Goal: Task Accomplishment & Management: Use online tool/utility

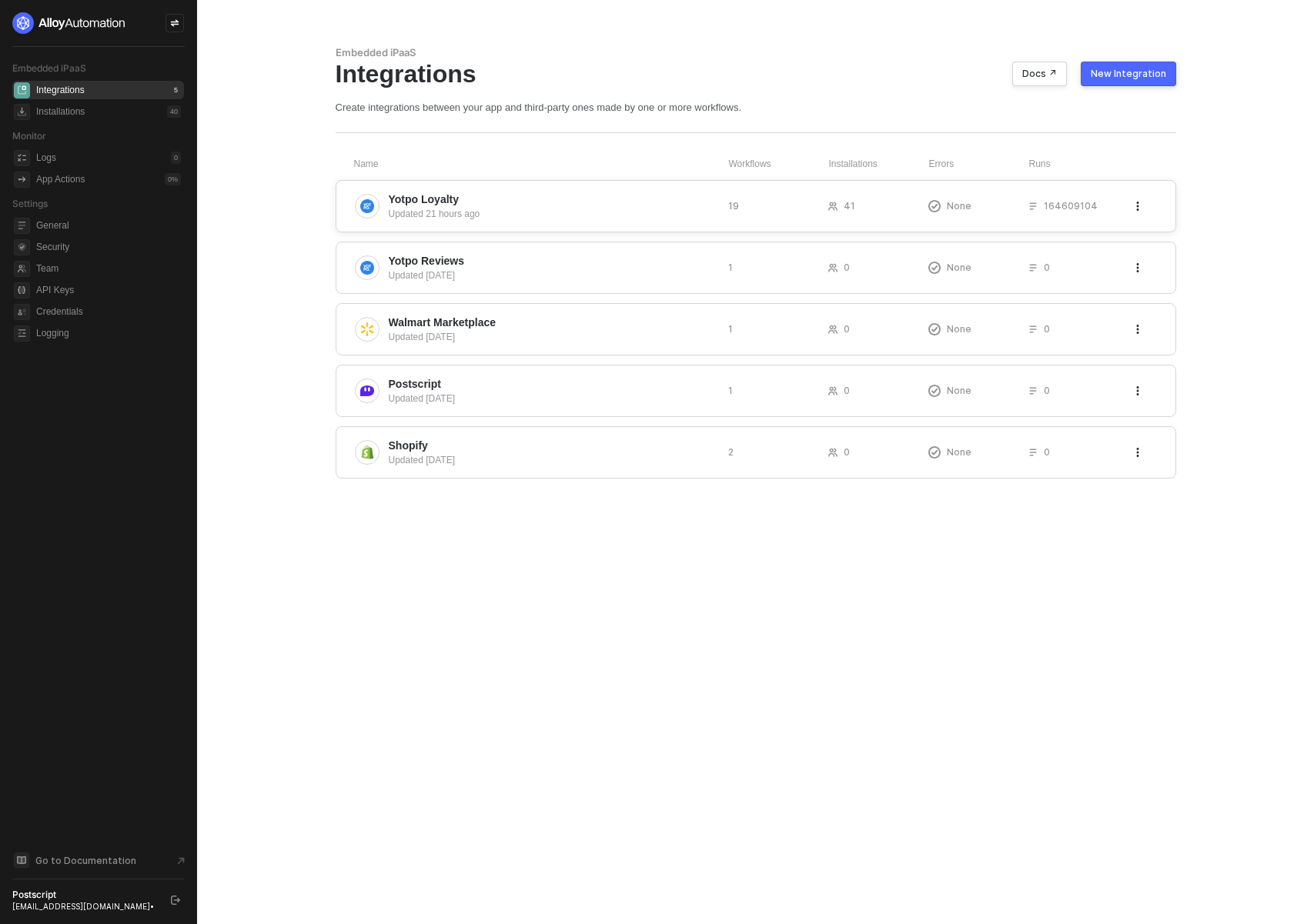
click at [501, 223] on div "Yotpo Loyalty Updated 21 hours ago 19 41 None 164609104" at bounding box center [755, 206] width 840 height 52
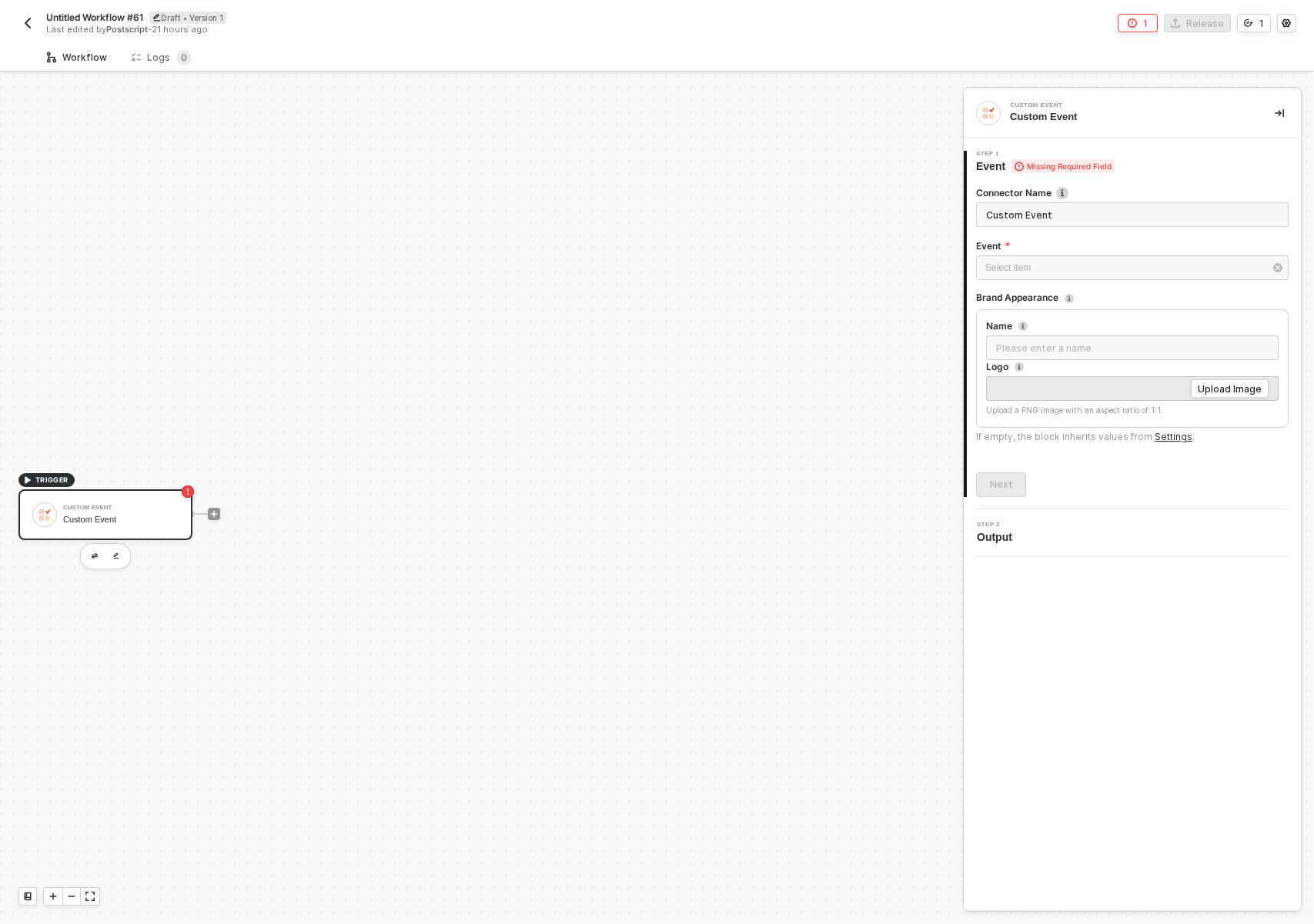
scroll to position [29, 0]
click at [1164, 207] on input "Custom Event" at bounding box center [1132, 214] width 313 height 24
click at [1164, 206] on input "Custom Event" at bounding box center [1132, 214] width 313 height 24
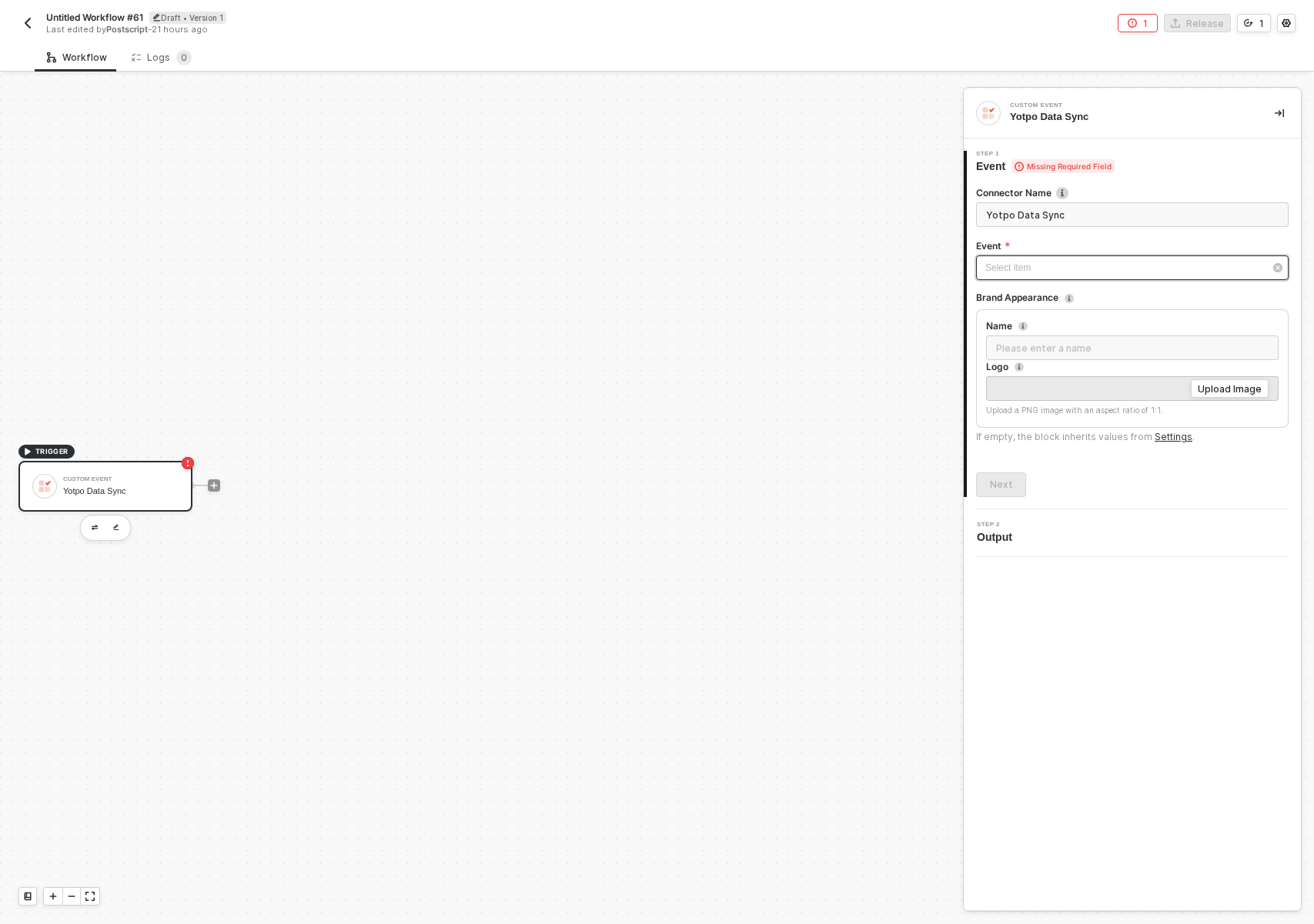
type input "Yotpo Data Sync"
click at [1079, 269] on div "Select item ﻿" at bounding box center [1125, 268] width 278 height 15
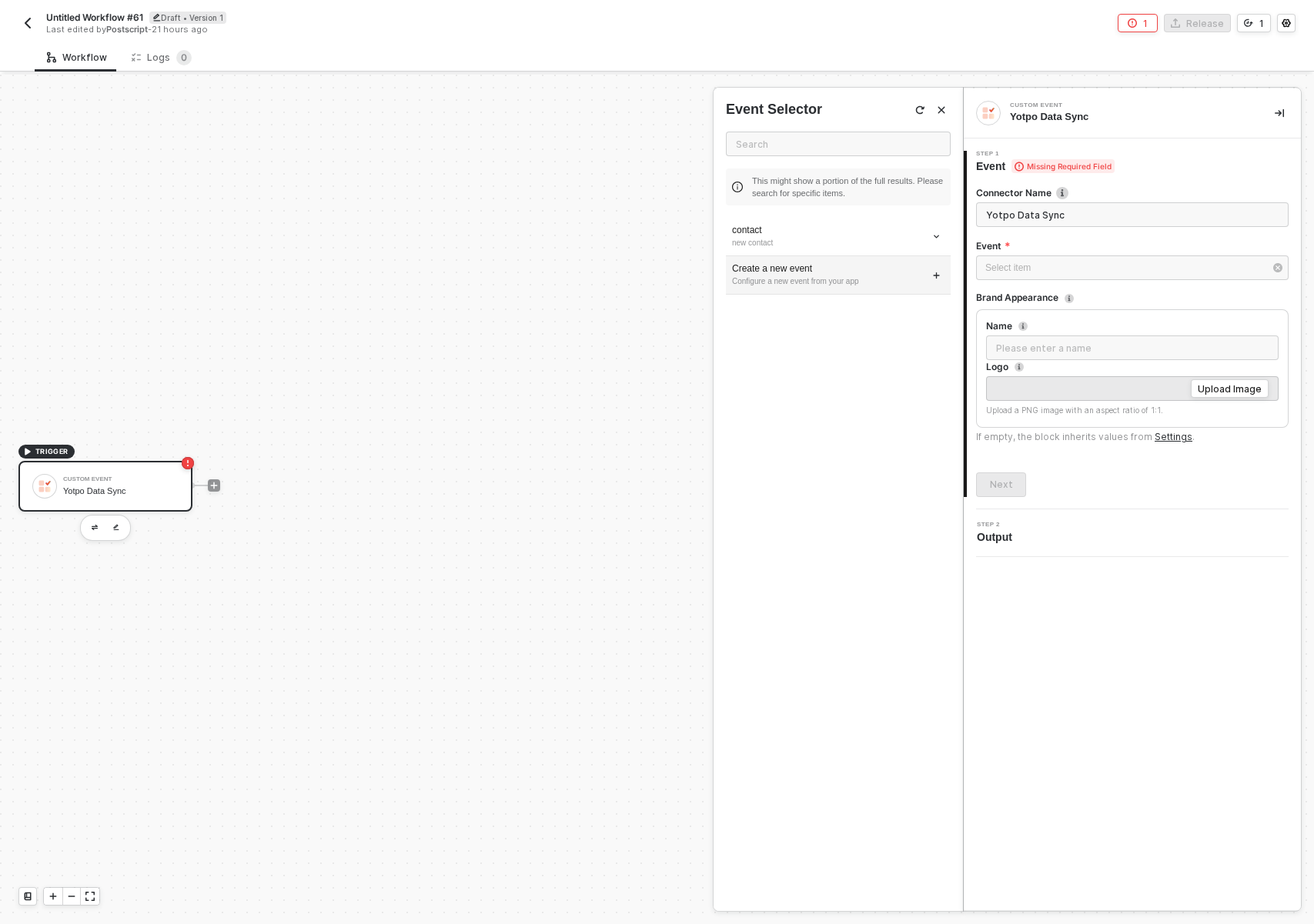
click at [783, 279] on div "Configure a new event from your app" at bounding box center [838, 282] width 213 height 12
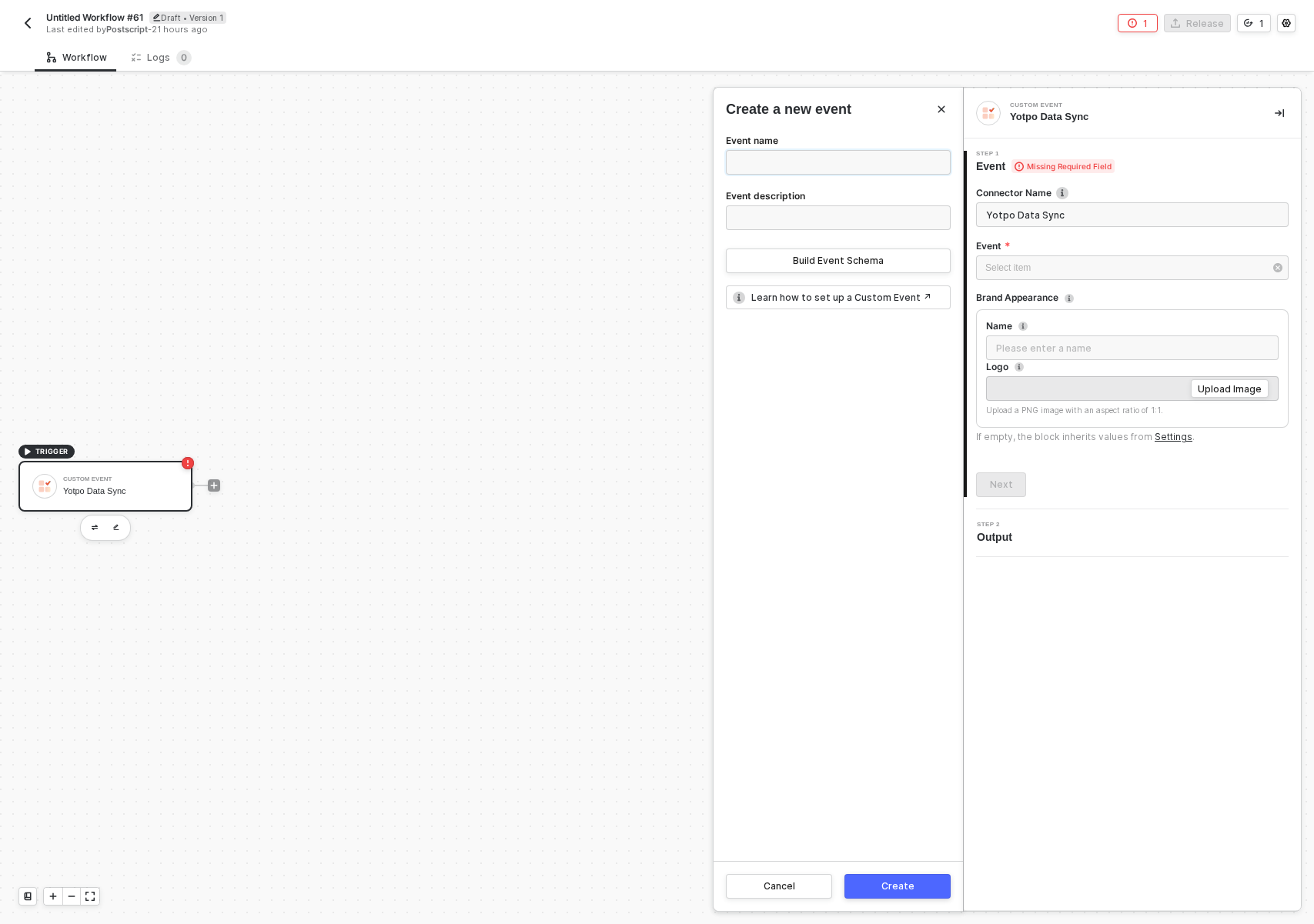
click at [788, 162] on input "Event name" at bounding box center [838, 162] width 225 height 24
type input "Yotpo Data Sync"
type input "s"
type input "Does a data sync to backfill data from Yotpo"
click at [878, 874] on button "Create" at bounding box center [897, 886] width 106 height 24
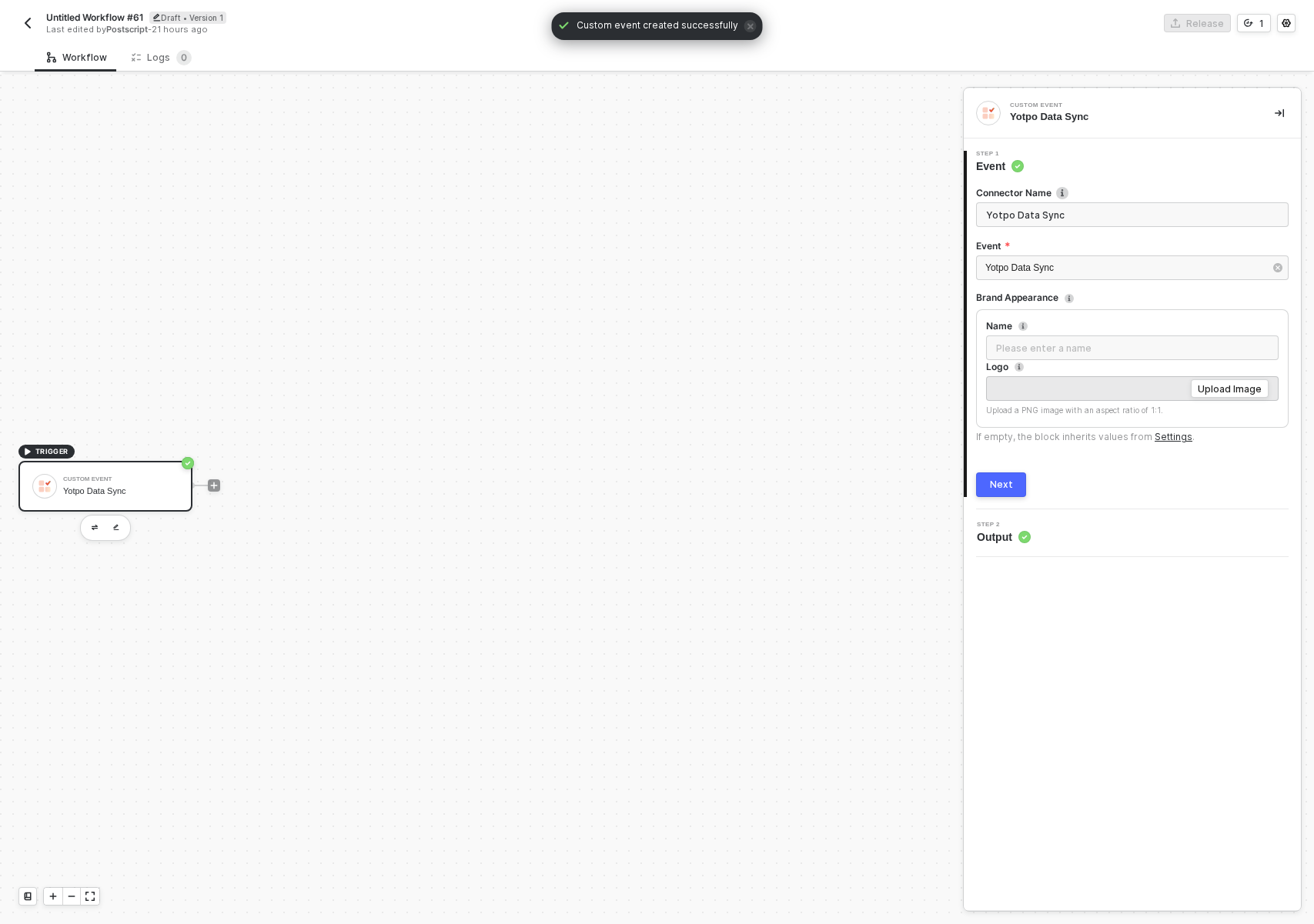
click at [886, 882] on div "TRIGGER Custom Event Yotpo Data Sync" at bounding box center [477, 485] width 955 height 878
click at [1012, 481] on button "Next" at bounding box center [1001, 485] width 50 height 24
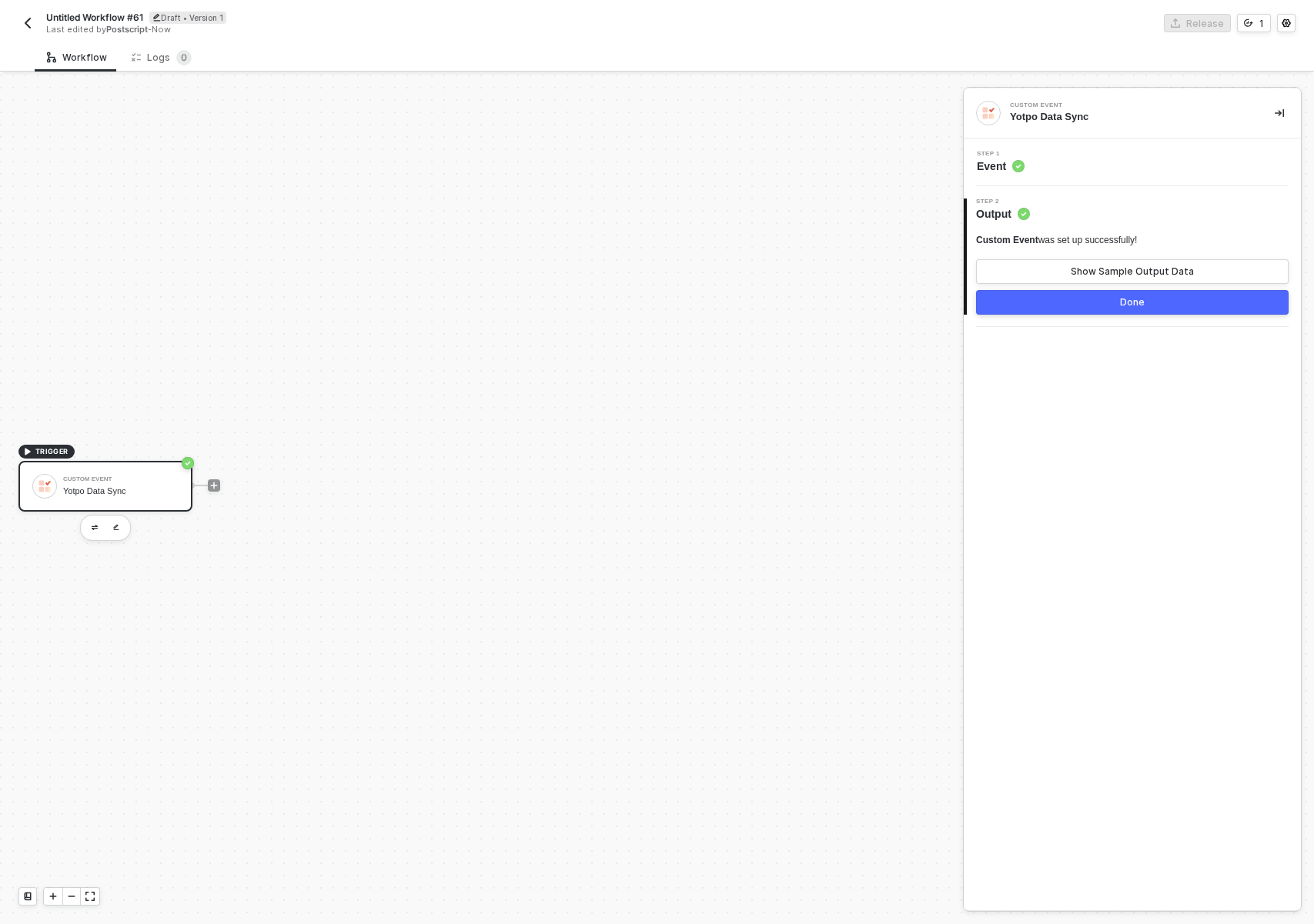
click at [1071, 302] on button "Done" at bounding box center [1132, 303] width 313 height 24
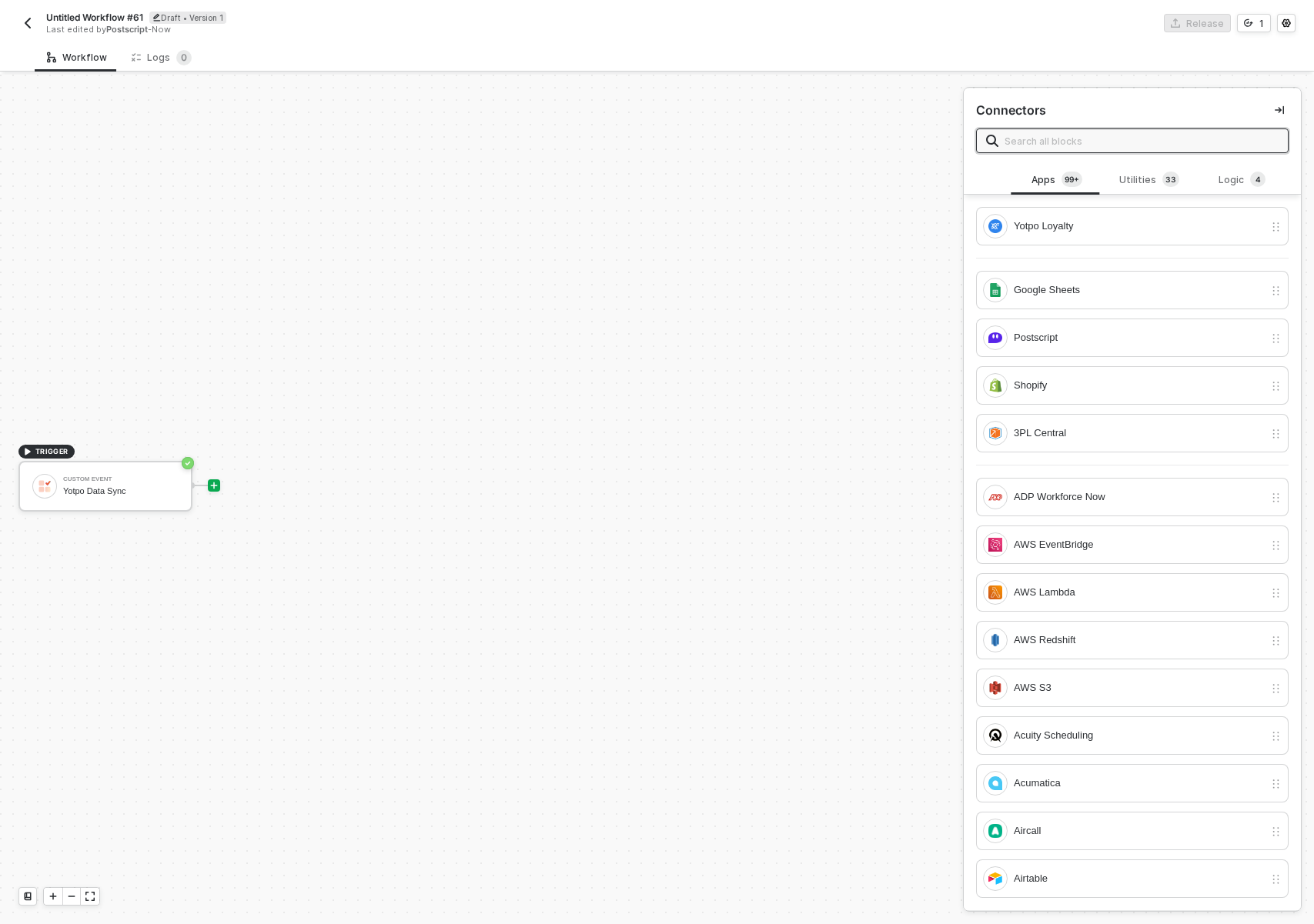
click at [87, 2] on div "Untitled Workflow #61 Draft • Version 1 Last edited by Postscript - Now Release…" at bounding box center [657, 21] width 1277 height 43
click at [86, 16] on span "Untitled Workflow #61" at bounding box center [95, 17] width 97 height 13
click at [102, 14] on input "Untitled Workflow #61" at bounding box center [177, 18] width 262 height 18
click at [101, 14] on input "Untitled Workflow #61" at bounding box center [177, 18] width 262 height 18
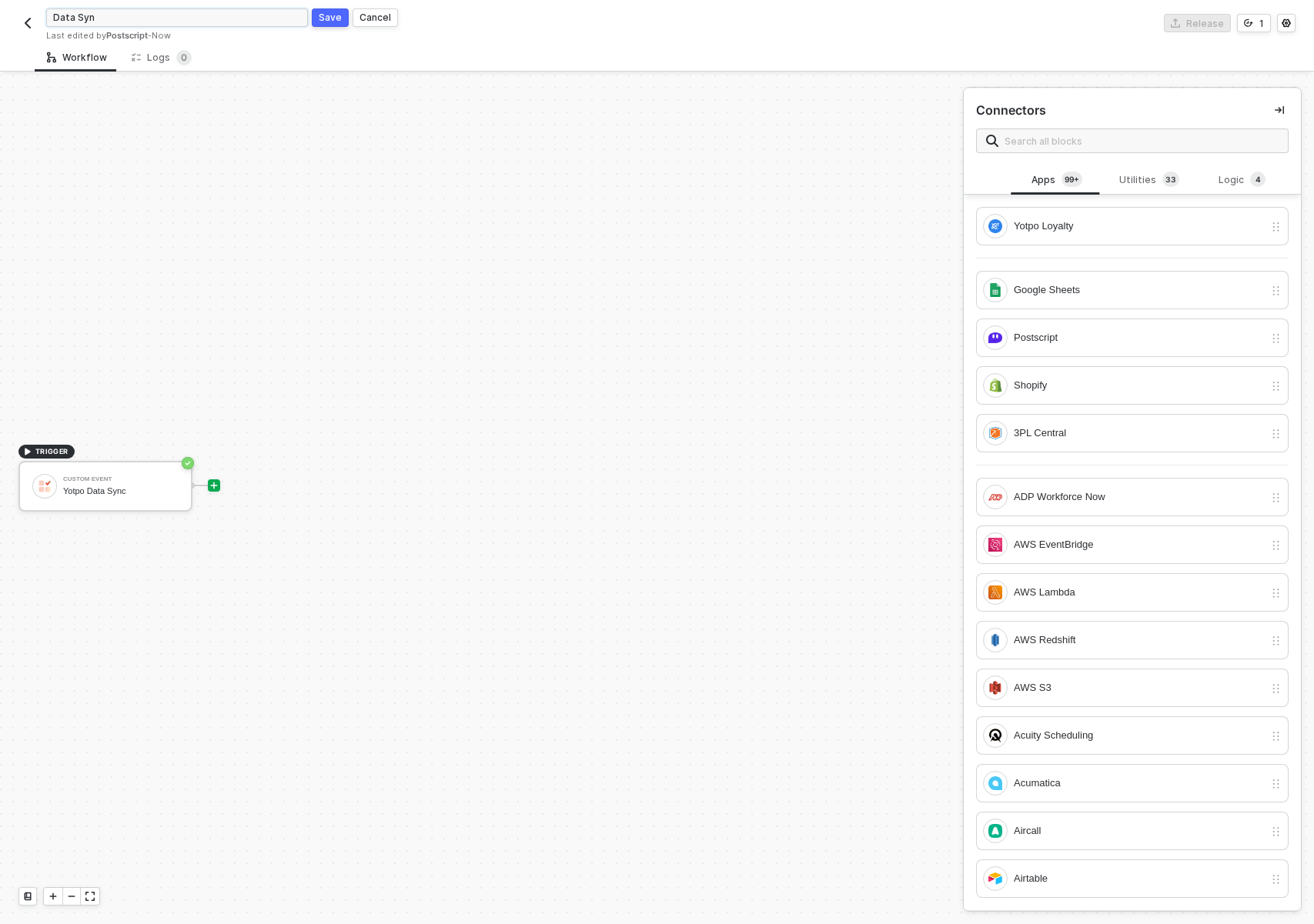
type input "Data Sync"
click button "Save" at bounding box center [330, 18] width 37 height 18
click at [21, 23] on button "button" at bounding box center [27, 23] width 18 height 18
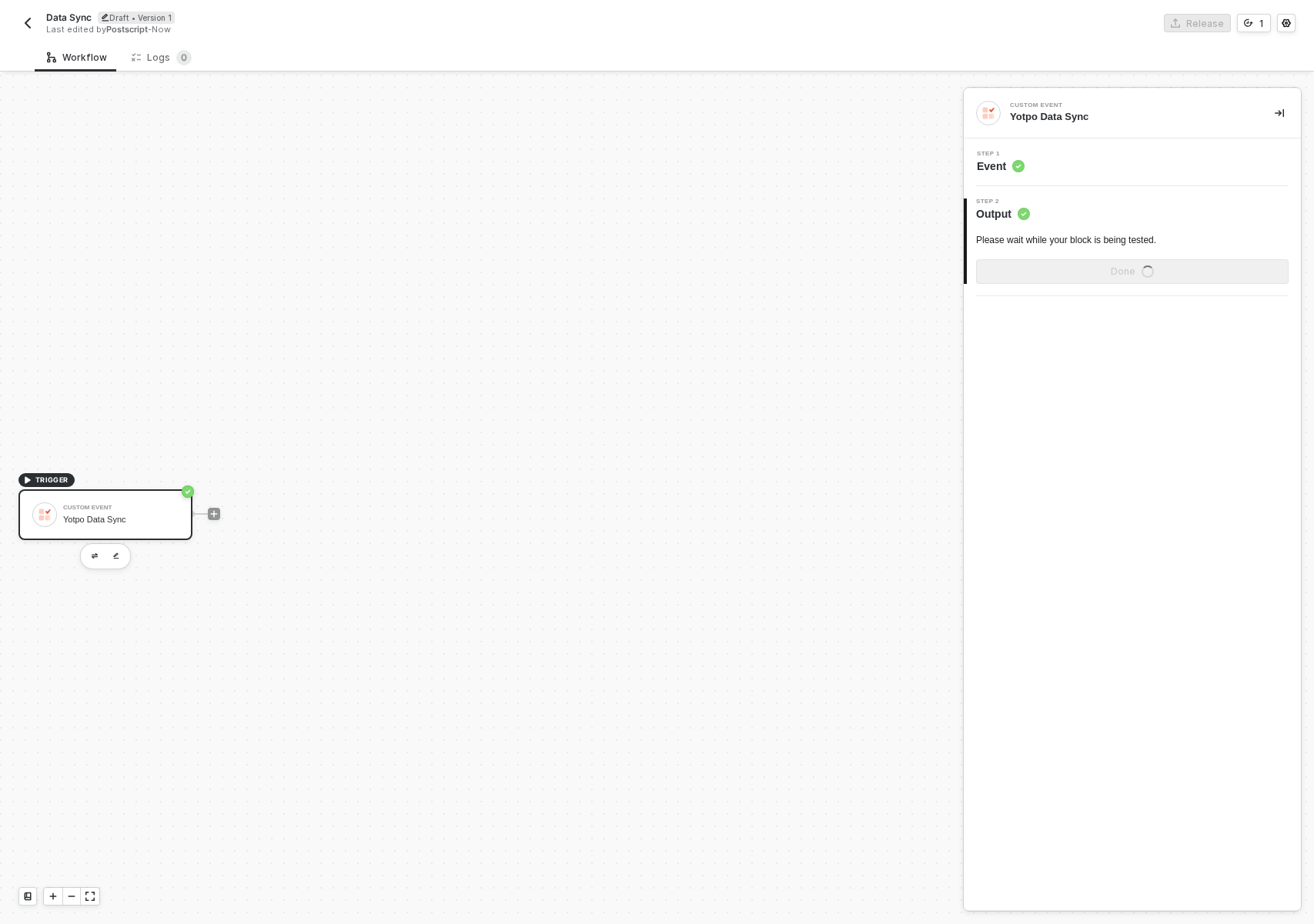
scroll to position [29, 0]
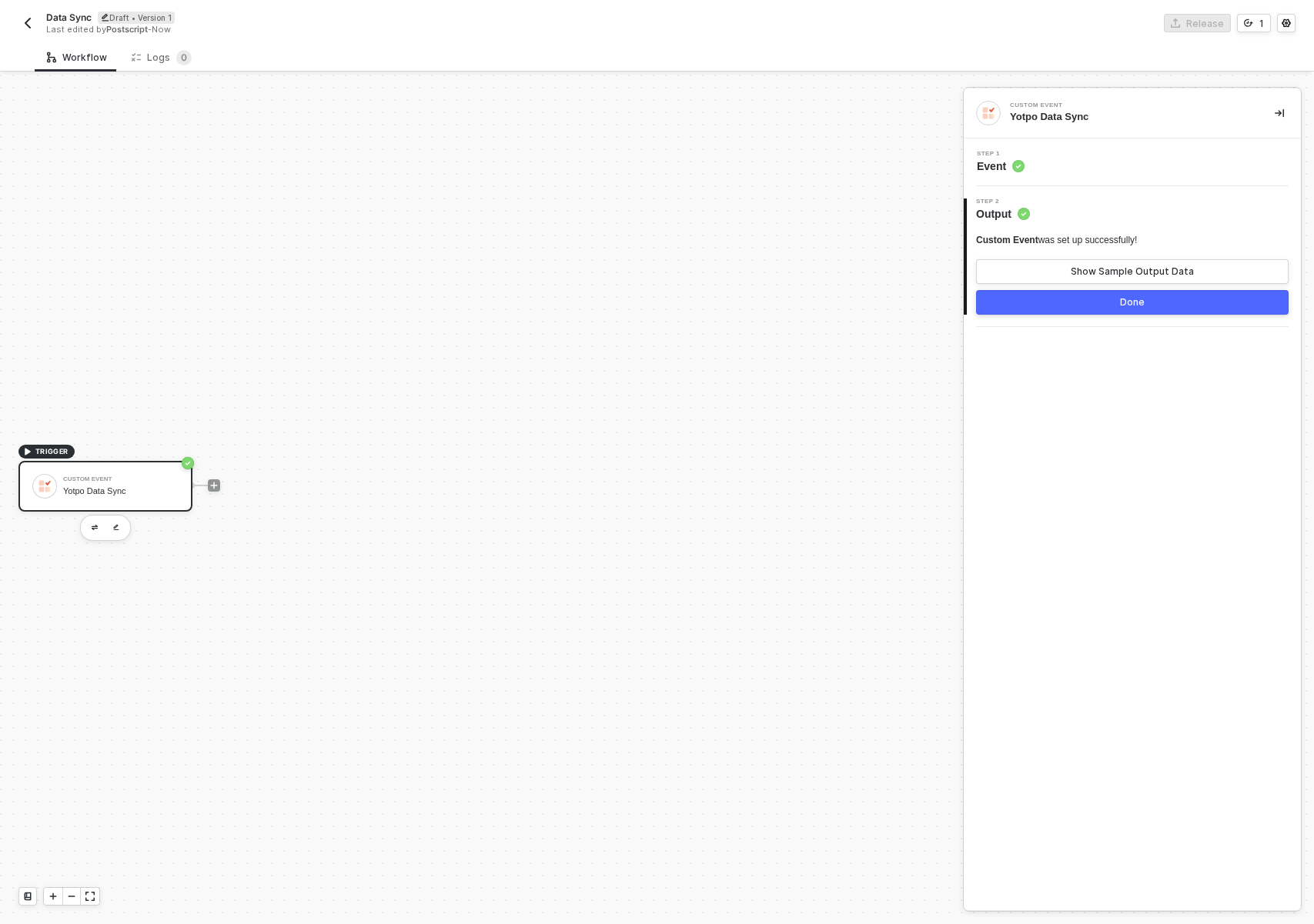
click at [74, 20] on span "Data Sync" at bounding box center [69, 17] width 46 height 13
click at [137, 12] on input "Data Sync" at bounding box center [177, 18] width 262 height 18
type input "Yotpo: Data Sync"
click at [328, 23] on div "Save" at bounding box center [330, 17] width 23 height 13
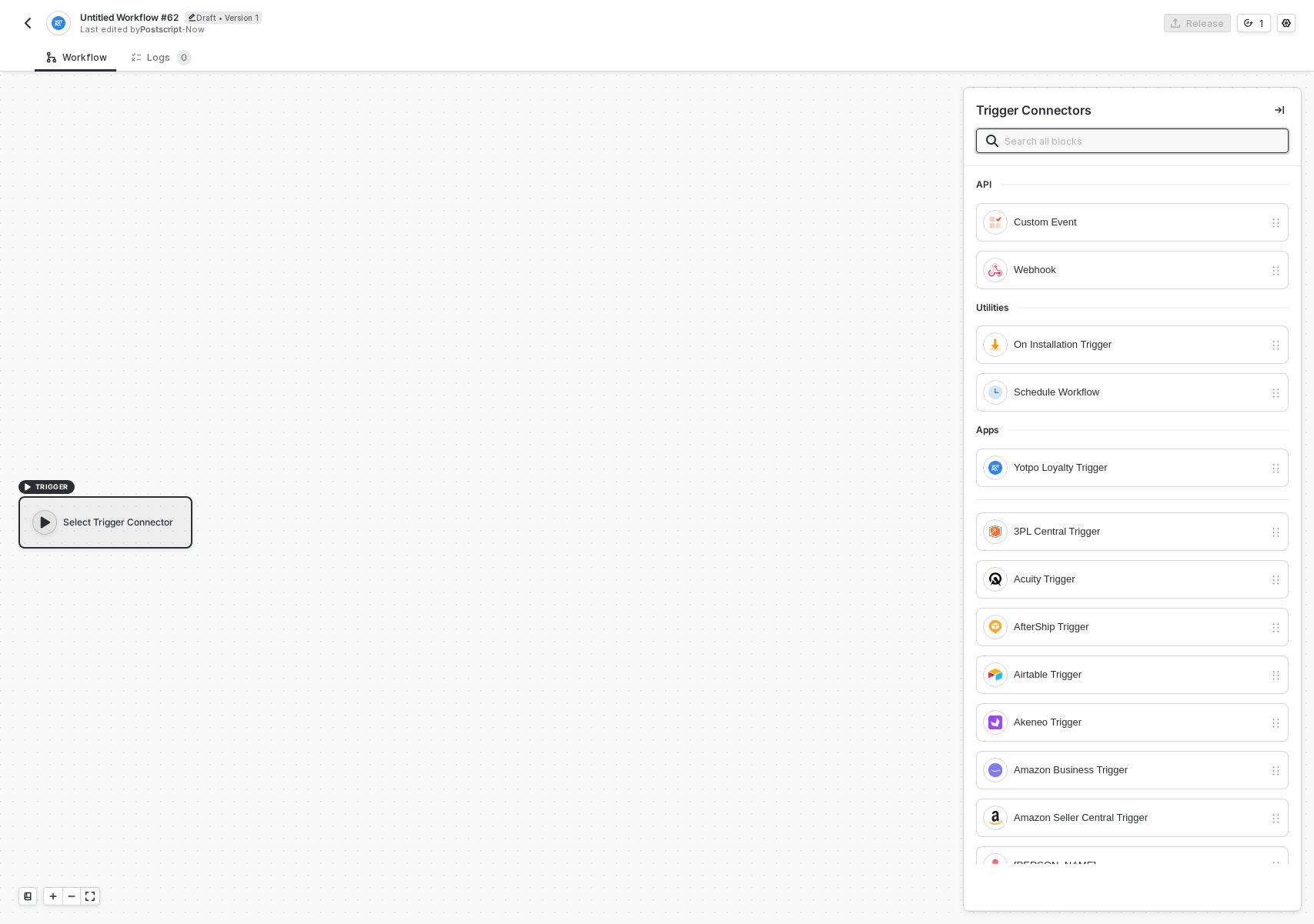
scroll to position [29, 0]
click at [159, 15] on span "Untitled Workflow #62" at bounding box center [129, 17] width 99 height 13
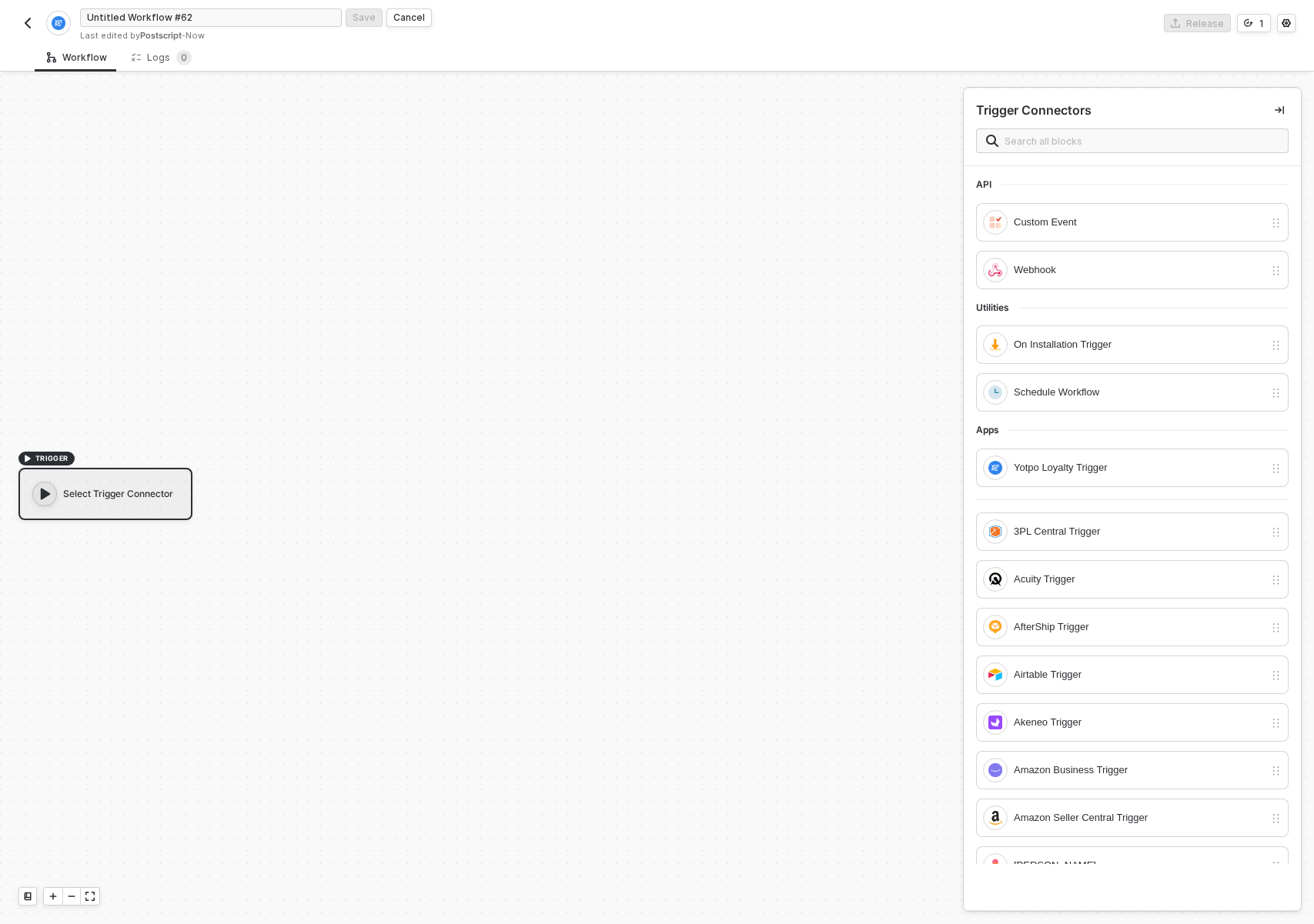
click at [159, 15] on input "Untitled Workflow #62" at bounding box center [210, 18] width 262 height 18
type input "Yotpo: On Install Run Data Sync"
click at [373, 10] on div "Save" at bounding box center [364, 17] width 23 height 13
click at [1070, 346] on div "On Installation Trigger" at bounding box center [1139, 344] width 250 height 17
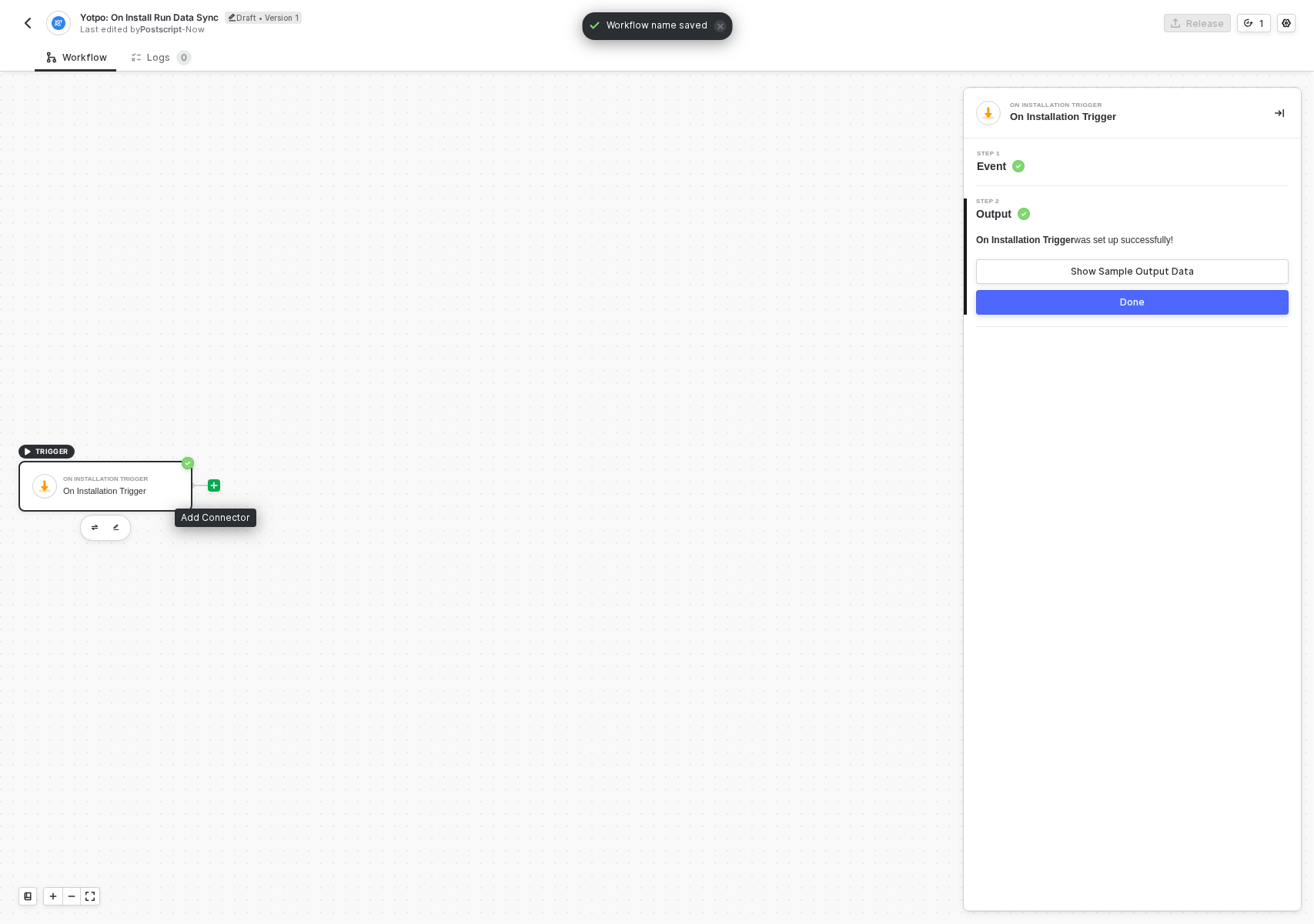
click at [214, 488] on icon "icon-play" at bounding box center [214, 486] width 10 height 10
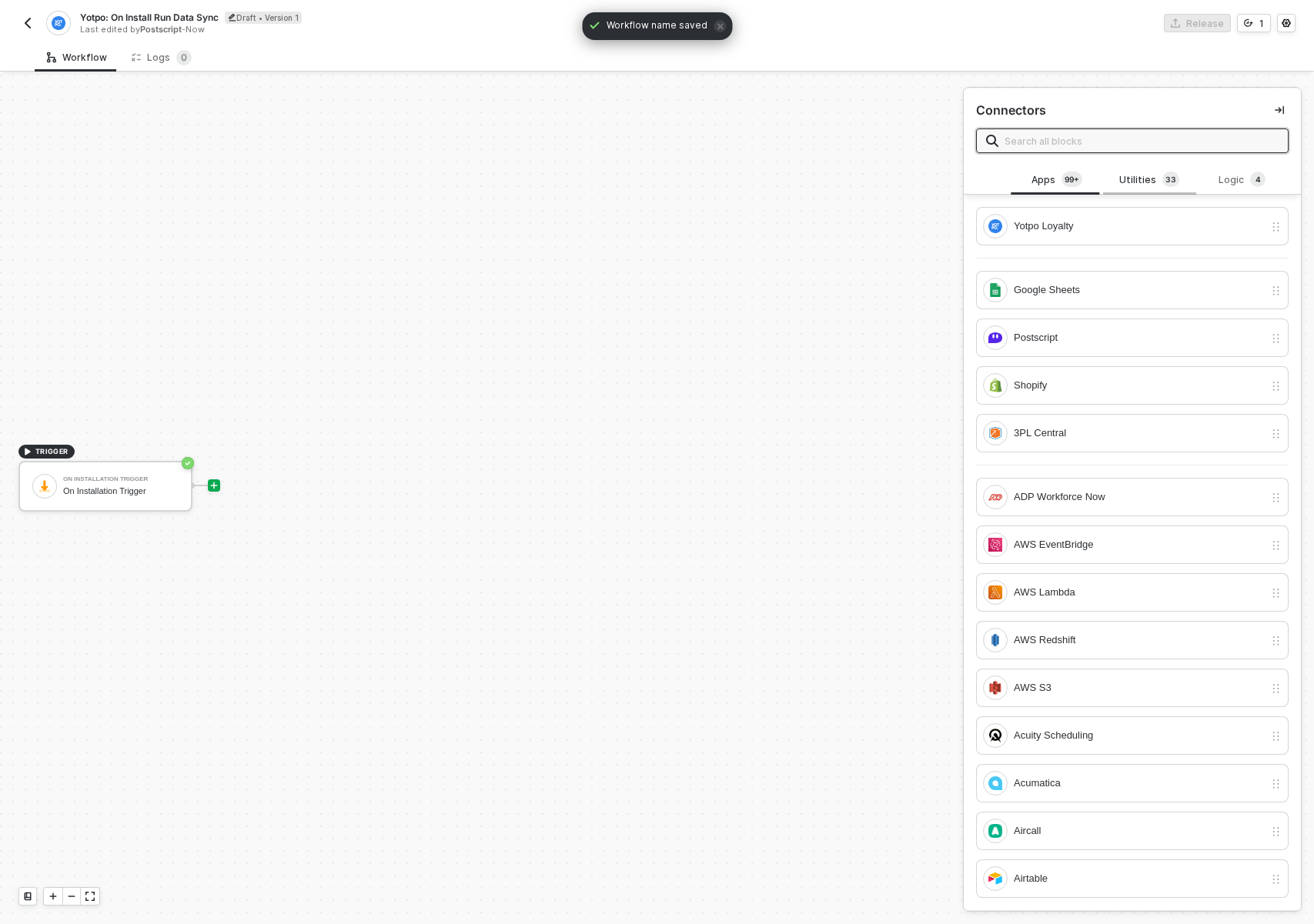
click at [1128, 182] on div "Utilities 3 3" at bounding box center [1149, 179] width 67 height 17
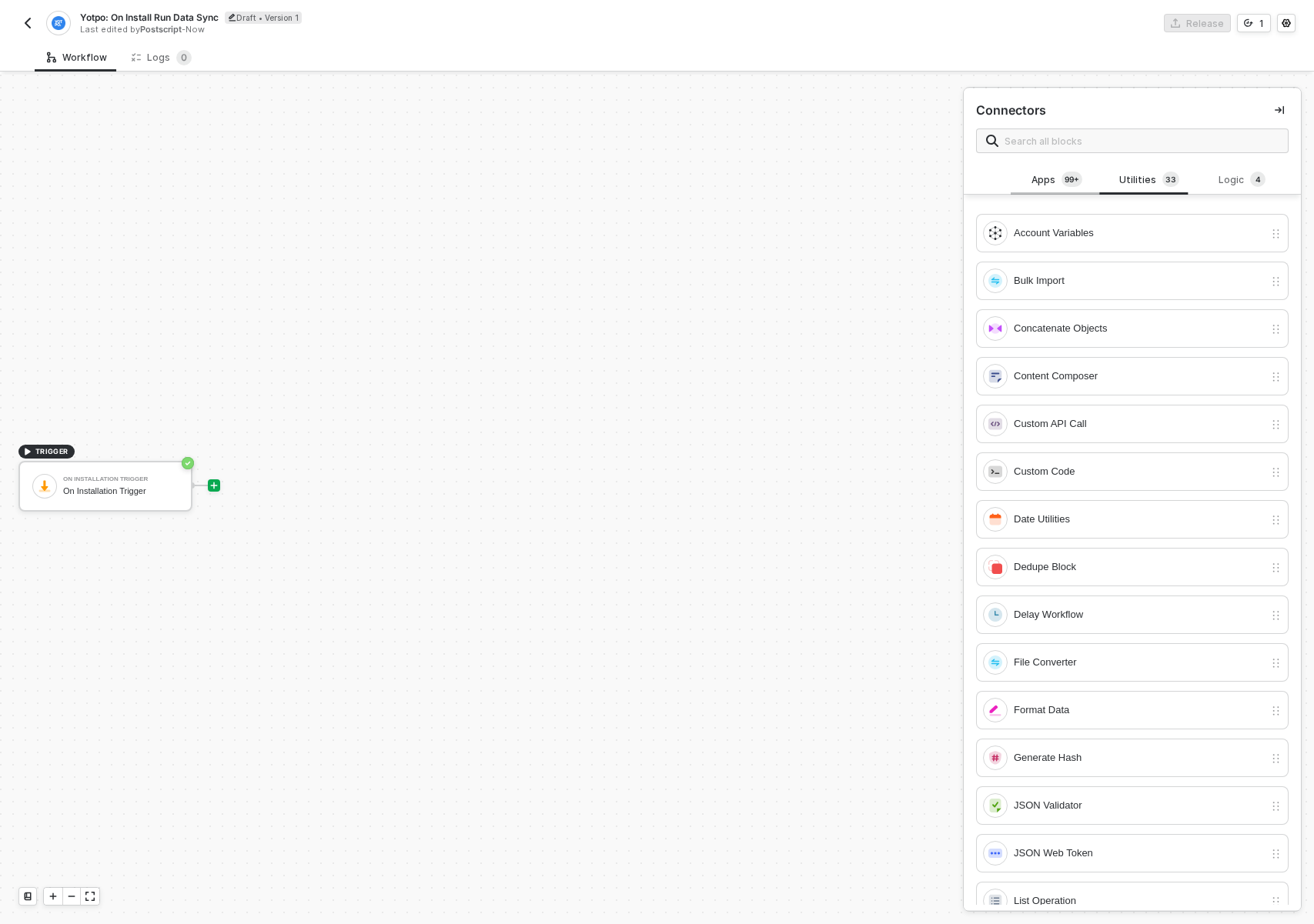
scroll to position [90, 0]
click at [1037, 170] on div "Apps 99+" at bounding box center [1058, 179] width 93 height 29
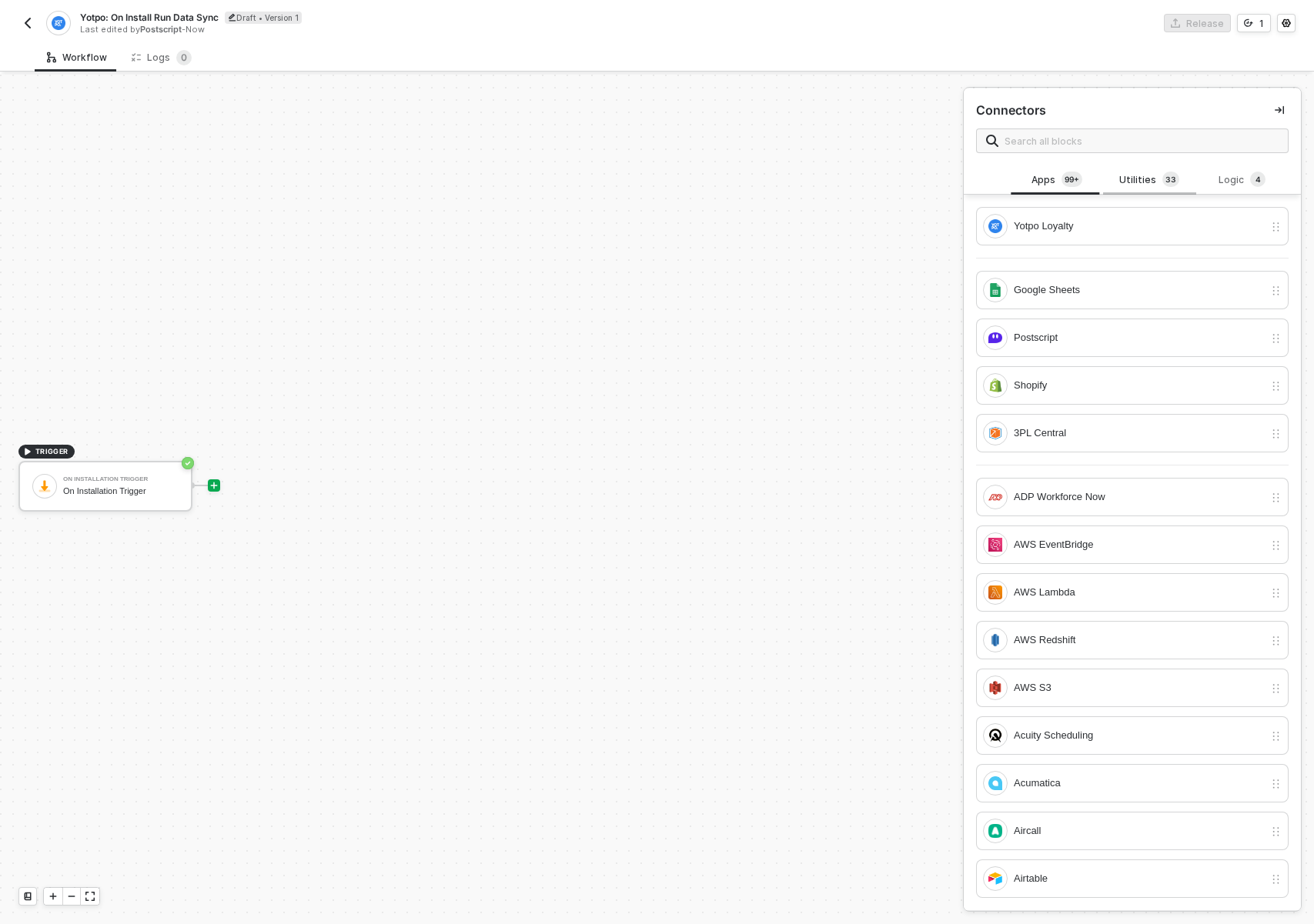
click at [1109, 178] on div "Utilities 3 3" at bounding box center [1149, 179] width 93 height 29
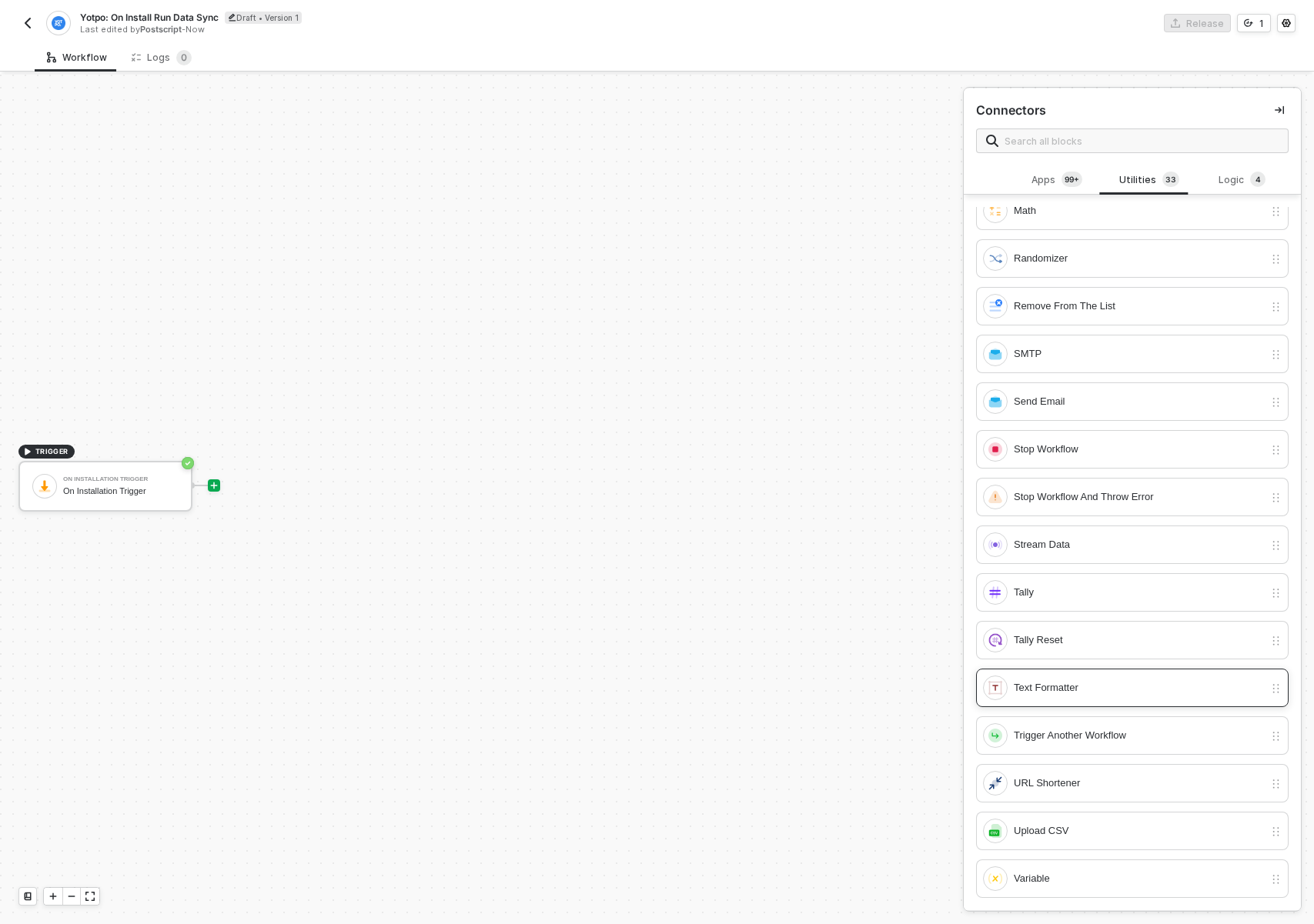
scroll to position [873, 0]
drag, startPoint x: 1146, startPoint y: 724, endPoint x: 1144, endPoint y: 733, distance: 9.2
click at [1145, 725] on div "Trigger Another Workflow" at bounding box center [1123, 736] width 281 height 24
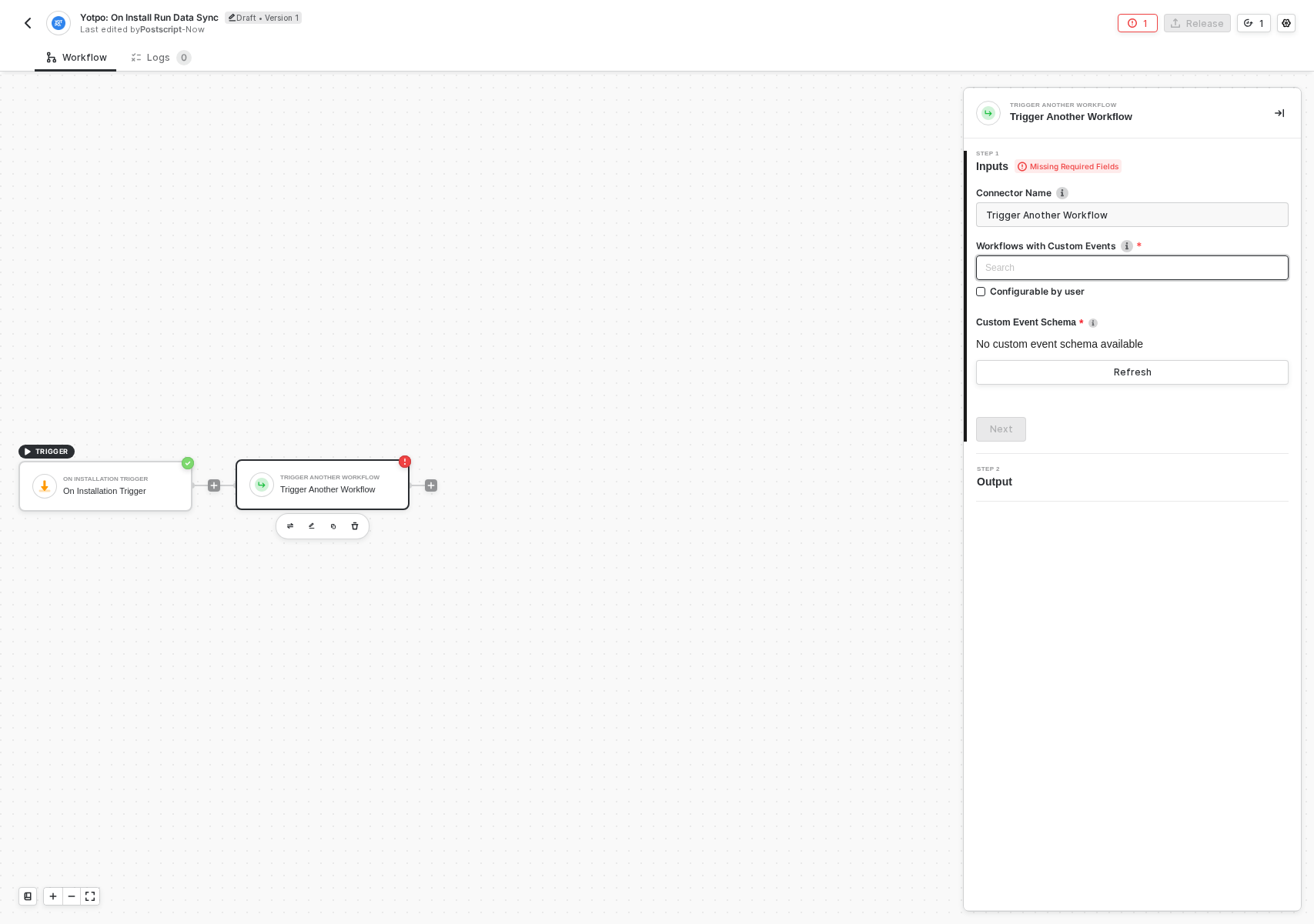
click at [1113, 270] on div "Search" at bounding box center [1132, 268] width 313 height 24
click at [1121, 244] on img at bounding box center [1127, 246] width 12 height 12
click at [1125, 245] on img at bounding box center [1127, 246] width 12 height 12
click at [1102, 250] on label "Workflows with Custom Events Only workflows with Custom Events can be triggered…" at bounding box center [1132, 245] width 313 height 13
click at [1081, 239] on label "Workflows with Custom Events Only workflows with Custom Events can be triggered…" at bounding box center [1132, 245] width 313 height 13
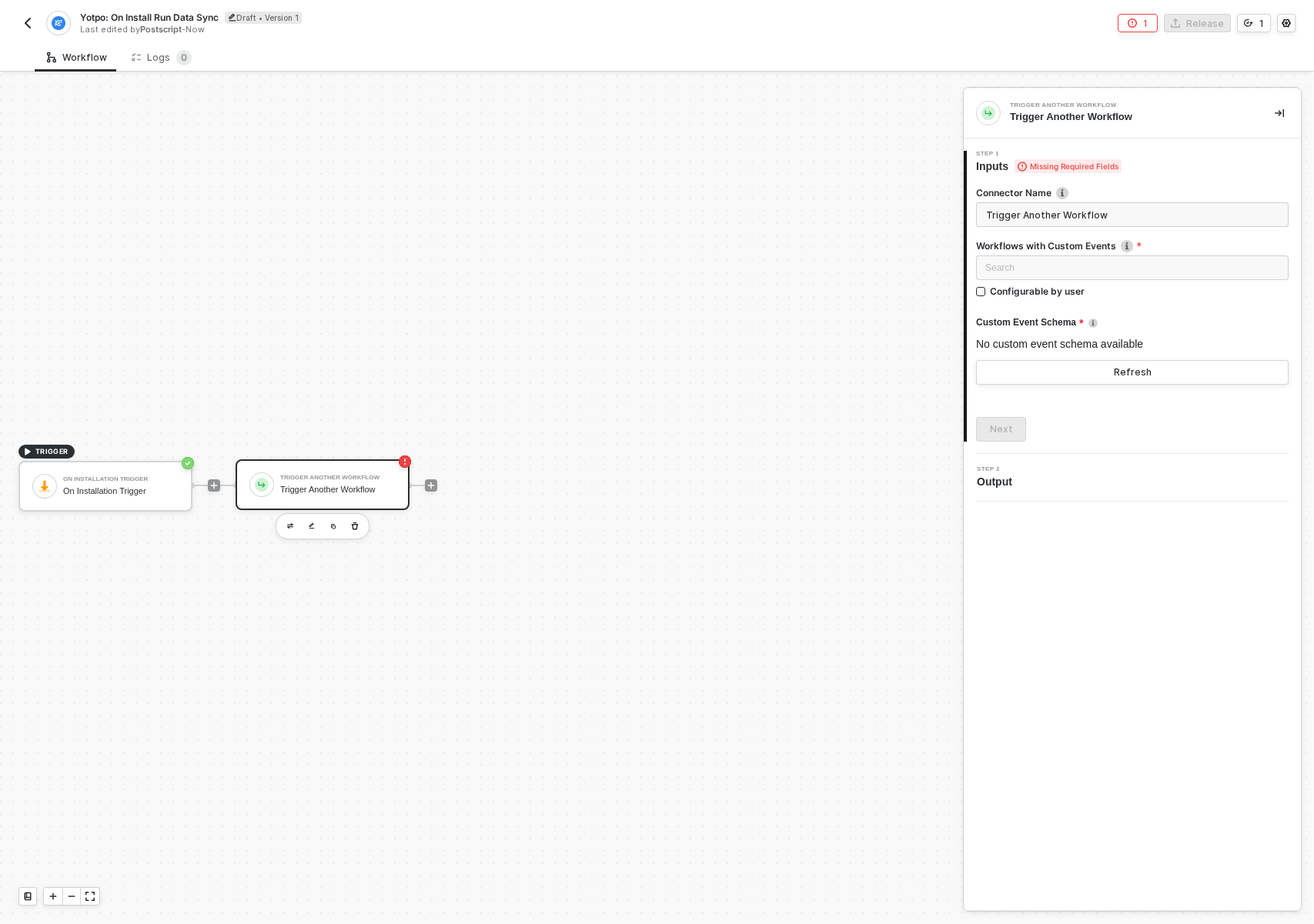
click at [1113, 243] on label "Workflows with Custom Events Only workflows with Custom Events can be triggered…" at bounding box center [1132, 245] width 313 height 13
click at [1121, 242] on img at bounding box center [1127, 246] width 12 height 12
click at [23, 14] on button "button" at bounding box center [27, 23] width 18 height 18
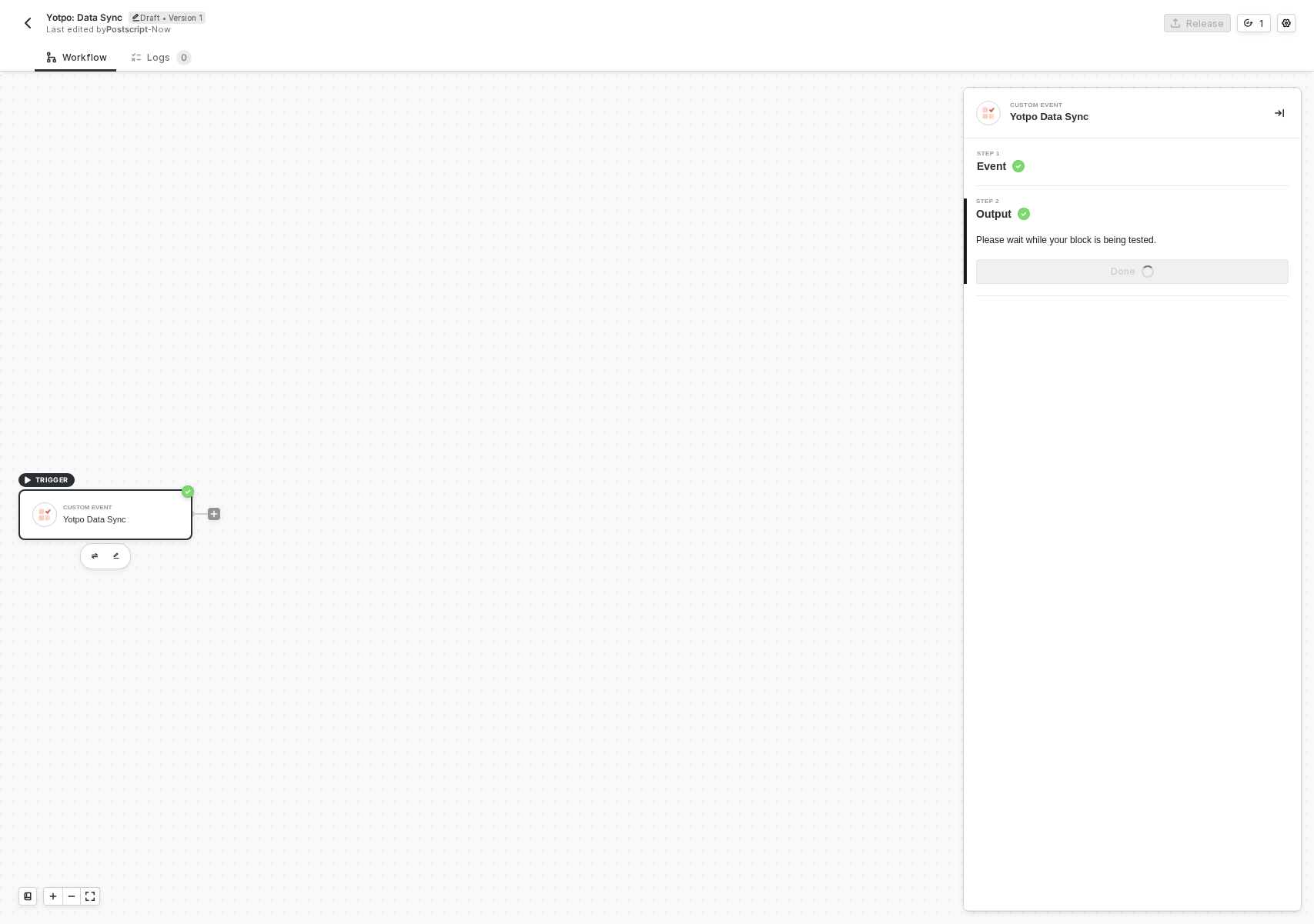
scroll to position [29, 0]
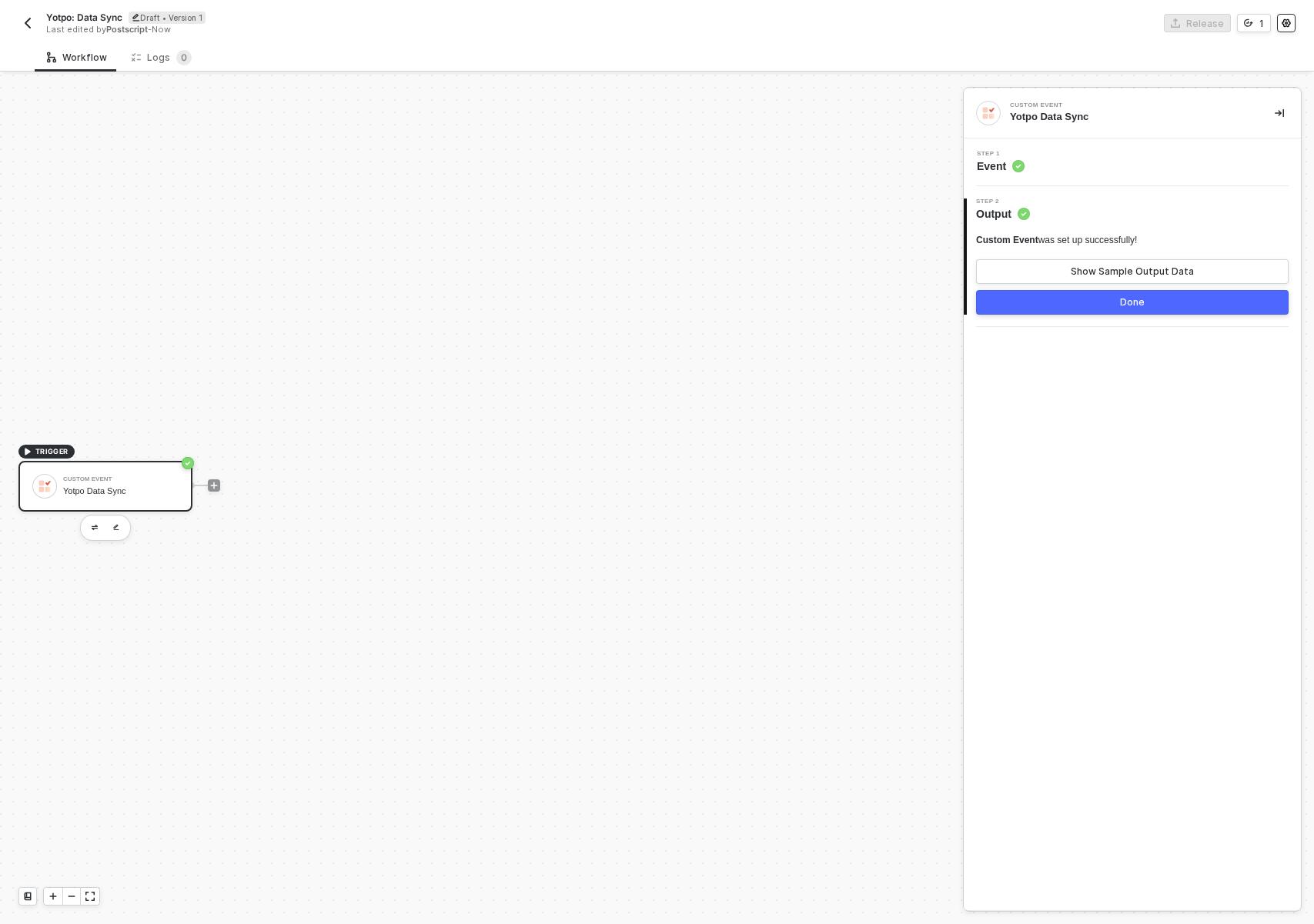
click at [1295, 23] on button "button" at bounding box center [1286, 23] width 18 height 18
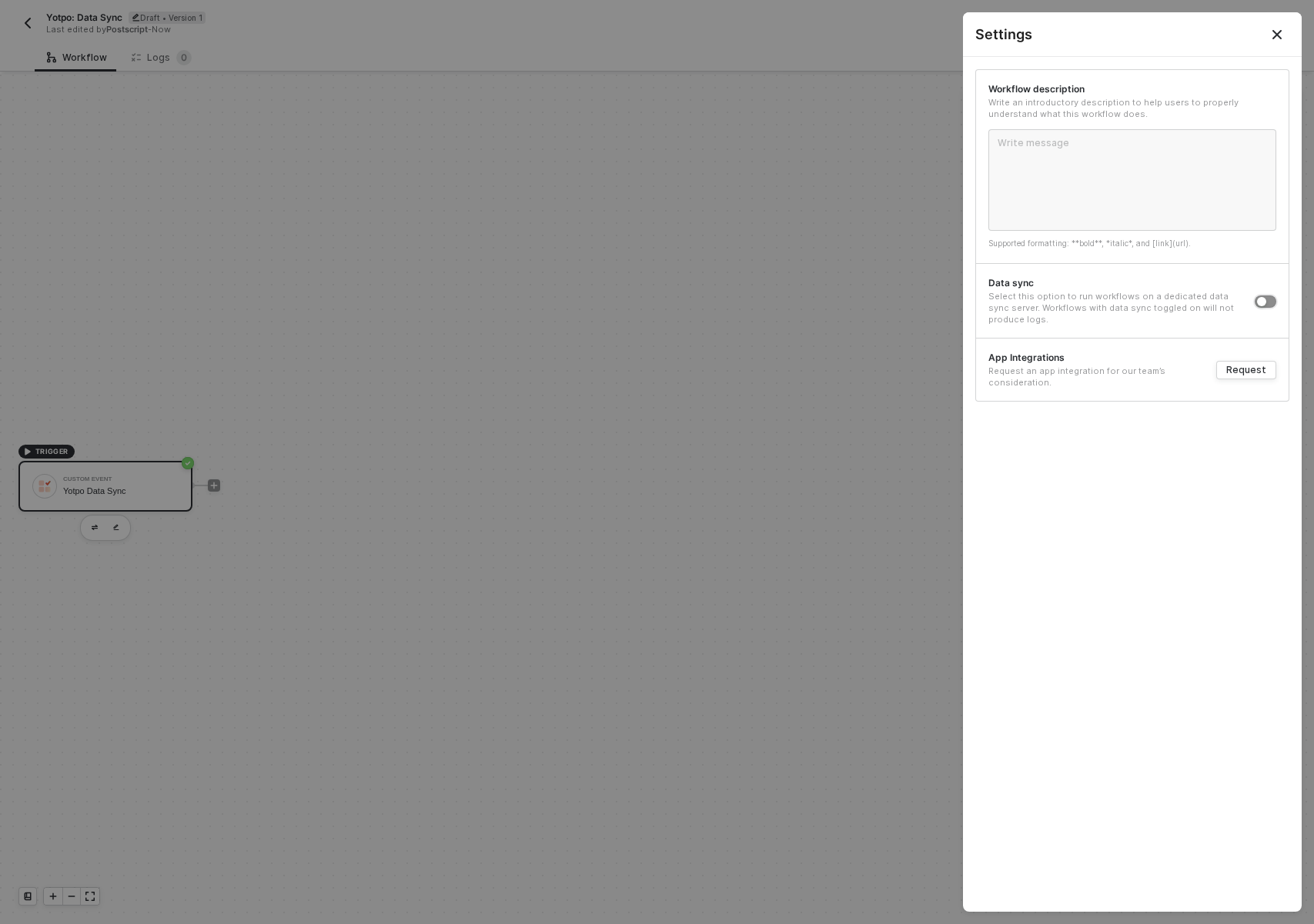
click at [1267, 303] on button "button" at bounding box center [1265, 302] width 22 height 12
click at [1287, 28] on button "Close" at bounding box center [1277, 34] width 49 height 44
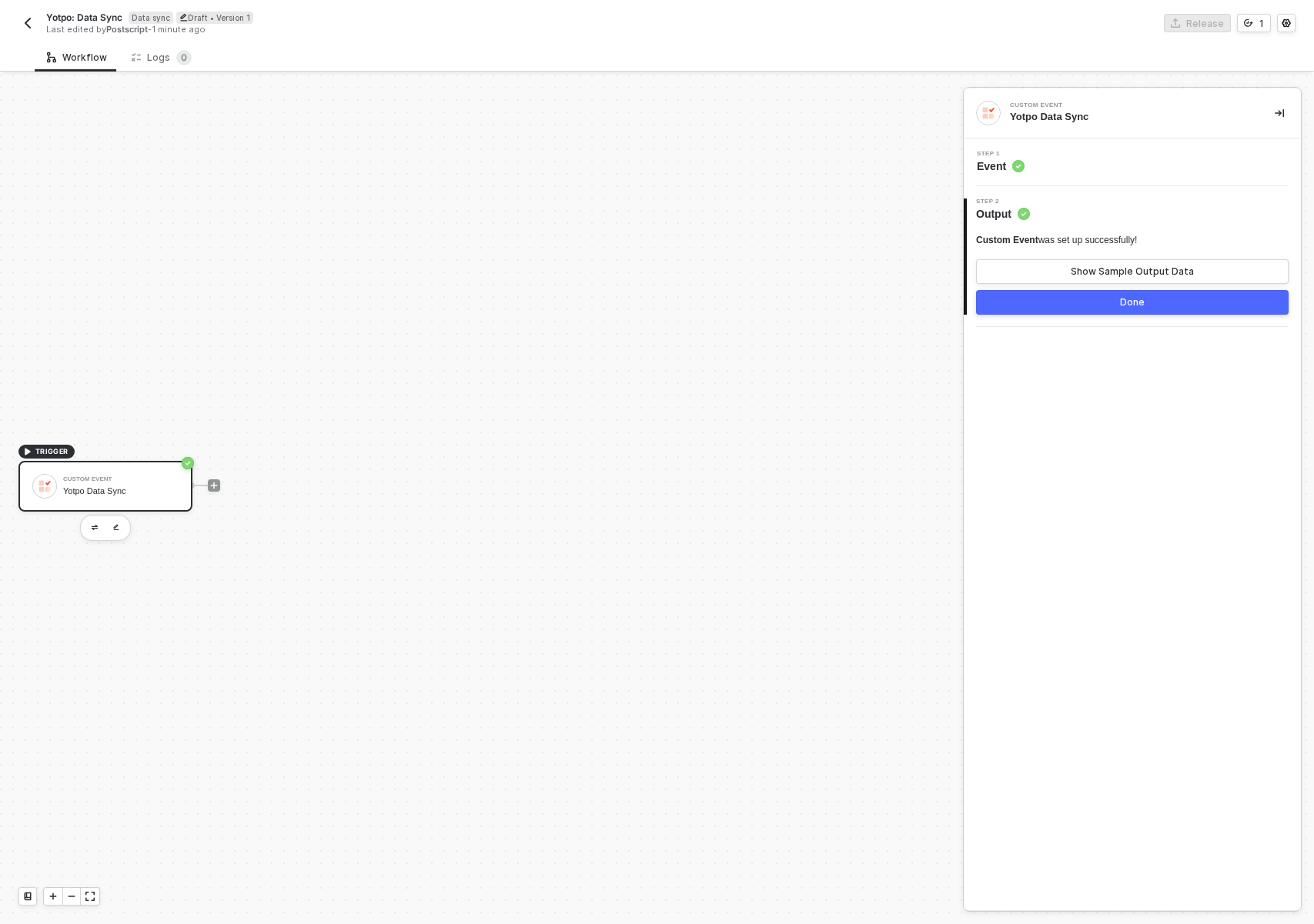
click at [1135, 303] on div "Done" at bounding box center [1132, 303] width 25 height 12
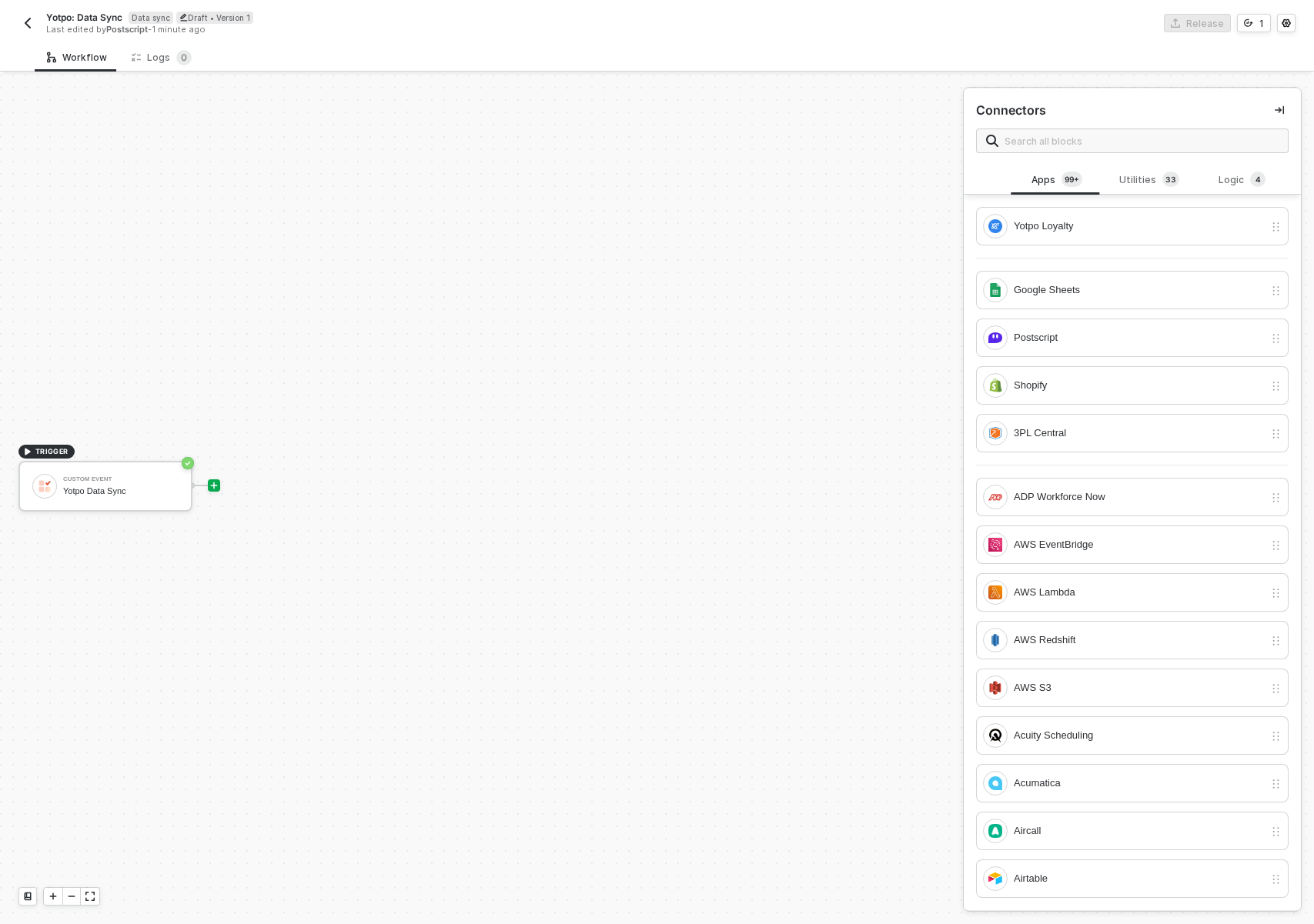
click at [215, 487] on icon "icon-play" at bounding box center [214, 486] width 10 height 10
click at [1134, 168] on div "Utilities 3 3" at bounding box center [1149, 179] width 93 height 29
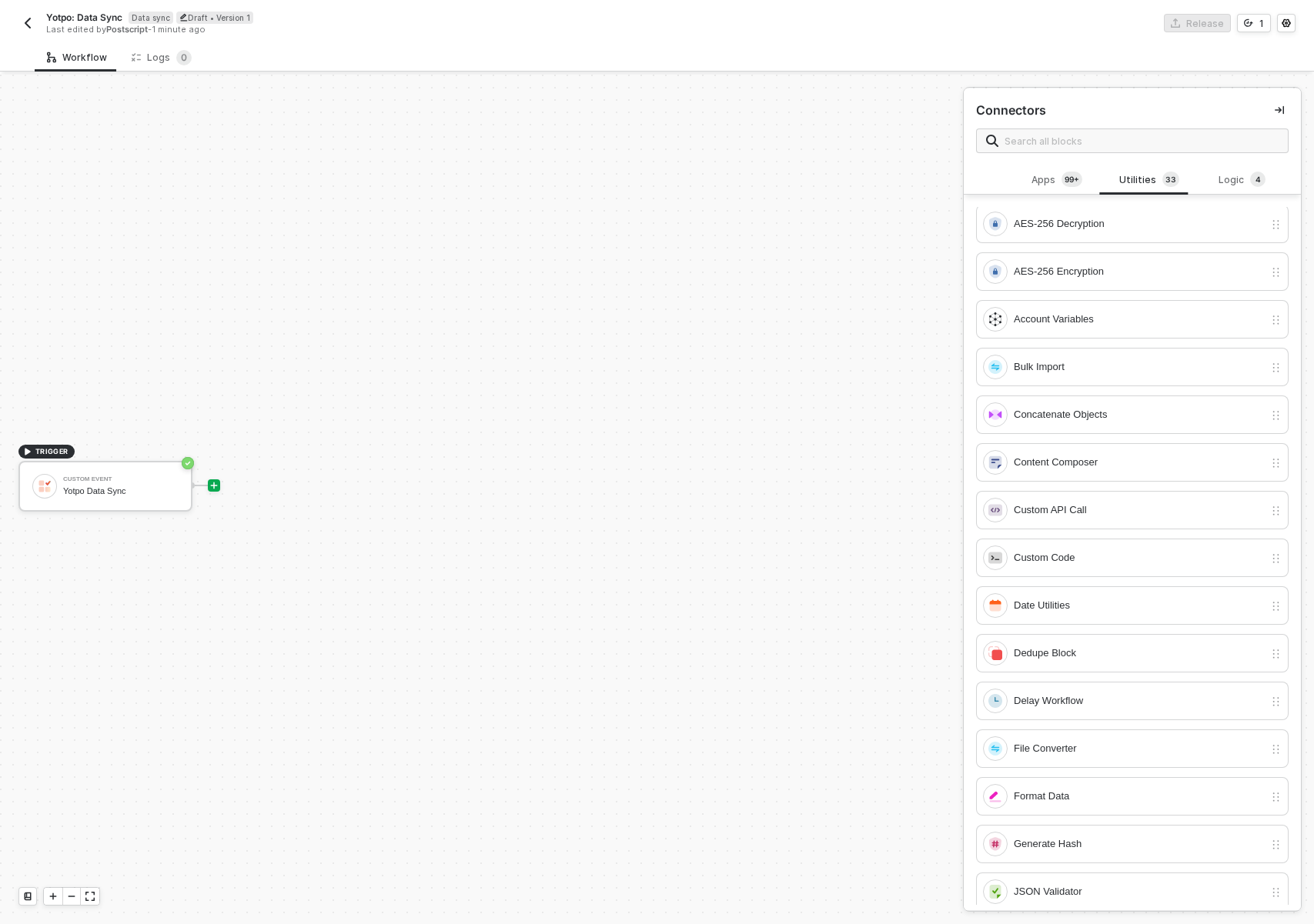
scroll to position [4, 0]
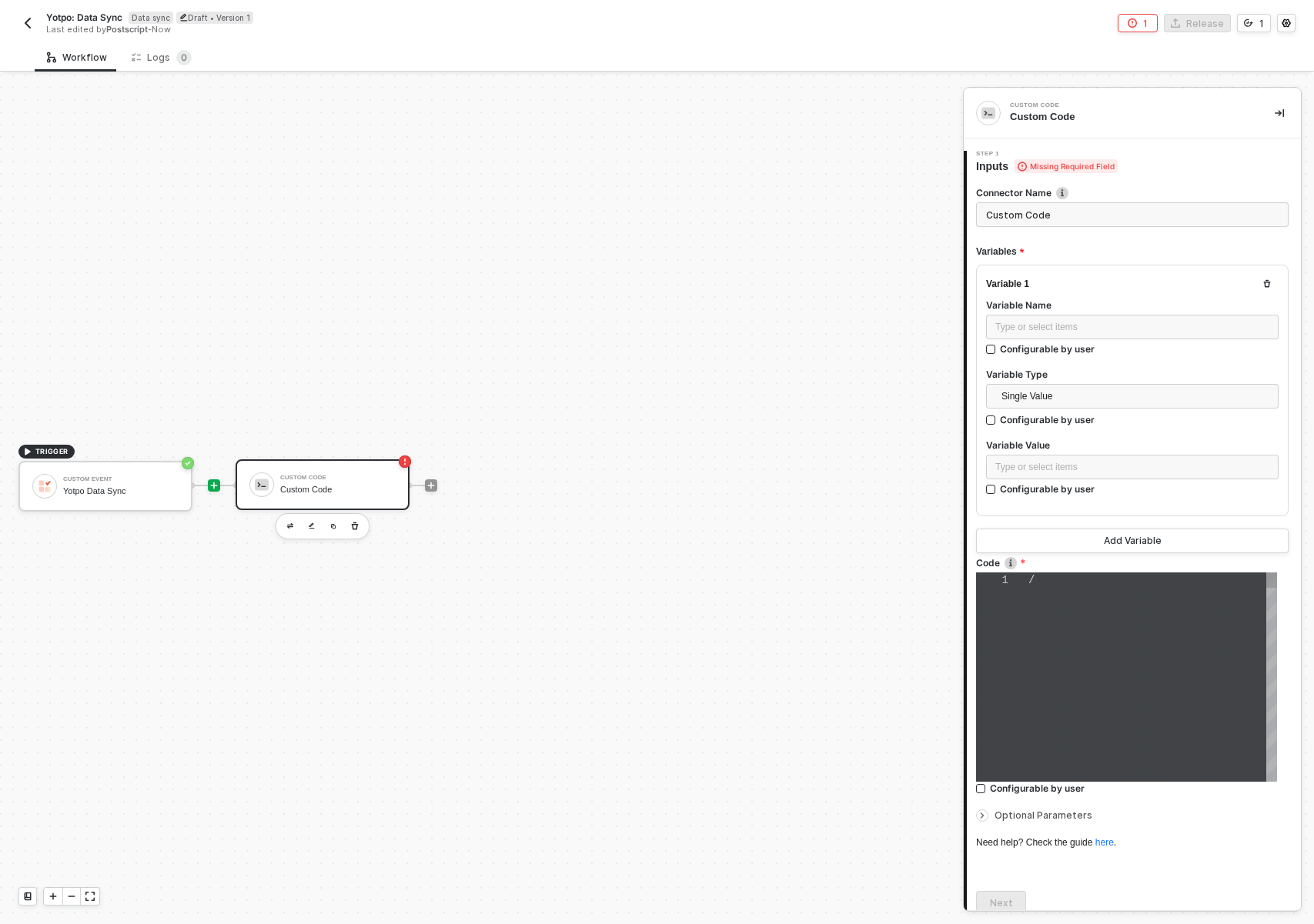
type textarea "/* You can access variables on the inputData object. ex: const myVariable = inp…"
click at [1123, 634] on div "const myVariable = inputData." at bounding box center [1153, 629] width 249 height 16
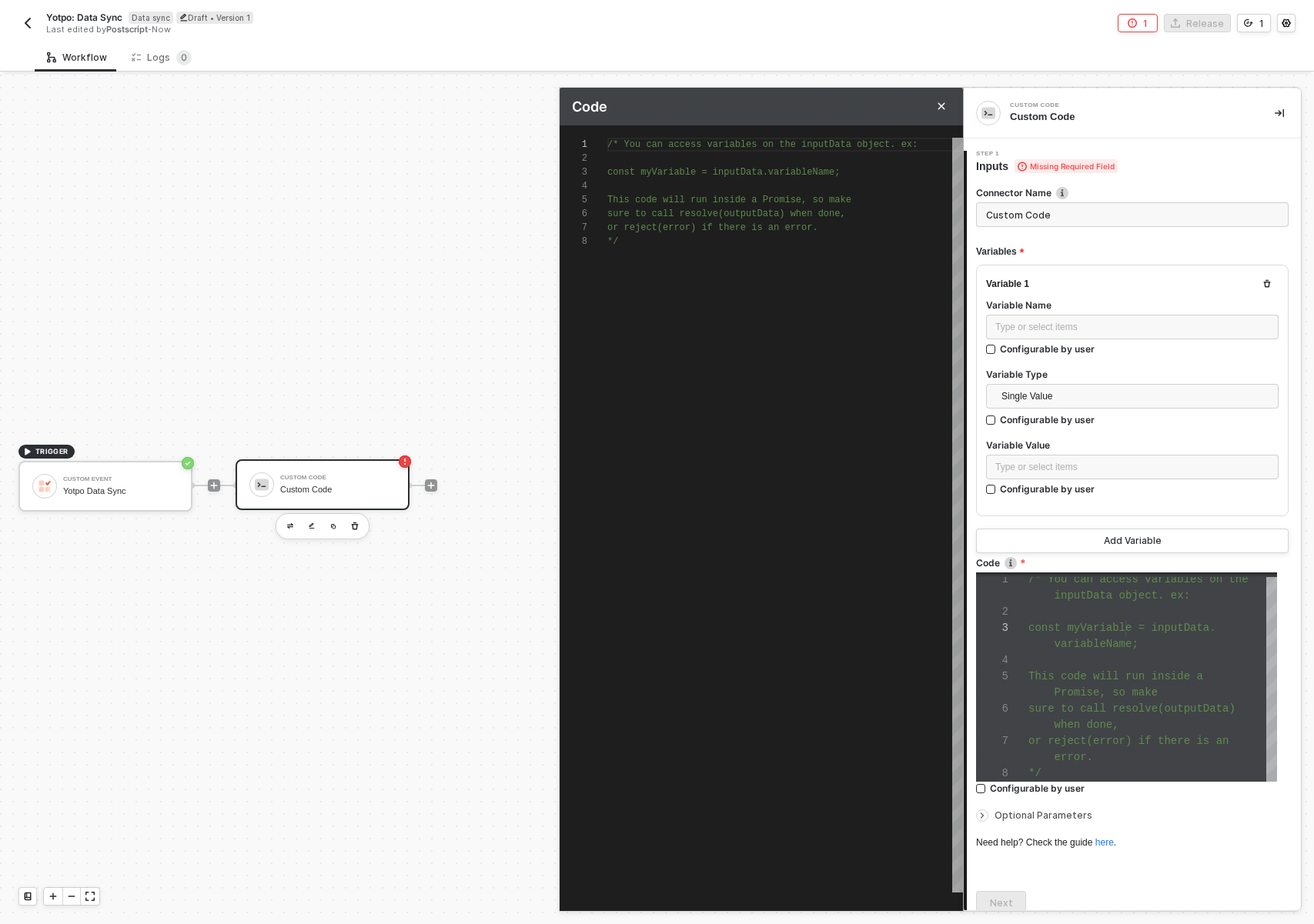
scroll to position [97, 11]
click at [763, 316] on div "/* You can access variables on the inputData objec t. ex: const myVariable = in…" at bounding box center [785, 514] width 355 height 755
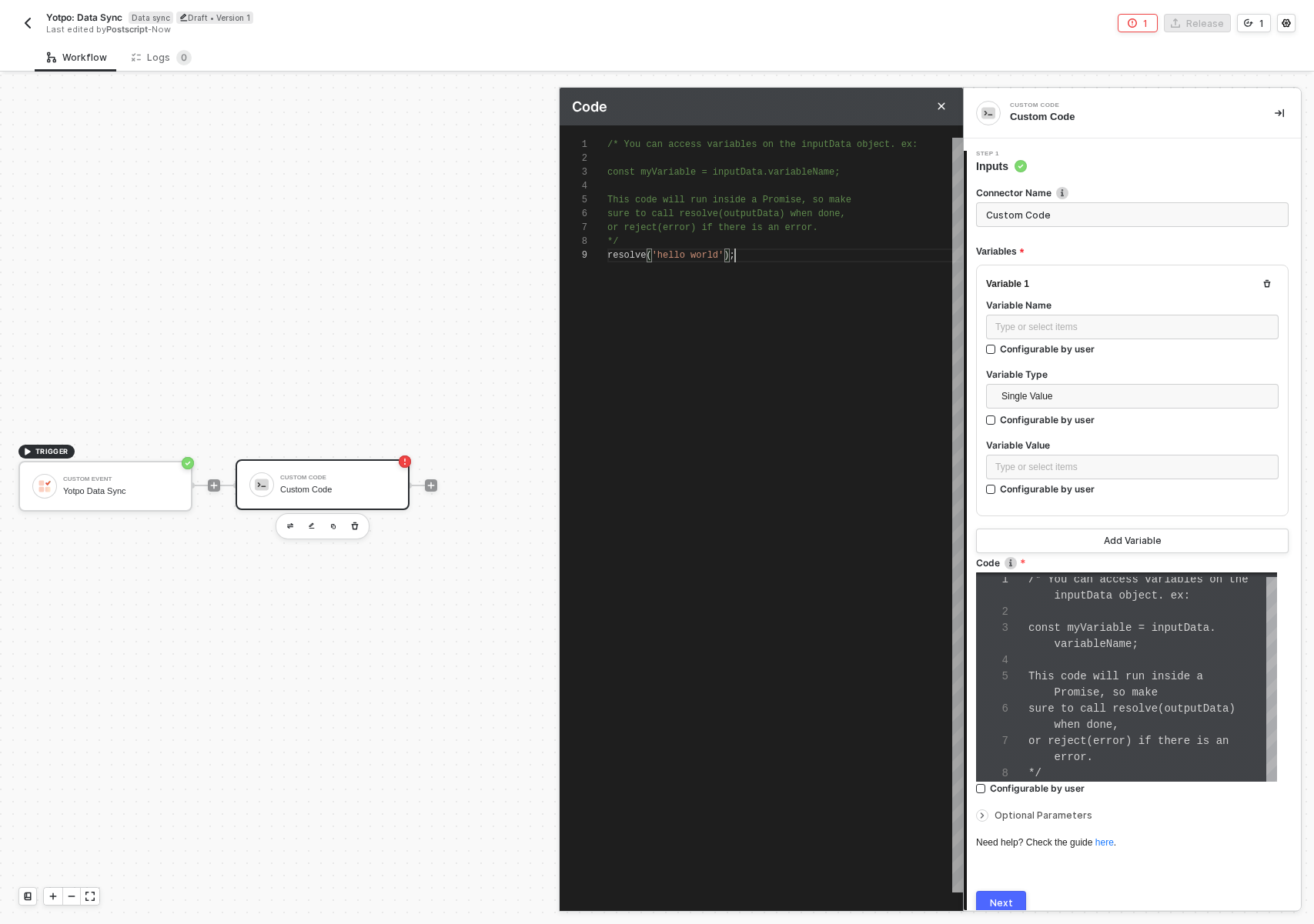
scroll to position [111, 128]
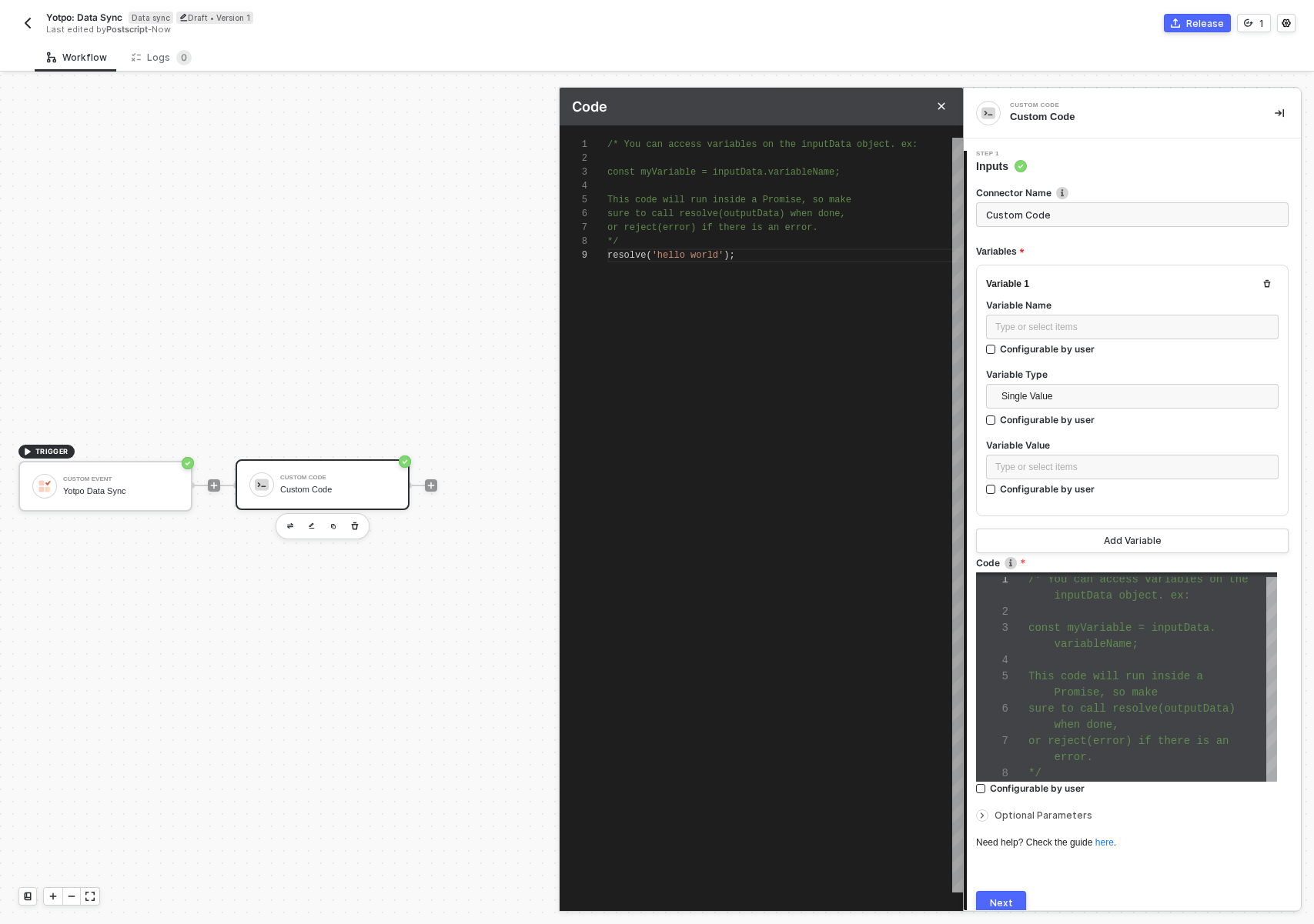
type textarea "/* You can access variables on the inputData object. ex: const myVariable = inp…"
click at [1001, 892] on button "Next" at bounding box center [1001, 903] width 50 height 24
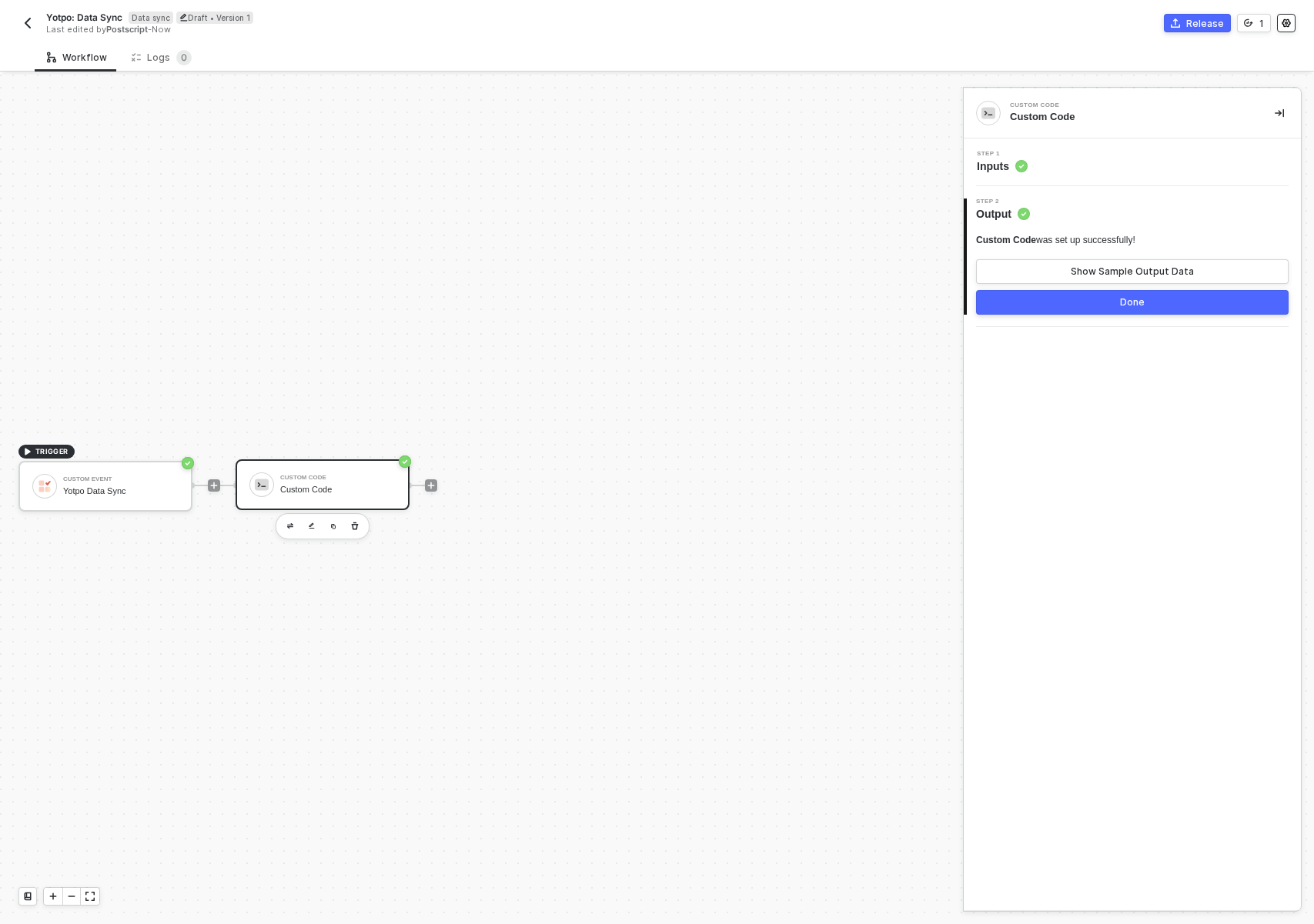
click at [1284, 26] on icon "icon-settings" at bounding box center [1286, 23] width 10 height 10
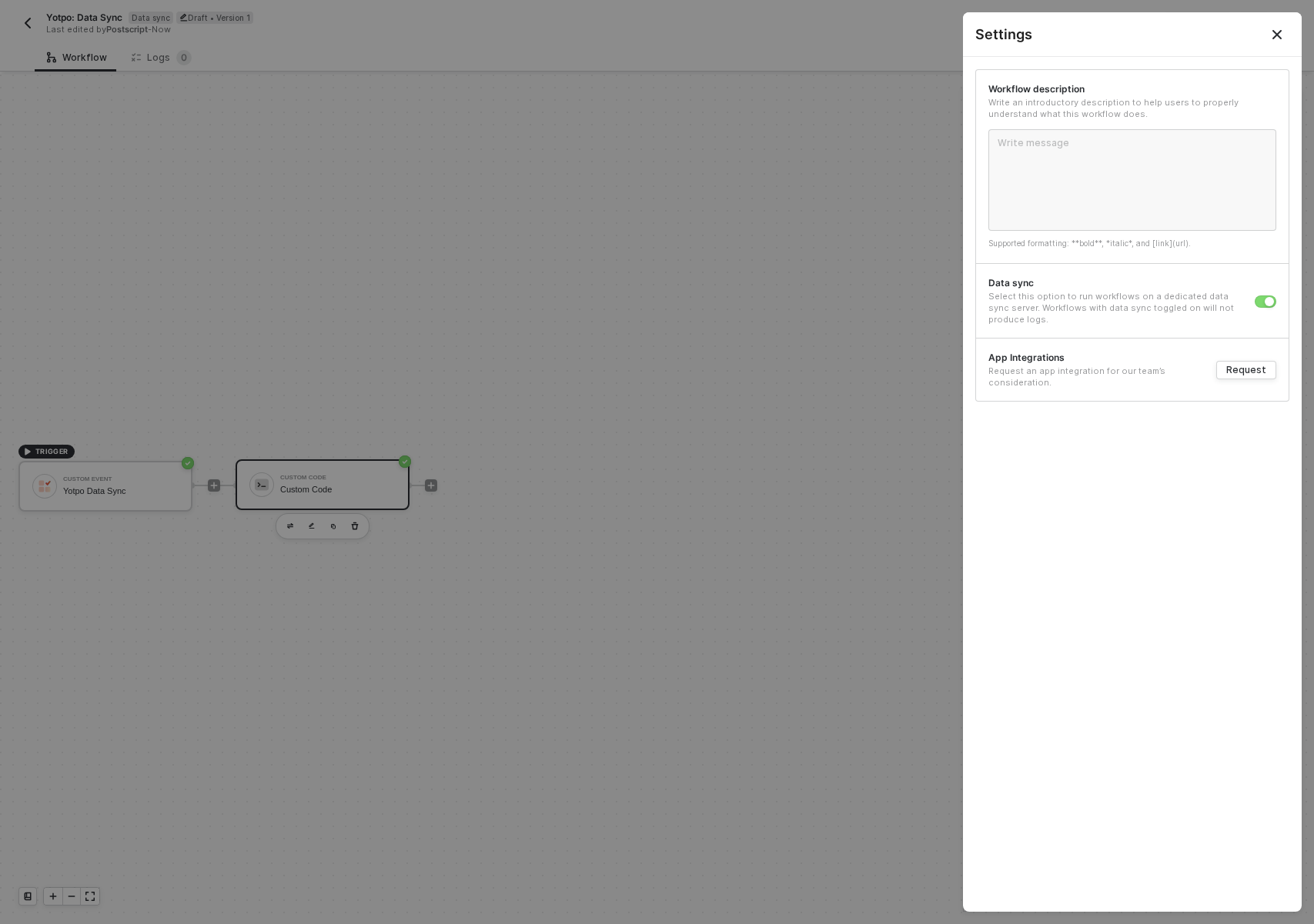
click at [1286, 23] on button "Close" at bounding box center [1277, 34] width 49 height 44
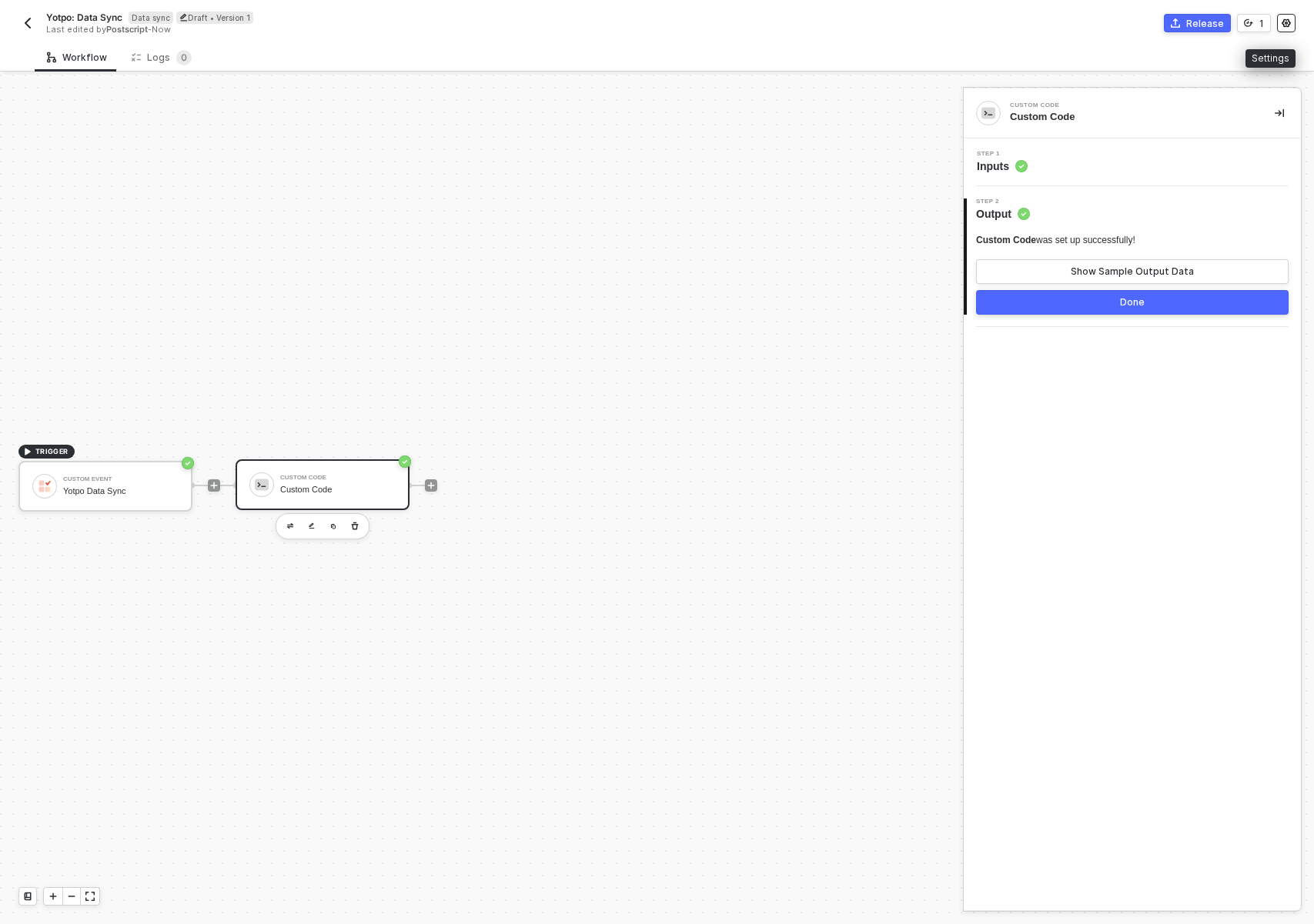
click at [1286, 23] on icon "icon-settings" at bounding box center [1286, 23] width 10 height 10
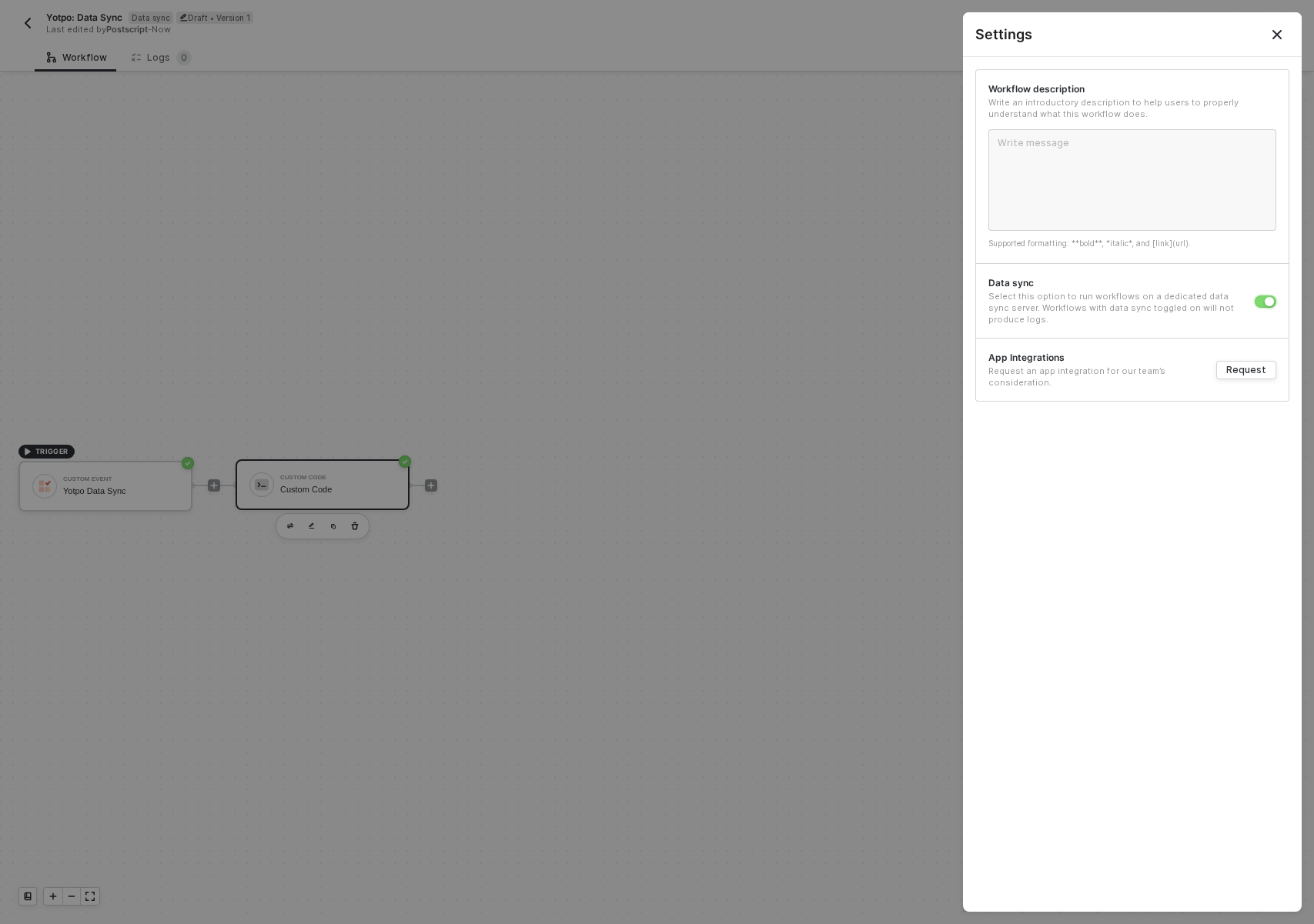
click at [1262, 303] on button "button" at bounding box center [1265, 302] width 22 height 12
click at [1277, 41] on button "Close" at bounding box center [1276, 34] width 18 height 18
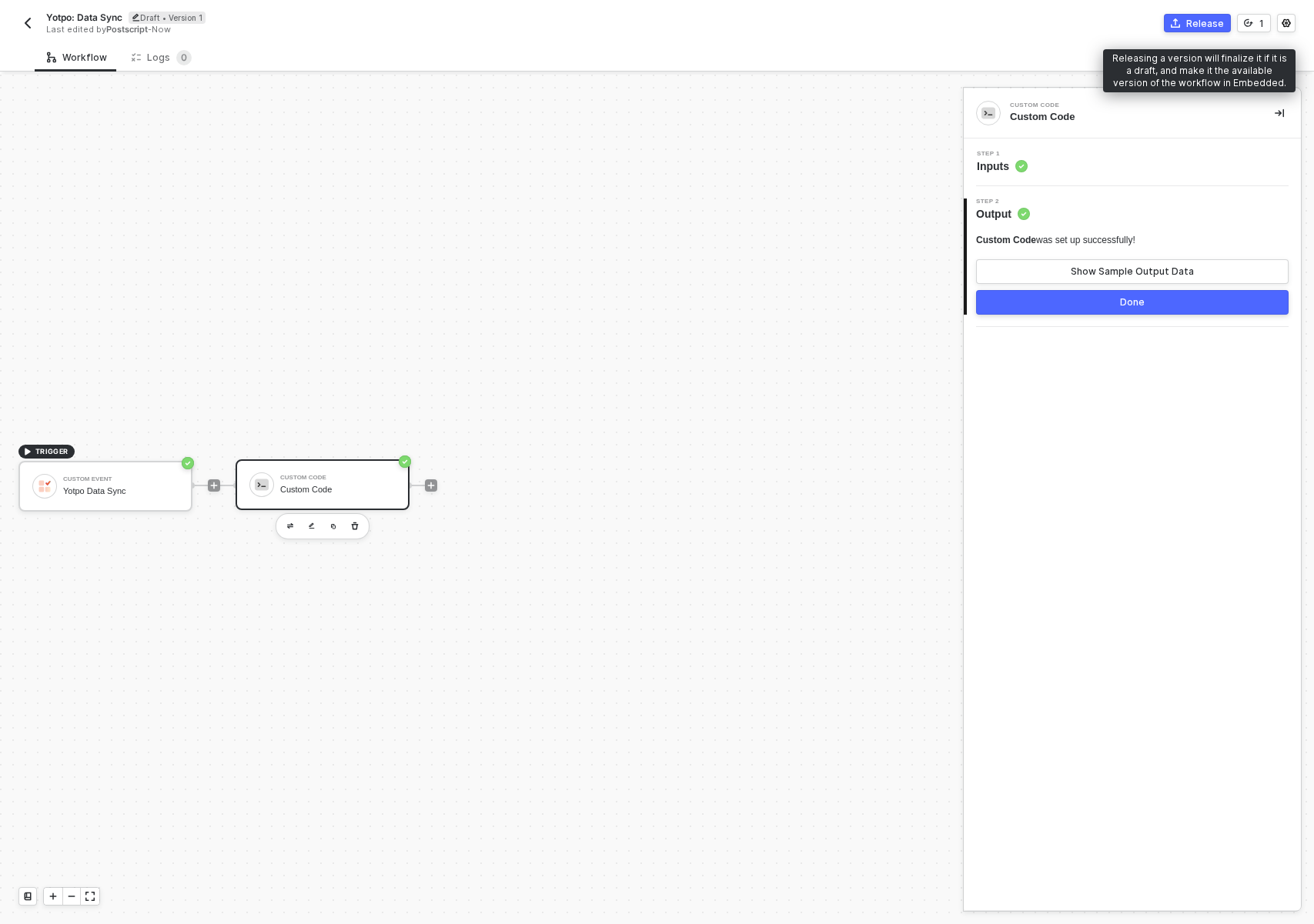
click at [1224, 24] on button "Release" at bounding box center [1198, 23] width 67 height 18
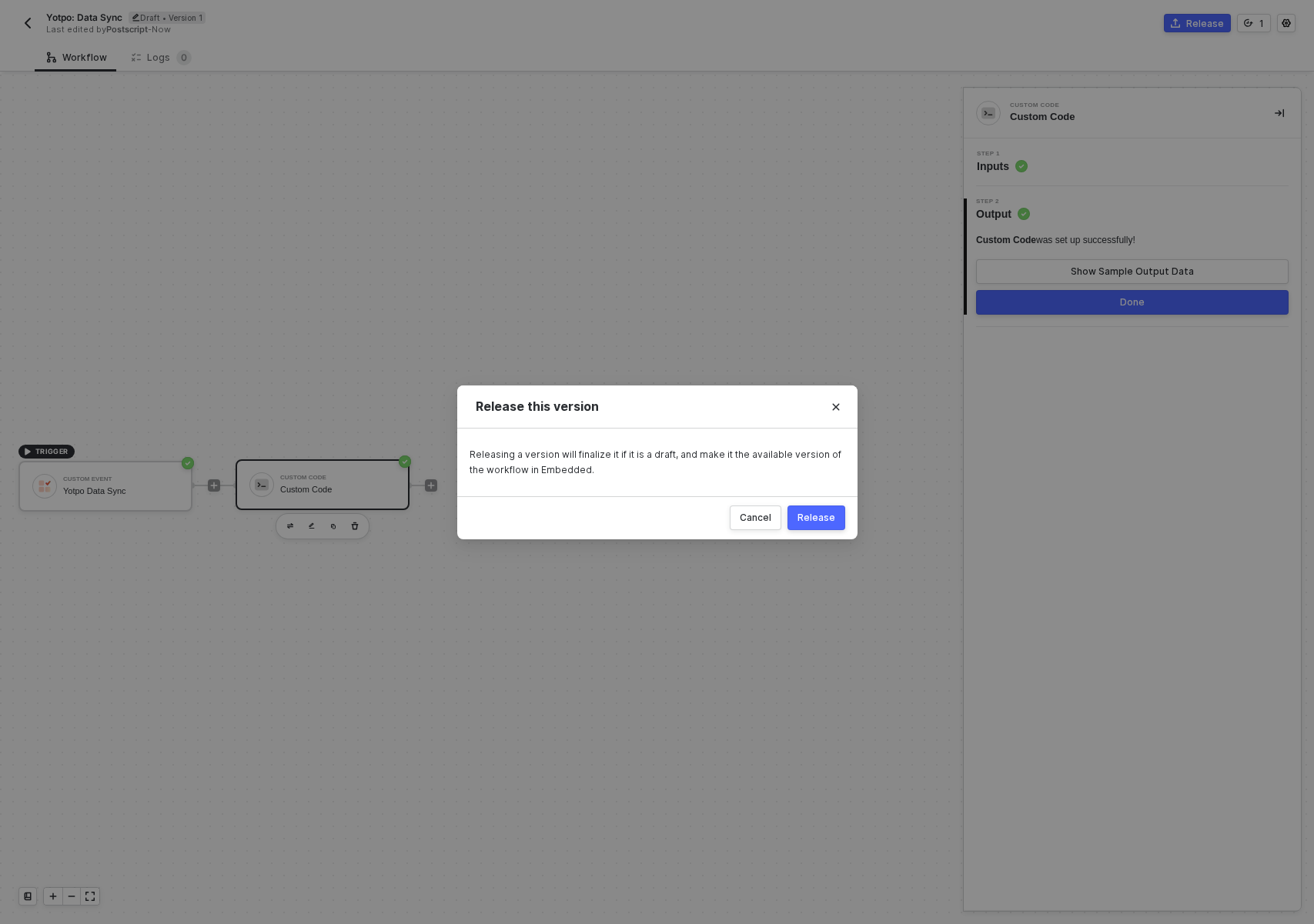
click at [822, 509] on button "Release" at bounding box center [817, 518] width 58 height 24
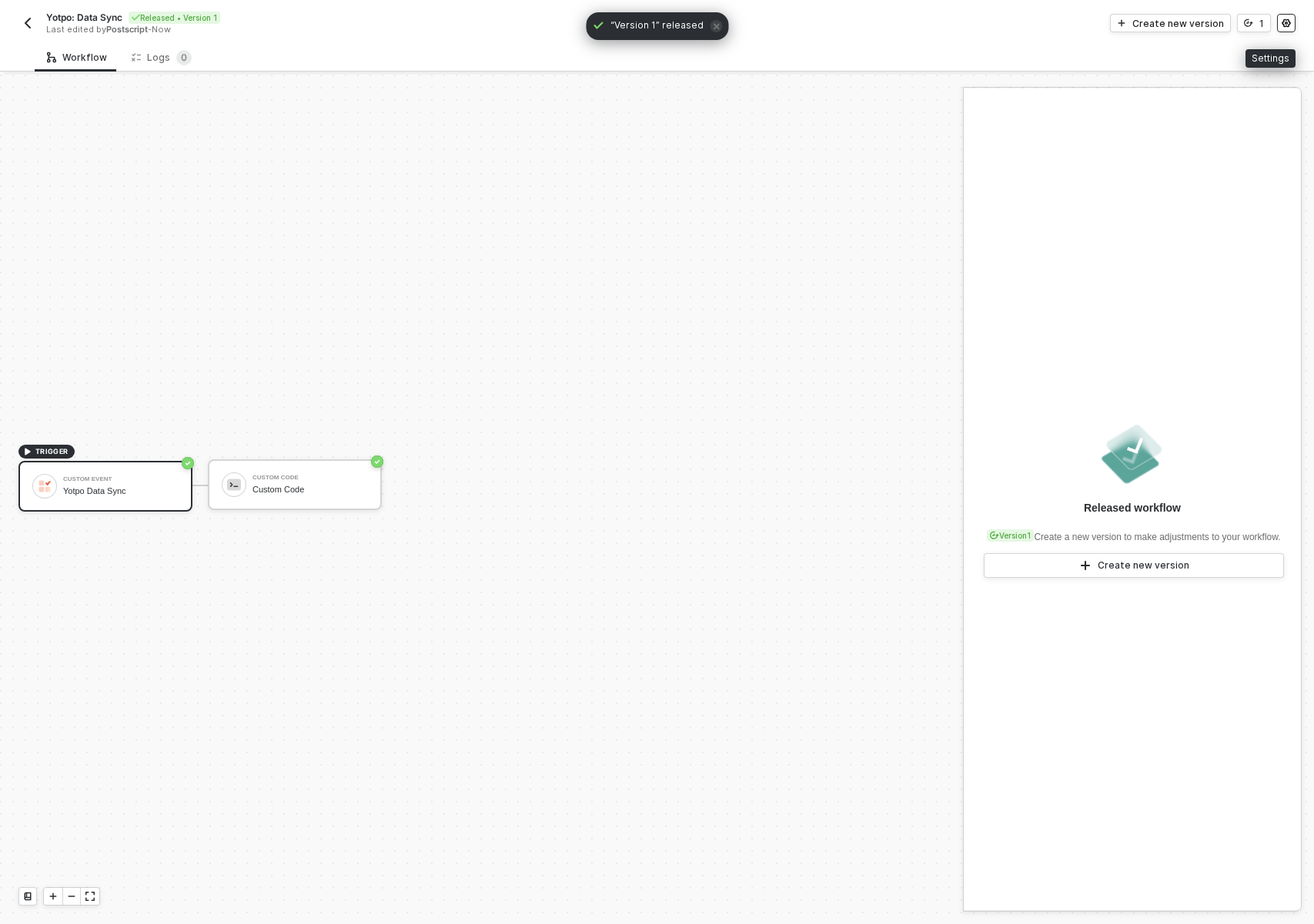
click at [1287, 23] on circle "icon-settings" at bounding box center [1286, 24] width 3 height 3
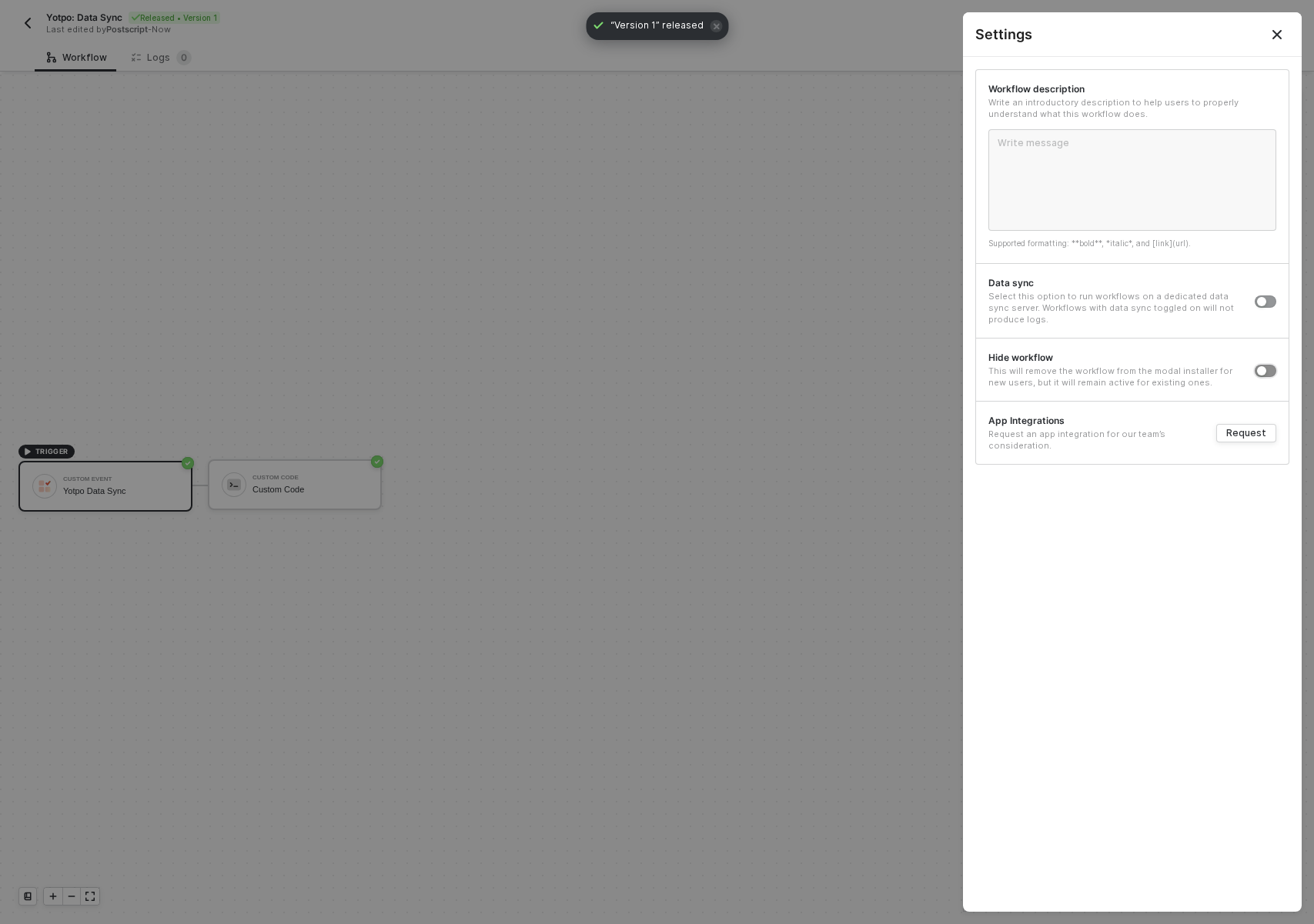
click at [1270, 367] on button "button" at bounding box center [1265, 371] width 22 height 12
click at [672, 334] on div at bounding box center [657, 462] width 1314 height 924
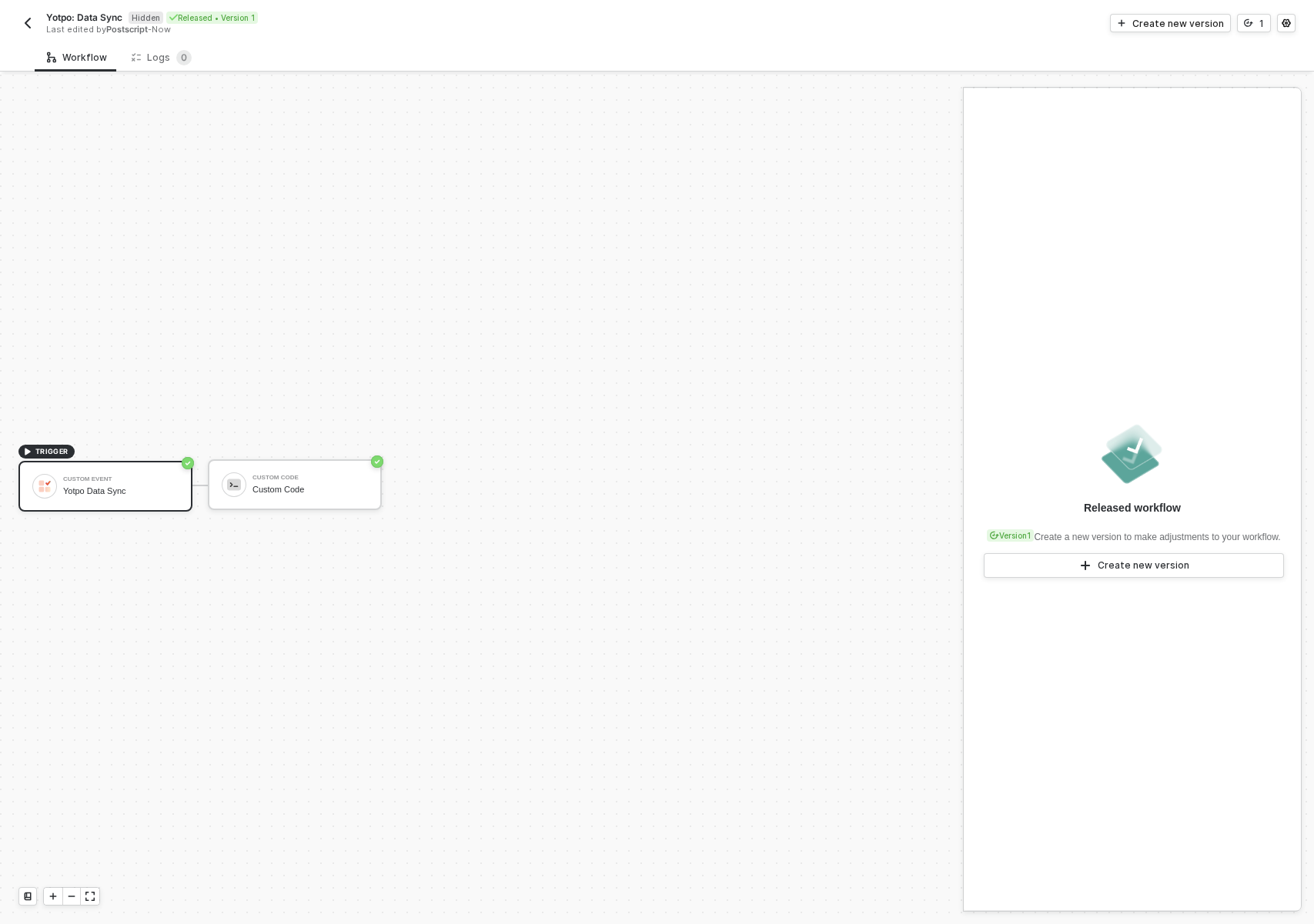
click at [514, 402] on div "TRIGGER Custom Event Yotpo Data Sync Custom Code Custom Code" at bounding box center [477, 485] width 955 height 878
click at [26, 22] on img "button" at bounding box center [28, 23] width 12 height 12
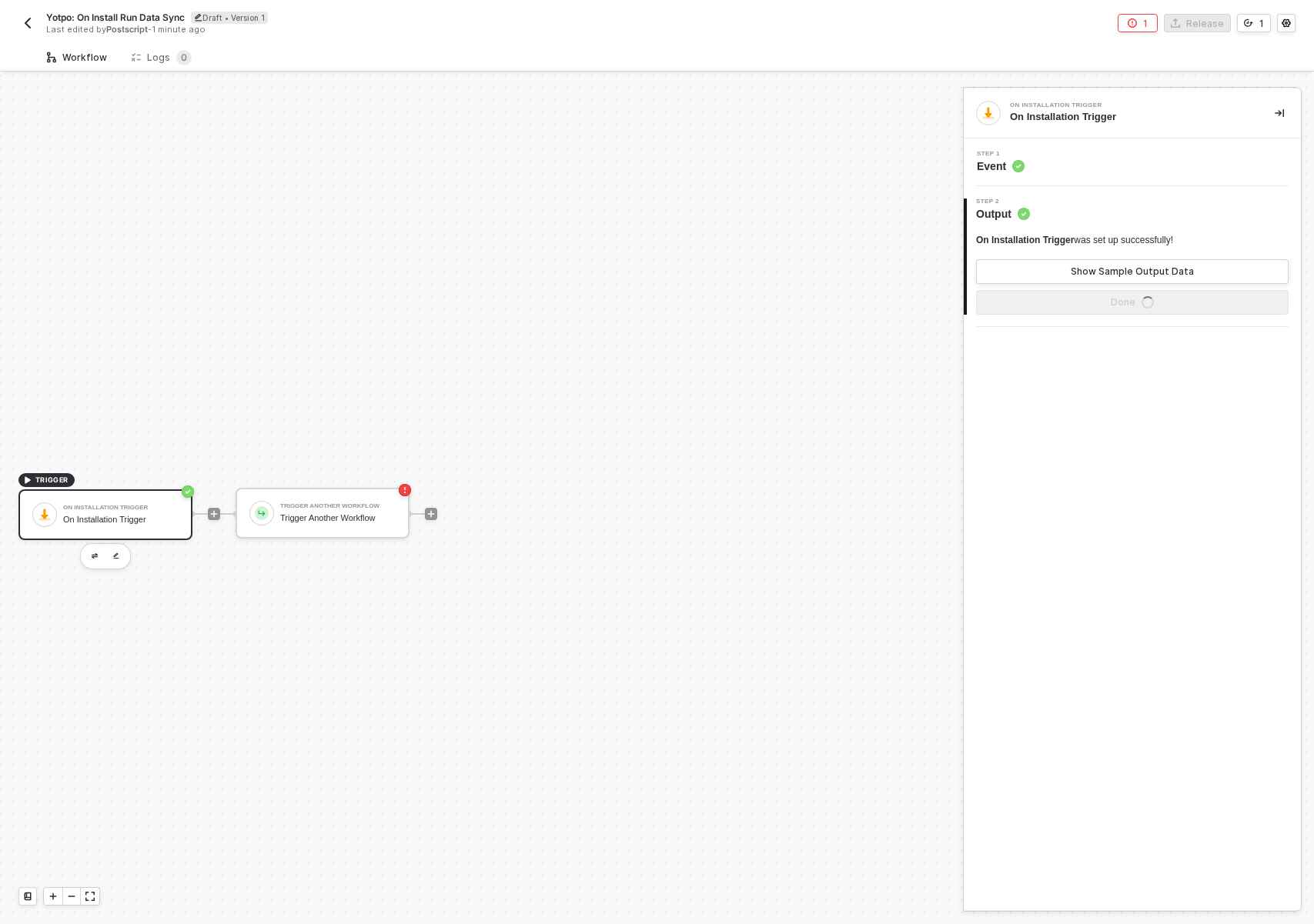
scroll to position [29, 0]
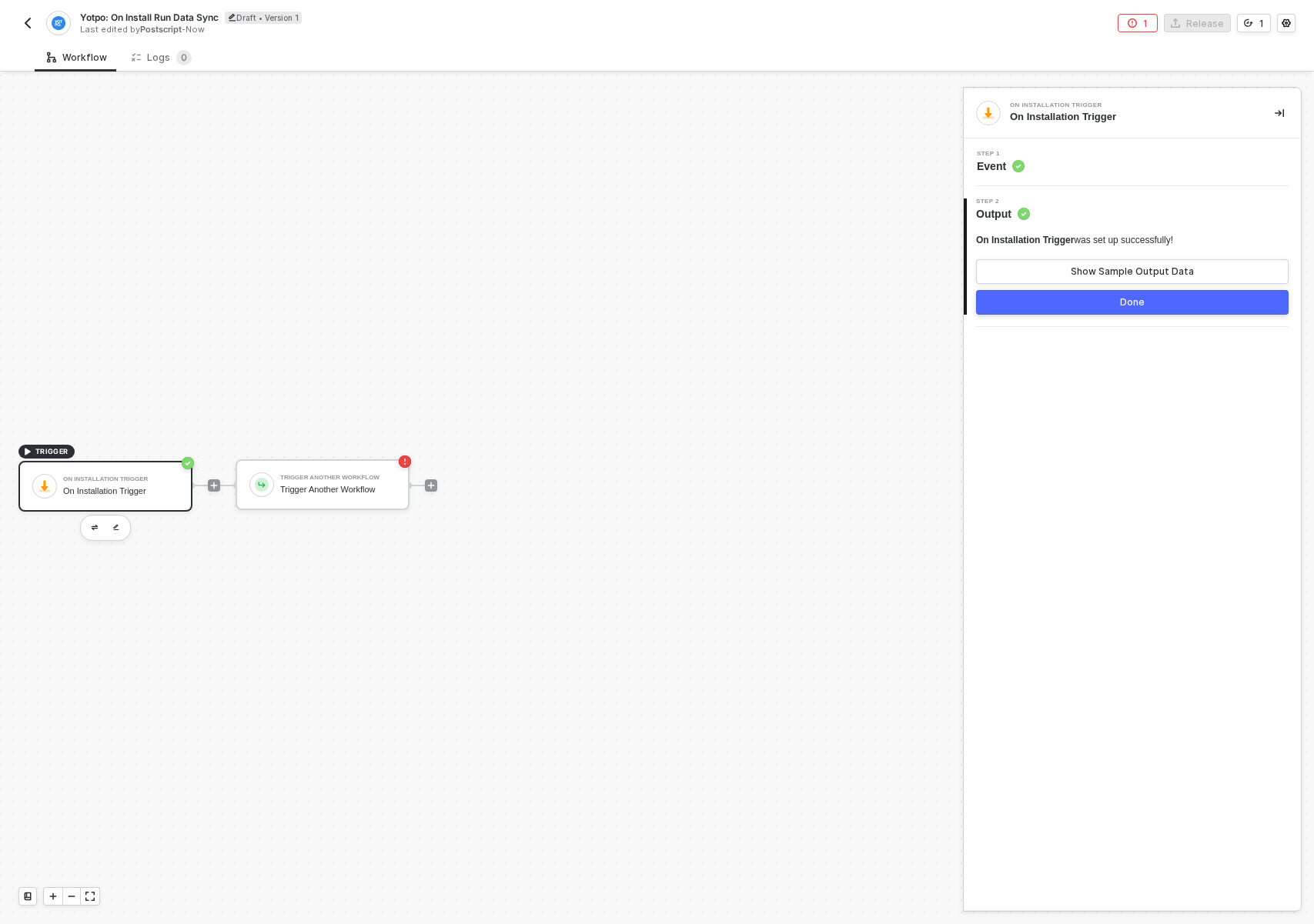
click at [1038, 184] on div "Step 1 Event" at bounding box center [1132, 162] width 337 height 48
click at [1043, 177] on div "Step 1 Event" at bounding box center [1132, 162] width 337 height 48
click at [991, 161] on span "Event" at bounding box center [1001, 166] width 48 height 16
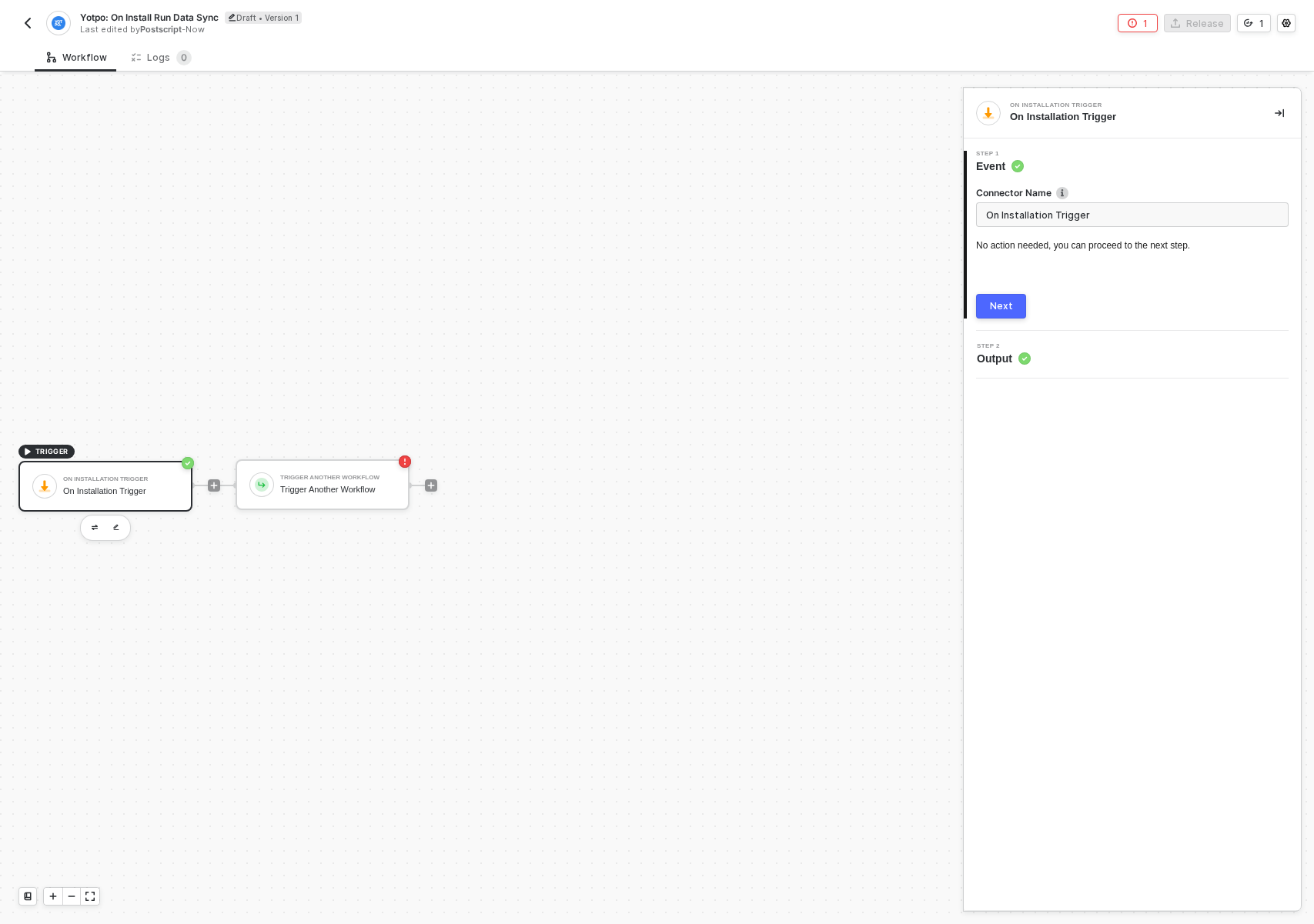
click at [1036, 209] on input "On Installation Trigger" at bounding box center [1132, 214] width 313 height 24
click at [1079, 217] on input "On Installation Trigger" at bounding box center [1132, 214] width 313 height 24
click at [293, 534] on button "button" at bounding box center [290, 526] width 18 height 18
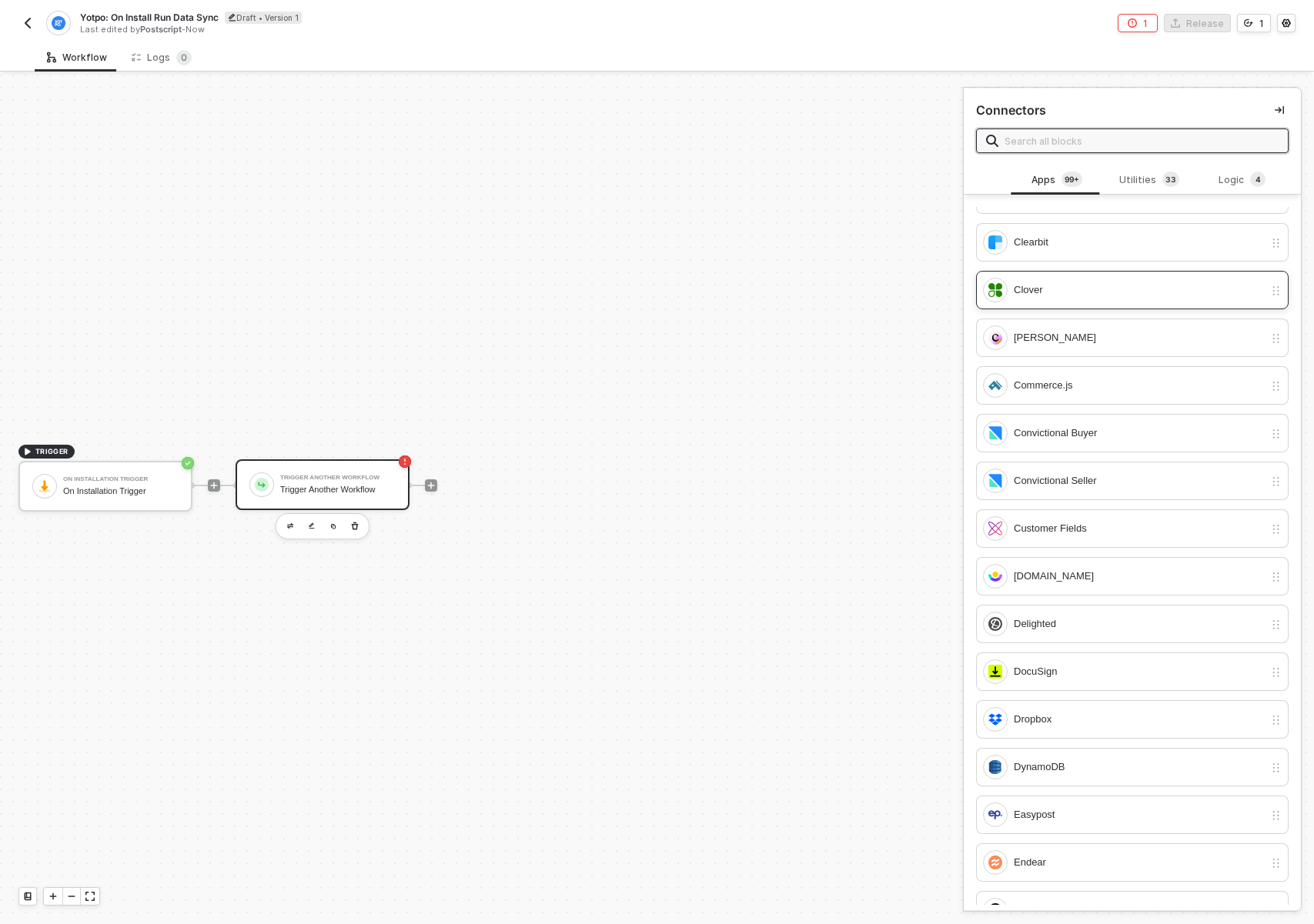
scroll to position [1502, 0]
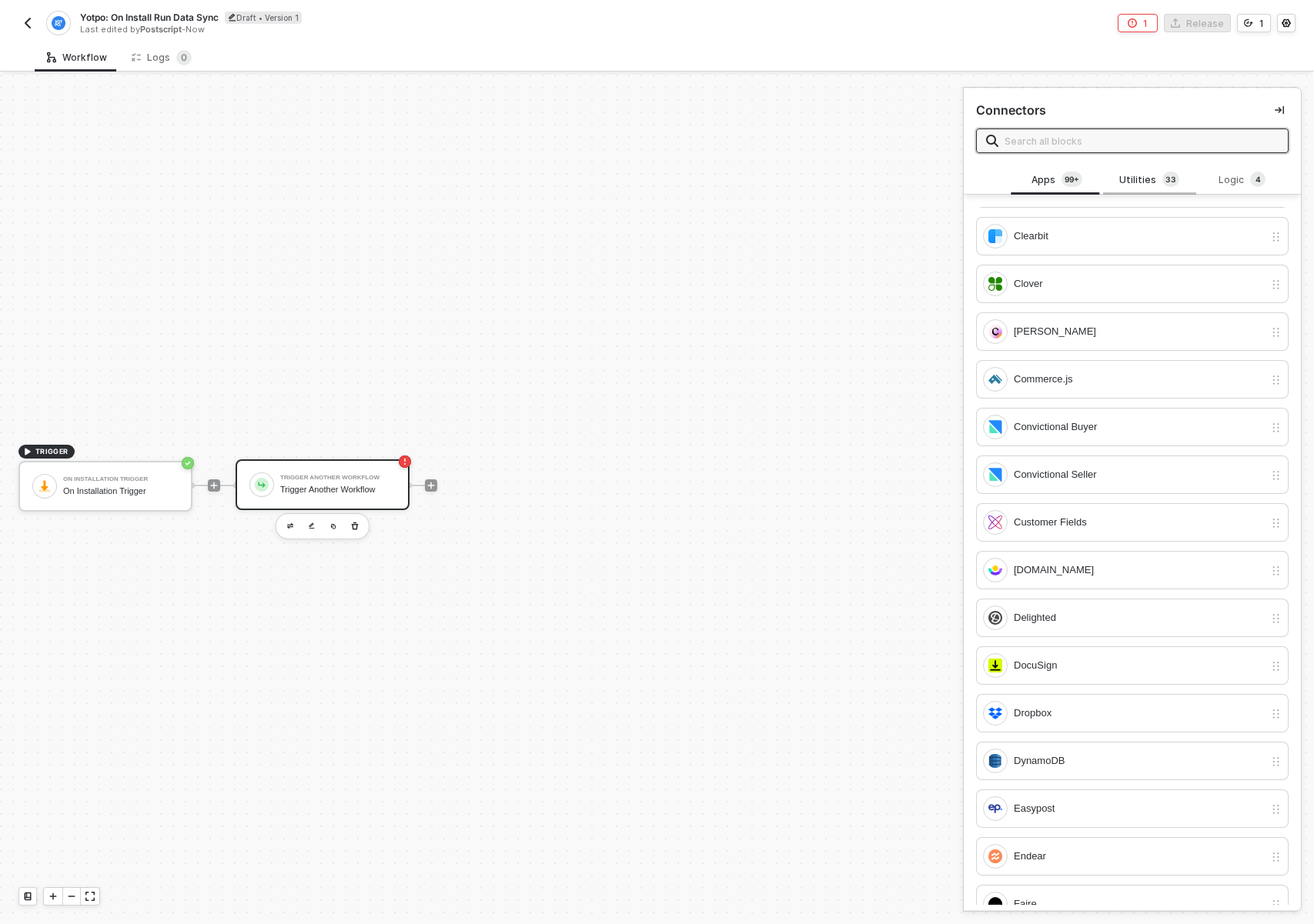
click at [1143, 183] on div "Utilities 3 3" at bounding box center [1149, 179] width 67 height 17
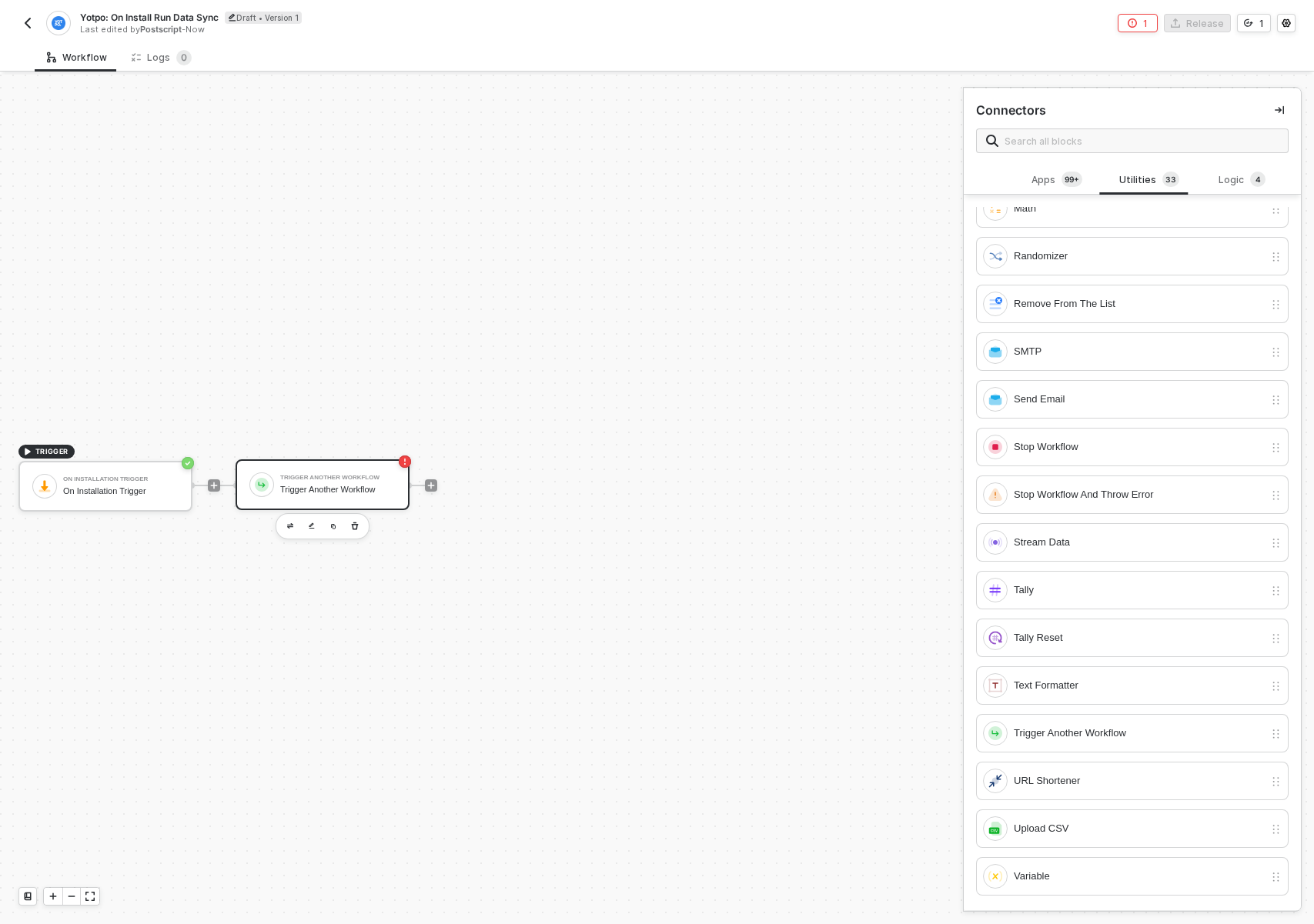
scroll to position [2, 0]
click at [1097, 738] on div "Trigger Another Workflow" at bounding box center [1139, 732] width 250 height 17
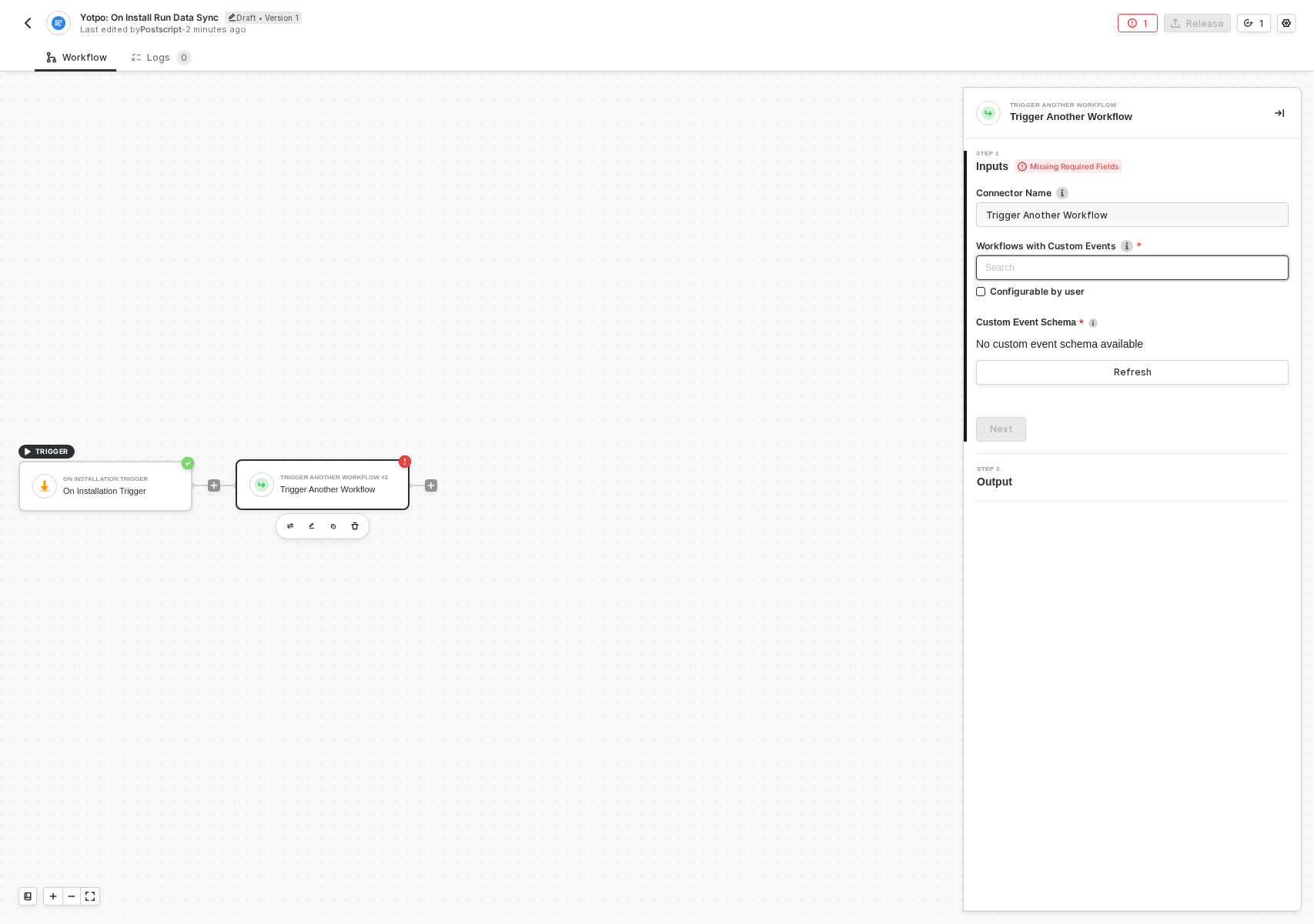
click at [1042, 276] on div "Search" at bounding box center [1132, 268] width 313 height 24
click at [1038, 294] on div "Yotpo: Data Sync (Yotpo Data Sync)" at bounding box center [1132, 298] width 288 height 17
click at [1153, 266] on span "Yotpo: Data Sync (Yotpo Data Sync)" at bounding box center [1135, 268] width 288 height 23
click at [1170, 267] on span "Yotpo: Data Sync (Yotpo Data Sync)" at bounding box center [1135, 268] width 288 height 23
click at [1033, 290] on div "Configurable by user" at bounding box center [1037, 290] width 95 height 13
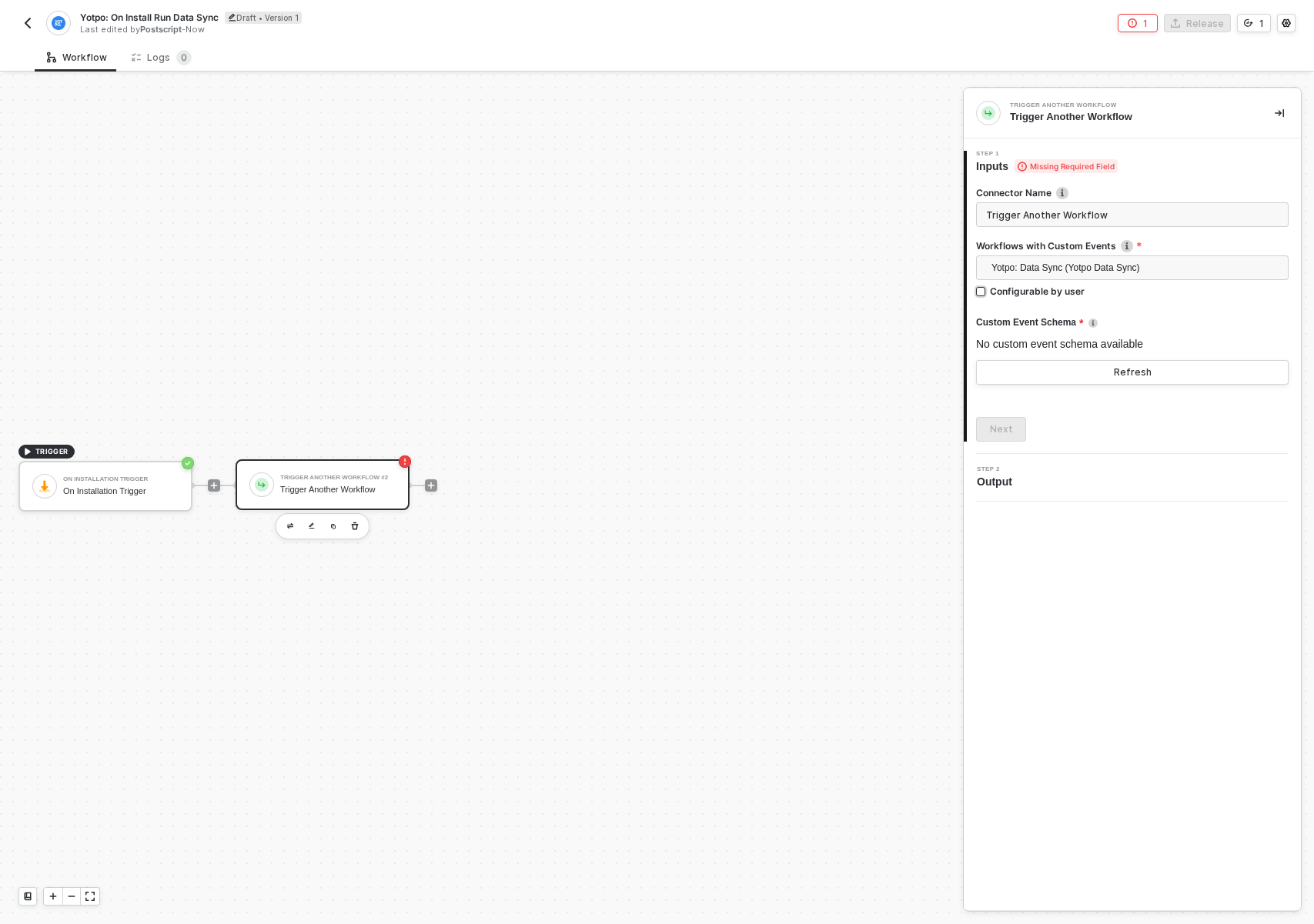
click at [987, 290] on input "Configurable by user" at bounding box center [981, 292] width 11 height 10
click at [1033, 290] on div "Configurable by user" at bounding box center [1037, 290] width 95 height 13
click at [987, 290] on input "Configurable by user" at bounding box center [981, 292] width 11 height 10
checkbox input "false"
click at [1067, 367] on button "Refresh" at bounding box center [1132, 373] width 313 height 24
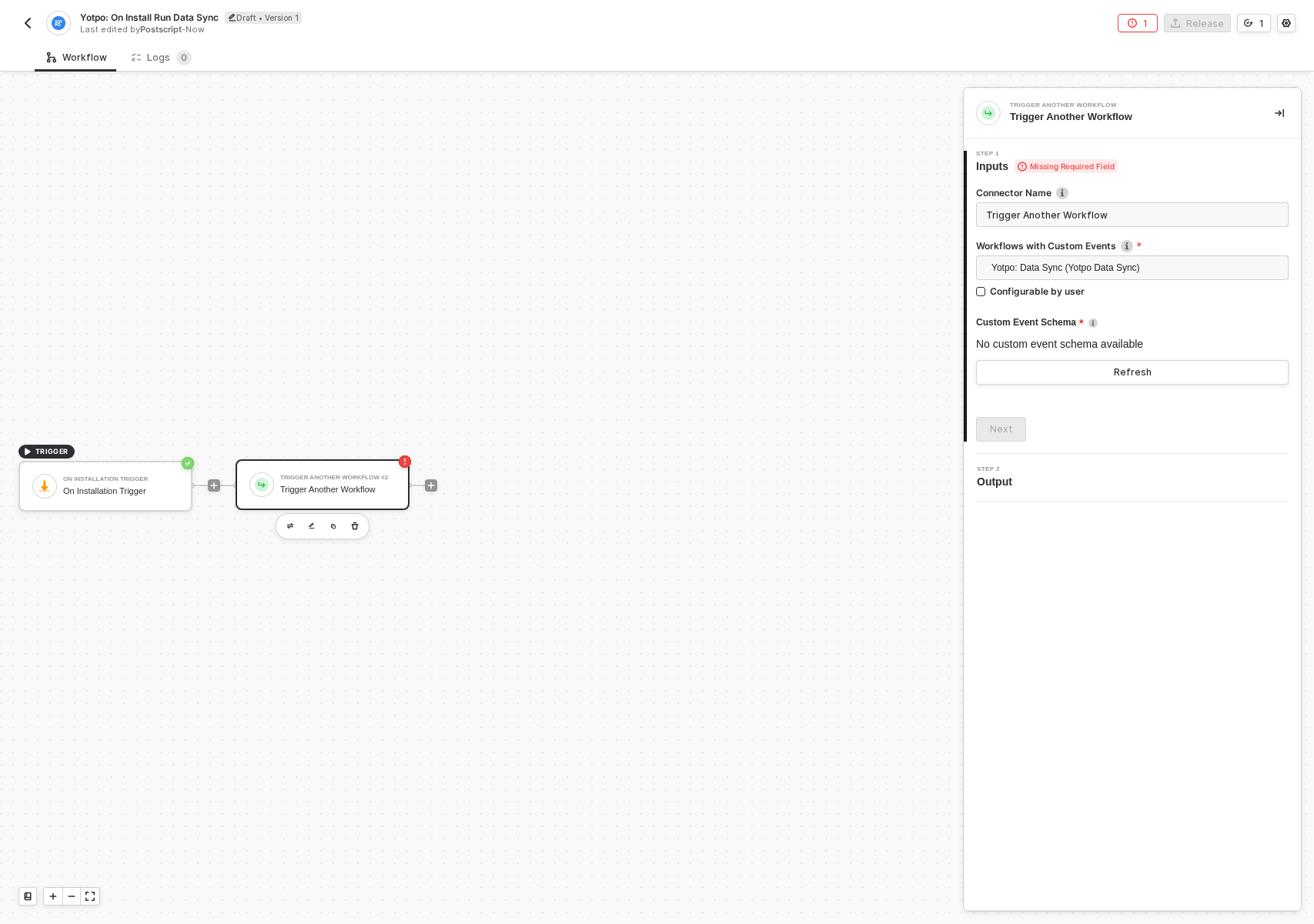
click at [1068, 307] on div at bounding box center [1132, 306] width 313 height 6
click at [1054, 382] on button "Refresh" at bounding box center [1132, 373] width 313 height 24
click at [1147, 274] on span "Yotpo: Data Sync (Yotpo Data Sync)" at bounding box center [1135, 268] width 288 height 23
click at [1086, 297] on div "Yotpo: Data Sync (Yotpo Data Sync)" at bounding box center [1132, 298] width 288 height 17
click at [1102, 214] on input "Trigger Another Workflow" at bounding box center [1132, 214] width 313 height 24
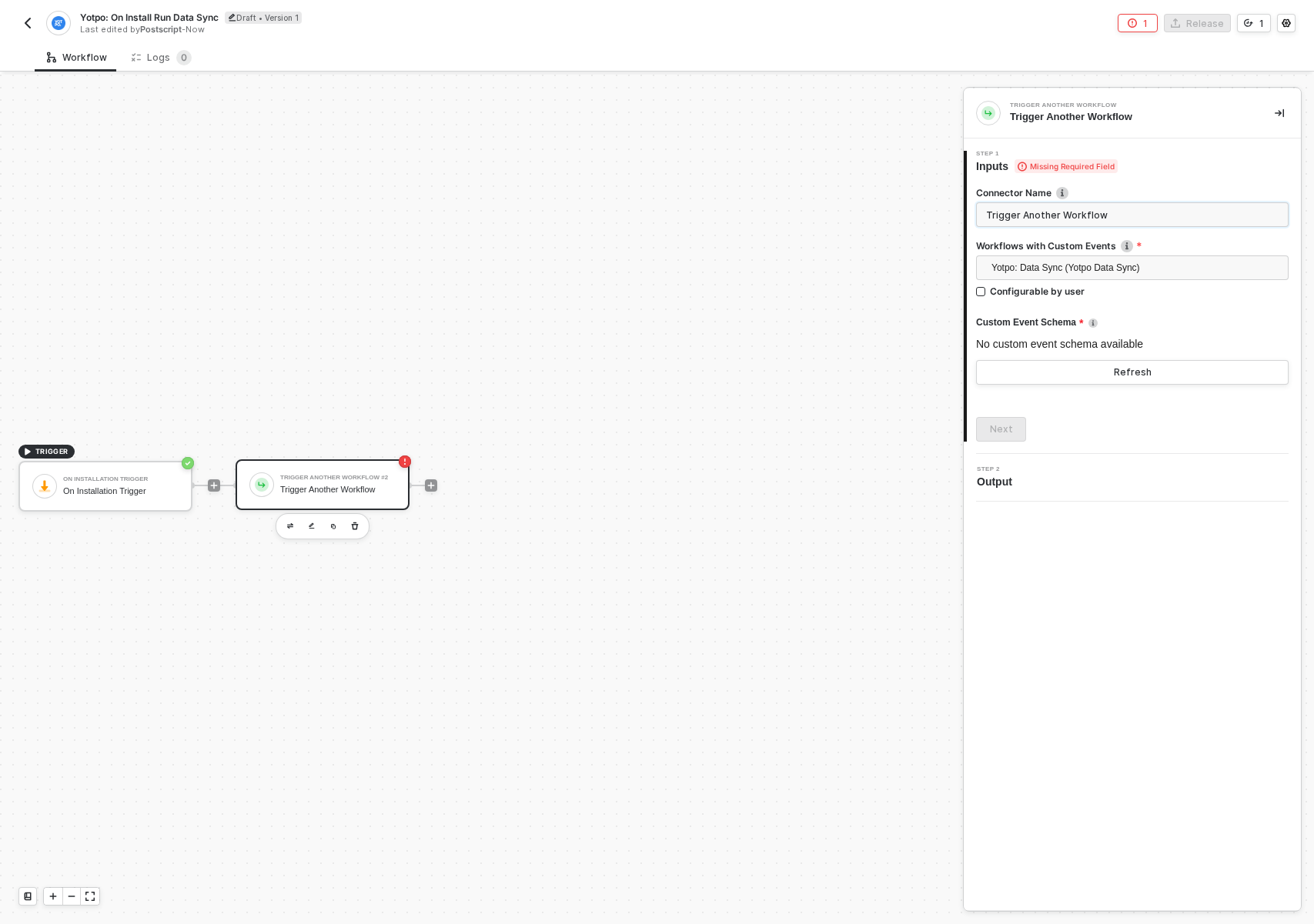
click at [1103, 213] on input "Trigger Another Workflow" at bounding box center [1132, 214] width 313 height 24
click at [1104, 212] on input "Trigger Another Workflow" at bounding box center [1132, 214] width 313 height 24
click at [1104, 211] on input "Trigger Another Workflow" at bounding box center [1132, 214] width 313 height 24
type input "Trigger Data Sync"
click at [1276, 184] on div "Connector Name Creating a name will help you keep track of the purpose of your …" at bounding box center [1132, 308] width 313 height 268
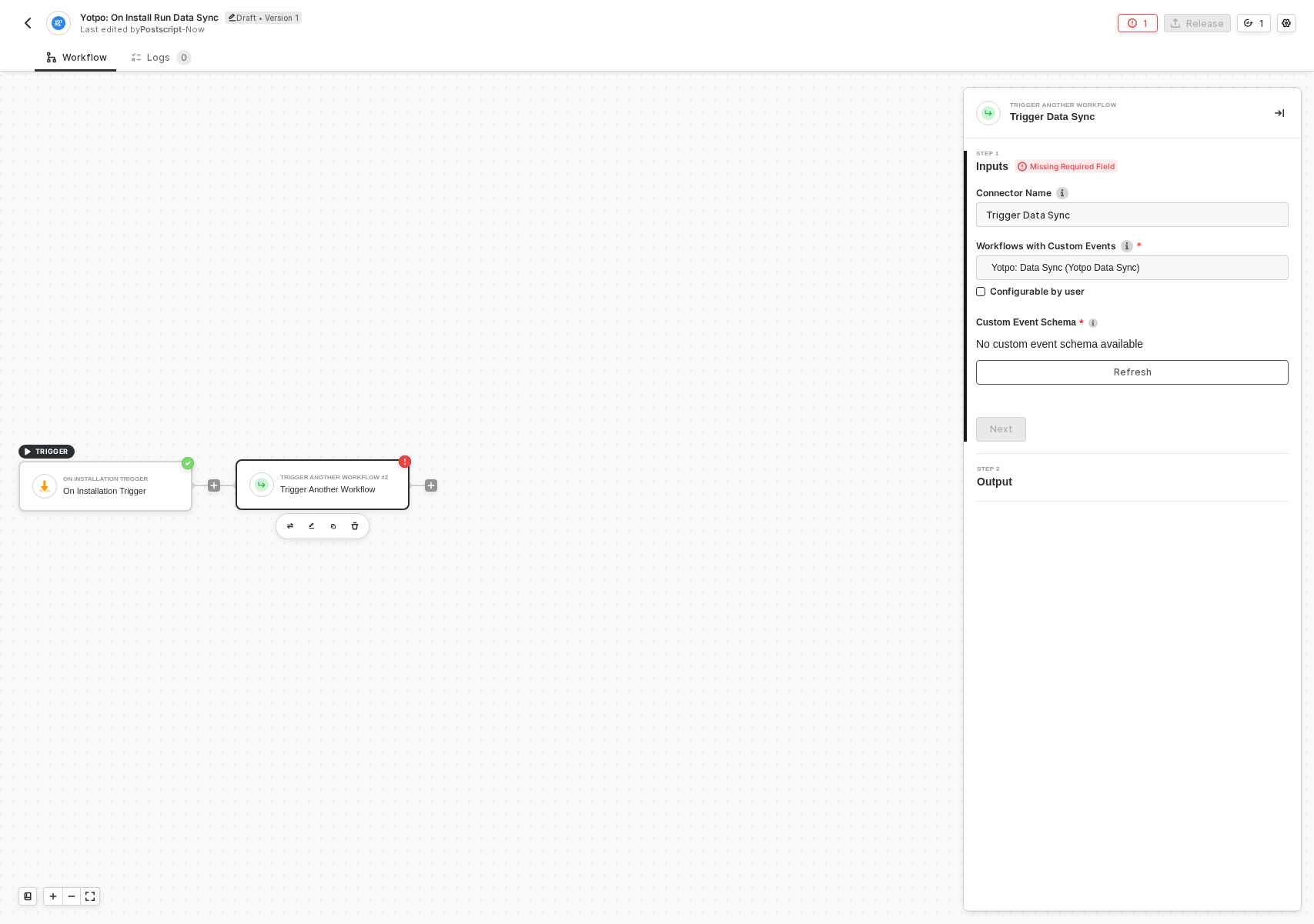
click at [1168, 364] on button "Refresh" at bounding box center [1132, 373] width 313 height 24
click at [1036, 367] on button "Refresh" at bounding box center [1132, 373] width 313 height 24
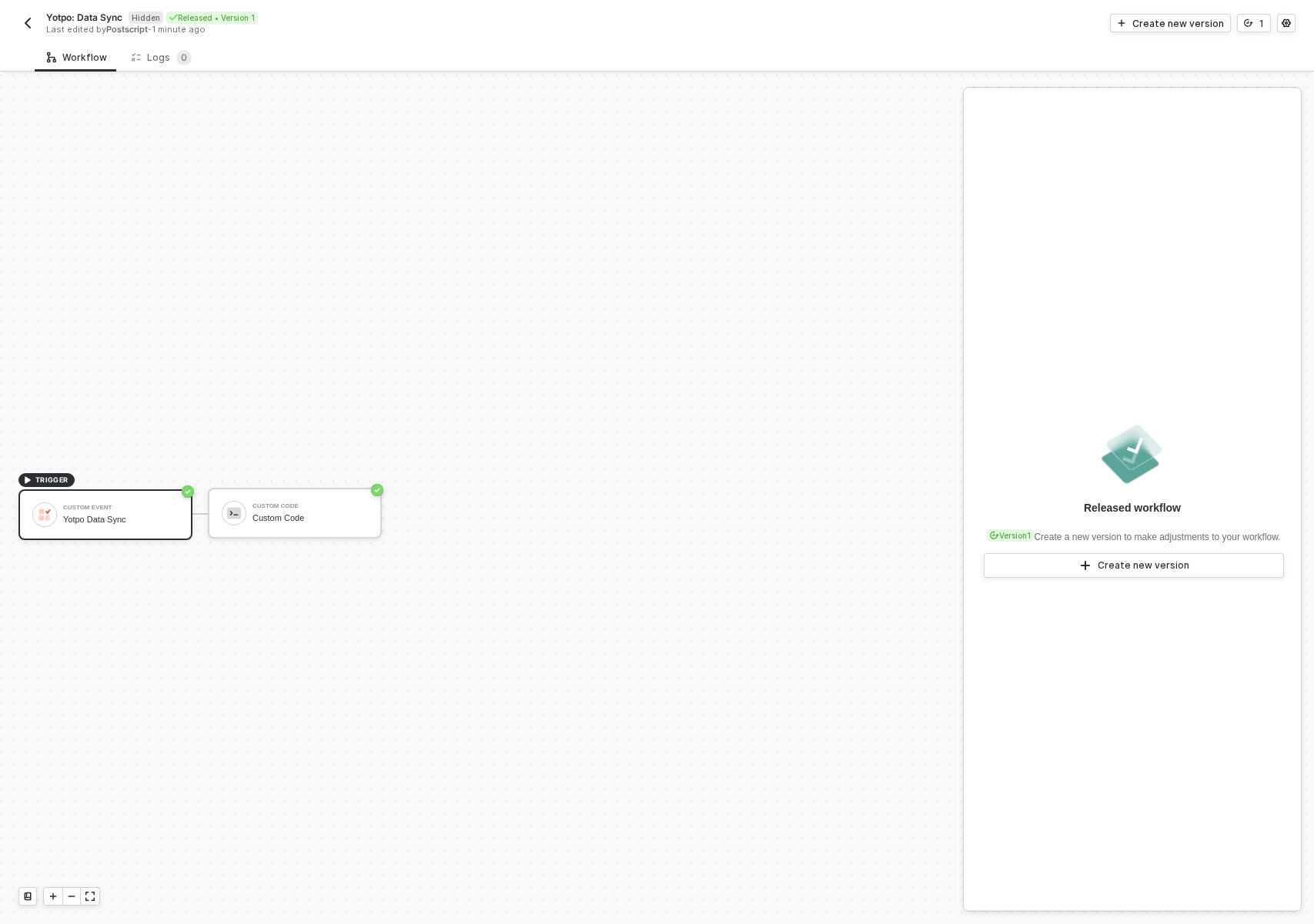
scroll to position [29, 0]
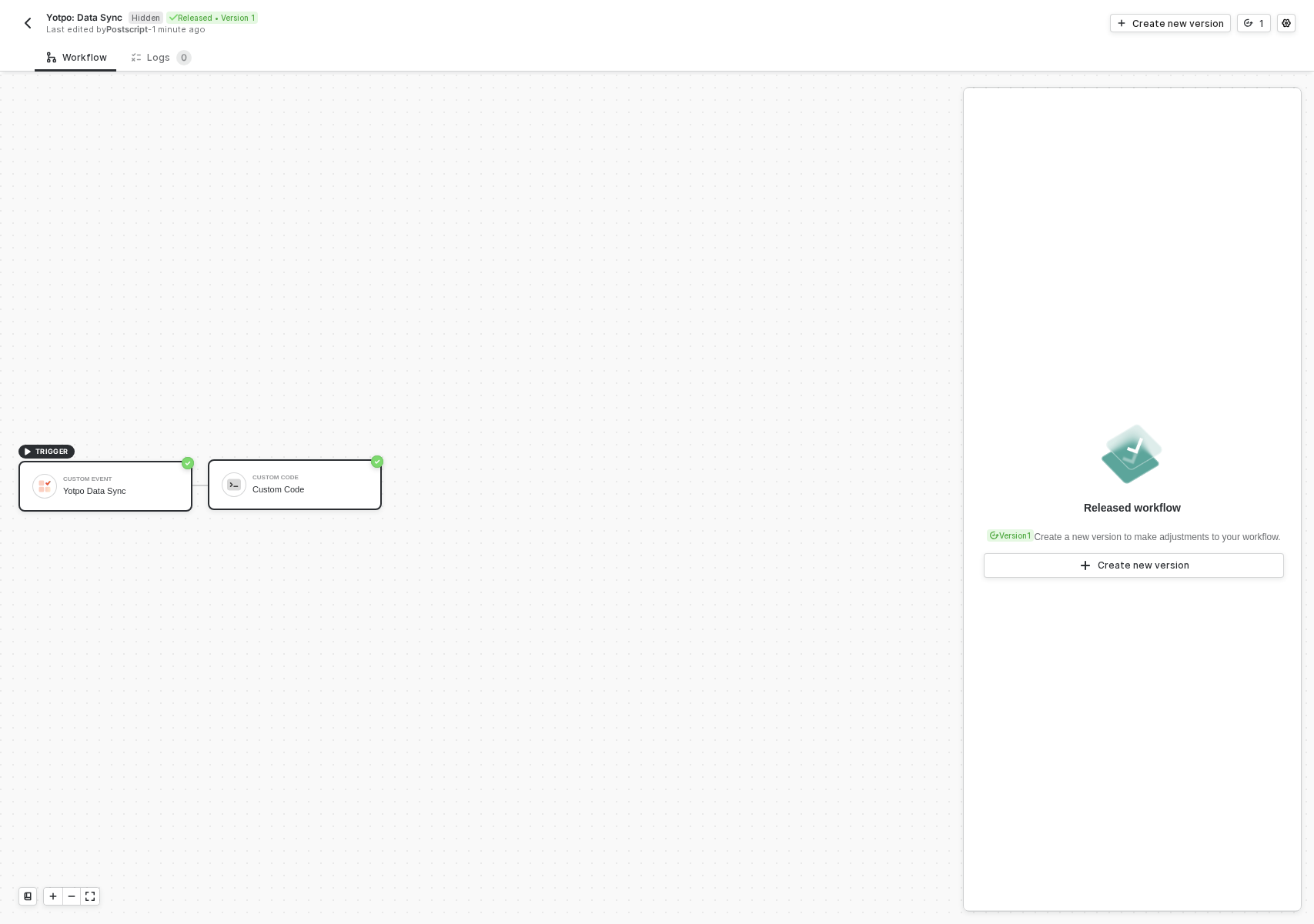
click at [291, 495] on div "Custom Code Custom Code" at bounding box center [310, 484] width 116 height 29
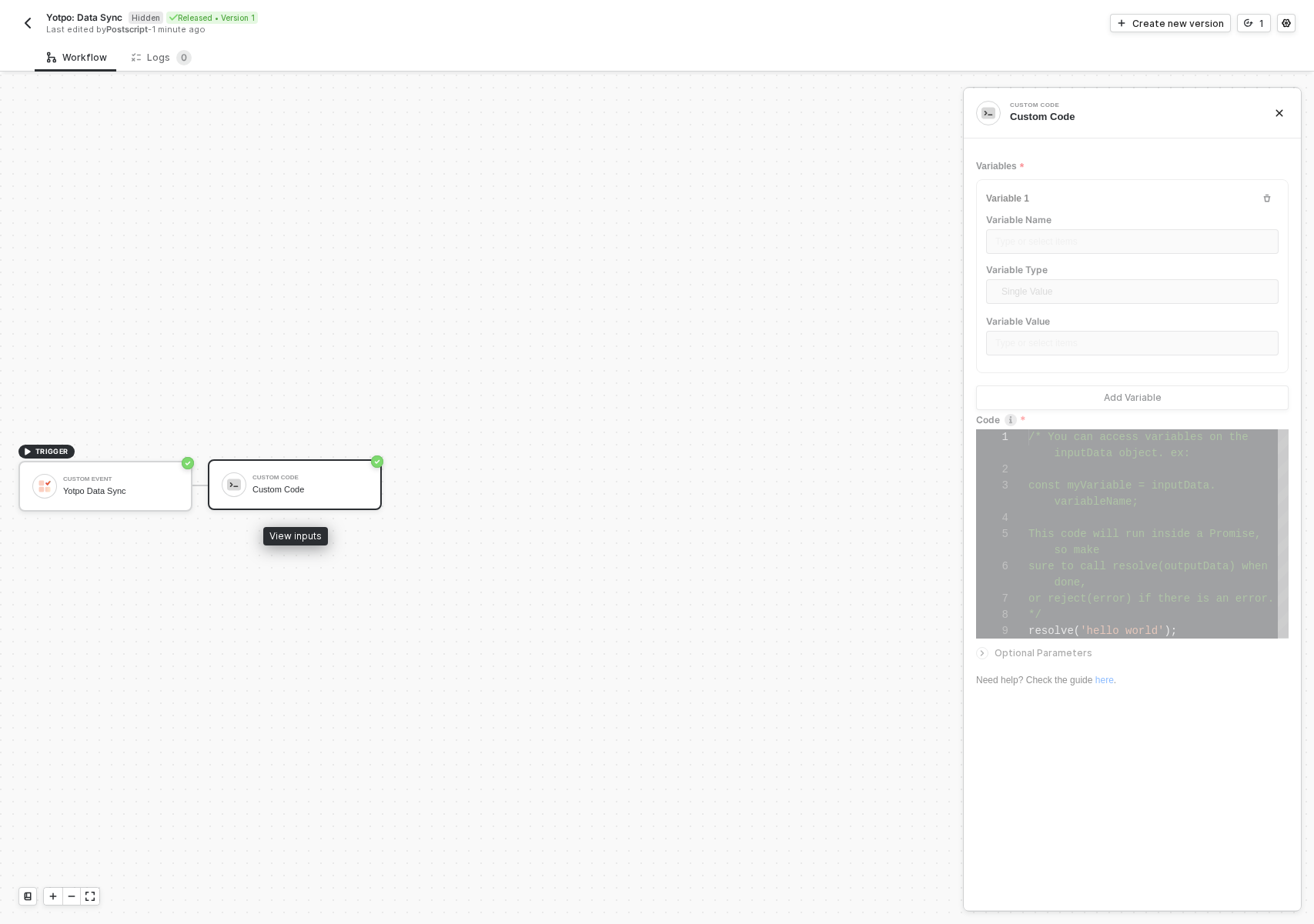
scroll to position [97, 0]
click at [1051, 346] on div "Type or select items ﻿" at bounding box center [1132, 345] width 292 height 28
click at [108, 506] on div "Custom Event Yotpo Data Sync" at bounding box center [105, 486] width 174 height 51
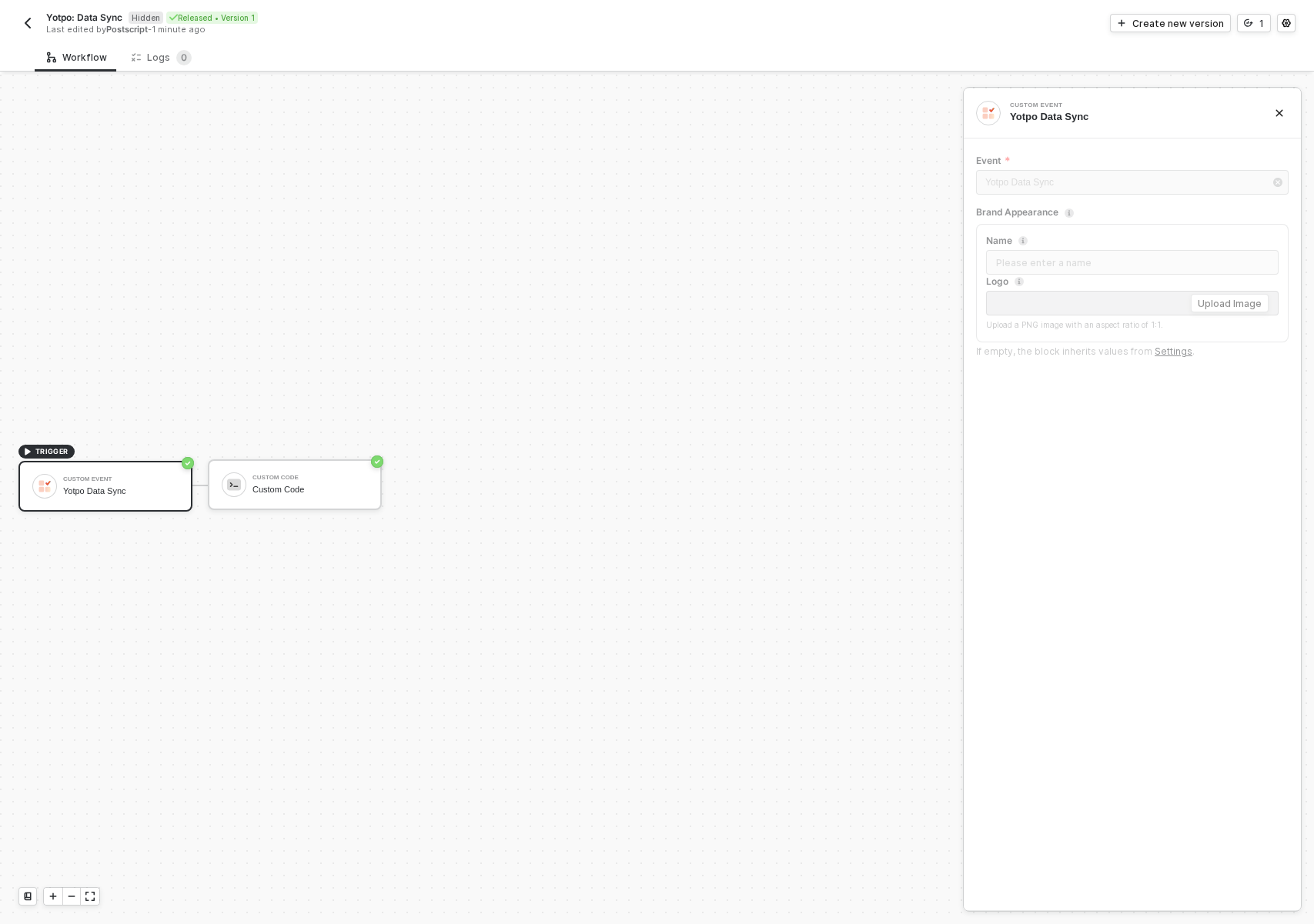
click at [1080, 188] on div "Yotpo Data Sync" at bounding box center [1132, 184] width 313 height 28
click at [99, 479] on div "Custom Event" at bounding box center [121, 479] width 116 height 6
click at [105, 538] on div "View inputs" at bounding box center [106, 537] width 65 height 18
click at [168, 481] on div "Custom Event" at bounding box center [121, 479] width 116 height 6
click at [1205, 23] on div "Create new version" at bounding box center [1177, 23] width 92 height 13
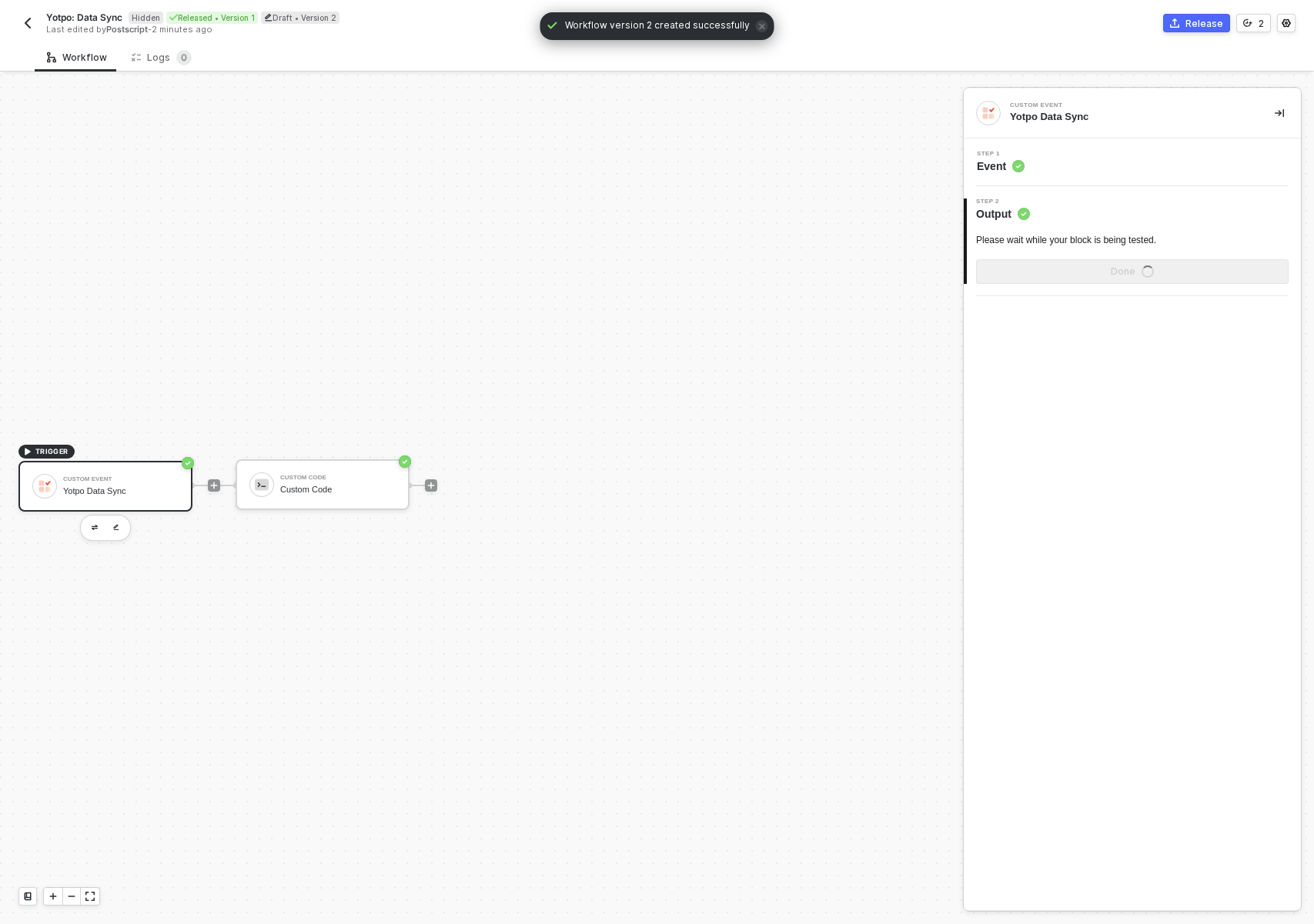
click at [118, 491] on div "Yotpo Data Sync" at bounding box center [121, 491] width 116 height 10
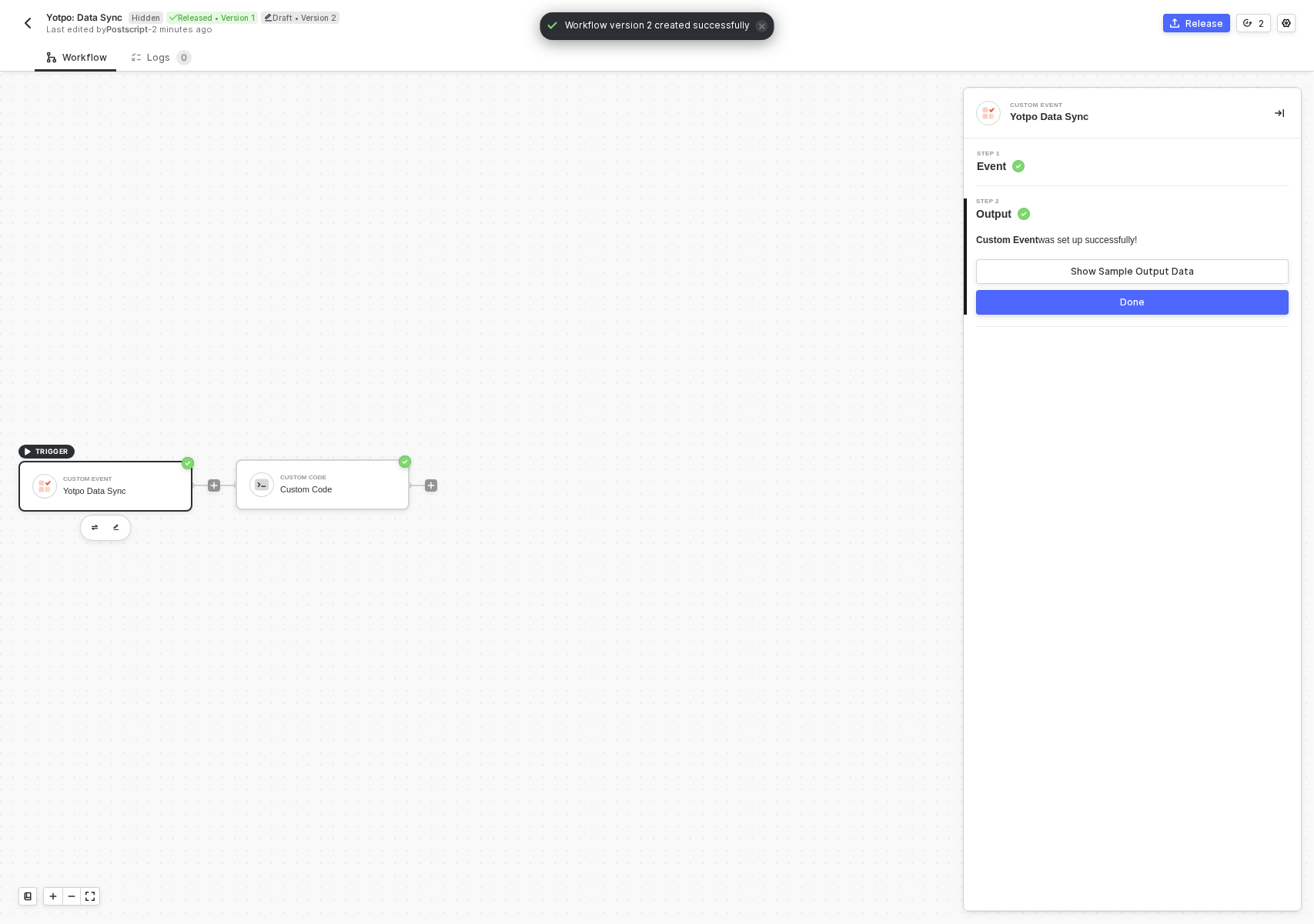
click at [1068, 170] on div "Step 1 Event" at bounding box center [1134, 162] width 334 height 23
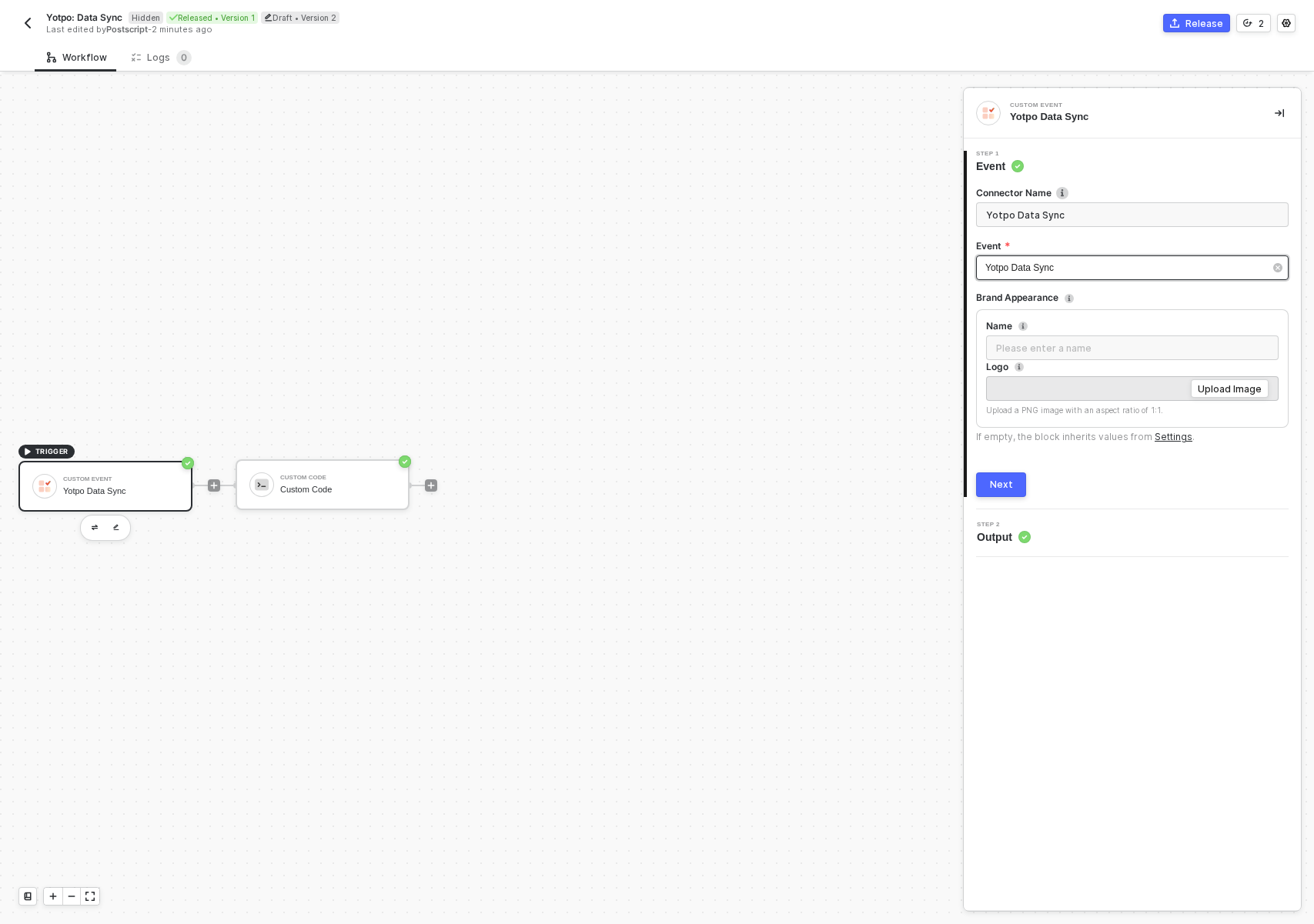
click at [1085, 272] on div "Yotpo Data Sync" at bounding box center [1125, 268] width 278 height 15
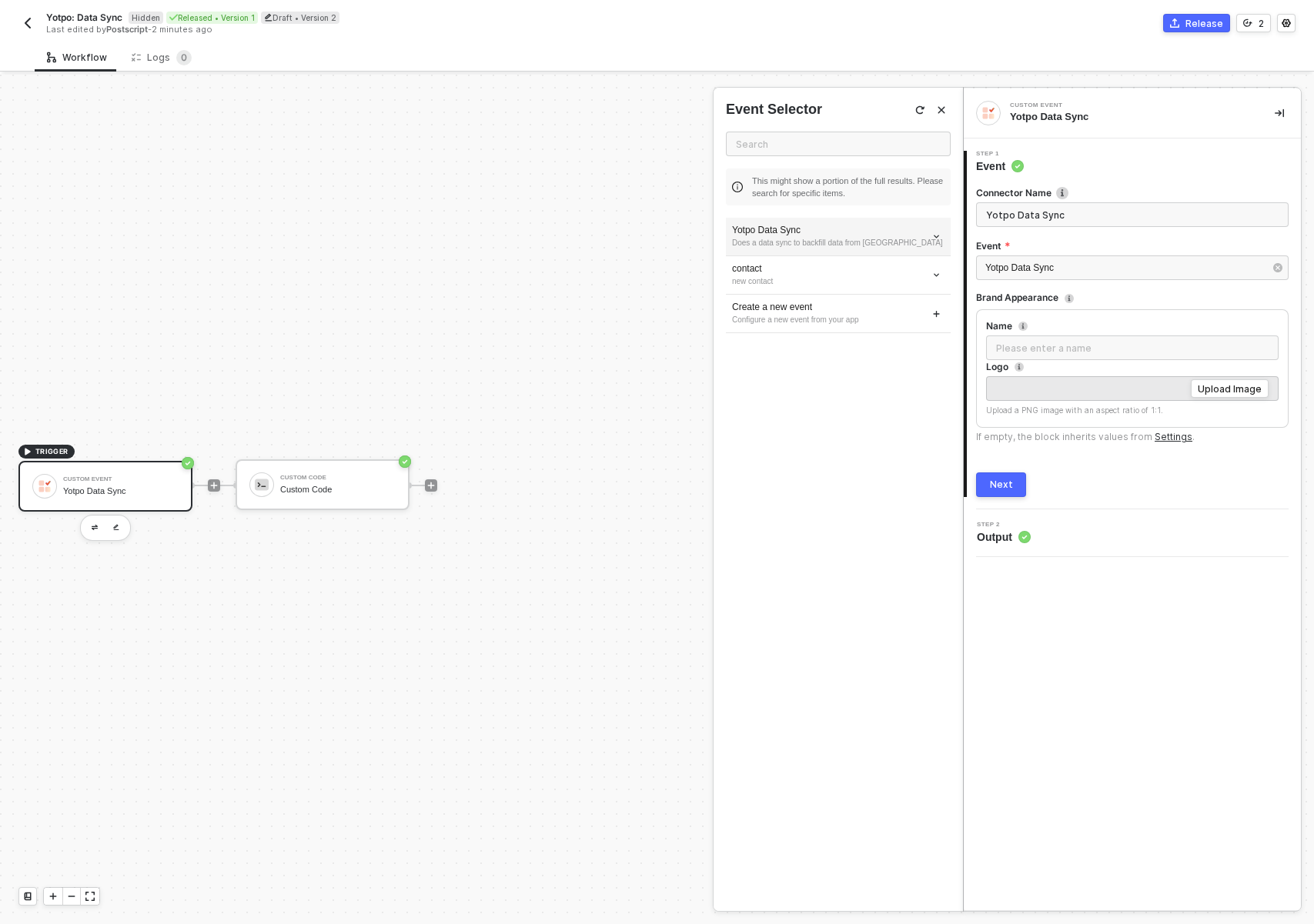
click at [862, 242] on div "Does a data sync to backfill data from Yotpo" at bounding box center [838, 243] width 213 height 12
click at [1058, 220] on input "Yotpo Data Sync" at bounding box center [1132, 214] width 313 height 24
click at [1079, 220] on input "Yotpo Data Sync" at bounding box center [1132, 214] width 313 height 24
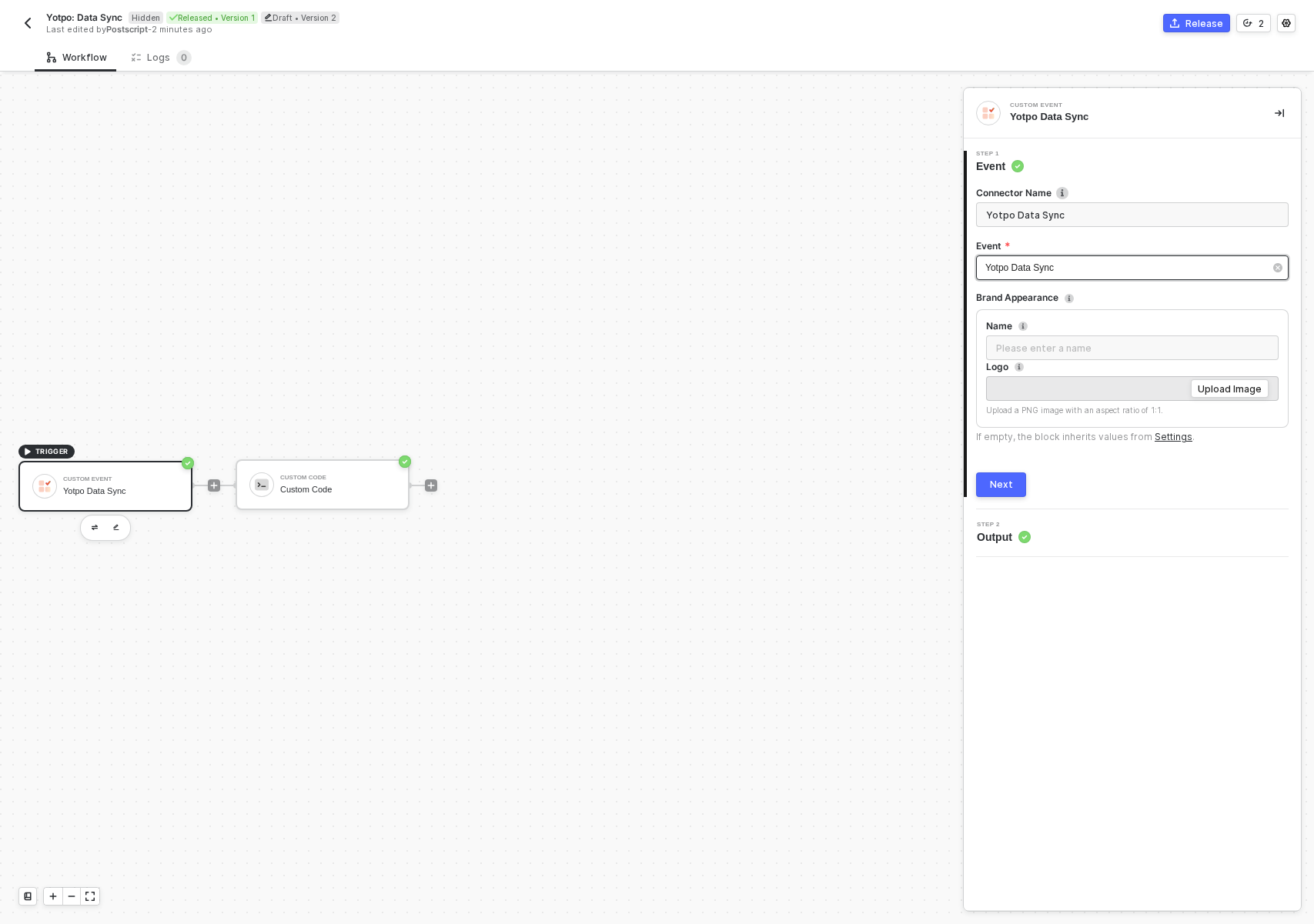
click at [1091, 263] on div "Yotpo Data Sync" at bounding box center [1125, 268] width 278 height 15
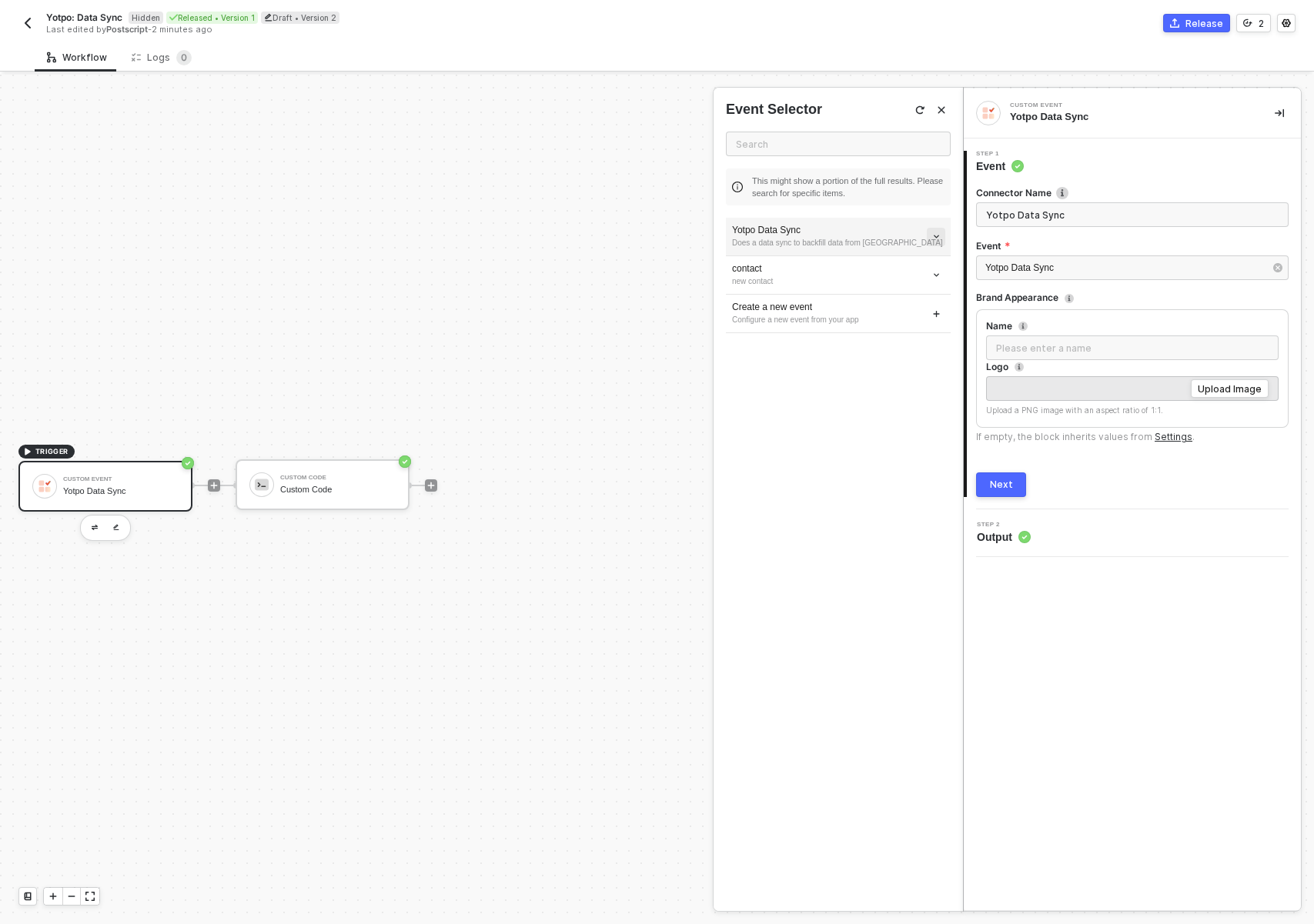
click at [931, 244] on button "button" at bounding box center [936, 236] width 18 height 18
click at [845, 263] on span "Edit" at bounding box center [882, 264] width 102 height 13
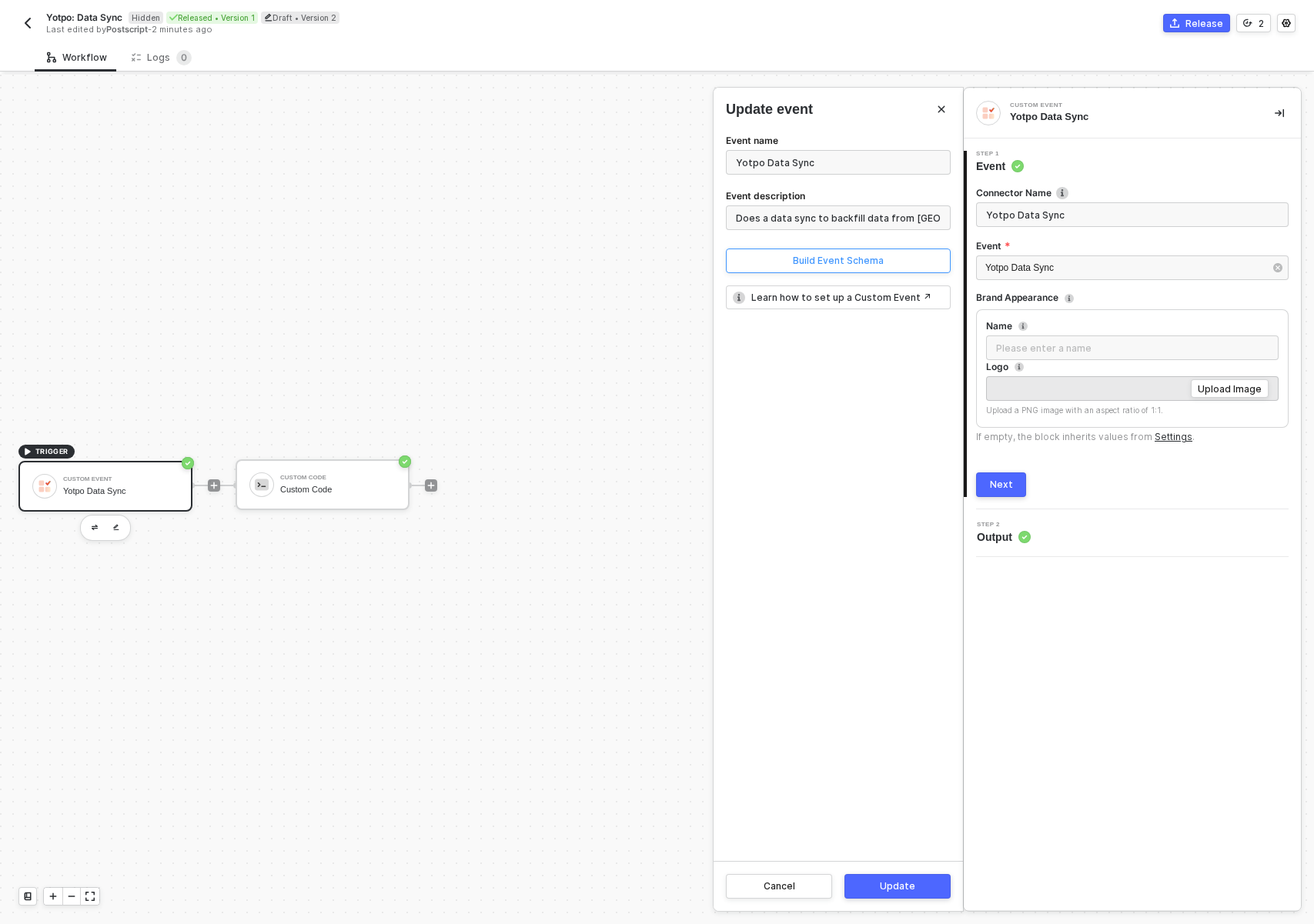
click at [816, 267] on button "Build Event Schema" at bounding box center [838, 261] width 225 height 24
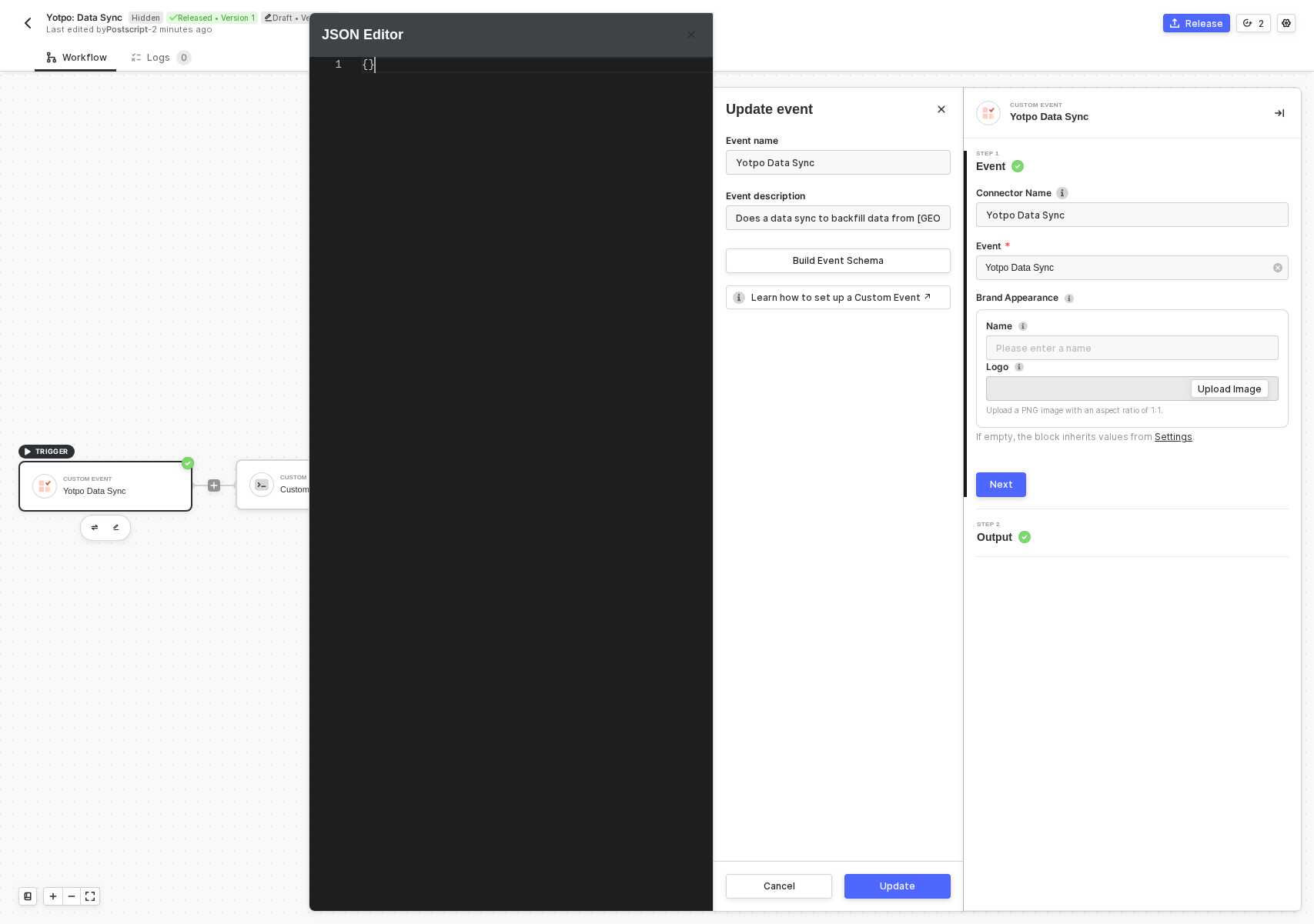
drag, startPoint x: 538, startPoint y: 176, endPoint x: 524, endPoint y: 169, distance: 15.7
click at [534, 175] on div "{}" at bounding box center [566, 461] width 410 height 808
click at [826, 293] on link "Learn how to set up a Custom Event ↗" at bounding box center [841, 297] width 180 height 13
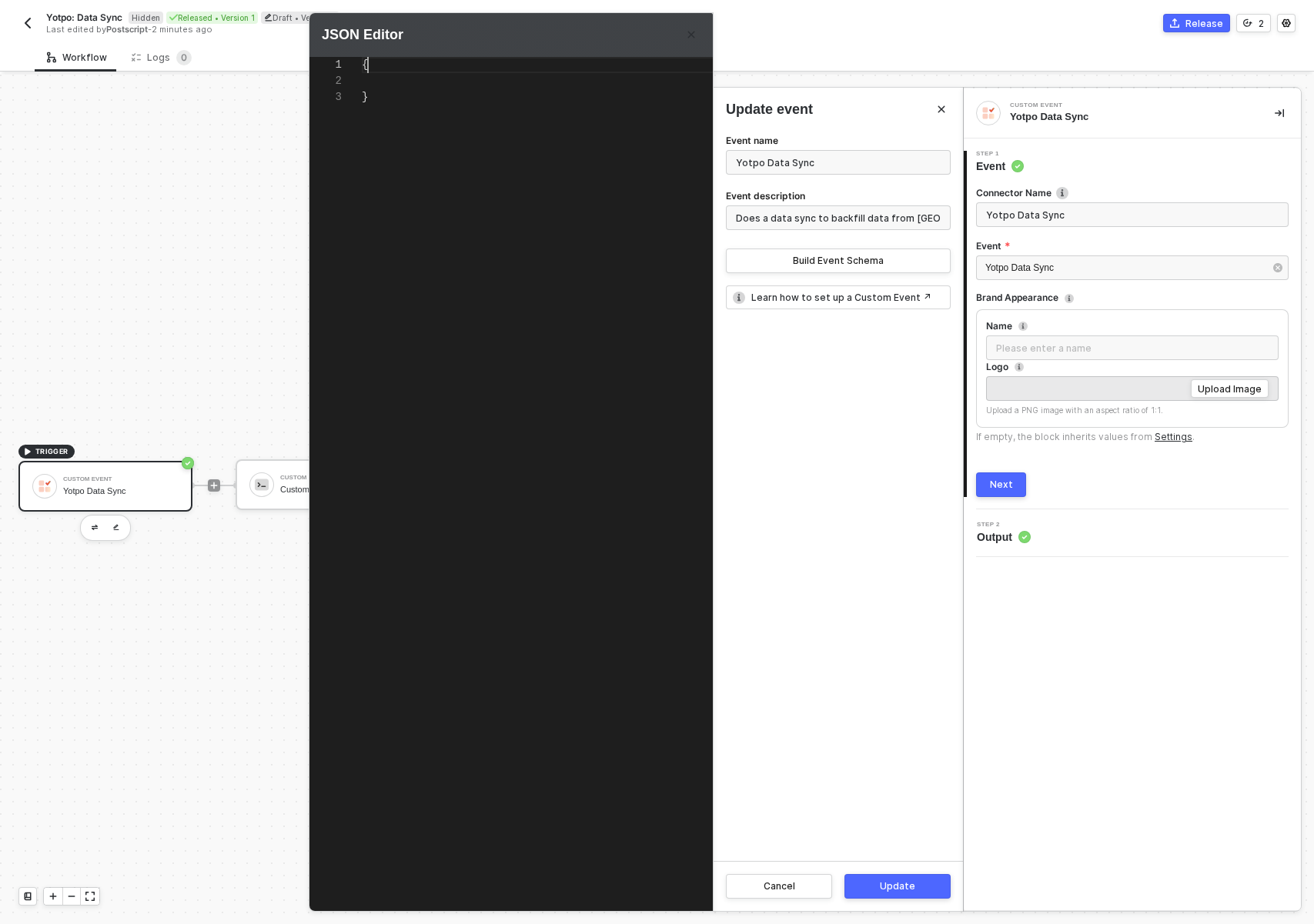
drag, startPoint x: 405, startPoint y: 66, endPoint x: 410, endPoint y: 78, distance: 13.0
click at [405, 66] on div "{" at bounding box center [566, 65] width 410 height 16
click at [450, 86] on div at bounding box center [566, 81] width 410 height 16
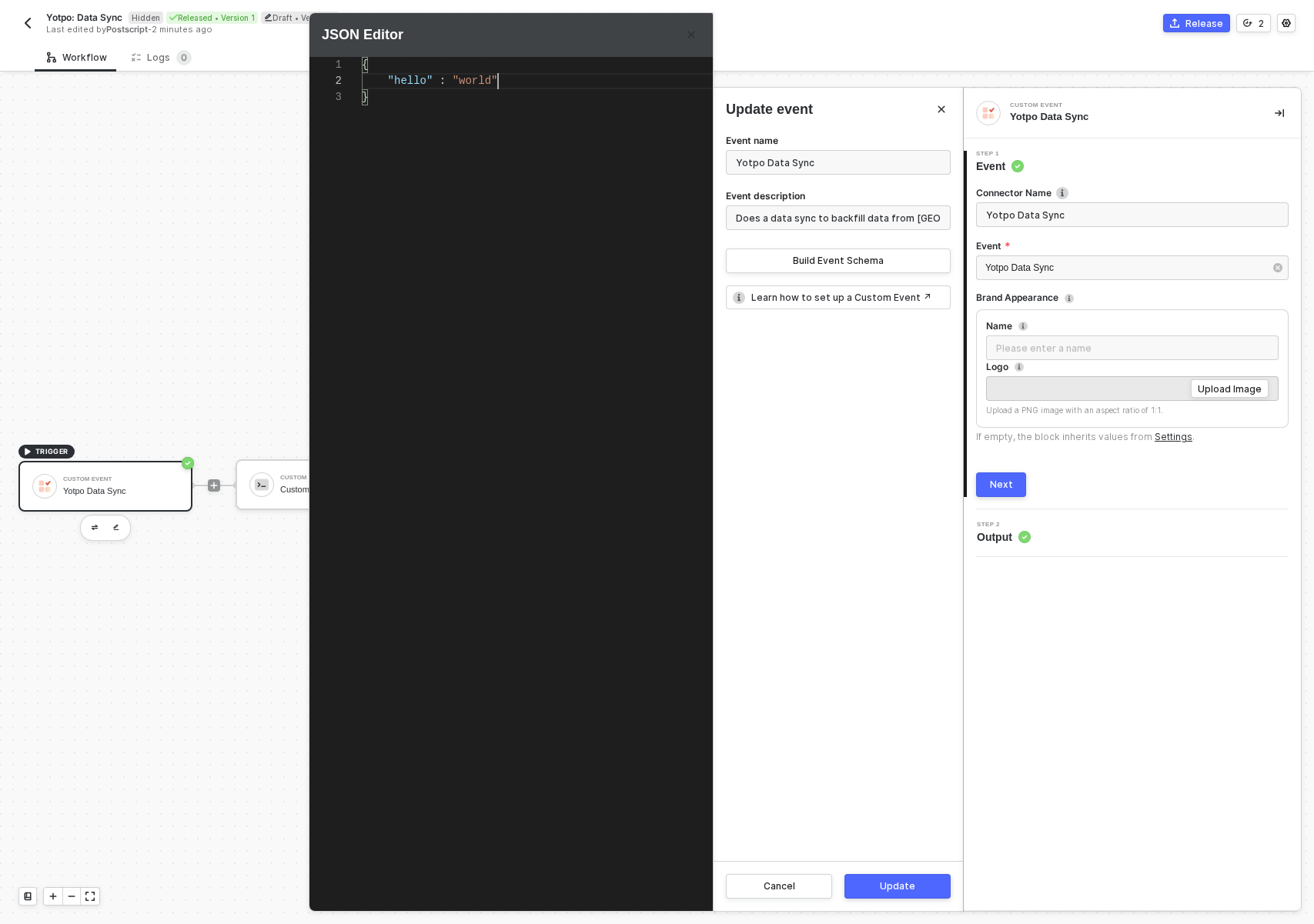
type textarea "{ "hello" : "world" }"
click at [798, 448] on div "Event name Yotpo Data Sync Event description Does a data sync to backfill data …" at bounding box center [838, 496] width 249 height 730
click at [918, 892] on button "Update" at bounding box center [897, 886] width 106 height 24
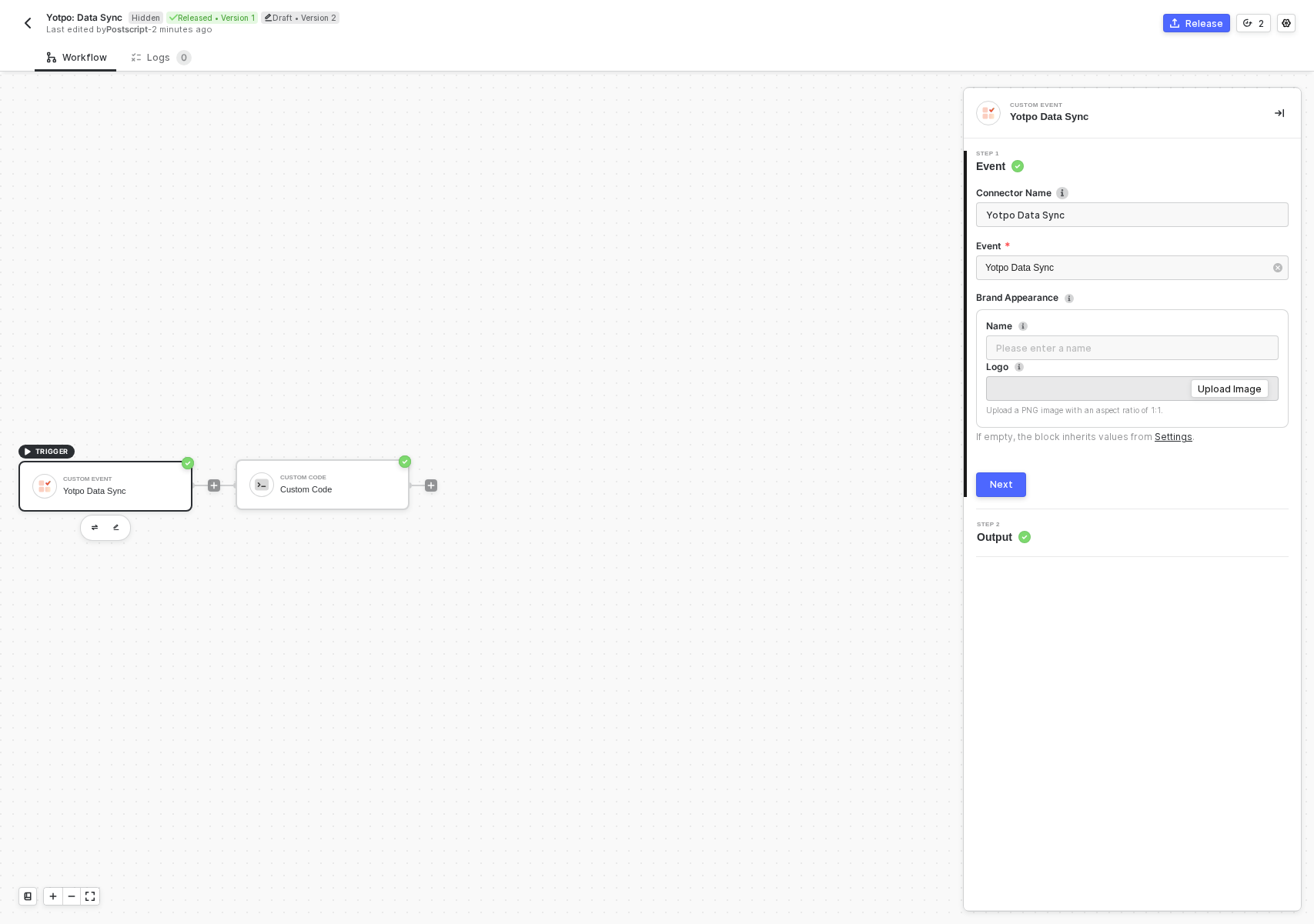
click at [1195, 27] on div "Release" at bounding box center [1204, 23] width 38 height 13
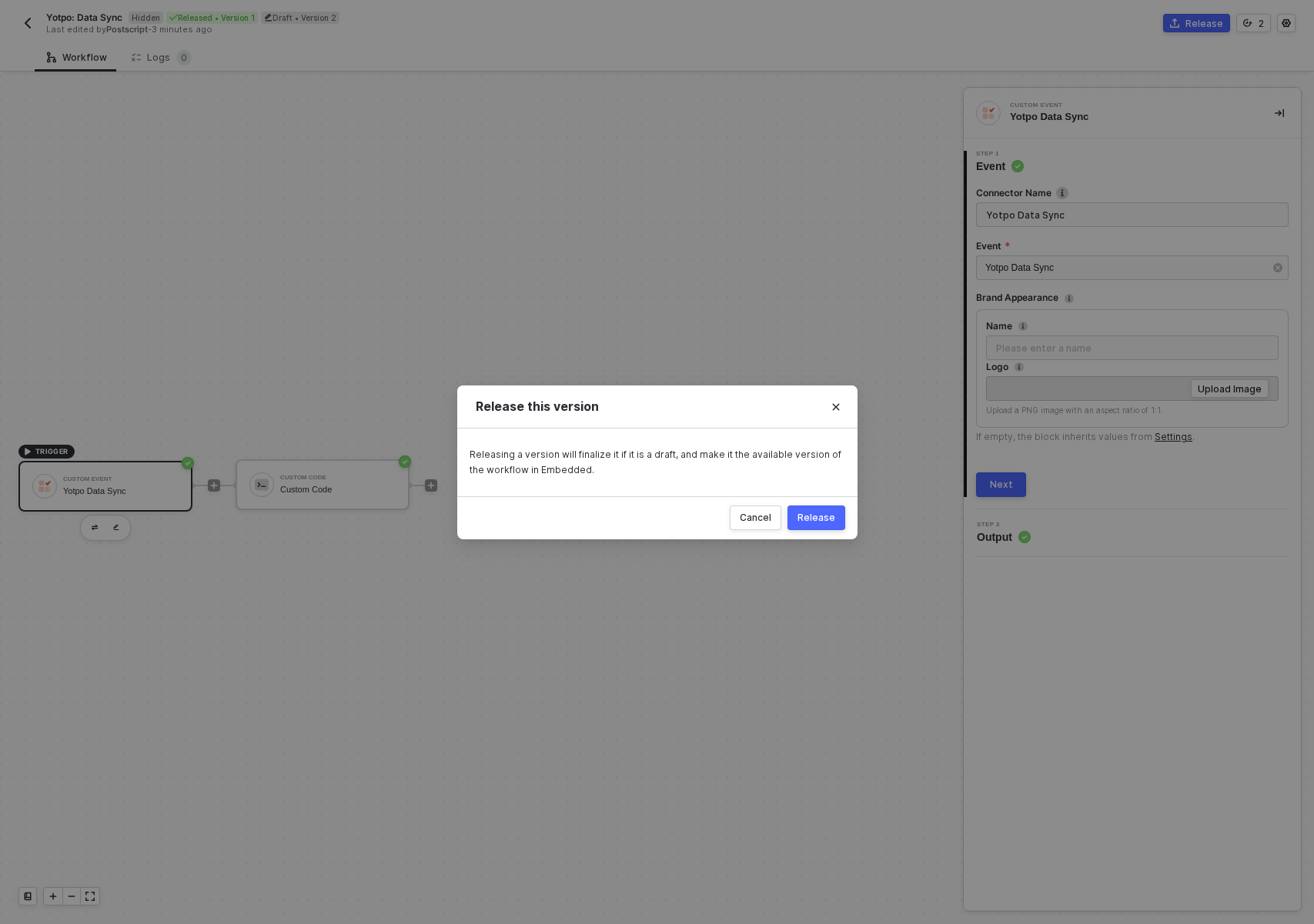
click at [827, 512] on div "Release" at bounding box center [816, 518] width 38 height 12
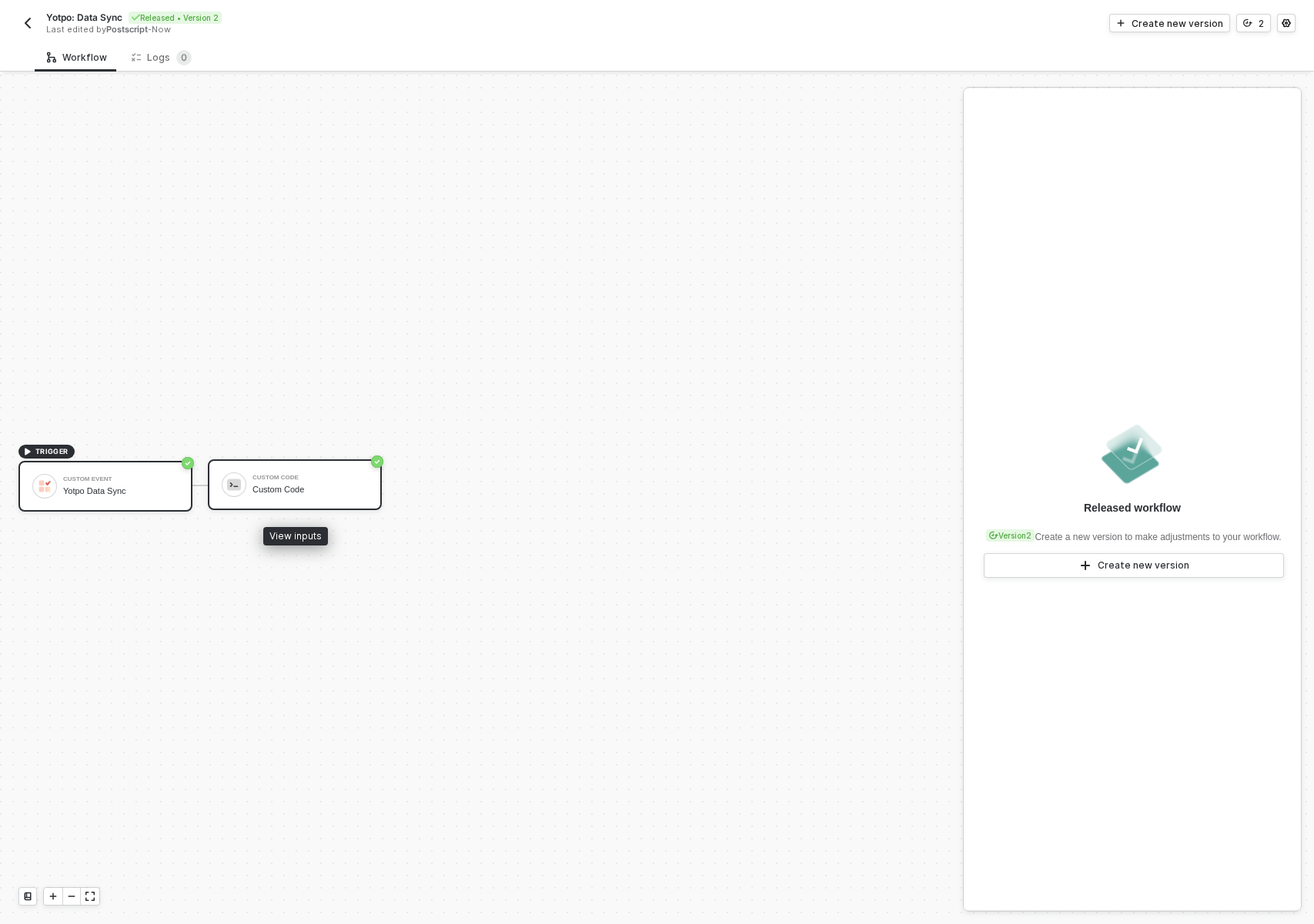
click at [303, 499] on div "Custom Code Custom Code" at bounding box center [310, 484] width 116 height 29
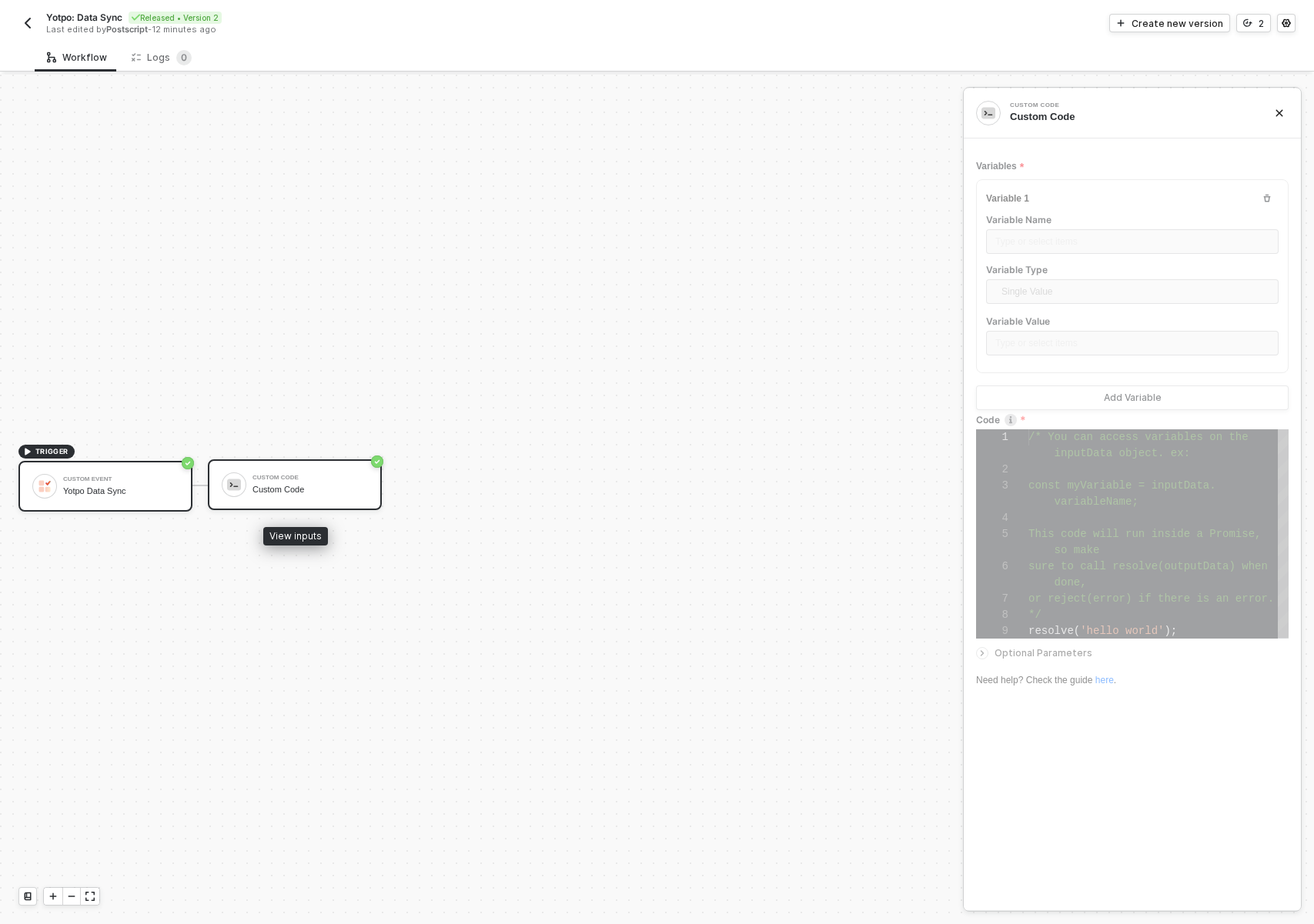
scroll to position [97, 0]
click at [436, 493] on div "TRIGGER Custom Event Yotpo Data Sync Custom Code Custom Code" at bounding box center [477, 485] width 955 height 878
click at [361, 492] on div "Custom Code" at bounding box center [310, 489] width 116 height 10
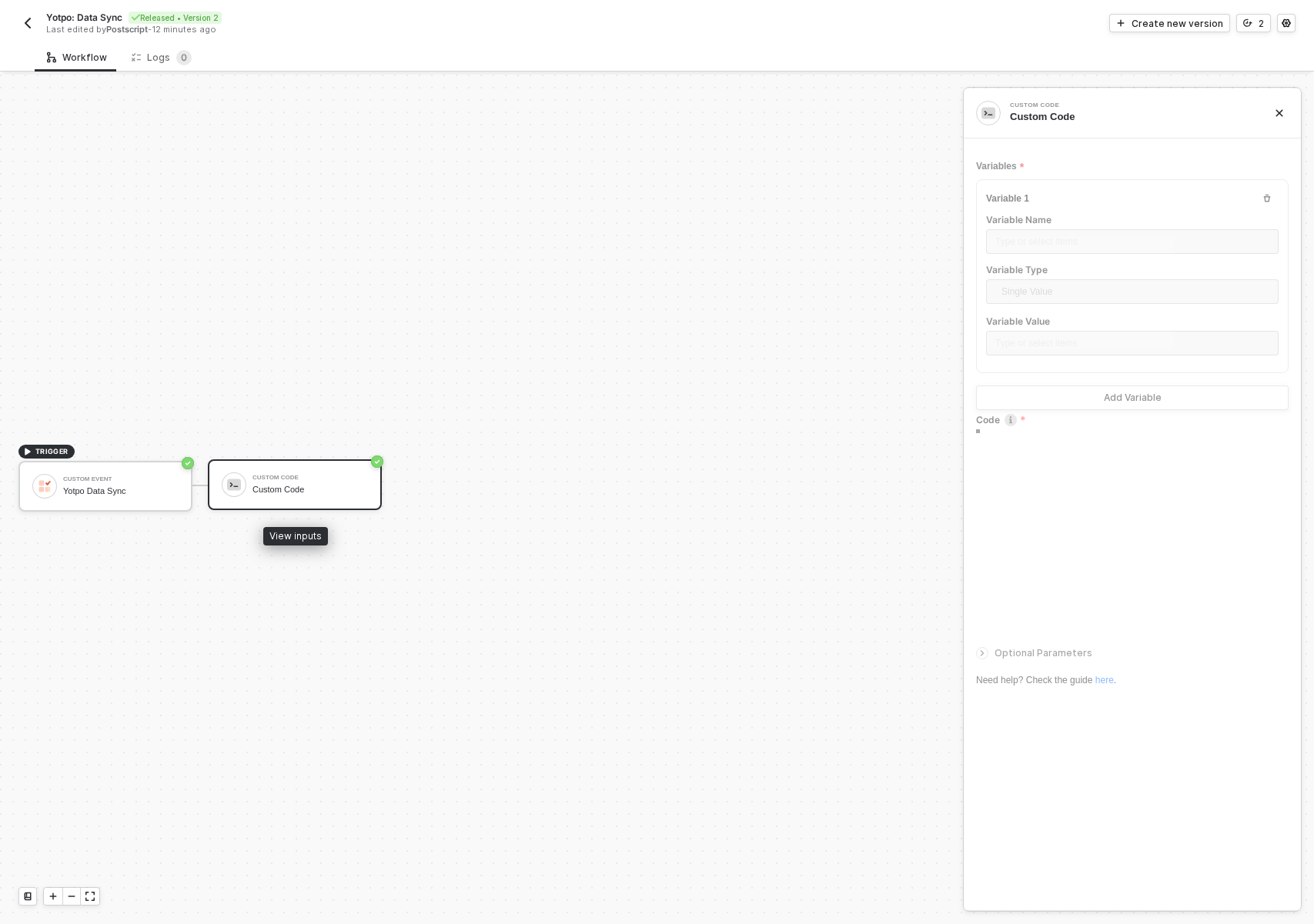
type textarea "/* You can access variables on the inputData object. ex: const myVariable = inp…"
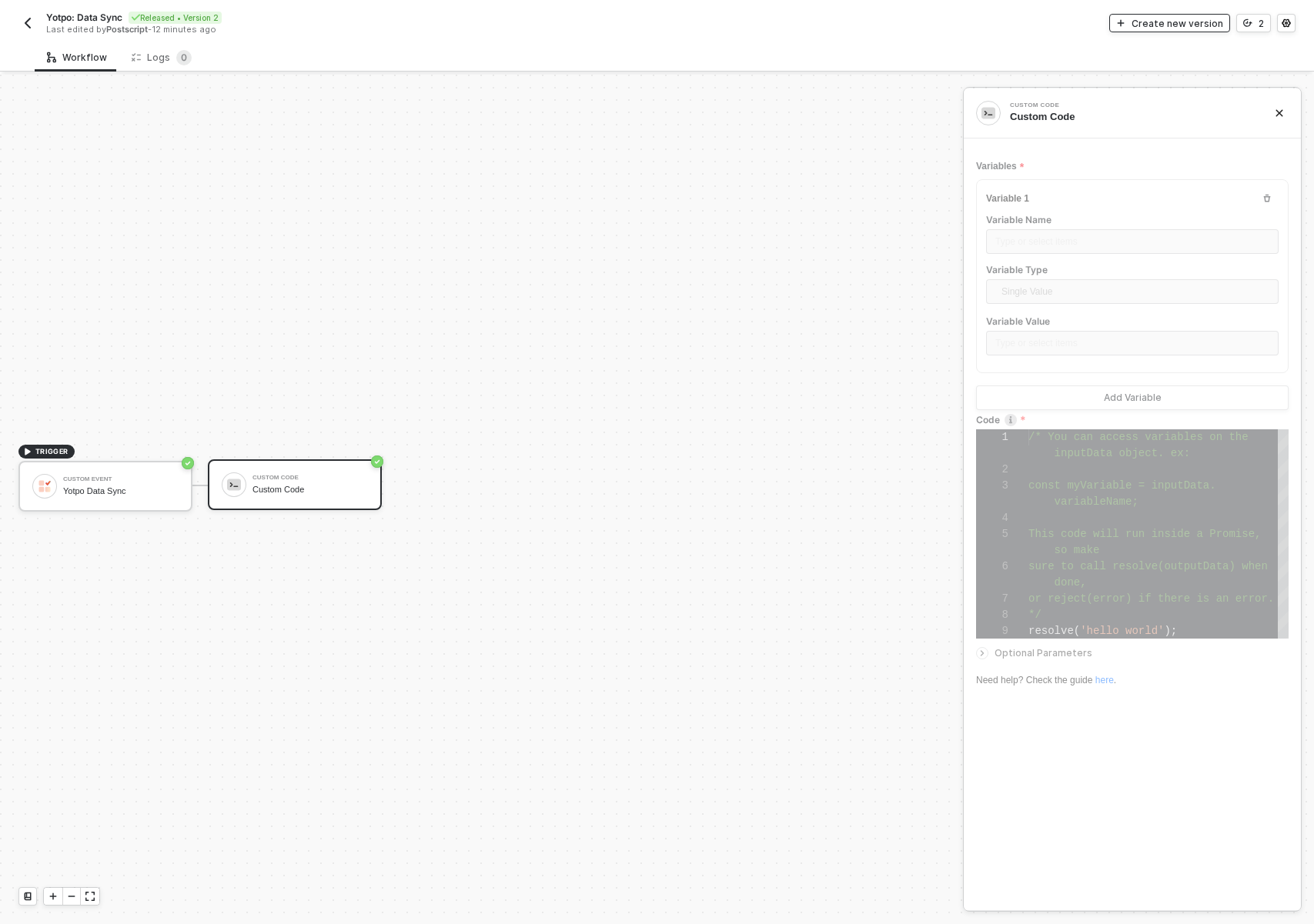
drag, startPoint x: 1196, startPoint y: 24, endPoint x: 1165, endPoint y: 40, distance: 34.9
click at [1196, 25] on div "Create new version" at bounding box center [1177, 23] width 92 height 13
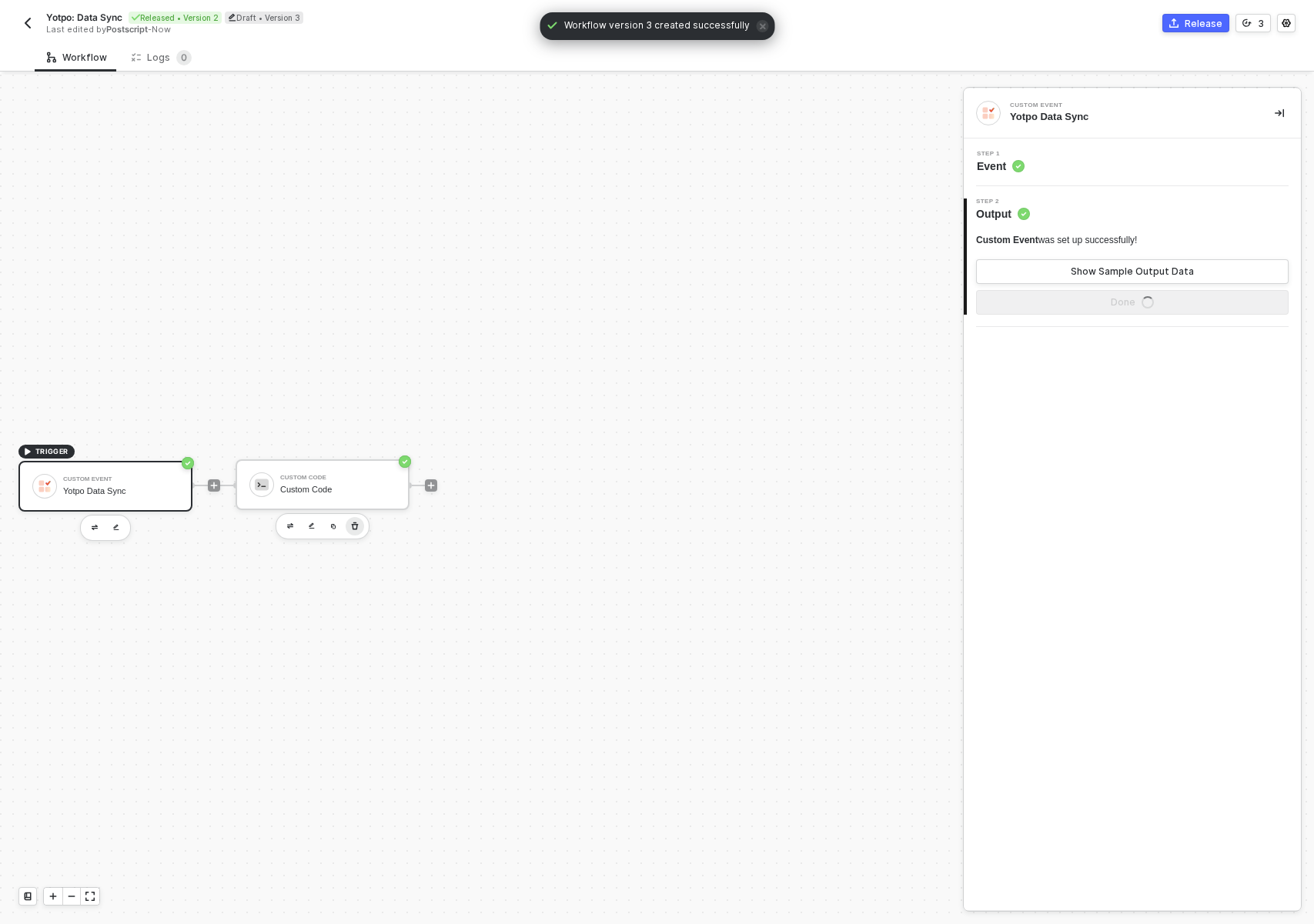
click at [358, 526] on icon "button" at bounding box center [355, 526] width 10 height 12
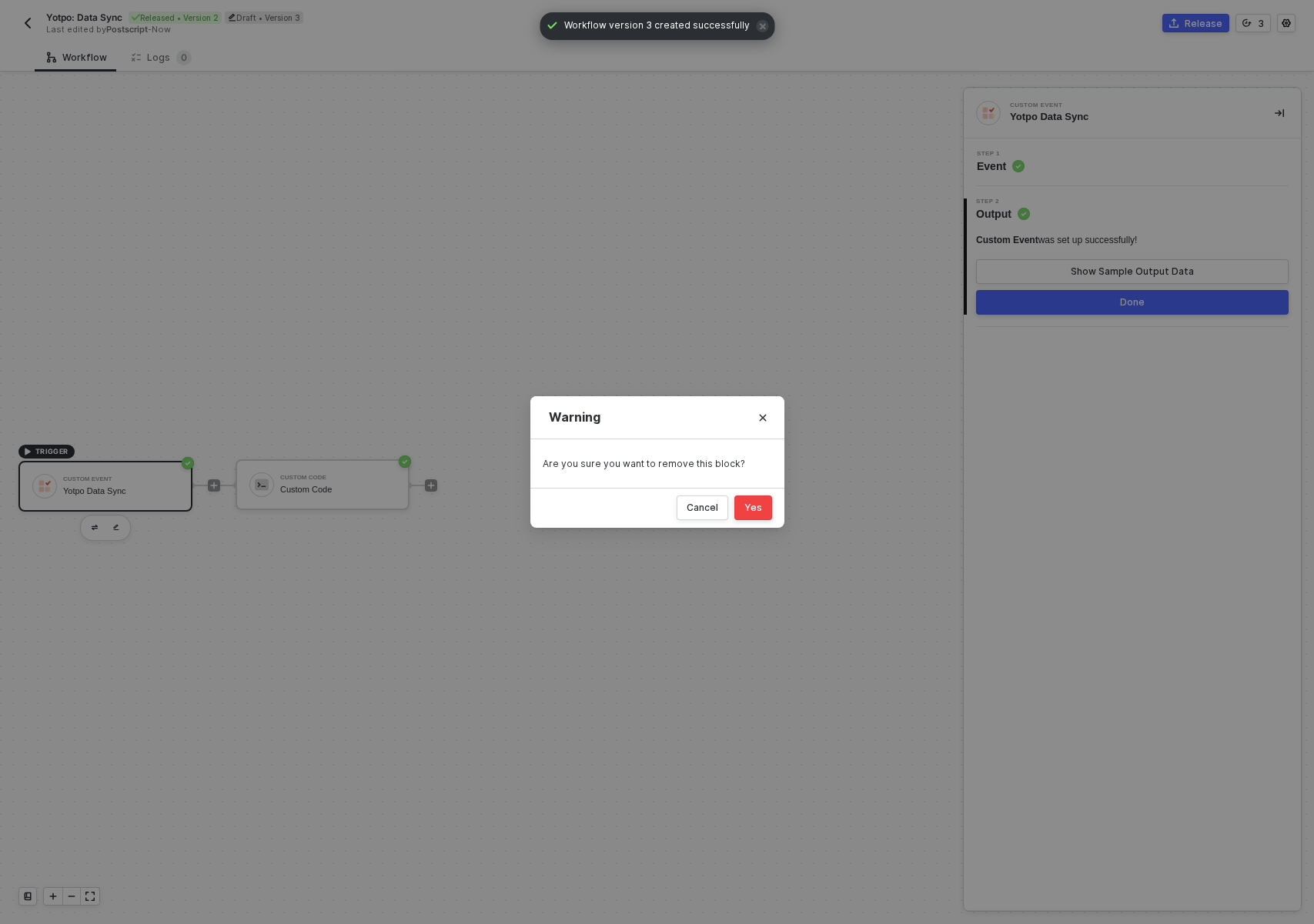
click at [766, 507] on button "Yes" at bounding box center [753, 508] width 38 height 24
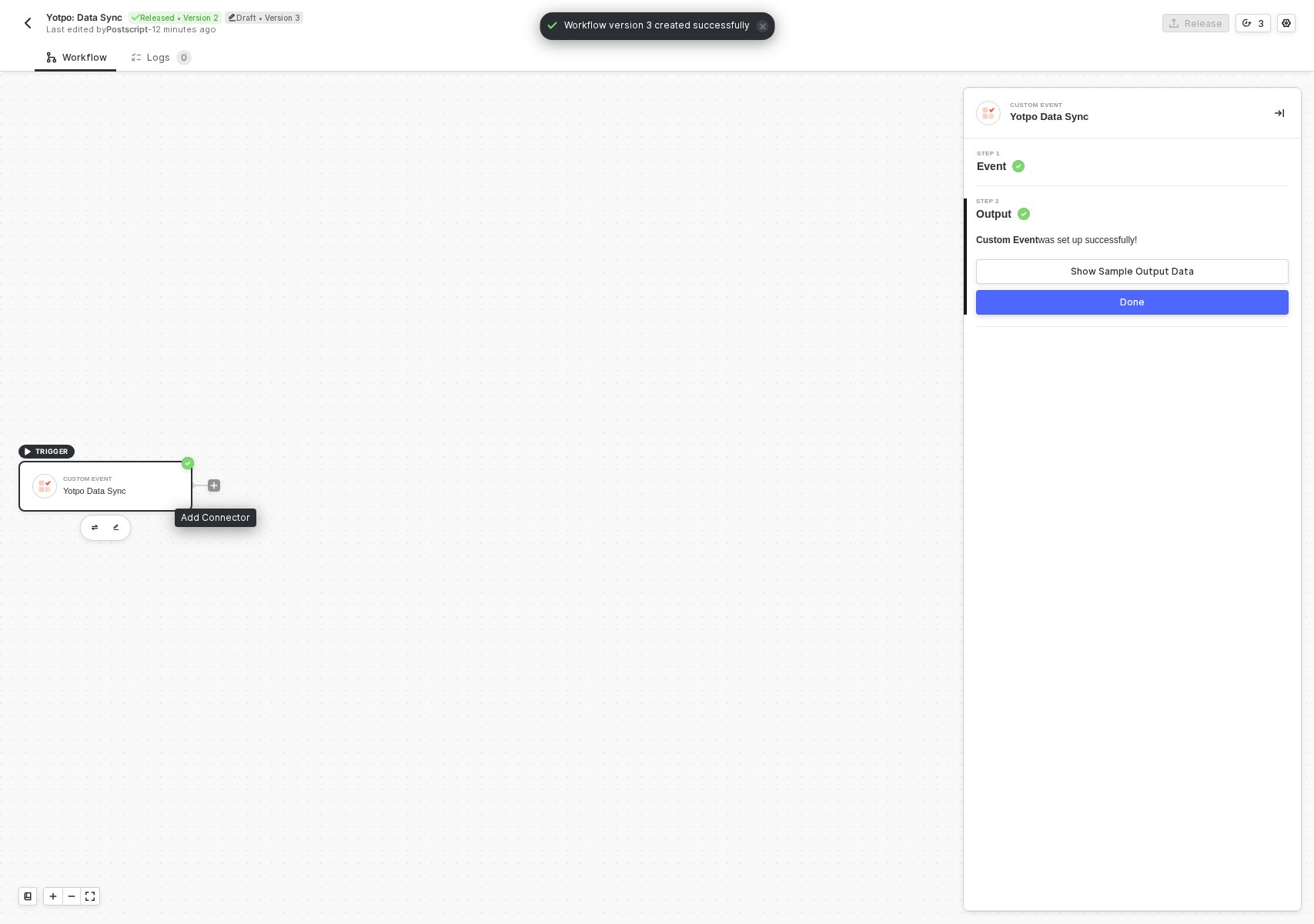
drag, startPoint x: 214, startPoint y: 487, endPoint x: 265, endPoint y: 493, distance: 51.4
click at [214, 487] on icon "icon-play" at bounding box center [214, 486] width 10 height 10
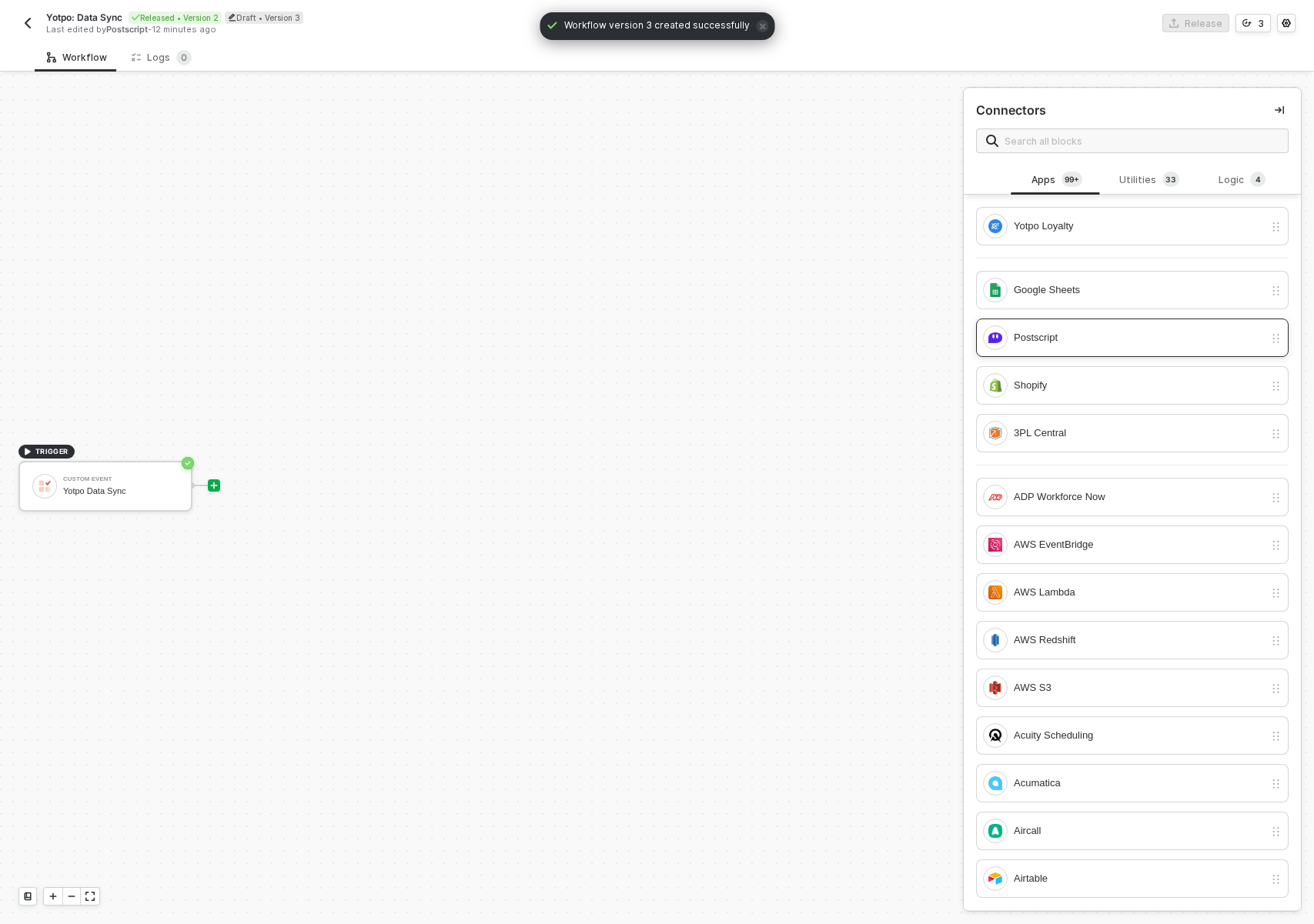
click at [1113, 346] on div "Postscript" at bounding box center [1139, 337] width 250 height 17
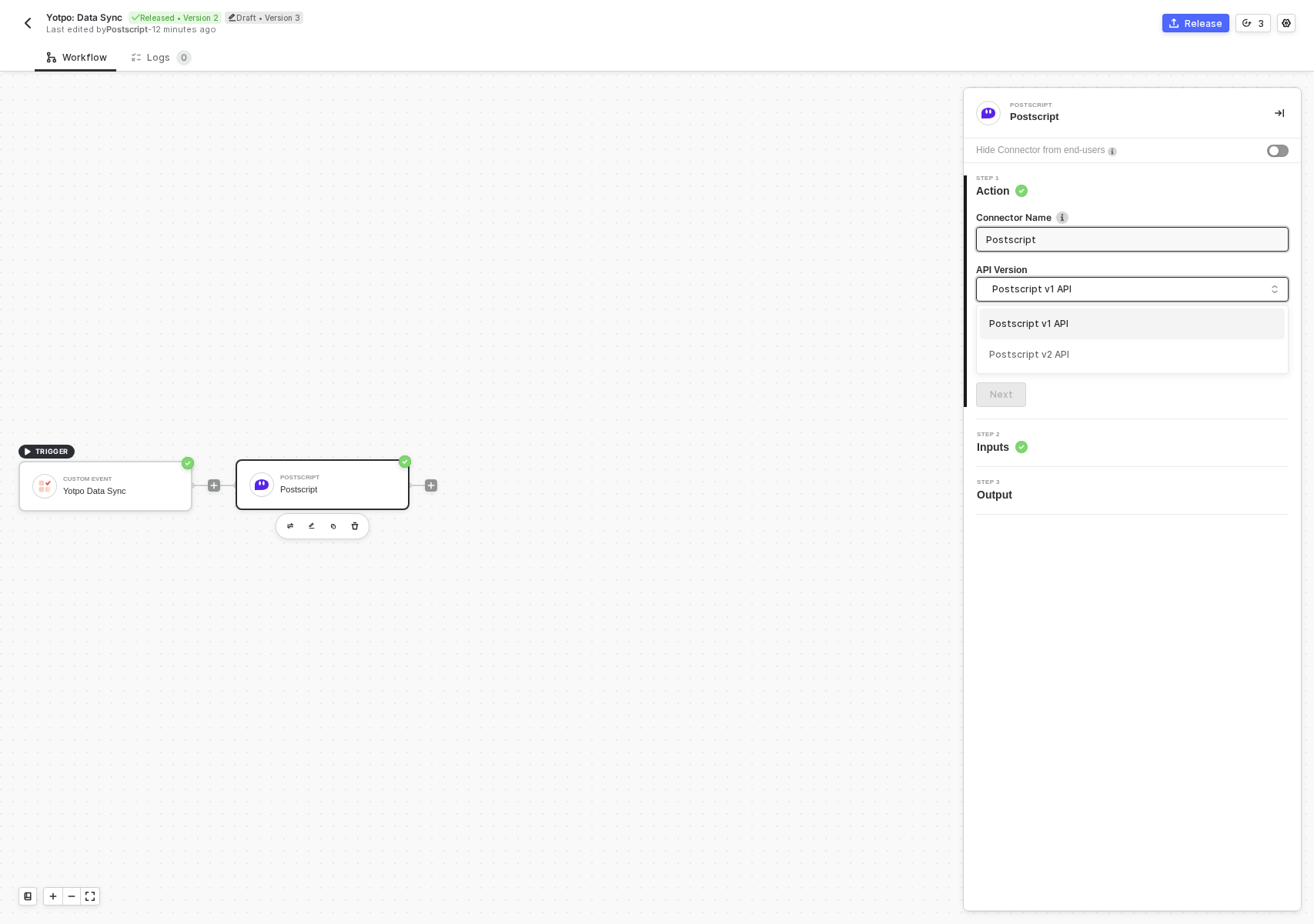
click at [1059, 290] on span "Postscript v1 API" at bounding box center [1135, 289] width 286 height 17
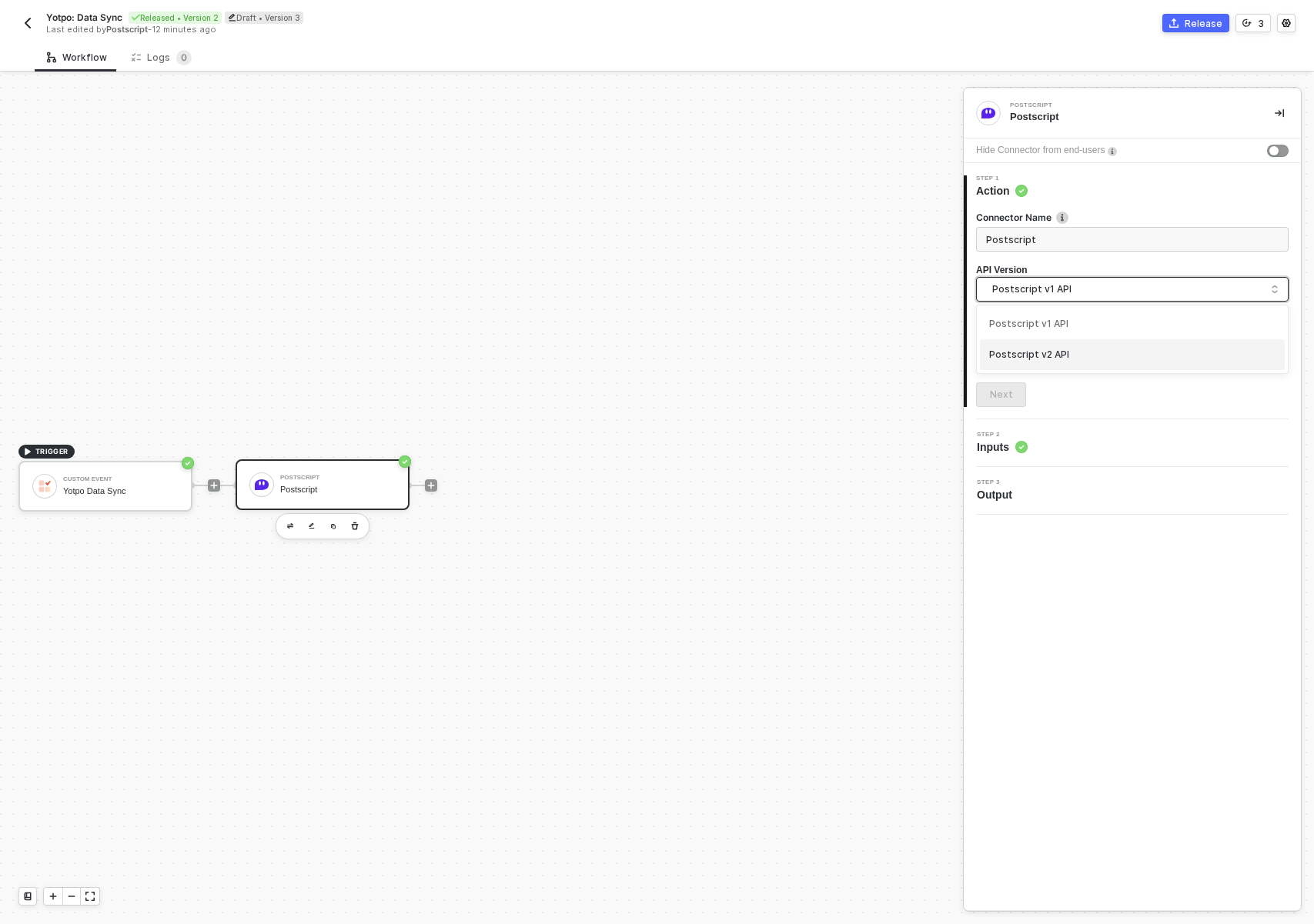
click at [1046, 350] on div "Postscript v2 API" at bounding box center [1132, 354] width 286 height 15
click at [1046, 344] on input "text" at bounding box center [1132, 346] width 313 height 24
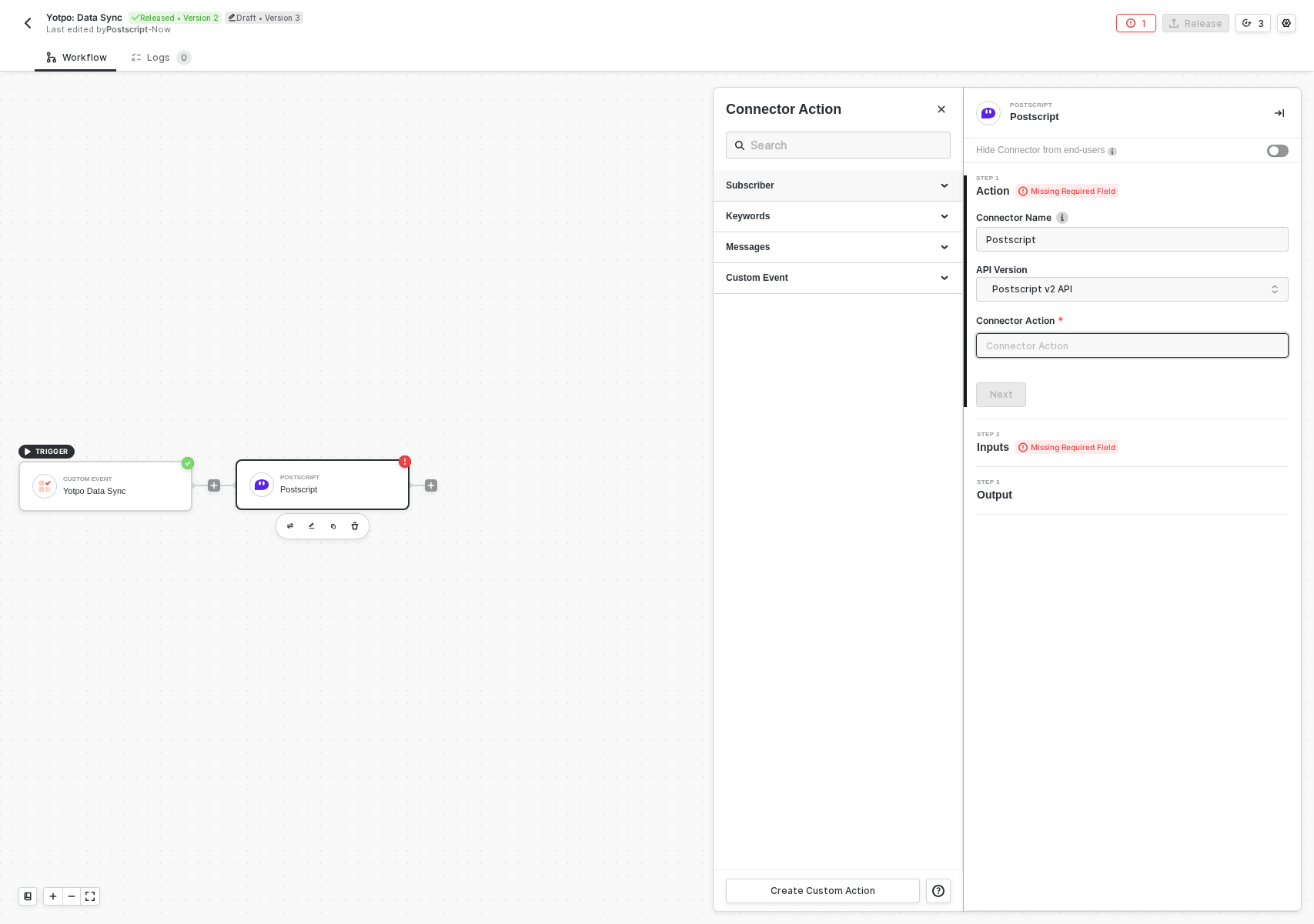
click at [858, 188] on div "Subscriber" at bounding box center [838, 186] width 224 height 13
click at [811, 258] on div "Get all Subscribers Gets a List of Subscribers for a Shop" at bounding box center [838, 259] width 224 height 25
type input "Subscriber - Get all Subscribers"
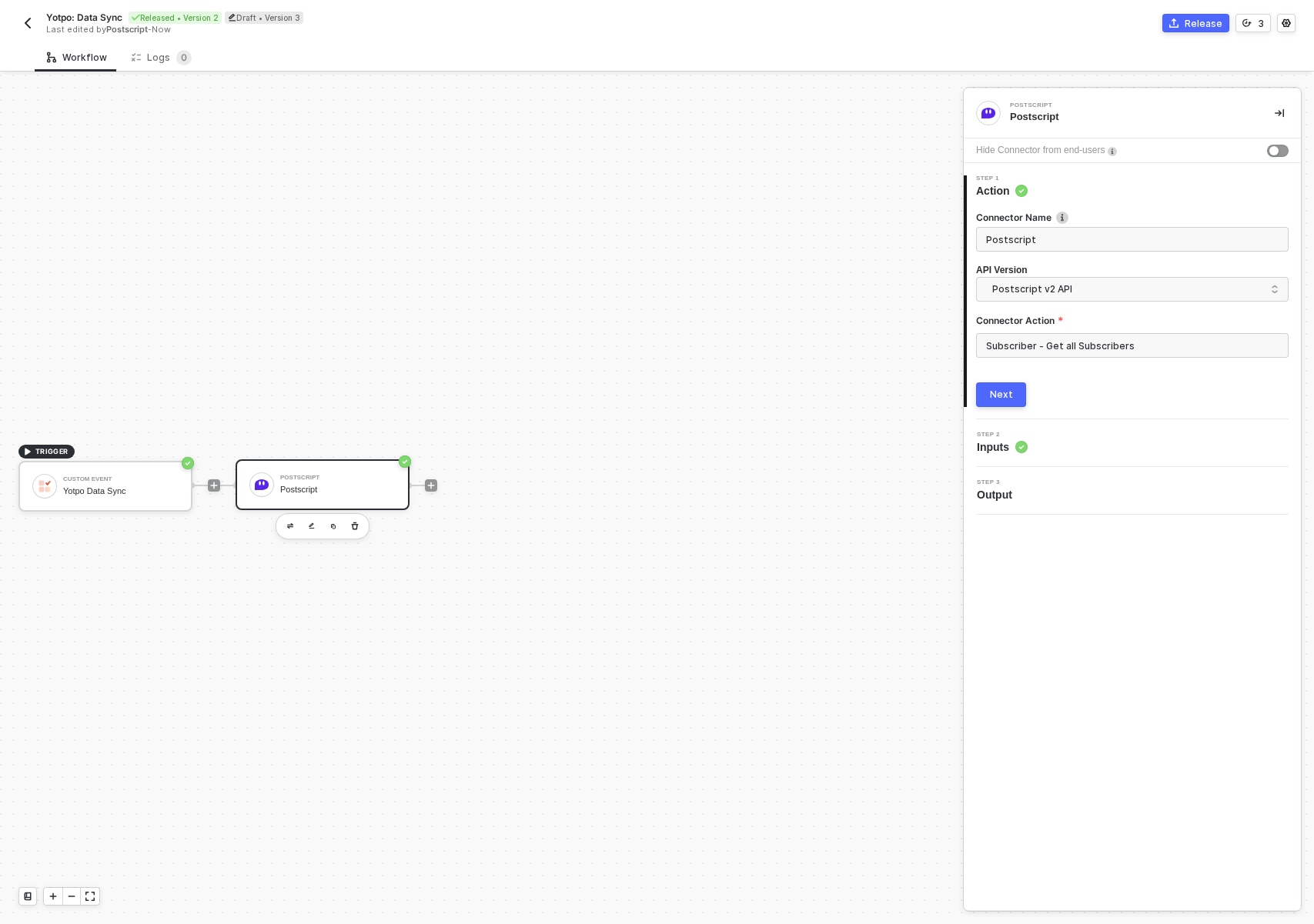
click at [996, 393] on div "Next" at bounding box center [1001, 395] width 23 height 12
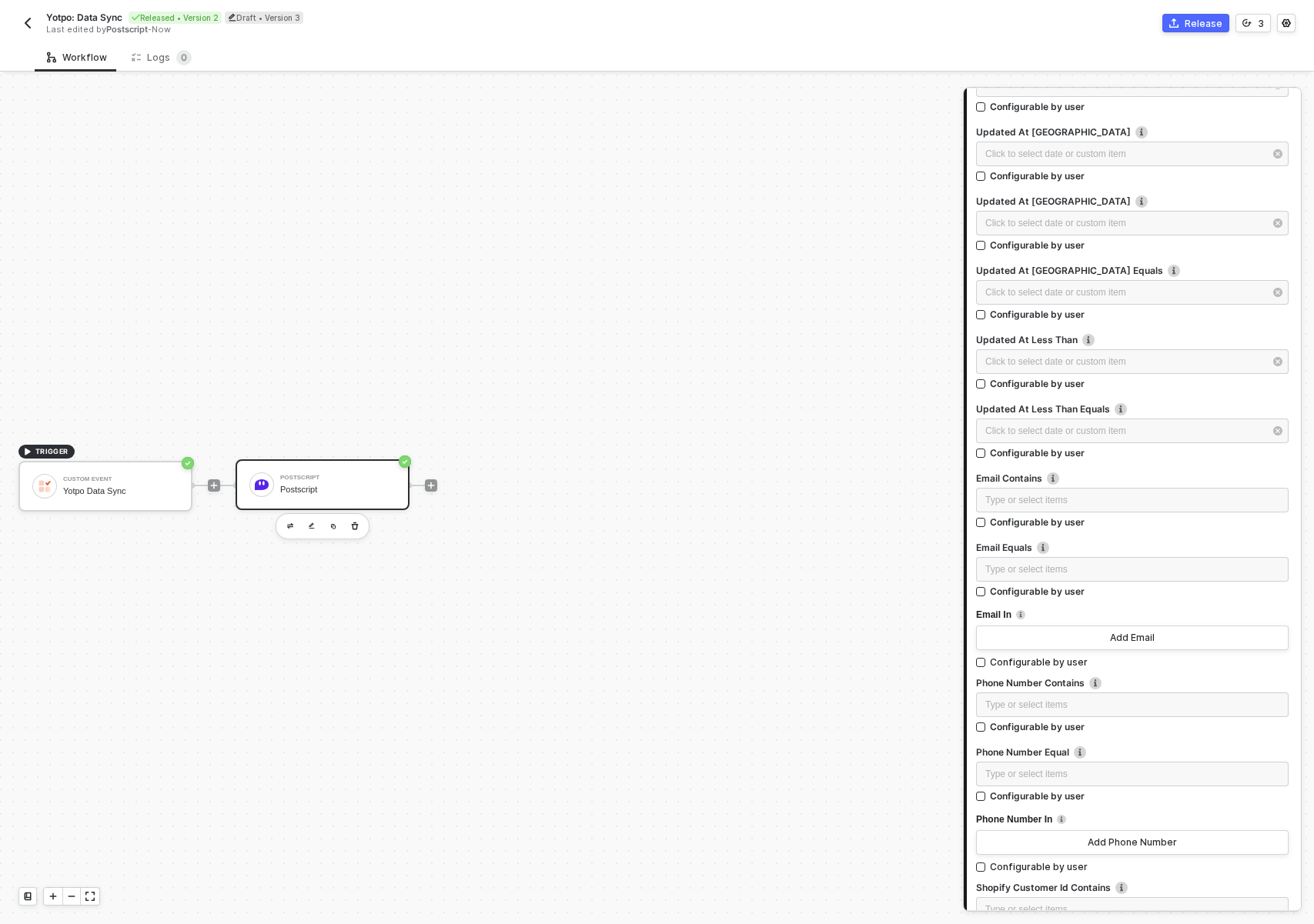
scroll to position [936, 0]
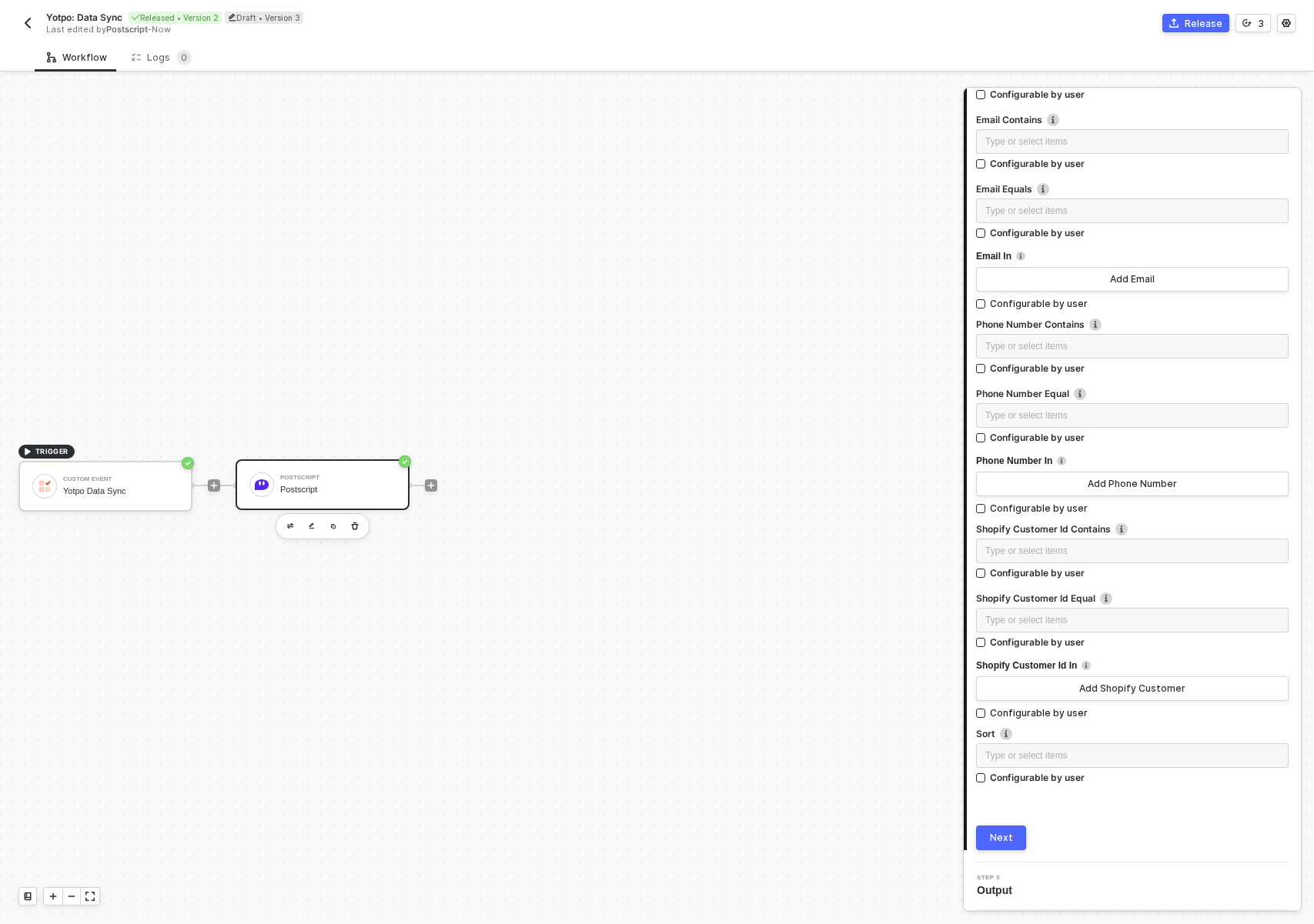
click at [997, 840] on div "Next" at bounding box center [1001, 838] width 23 height 12
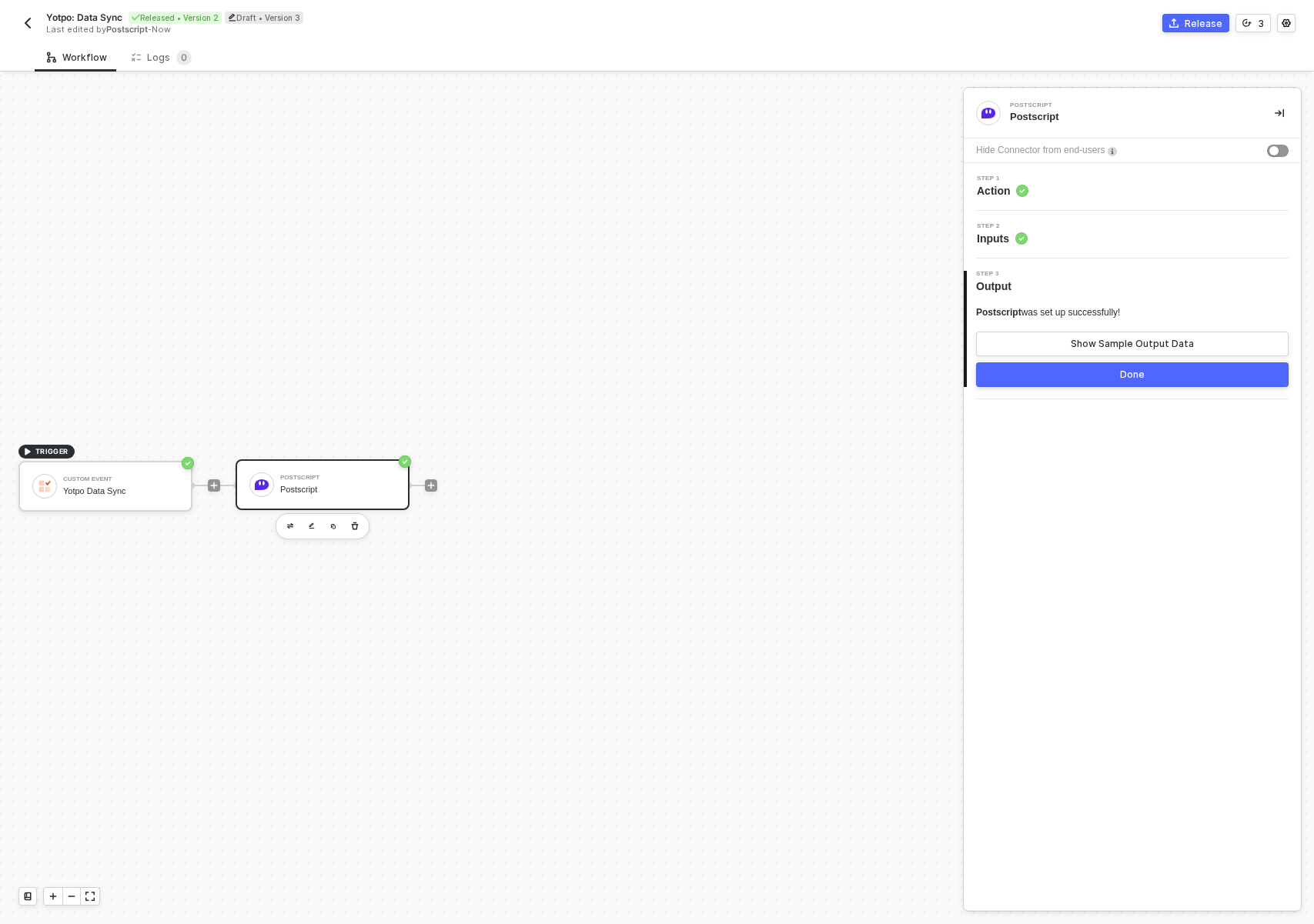
click at [1041, 220] on div "Step 2 Inputs" at bounding box center [1132, 234] width 337 height 48
click at [1045, 235] on div "Step 2 Inputs" at bounding box center [1134, 234] width 334 height 23
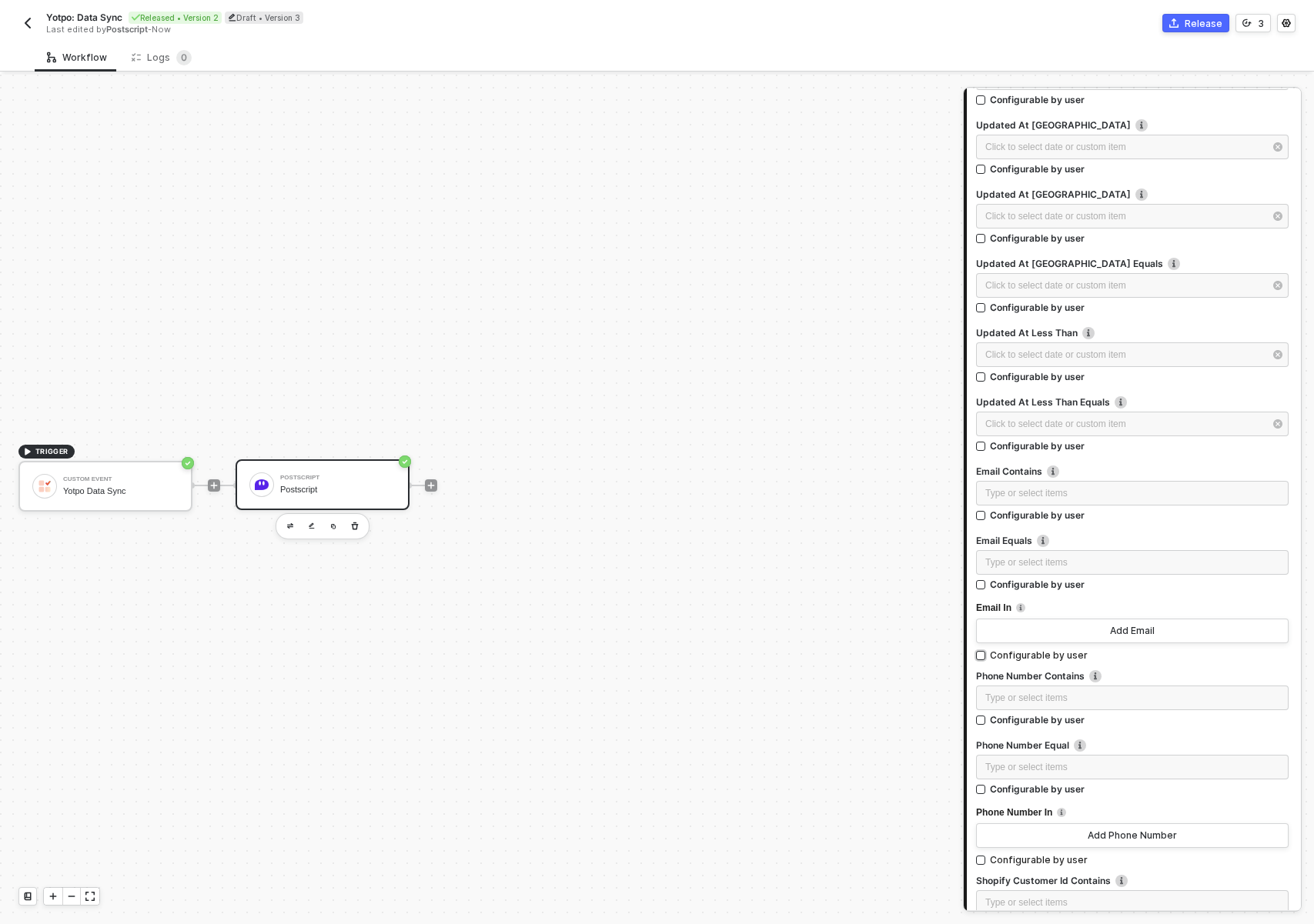
scroll to position [936, 0]
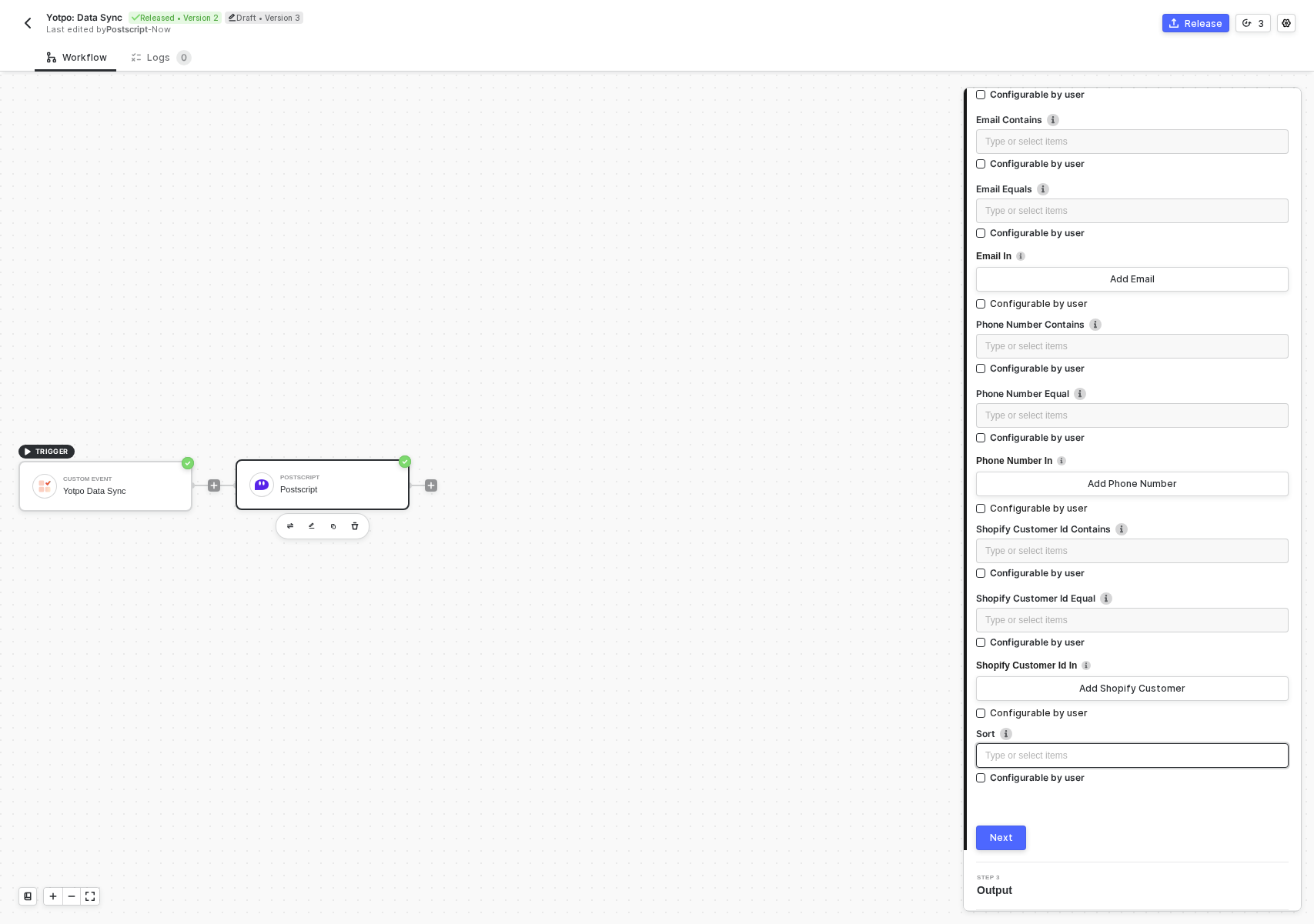
click at [1049, 756] on div "Type or select items ﻿" at bounding box center [1133, 756] width 294 height 15
click at [1008, 840] on div "Next" at bounding box center [1001, 838] width 23 height 12
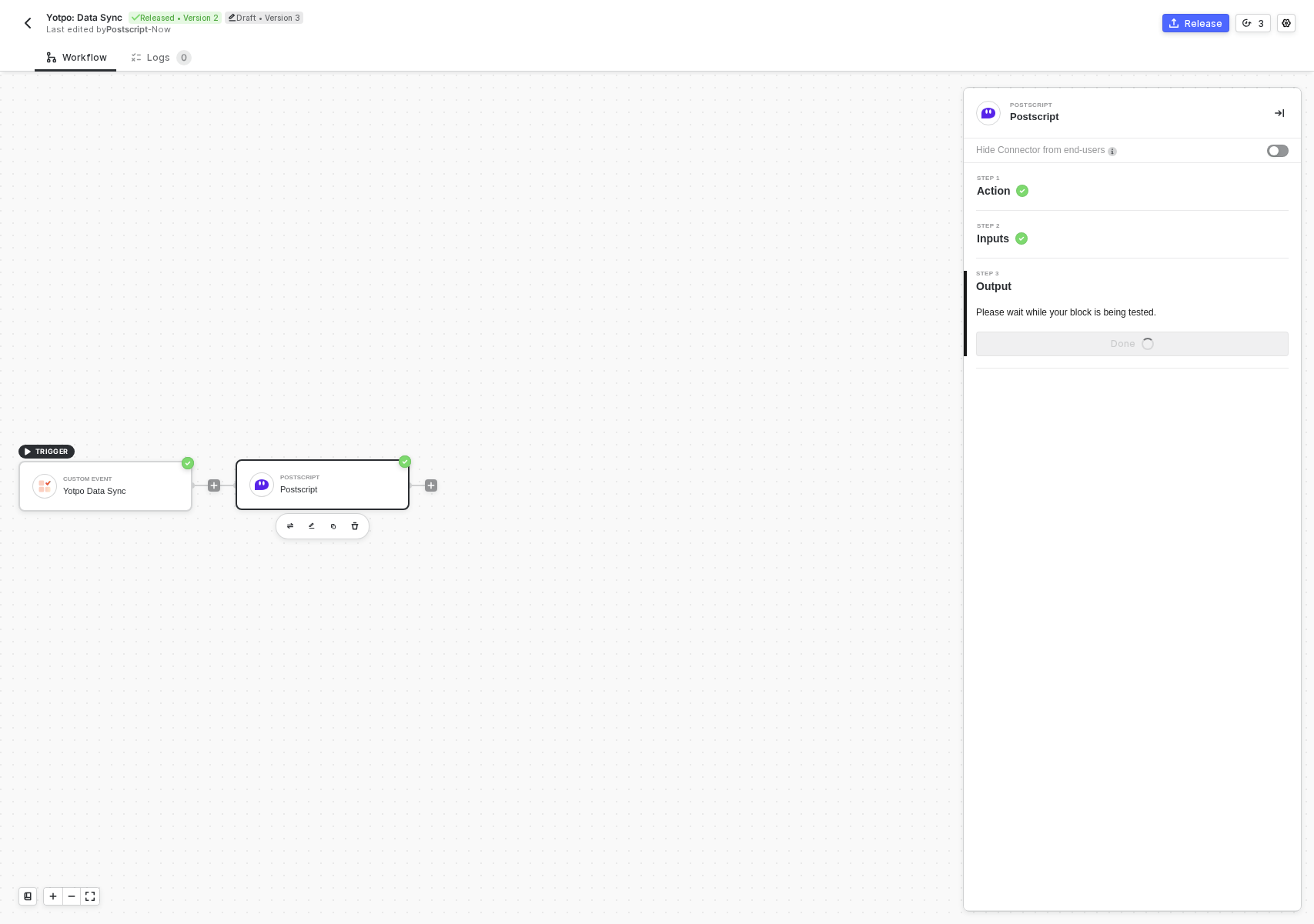
scroll to position [0, 0]
click at [499, 546] on div "TRIGGER Custom Event Yotpo Data Sync Postscript Postscript" at bounding box center [477, 485] width 955 height 878
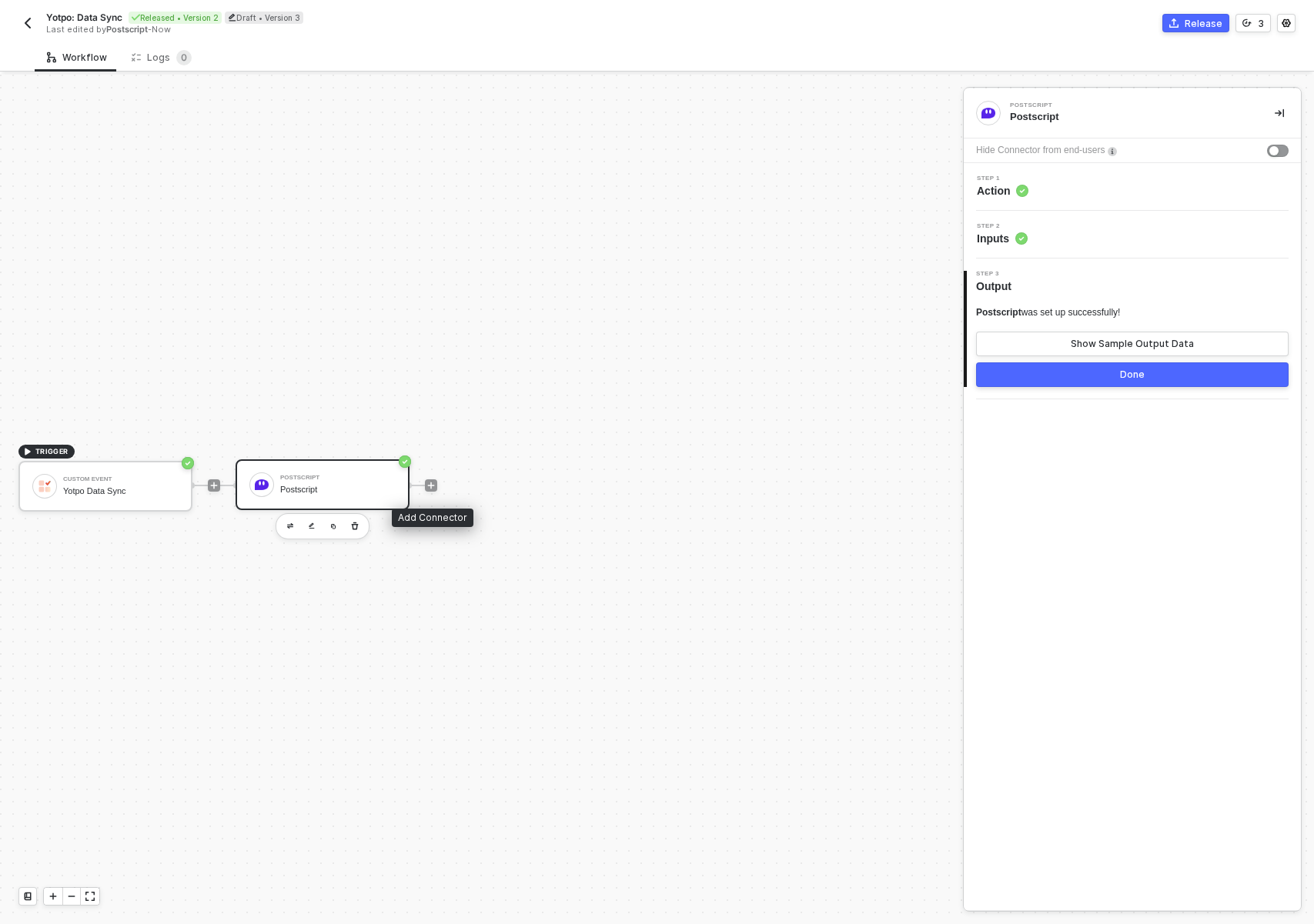
drag, startPoint x: 431, startPoint y: 486, endPoint x: 421, endPoint y: 489, distance: 10.4
click at [427, 487] on icon "icon-play" at bounding box center [431, 486] width 10 height 10
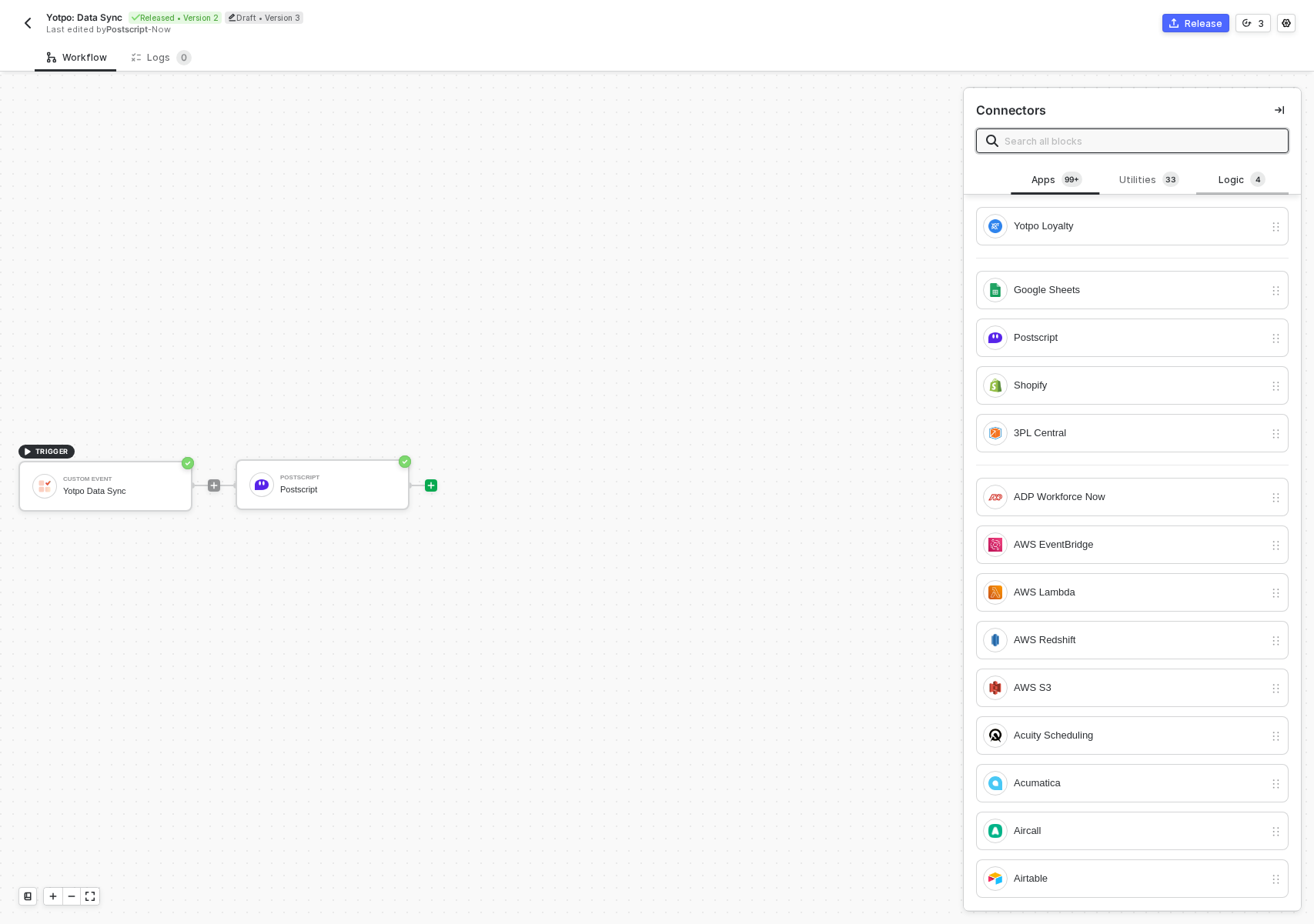
click at [1224, 182] on div "Logic 4" at bounding box center [1242, 179] width 67 height 17
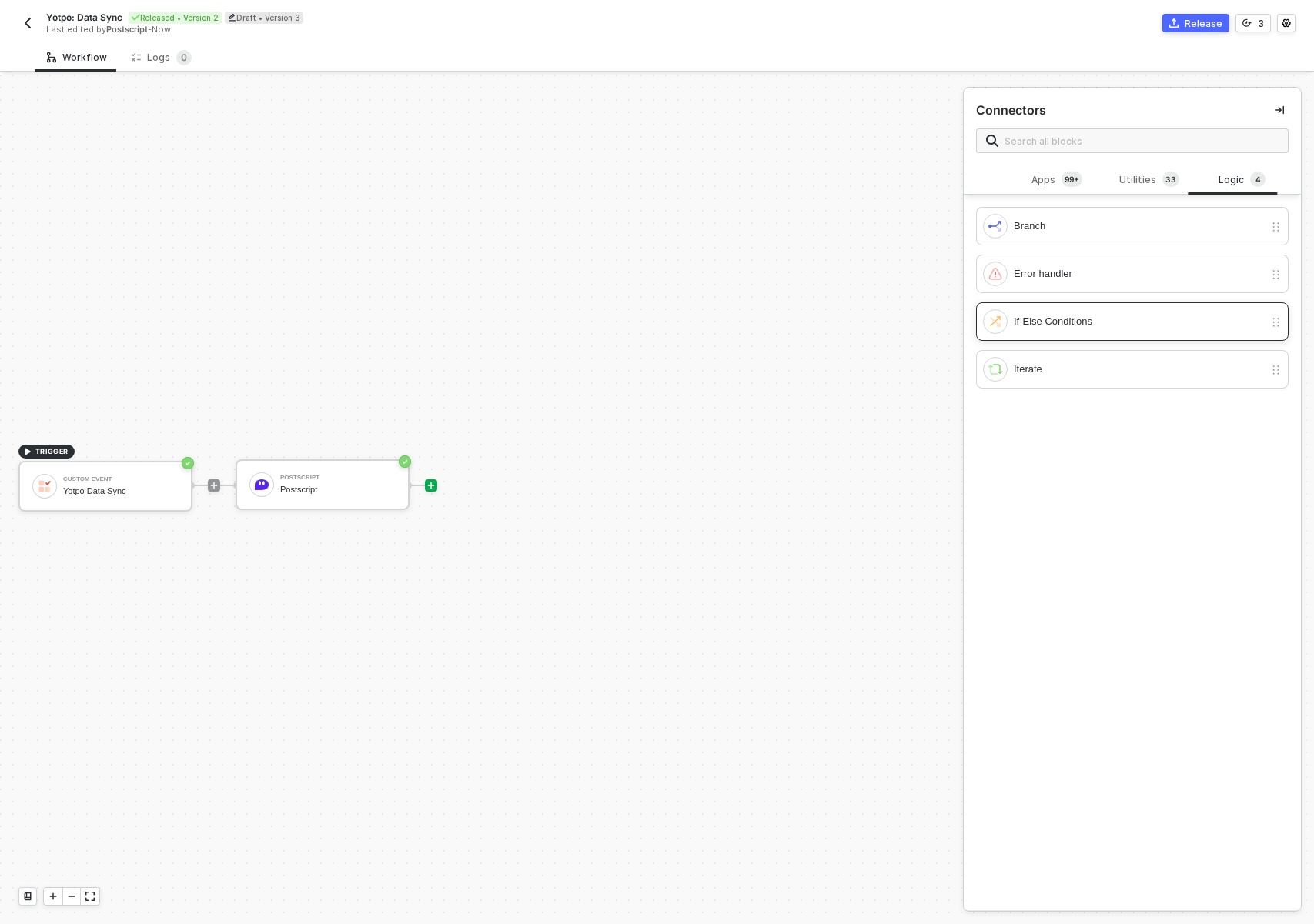
click at [1074, 318] on div "If-Else Conditions" at bounding box center [1139, 321] width 250 height 17
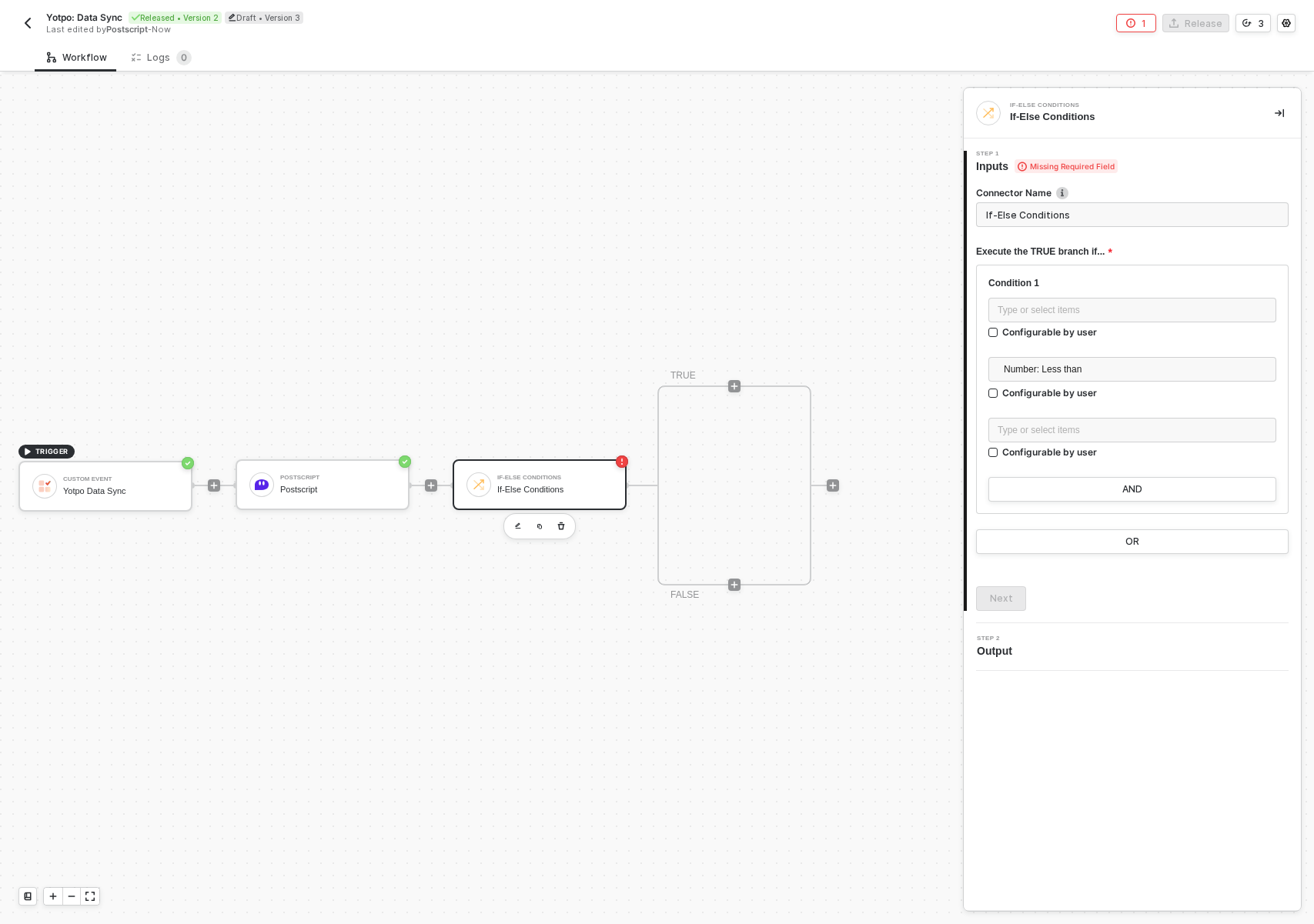
click at [1122, 206] on input "If-Else Conditions" at bounding box center [1132, 214] width 313 height 24
click at [1058, 313] on div "Type or select items ﻿" at bounding box center [1133, 310] width 270 height 15
click at [767, 252] on div "Postscript" at bounding box center [855, 256] width 191 height 12
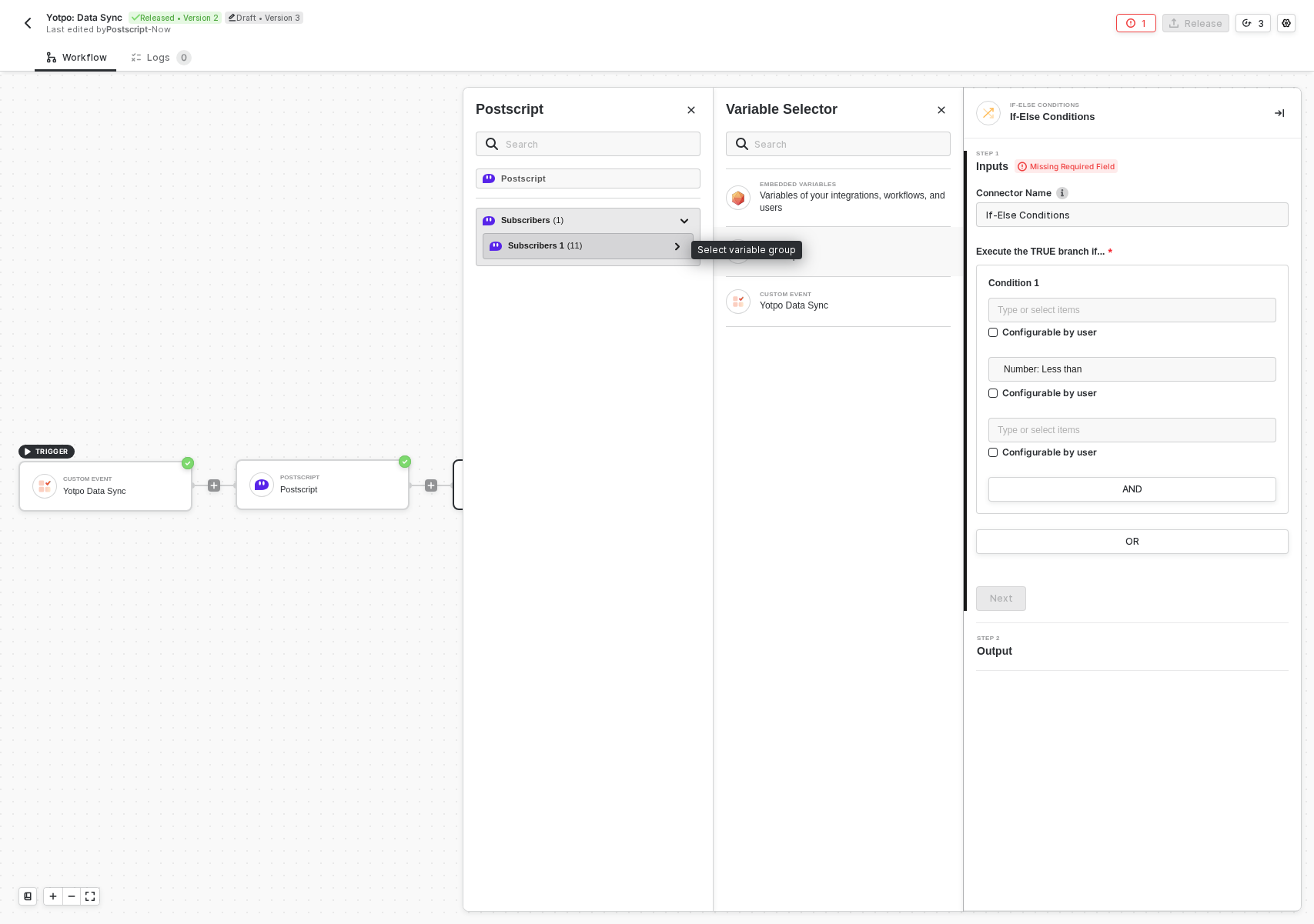
click at [537, 242] on div "Subscribers 1 ( 11 )" at bounding box center [545, 245] width 74 height 13
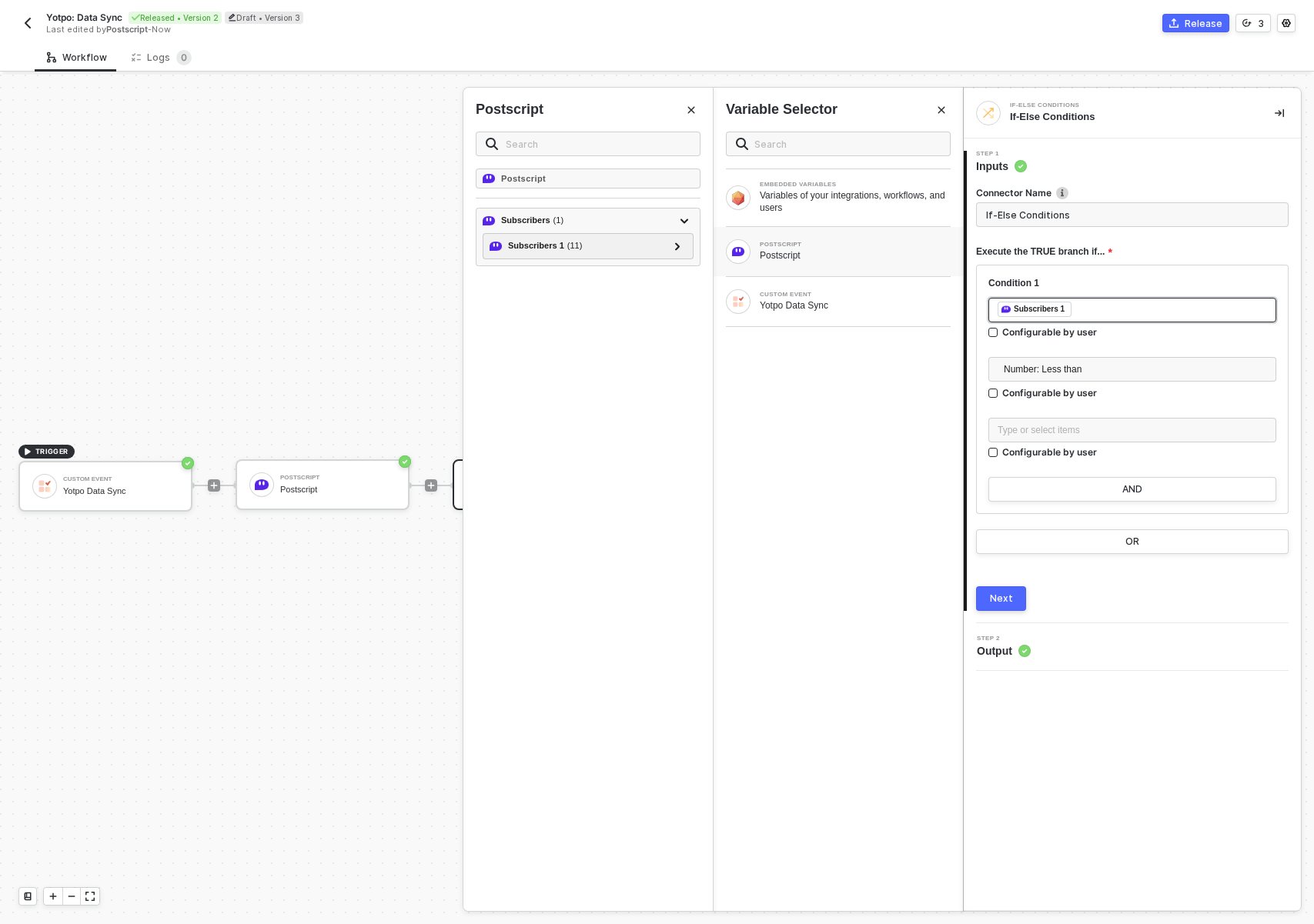
click at [1234, 308] on div "﻿ ﻿ Subscribers 1 ﻿" at bounding box center [1133, 310] width 270 height 17
click at [1232, 307] on div "﻿ ﻿ Subscribers 1 ﻿" at bounding box center [1133, 310] width 270 height 17
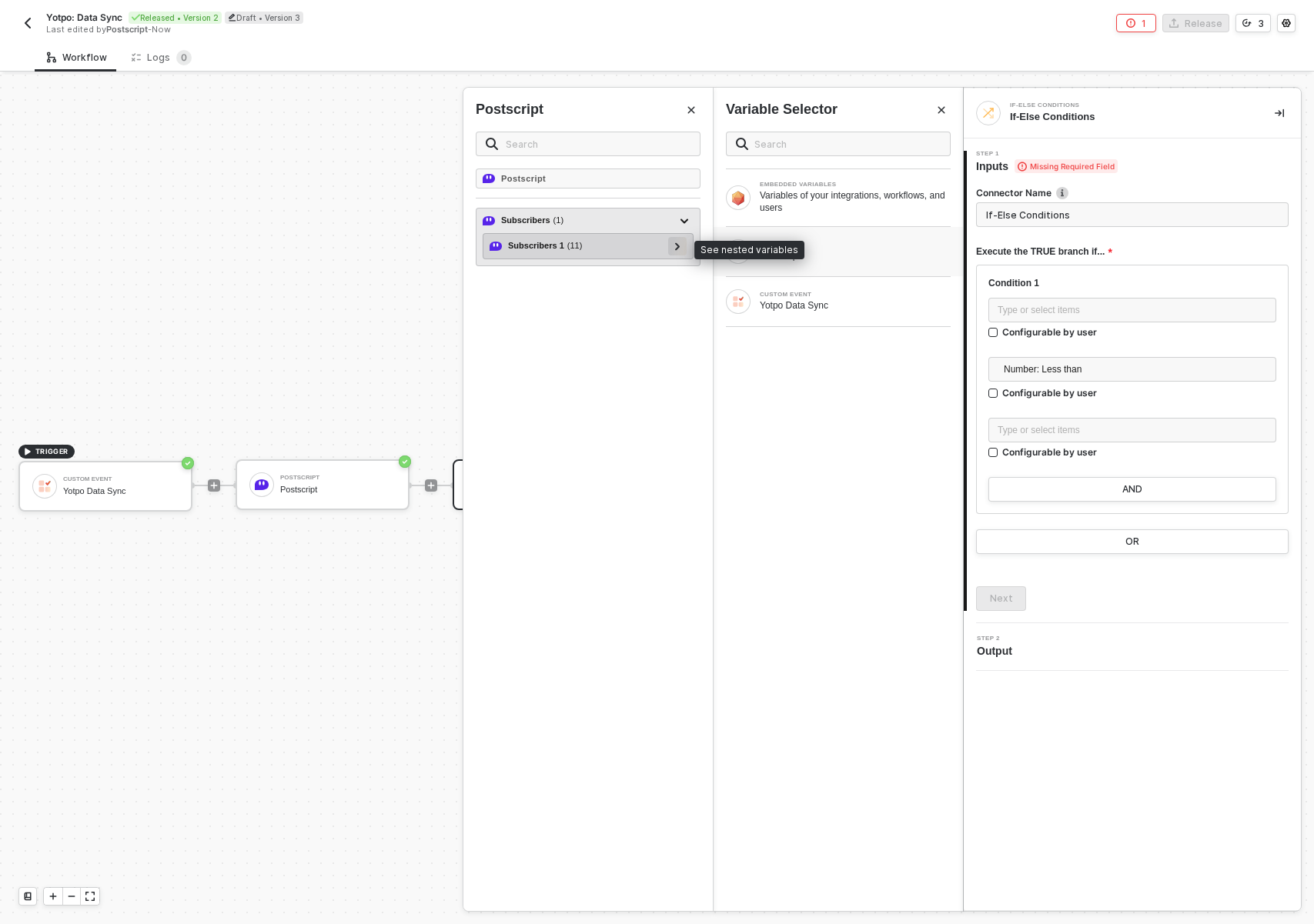
click at [684, 238] on div at bounding box center [677, 246] width 18 height 18
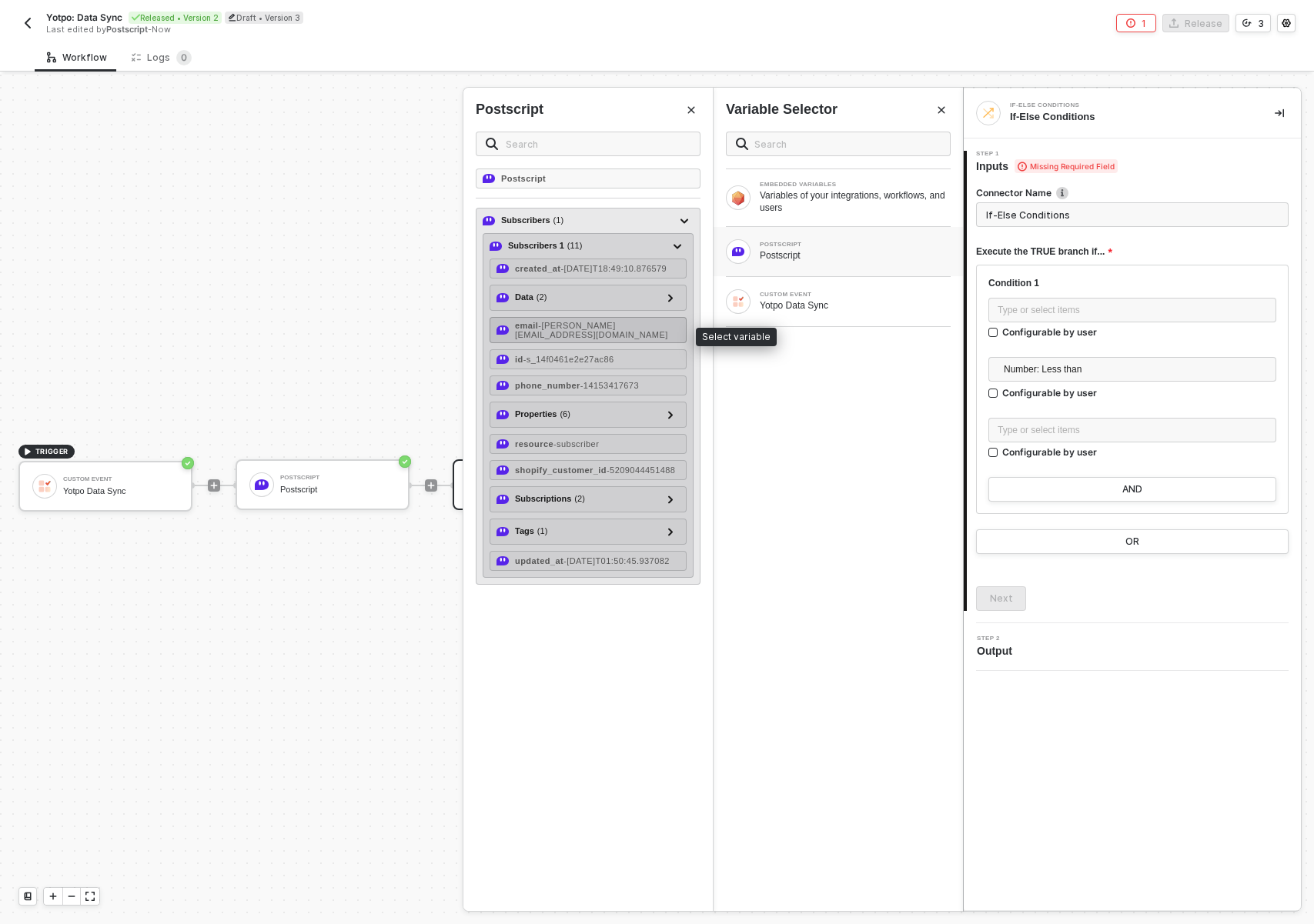
click at [587, 334] on span "- erlich@aviato.com" at bounding box center [591, 330] width 153 height 18
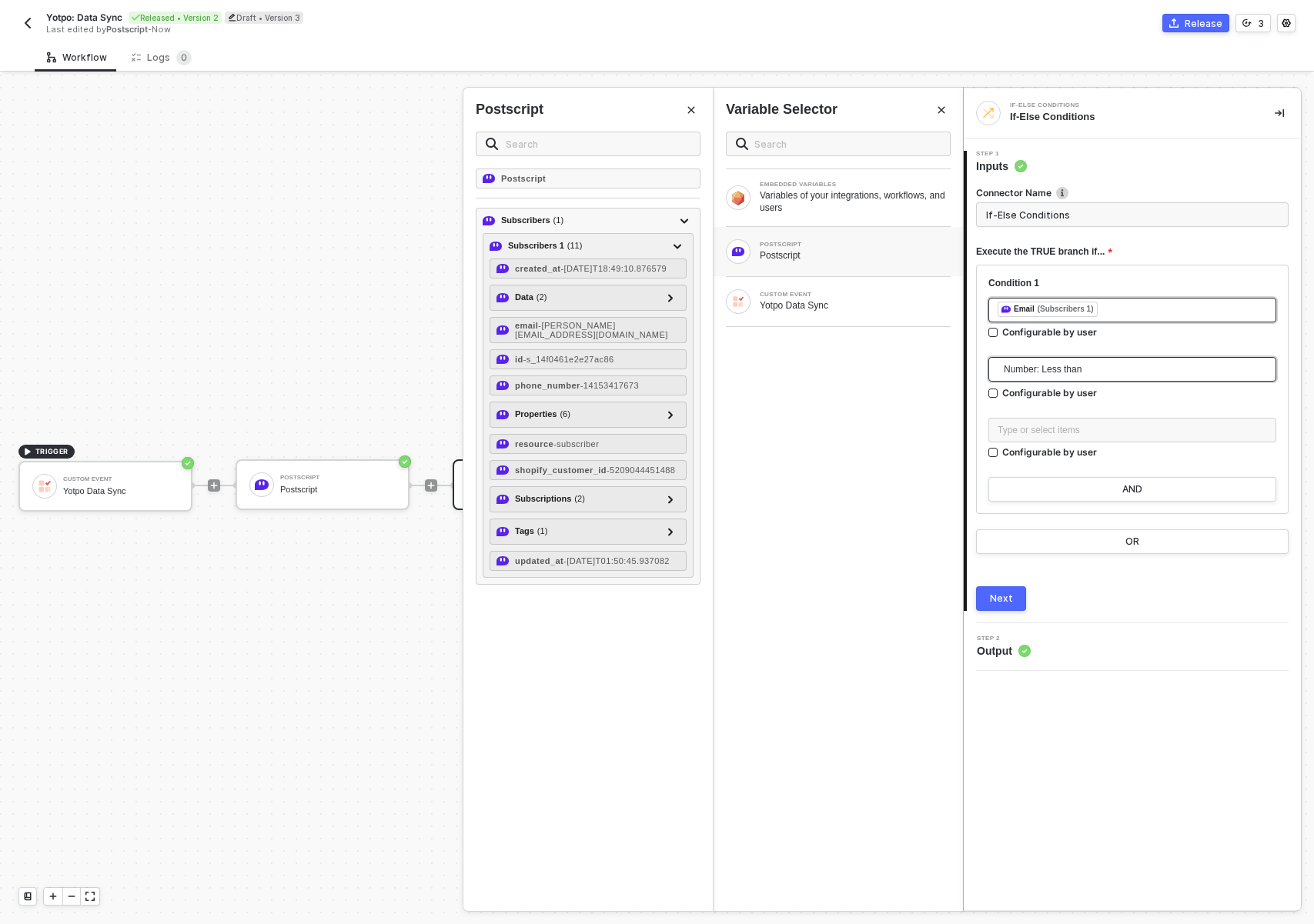
click at [1087, 361] on span "Number: Less than" at bounding box center [1135, 369] width 264 height 23
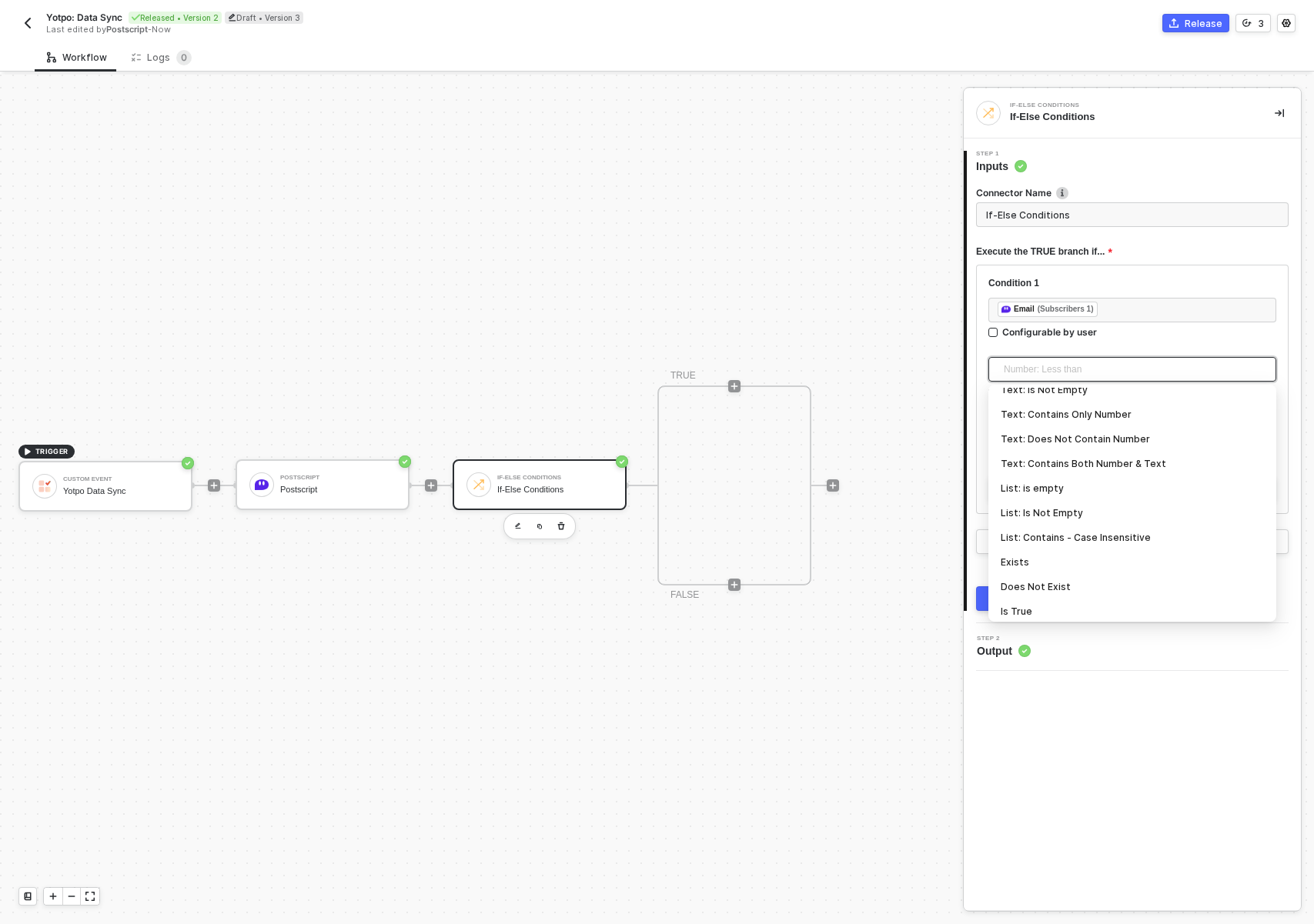
scroll to position [508, 0]
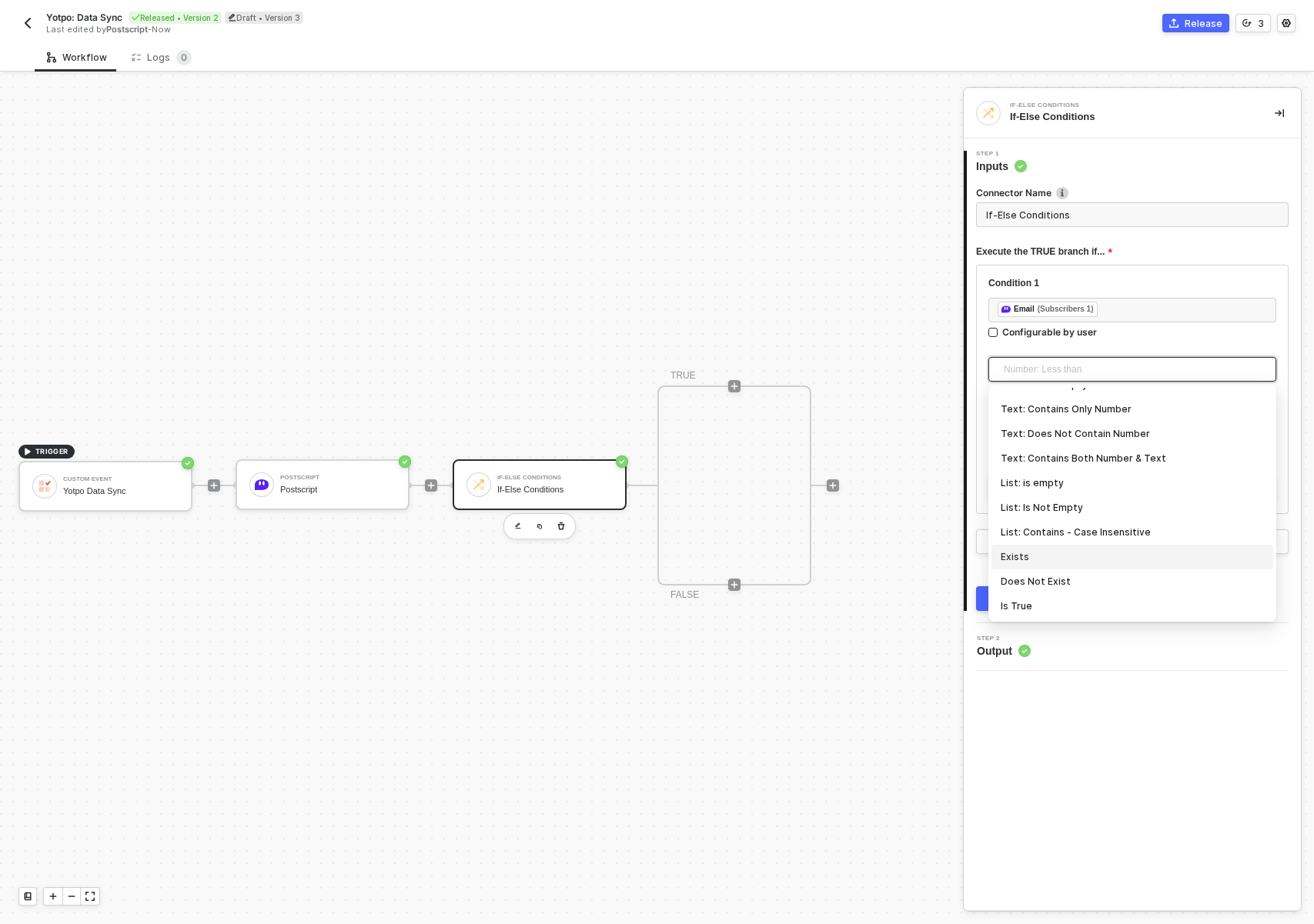
click at [1069, 559] on div "Exists" at bounding box center [1132, 556] width 264 height 17
type input "Only continue if Email Exists"
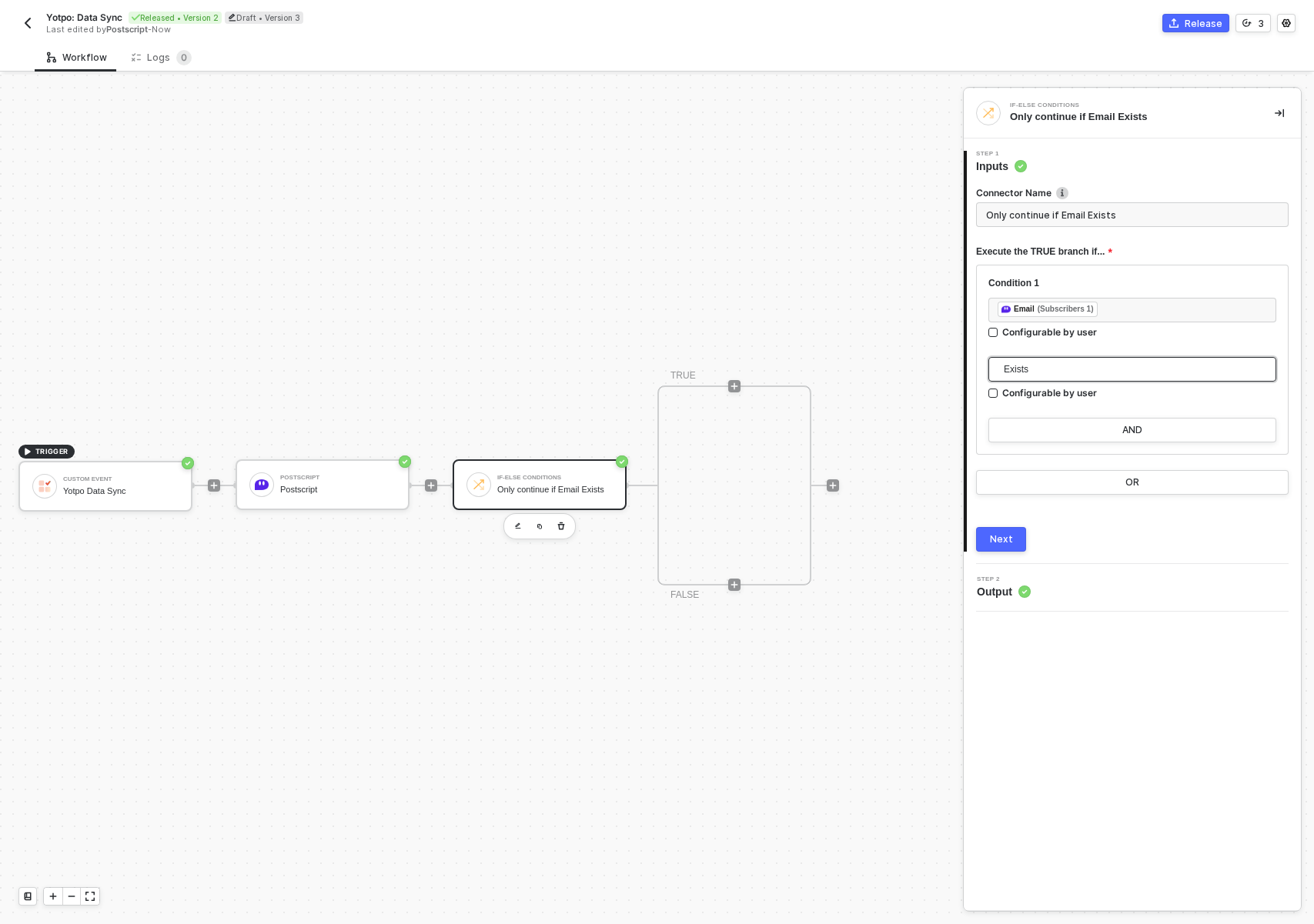
click at [990, 540] on div "Next" at bounding box center [1001, 539] width 23 height 12
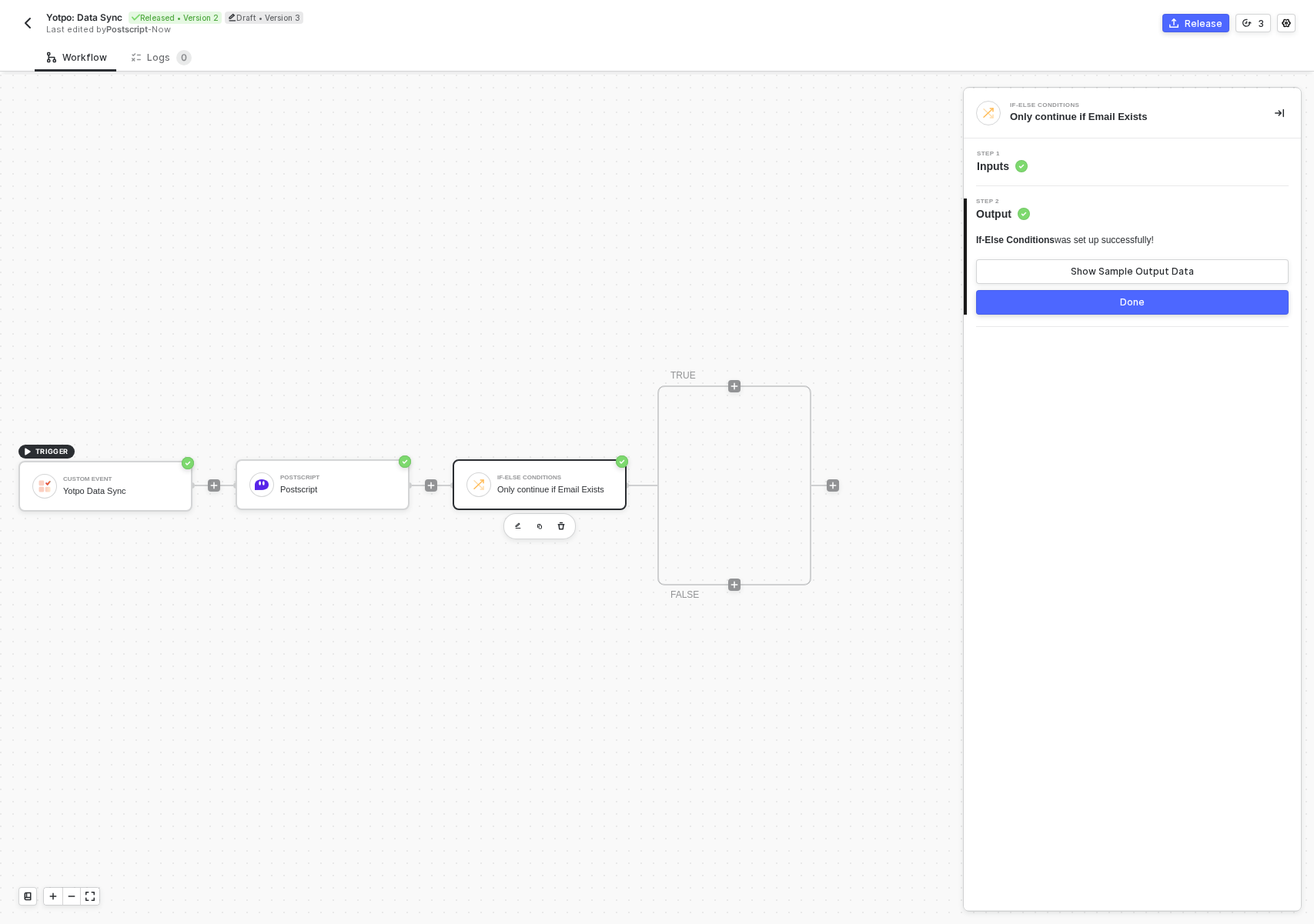
drag, startPoint x: 853, startPoint y: 656, endPoint x: 769, endPoint y: 679, distance: 87.1
click at [769, 679] on div "TRIGGER Custom Event Yotpo Data Sync Postscript Postscript If-Else Conditions O…" at bounding box center [477, 485] width 955 height 878
drag, startPoint x: 704, startPoint y: 710, endPoint x: 603, endPoint y: 443, distance: 285.5
click at [703, 710] on div "TRIGGER Custom Event Yotpo Data Sync Postscript Postscript If-Else Conditions O…" at bounding box center [477, 485] width 955 height 878
click at [431, 483] on icon "icon-play" at bounding box center [432, 485] width 7 height 7
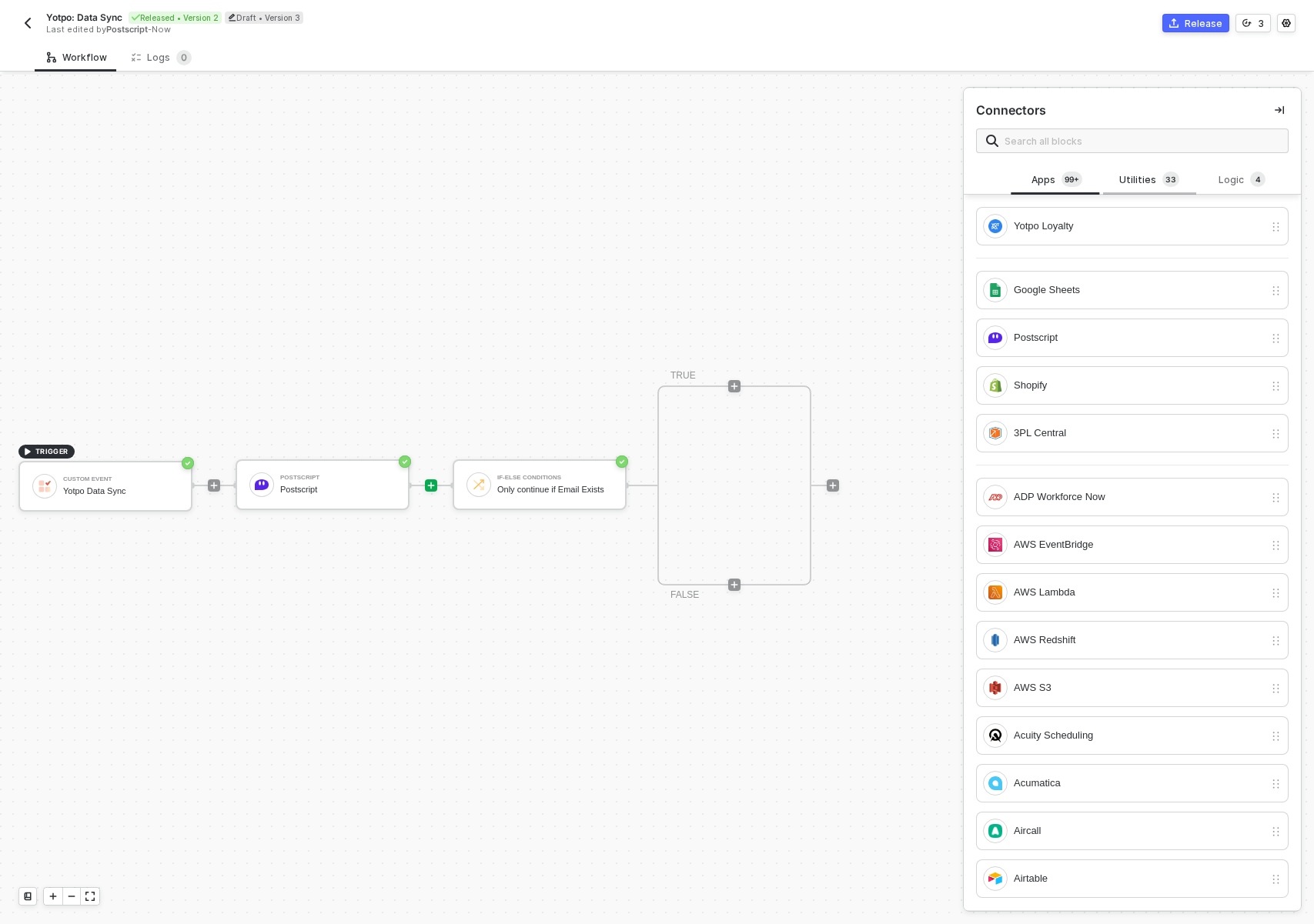
click at [1121, 180] on div "Utilities 3 3" at bounding box center [1149, 179] width 67 height 17
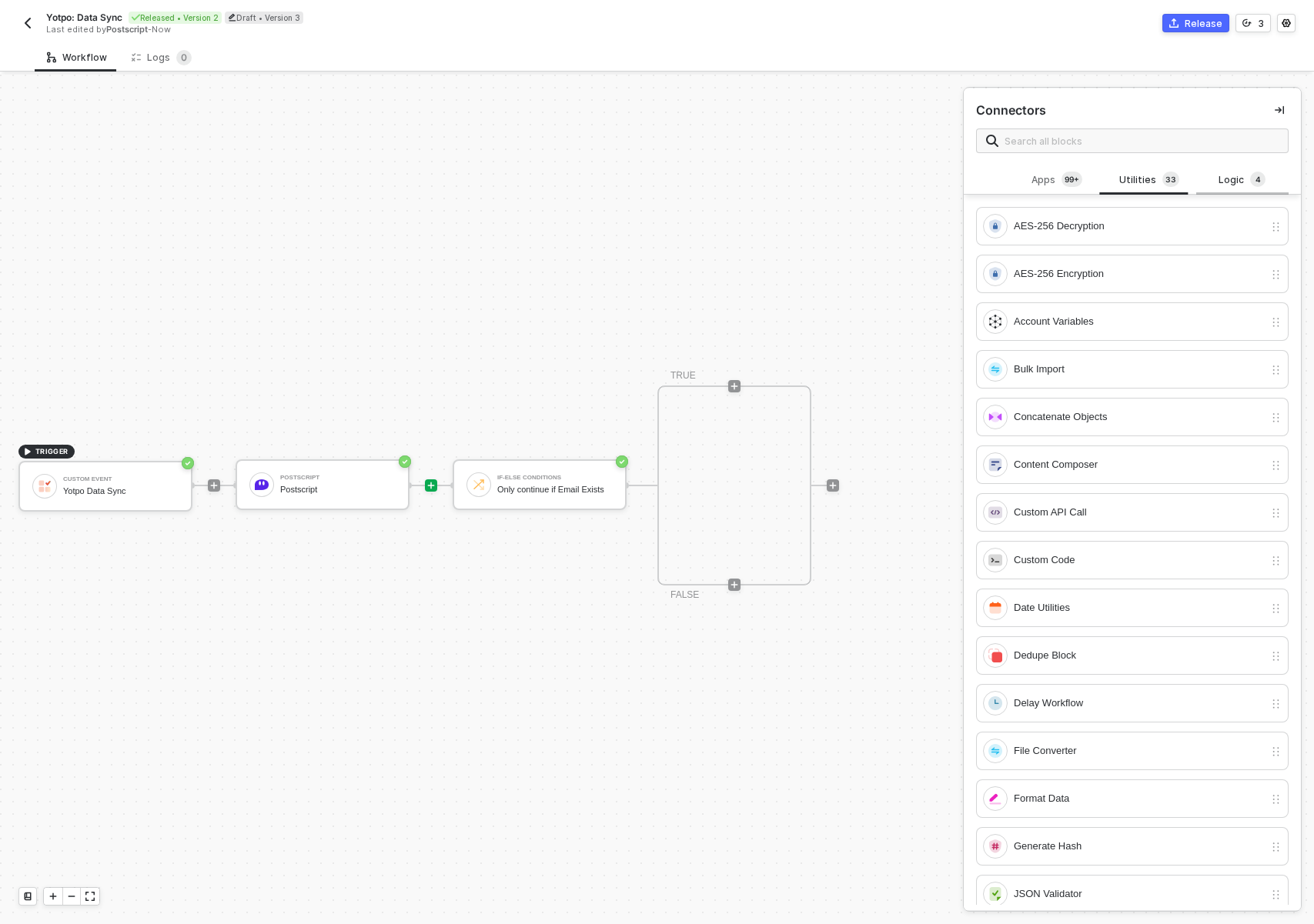
click at [1255, 182] on span "4" at bounding box center [1258, 179] width 5 height 12
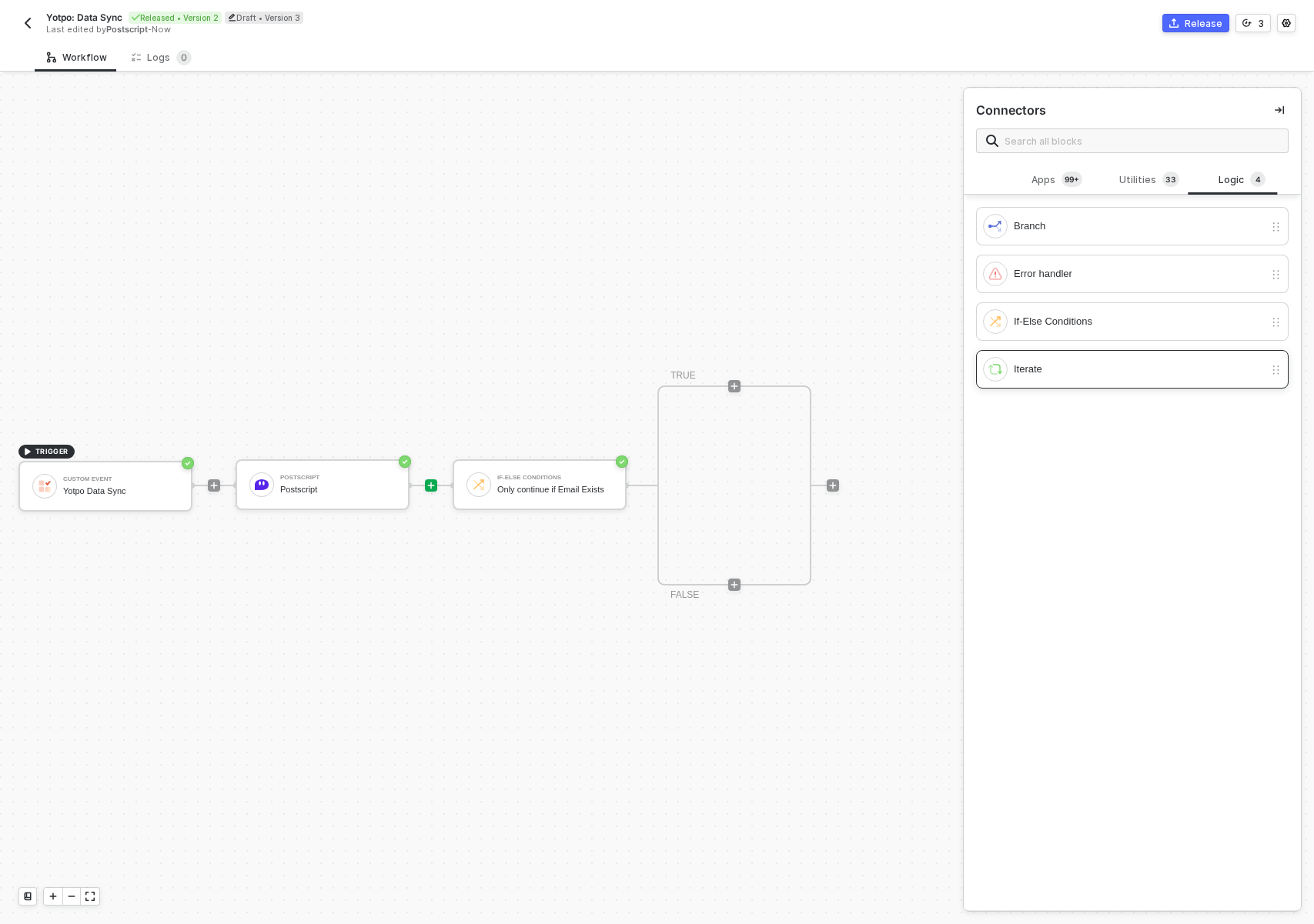
click at [1064, 355] on div "Iterate" at bounding box center [1132, 369] width 313 height 38
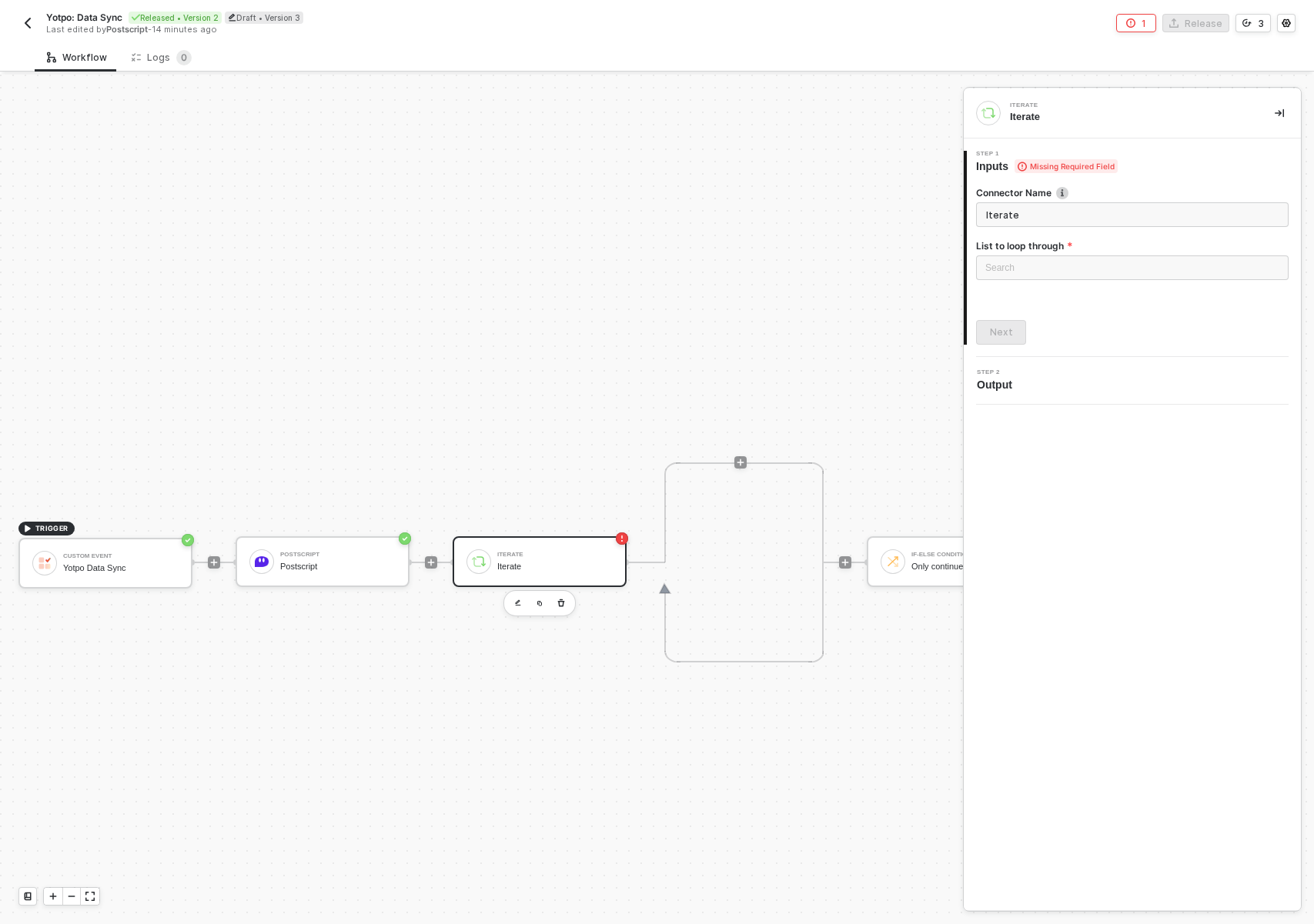
scroll to position [417, 0]
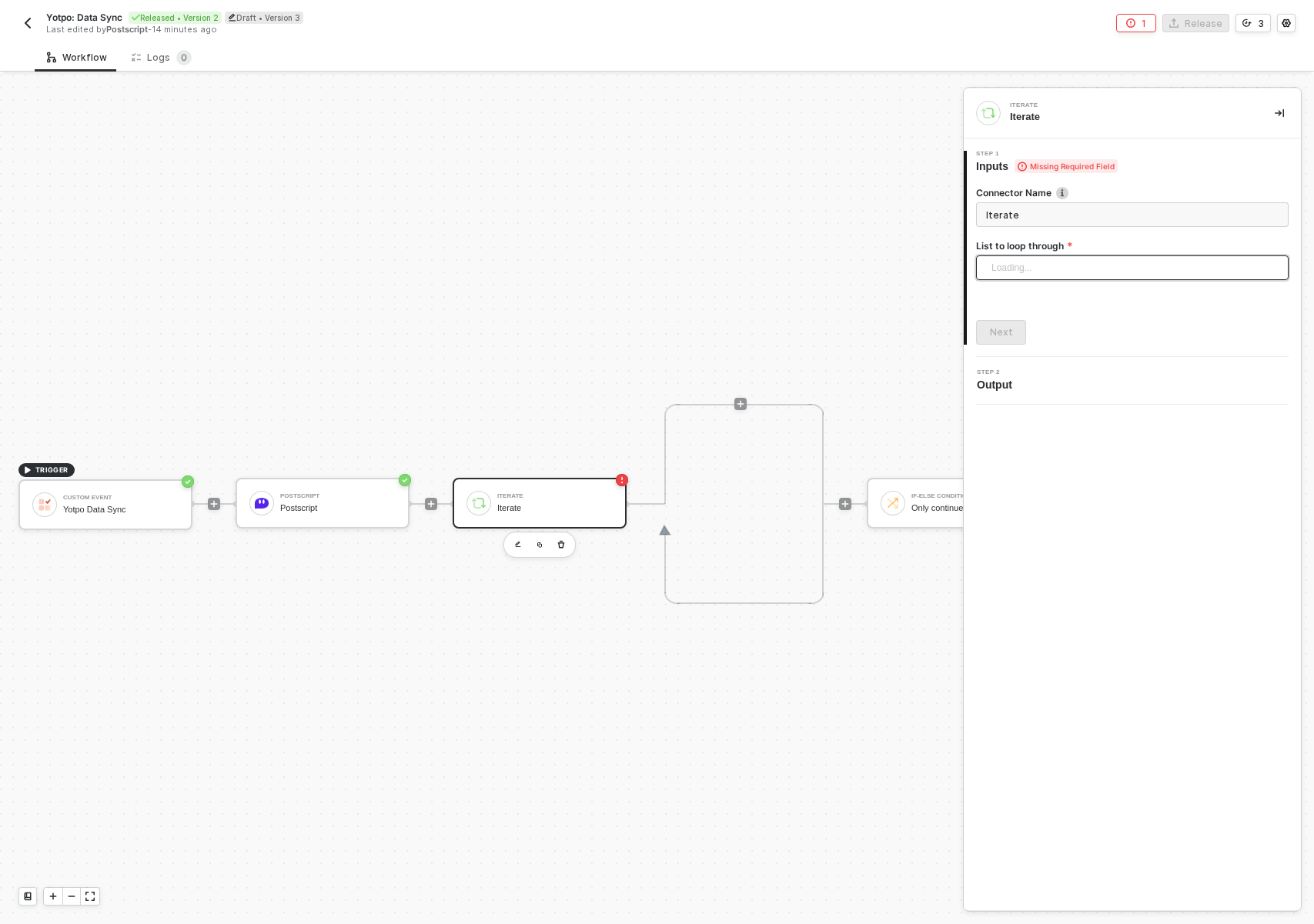
click at [1030, 269] on input "search" at bounding box center [1133, 268] width 294 height 23
click at [1022, 301] on div "Postscript: Subscribers" at bounding box center [1132, 298] width 288 height 17
type input "Loop through Postscript: Subscribers"
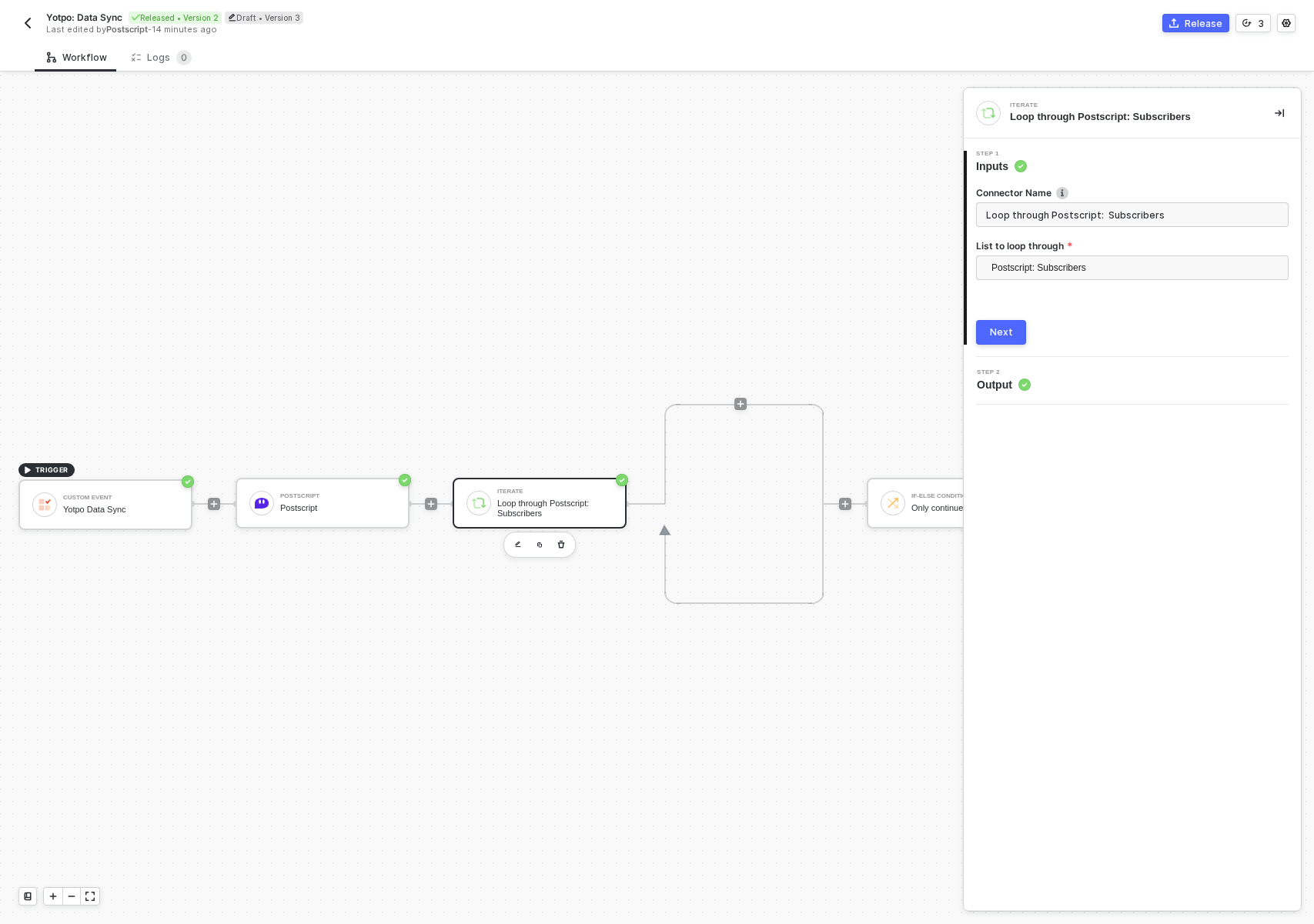
click at [1010, 330] on div "Next" at bounding box center [1001, 332] width 23 height 12
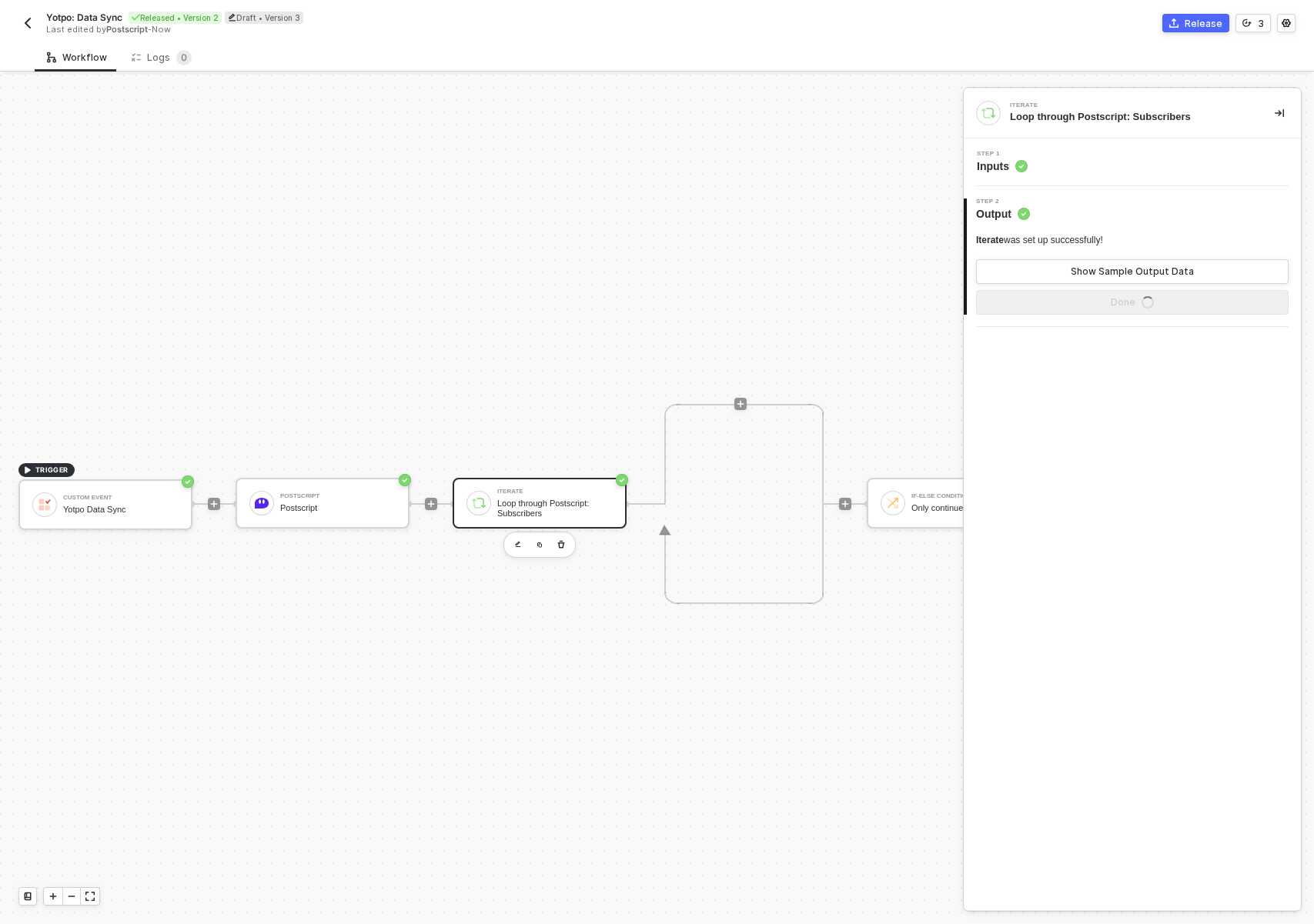
drag, startPoint x: 888, startPoint y: 590, endPoint x: 842, endPoint y: 552, distance: 59.7
click at [769, 589] on div "If-Else Conditions Only continue if Email Exists TRUE FALSE" at bounding box center [940, 504] width 627 height 200
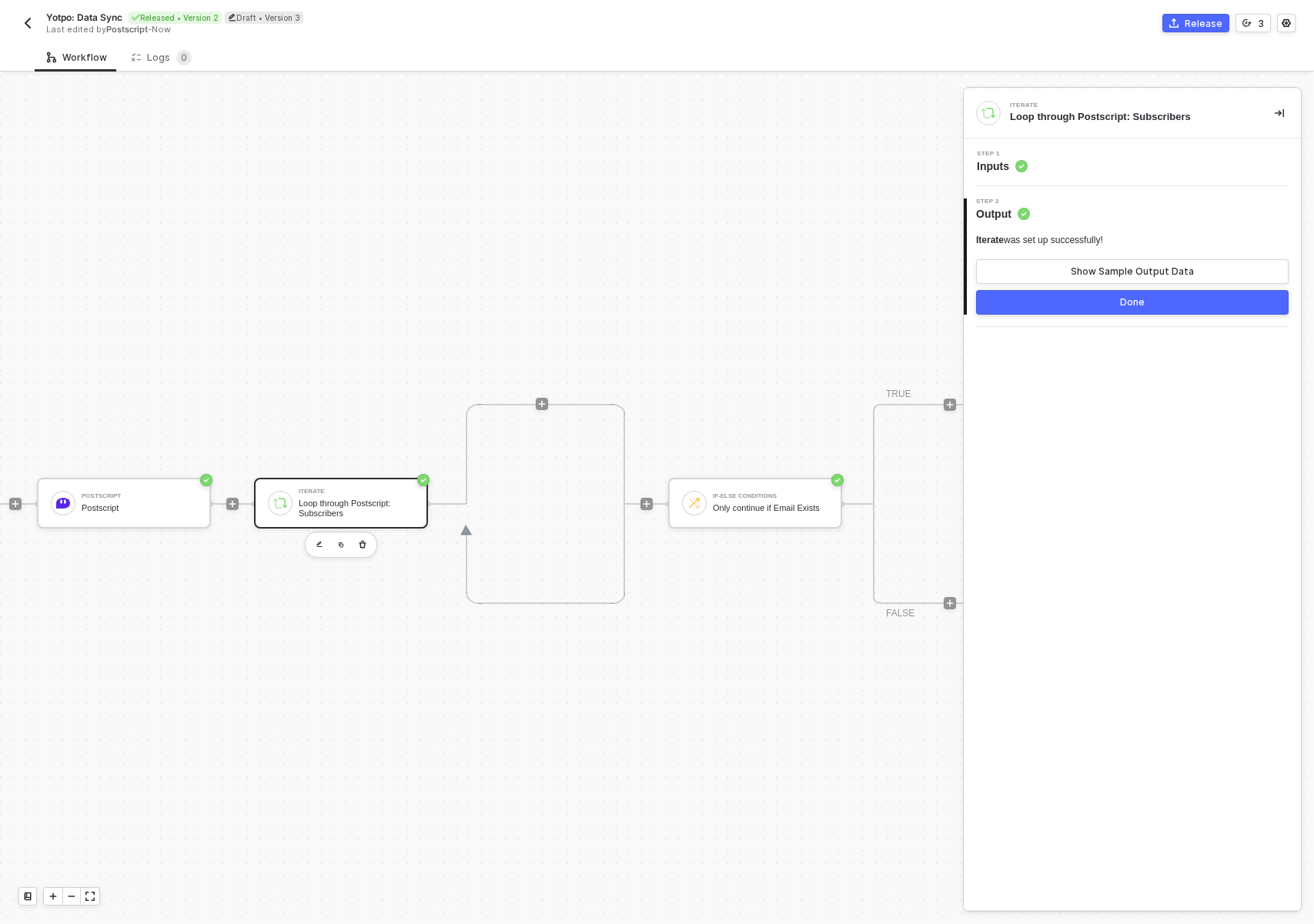
scroll to position [417, 200]
click at [794, 486] on div "If-Else Conditions Only continue if Email Exists" at bounding box center [754, 503] width 174 height 51
click at [783, 543] on button "button" at bounding box center [776, 544] width 18 height 18
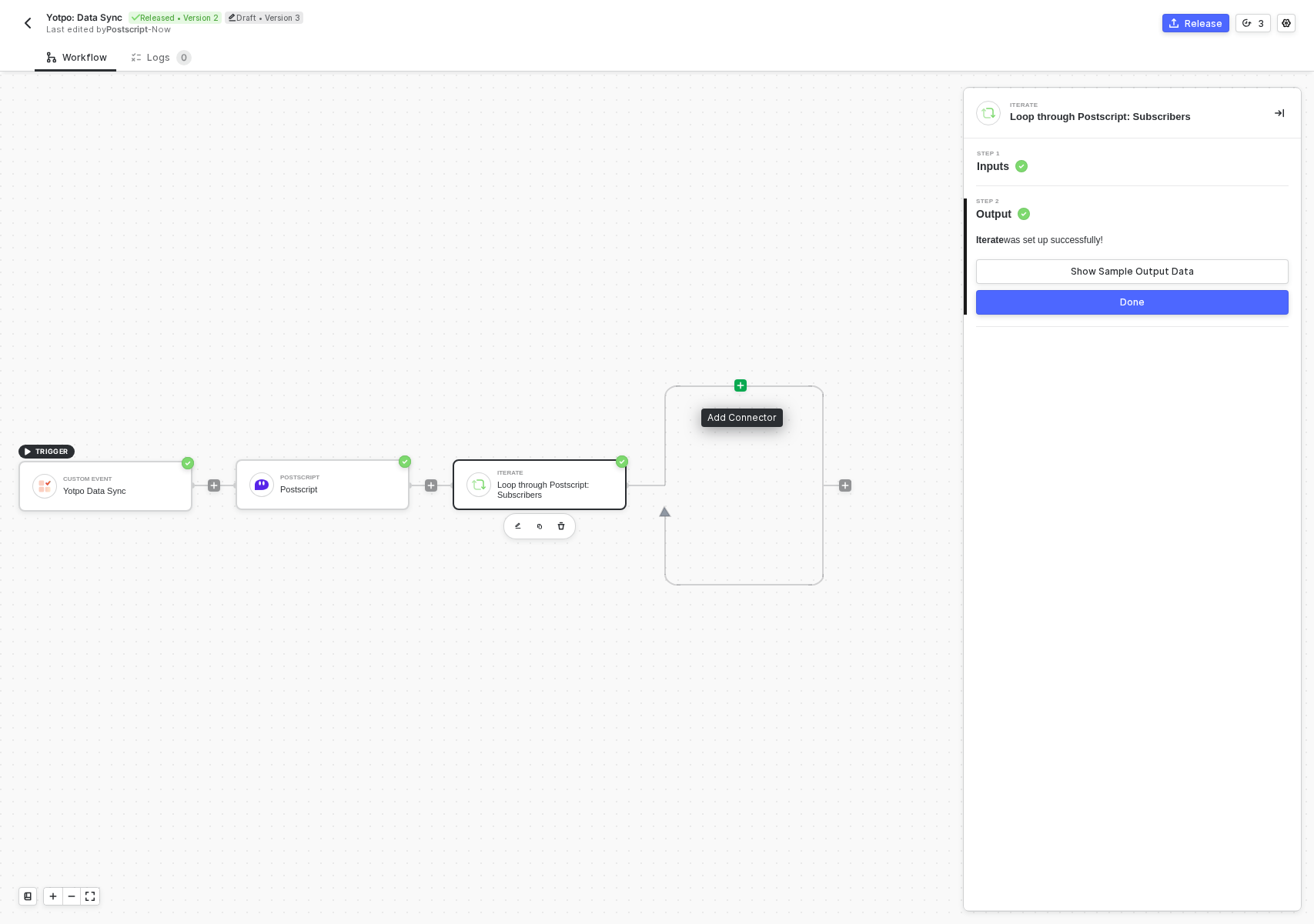
click at [743, 385] on icon "icon-play" at bounding box center [741, 385] width 7 height 7
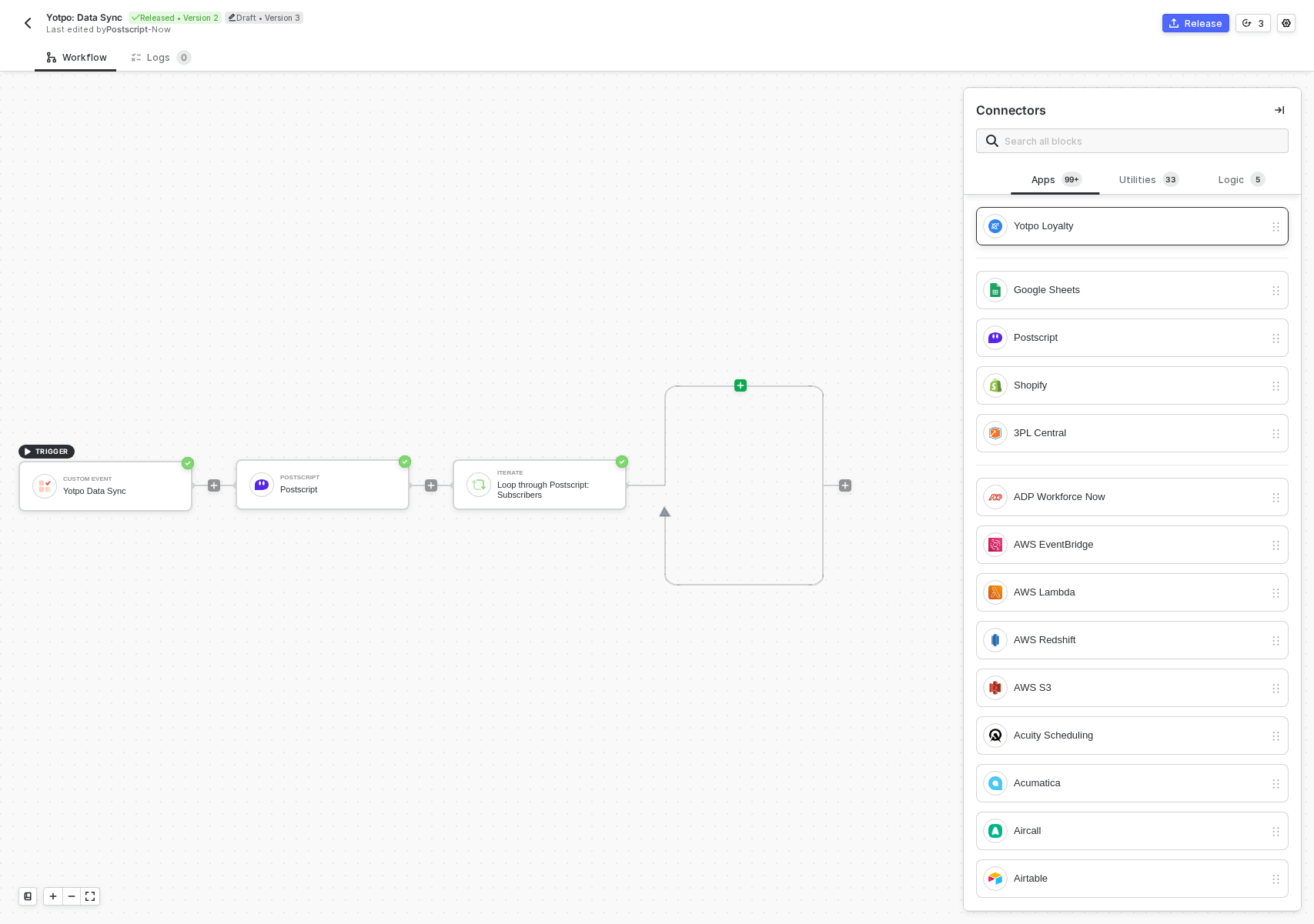
click at [1122, 223] on div "Yotpo Loyalty" at bounding box center [1139, 226] width 250 height 17
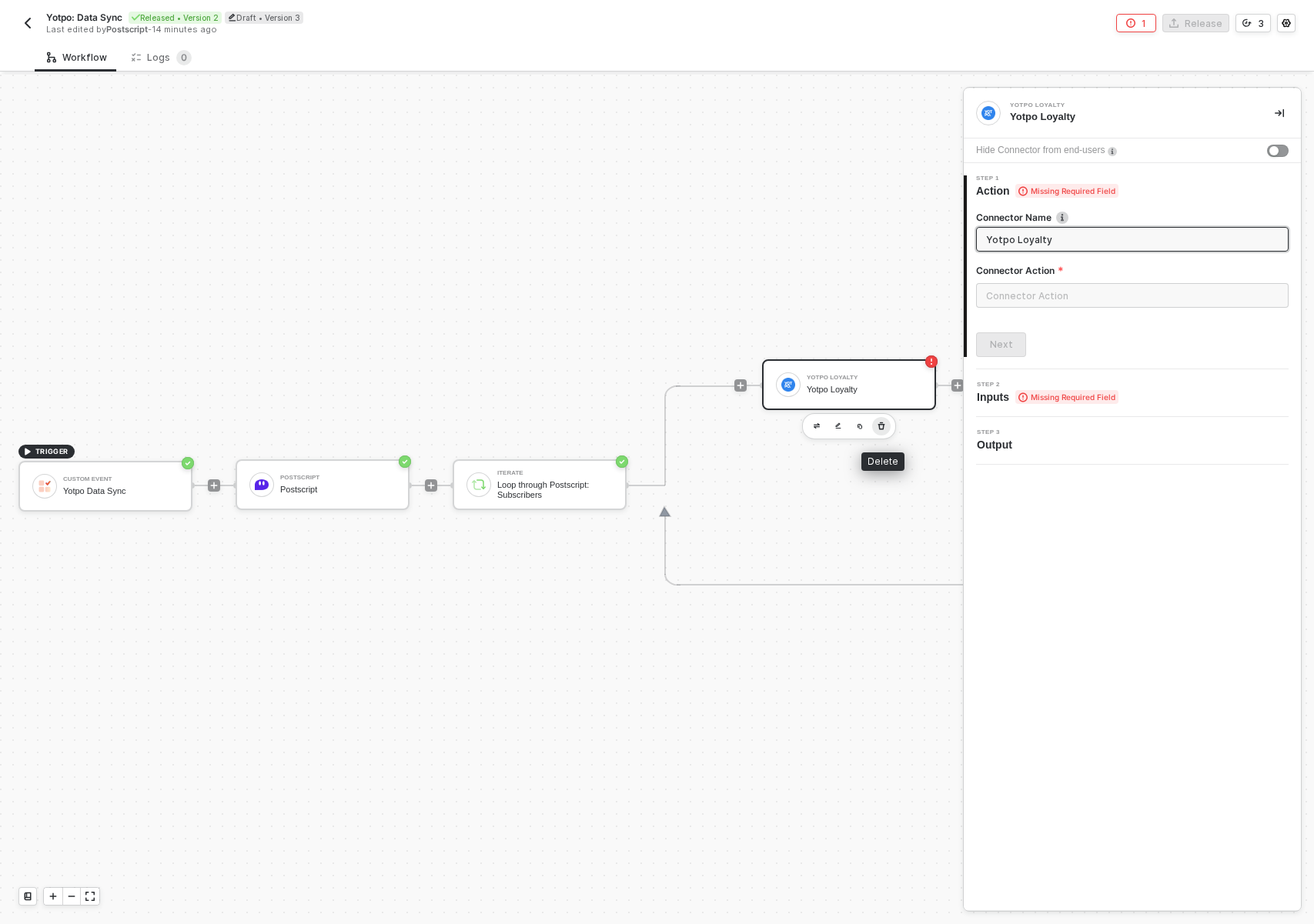
click at [888, 424] on button "button" at bounding box center [881, 426] width 18 height 18
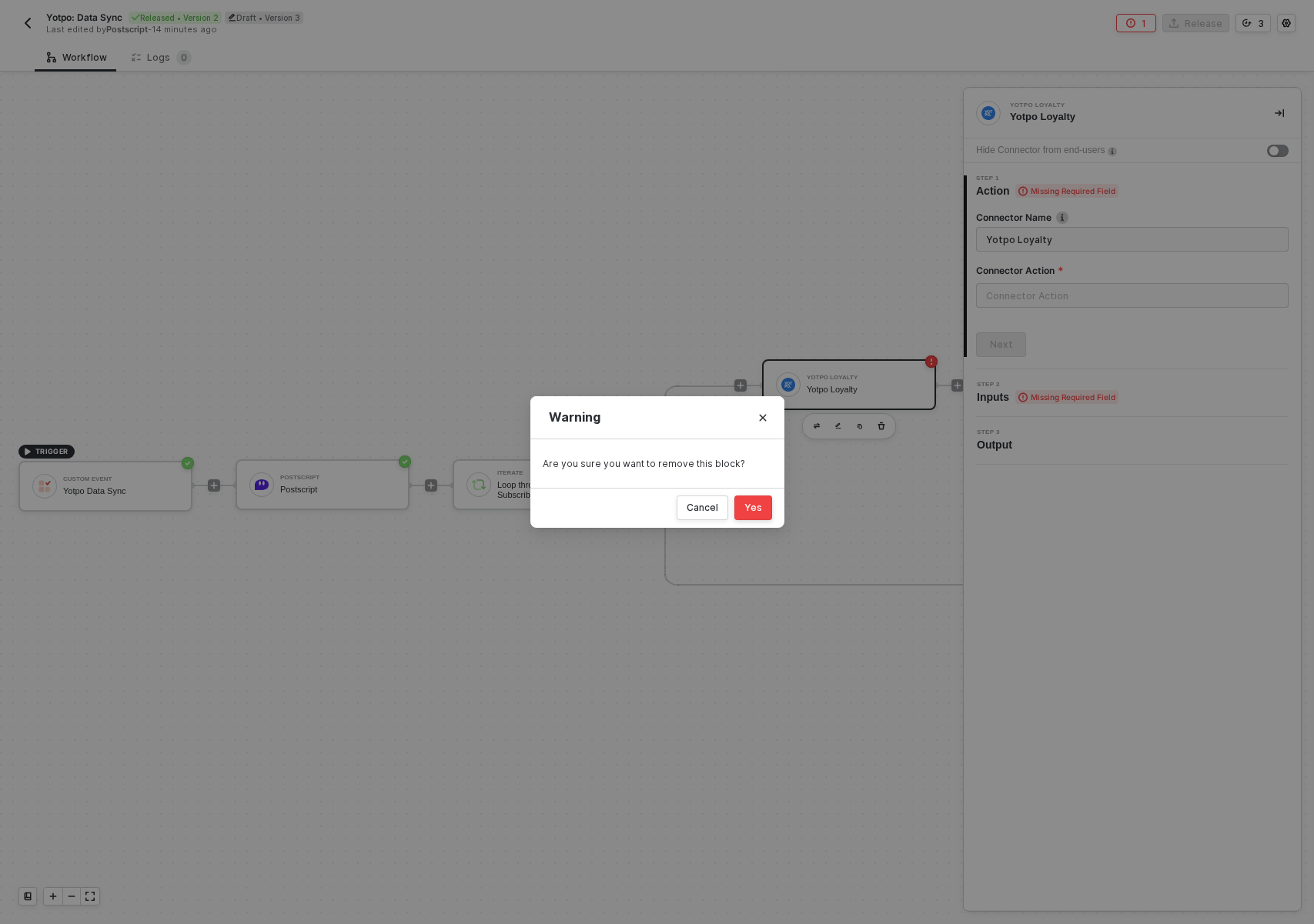
click at [766, 501] on button "Yes" at bounding box center [753, 508] width 38 height 24
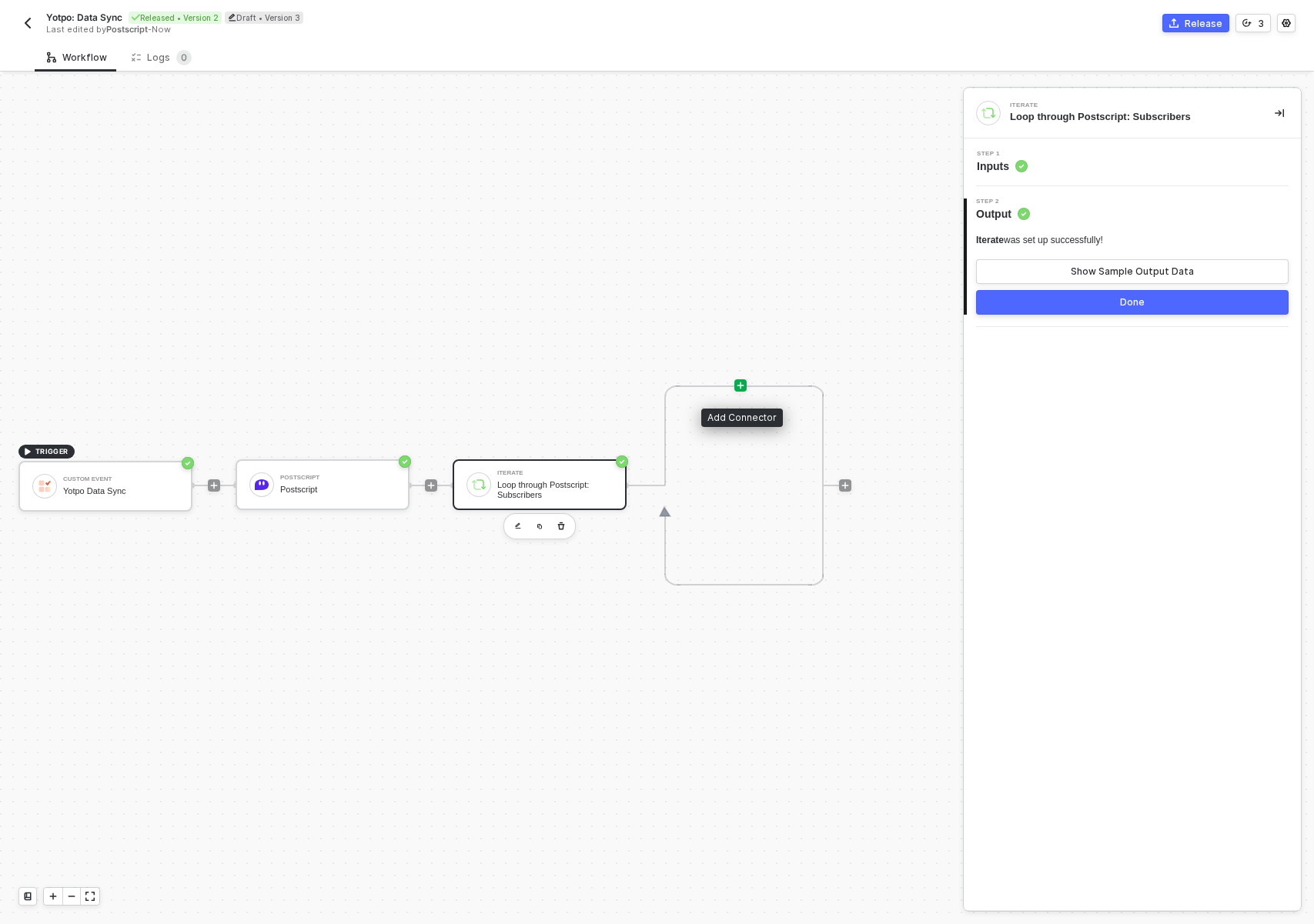
click at [741, 389] on div at bounding box center [741, 386] width 12 height 12
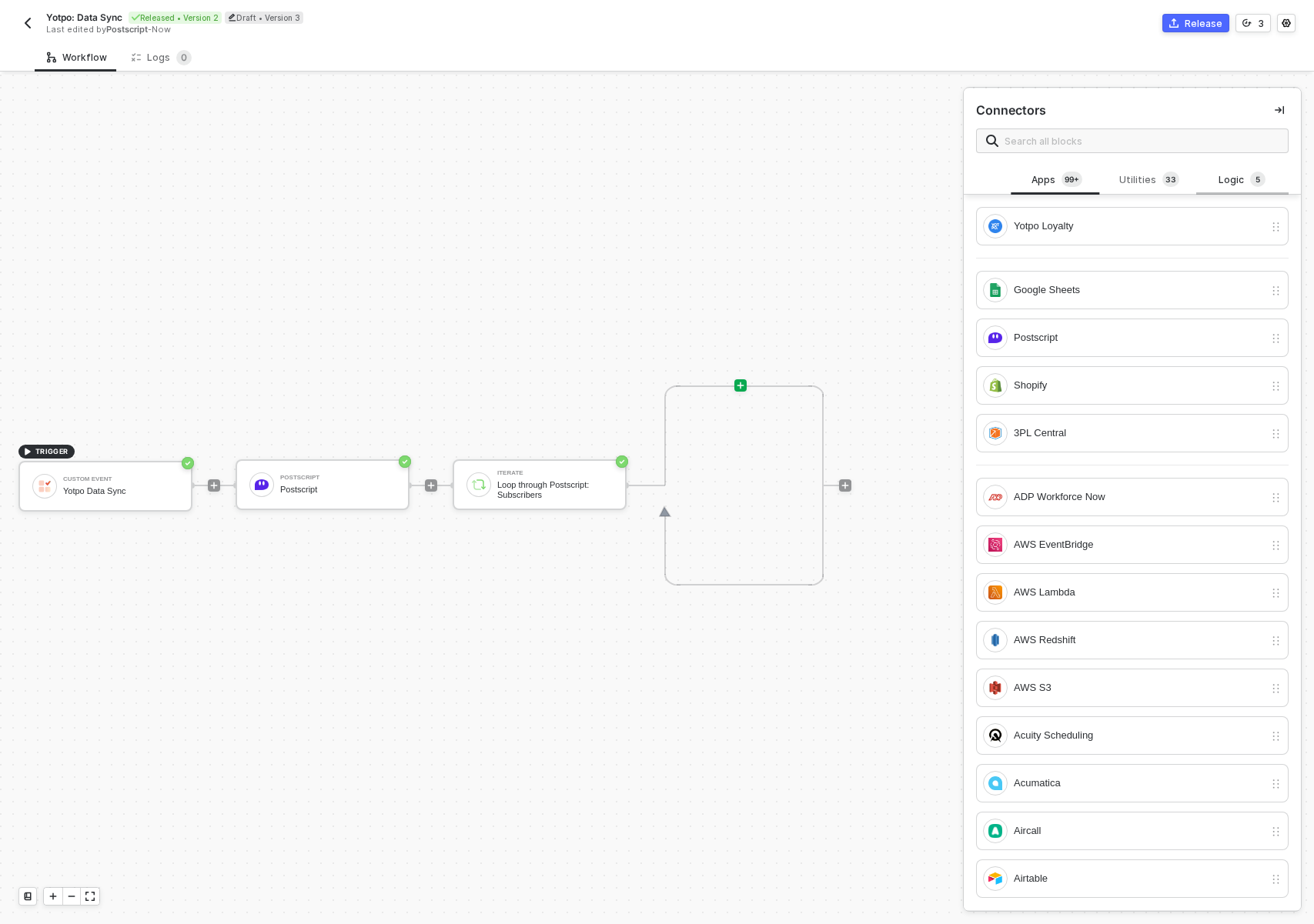
click at [1215, 178] on div "Logic 5" at bounding box center [1242, 179] width 67 height 17
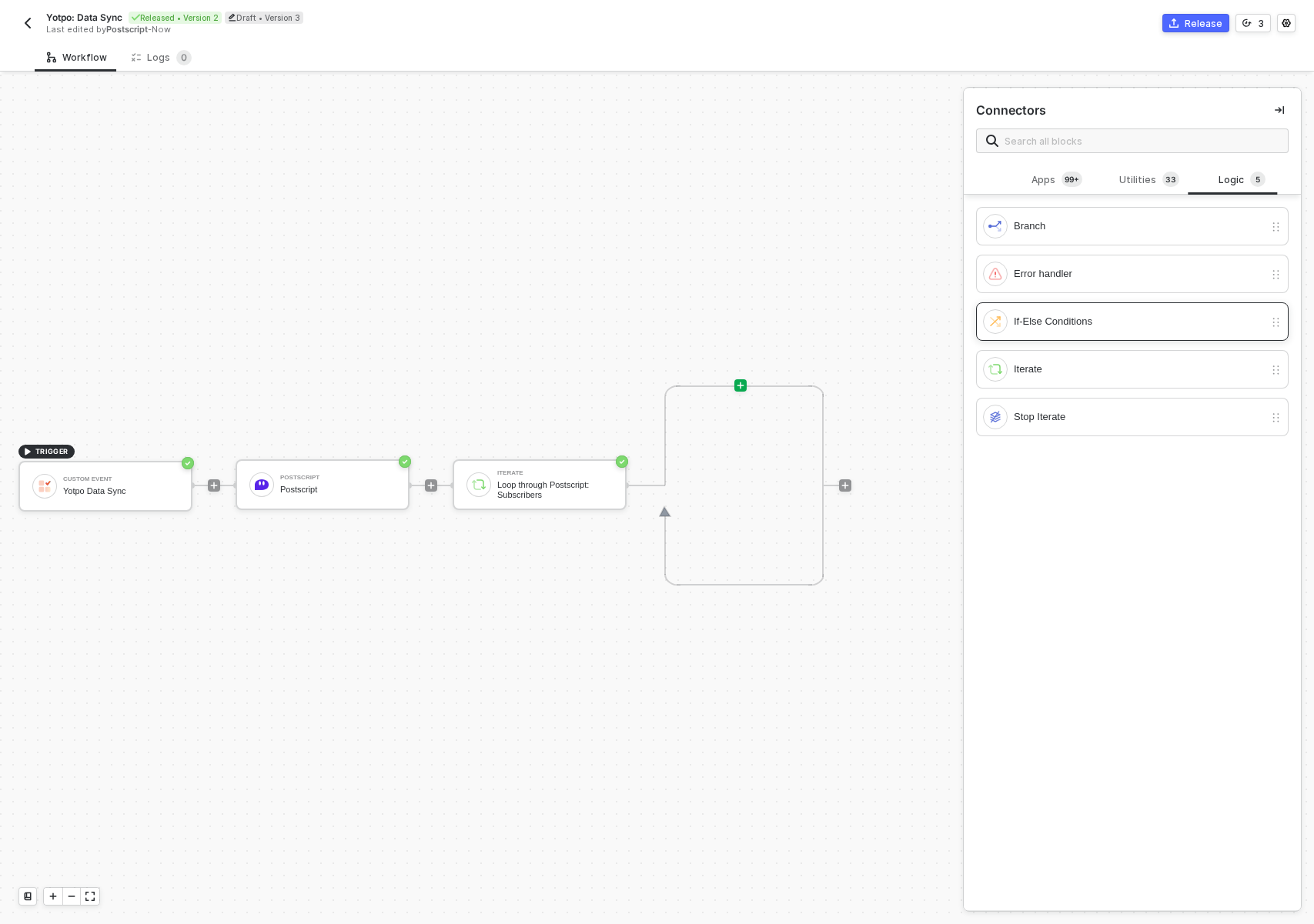
click at [1072, 322] on div "If-Else Conditions" at bounding box center [1139, 321] width 250 height 17
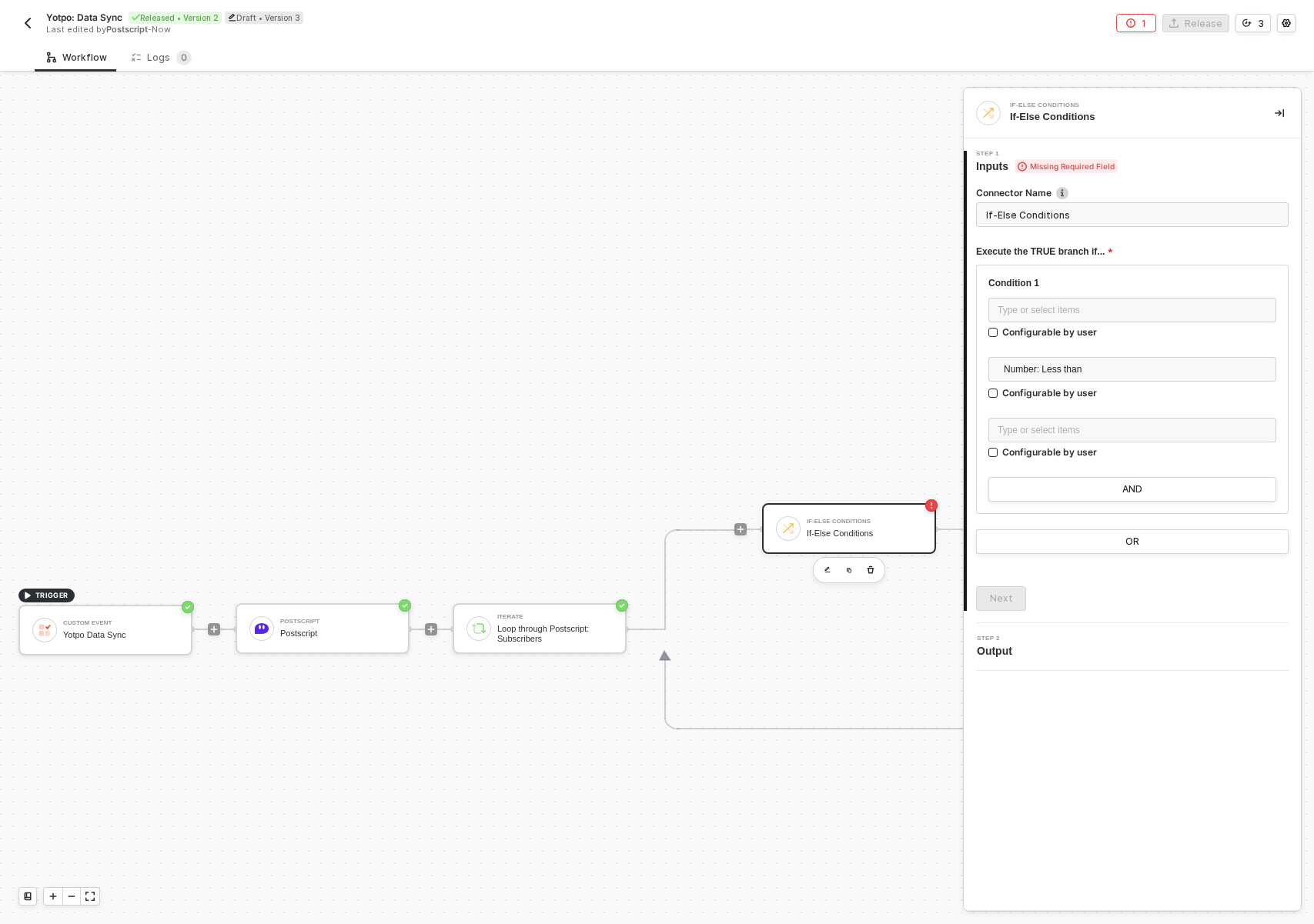
scroll to position [316, 0]
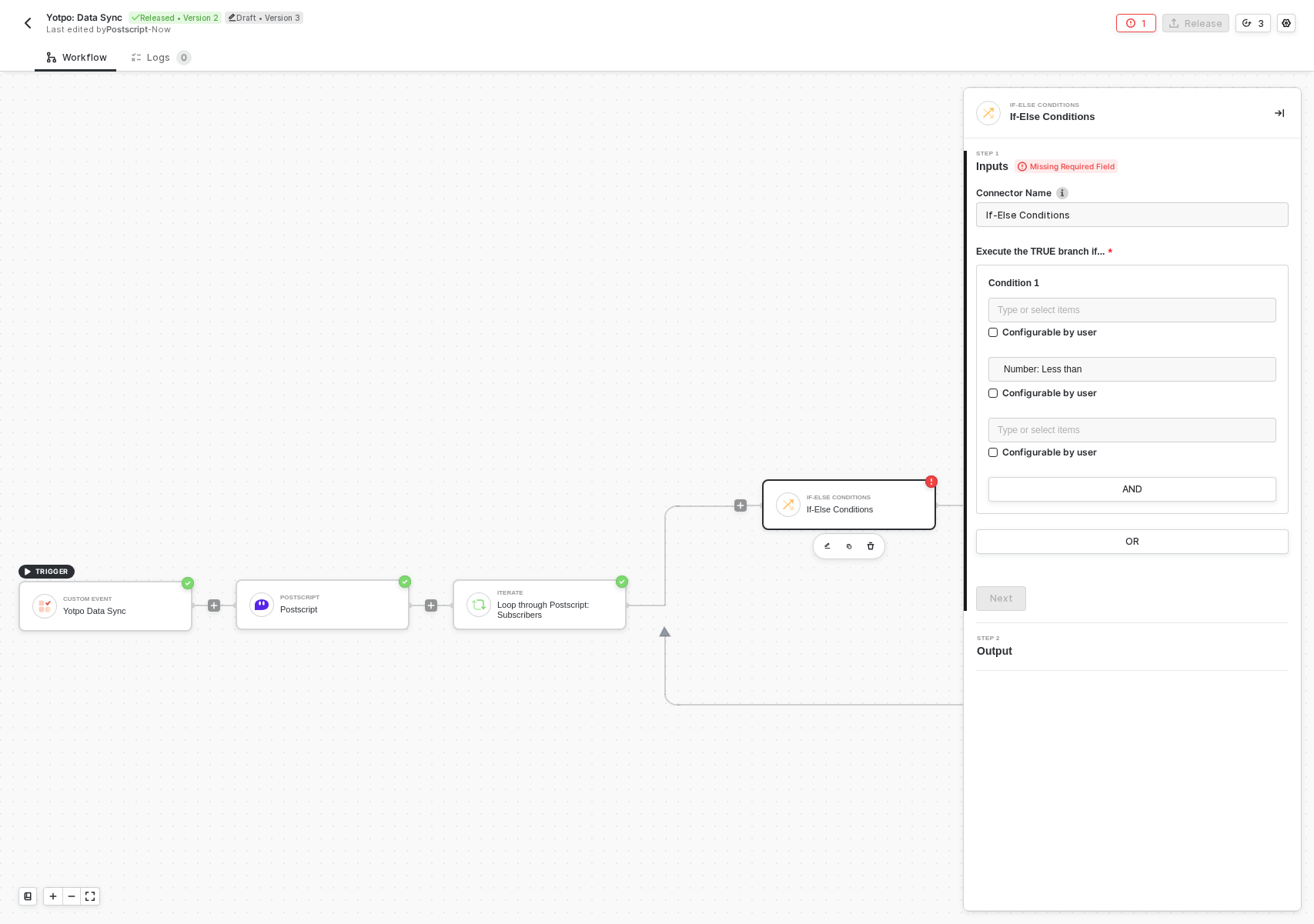
click at [1084, 214] on input "If-Else Conditions" at bounding box center [1132, 214] width 313 height 24
click at [1082, 214] on input "If-Else Conditions" at bounding box center [1132, 214] width 313 height 24
click at [1055, 303] on div "Type or select items ﻿" at bounding box center [1133, 310] width 270 height 15
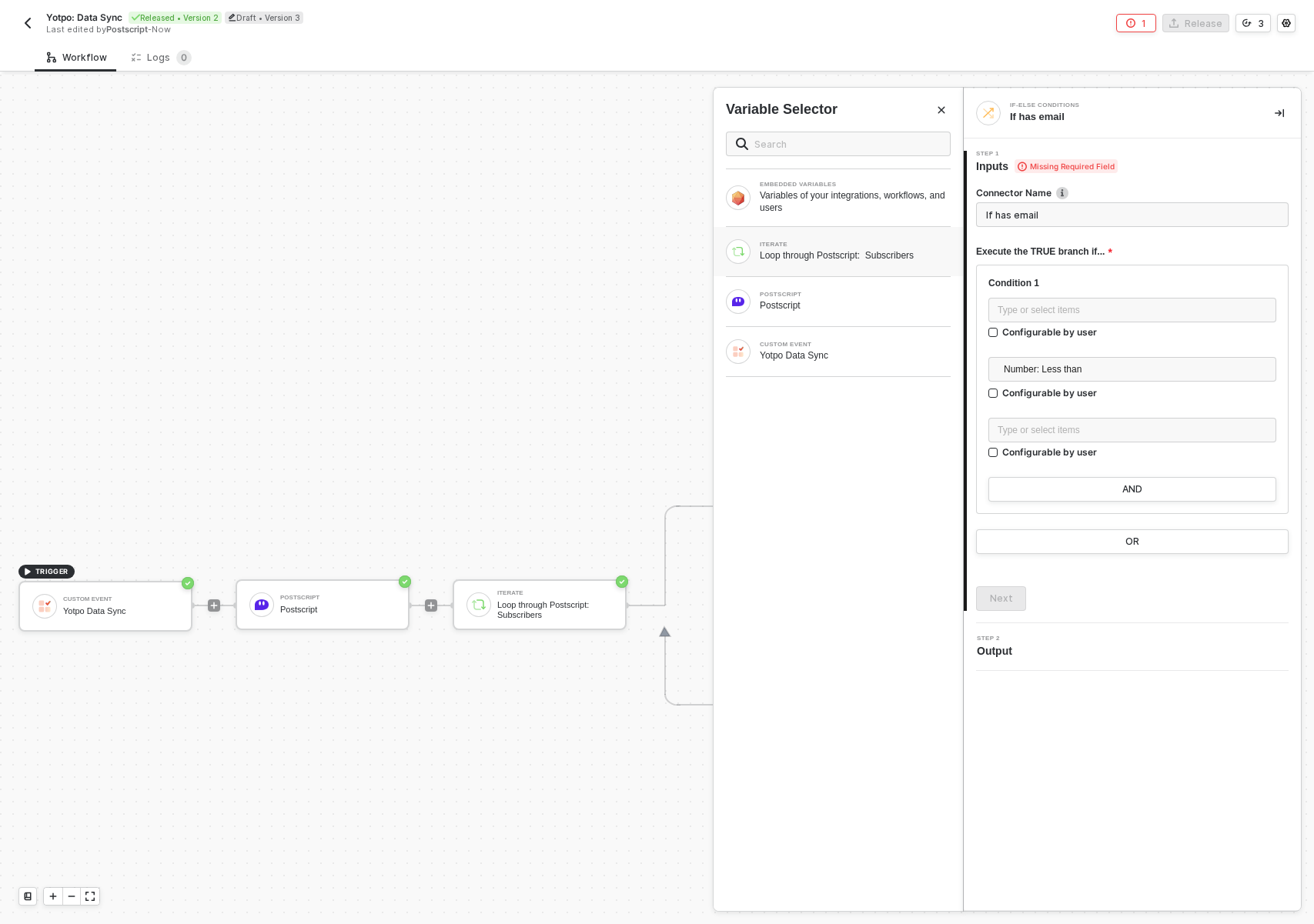
click at [874, 258] on div "Loop through Postscript: Subscribers" at bounding box center [855, 256] width 191 height 12
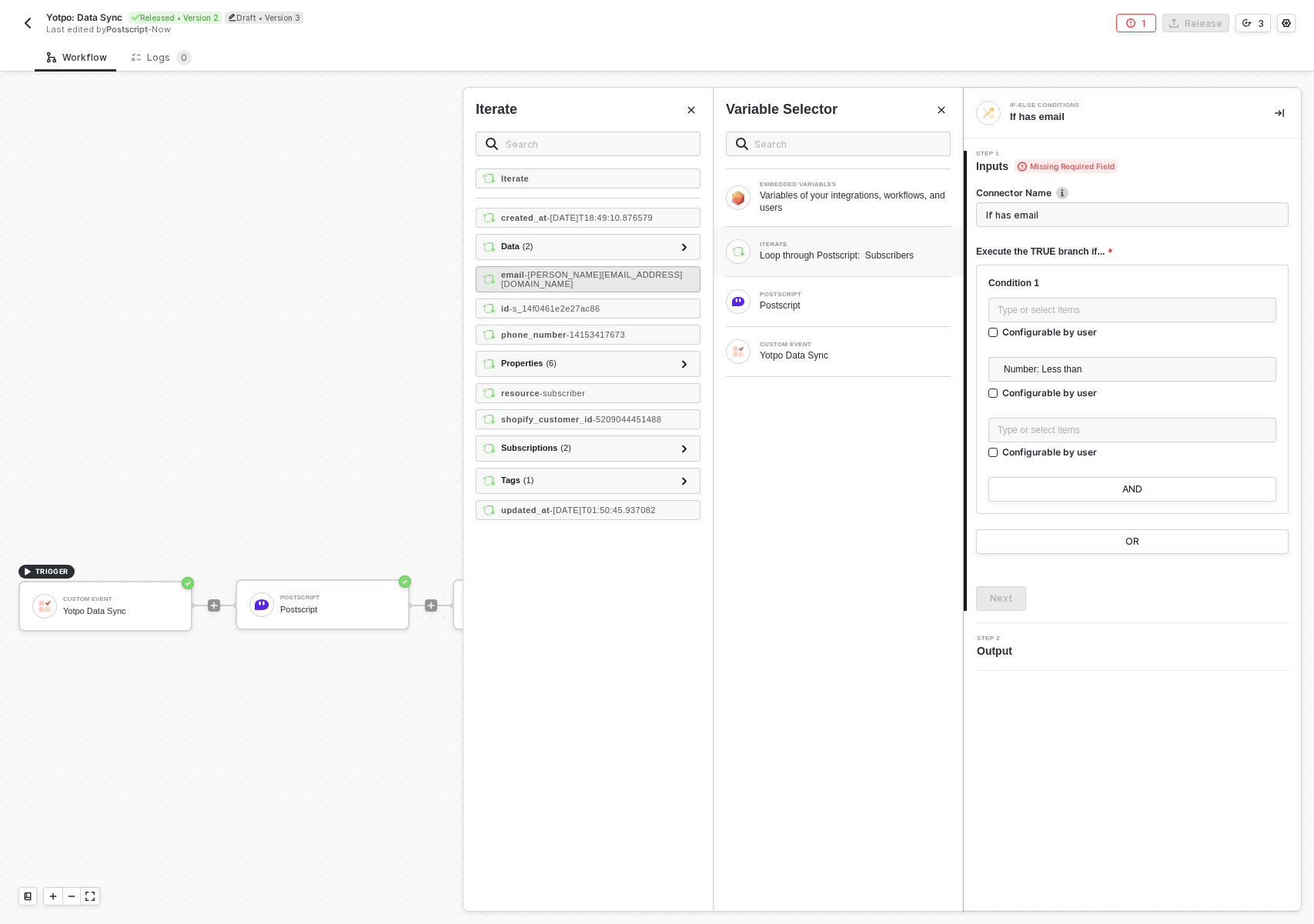
click at [625, 271] on div "email - erlich@aviato.com" at bounding box center [587, 279] width 225 height 26
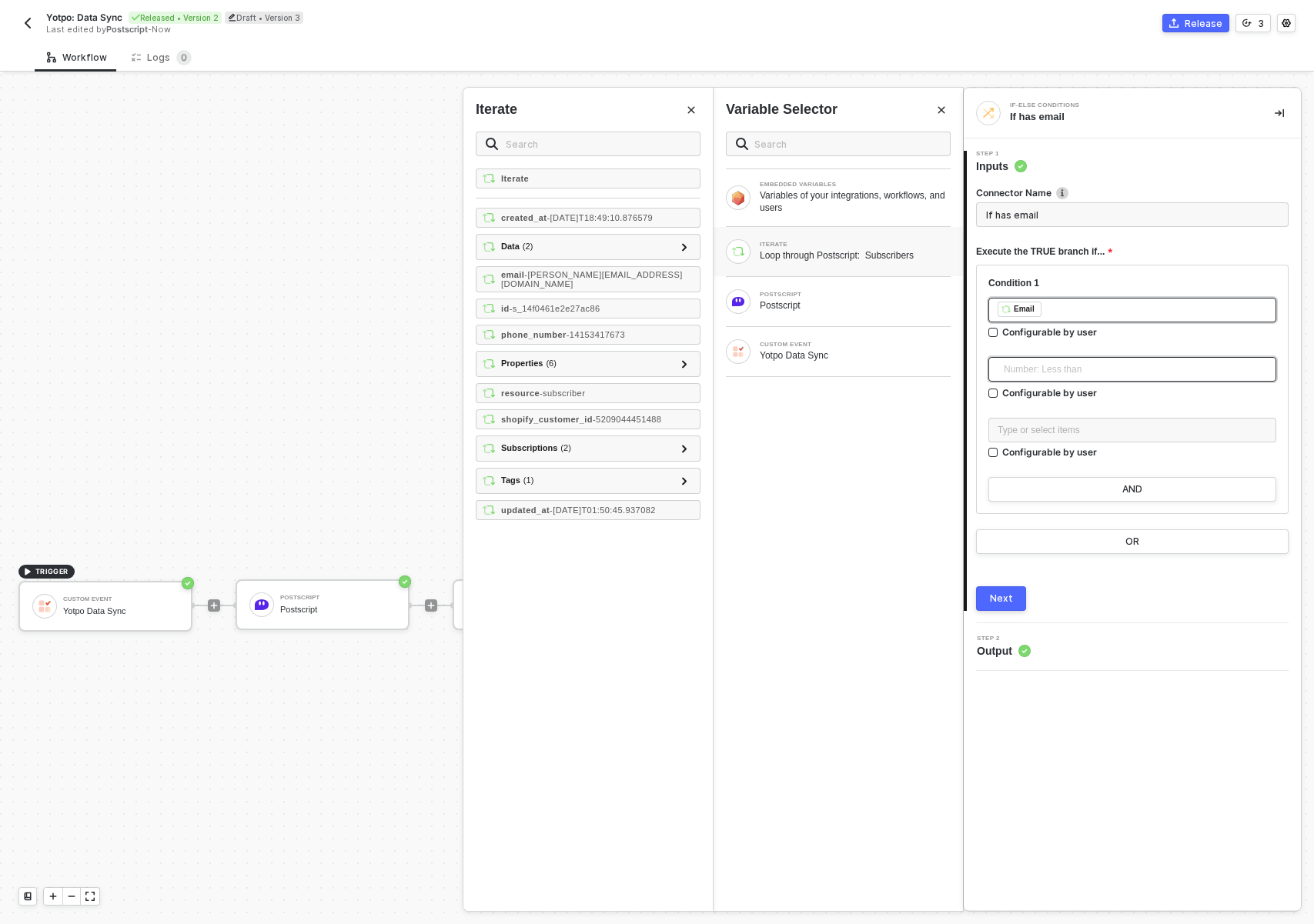
click at [1087, 364] on span "Number: Less than" at bounding box center [1135, 369] width 264 height 23
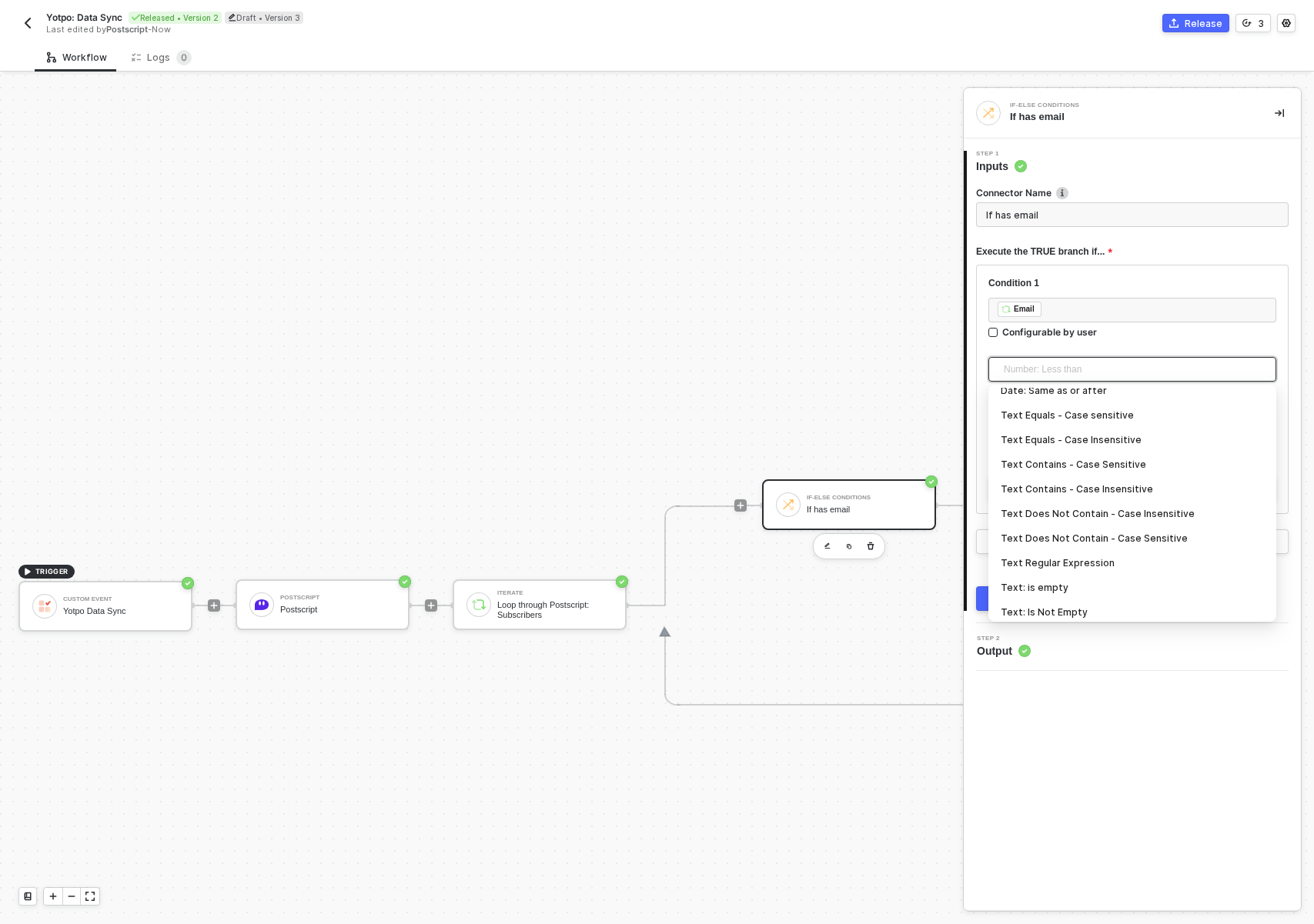
scroll to position [508, 0]
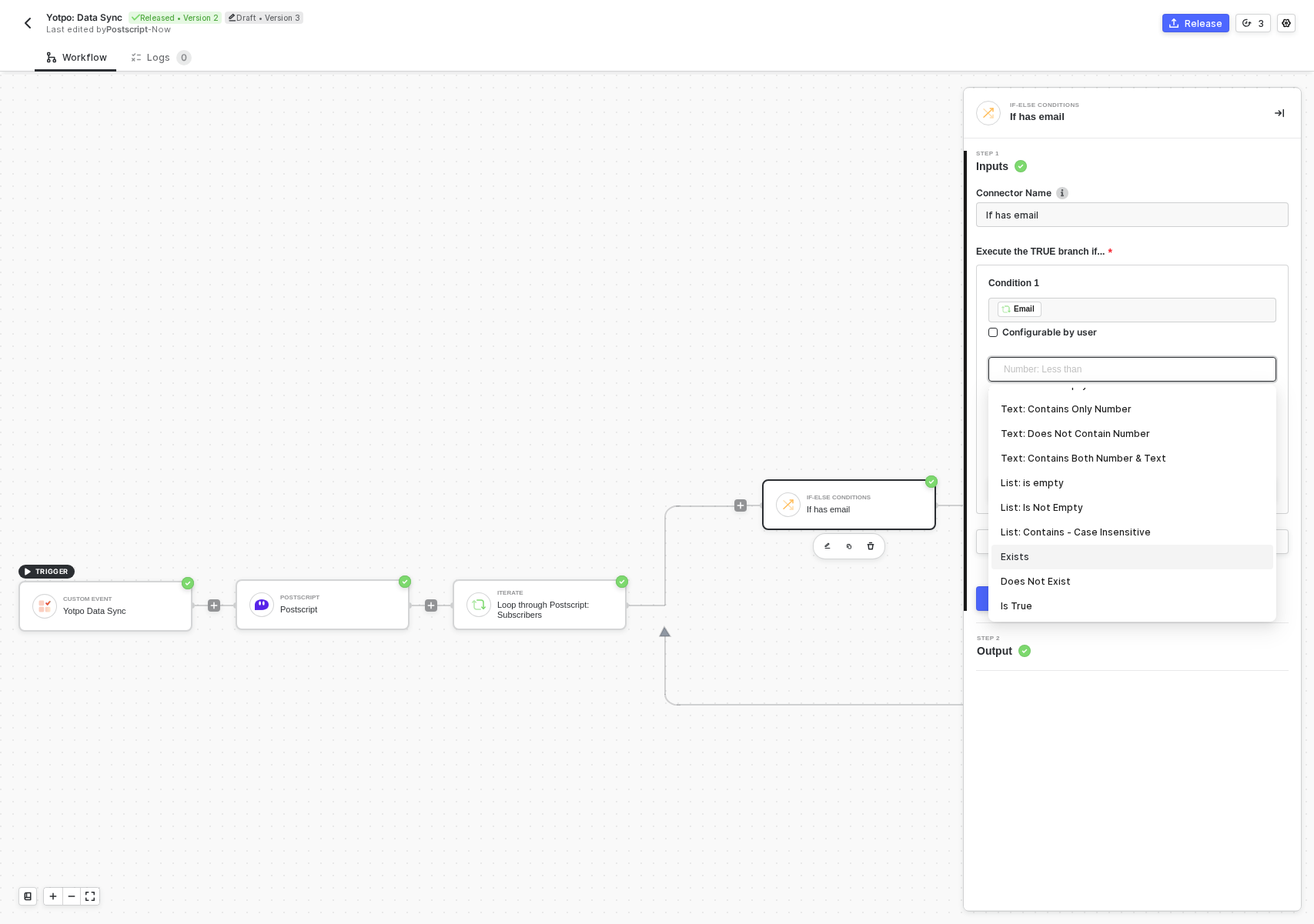
click at [1052, 549] on div "Exists" at bounding box center [1132, 556] width 264 height 17
type input "Only continue if Email Exists"
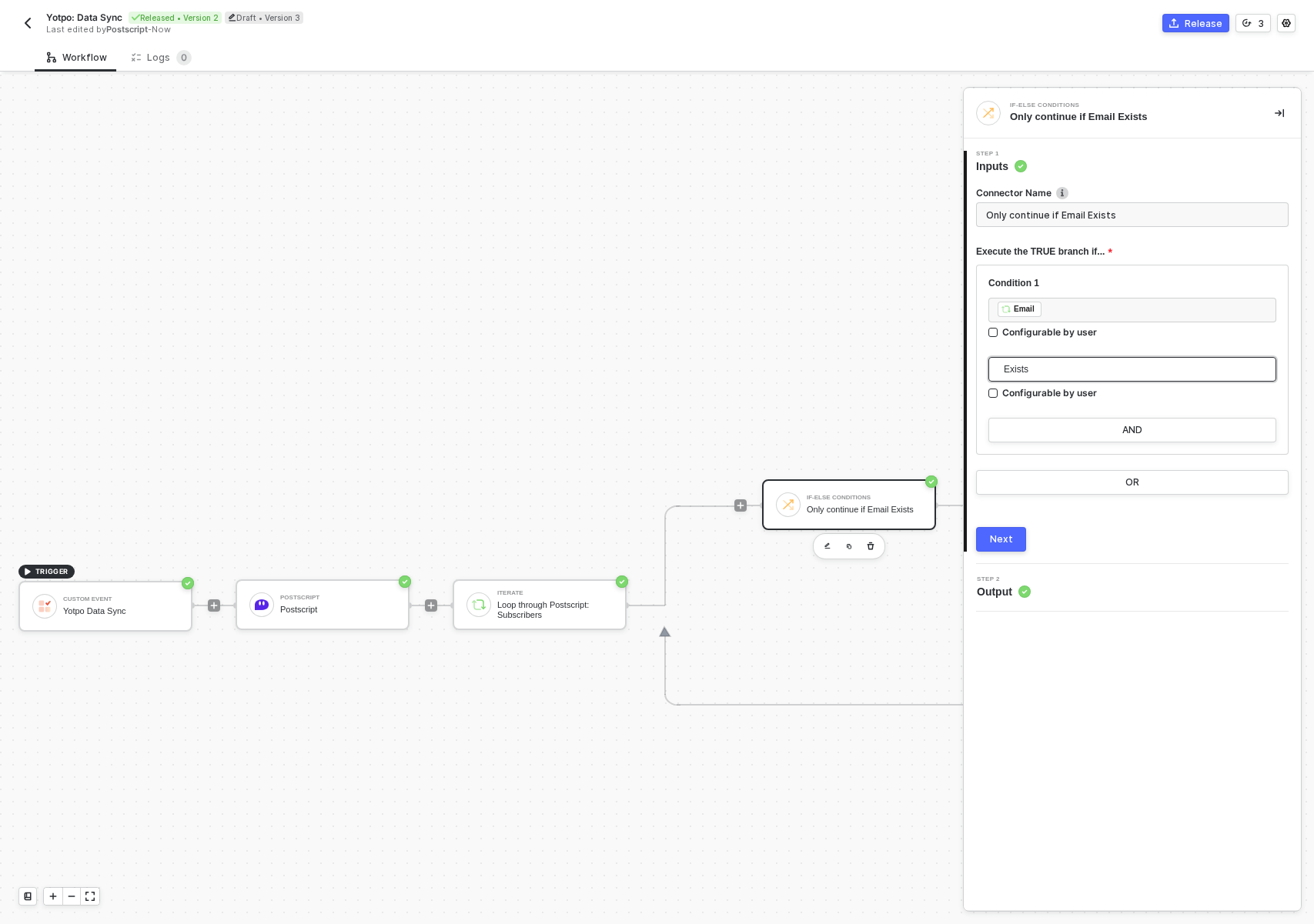
click at [1070, 362] on span "Exists" at bounding box center [1135, 369] width 264 height 23
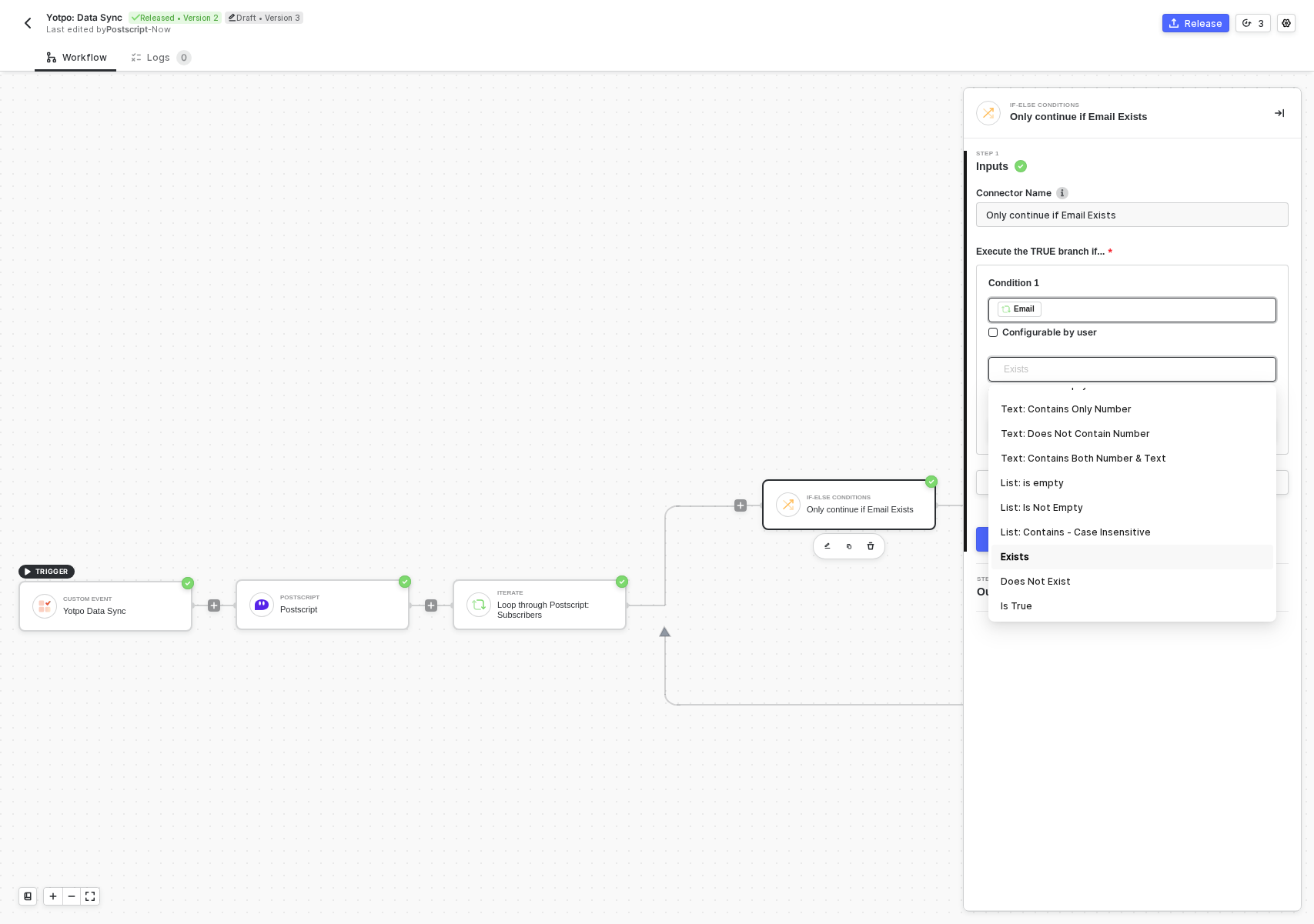
click at [1072, 318] on div "﻿ ﻿ Email ﻿" at bounding box center [1132, 310] width 288 height 24
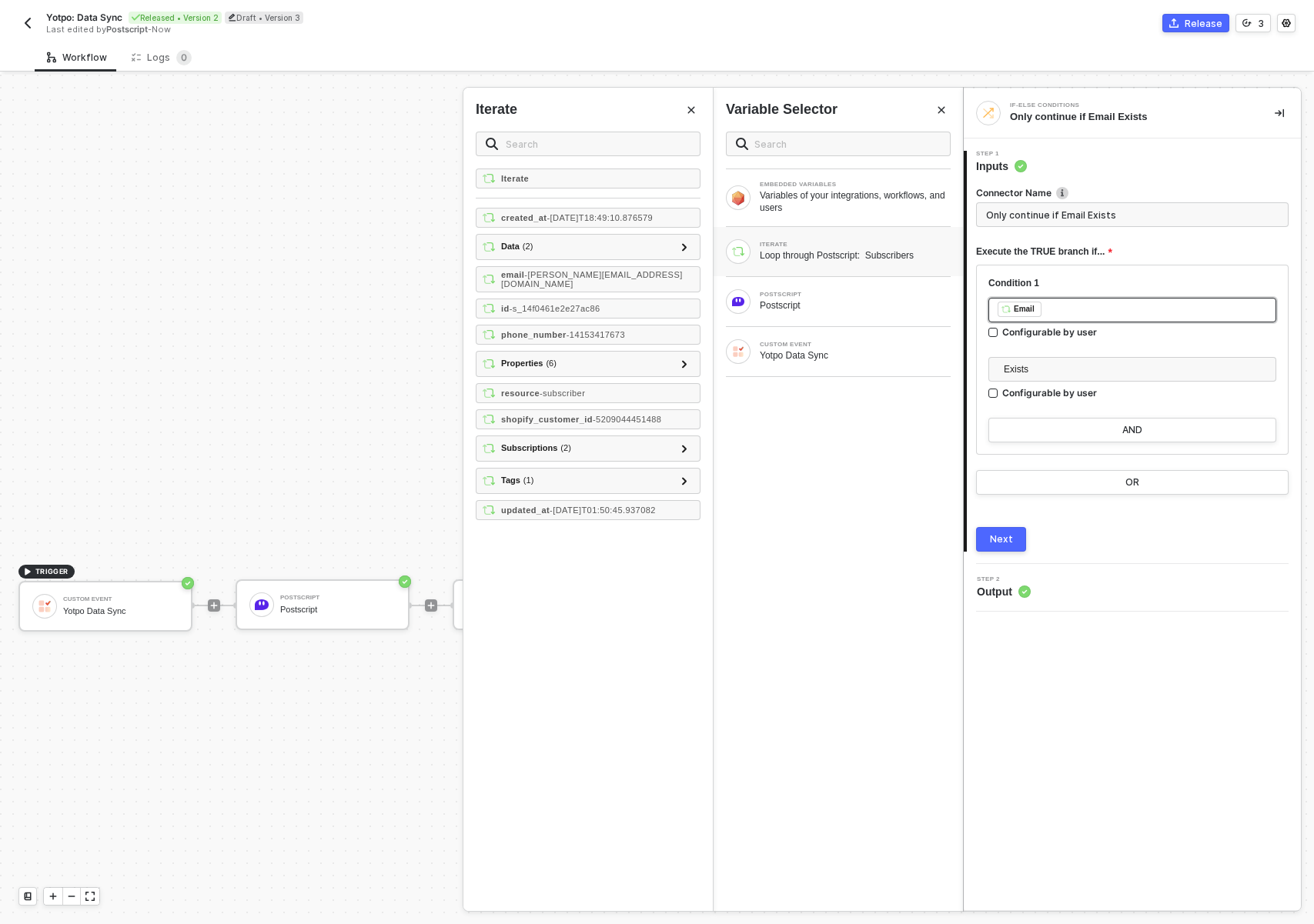
click at [1073, 309] on div "﻿ ﻿ Email ﻿" at bounding box center [1133, 310] width 270 height 17
click at [1068, 322] on div "Type or select items ﻿" at bounding box center [1132, 312] width 288 height 28
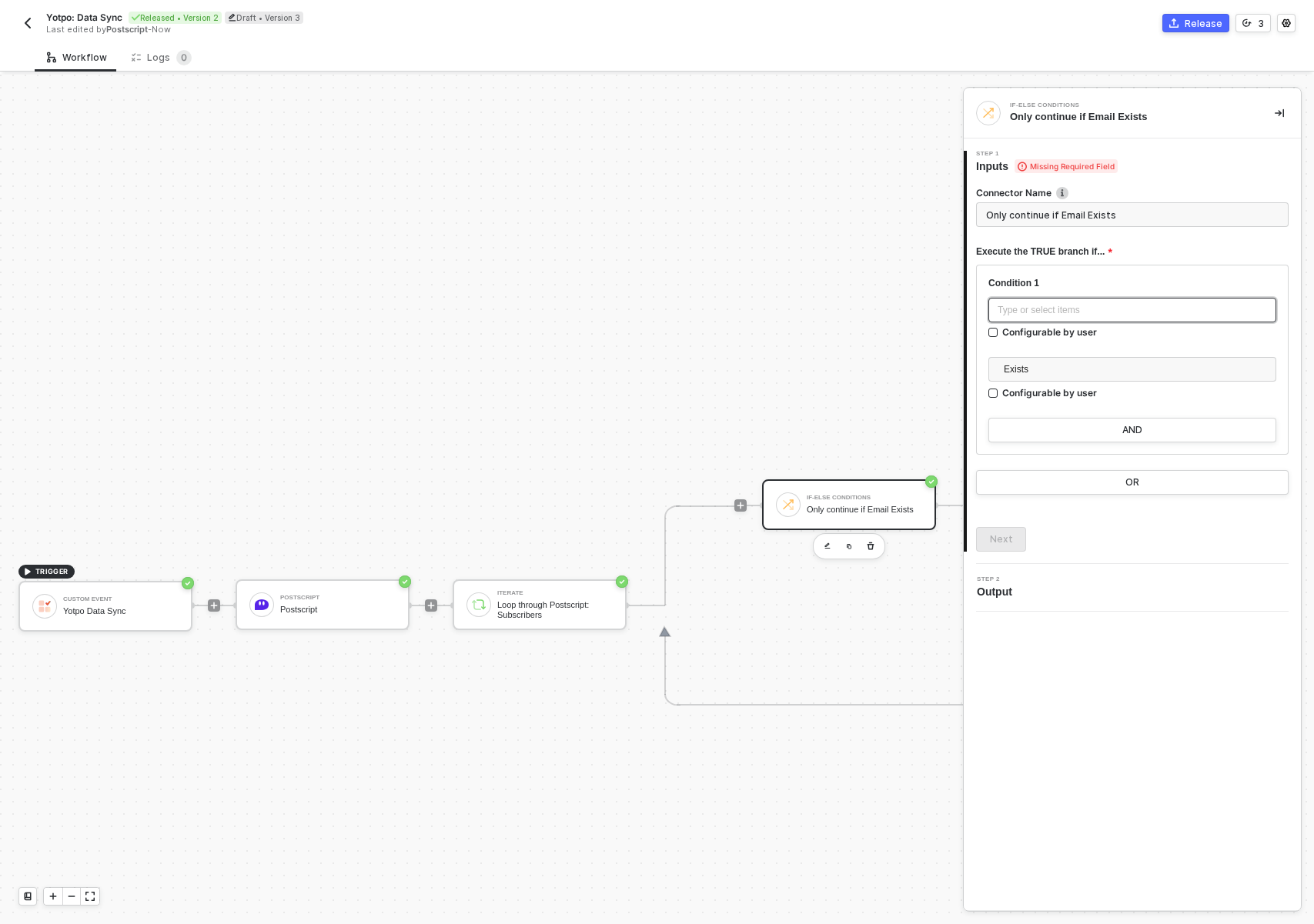
click at [1067, 314] on div "Type or select items ﻿" at bounding box center [1133, 310] width 270 height 15
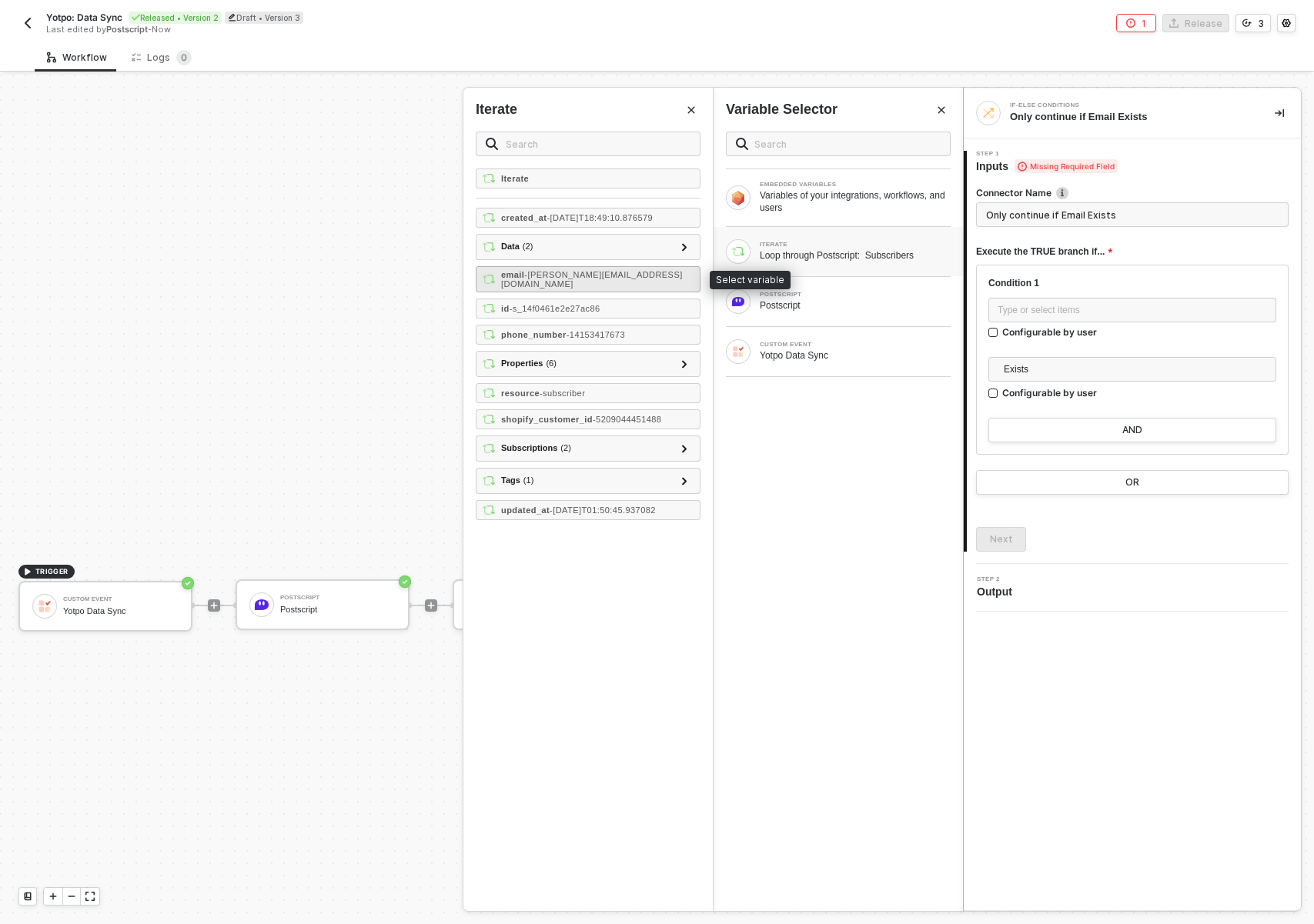
click at [635, 268] on div "email - erlich@aviato.com" at bounding box center [587, 279] width 225 height 26
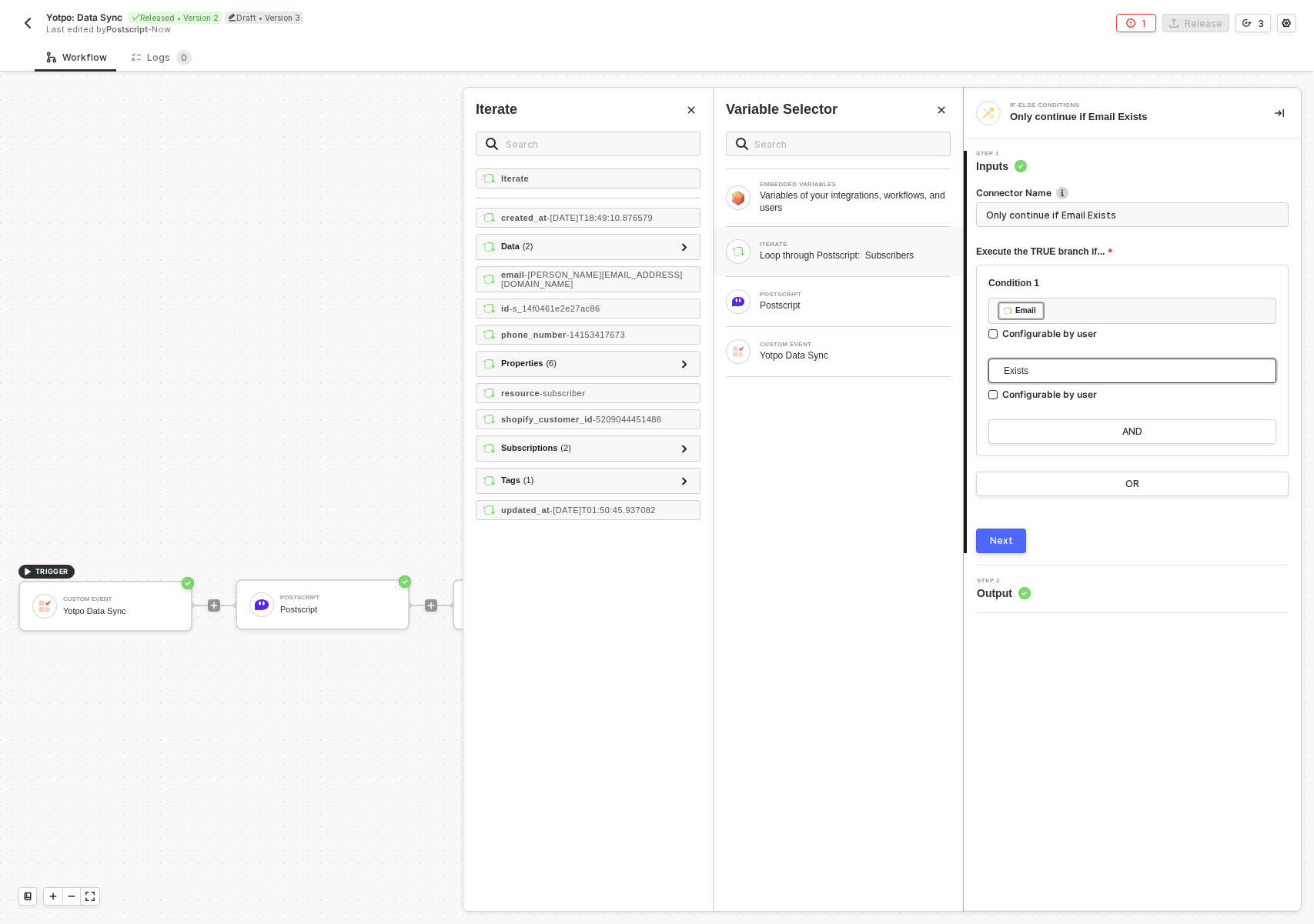
click at [1256, 356] on div "Condition 1 ﻿ ﻿ Email ﻿ Configurable by user Exists Number: Less than Number: L…" at bounding box center [1132, 348] width 288 height 143
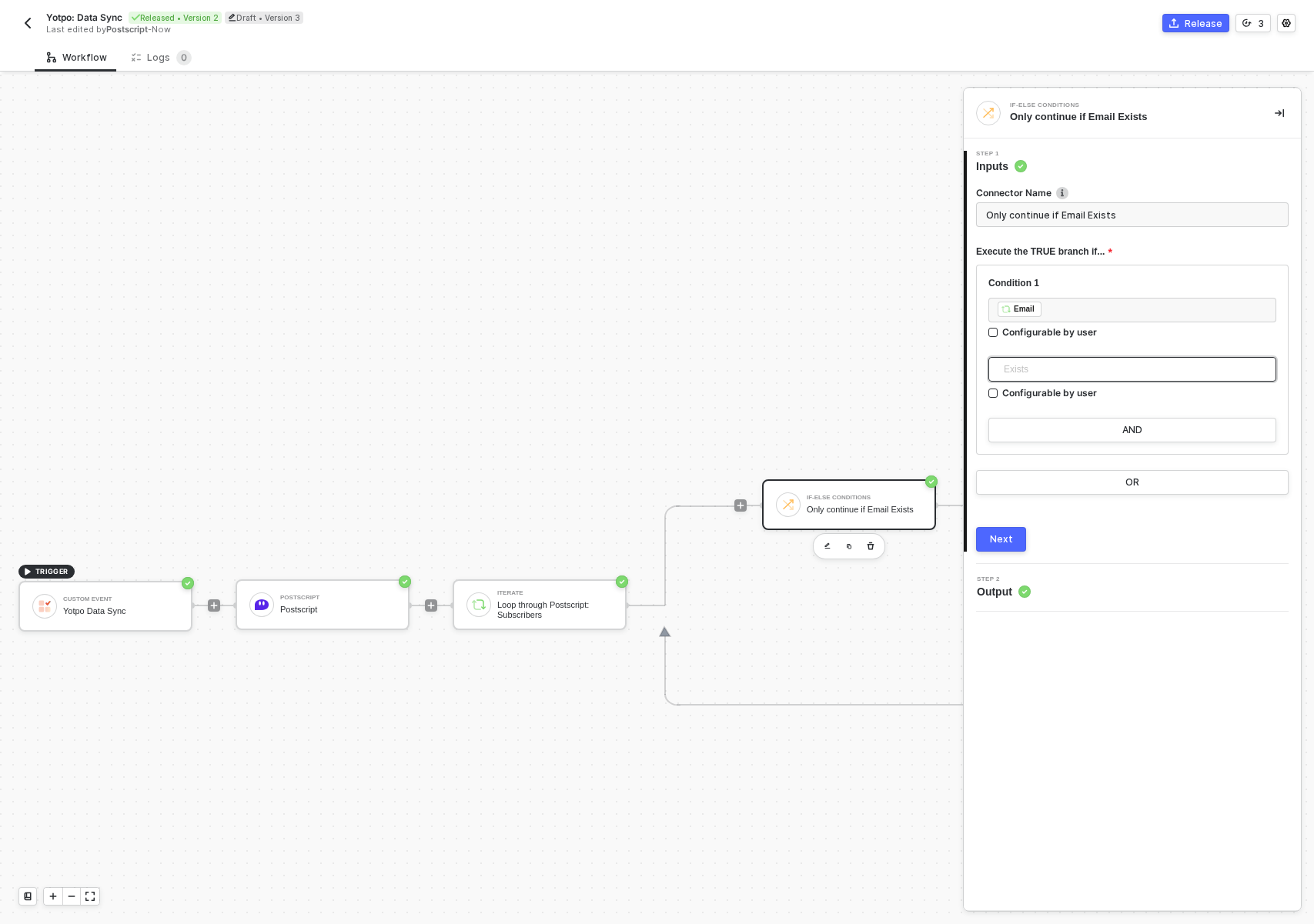
click at [1206, 365] on span "Exists" at bounding box center [1135, 369] width 264 height 23
click at [1206, 364] on span "Exists" at bounding box center [1135, 369] width 264 height 23
click at [1188, 368] on span "Exists" at bounding box center [1135, 369] width 264 height 23
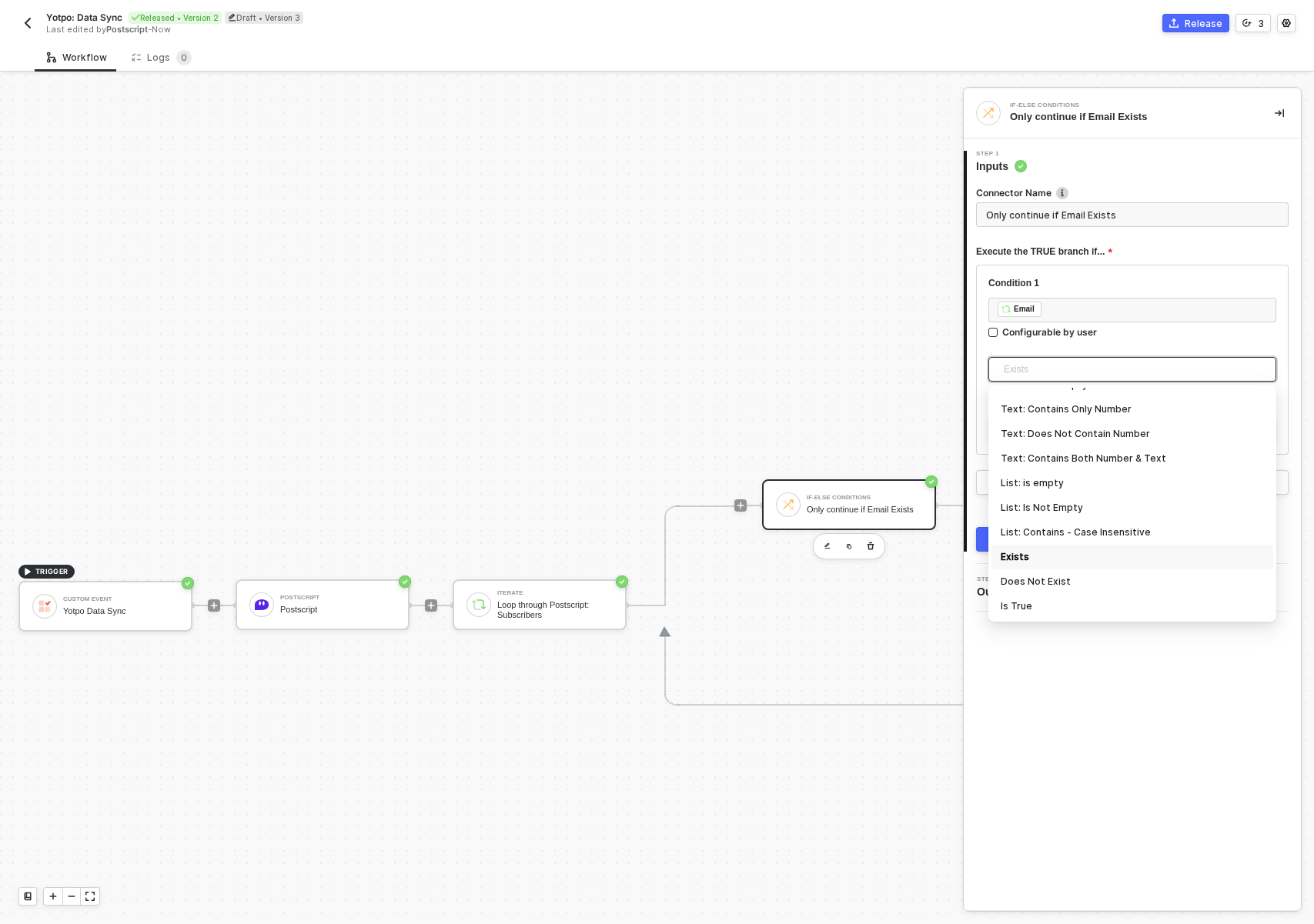
click at [1074, 561] on div "Exists" at bounding box center [1132, 556] width 264 height 17
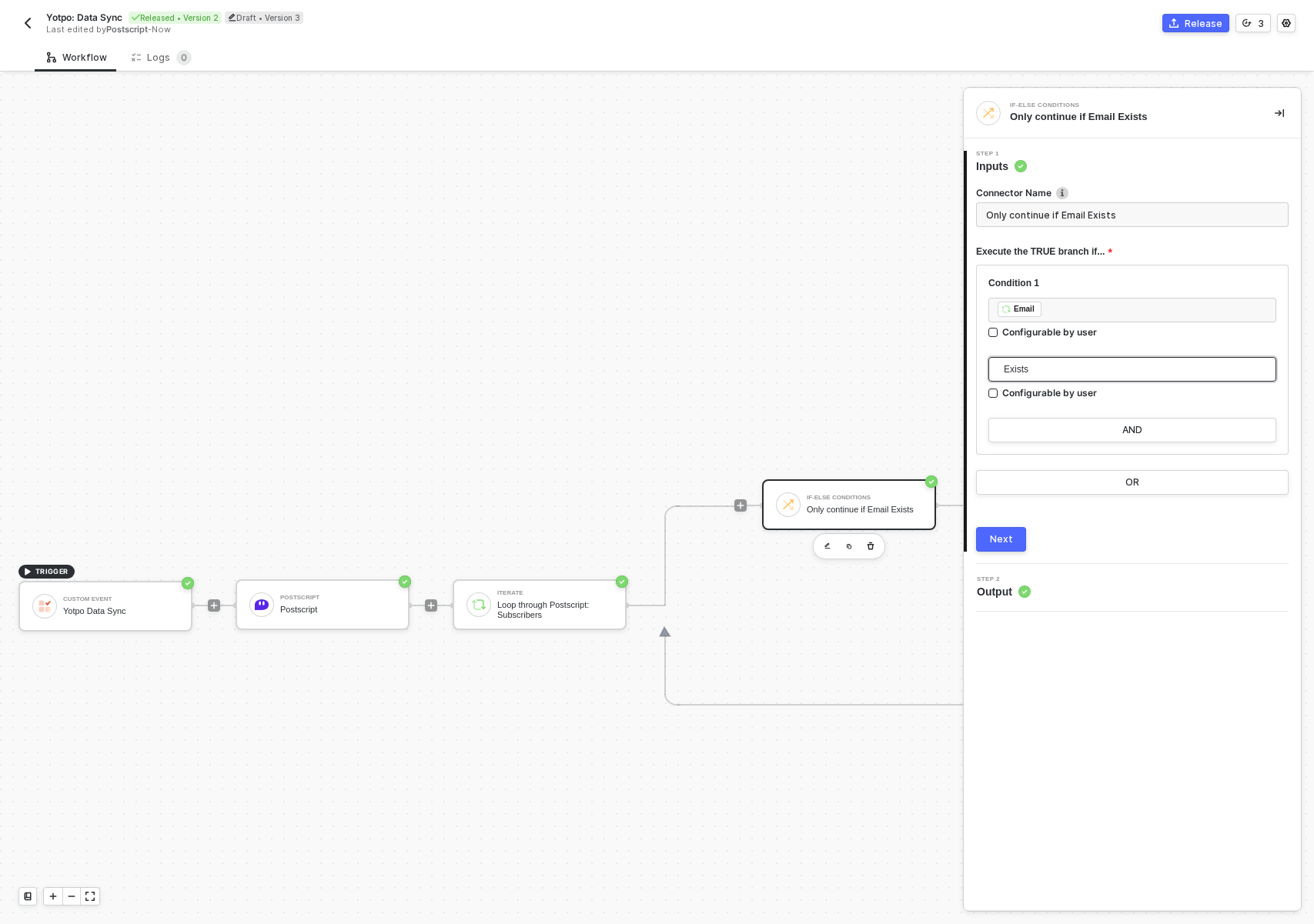
click at [1005, 537] on div "Next" at bounding box center [1001, 539] width 23 height 12
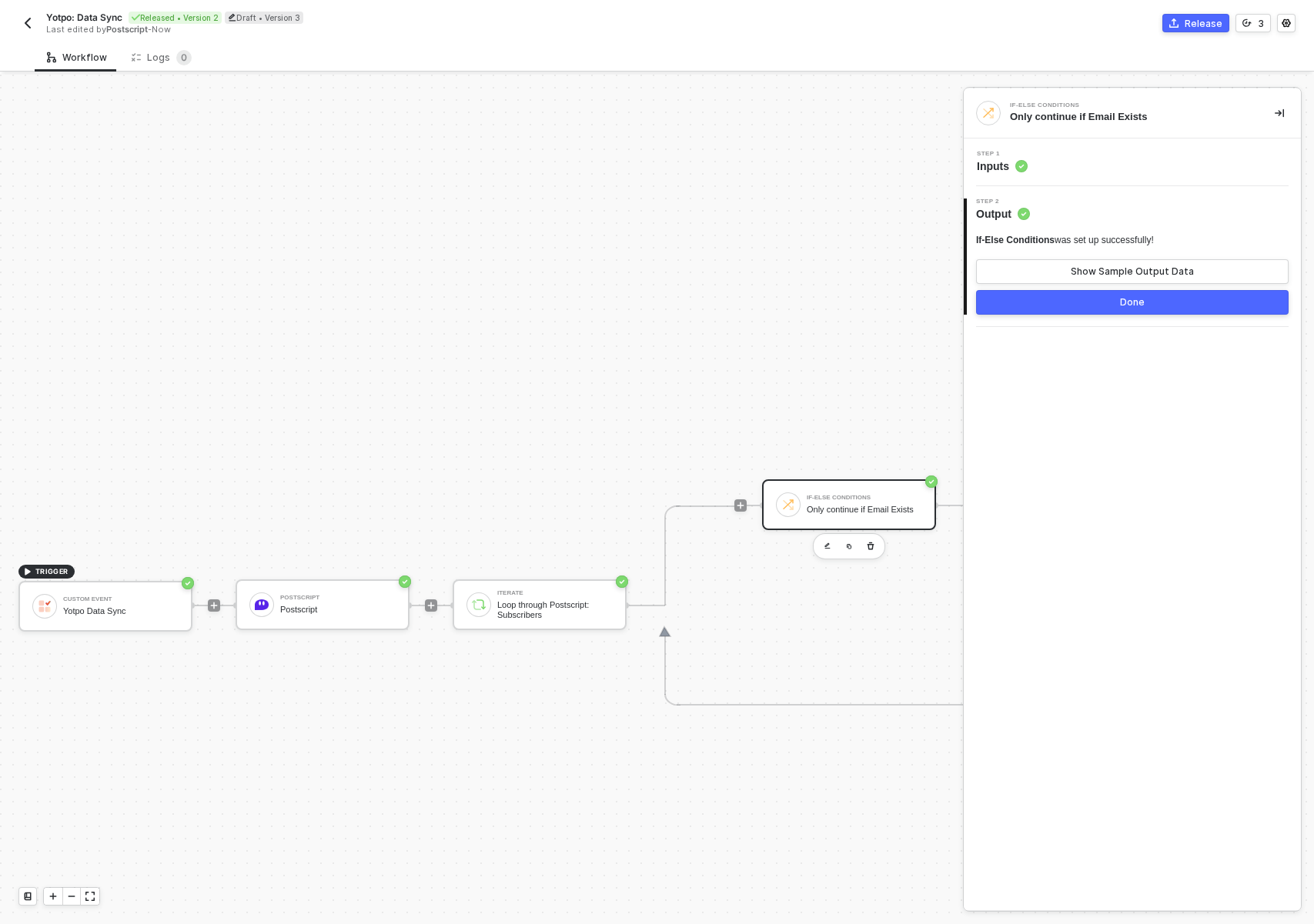
click at [790, 762] on div "TRIGGER Custom Event Yotpo Data Sync Postscript Postscript Iterate Loop through…" at bounding box center [627, 605] width 1254 height 1693
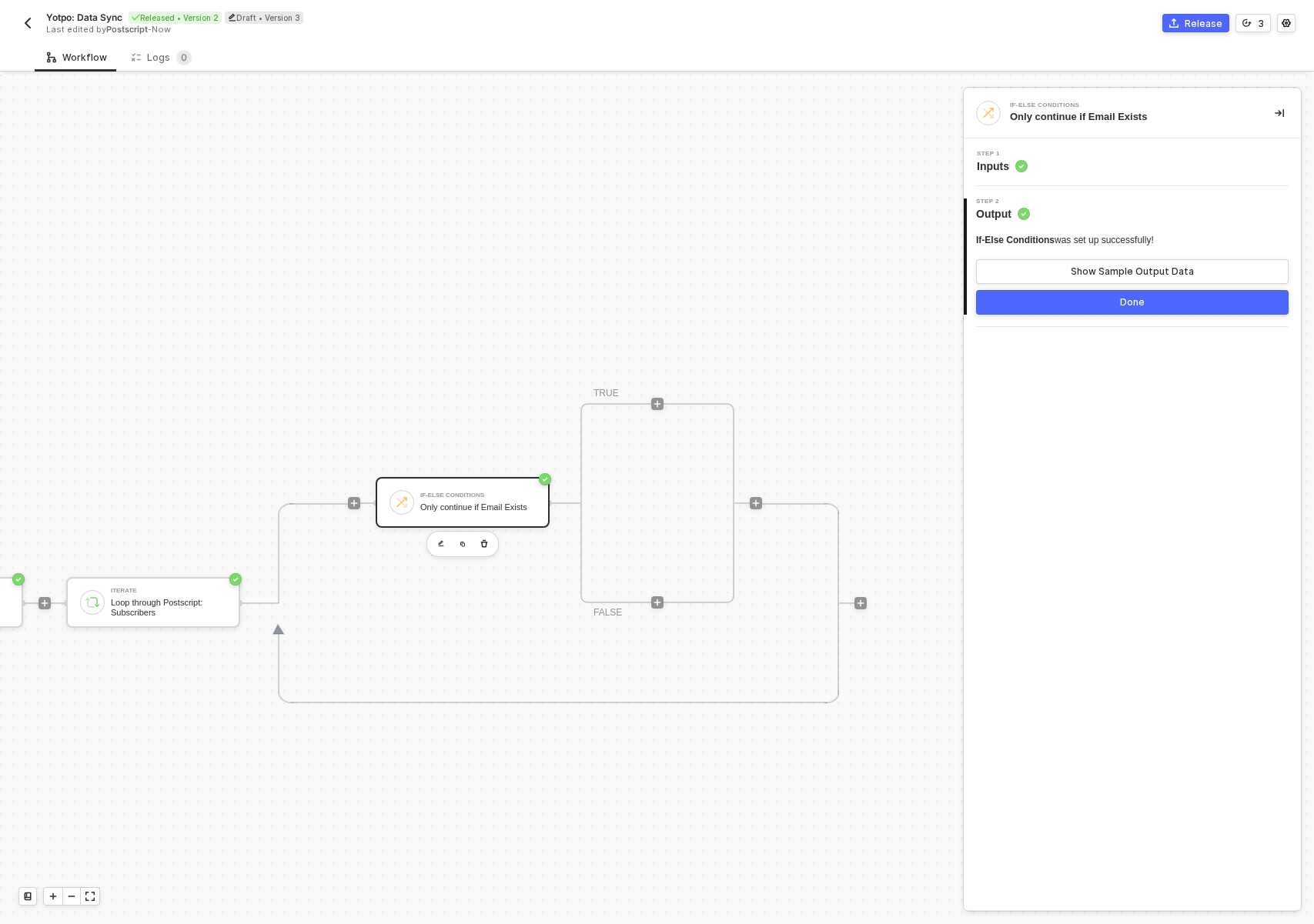
scroll to position [319, 398]
click at [133, 778] on div "TRIGGER Custom Event Yotpo Data Sync Postscript Postscript Iterate Loop through…" at bounding box center [241, 601] width 1254 height 1693
click at [654, 403] on icon "icon-play" at bounding box center [657, 402] width 7 height 7
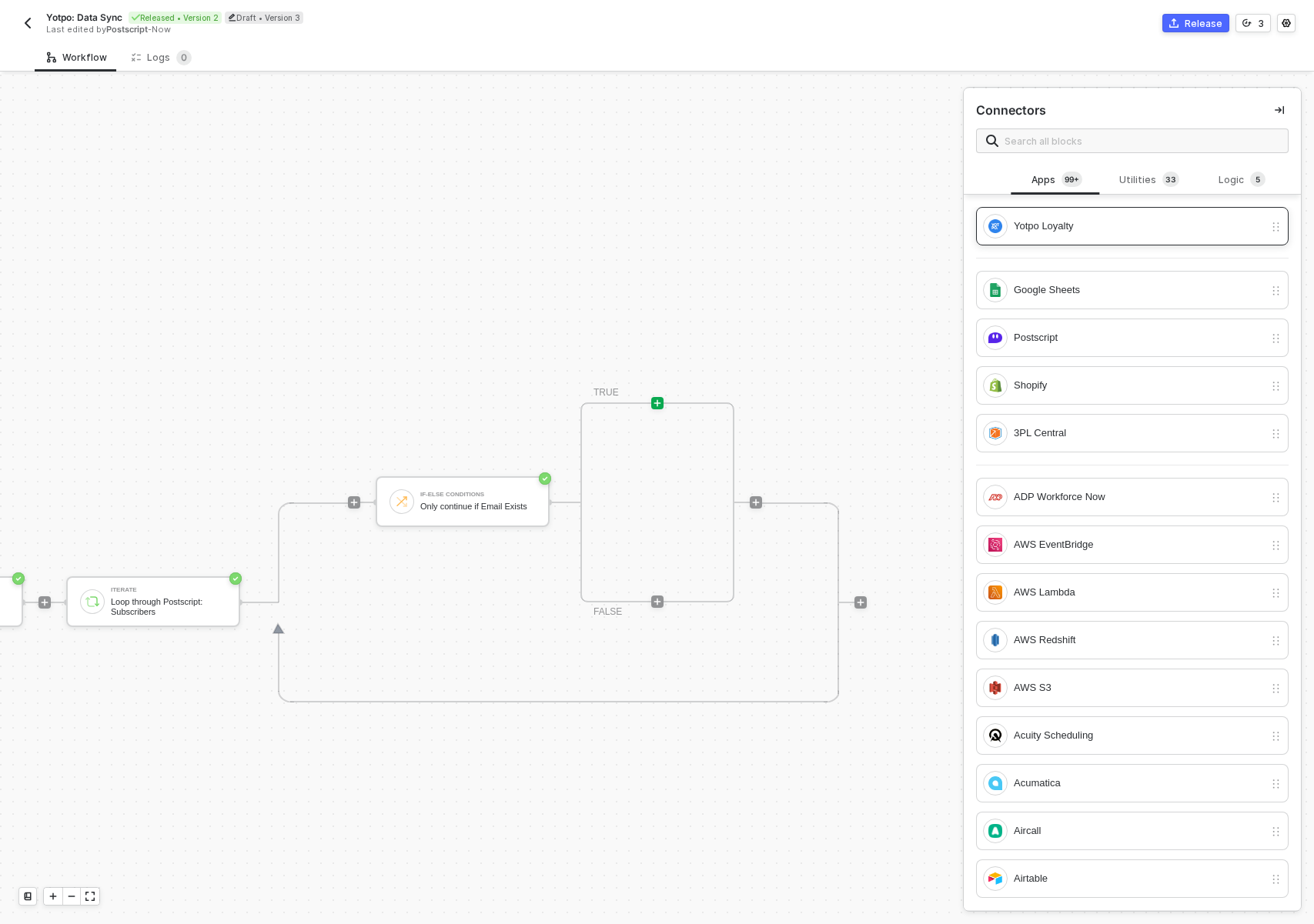
click at [1153, 228] on div "Yotpo Loyalty" at bounding box center [1139, 226] width 250 height 17
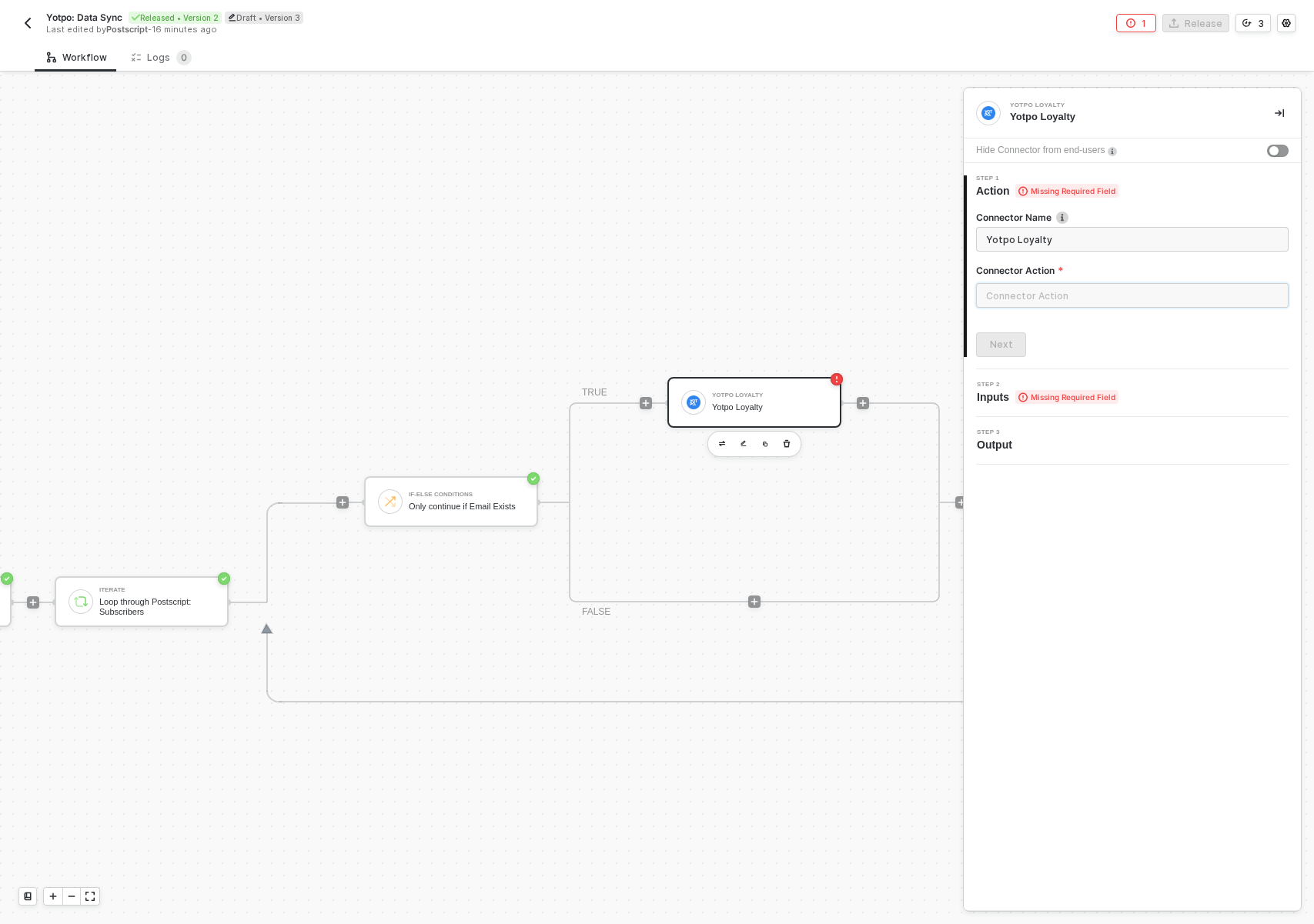
click at [1043, 290] on input "text" at bounding box center [1132, 296] width 313 height 24
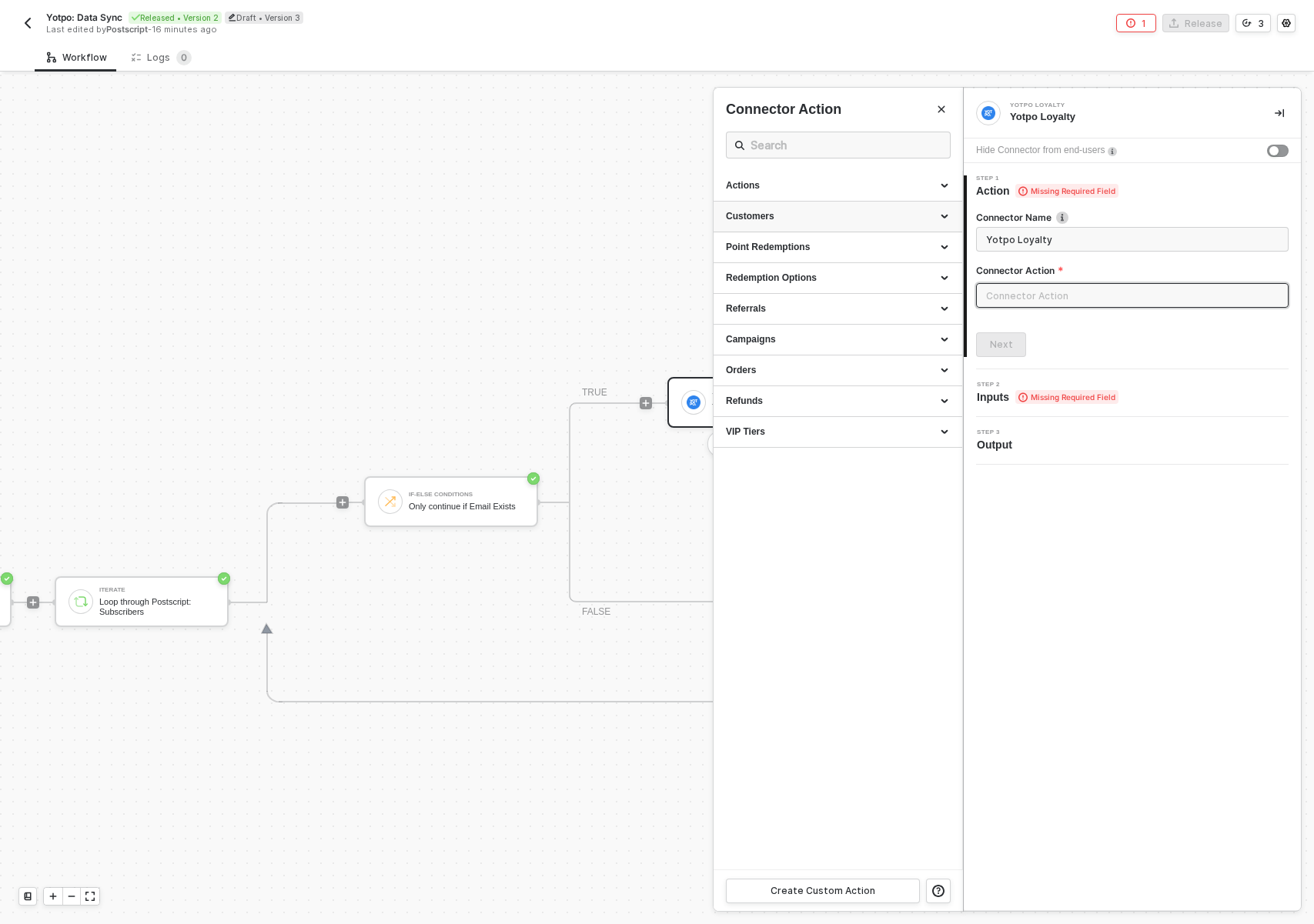
click at [897, 213] on div "Customers" at bounding box center [838, 216] width 224 height 13
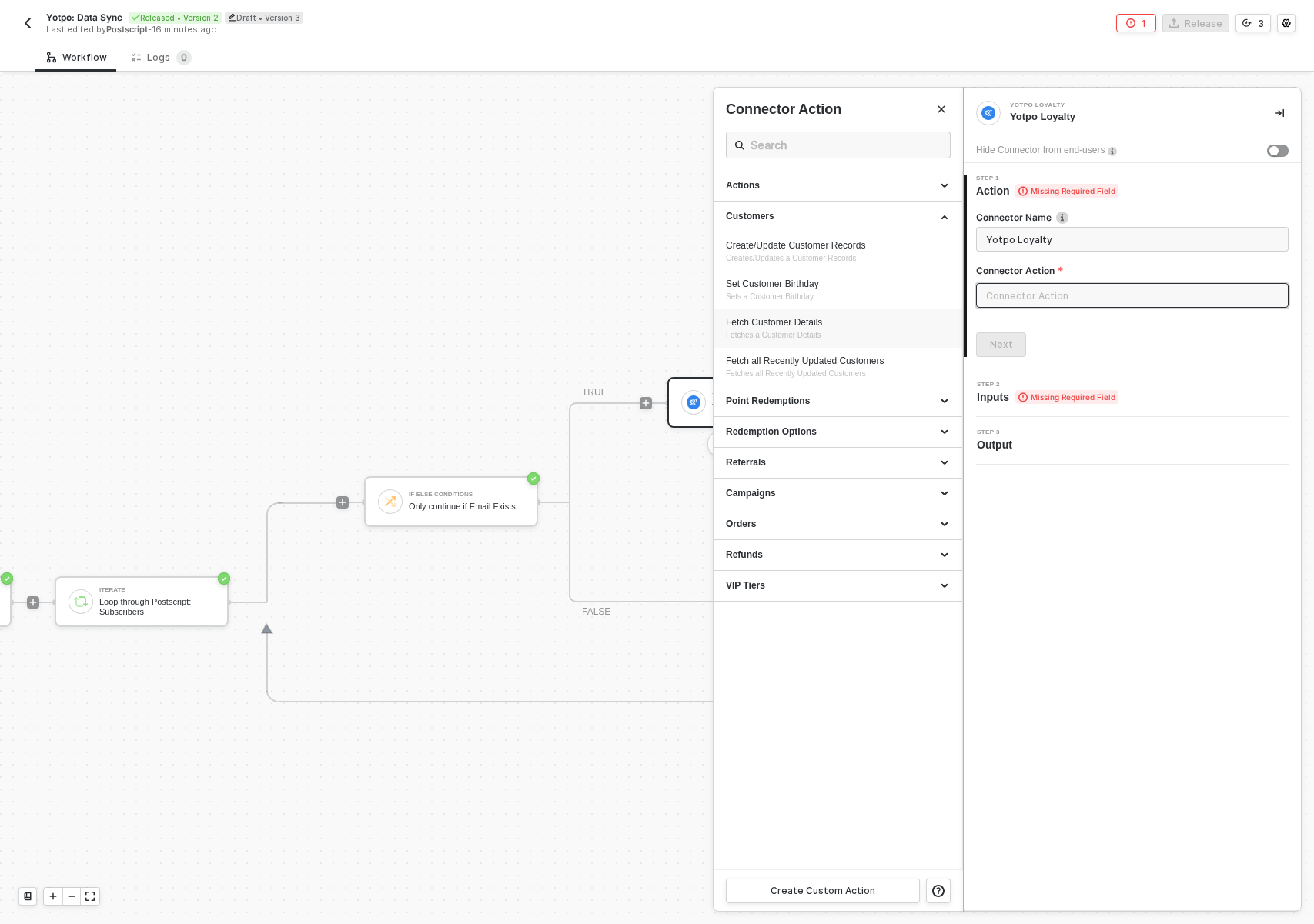
click at [839, 328] on div "Fetch Customer Details Fetches a Customer Details" at bounding box center [838, 328] width 224 height 25
type input "Fetches a Customer Details"
type input "Customers - Fetch Customer Details"
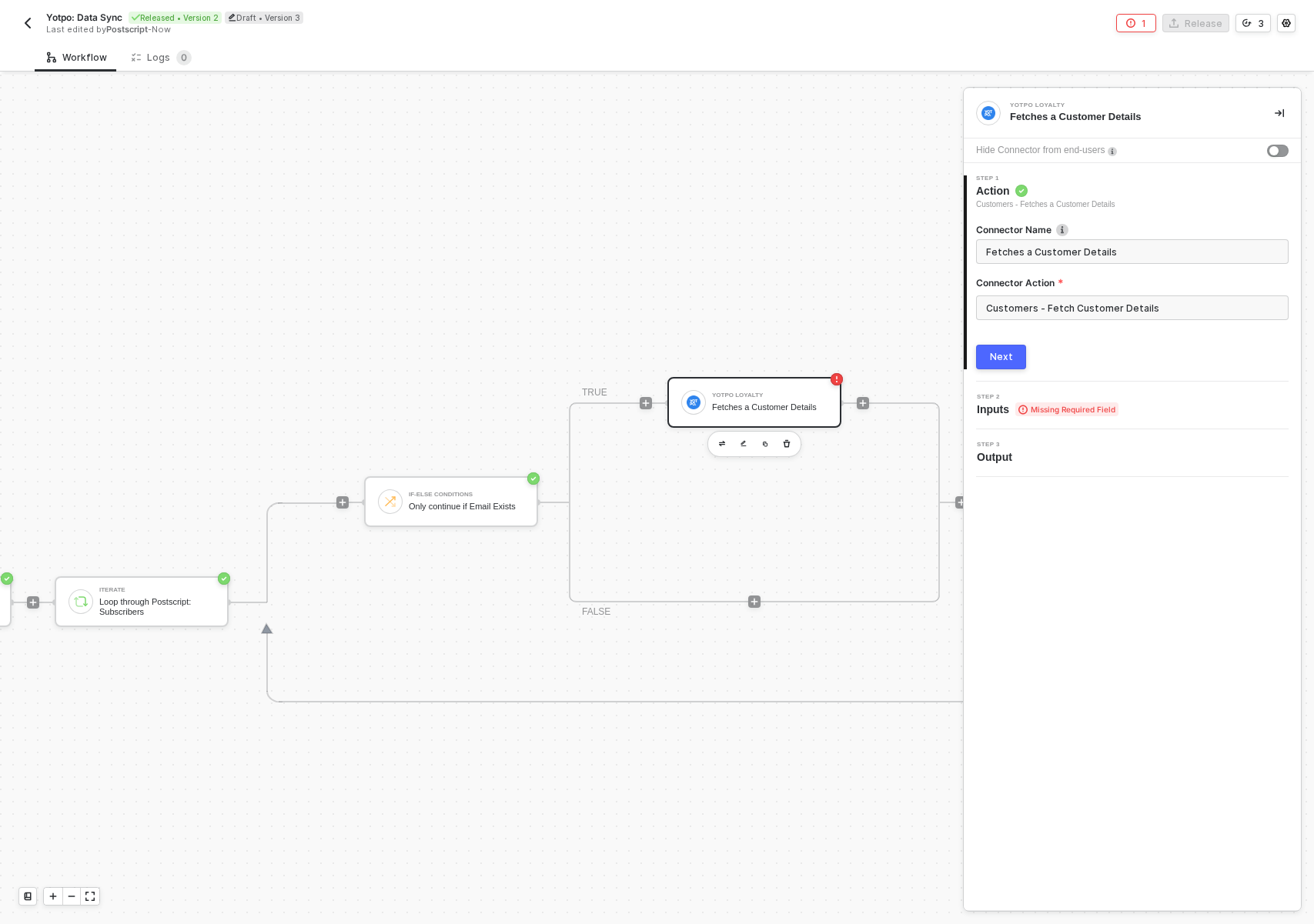
click at [1003, 359] on div "Next" at bounding box center [1001, 357] width 23 height 12
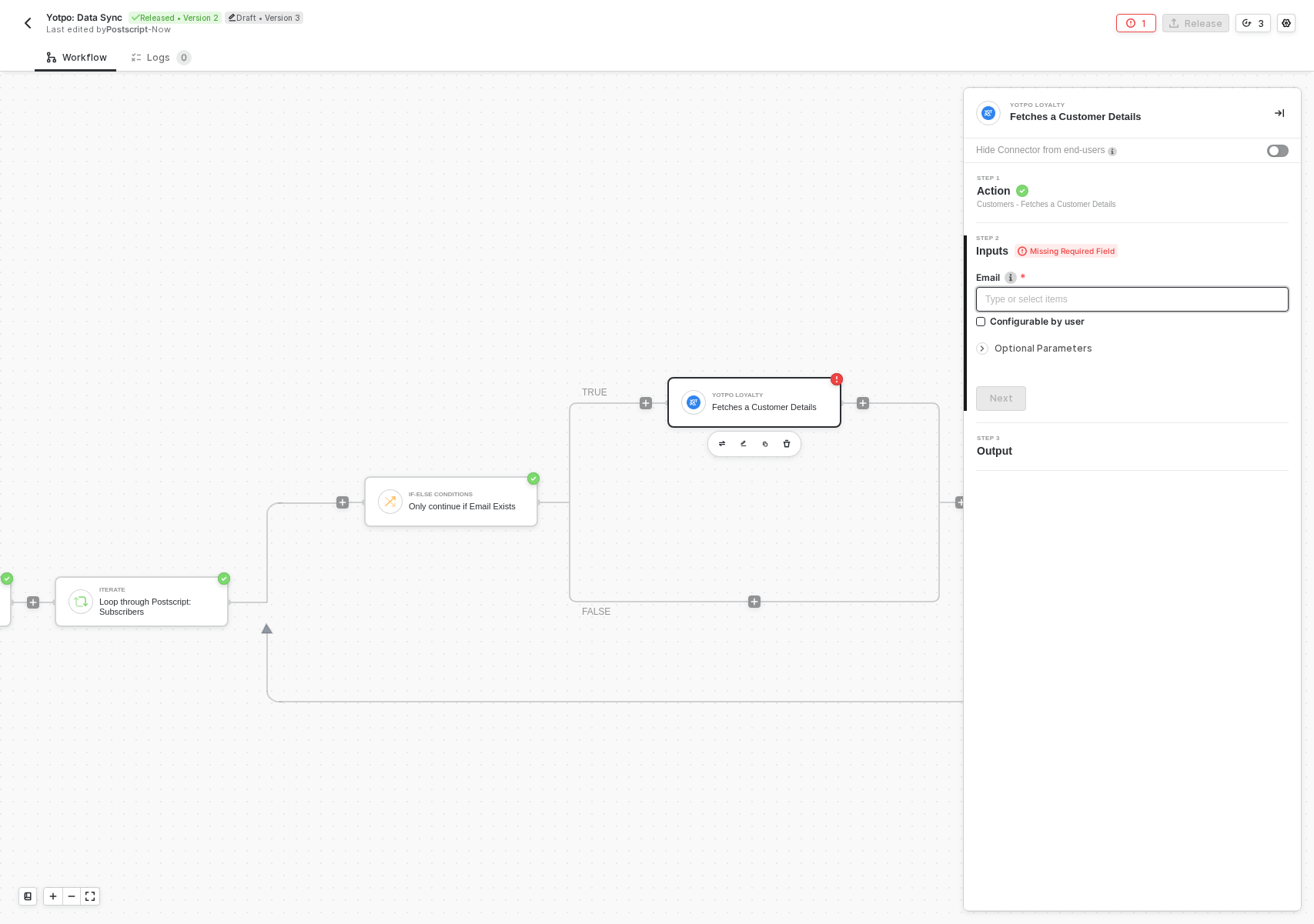
click at [1028, 303] on div "Type or select items ﻿" at bounding box center [1133, 299] width 294 height 15
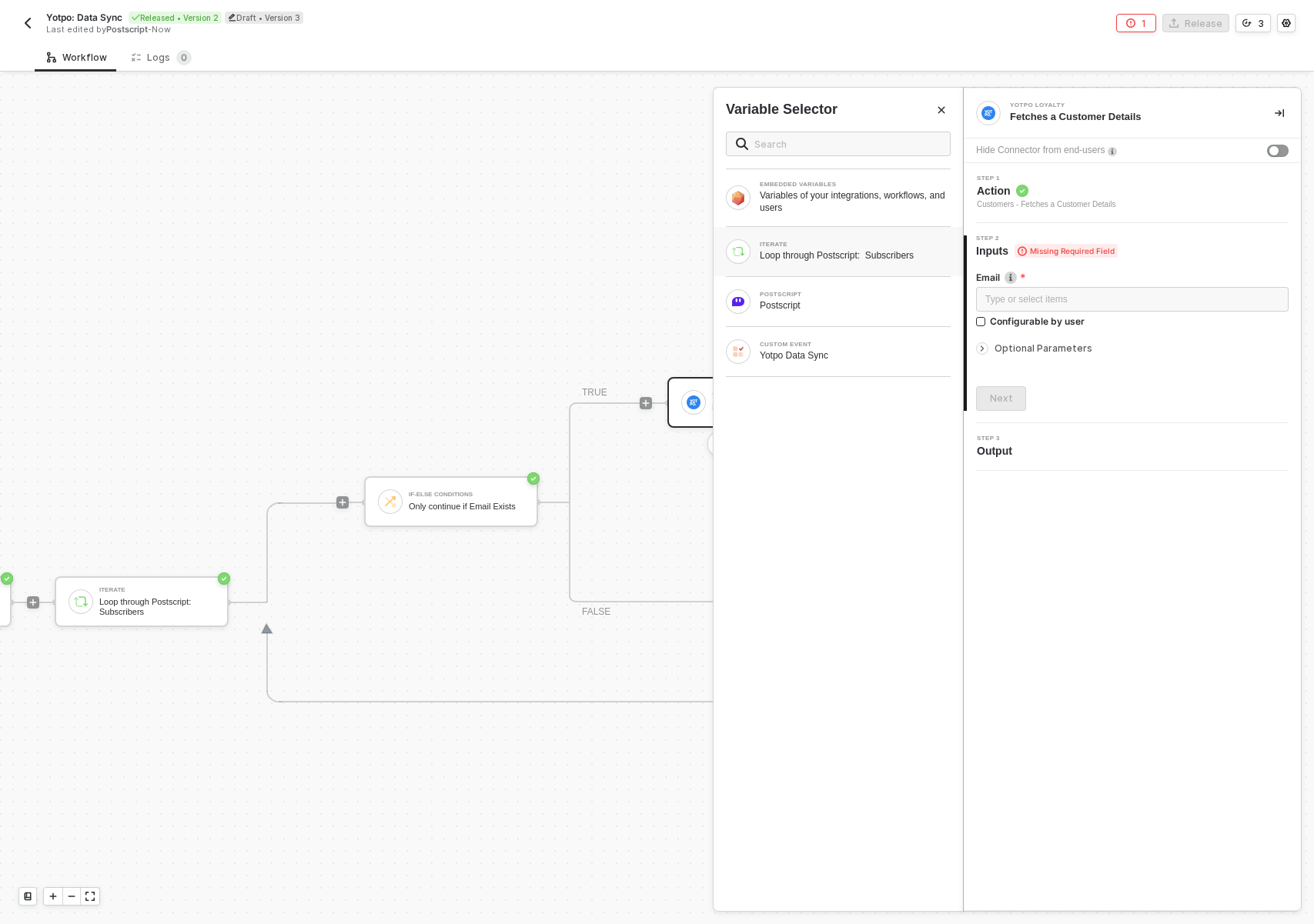
click at [875, 263] on div "ITERATE Loop through Postscript: Subscribers" at bounding box center [838, 251] width 225 height 24
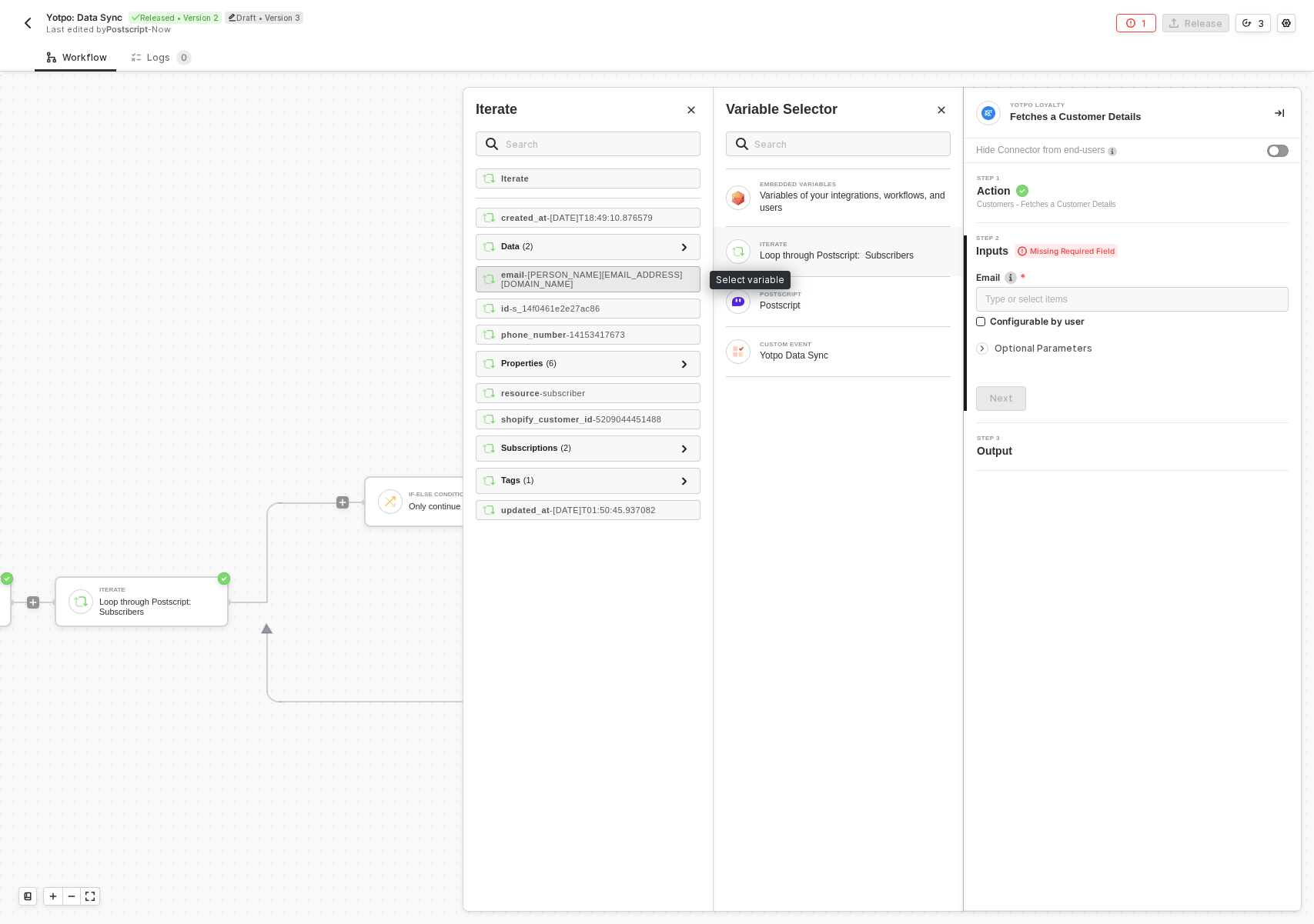
click at [587, 278] on span "- erlich@aviato.com" at bounding box center [592, 279] width 182 height 18
click at [1011, 392] on button "Next" at bounding box center [1001, 398] width 50 height 24
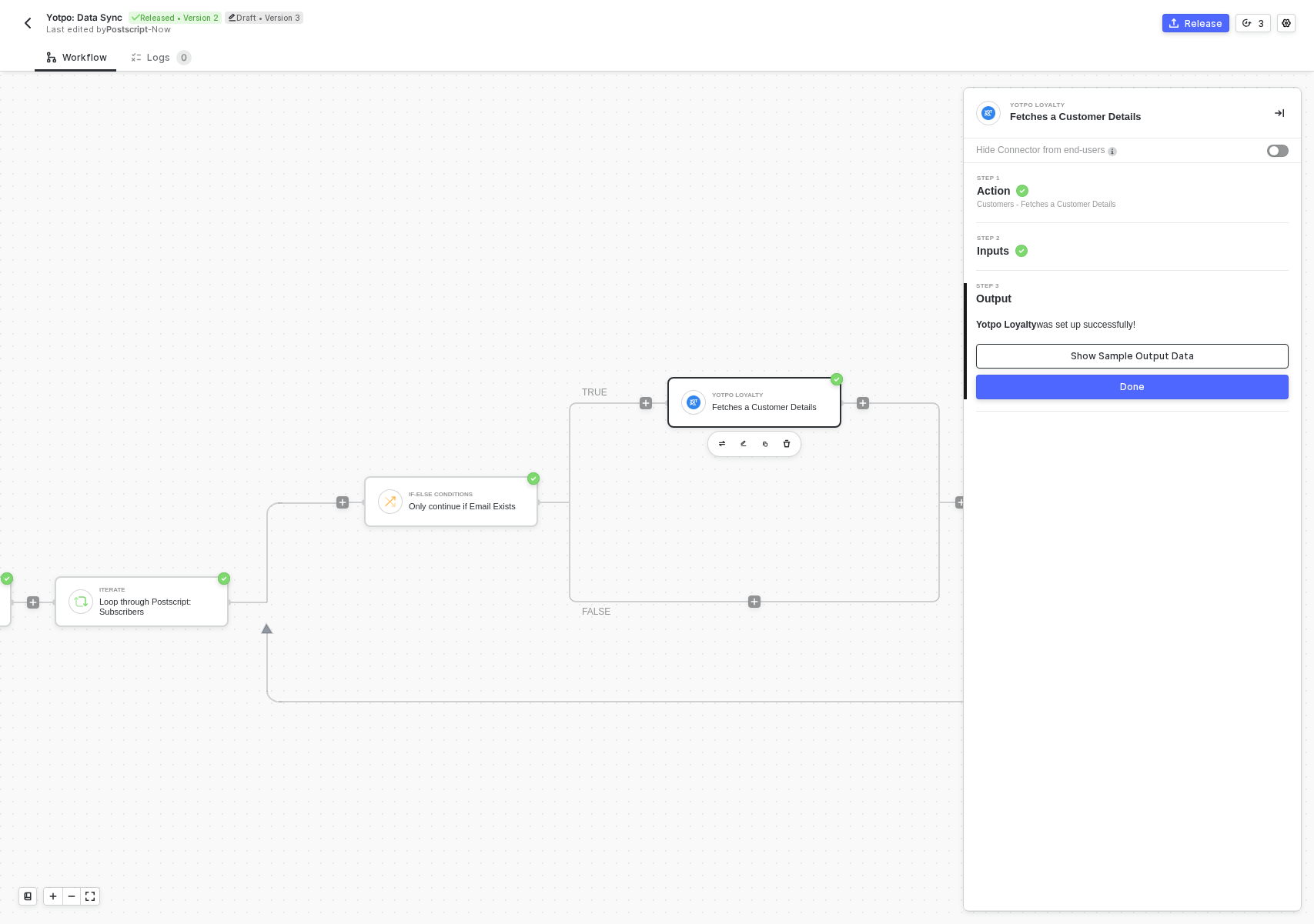
click at [1137, 350] on div "Show Sample Output Data" at bounding box center [1132, 356] width 123 height 12
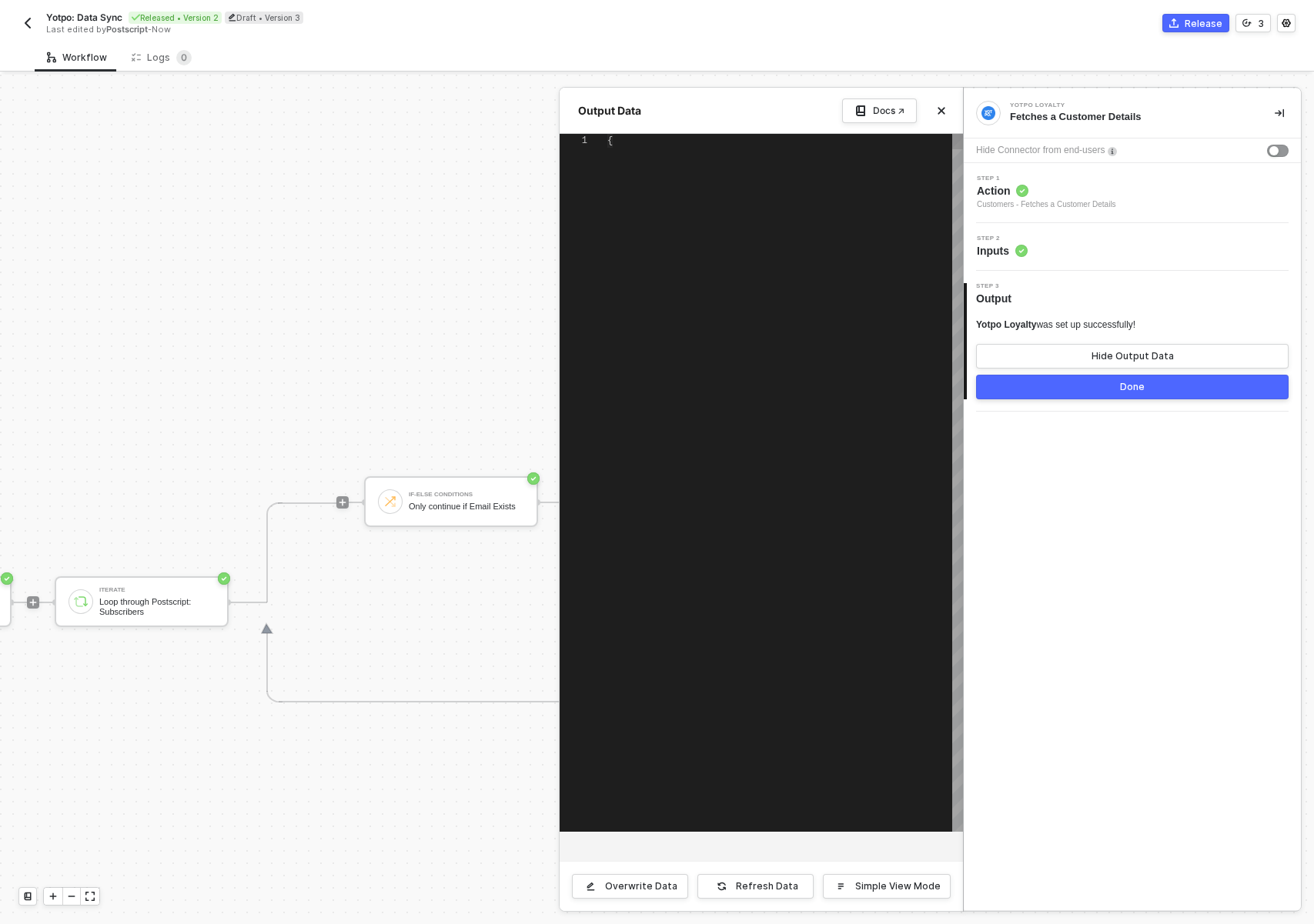
type textarea "{ "customer": { "total_spend_cents": 1503000, "total_purchases": 2, "perks_rede…"
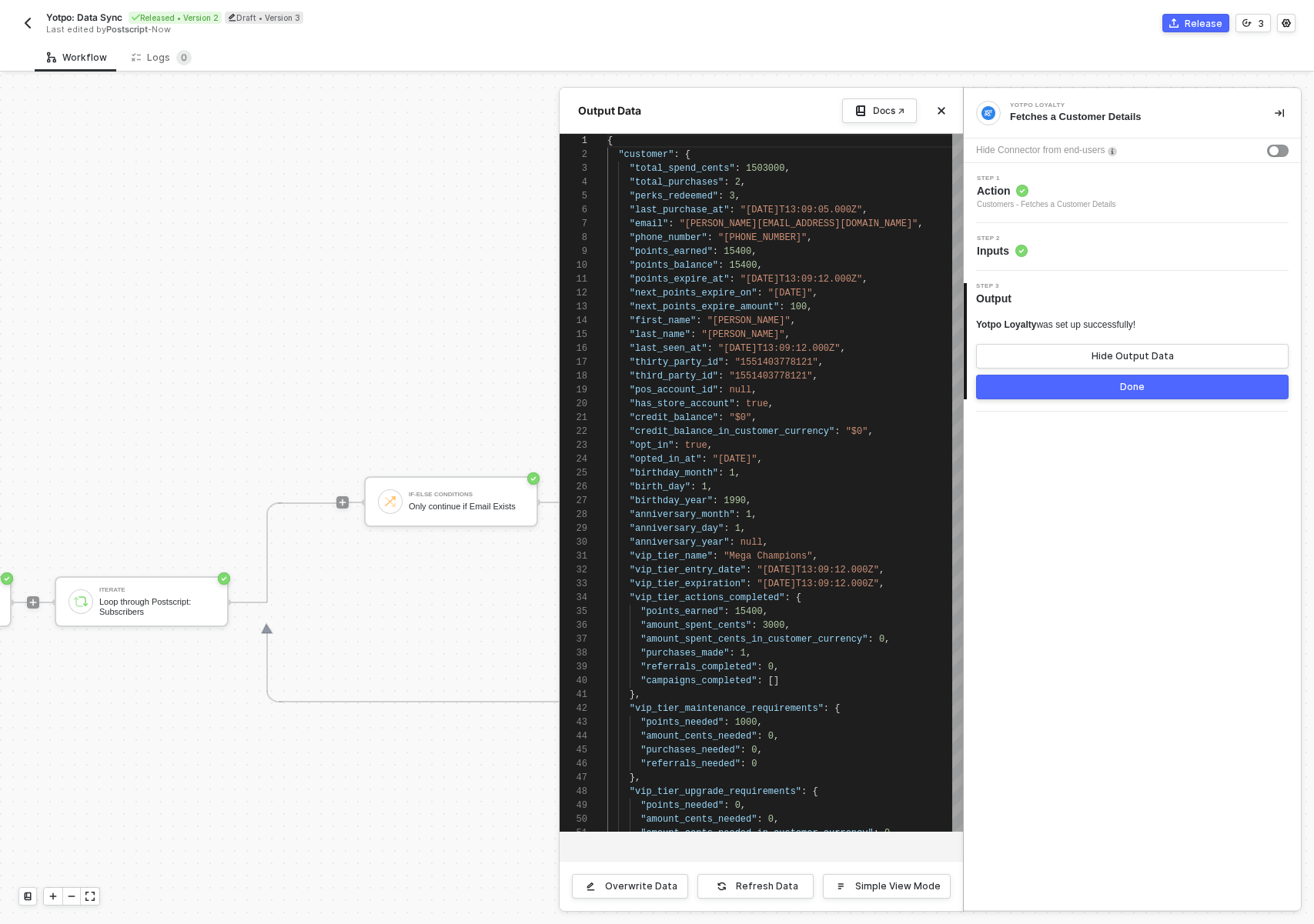
click at [515, 357] on div at bounding box center [657, 499] width 1314 height 850
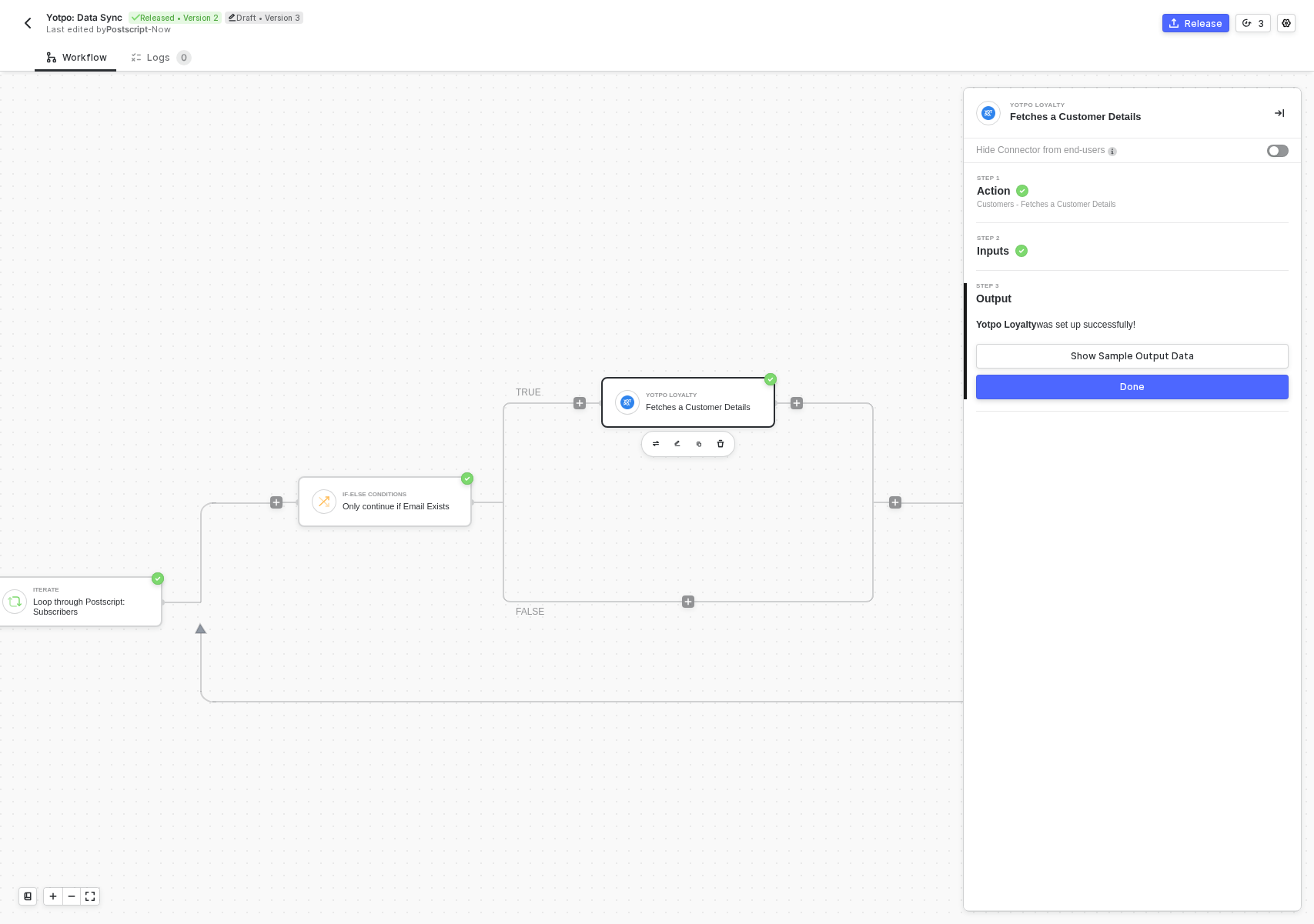
scroll to position [319, 615]
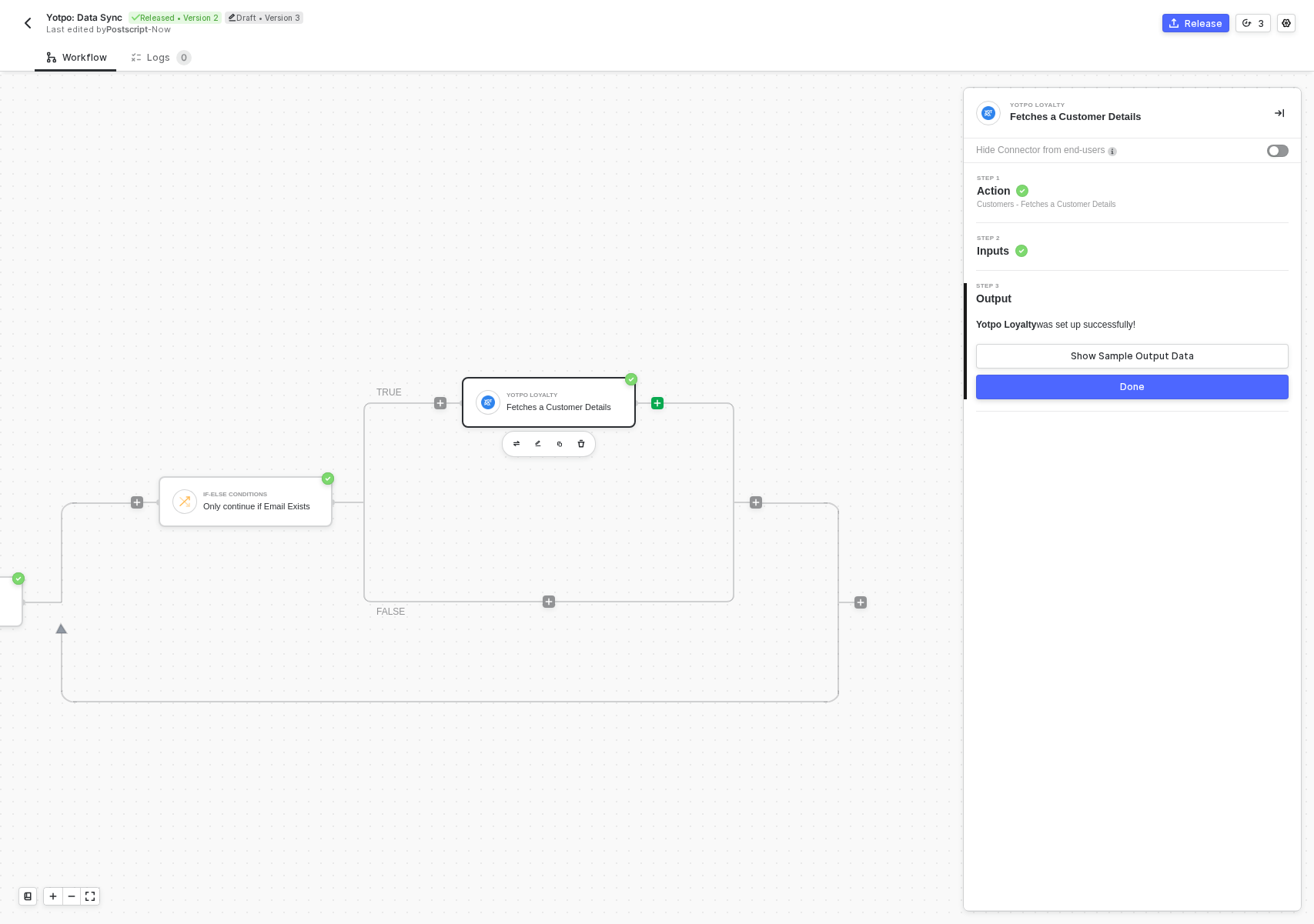
click at [653, 400] on icon "icon-play" at bounding box center [657, 402] width 10 height 10
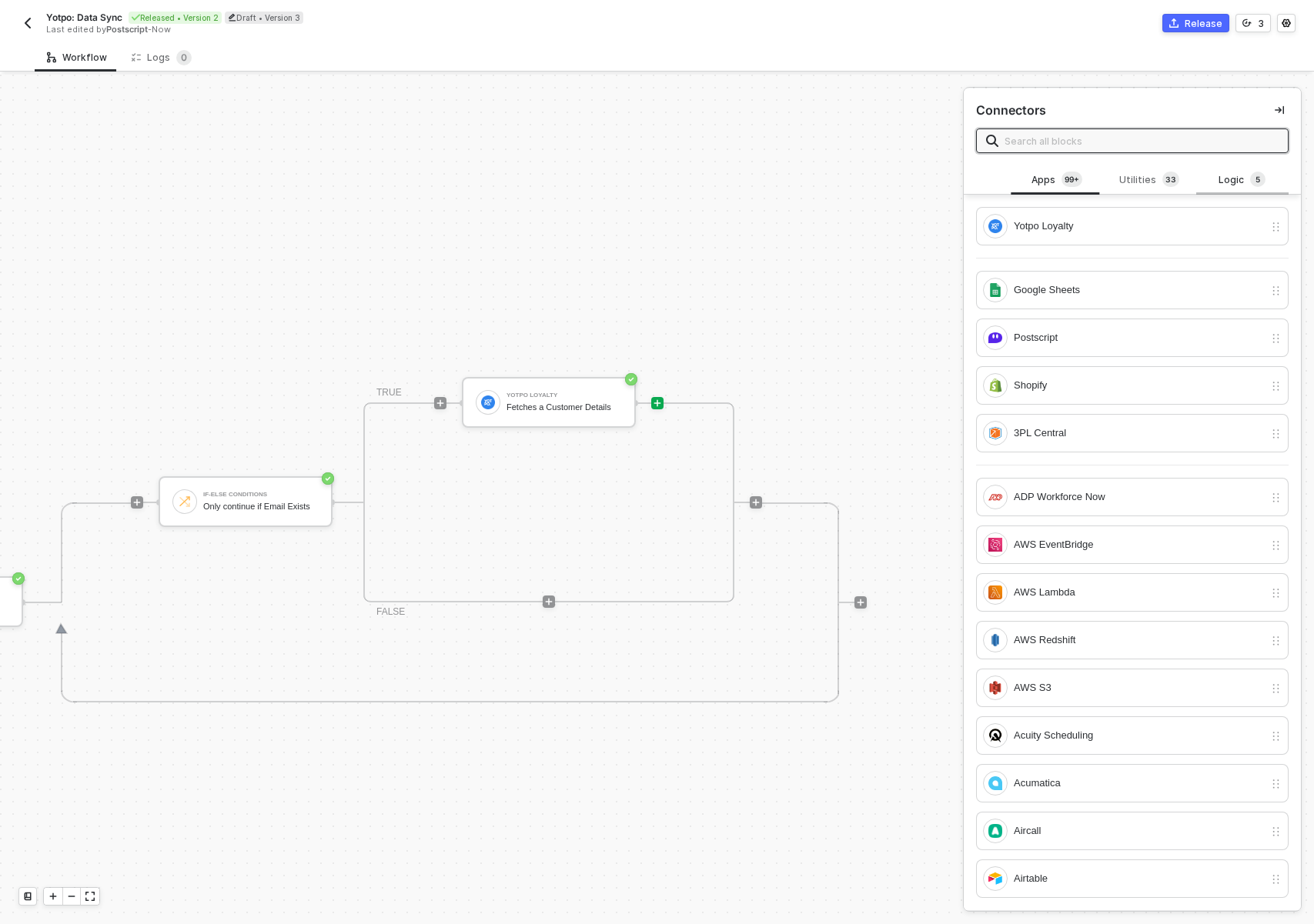
click at [1223, 173] on div "Logic 5" at bounding box center [1242, 179] width 67 height 17
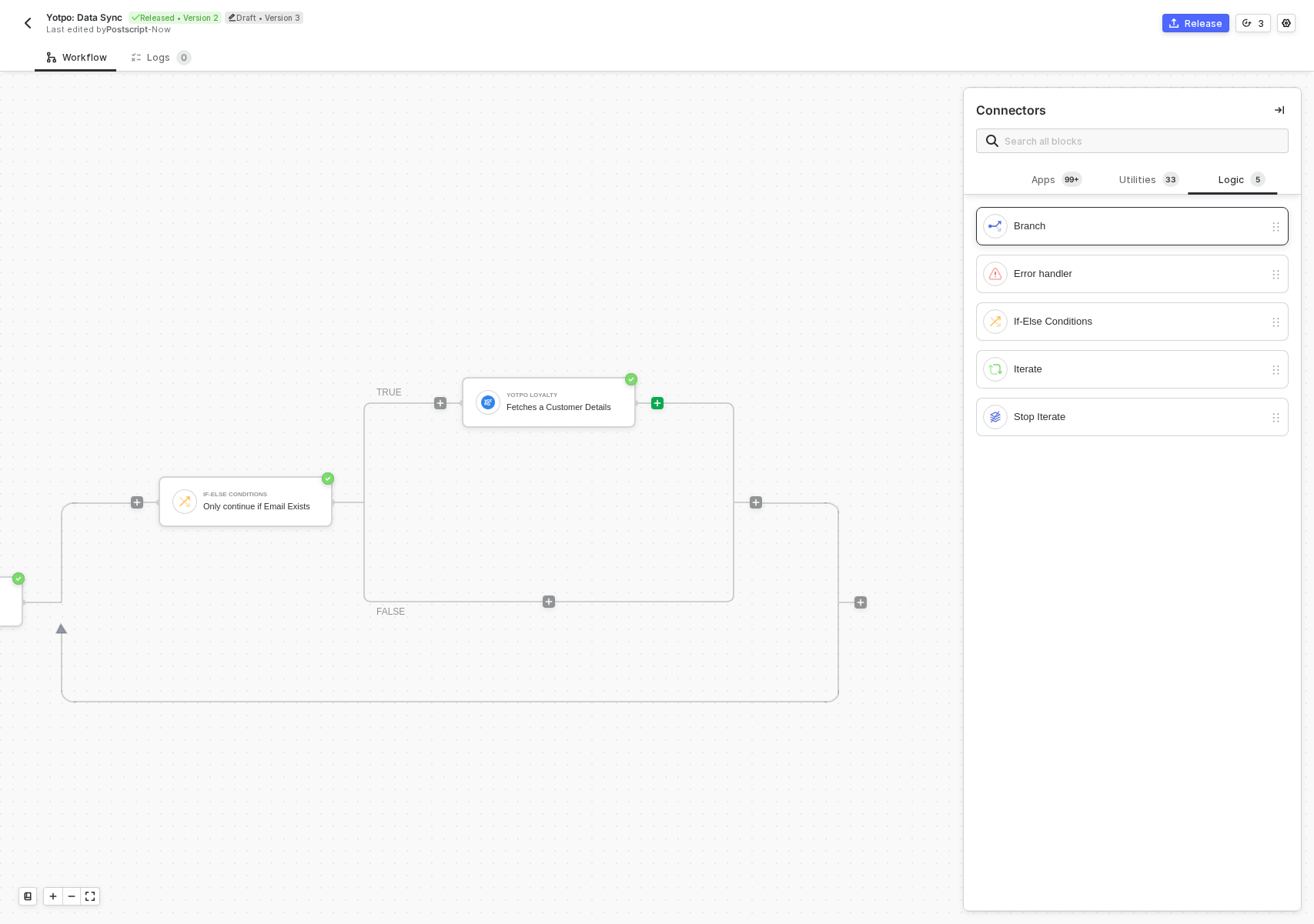
click at [1234, 222] on div "Branch" at bounding box center [1139, 226] width 250 height 17
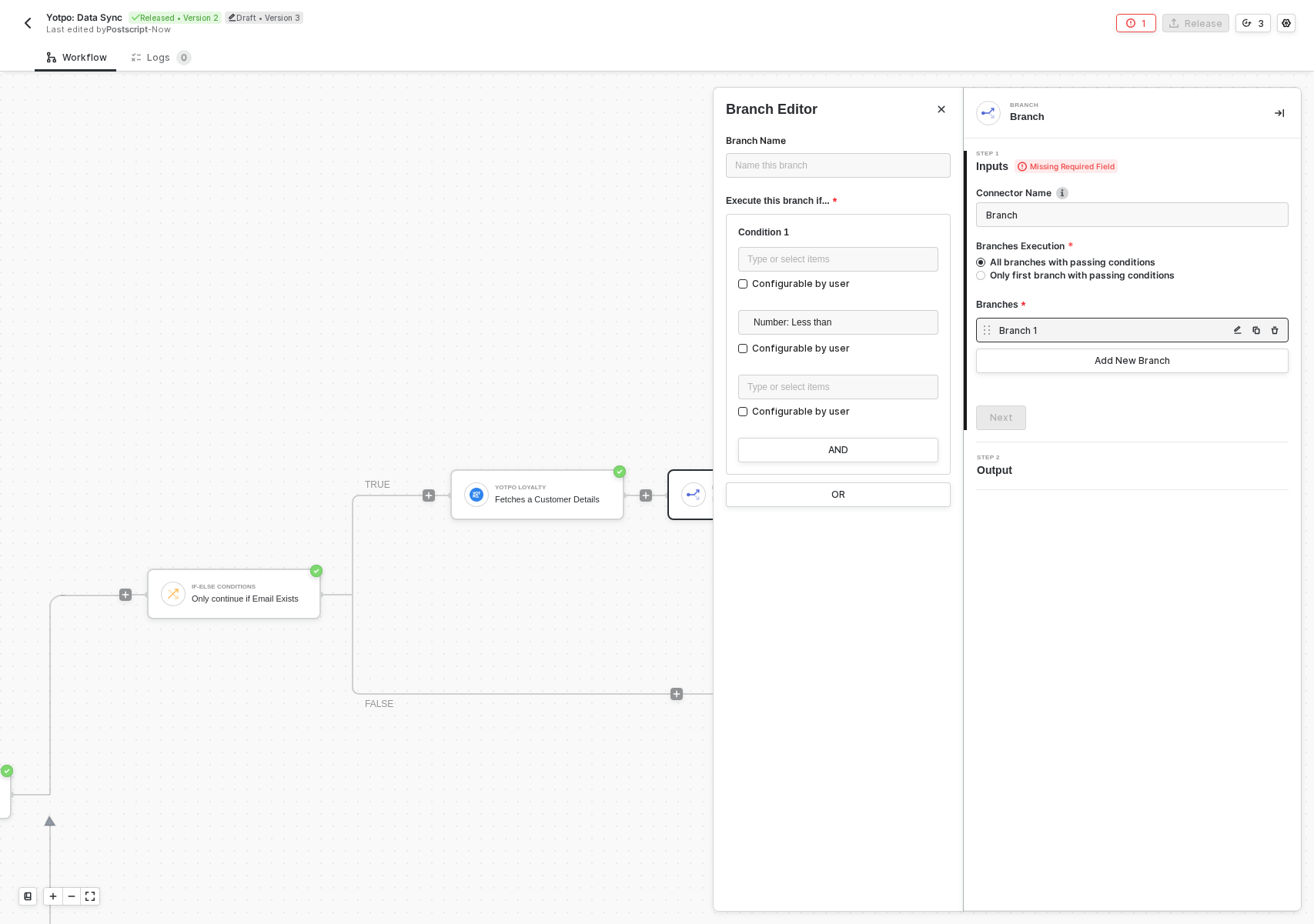
drag, startPoint x: 434, startPoint y: 341, endPoint x: 337, endPoint y: 333, distance: 97.3
click at [337, 333] on div at bounding box center [657, 499] width 1314 height 850
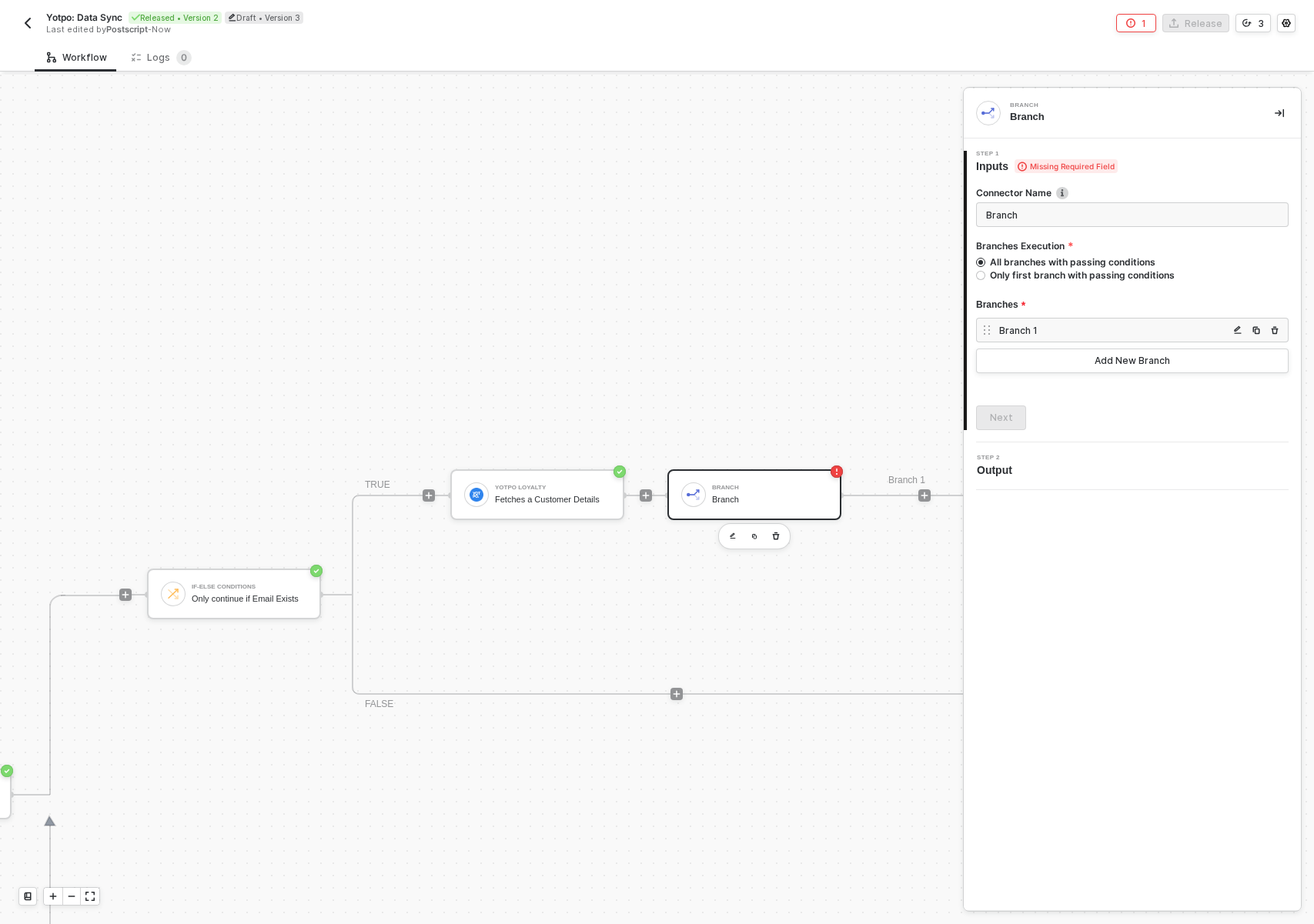
drag, startPoint x: 845, startPoint y: 636, endPoint x: 679, endPoint y: 755, distance: 204.2
click at [724, 636] on div "TRUE Yotpo Loyalty Fetches a Customer Details Branch Branch Branch 1 FALSE" at bounding box center [677, 594] width 650 height 200
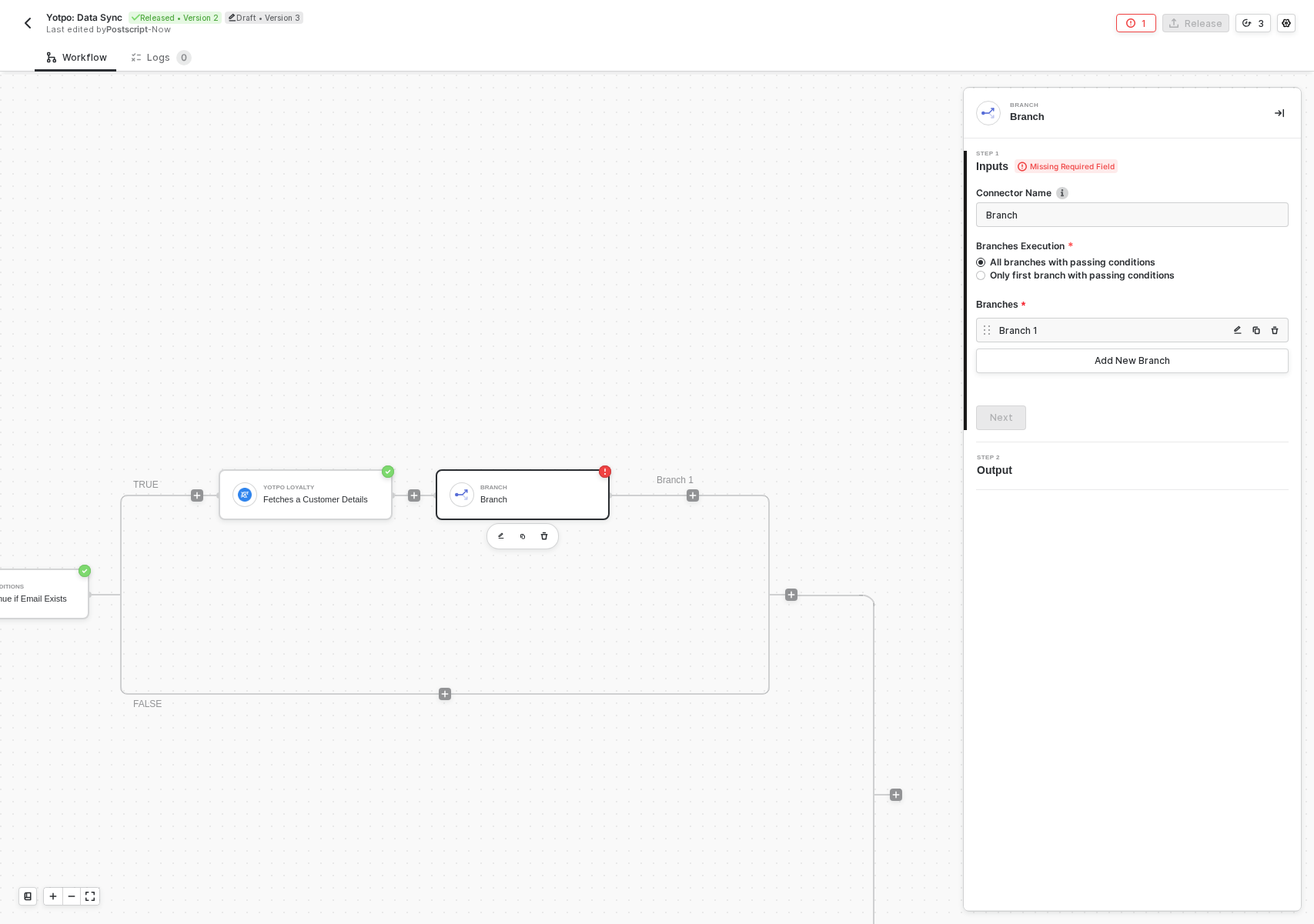
scroll to position [319, 850]
click at [541, 538] on icon "button" at bounding box center [541, 536] width 10 height 12
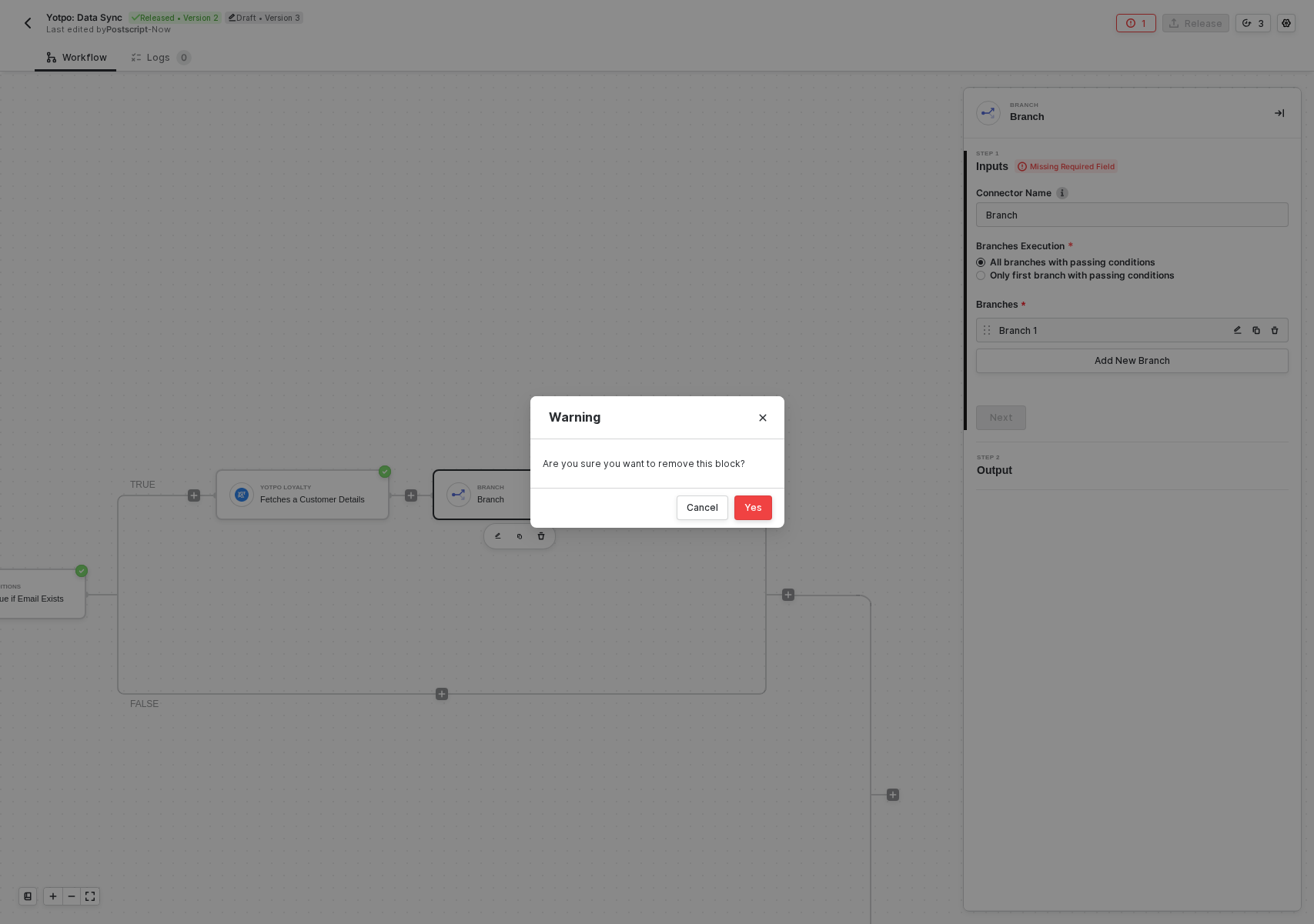
click at [759, 512] on div "Yes" at bounding box center [753, 508] width 18 height 12
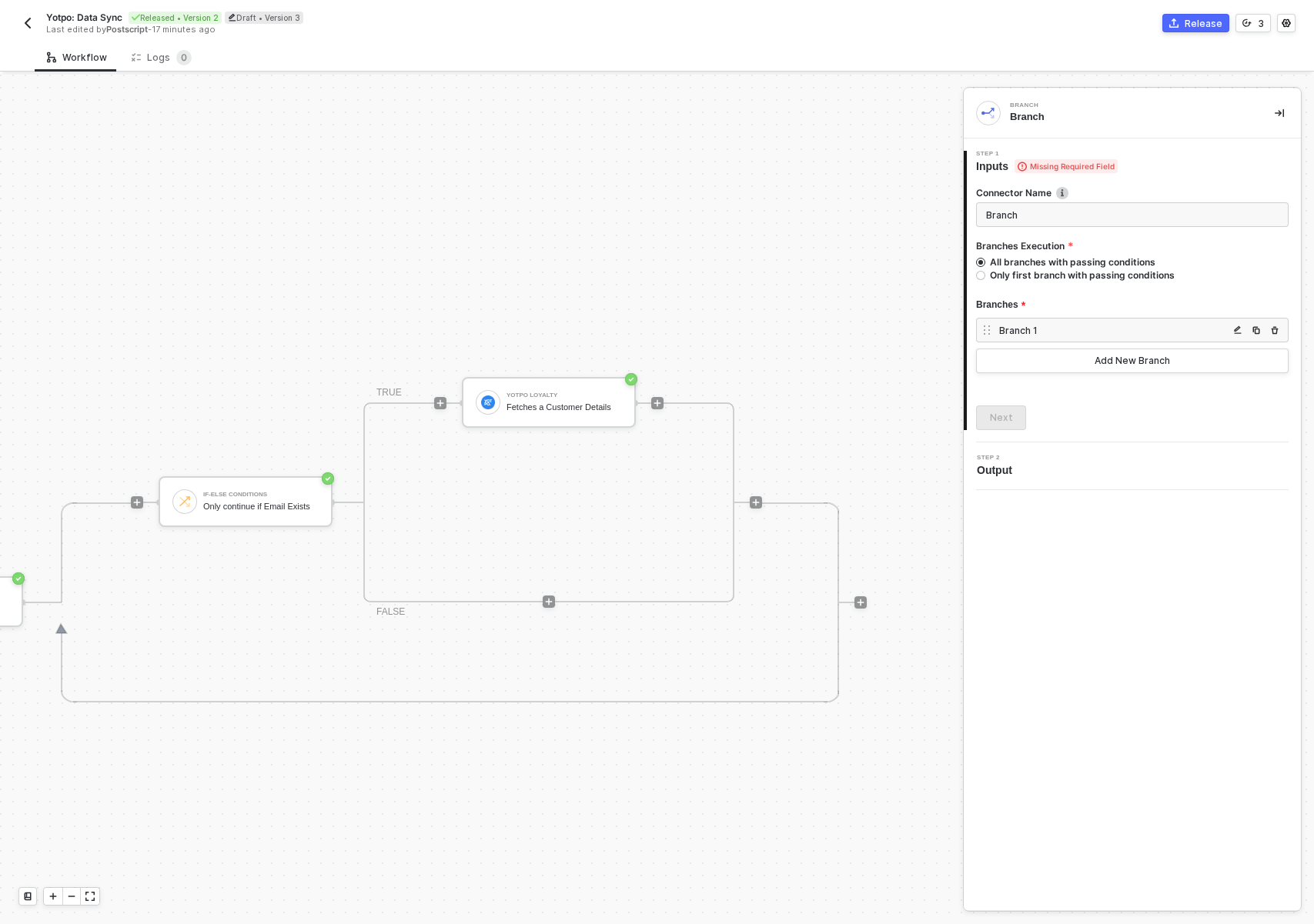
scroll to position [319, 615]
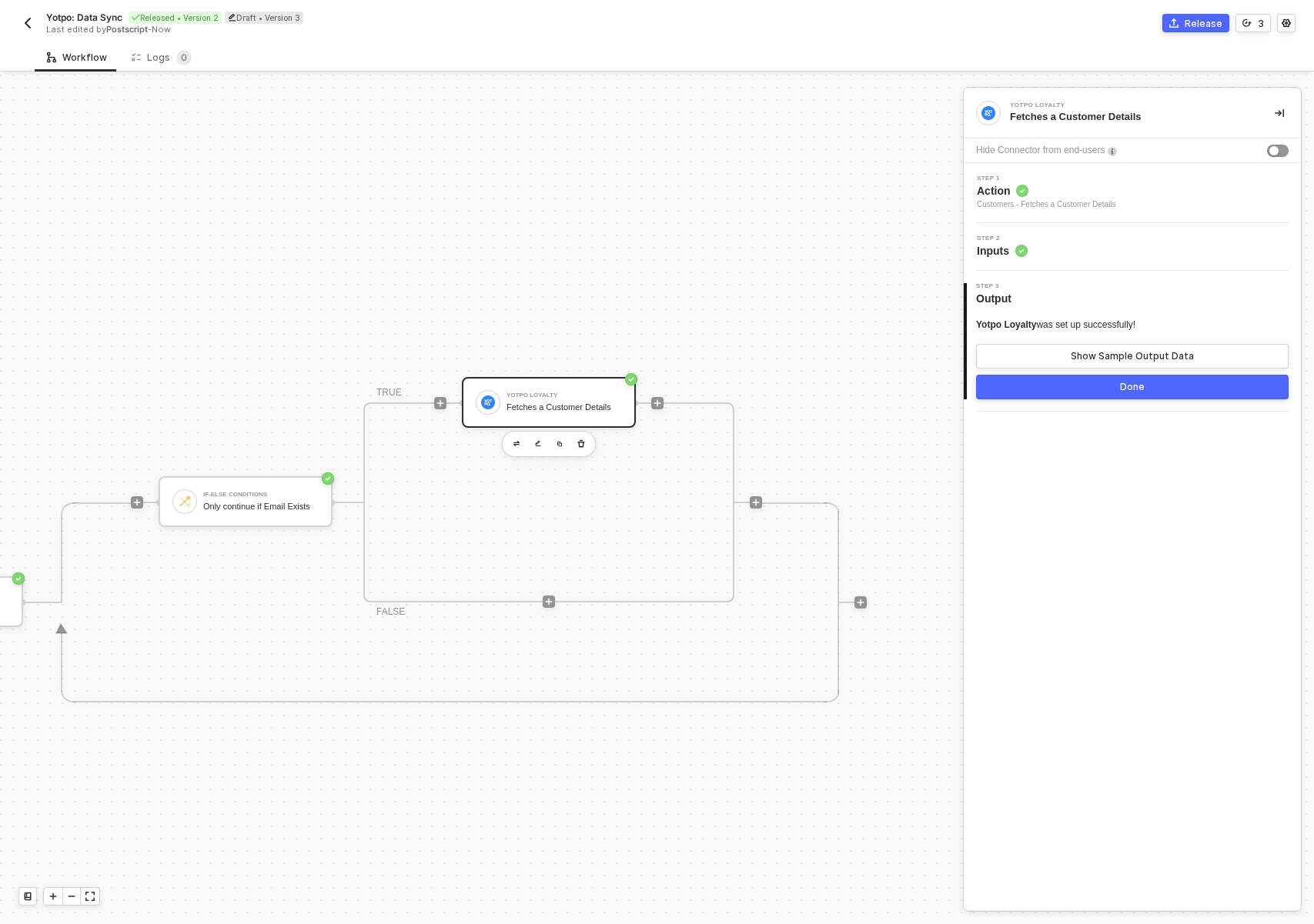
drag, startPoint x: 240, startPoint y: 619, endPoint x: 320, endPoint y: 625, distance: 80.2
click at [292, 609] on div "If-Else Conditions Only continue if Email Exists TRUE Yotpo Loyalty Fetches a C…" at bounding box center [446, 602] width 631 height 200
click at [395, 690] on div "If-Else Conditions Only continue if Email Exists TRUE Yotpo Loyalty Fetches a C…" at bounding box center [446, 602] width 631 height 200
click at [653, 402] on icon "icon-play" at bounding box center [657, 400] width 10 height 10
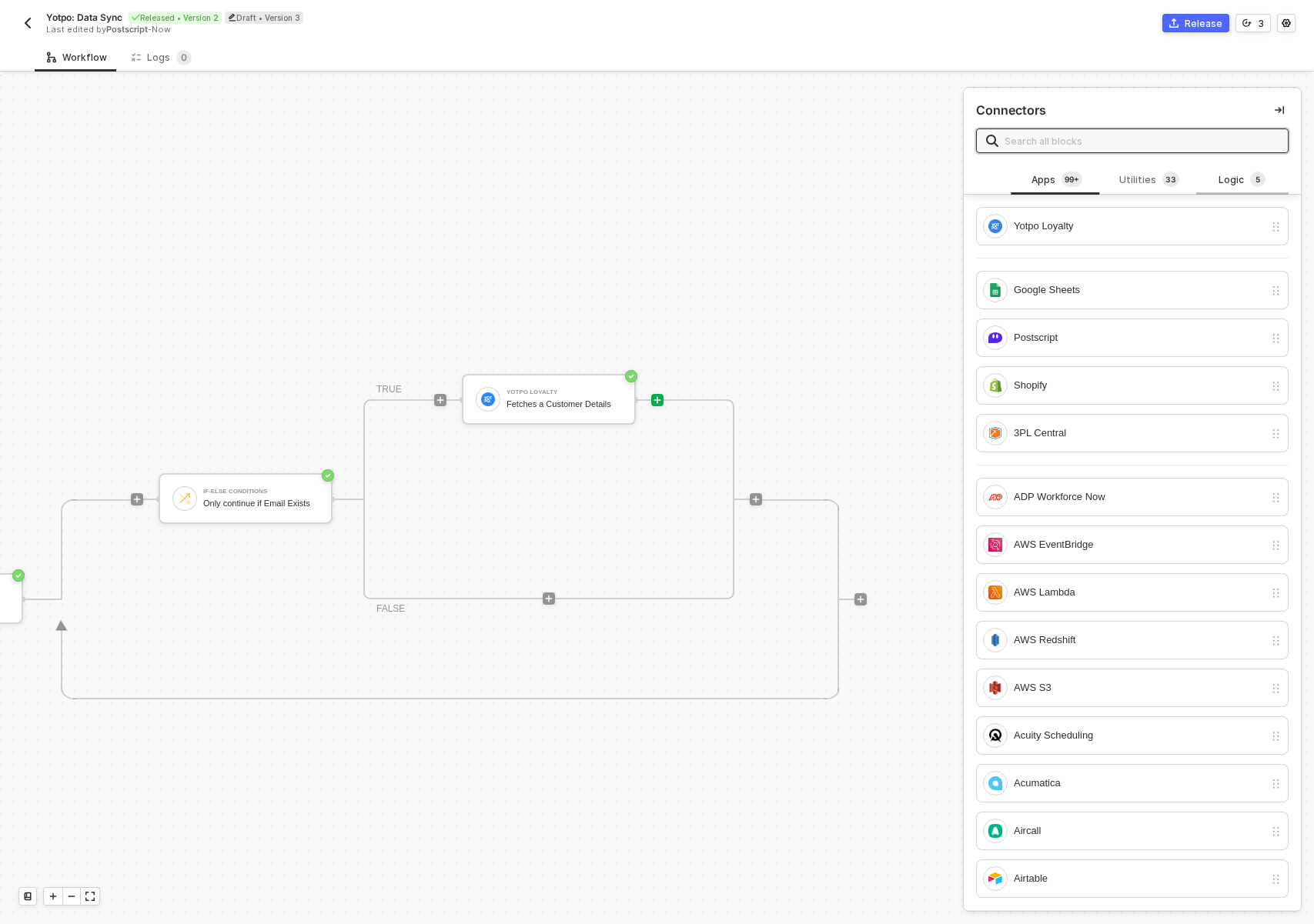
click at [1221, 175] on div "Logic 5" at bounding box center [1242, 179] width 67 height 17
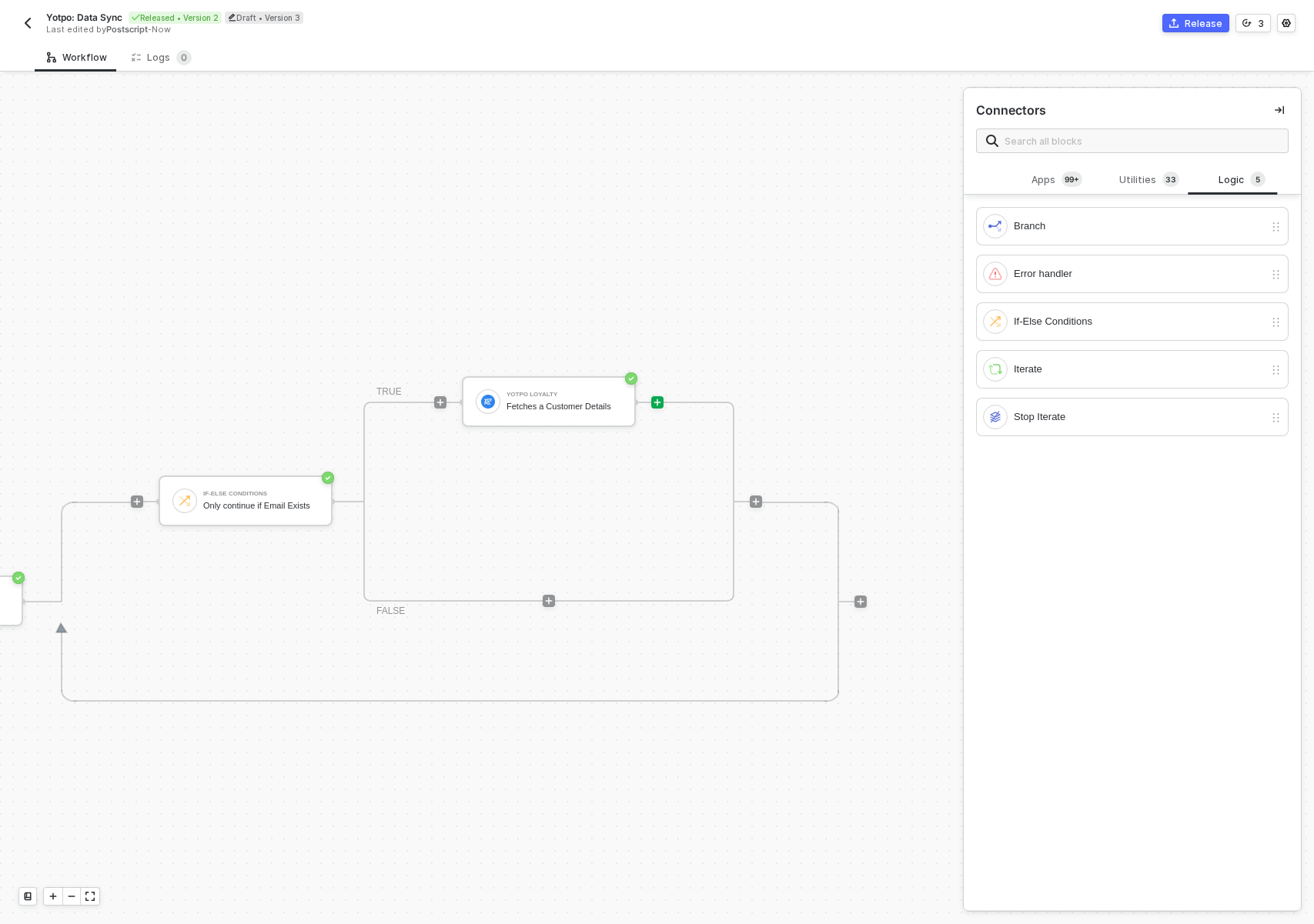
scroll to position [319, 615]
drag, startPoint x: 182, startPoint y: 679, endPoint x: 166, endPoint y: 691, distance: 20.0
click at [182, 679] on div "If-Else Conditions Only continue if Email Exists TRUE Yotpo Loyalty Fetches a C…" at bounding box center [446, 602] width 631 height 200
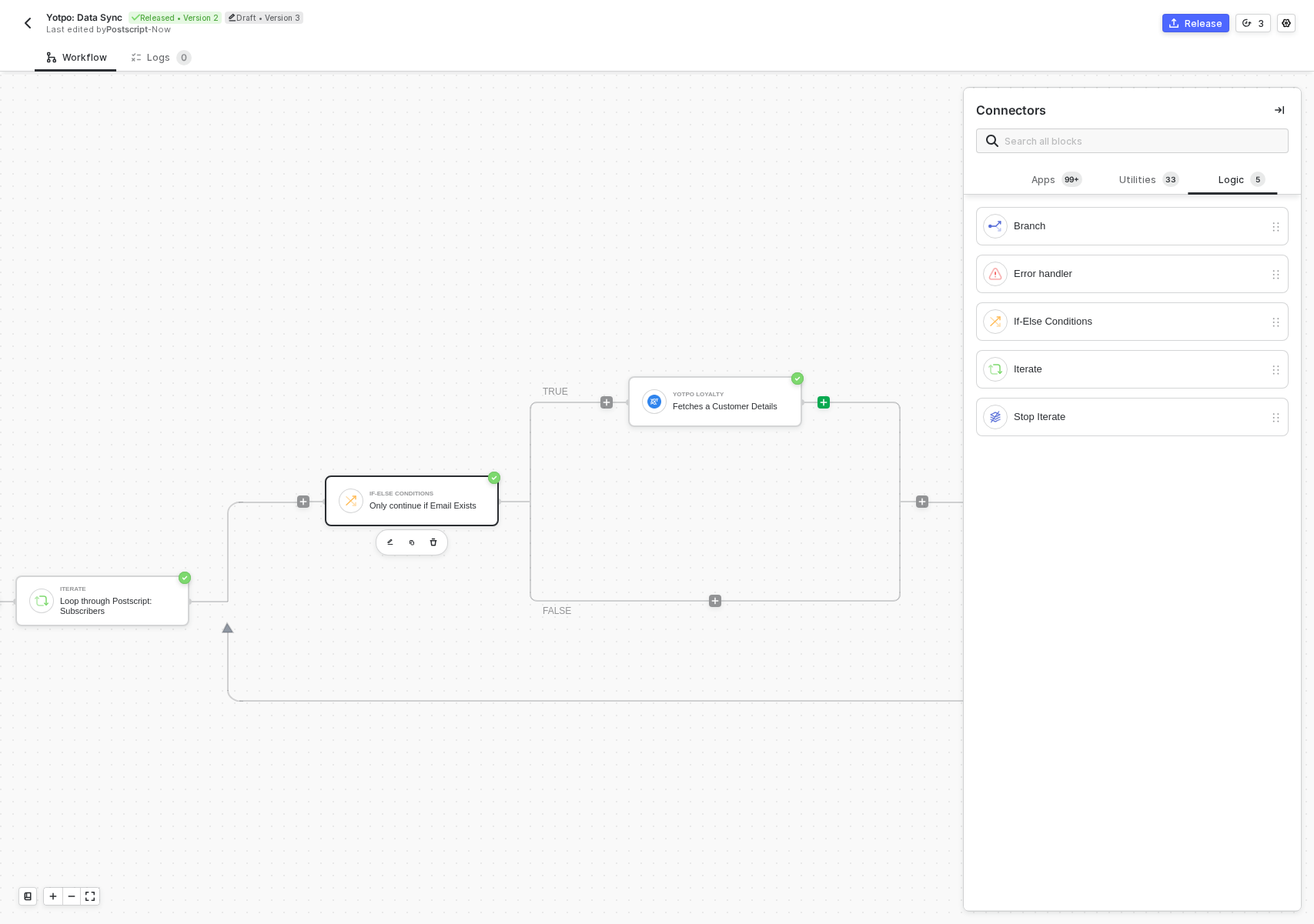
scroll to position [319, 437]
click at [413, 492] on div "If-Else Conditions" at bounding box center [427, 494] width 116 height 6
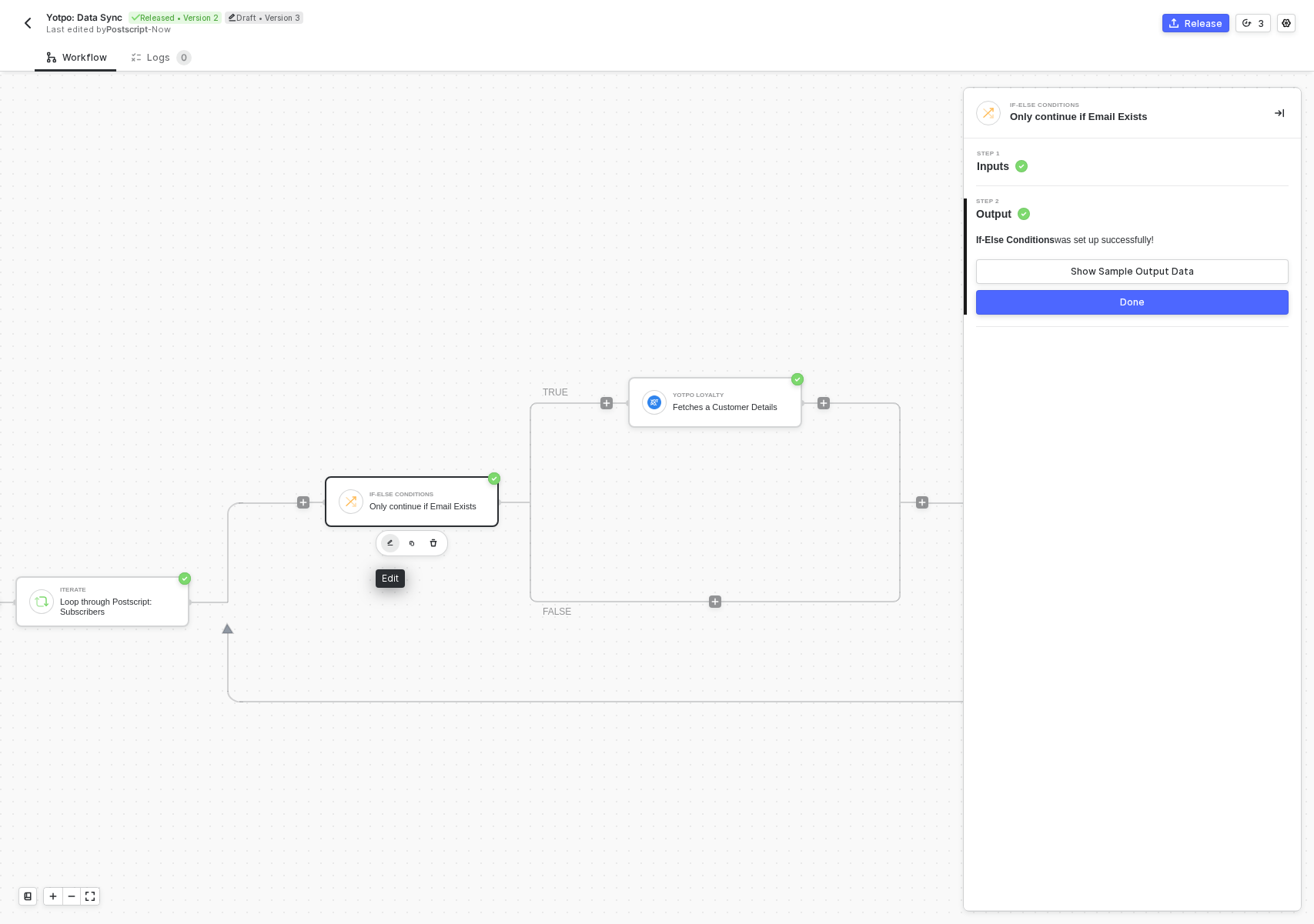
click at [392, 546] on button "button" at bounding box center [390, 542] width 18 height 18
click at [1104, 179] on div "Step 1 Inputs" at bounding box center [1132, 162] width 337 height 48
drag, startPoint x: 1078, startPoint y: 164, endPoint x: 571, endPoint y: 416, distance: 566.2
click at [1078, 164] on div "Step 1 Inputs" at bounding box center [1134, 162] width 334 height 23
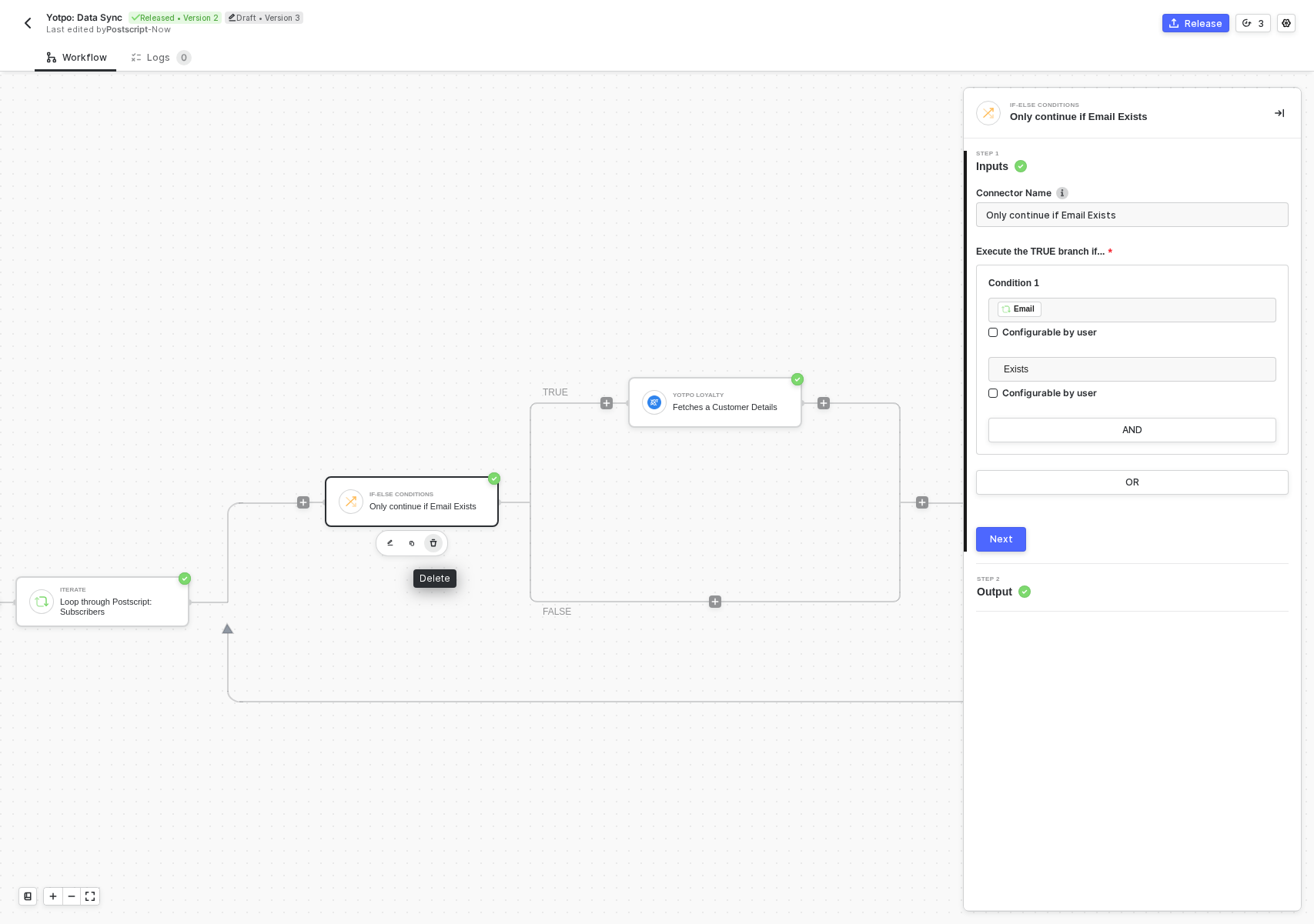
click at [437, 545] on icon "button" at bounding box center [433, 543] width 10 height 12
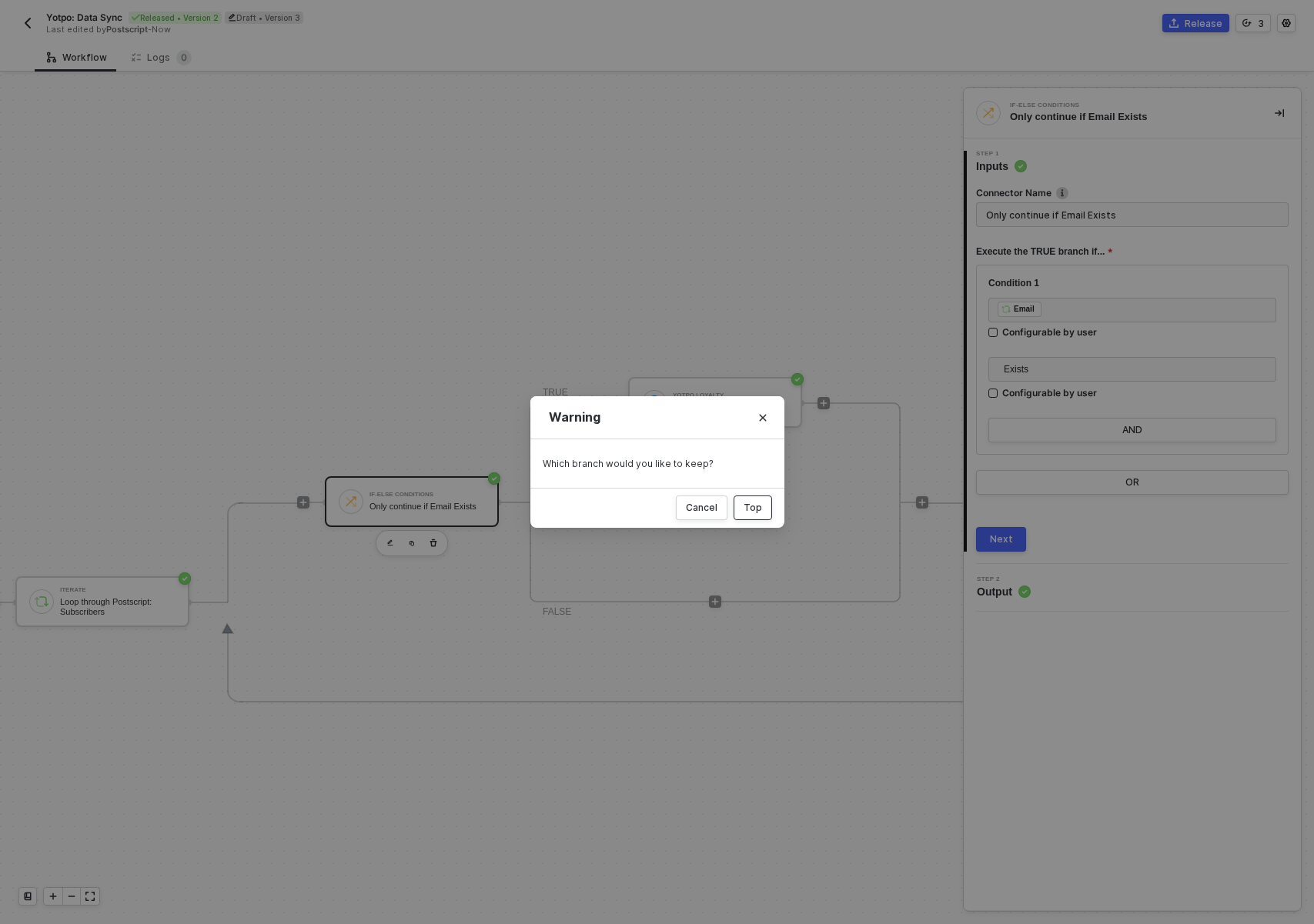
click at [748, 502] on div "Top" at bounding box center [752, 508] width 18 height 12
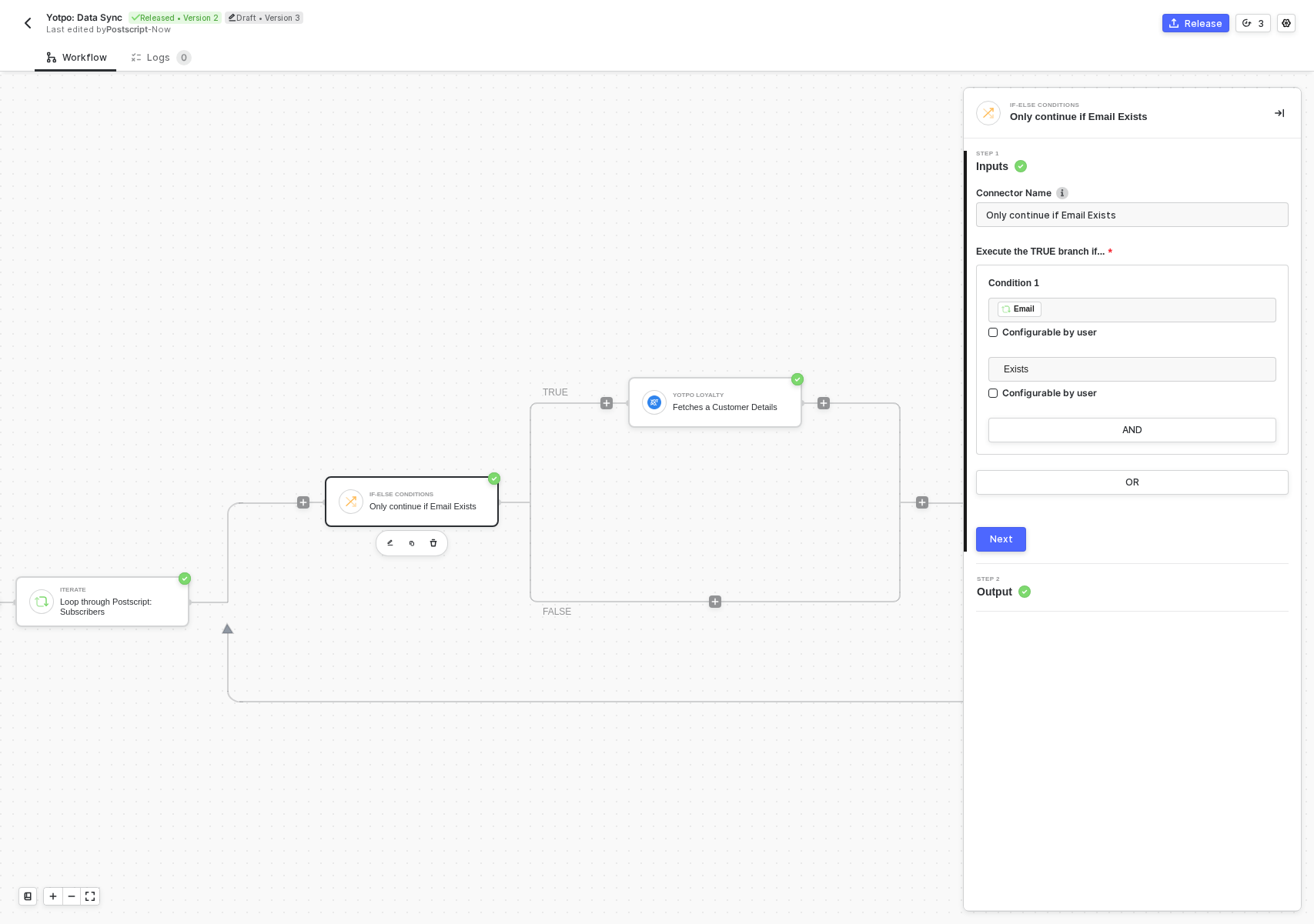
scroll to position [40, 214]
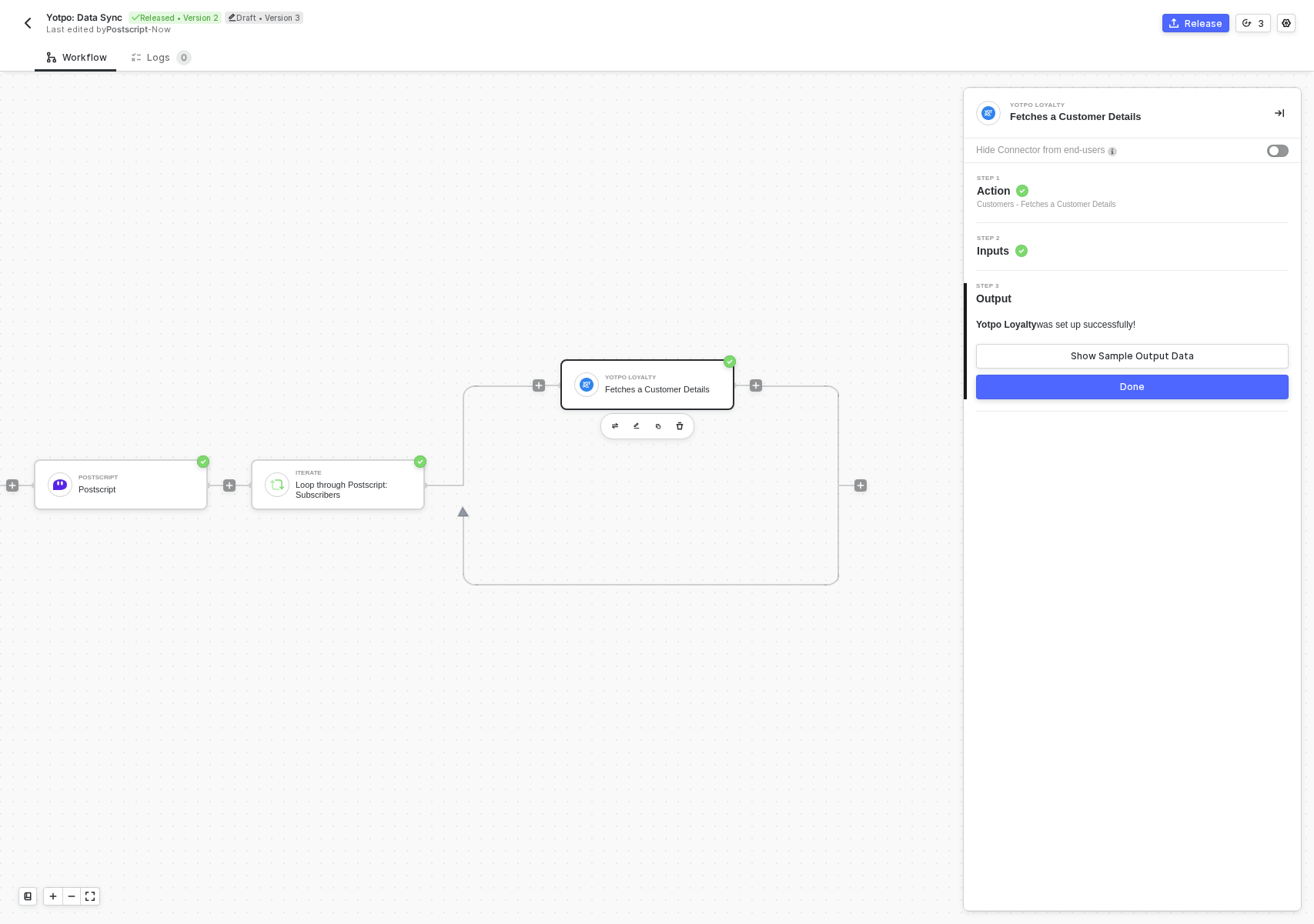
click at [690, 567] on div "Yotpo Loyalty Fetches a Customer Details" at bounding box center [647, 486] width 229 height 200
click at [675, 420] on icon "button" at bounding box center [679, 426] width 10 height 12
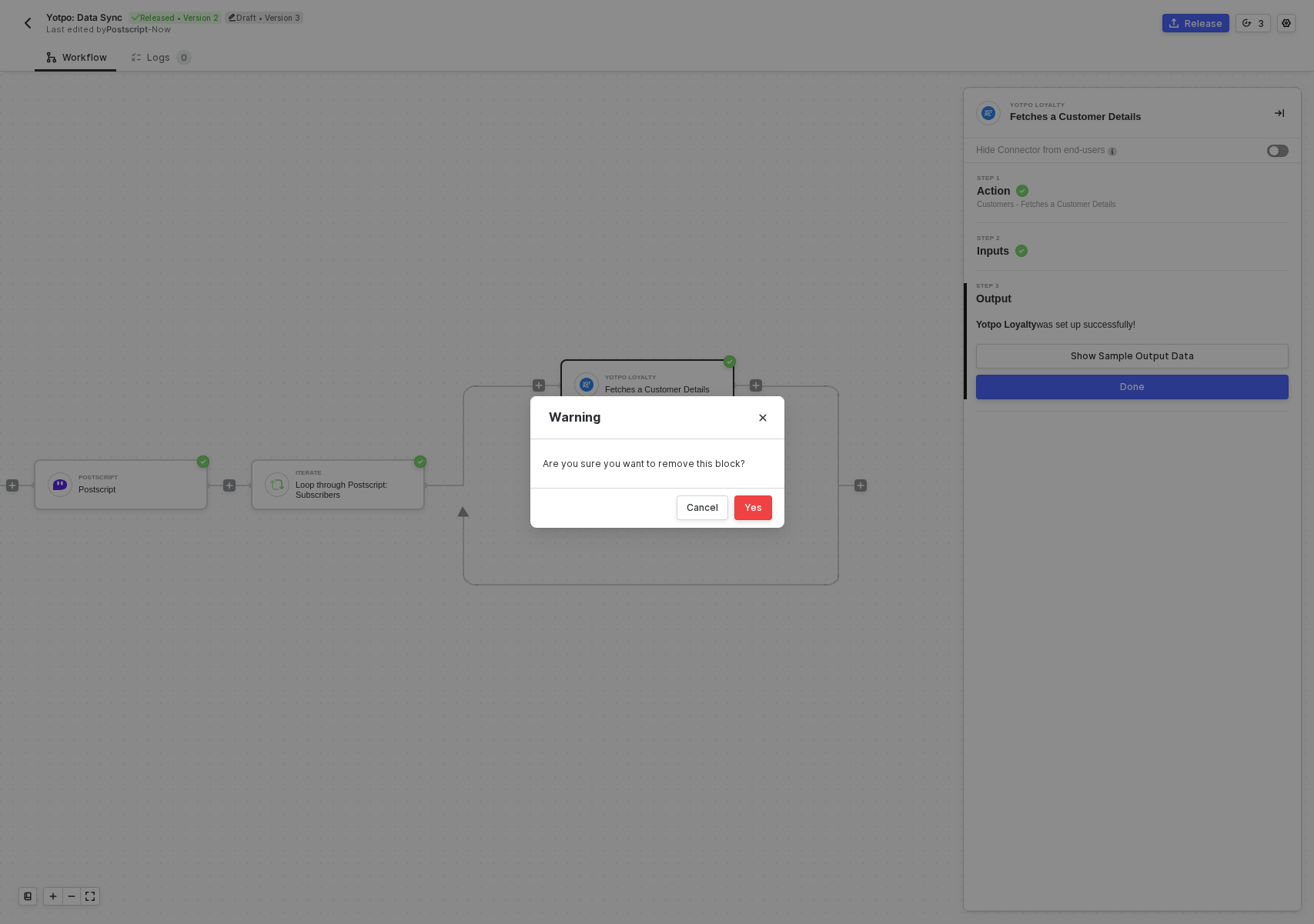
click at [775, 507] on div "Cancel Yes" at bounding box center [657, 508] width 254 height 40
click at [748, 510] on div "Yes" at bounding box center [753, 508] width 18 height 12
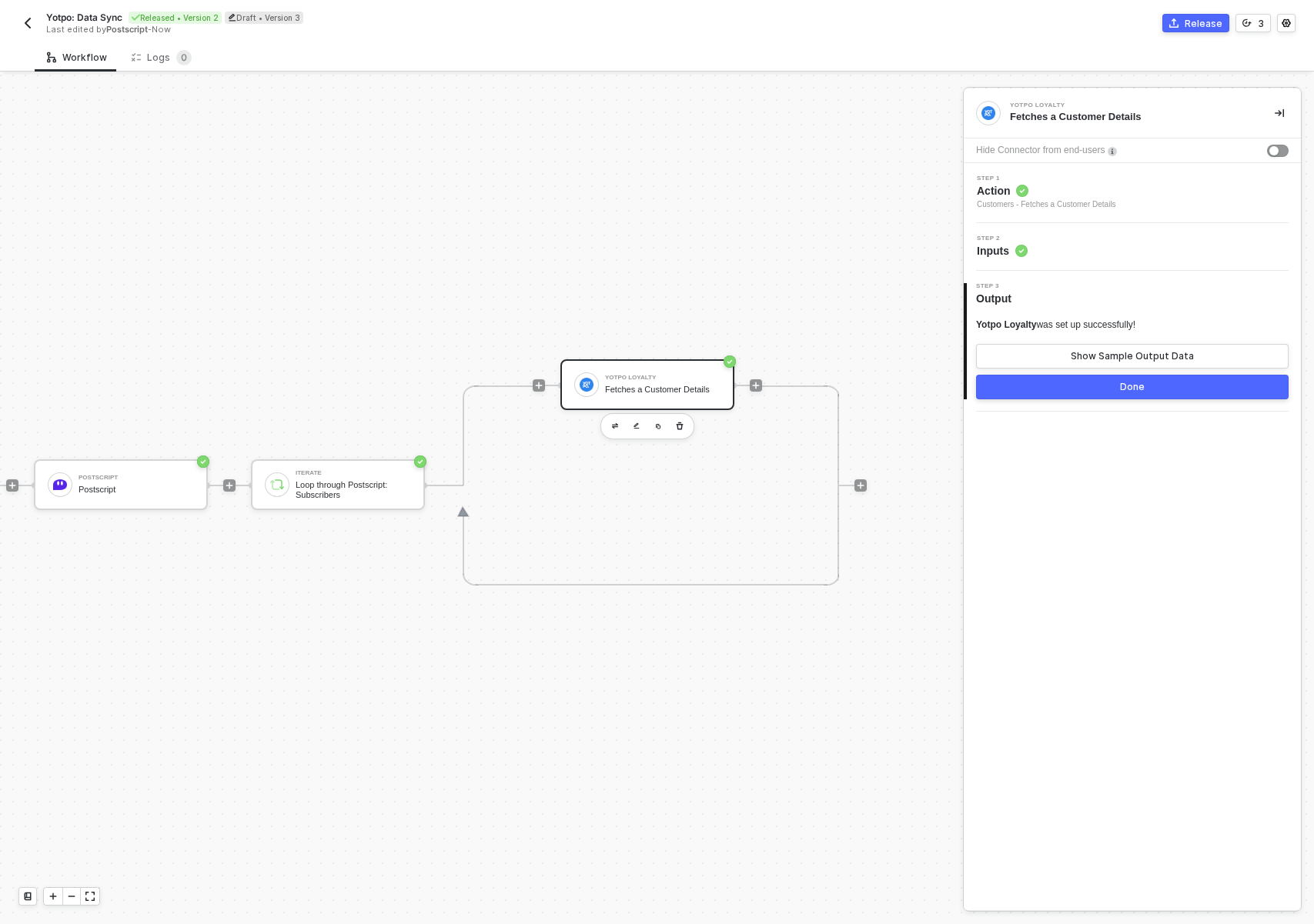
scroll to position [29, 0]
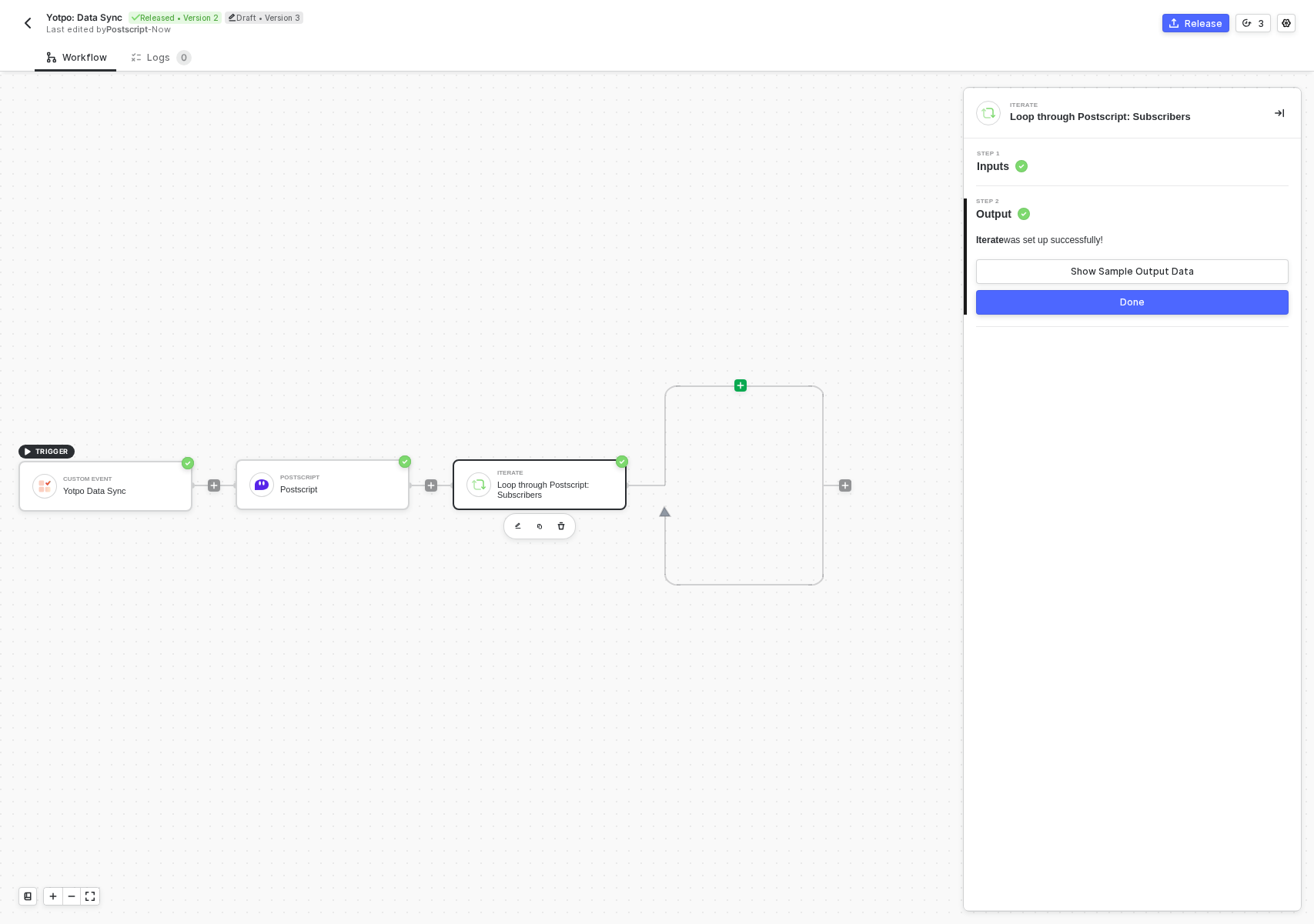
click at [746, 386] on div at bounding box center [741, 386] width 12 height 12
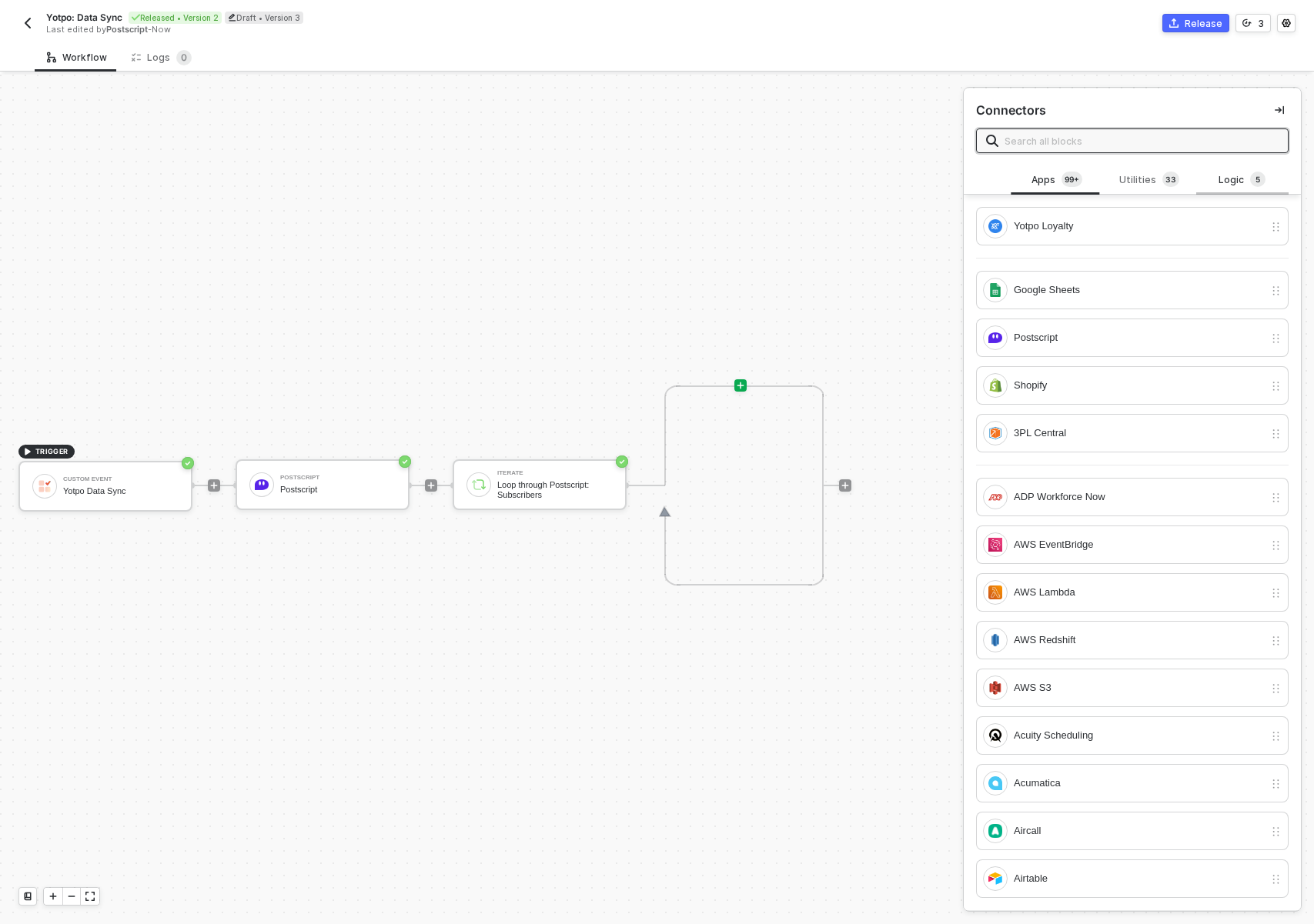
click at [1196, 171] on div "Logic 5" at bounding box center [1242, 179] width 93 height 29
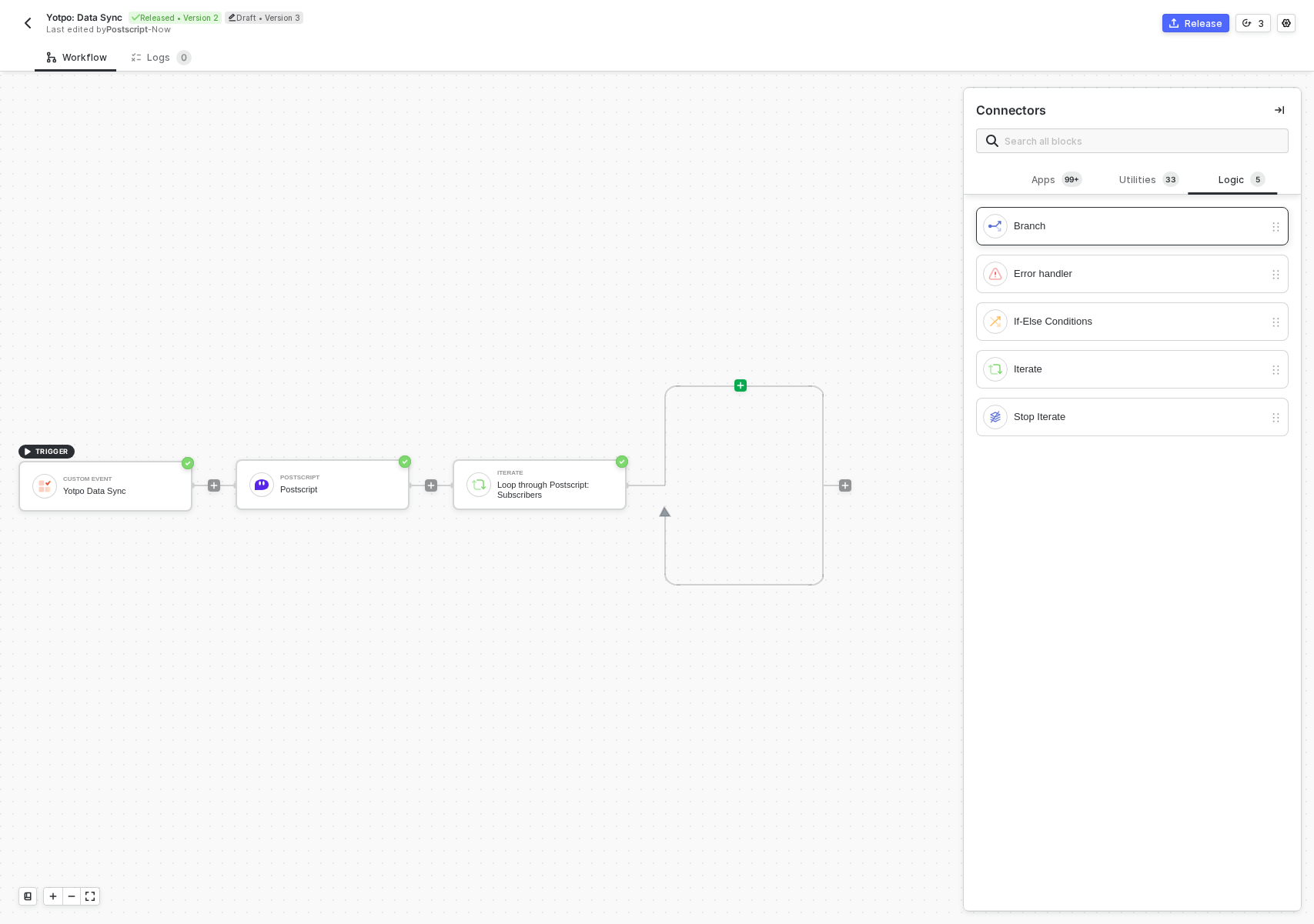
click at [1083, 234] on div "Branch" at bounding box center [1139, 226] width 250 height 17
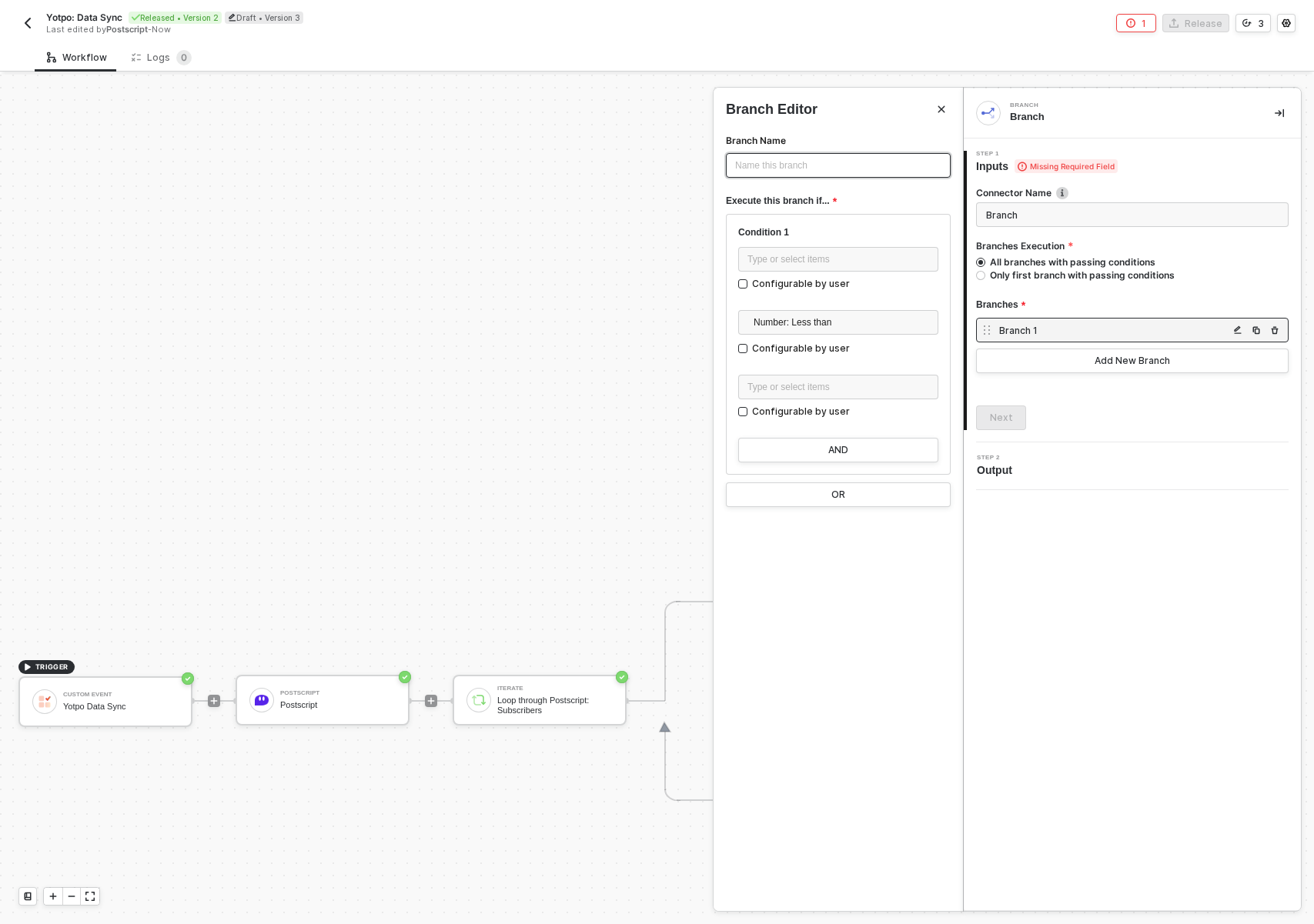
click at [800, 174] on div "Name this branch ﻿" at bounding box center [838, 165] width 225 height 24
click at [784, 255] on div "Type or select items ﻿" at bounding box center [839, 259] width 182 height 15
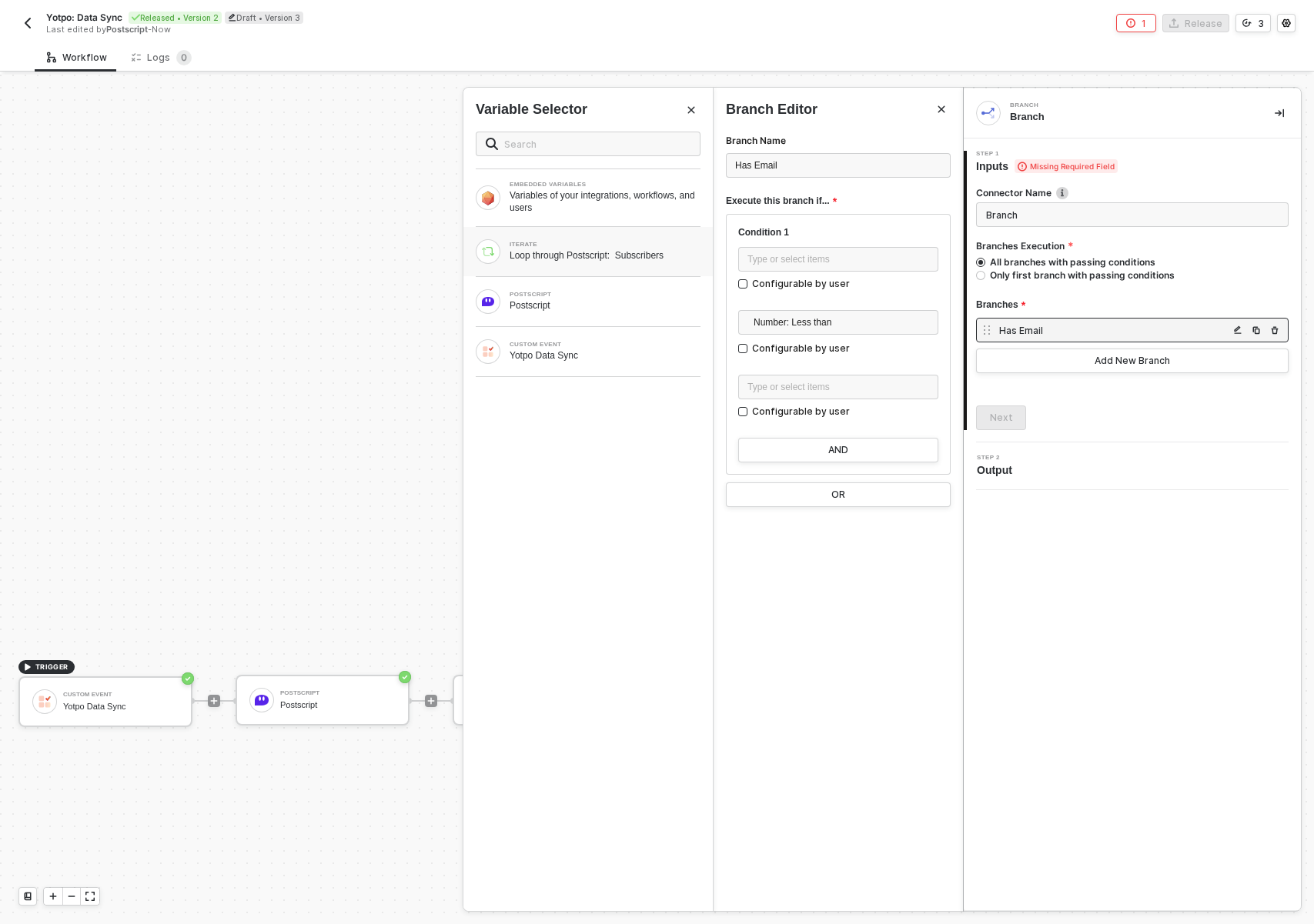
click at [587, 249] on div "Loop through Postscript: Subscribers" at bounding box center [605, 256] width 191 height 12
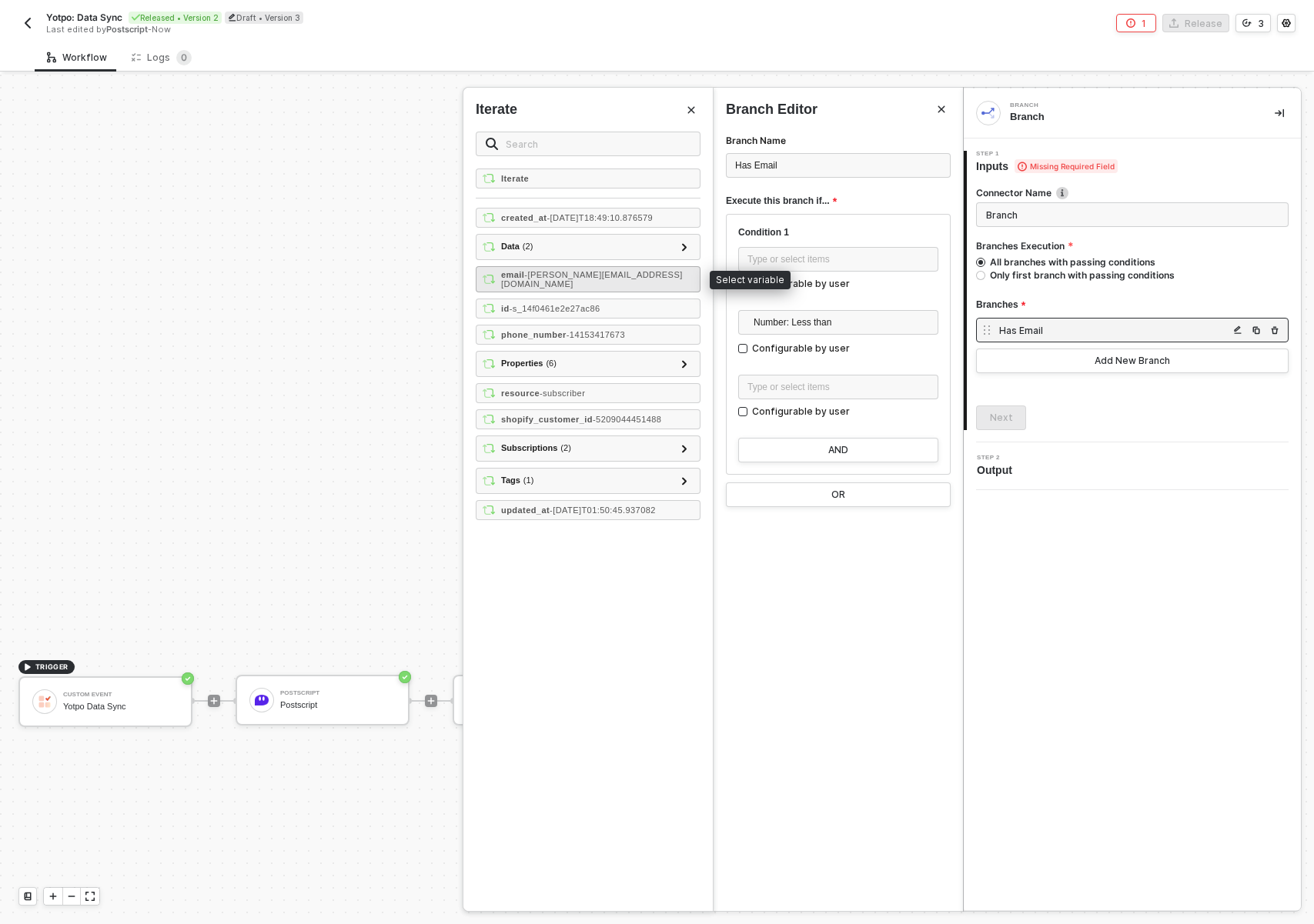
click at [580, 269] on div "email - erlich@aviato.com" at bounding box center [587, 279] width 225 height 26
click at [830, 335] on div "Number: Less than" at bounding box center [838, 324] width 200 height 29
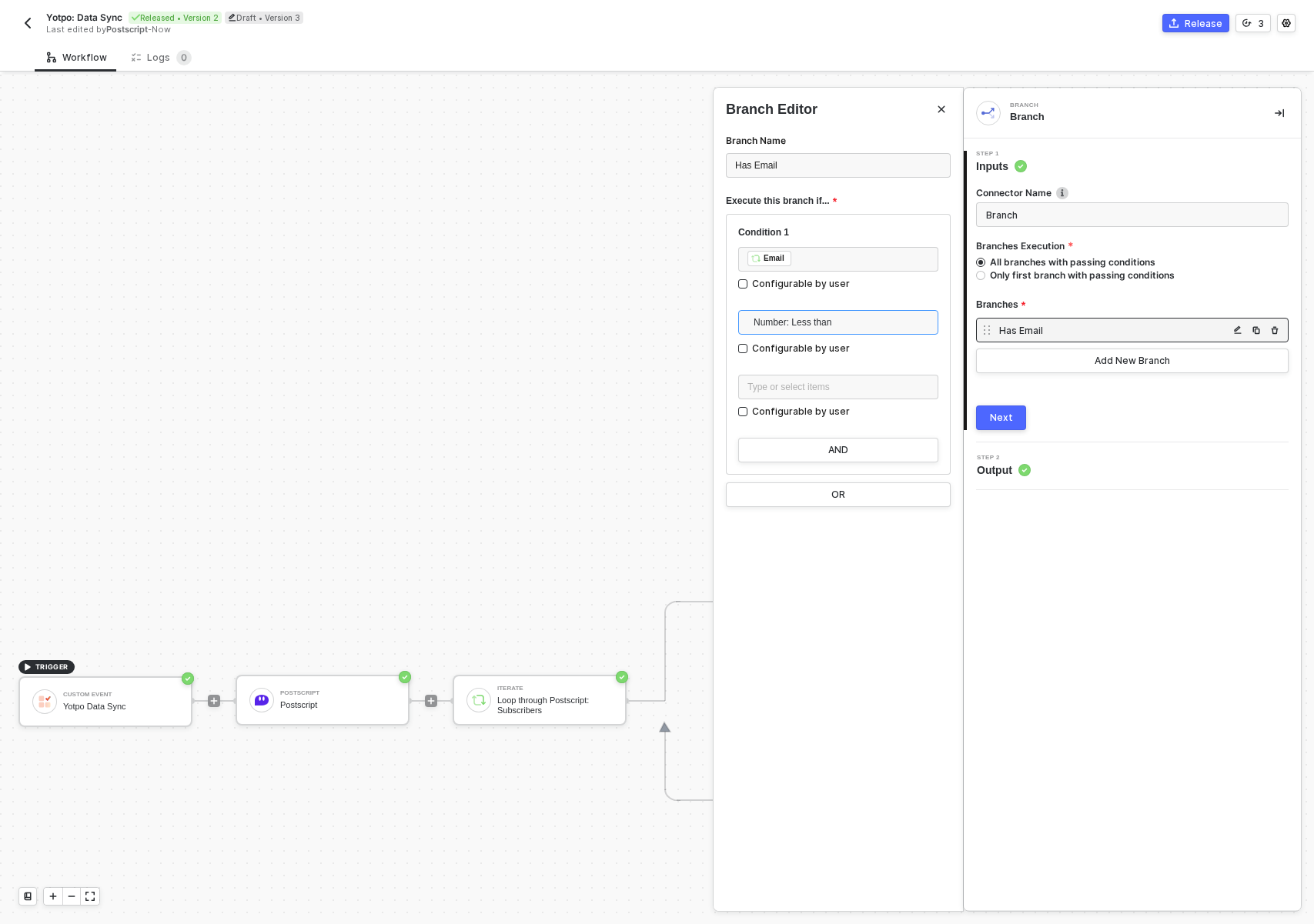
click at [830, 320] on span "Number: Less than" at bounding box center [841, 322] width 175 height 23
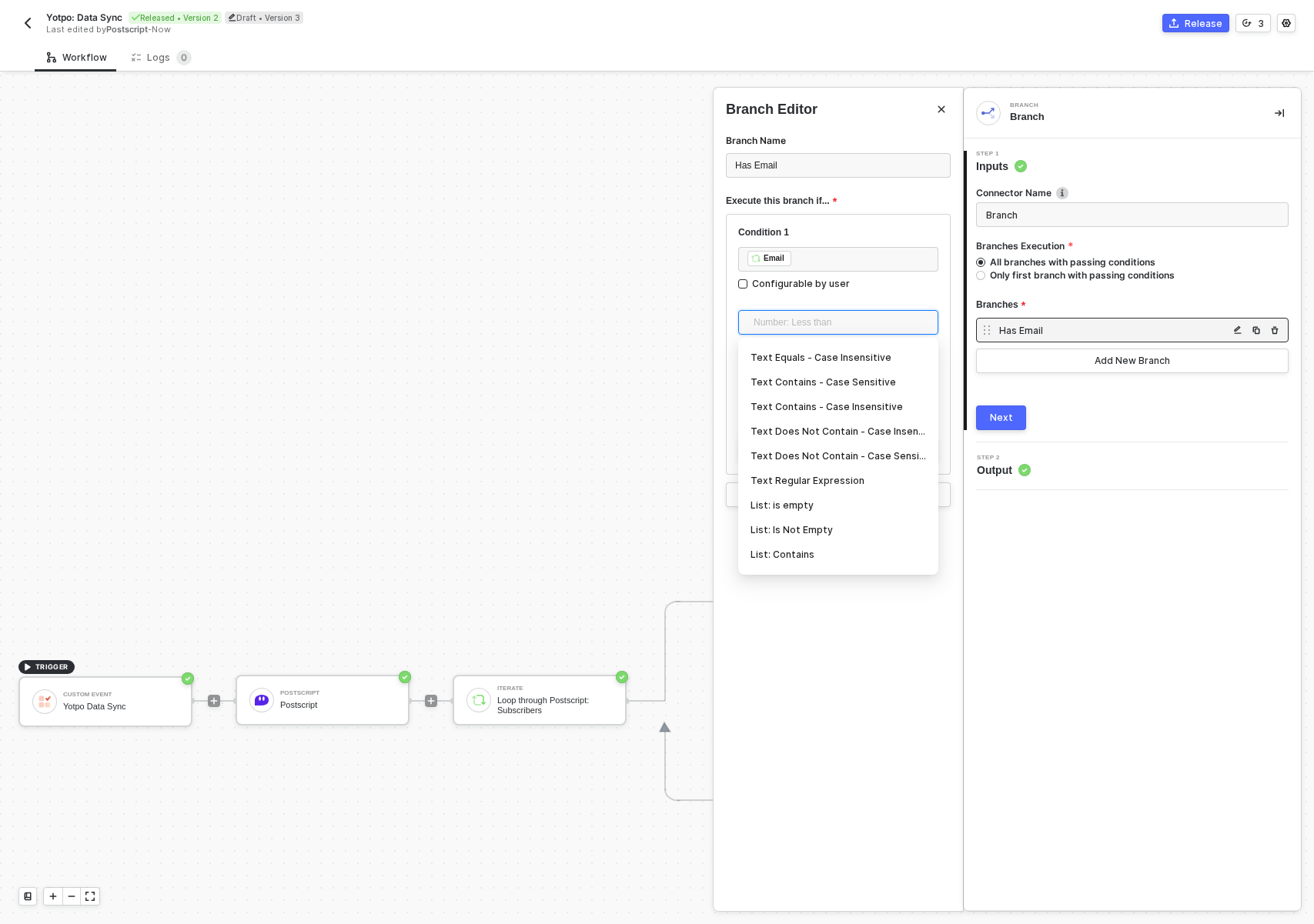
scroll to position [410, 0]
click at [800, 486] on div "Exists" at bounding box center [838, 485] width 175 height 17
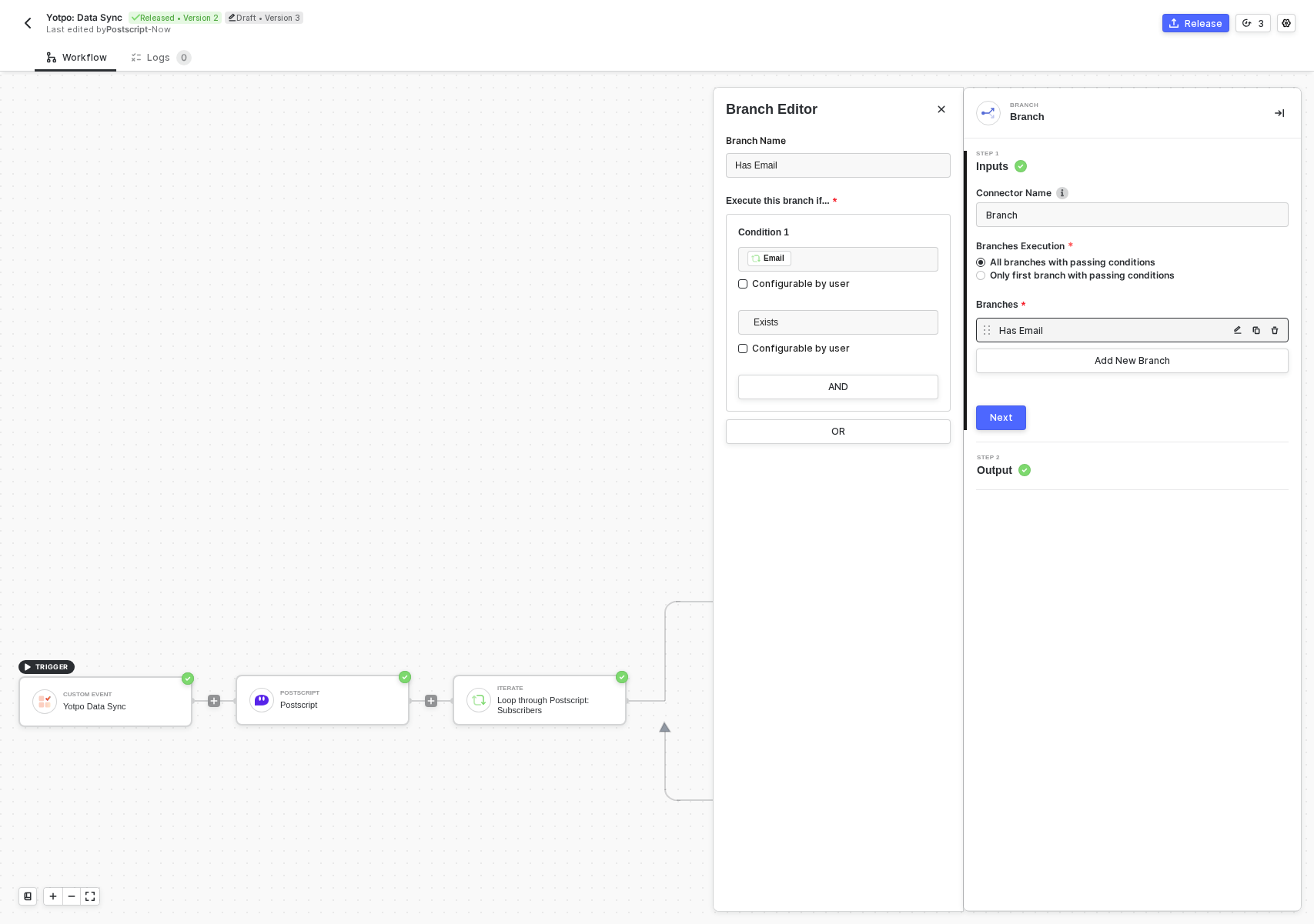
click at [1011, 415] on div "Next" at bounding box center [1001, 417] width 23 height 12
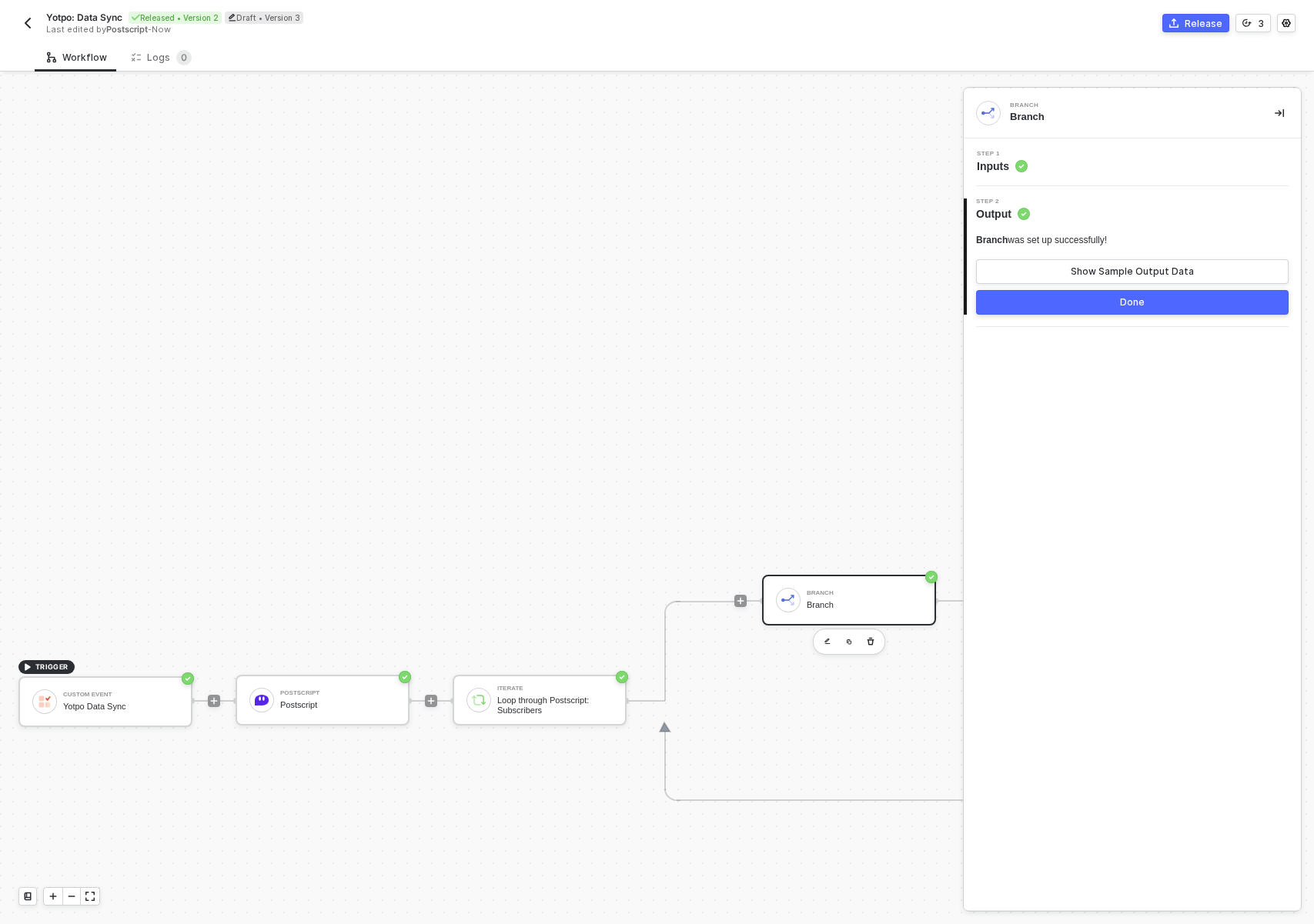
drag, startPoint x: 623, startPoint y: 475, endPoint x: 425, endPoint y: 483, distance: 198.2
click at [425, 483] on div "TRIGGER Custom Event Yotpo Data Sync Postscript Postscript Iterate Loop through…" at bounding box center [565, 701] width 1130 height 1309
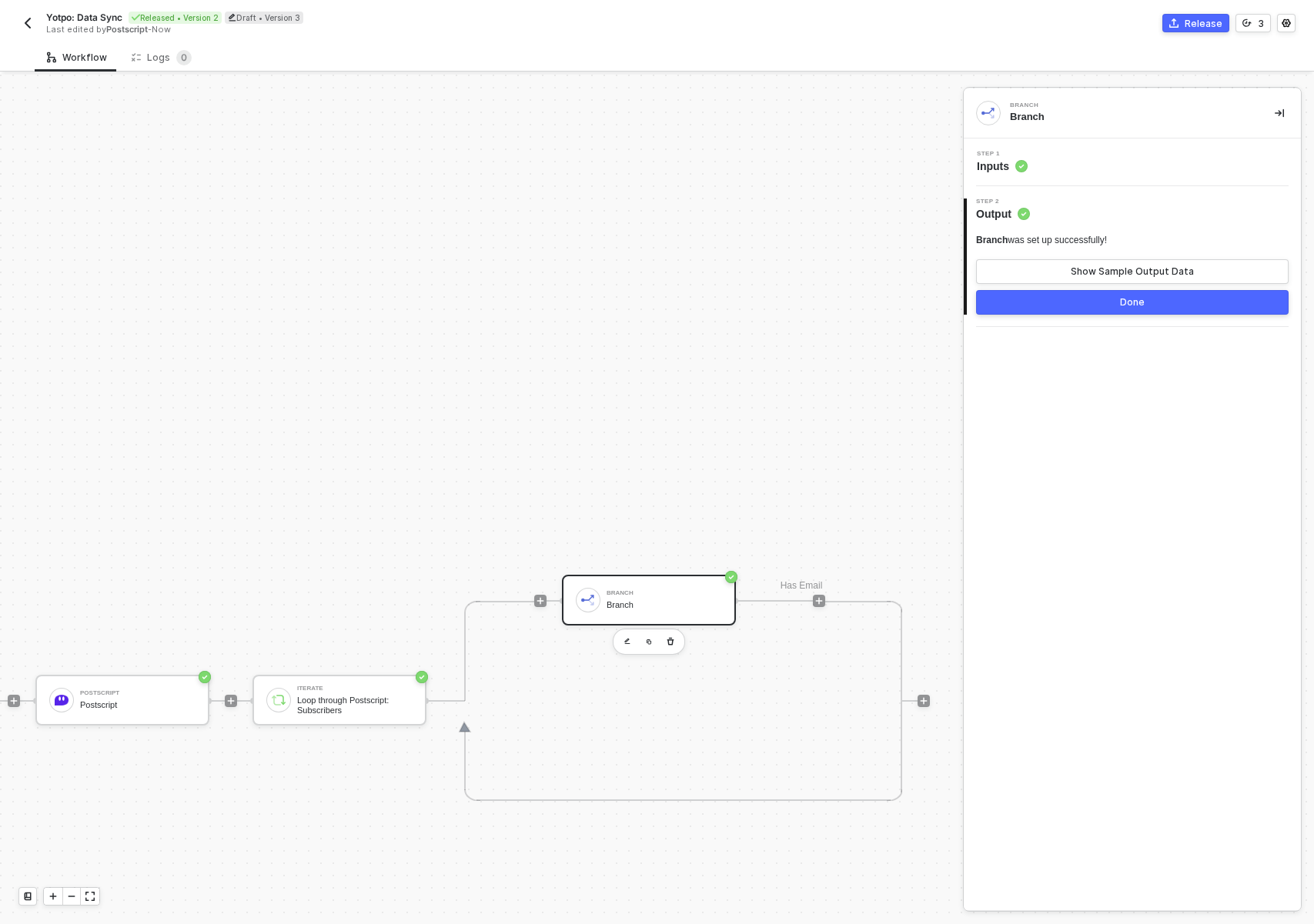
scroll to position [29, 233]
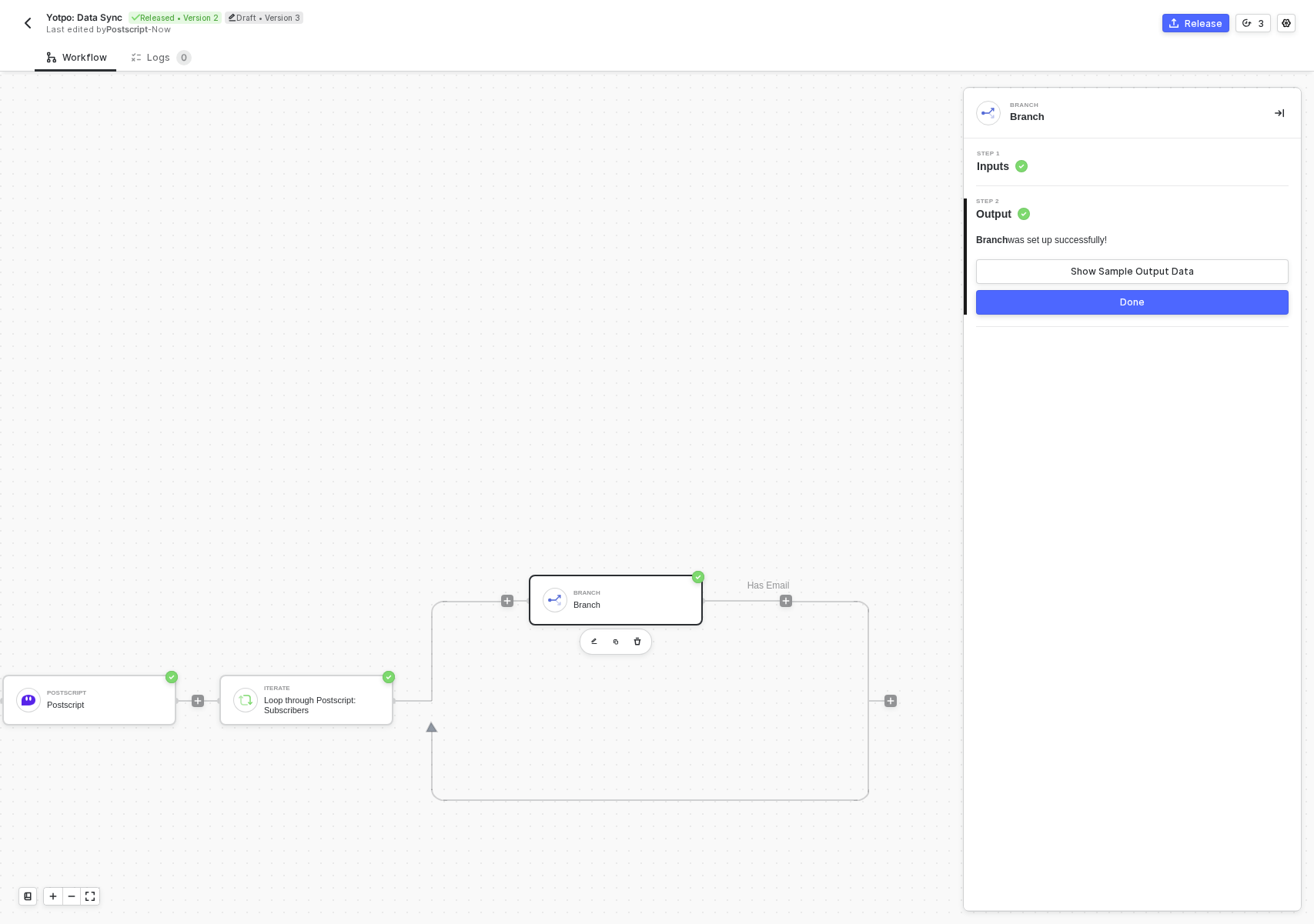
click at [649, 609] on div "Branch Branch" at bounding box center [631, 599] width 116 height 29
click at [1036, 110] on div "Branch" at bounding box center [1130, 117] width 240 height 14
click at [1038, 110] on div "Branch" at bounding box center [1130, 117] width 240 height 14
click at [1035, 163] on div "Step 1 Inputs" at bounding box center [1134, 162] width 334 height 23
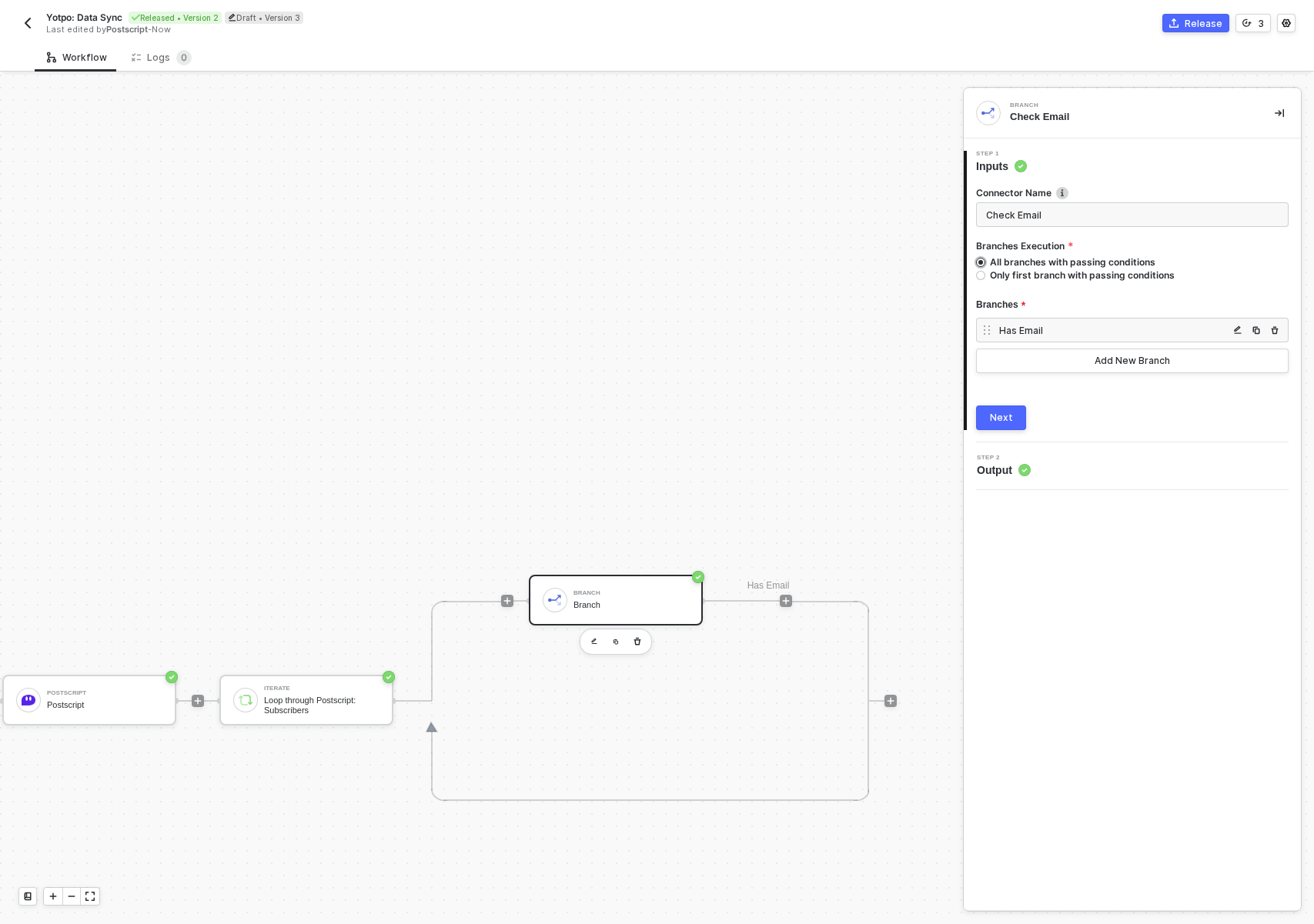
type input "Check Email"
click at [1055, 265] on span "All branches with passing conditions" at bounding box center [1071, 262] width 170 height 13
click at [986, 265] on input "All branches with passing conditions" at bounding box center [980, 262] width 10 height 10
click at [1021, 283] on div "All branches with passing conditions Only first branch with passing conditions" at bounding box center [1132, 270] width 313 height 31
click at [1012, 280] on span "Only first branch with passing conditions" at bounding box center [1080, 275] width 189 height 13
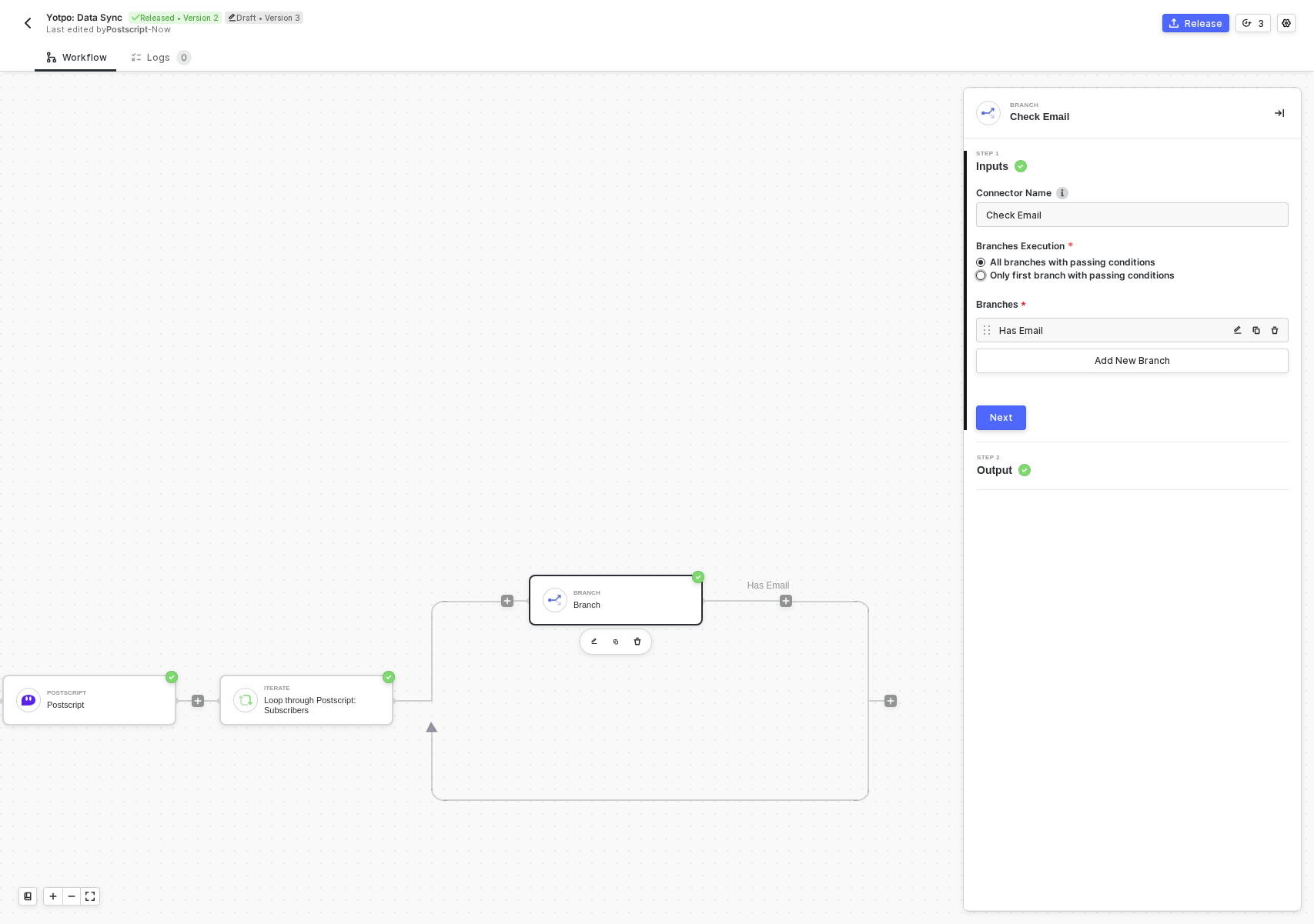
click at [986, 280] on input "Only first branch with passing conditions" at bounding box center [980, 276] width 10 height 10
radio input "true"
radio input "false"
click at [1004, 415] on div "Next" at bounding box center [1001, 417] width 23 height 12
click at [761, 860] on div "TRIGGER Custom Event Yotpo Data Sync Postscript Postscript Iterate Loop through…" at bounding box center [332, 701] width 1130 height 1309
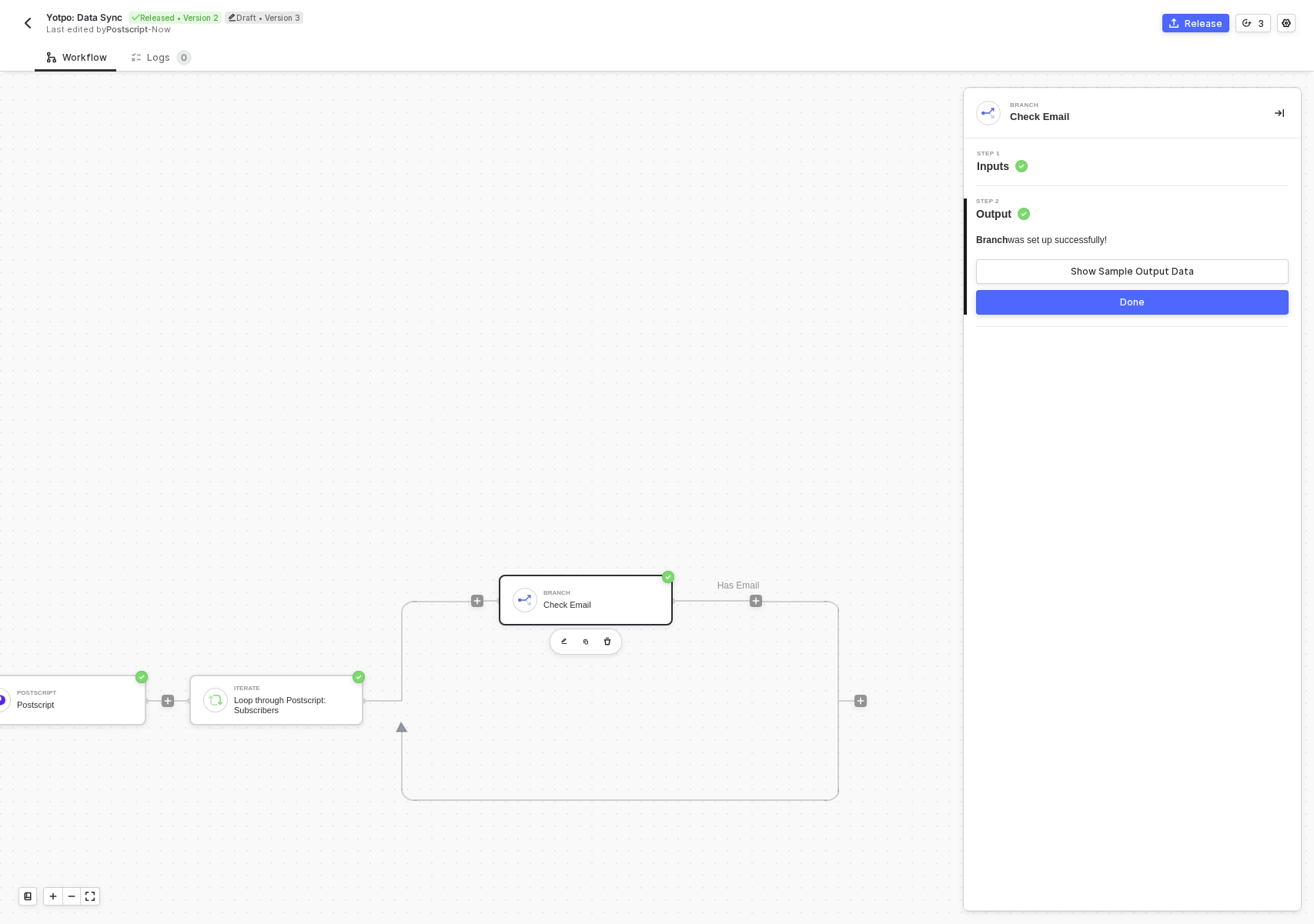
scroll to position [29, 275]
click at [751, 602] on icon "icon-play" at bounding box center [755, 600] width 10 height 10
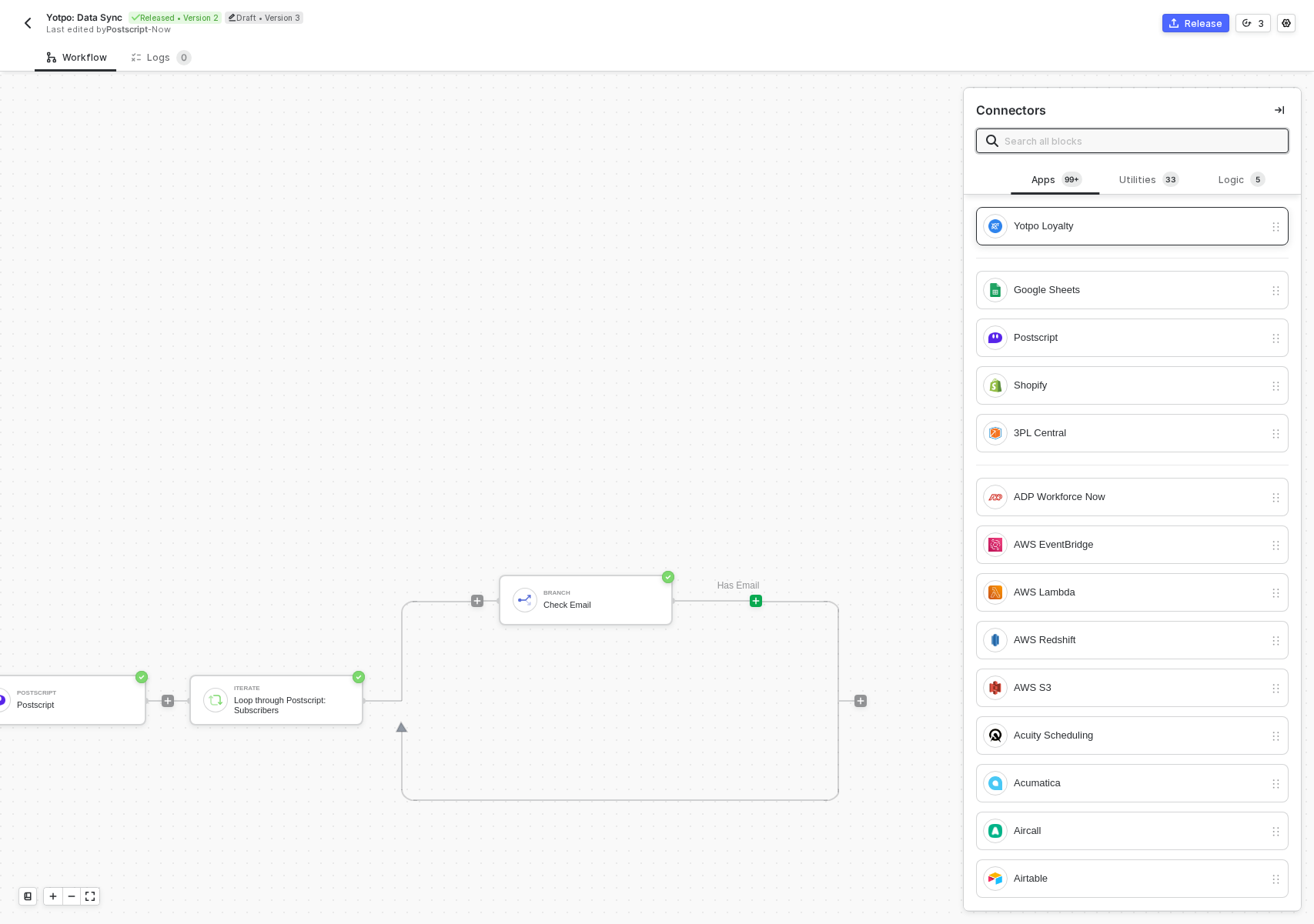
click at [1048, 221] on div "Yotpo Loyalty" at bounding box center [1139, 226] width 250 height 17
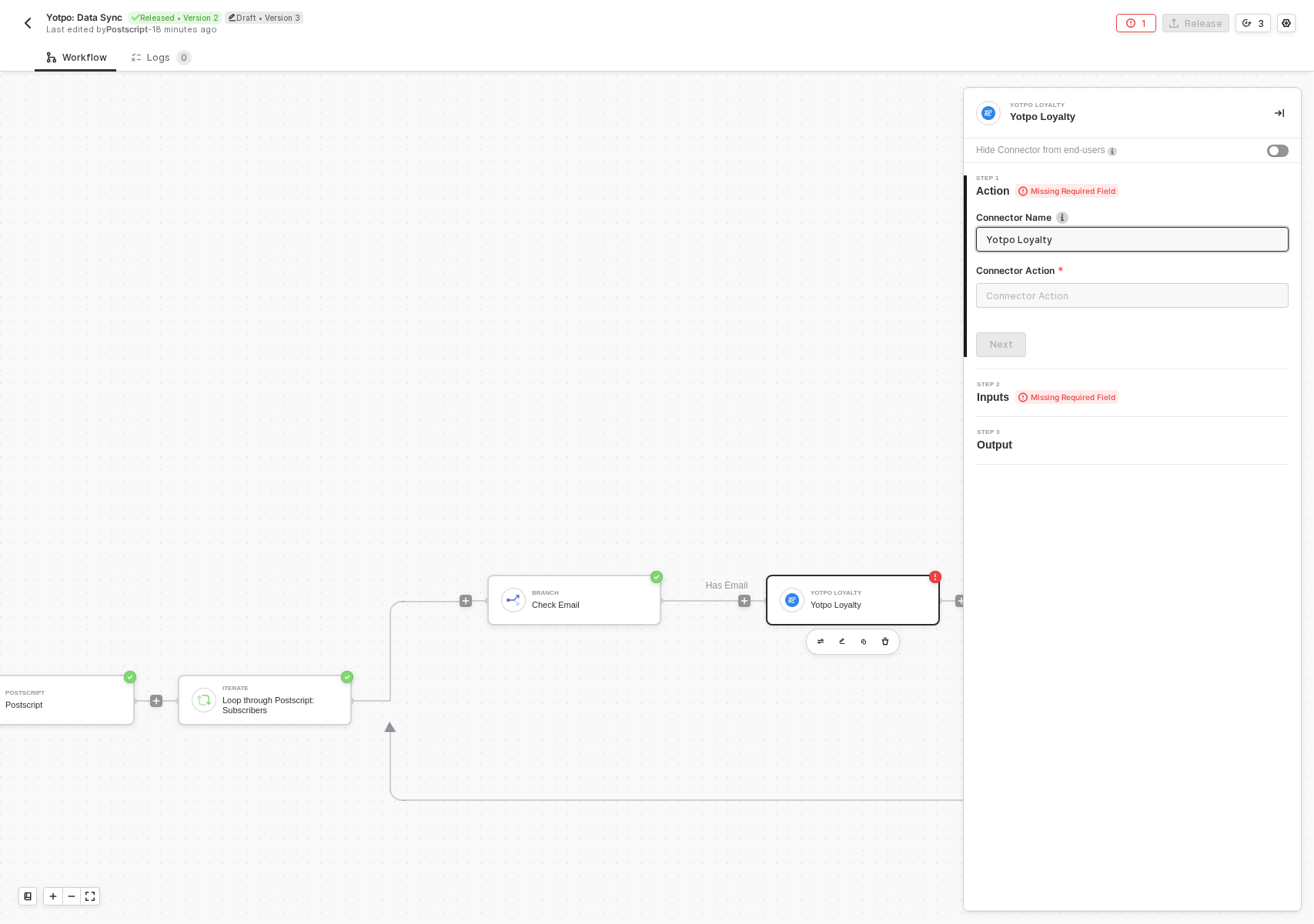
click at [1043, 237] on input "Yotpo Loyalty" at bounding box center [1130, 239] width 290 height 17
type input "Get customer"
click at [1107, 296] on input "text" at bounding box center [1132, 296] width 313 height 24
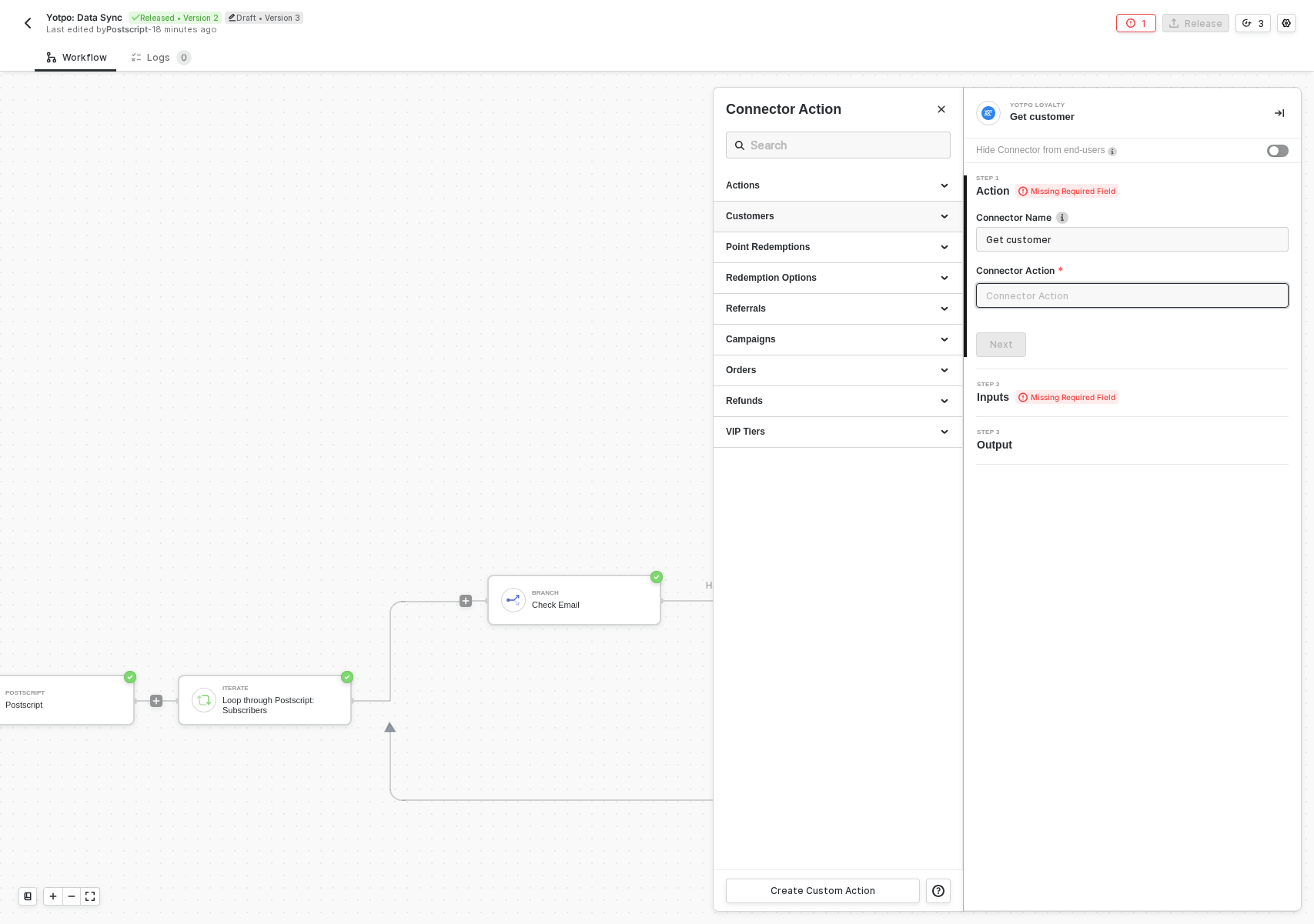
click at [842, 221] on div "Customers" at bounding box center [838, 216] width 224 height 13
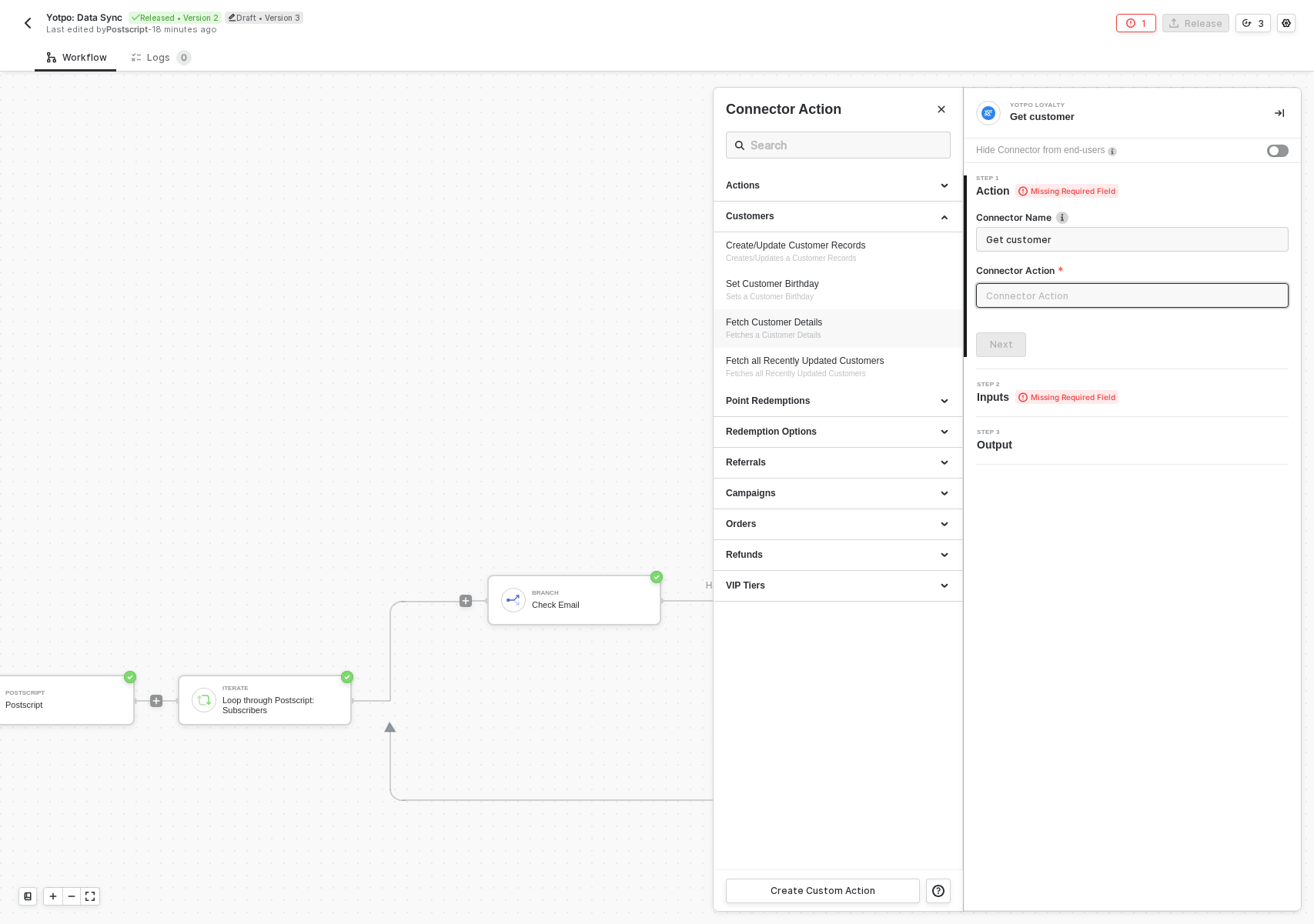
click at [801, 321] on div "Fetch Customer Details" at bounding box center [838, 322] width 224 height 13
type input "Customers - Fetch Customer Details"
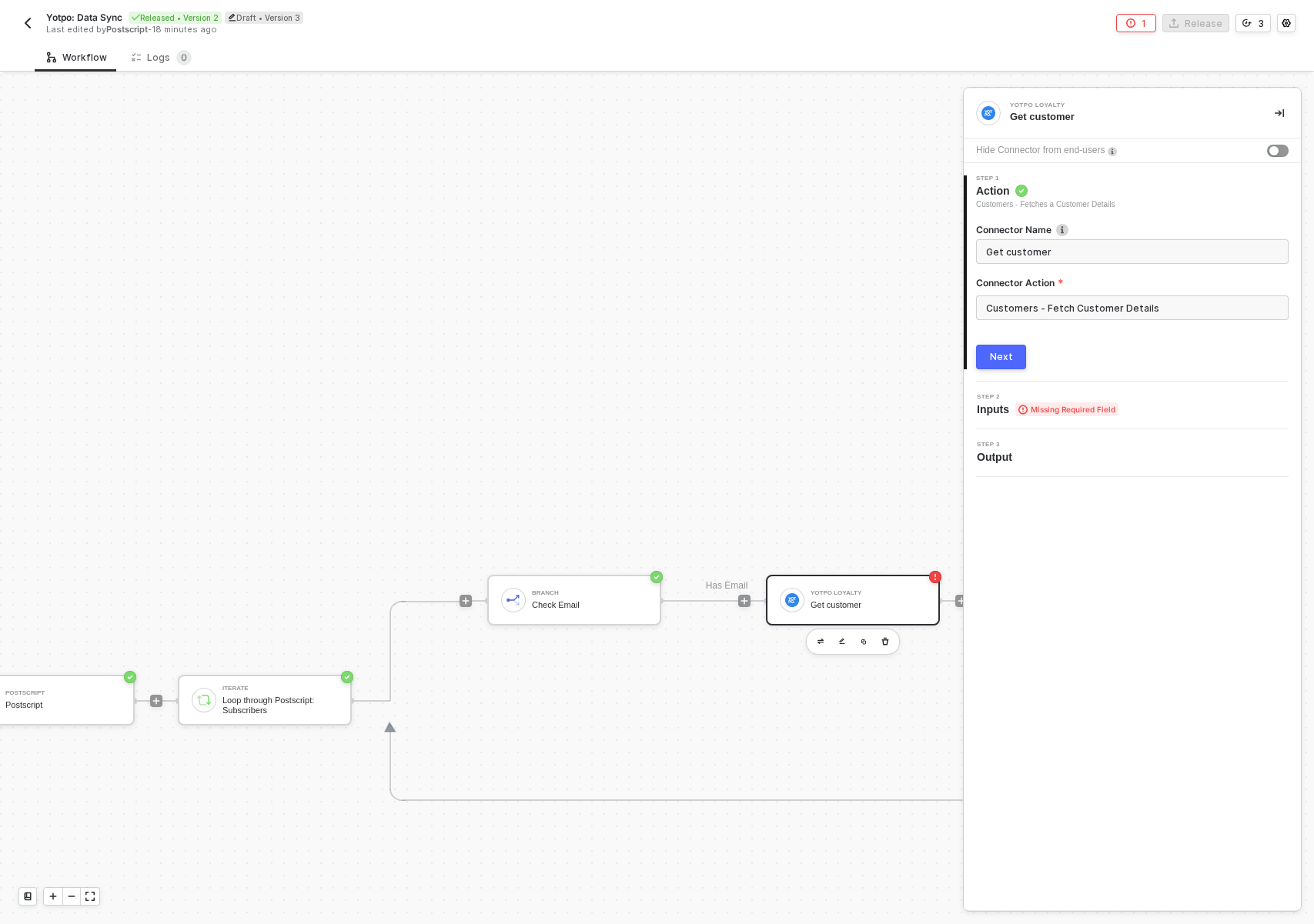
click at [1006, 357] on div "Next" at bounding box center [1001, 357] width 23 height 12
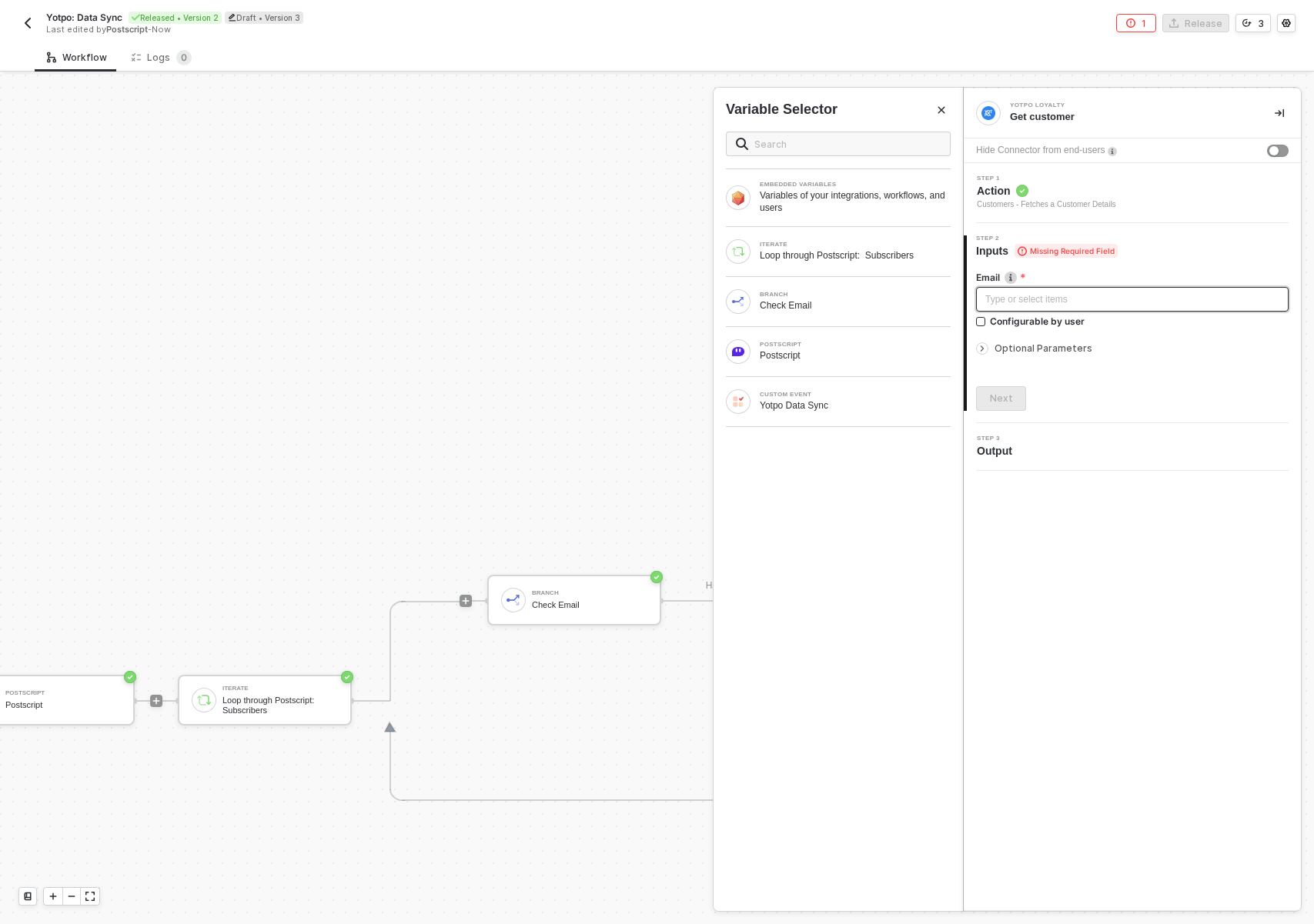
click at [1008, 304] on div "Type or select items ﻿" at bounding box center [1133, 299] width 294 height 15
click at [854, 264] on div "ITERATE Loop through Postscript: Subscribers" at bounding box center [838, 251] width 249 height 49
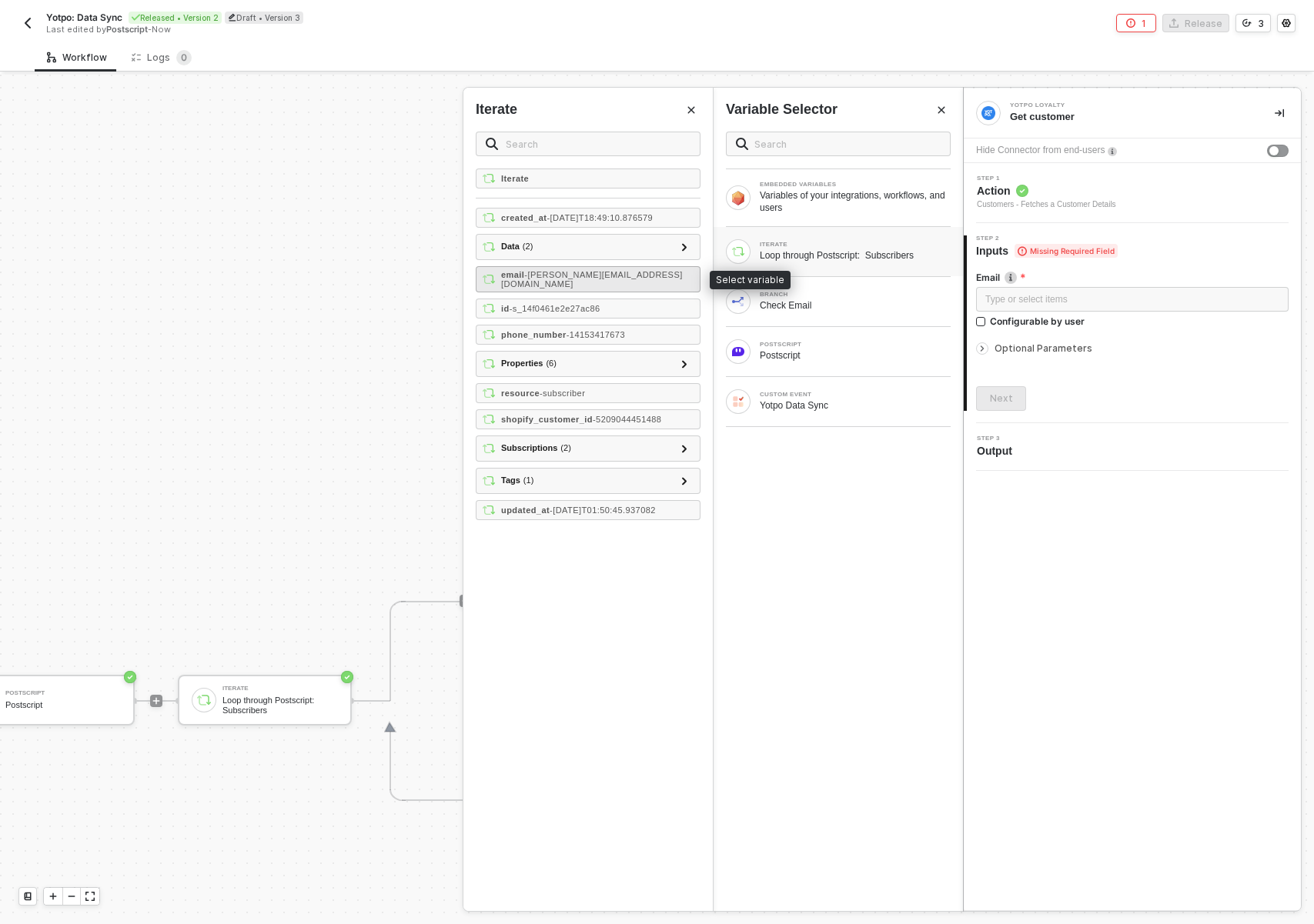
click at [517, 271] on strong "email" at bounding box center [512, 275] width 23 height 10
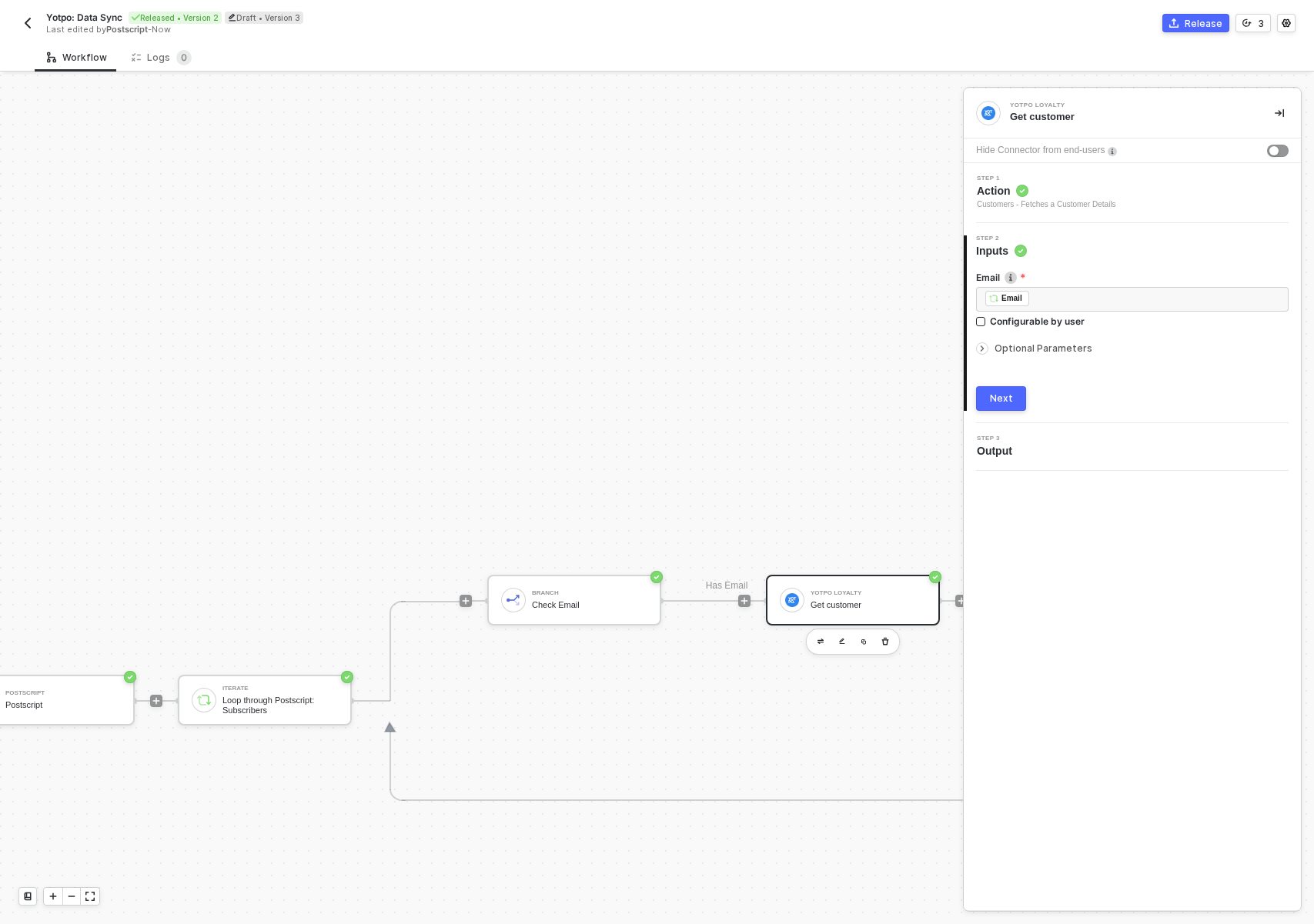
click at [1022, 399] on button "Next" at bounding box center [1001, 398] width 50 height 24
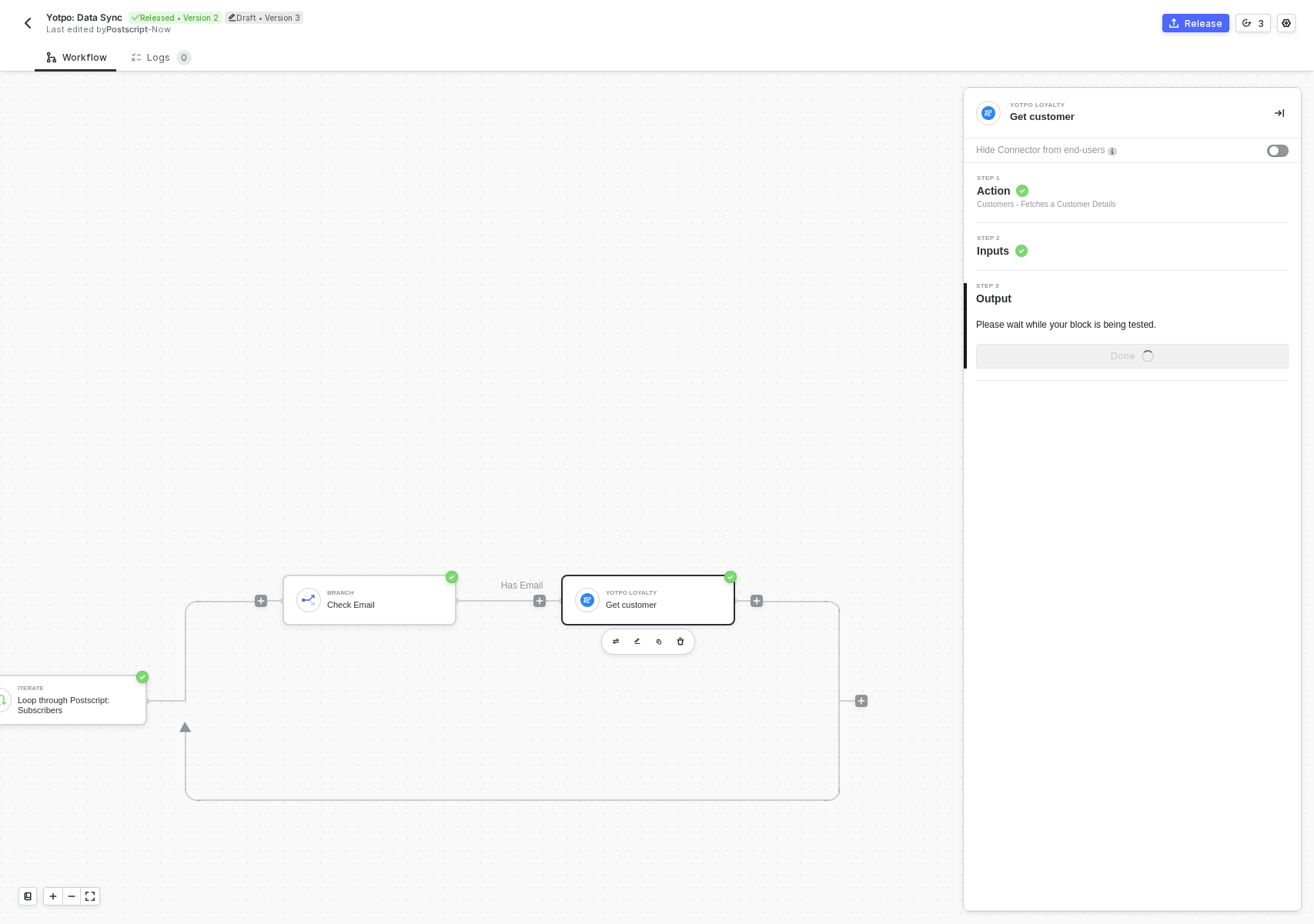
scroll to position [29, 492]
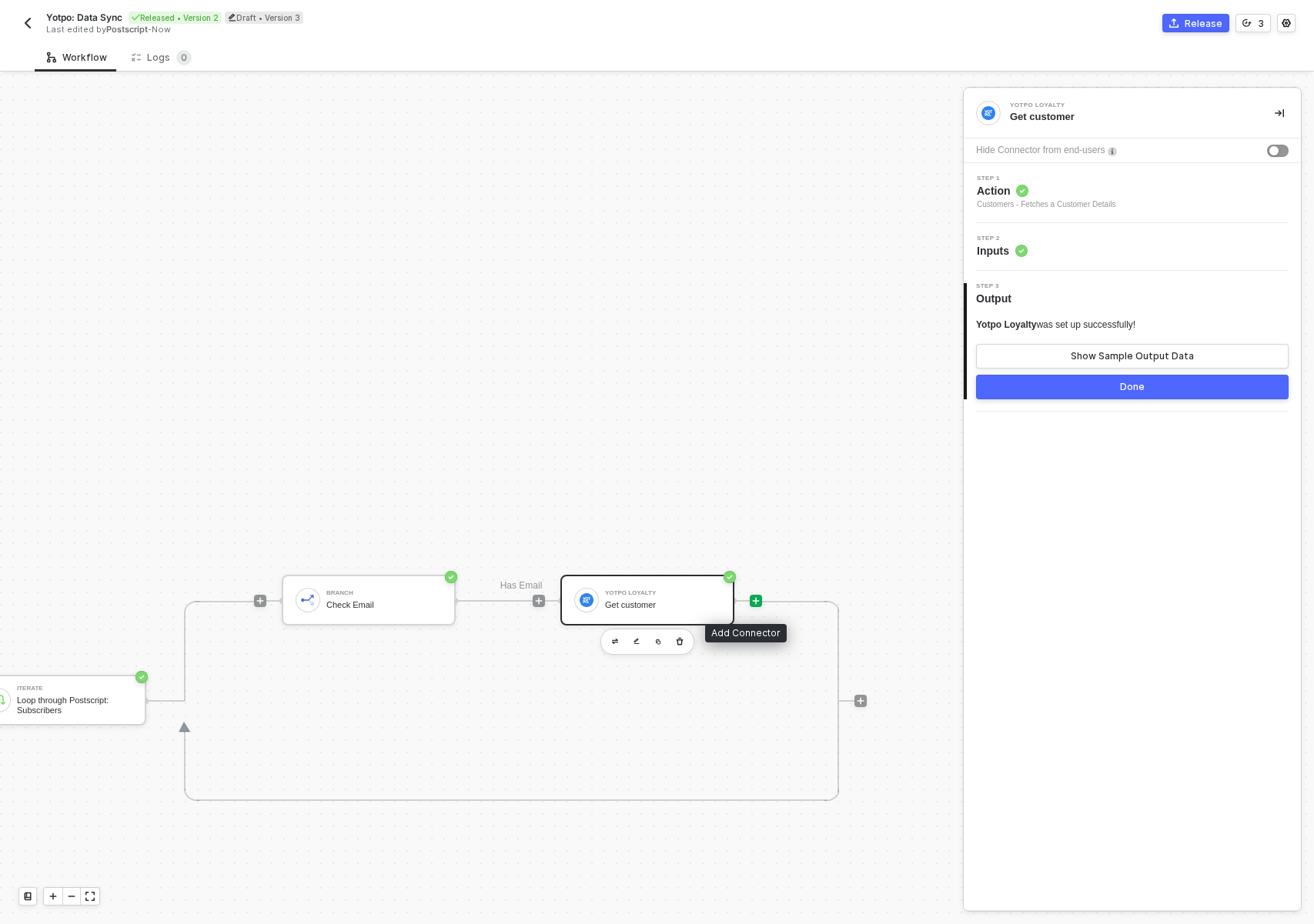
click at [751, 596] on icon "icon-play" at bounding box center [755, 600] width 10 height 10
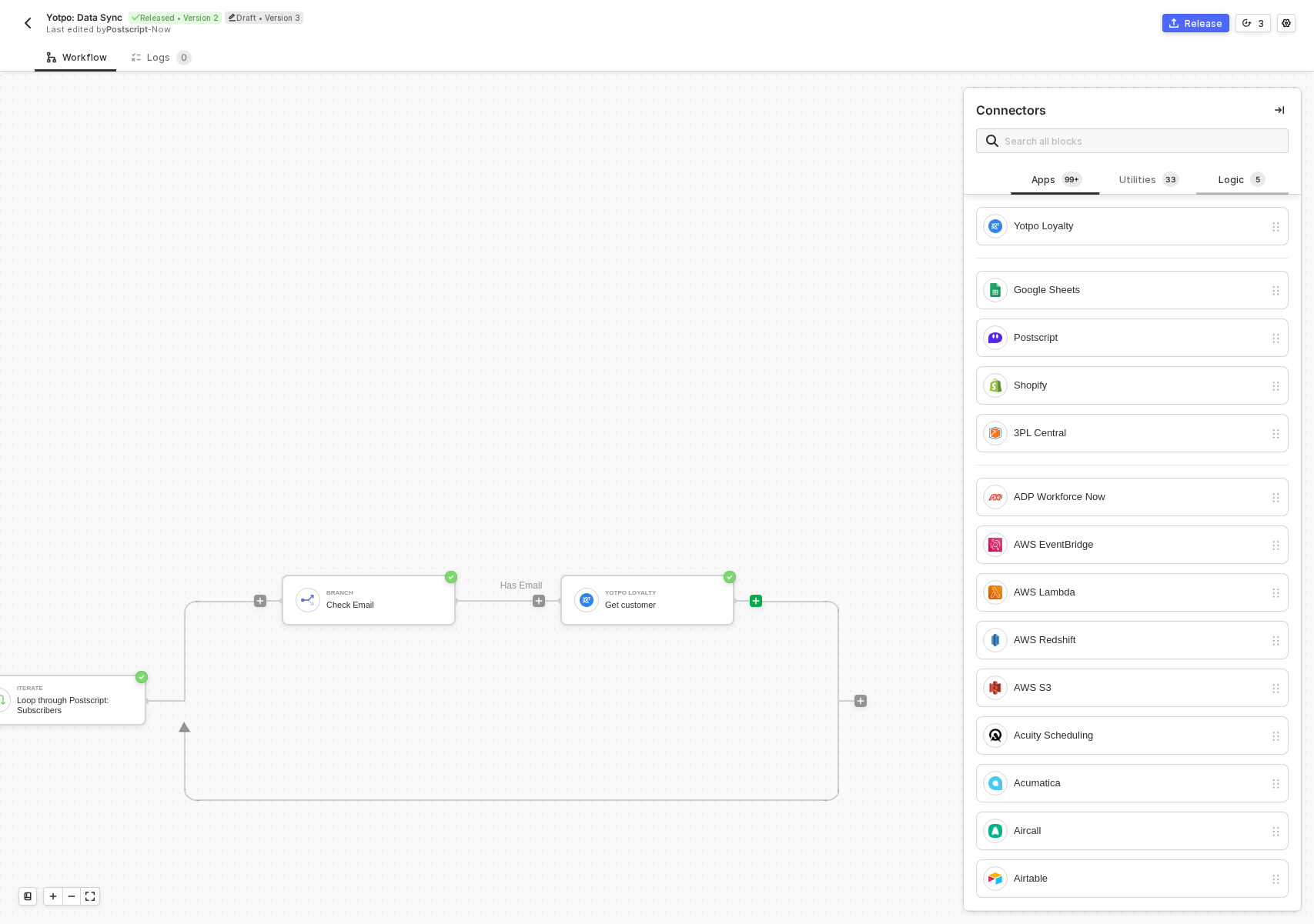
click at [1209, 178] on div "Logic 5" at bounding box center [1242, 179] width 67 height 17
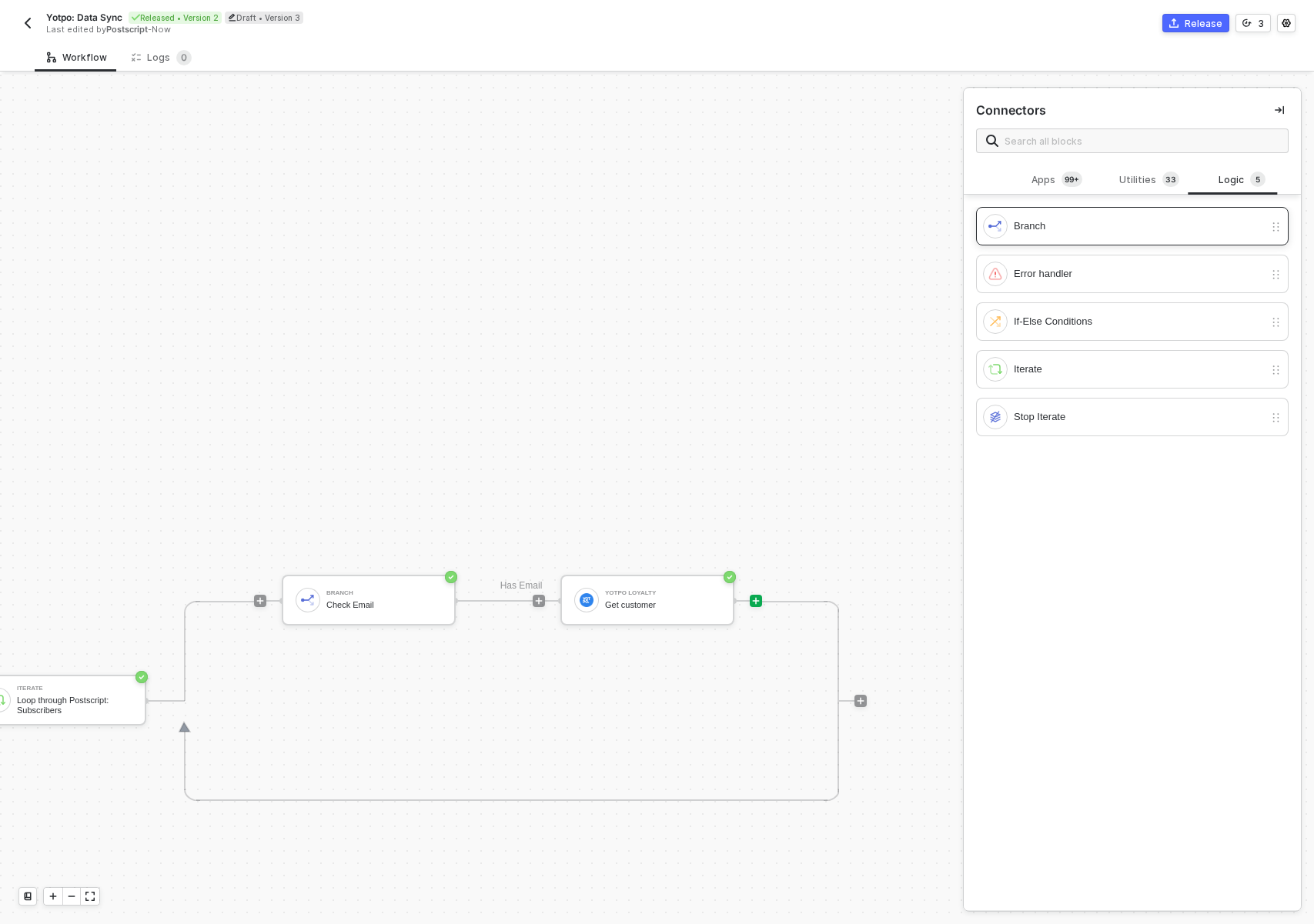
click at [1102, 236] on div "Branch" at bounding box center [1123, 226] width 281 height 24
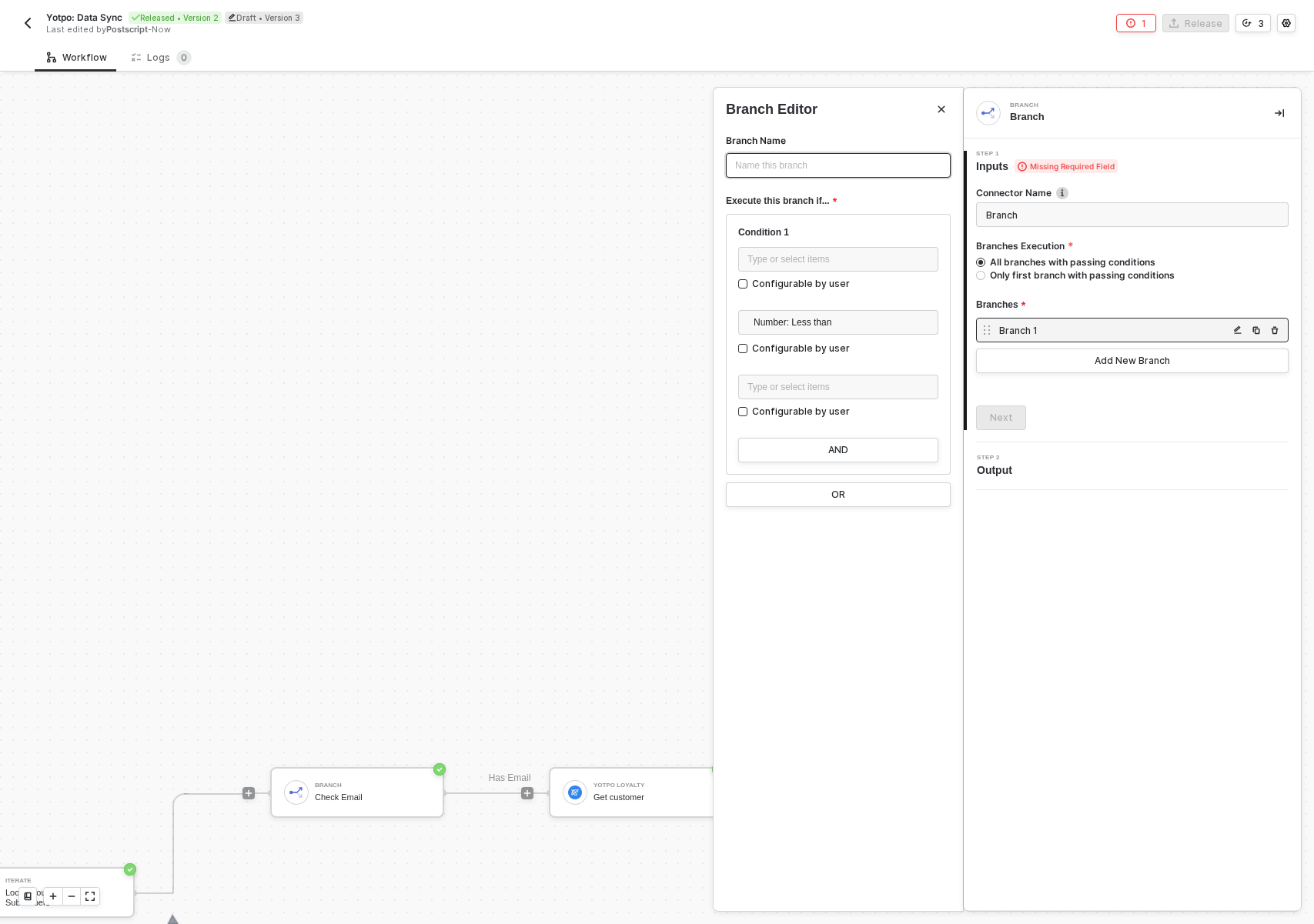
click at [778, 155] on div "Name this branch ﻿" at bounding box center [838, 165] width 225 height 24
click at [797, 160] on div "Name this branch ﻿" at bounding box center [839, 165] width 207 height 15
click at [757, 262] on div "Type or select items ﻿" at bounding box center [839, 259] width 182 height 15
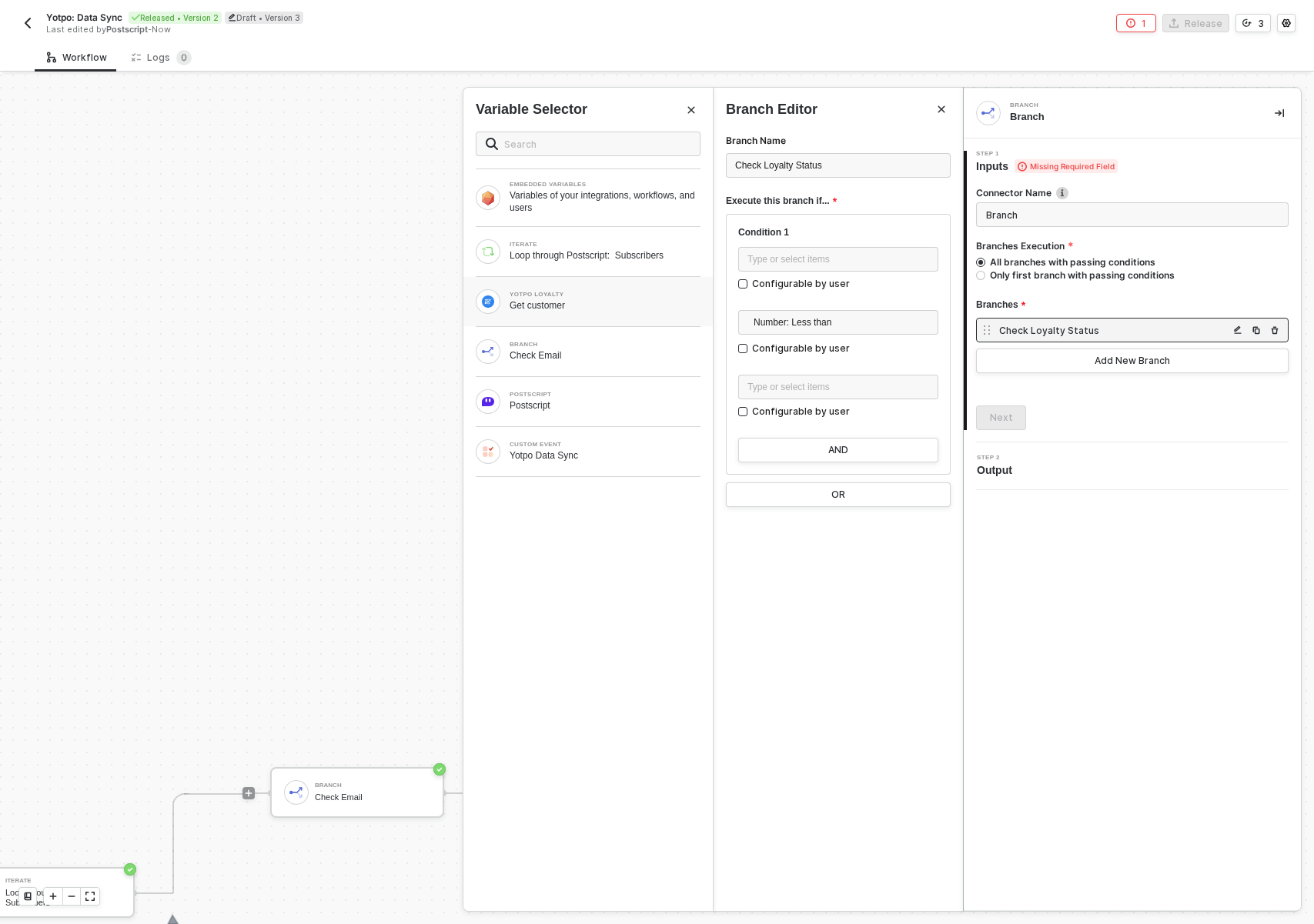
click at [540, 306] on div "Get customer" at bounding box center [605, 305] width 191 height 12
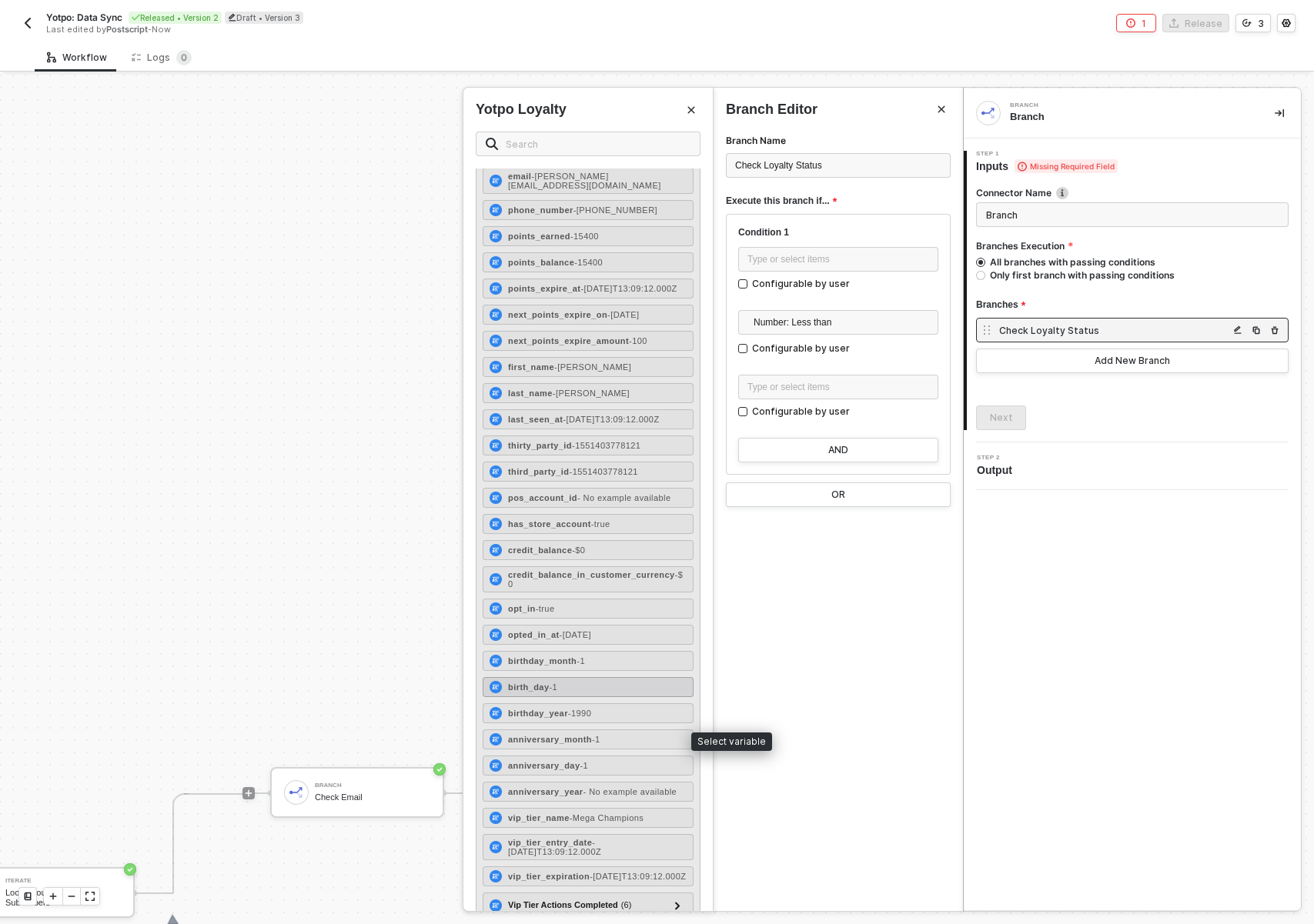
scroll to position [171, 0]
click at [594, 618] on div "opt_in - true" at bounding box center [587, 607] width 211 height 20
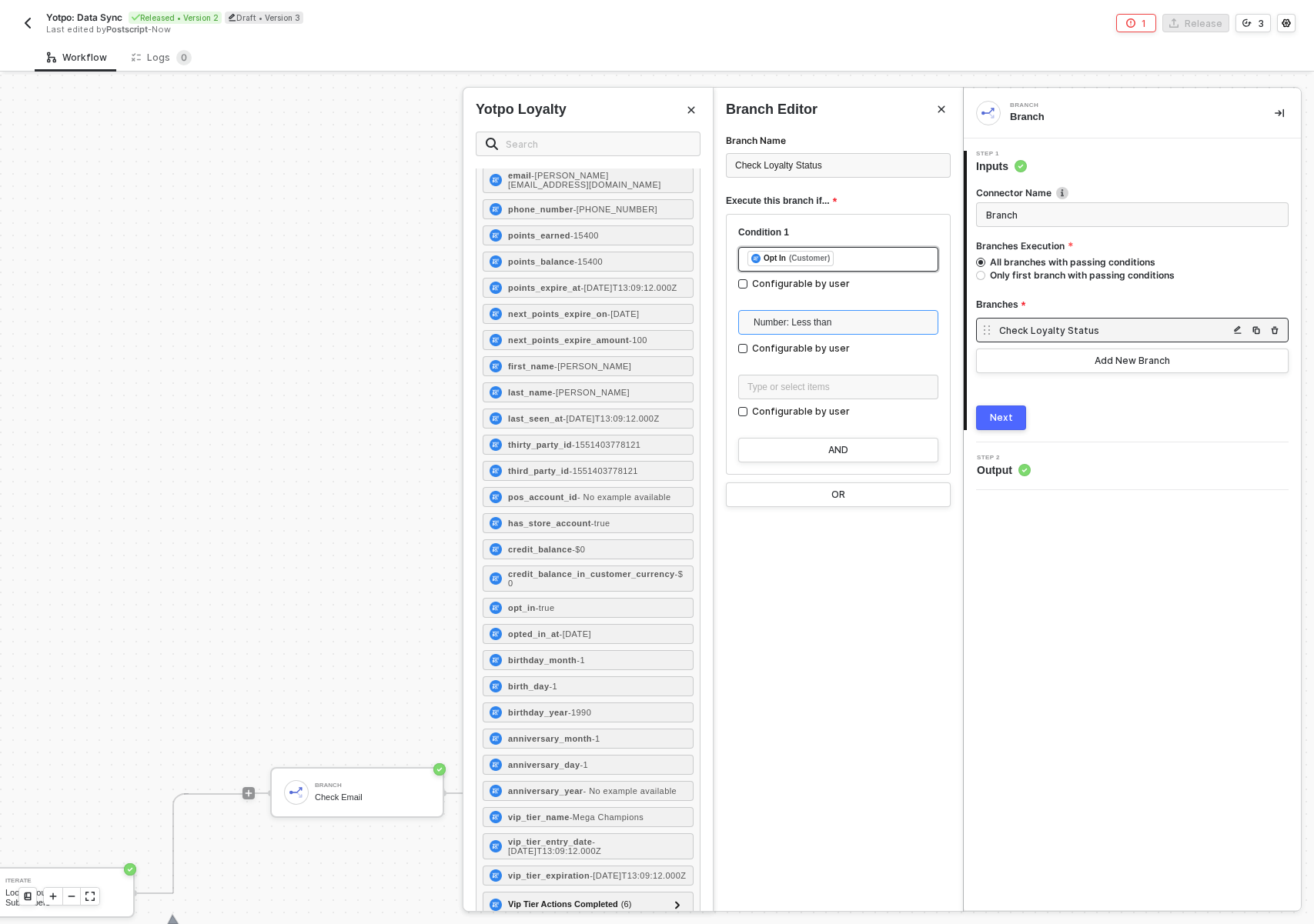
click at [869, 316] on span "Number: Less than" at bounding box center [841, 322] width 175 height 23
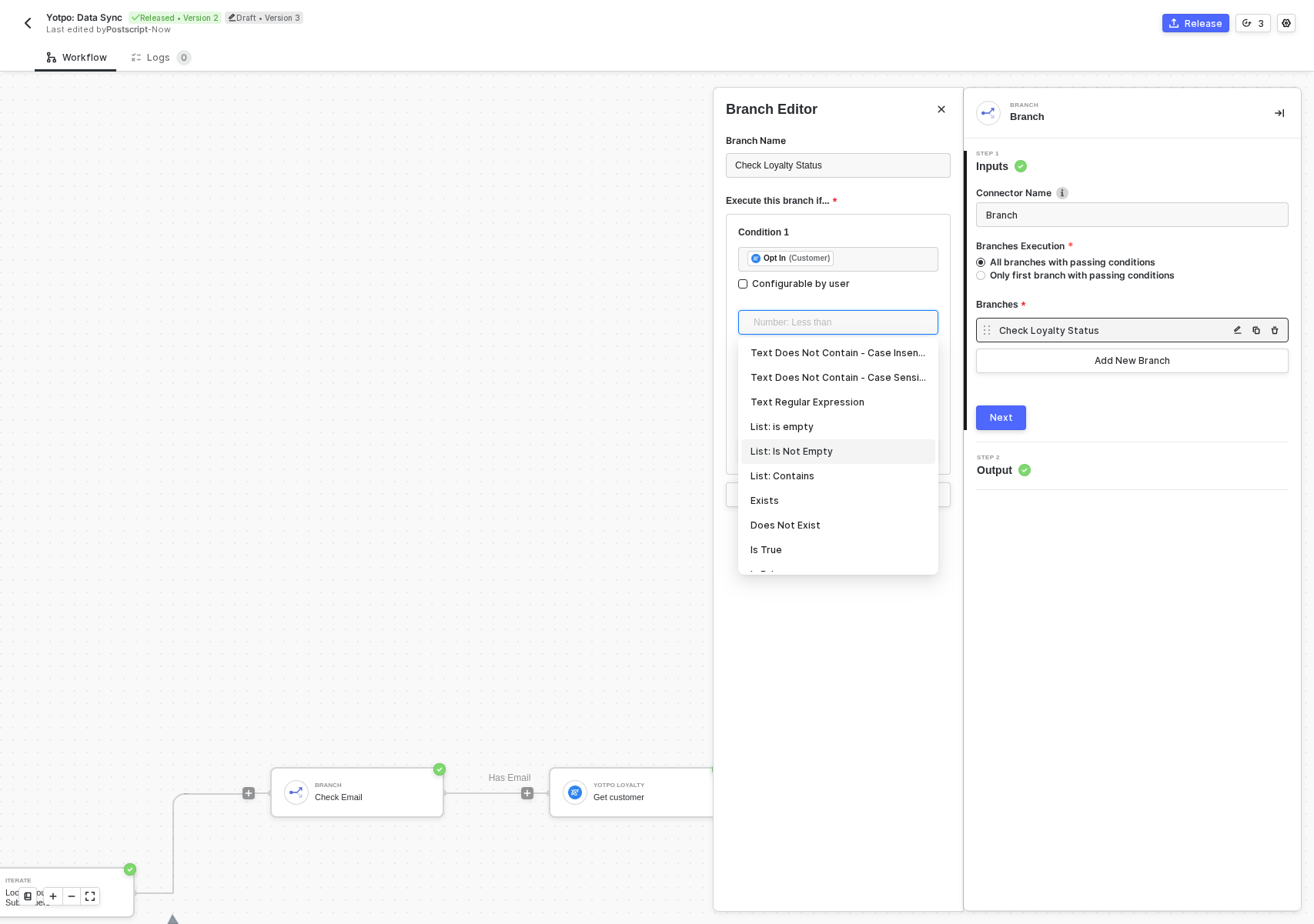
scroll to position [410, 0]
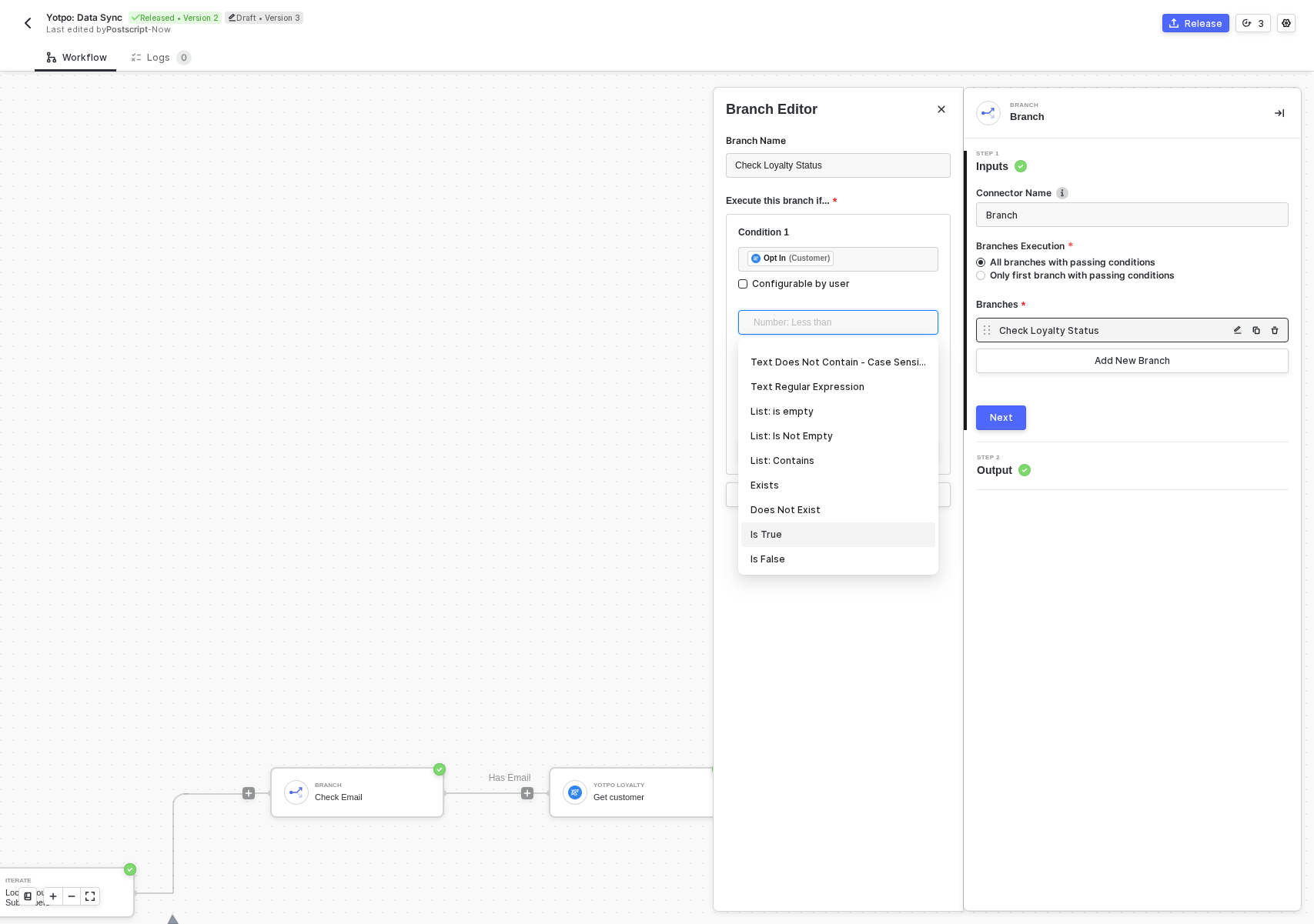
click at [793, 526] on div "Is True" at bounding box center [838, 534] width 175 height 17
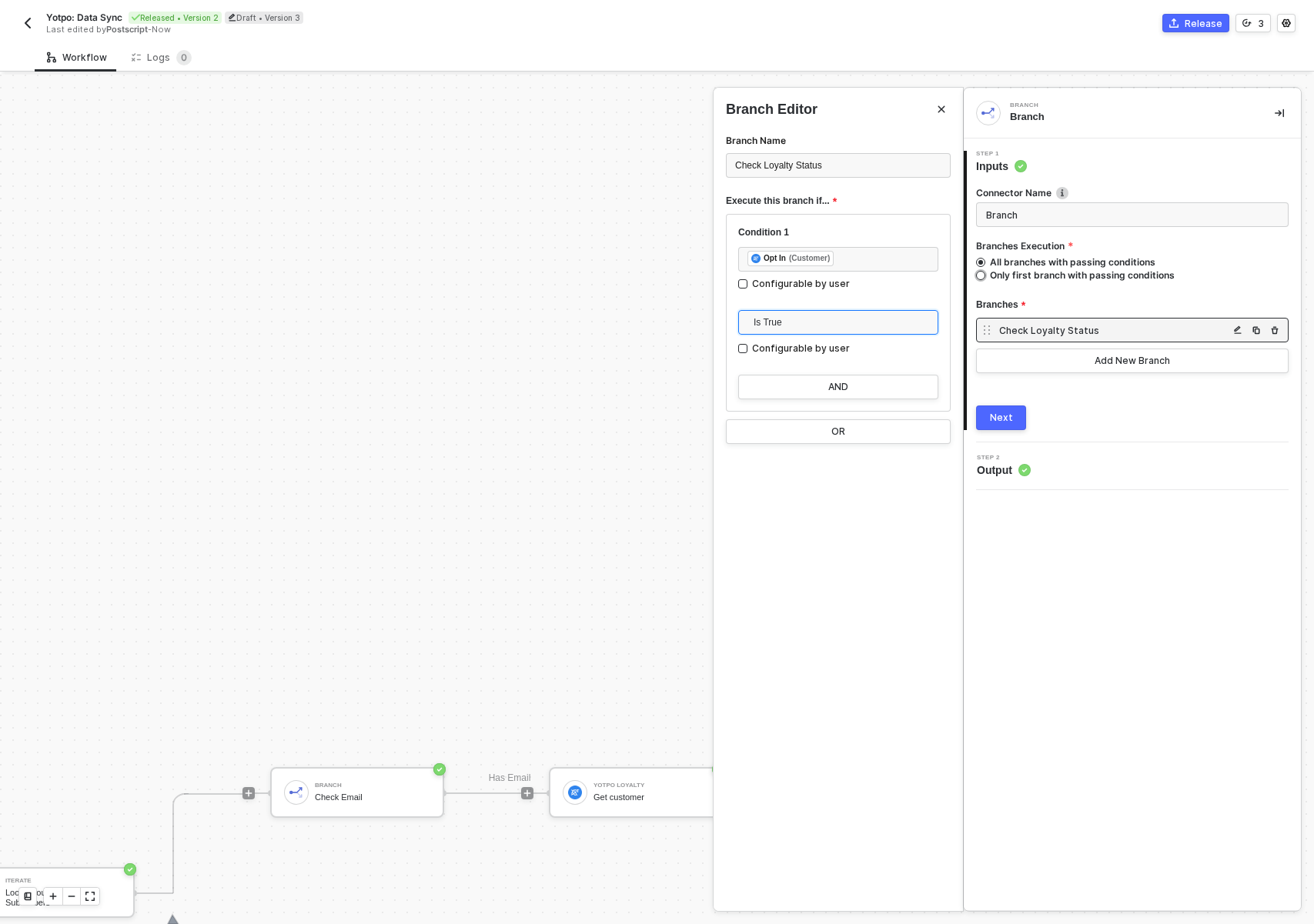
click at [1001, 277] on span "Only first branch with passing conditions" at bounding box center [1080, 275] width 189 height 13
click at [986, 277] on input "Only first branch with passing conditions" at bounding box center [980, 276] width 10 height 10
radio input "true"
radio input "false"
click at [815, 165] on span "Check Loyalty Status" at bounding box center [778, 165] width 87 height 10
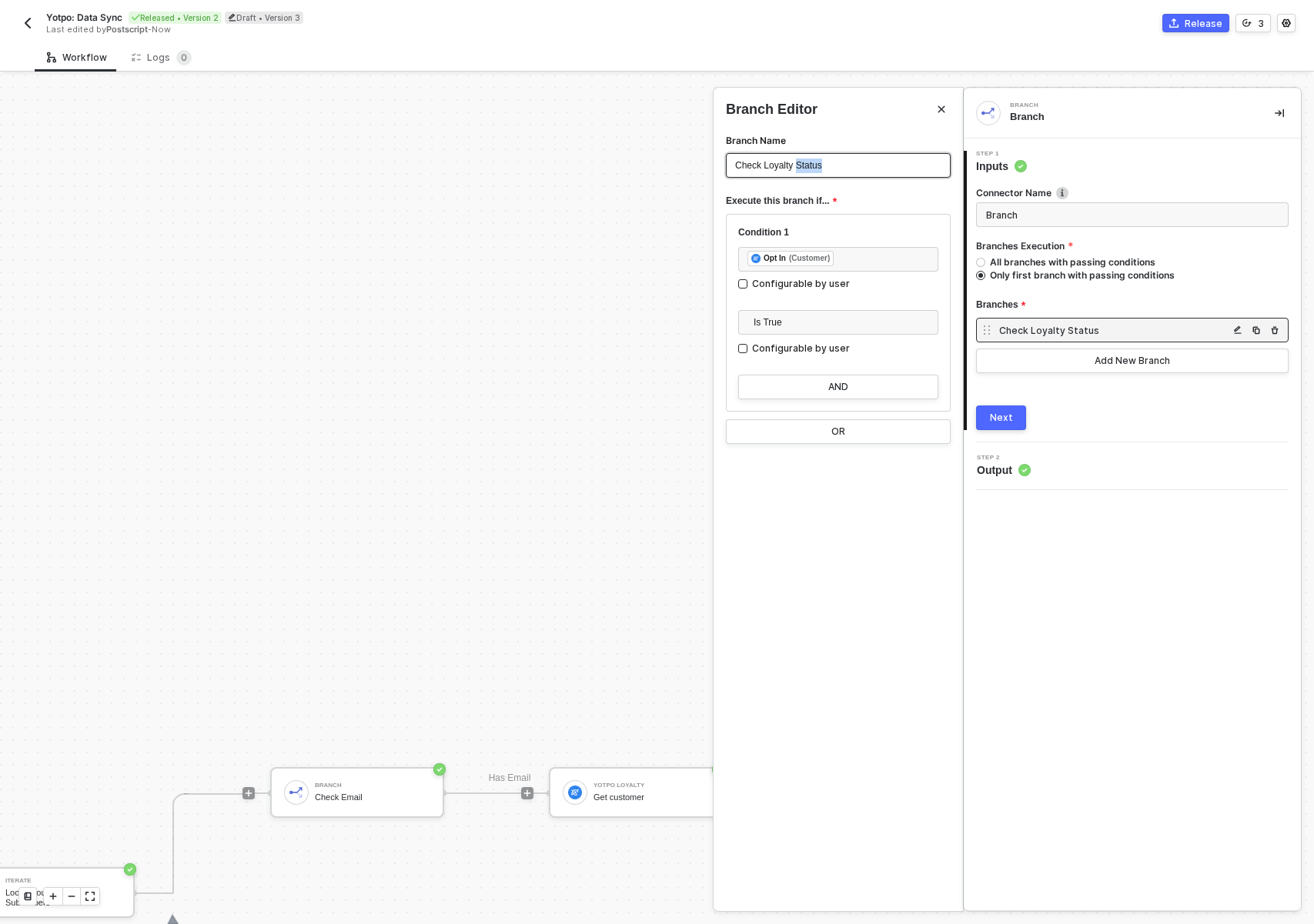
click at [815, 165] on span "Check Loyalty Status" at bounding box center [778, 165] width 87 height 10
click at [1094, 214] on input "Branch" at bounding box center [1132, 214] width 313 height 24
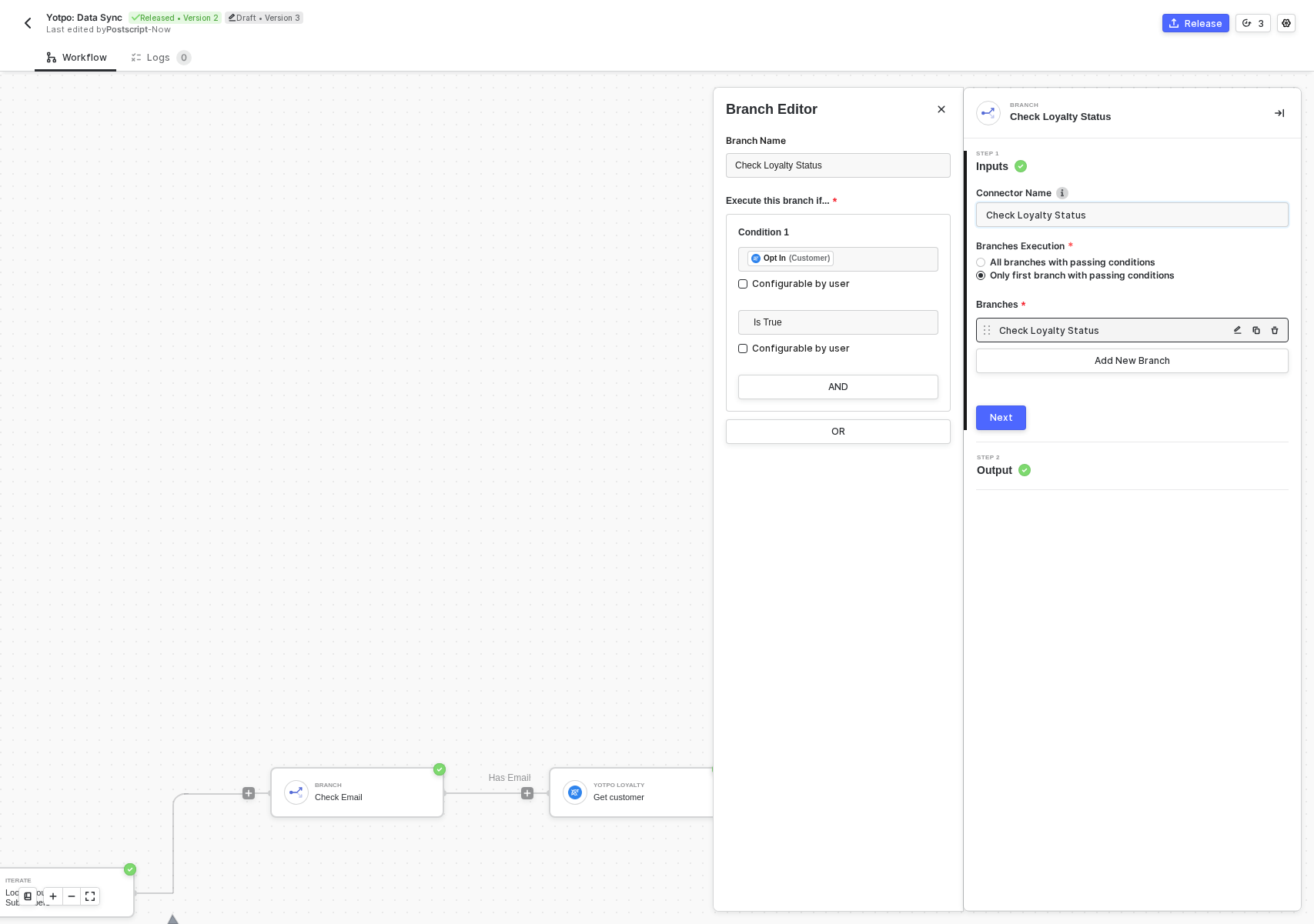
type input "Check Loyalty Status"
click at [747, 200] on span "Execute this branch if..." at bounding box center [781, 201] width 111 height 19
click at [767, 173] on div "Check Loyalty Status" at bounding box center [838, 165] width 225 height 24
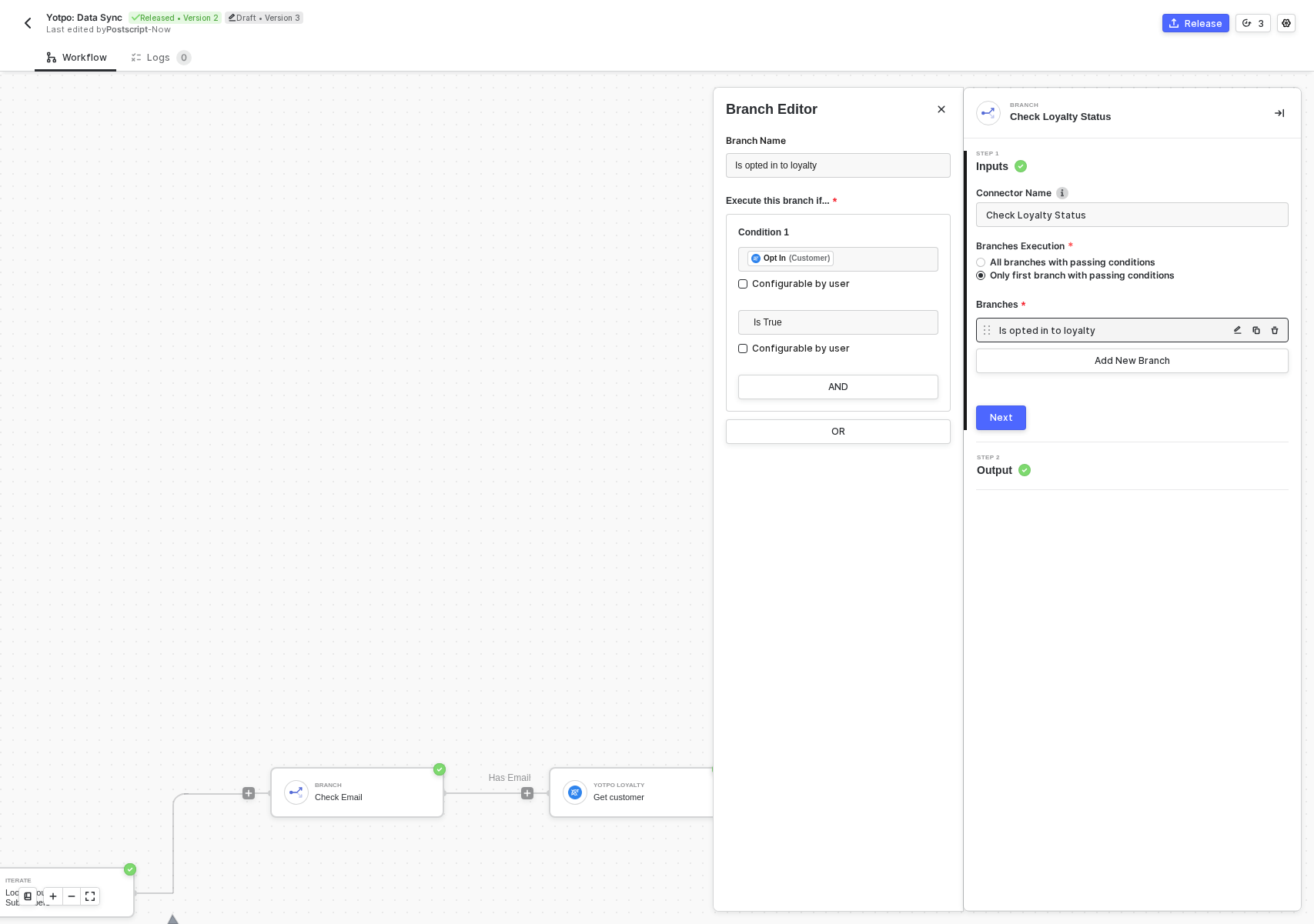
click at [1004, 412] on div "Next" at bounding box center [1001, 417] width 23 height 12
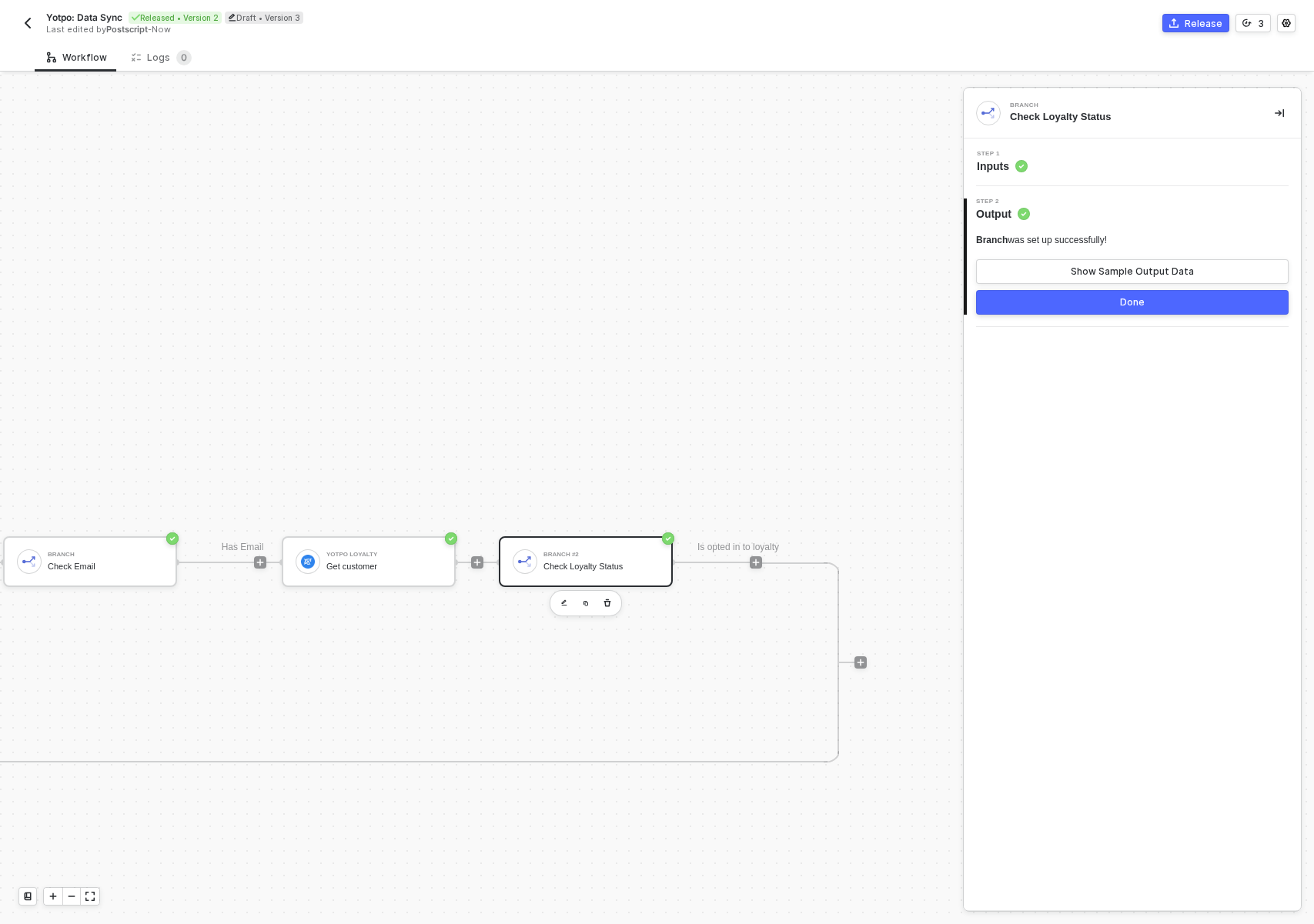
scroll to position [259, 770]
click at [751, 558] on icon "icon-play" at bounding box center [755, 563] width 10 height 10
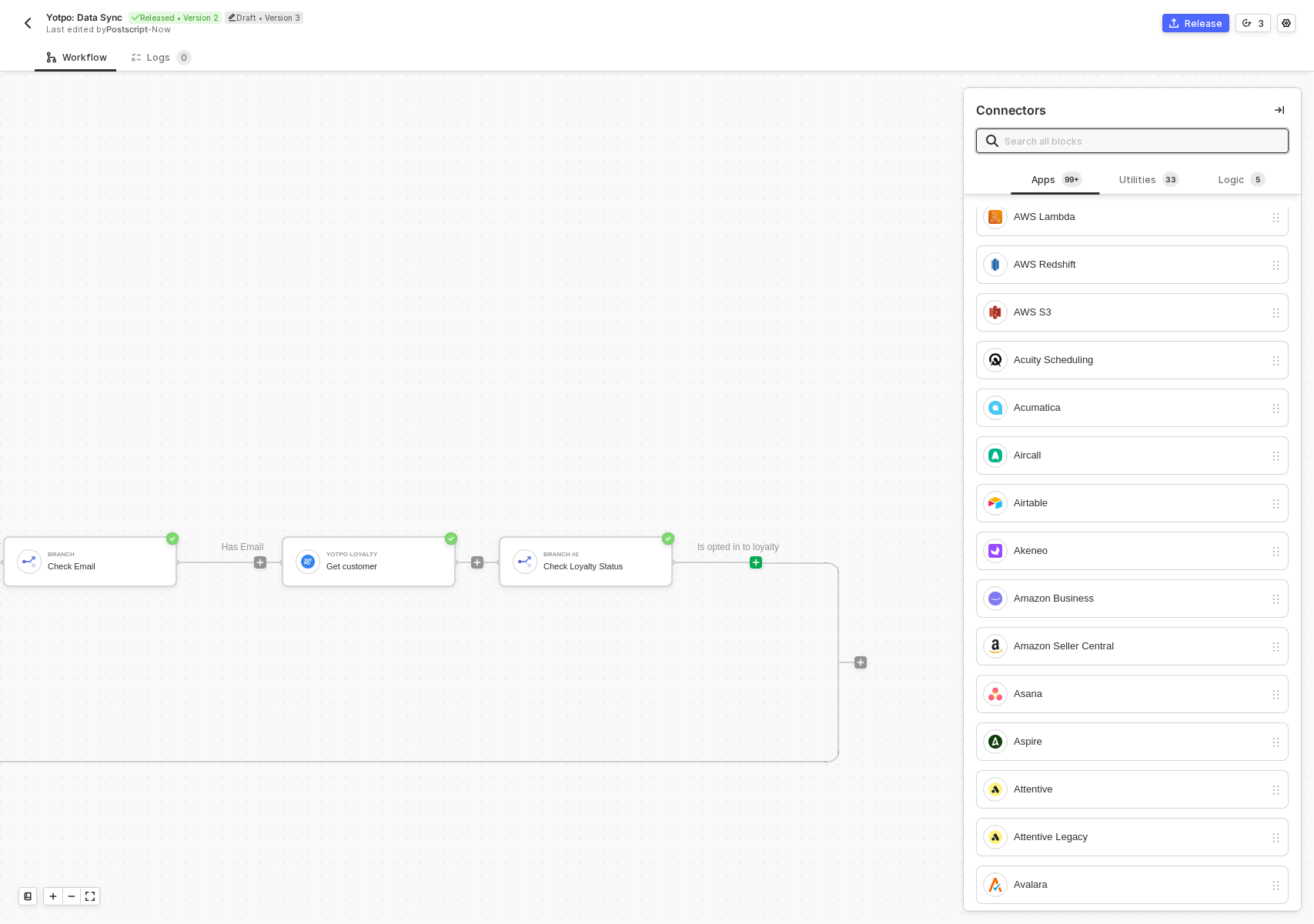
scroll to position [0, 0]
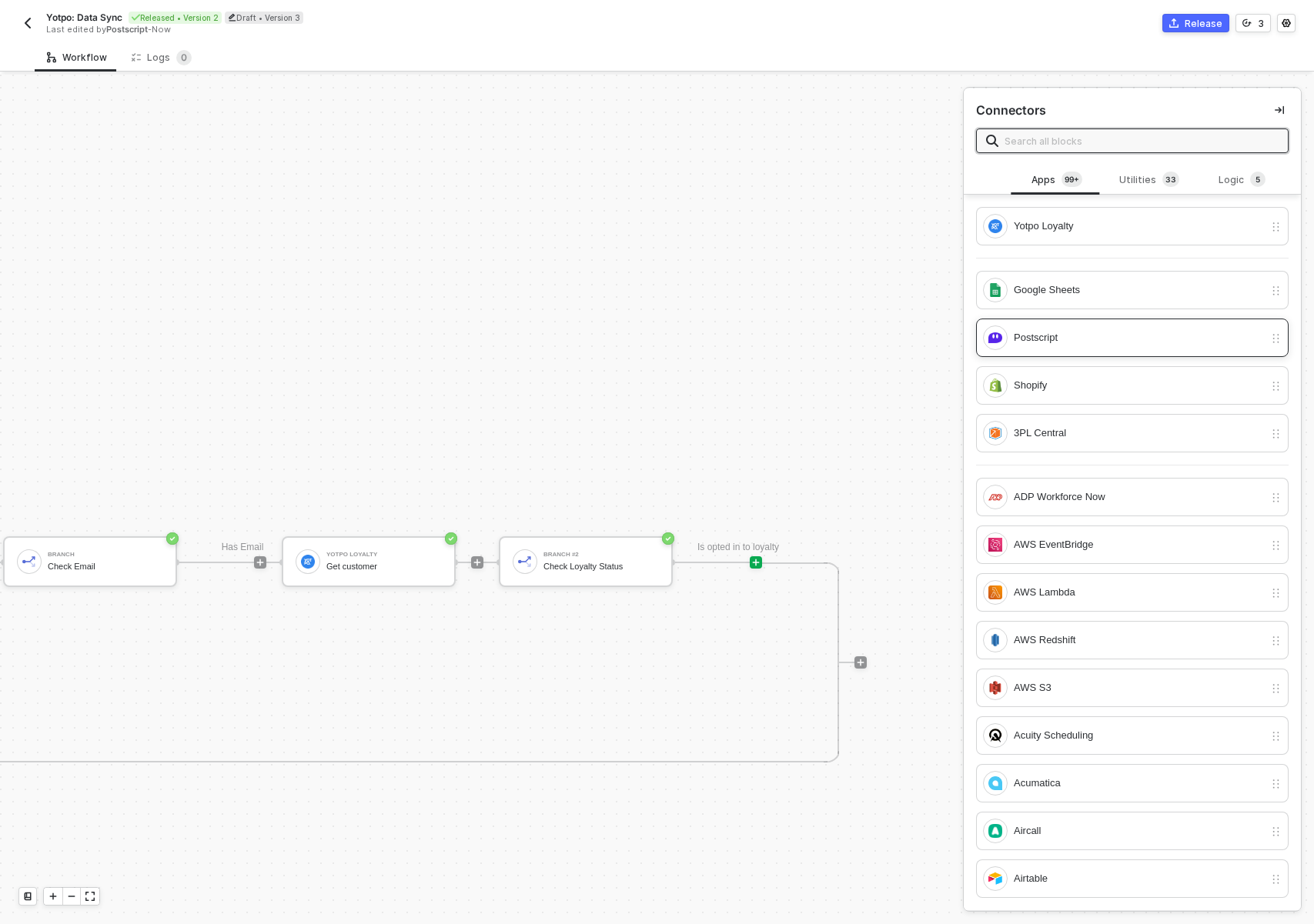
click at [1076, 347] on div "Postscript" at bounding box center [1123, 338] width 281 height 24
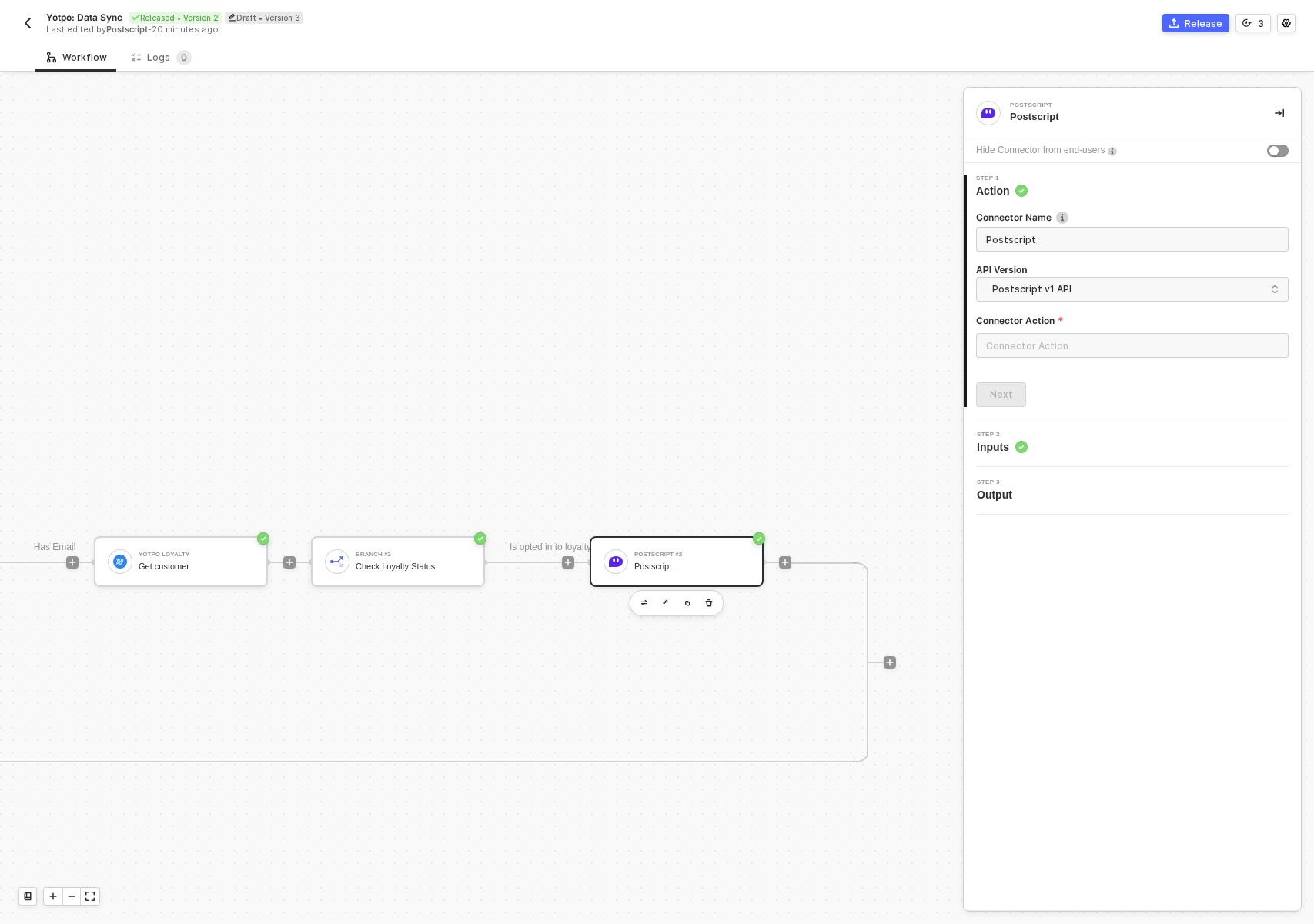
scroll to position [259, 987]
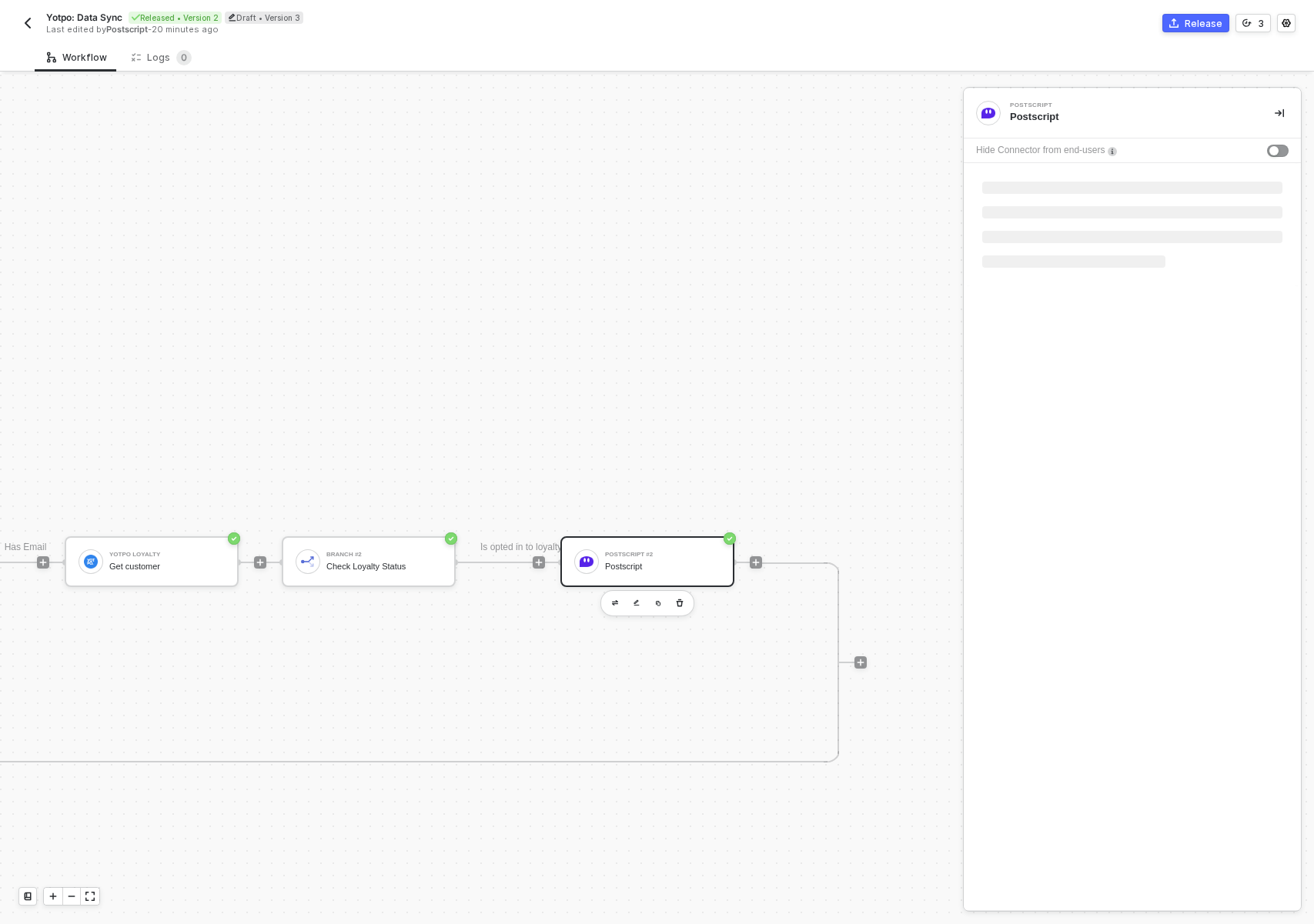
click at [531, 545] on div "Is opted in to loyalty" at bounding box center [522, 548] width 93 height 16
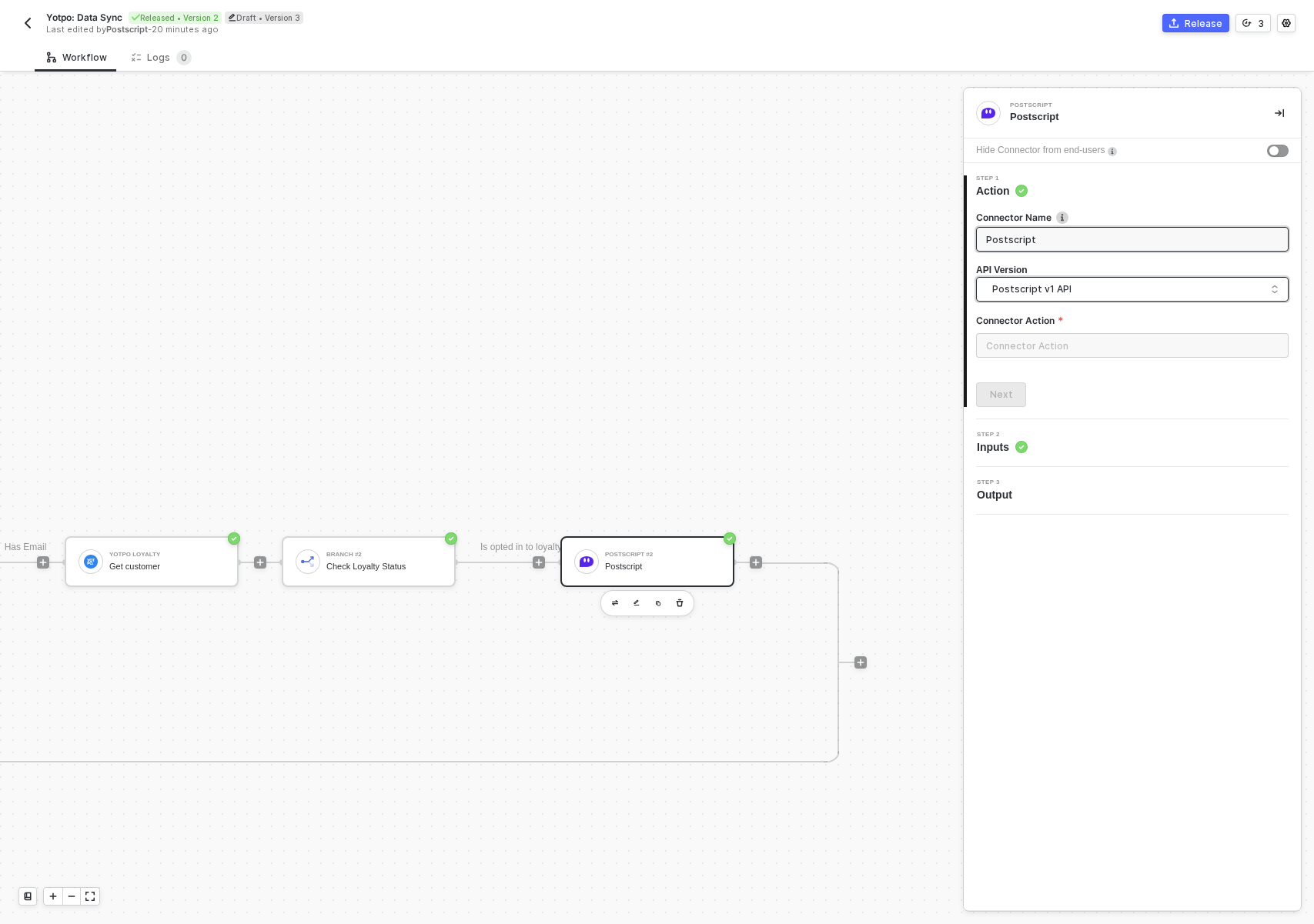
click at [1123, 296] on span "Postscript v1 API" at bounding box center [1135, 289] width 286 height 17
click at [1065, 353] on div "Postscript v2 API" at bounding box center [1132, 354] width 286 height 15
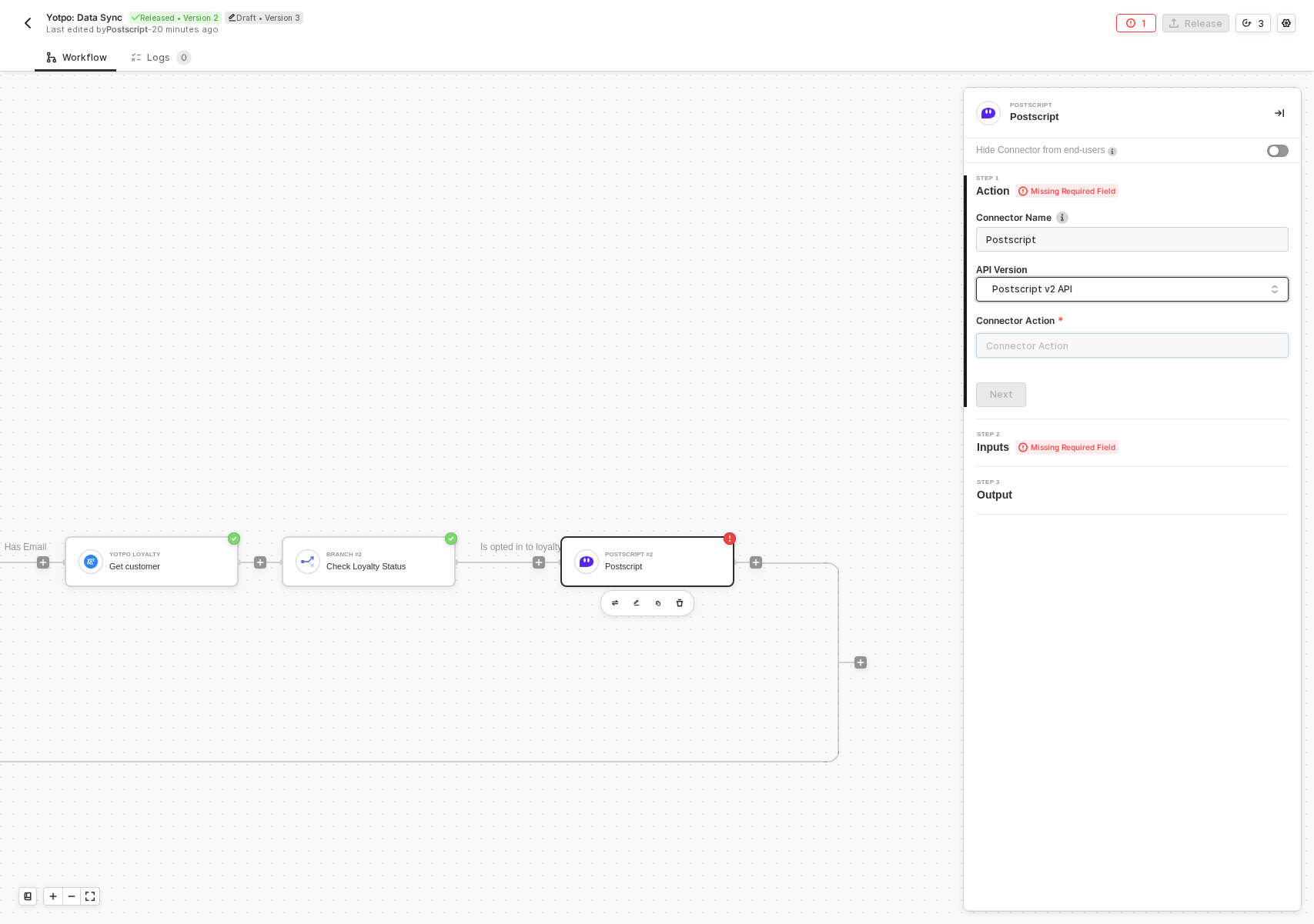
click at [1083, 342] on input "text" at bounding box center [1132, 346] width 313 height 24
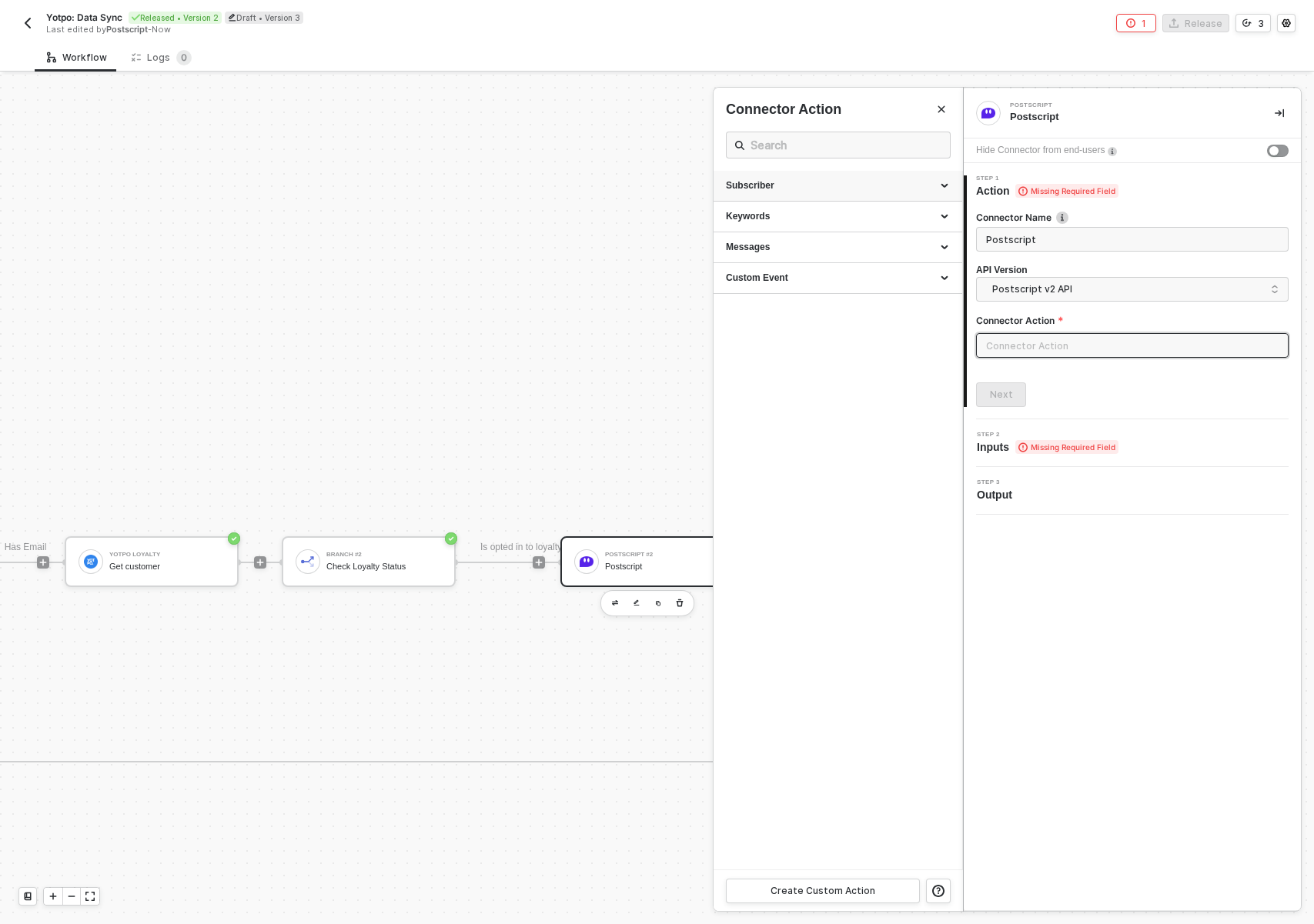
click at [854, 182] on div "Subscriber" at bounding box center [838, 186] width 224 height 13
click at [808, 327] on div "Update a Subscriber" at bounding box center [838, 330] width 224 height 13
type input "Subscriber - Update a Subscriber"
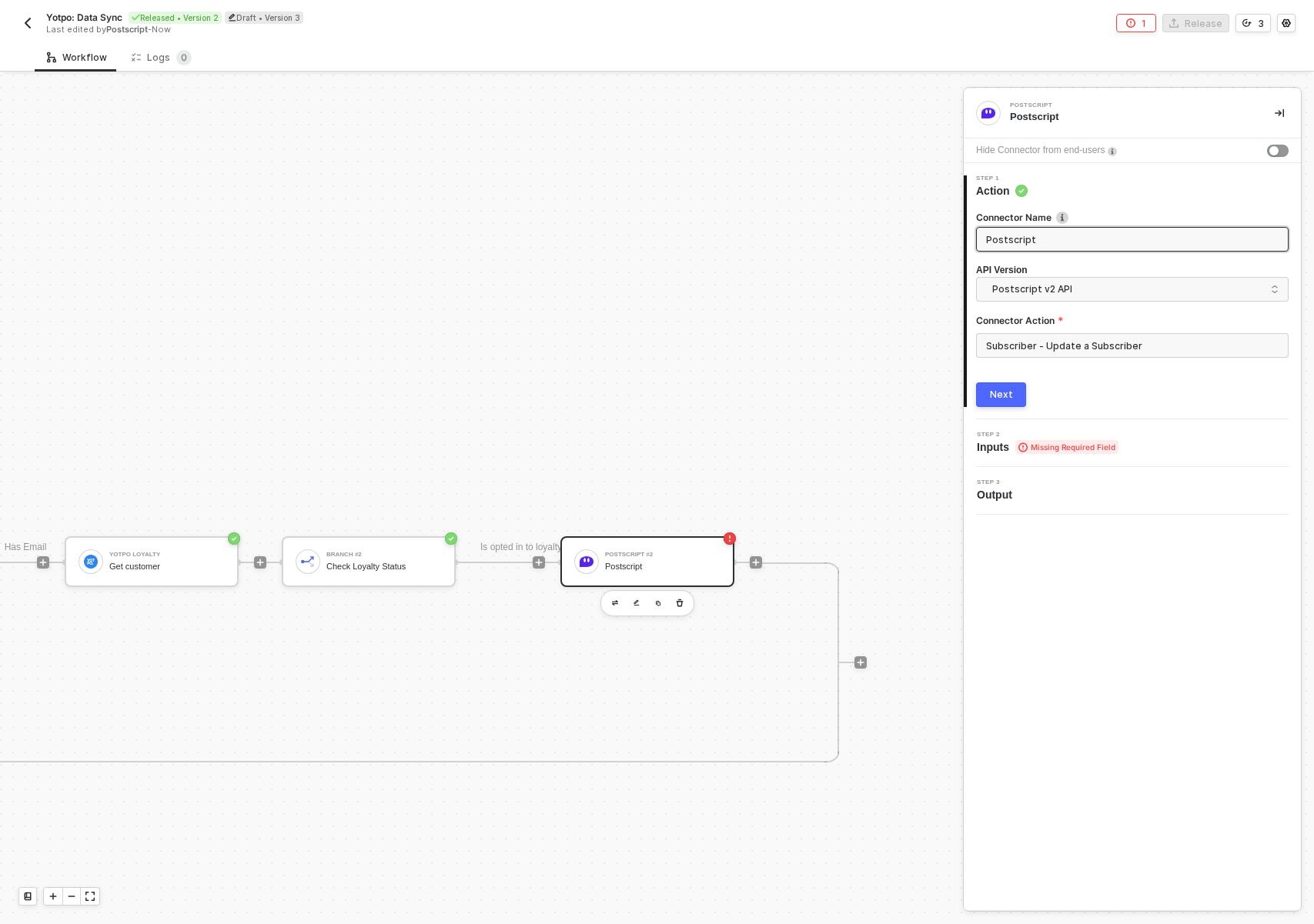
click at [1097, 243] on input "Postscript" at bounding box center [1130, 239] width 290 height 17
click at [1098, 242] on input "Postscript" at bounding box center [1130, 239] width 290 height 17
type input "Add custom properties"
click at [998, 395] on div "Next" at bounding box center [1001, 395] width 23 height 12
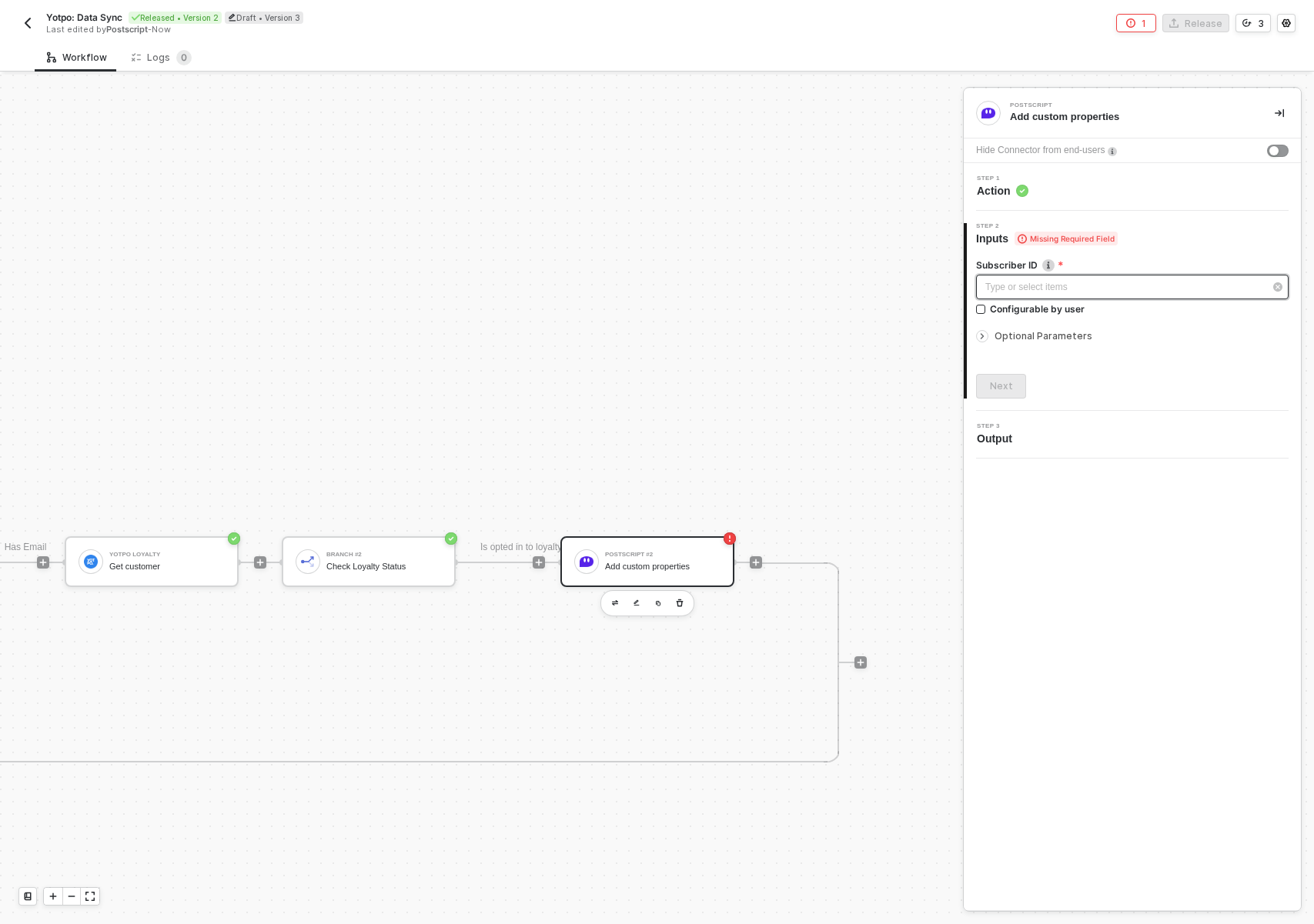
click at [1030, 292] on div "Type or select items ﻿" at bounding box center [1125, 287] width 278 height 15
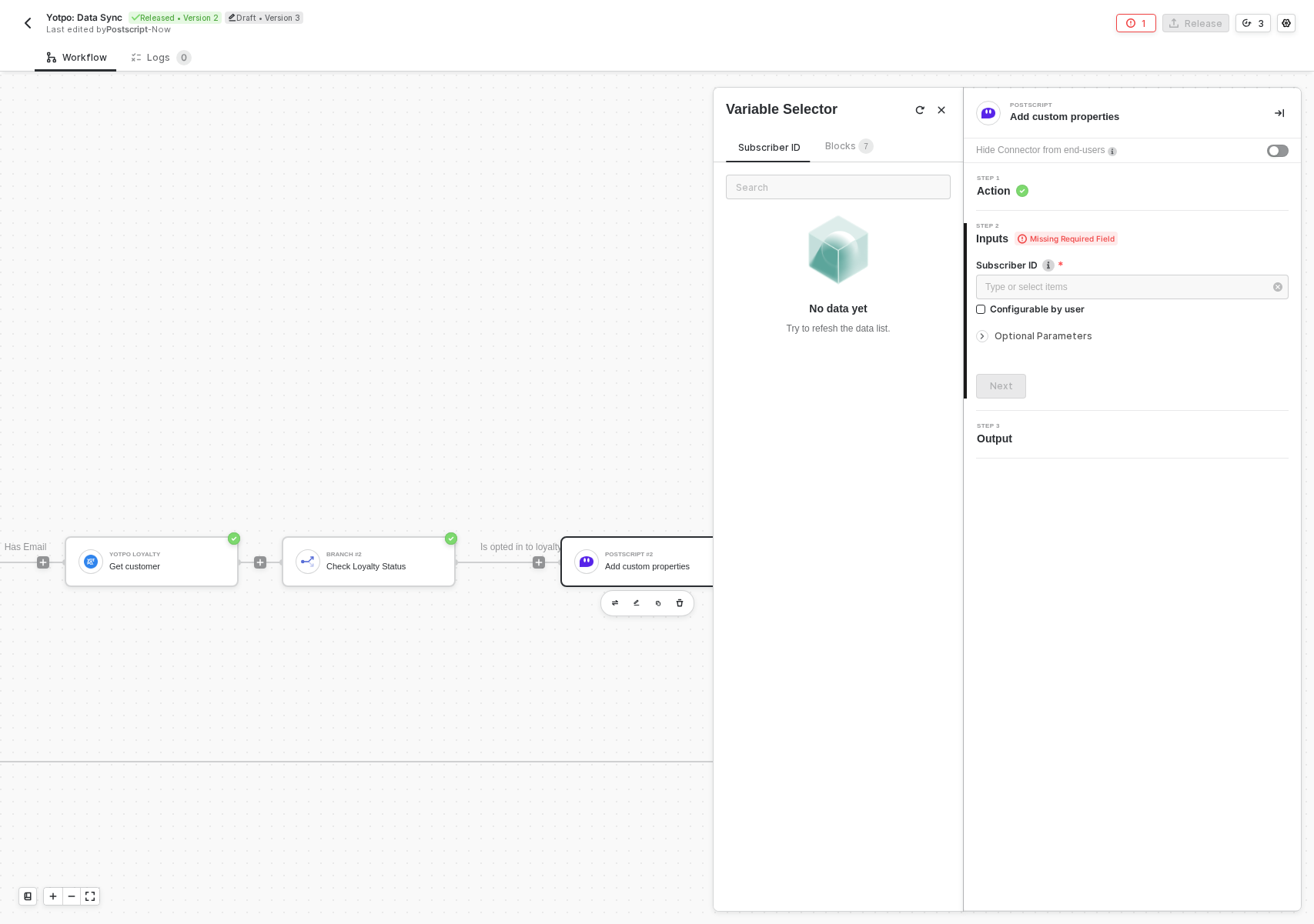
click at [809, 172] on div "No data yet Try to refesh the data list." at bounding box center [838, 262] width 249 height 198
drag, startPoint x: 807, startPoint y: 176, endPoint x: 815, endPoint y: 175, distance: 8.1
click at [807, 176] on input "text" at bounding box center [838, 187] width 225 height 24
click at [864, 150] on span "7" at bounding box center [866, 148] width 4 height 16
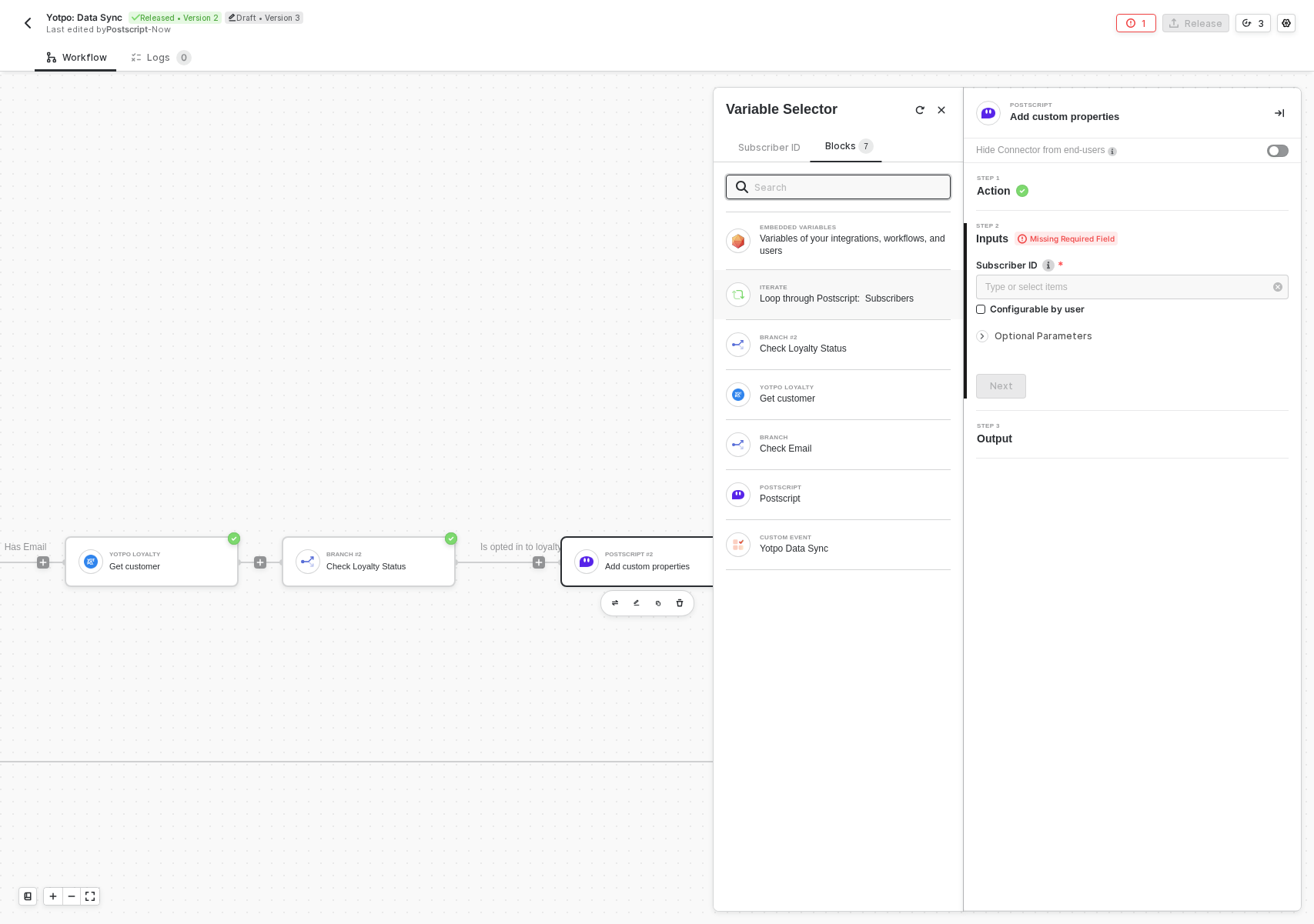
click at [840, 304] on div "Loop through Postscript: Subscribers" at bounding box center [855, 298] width 191 height 12
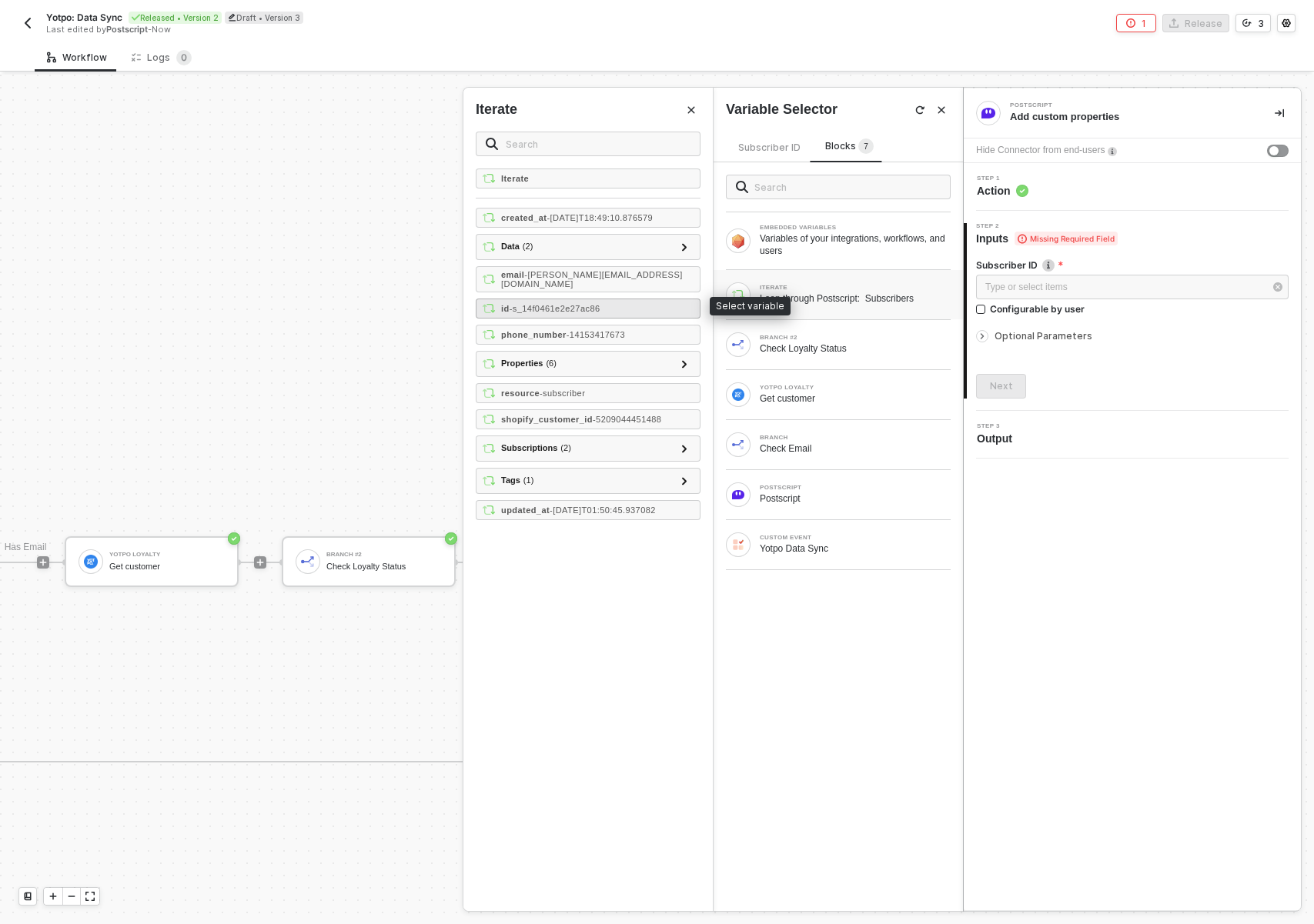
click at [580, 304] on span "- s_14f0461e2e27ac86" at bounding box center [555, 308] width 91 height 10
click at [1005, 392] on div "Next" at bounding box center [1001, 386] width 23 height 12
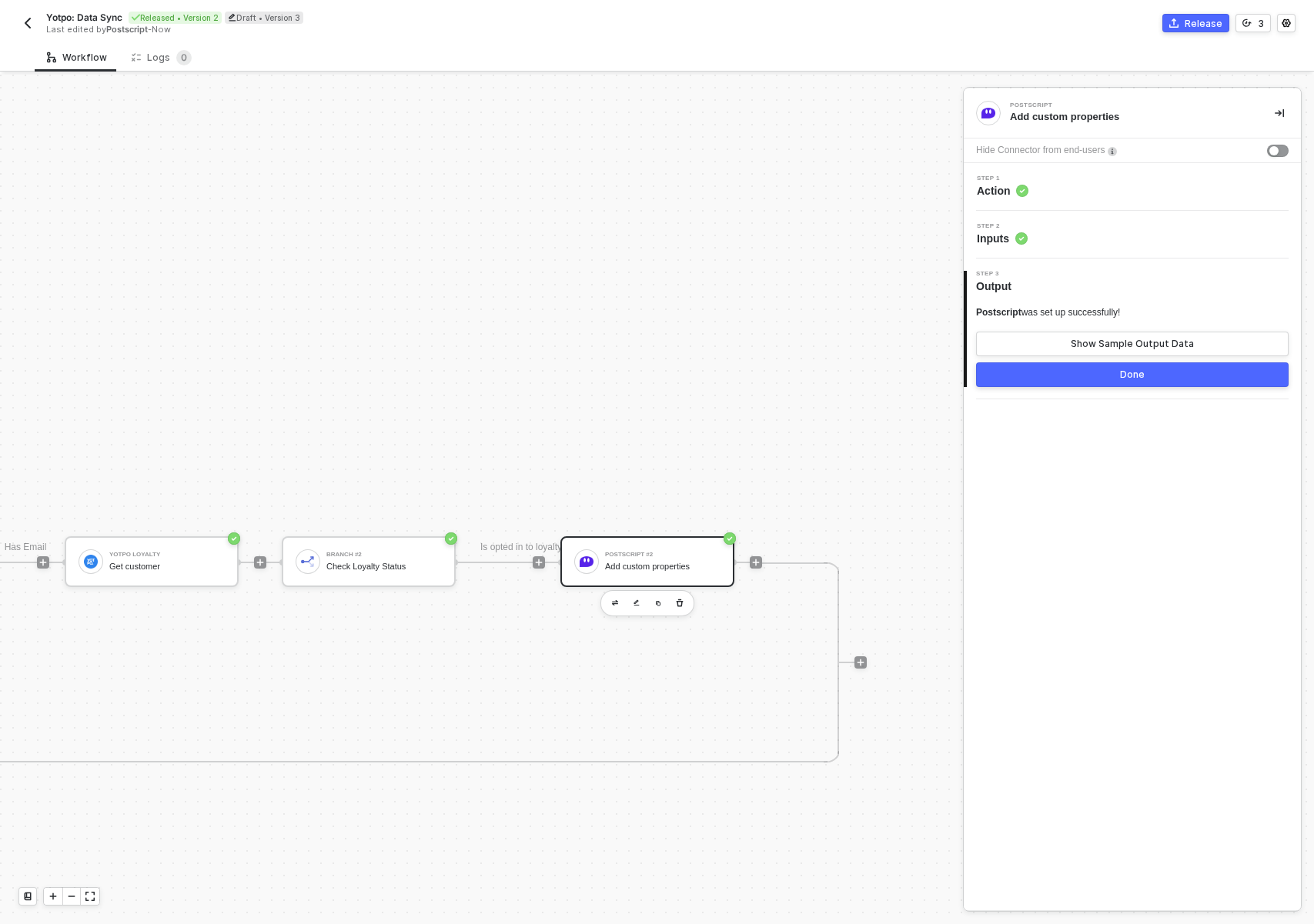
click at [1061, 248] on div "Step 2 Inputs" at bounding box center [1132, 234] width 337 height 48
drag, startPoint x: 1050, startPoint y: 237, endPoint x: 1013, endPoint y: 239, distance: 37.1
click at [1050, 237] on div "Step 2 Inputs" at bounding box center [1134, 234] width 334 height 23
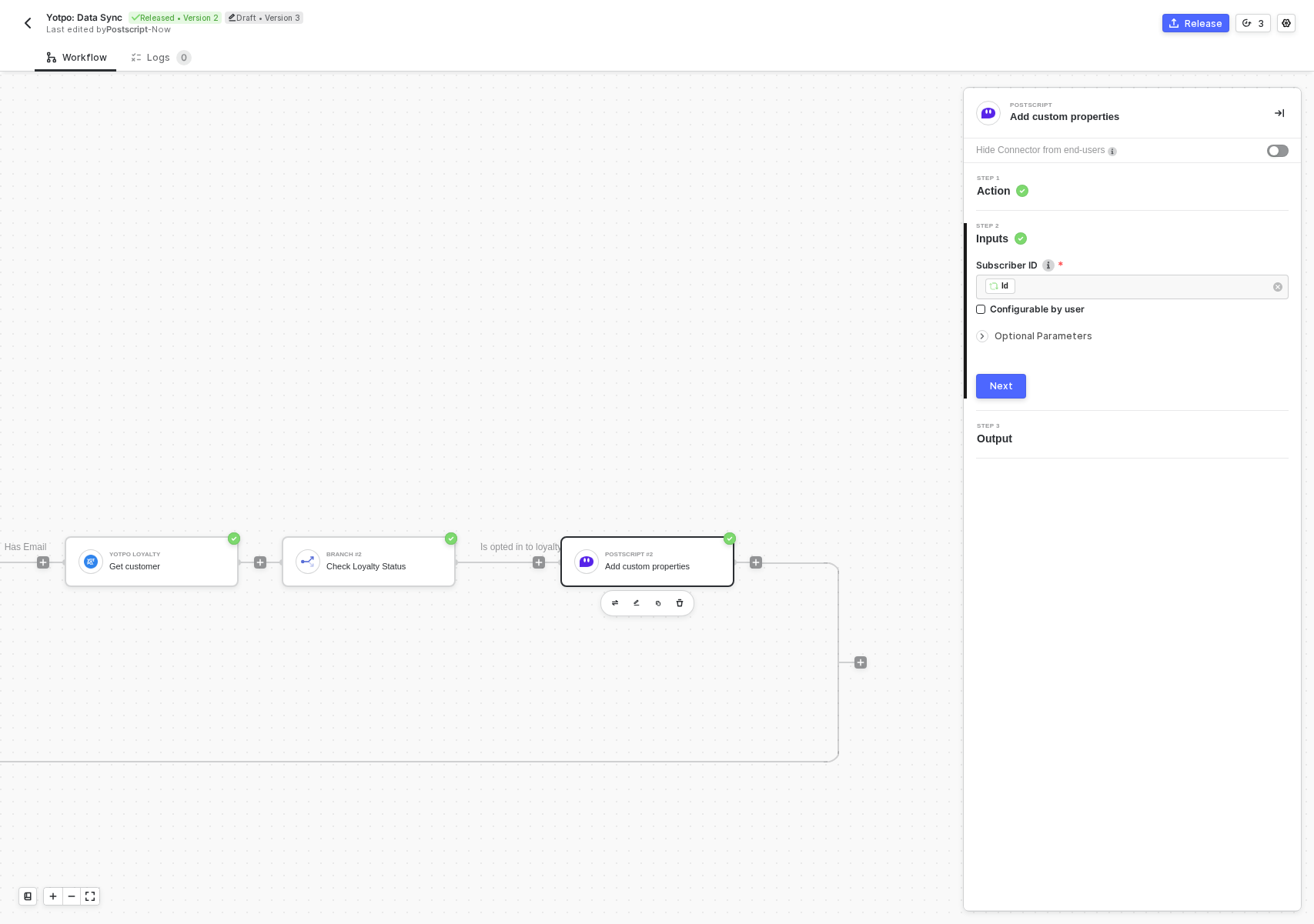
click at [1025, 337] on span "Optional Parameters" at bounding box center [1043, 335] width 98 height 11
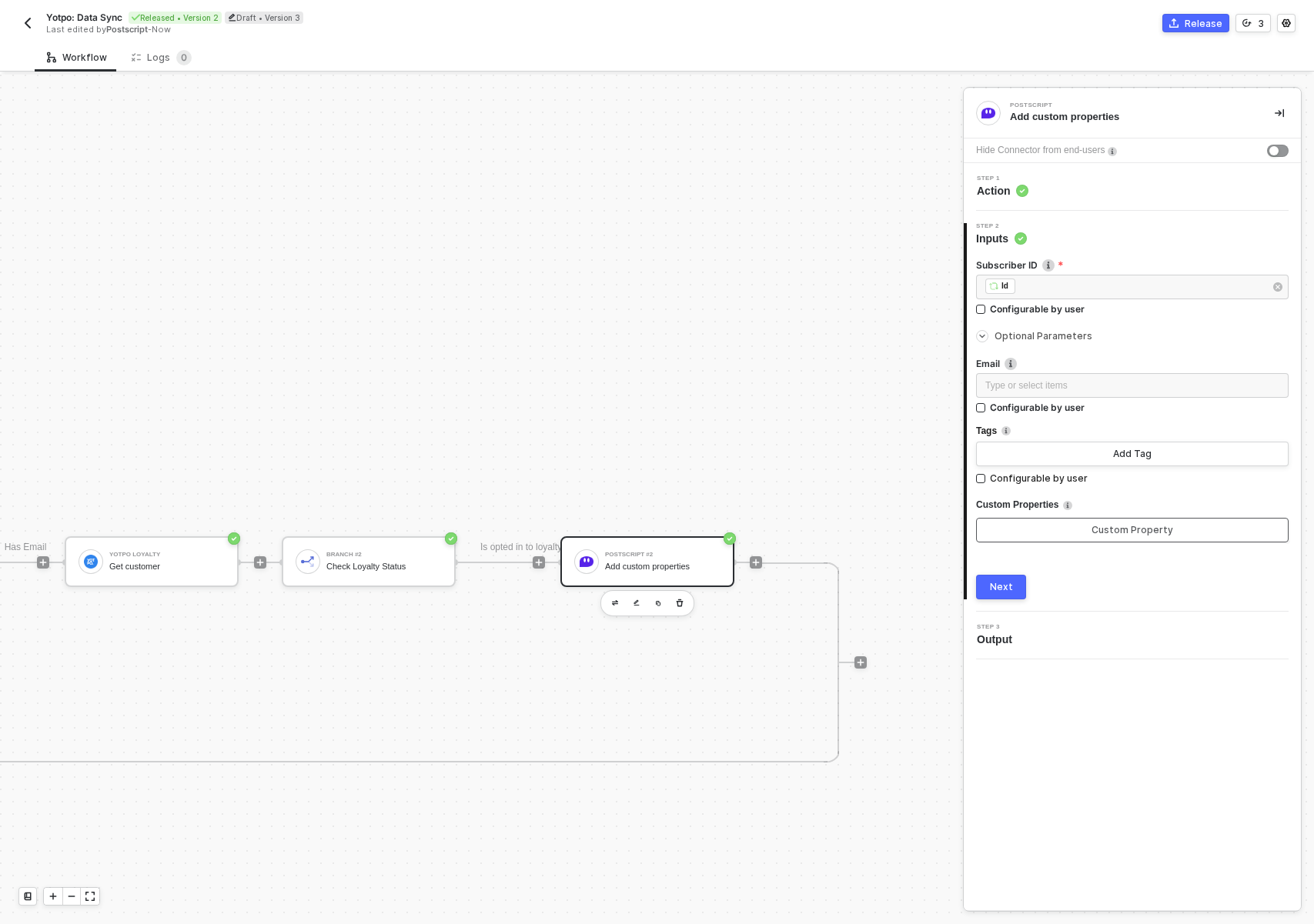
click at [1072, 529] on button "Custom Property" at bounding box center [1132, 530] width 313 height 24
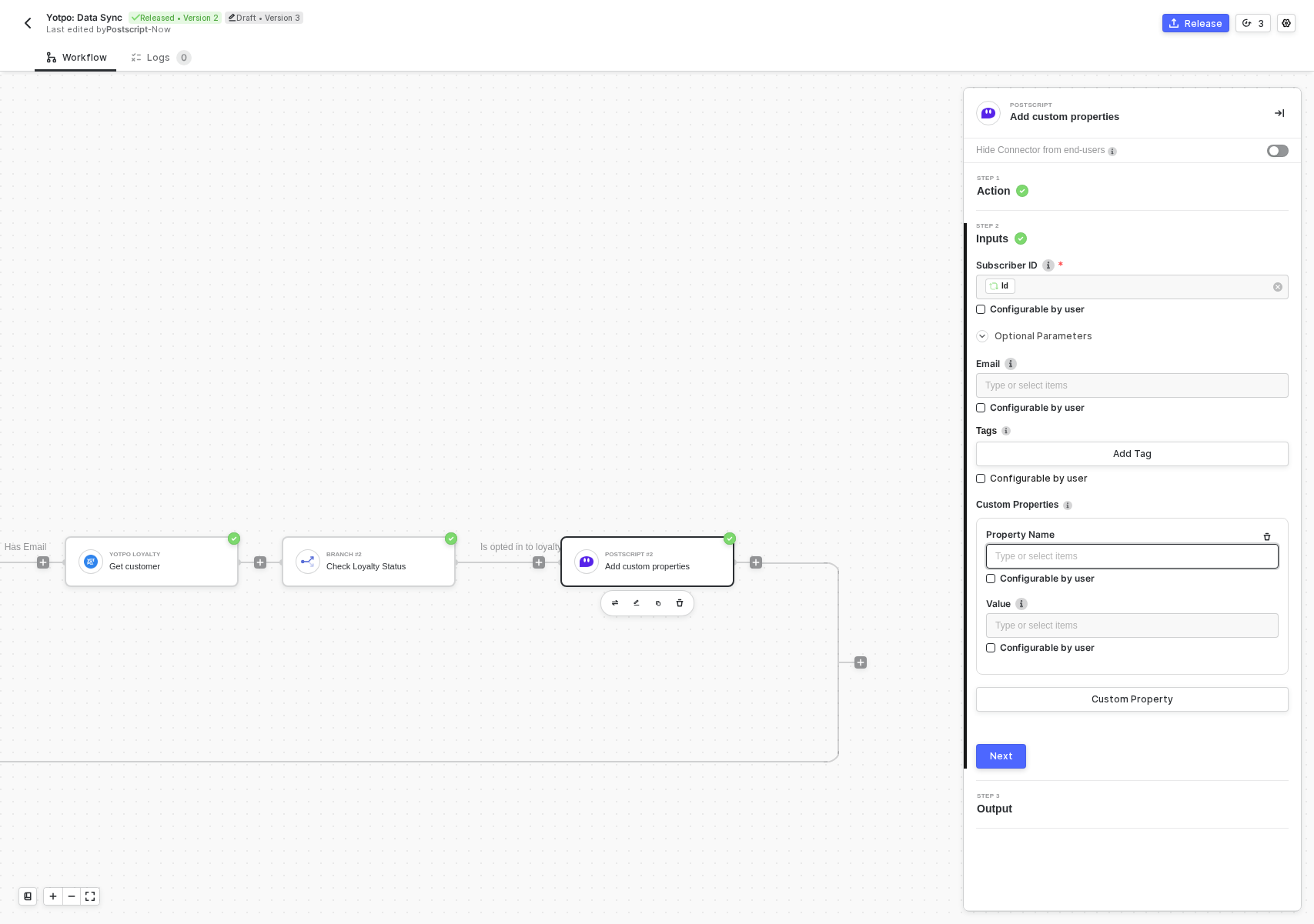
click at [1100, 562] on div "Type or select items ﻿" at bounding box center [1132, 556] width 274 height 15
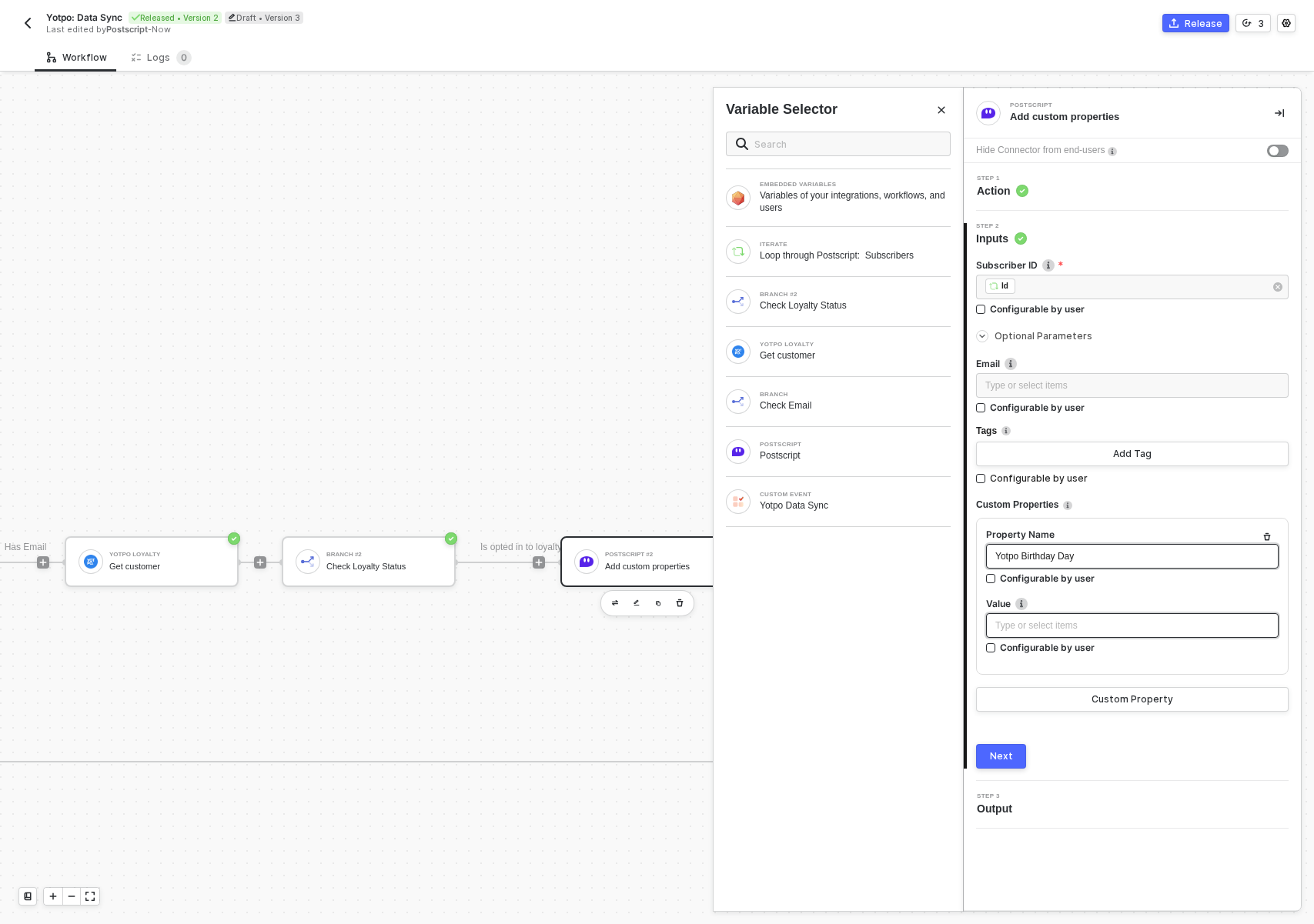
click at [1056, 624] on div "Type or select items ﻿" at bounding box center [1132, 626] width 274 height 15
click at [851, 355] on div "Get customer" at bounding box center [855, 355] width 191 height 12
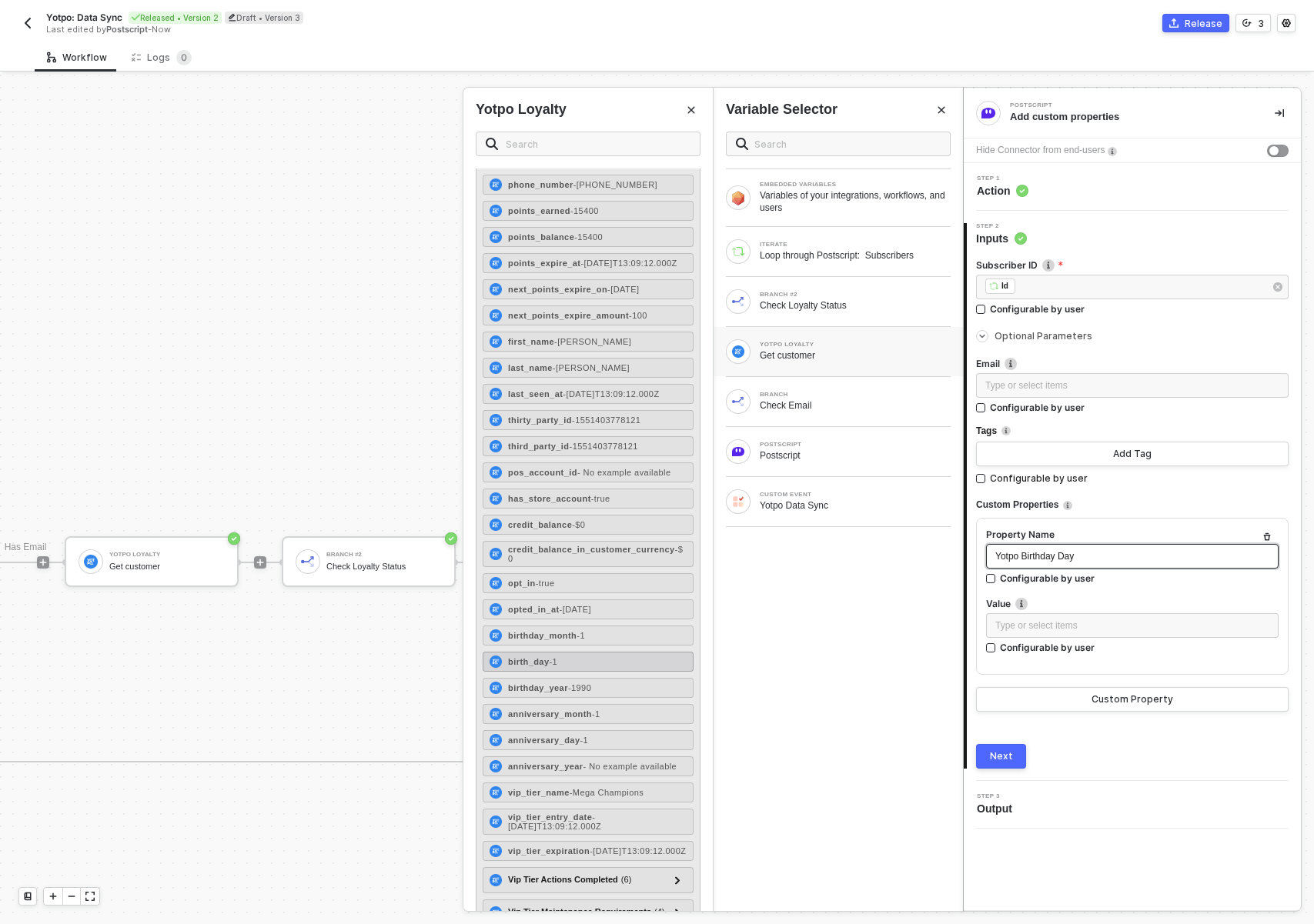
scroll to position [201, 0]
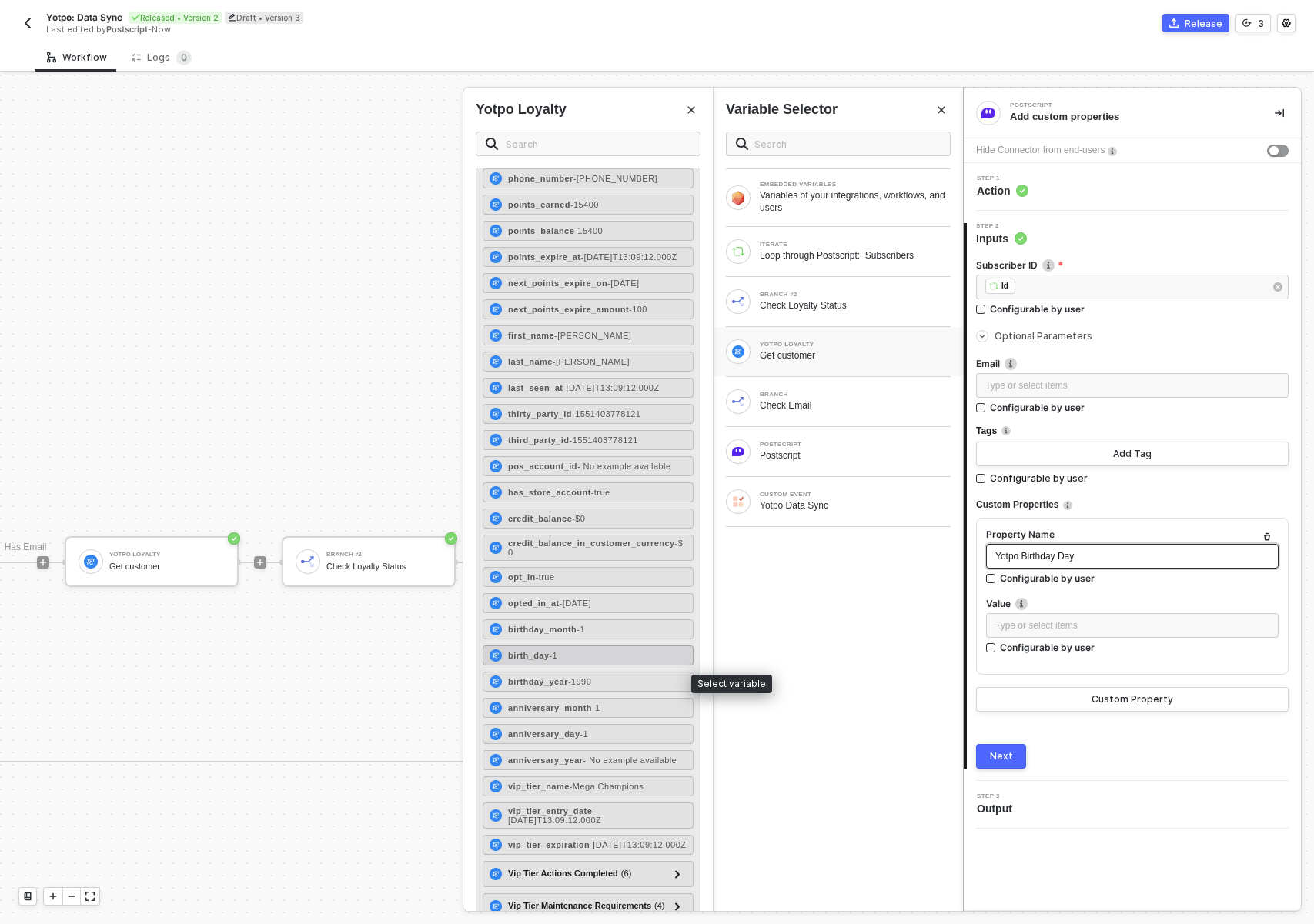
click at [606, 666] on div "birth_day - 1" at bounding box center [587, 655] width 211 height 20
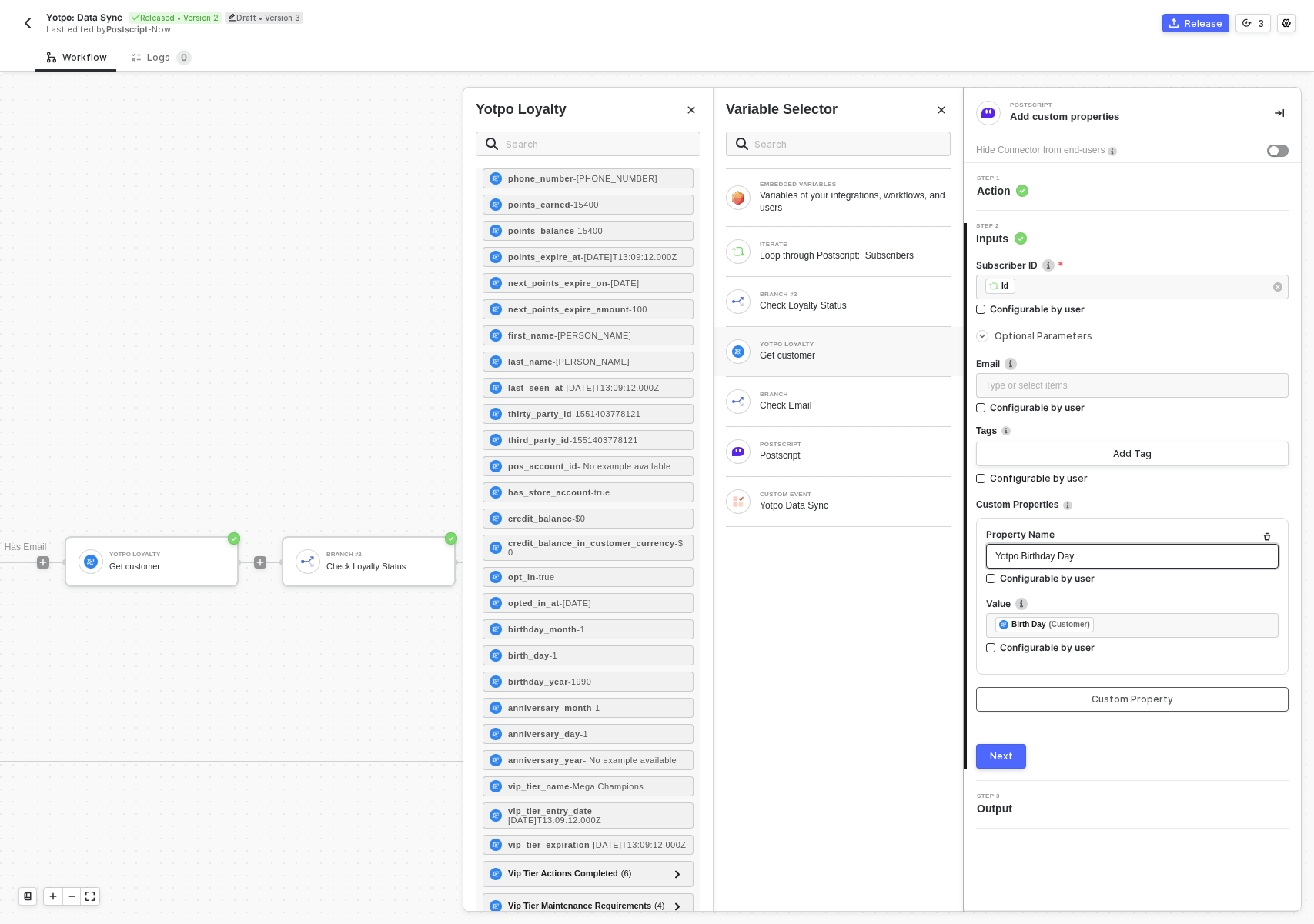
click at [1191, 704] on button "Custom Property" at bounding box center [1132, 699] width 313 height 24
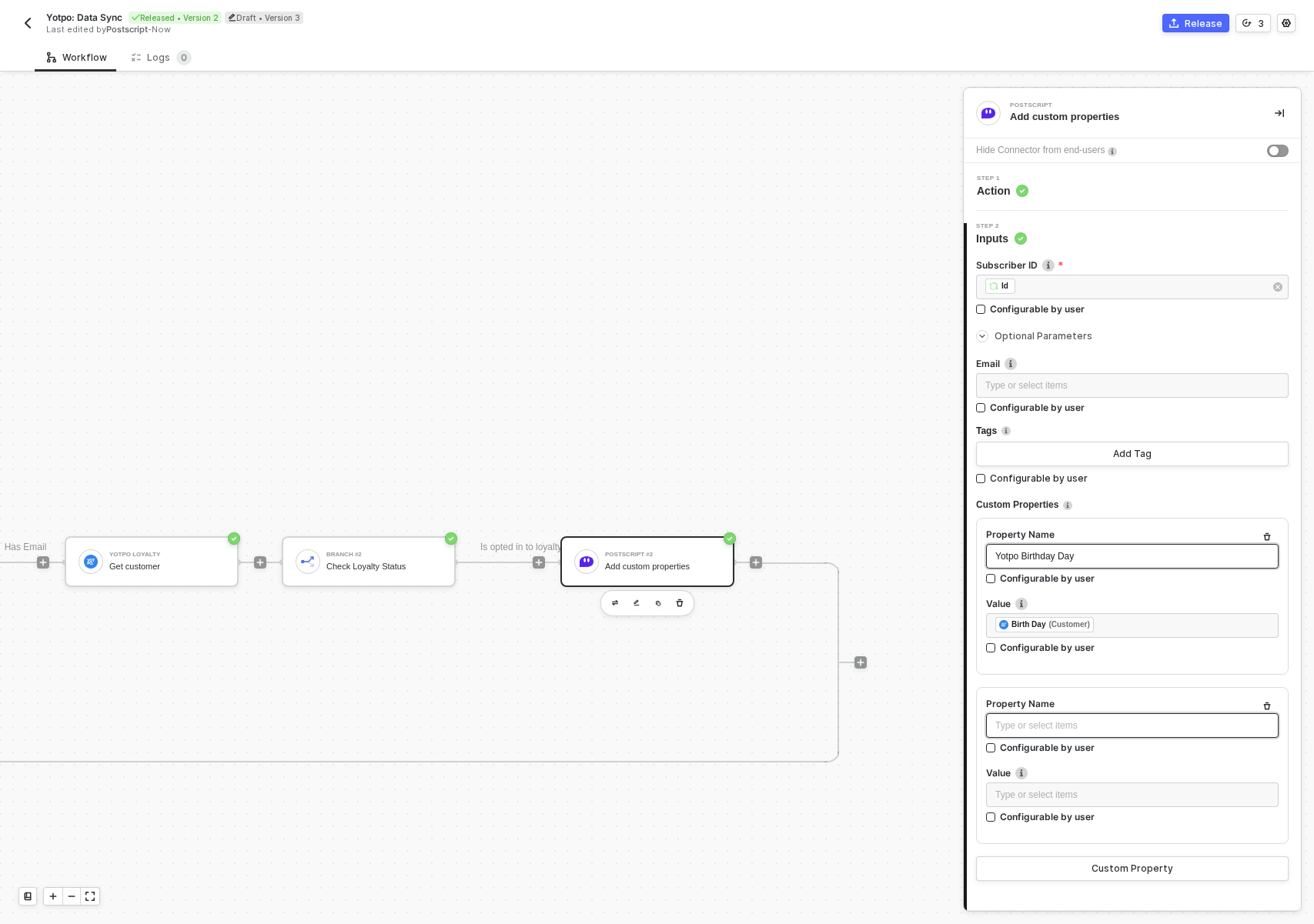
click at [1138, 724] on div "Type or select items ﻿" at bounding box center [1132, 725] width 274 height 15
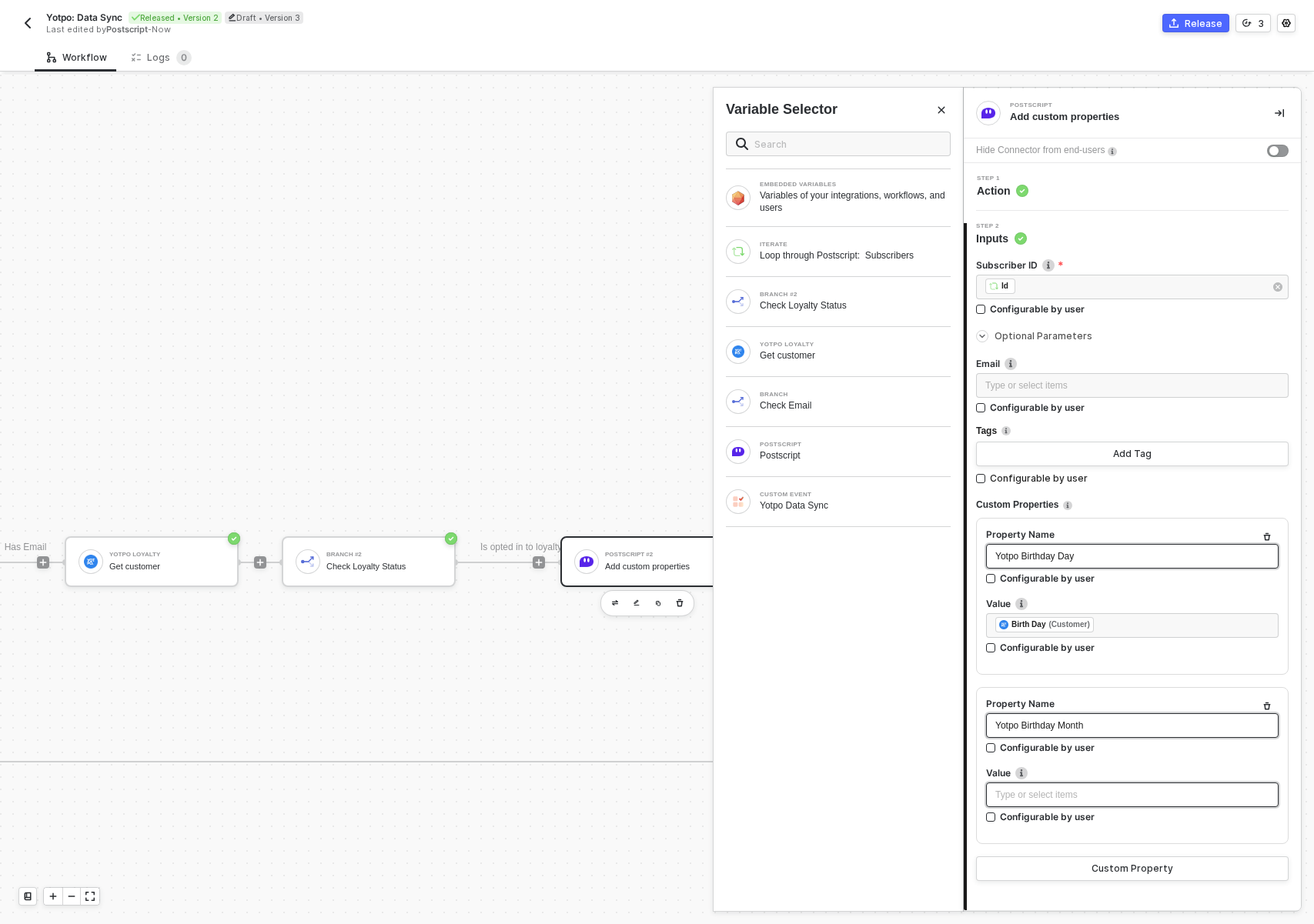
click at [1049, 797] on div "Type or select items ﻿" at bounding box center [1132, 794] width 274 height 15
click at [830, 358] on div "Get customer" at bounding box center [855, 355] width 191 height 12
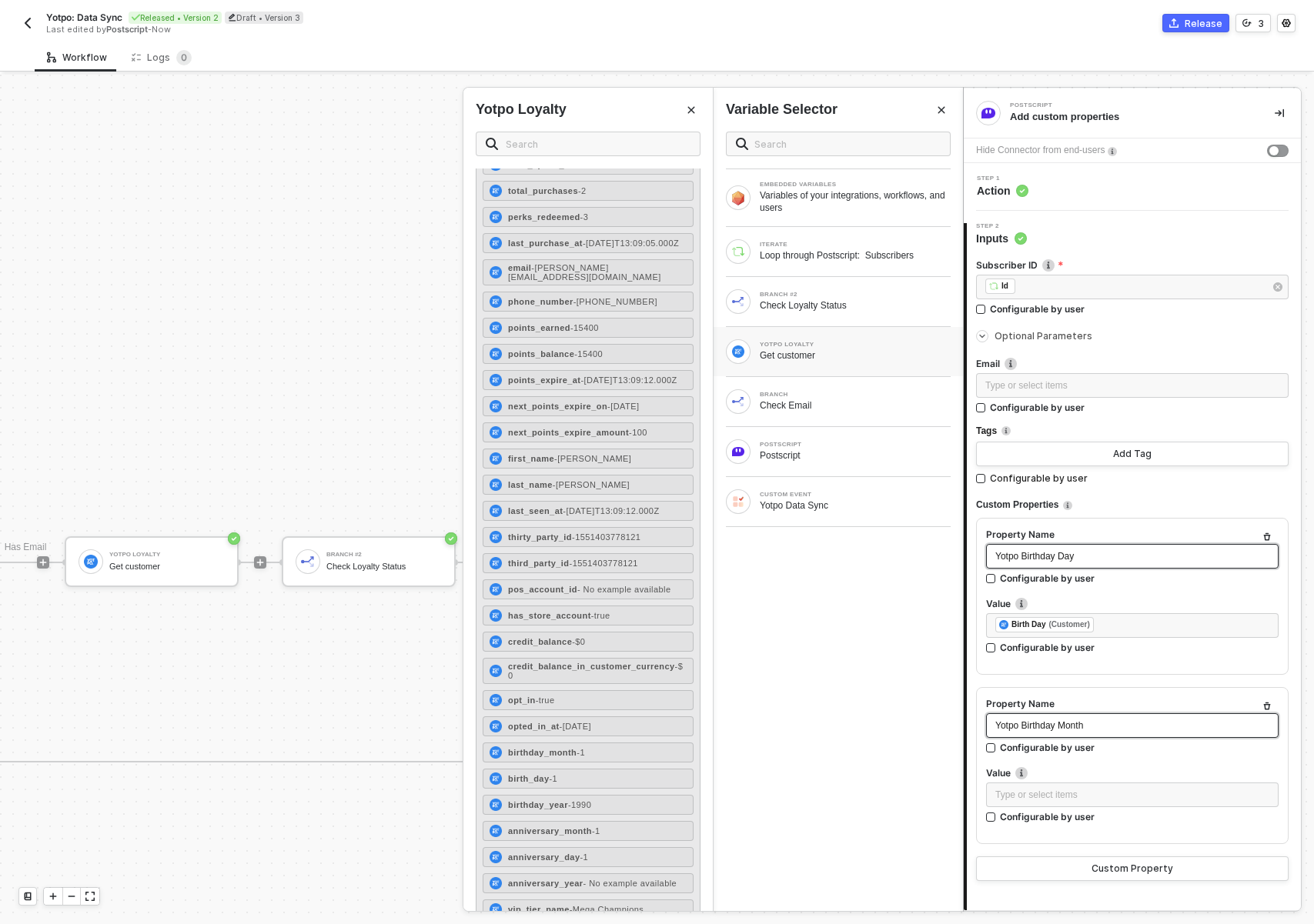
scroll to position [82, 0]
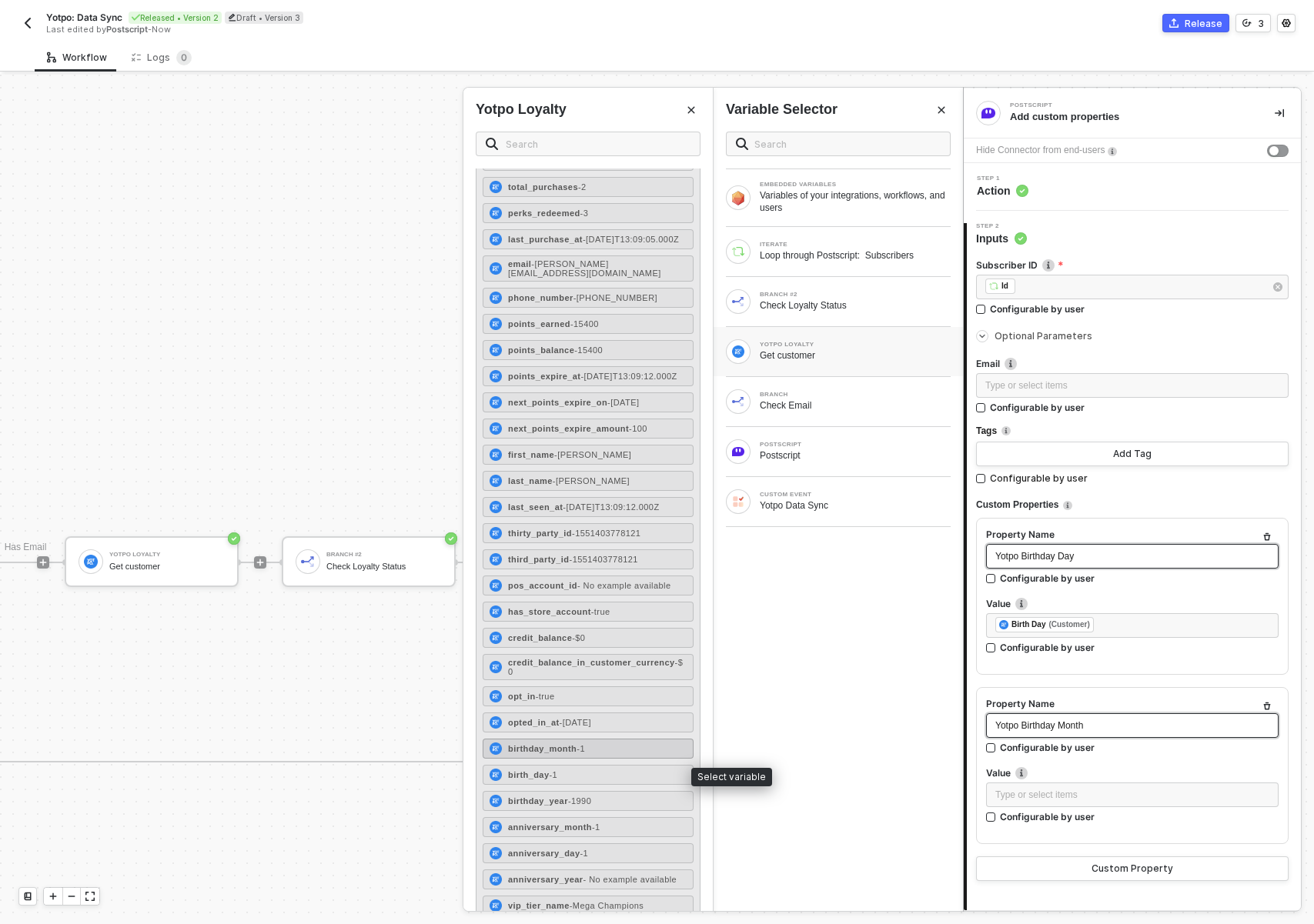
click at [603, 759] on div "birthday_month - 1" at bounding box center [587, 748] width 211 height 20
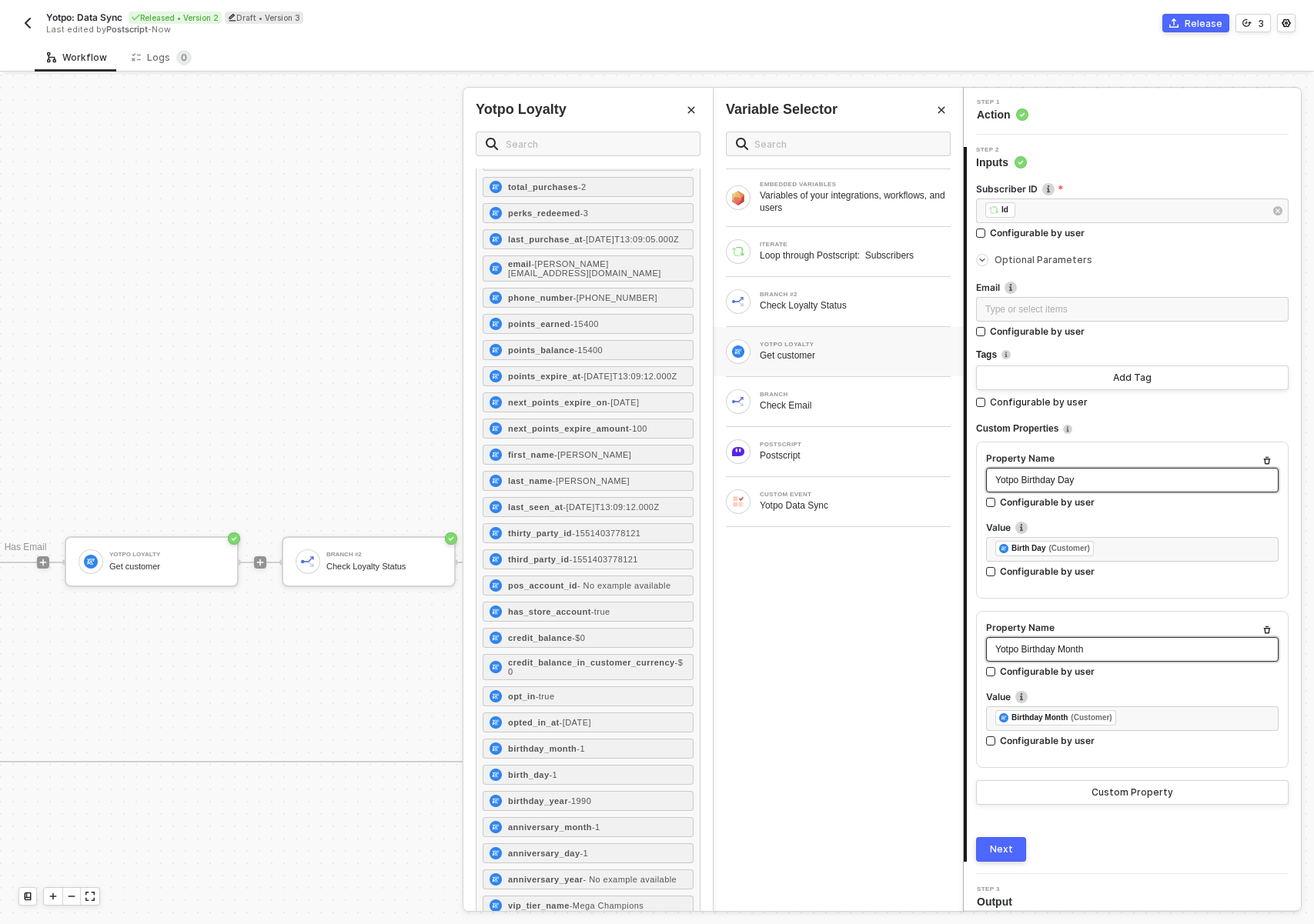
scroll to position [88, 0]
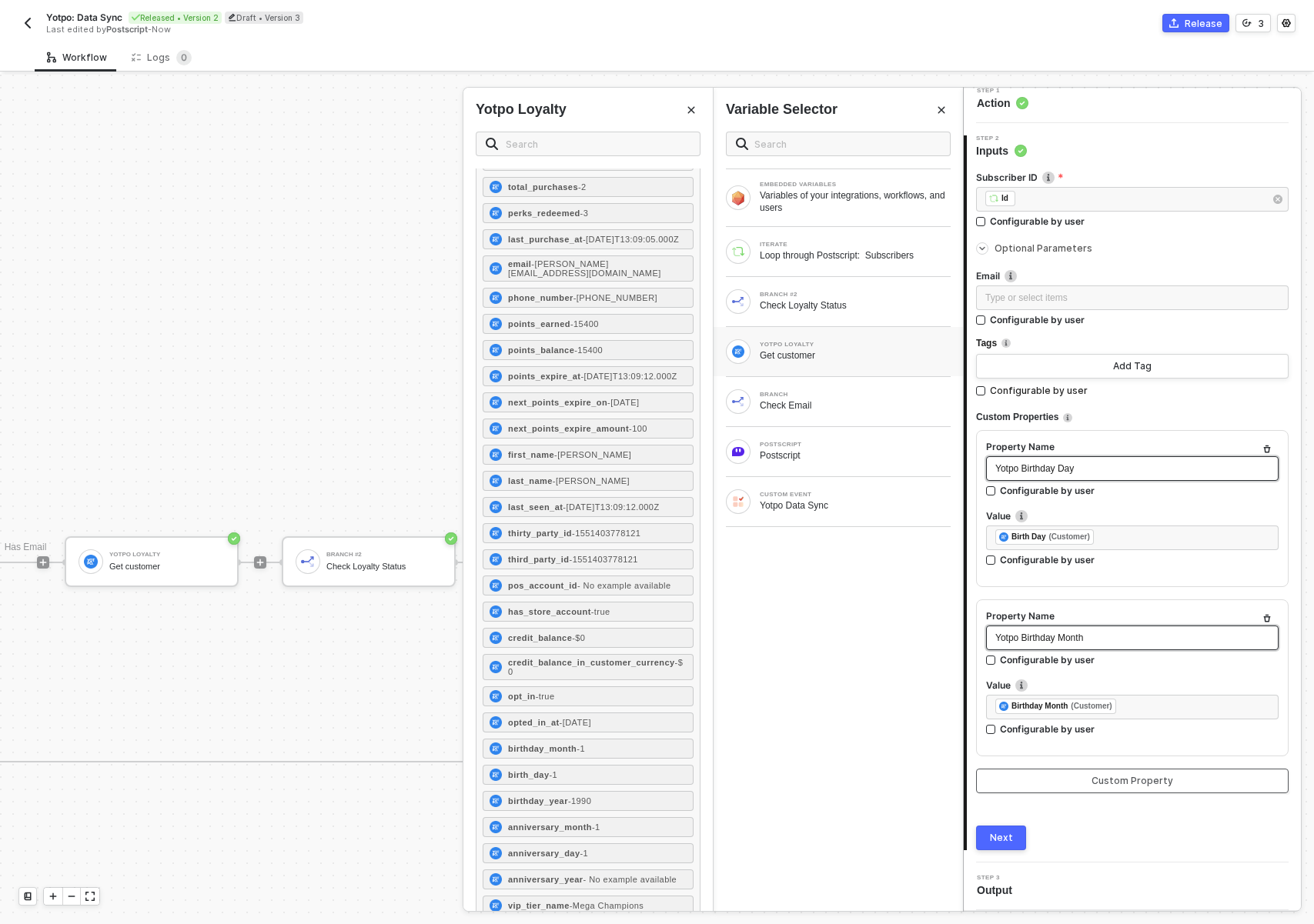
click at [1114, 783] on div "Custom Property" at bounding box center [1132, 780] width 81 height 12
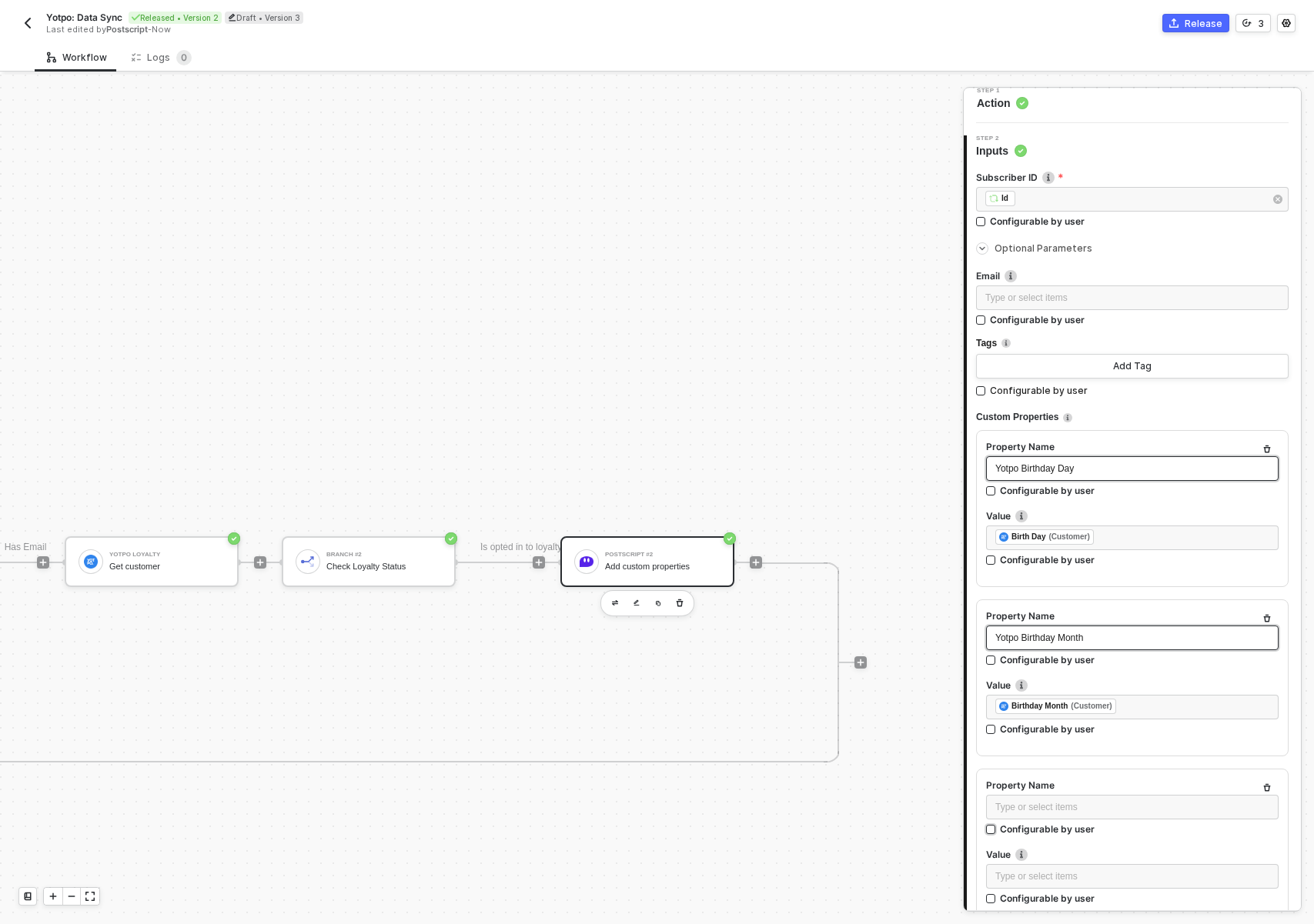
click at [1047, 834] on div "Configurable by user" at bounding box center [1047, 829] width 95 height 13
click at [997, 834] on input "Configurable by user" at bounding box center [991, 830] width 11 height 10
drag, startPoint x: 1040, startPoint y: 800, endPoint x: 1028, endPoint y: 812, distance: 17.0
click at [1040, 800] on div "Type or select items ﻿" at bounding box center [1118, 808] width 264 height 28
click at [1026, 824] on div "Configurable by user" at bounding box center [1047, 830] width 95 height 13
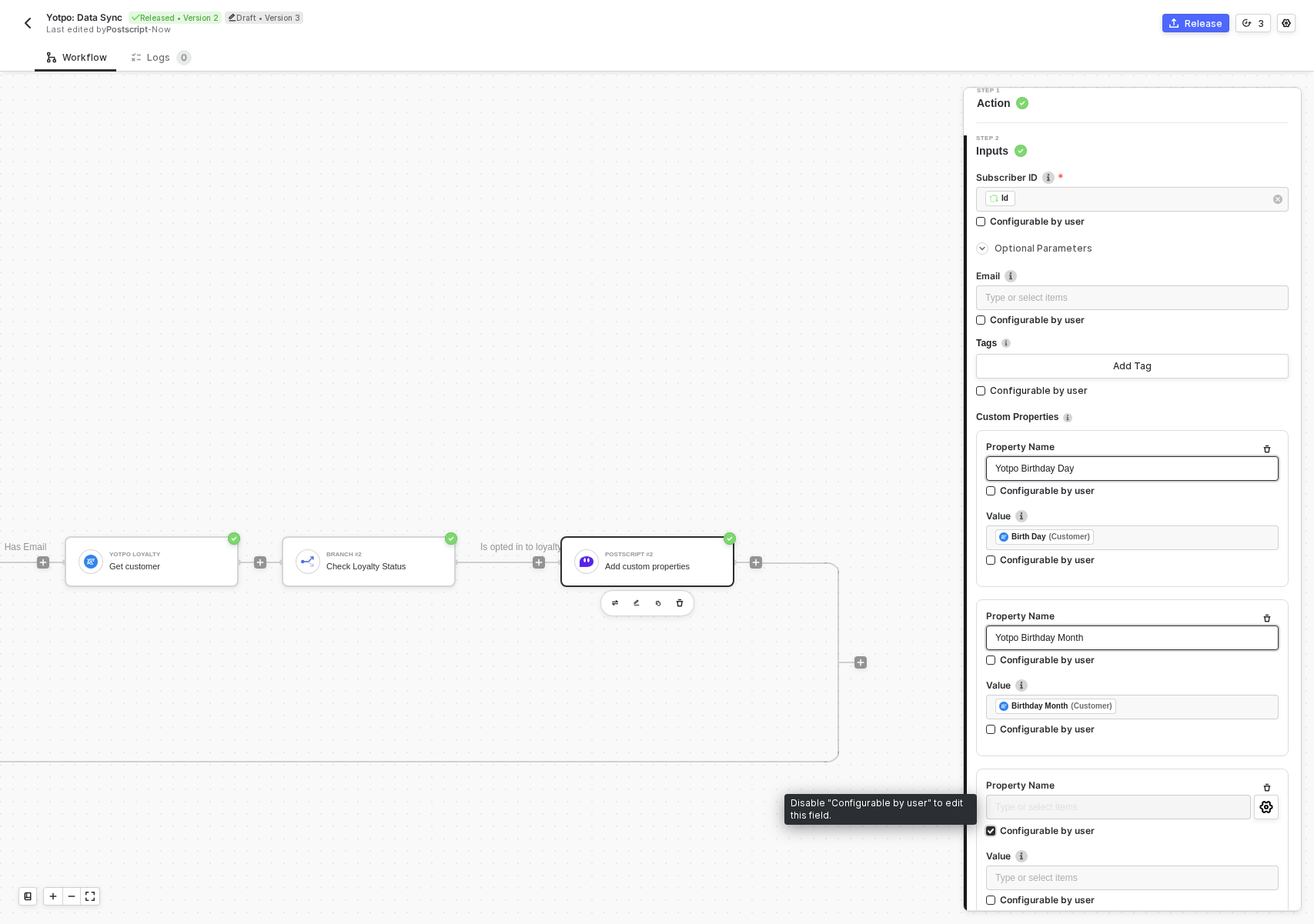
click at [997, 826] on input "Configurable by user" at bounding box center [991, 831] width 11 height 10
checkbox input "false"
click at [1036, 802] on div "Type or select items ﻿" at bounding box center [1132, 807] width 274 height 15
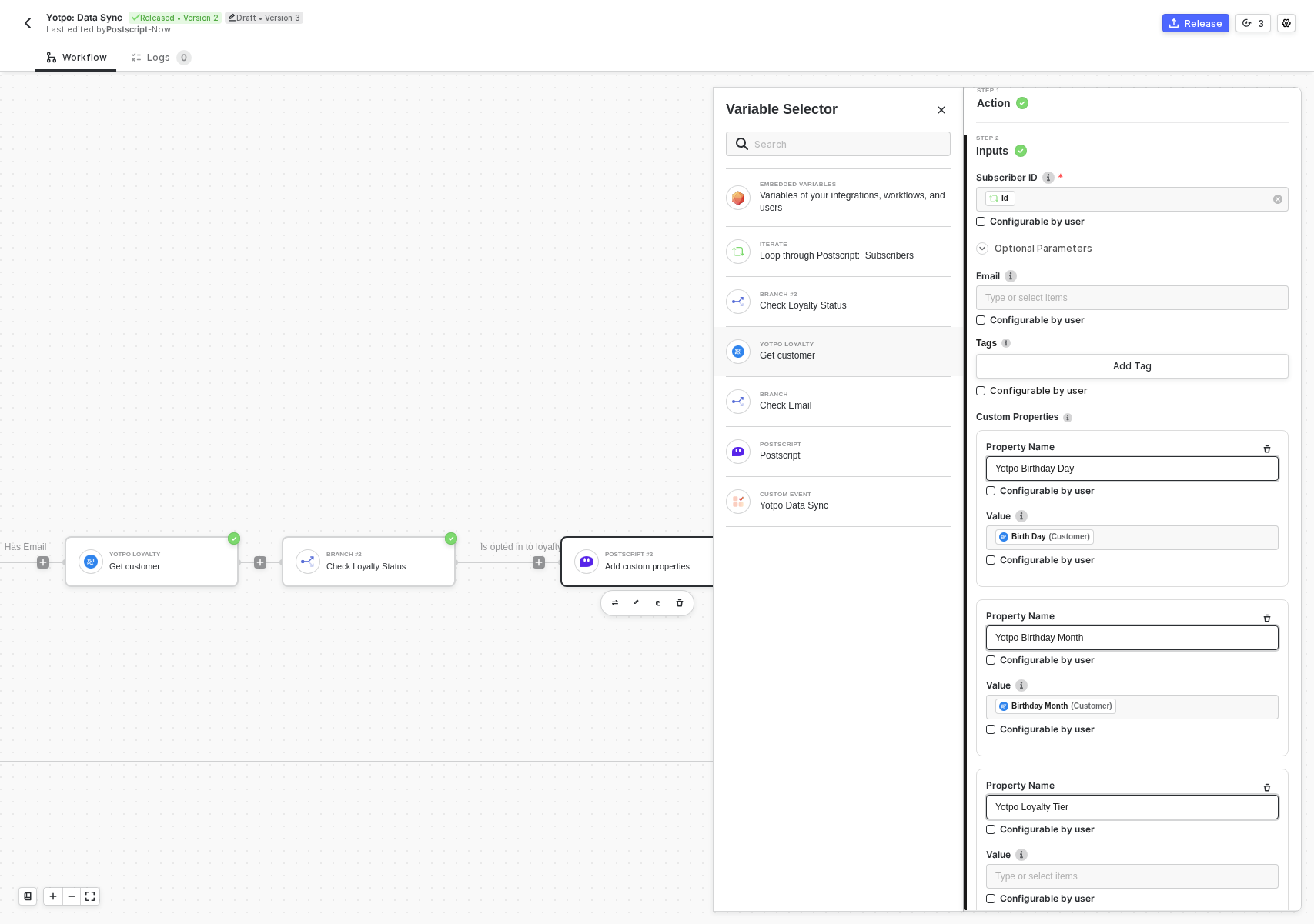
click at [825, 345] on div "YOTPO LOYALTY" at bounding box center [855, 344] width 191 height 6
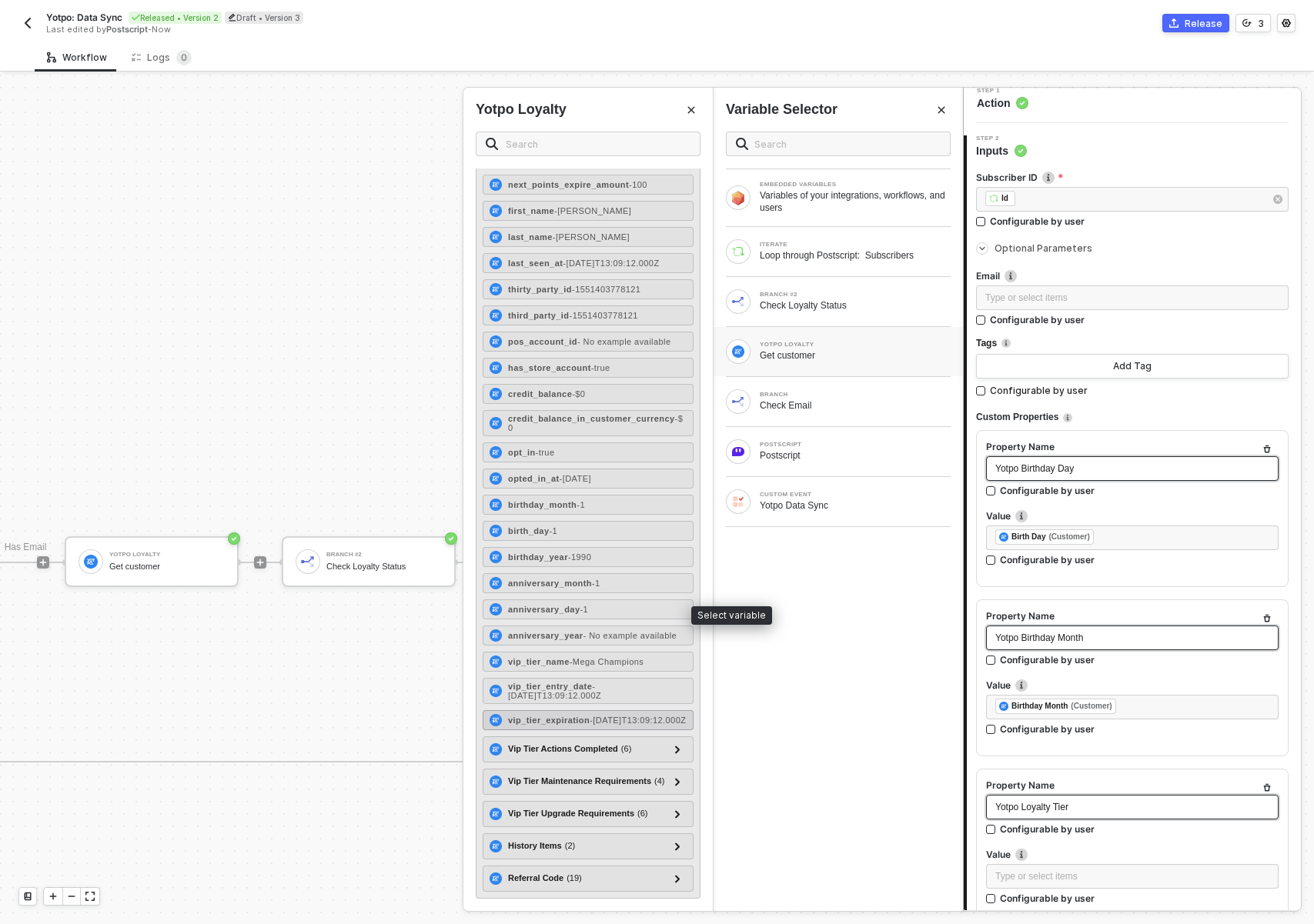
scroll to position [380, 0]
click at [594, 657] on span "- Mega Champions" at bounding box center [607, 662] width 74 height 10
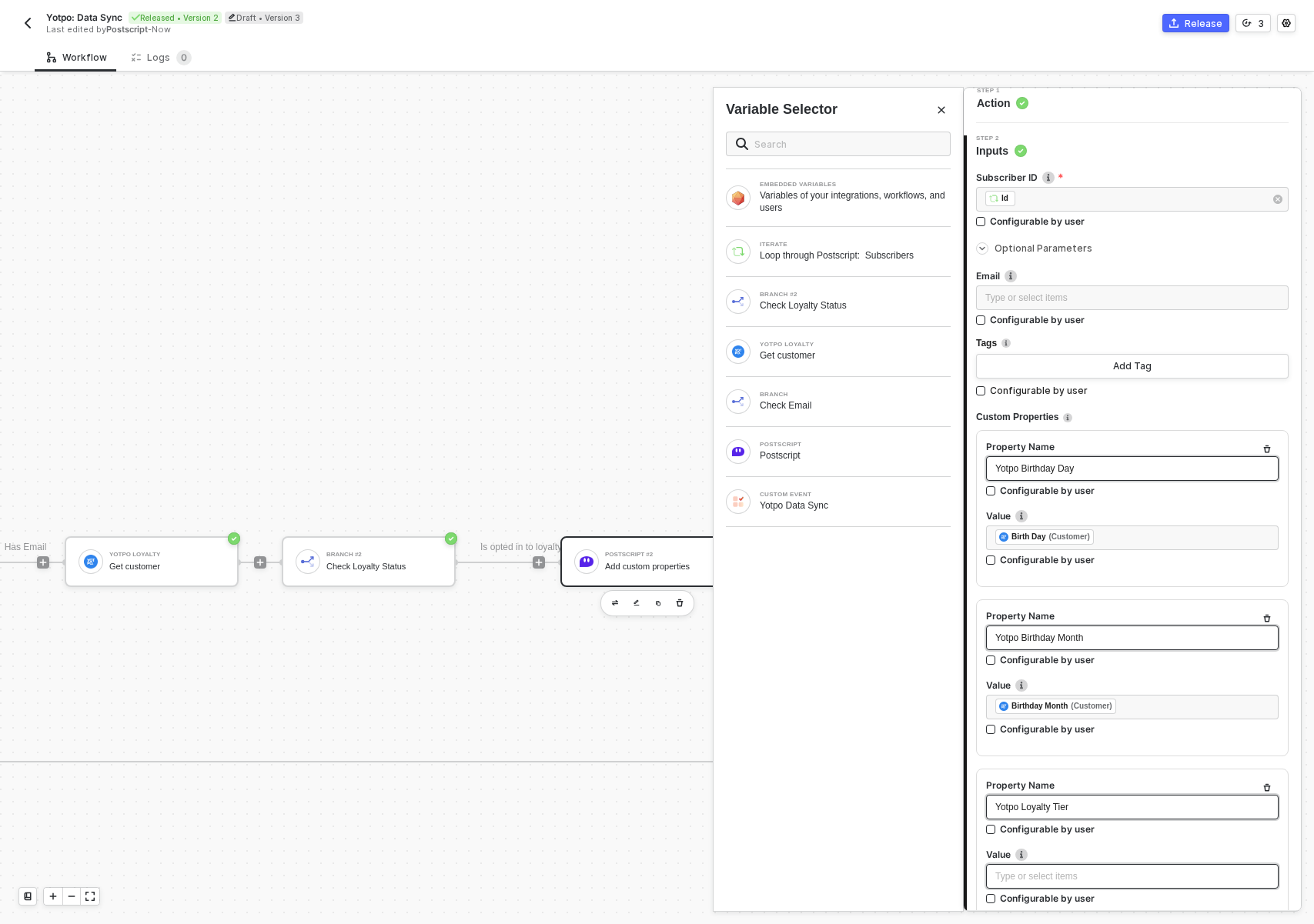
click at [1104, 864] on div "Type or select items ﻿" at bounding box center [1132, 876] width 292 height 24
click at [808, 349] on div "Get customer" at bounding box center [855, 355] width 191 height 12
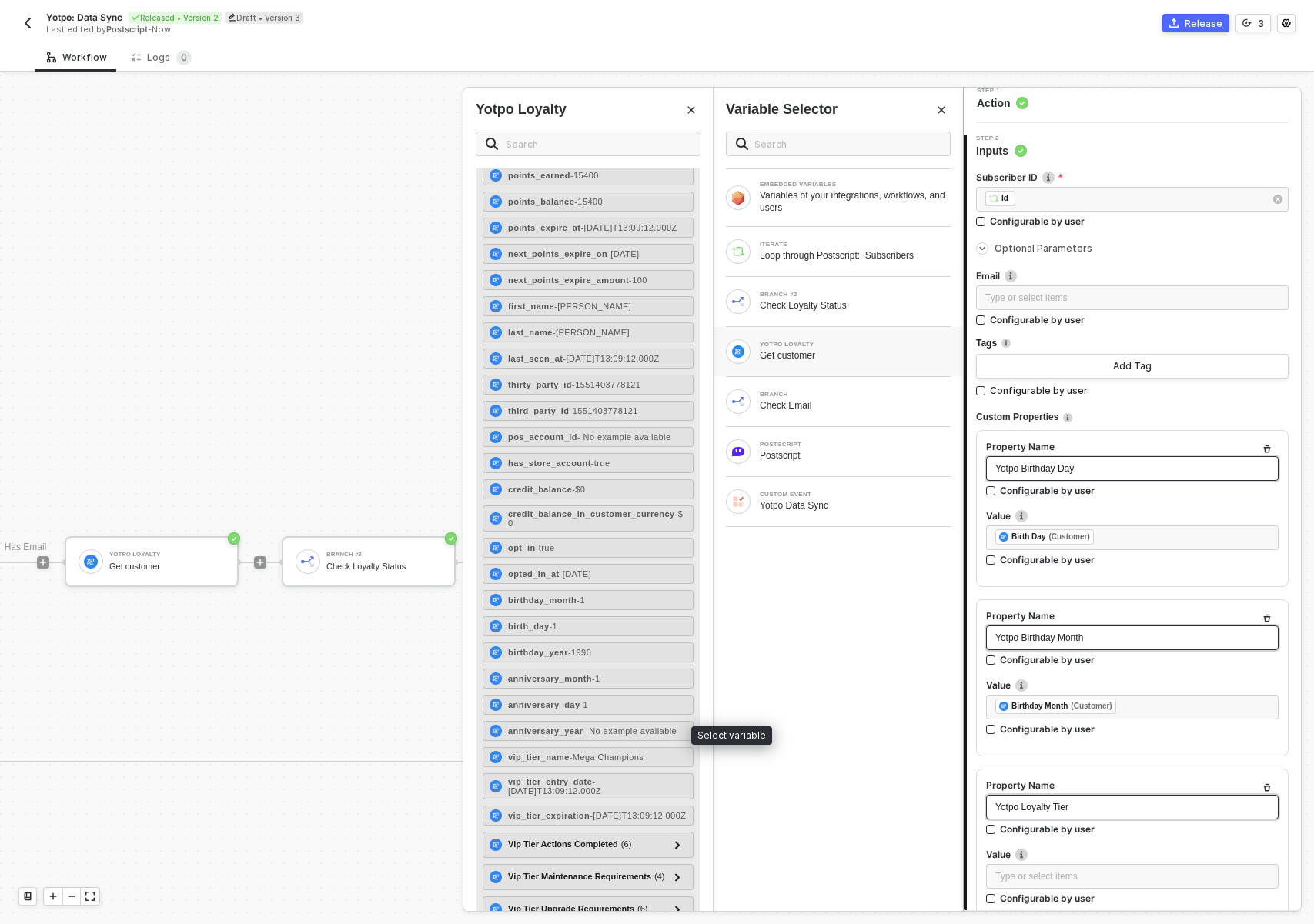
scroll to position [232, 0]
click at [581, 766] on div "vip_tier_name - Mega Champions" at bounding box center [587, 756] width 211 height 20
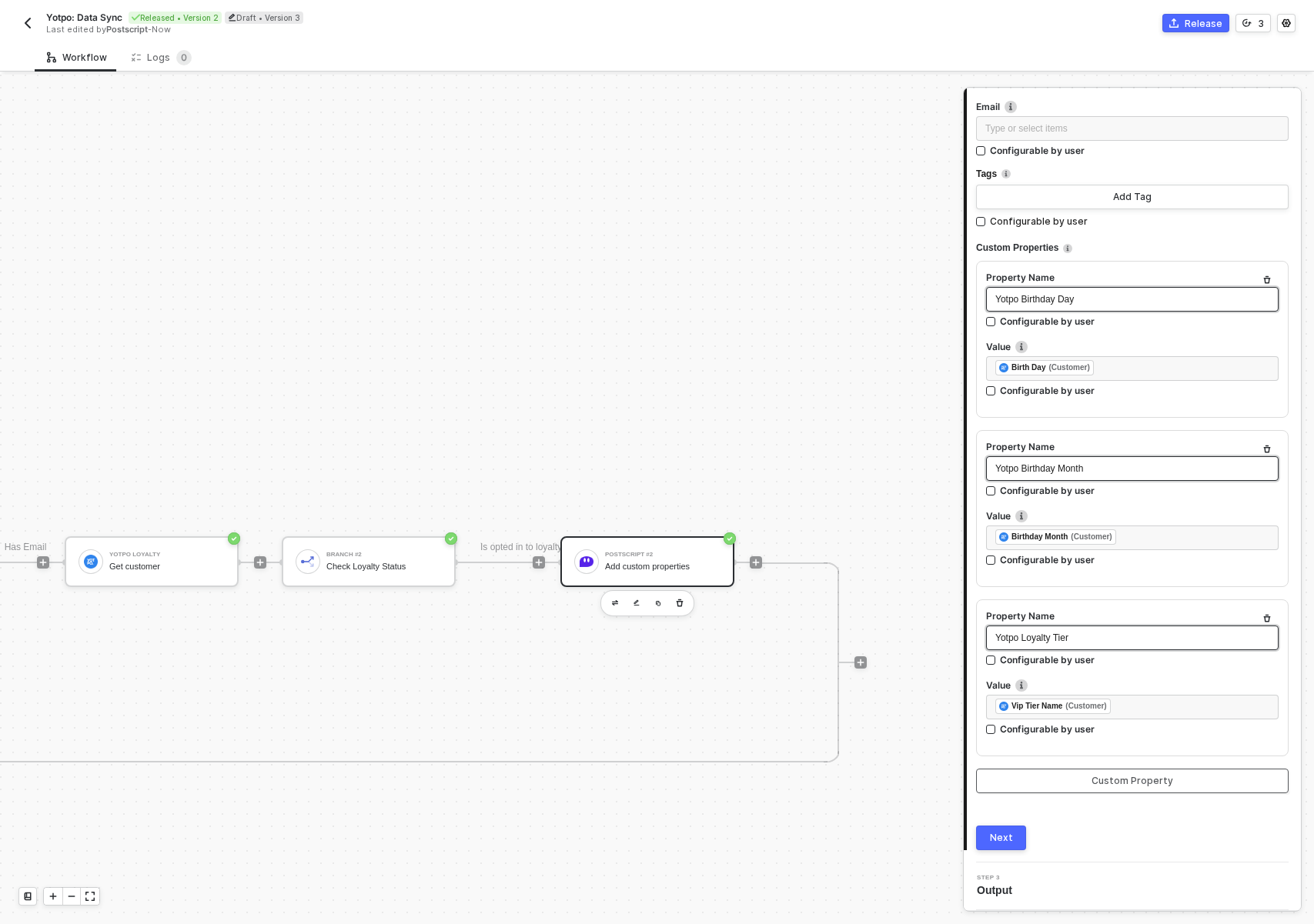
click at [1138, 774] on button "Custom Property" at bounding box center [1132, 780] width 313 height 24
click at [1086, 640] on div "Type or select items ﻿" at bounding box center [1132, 638] width 274 height 15
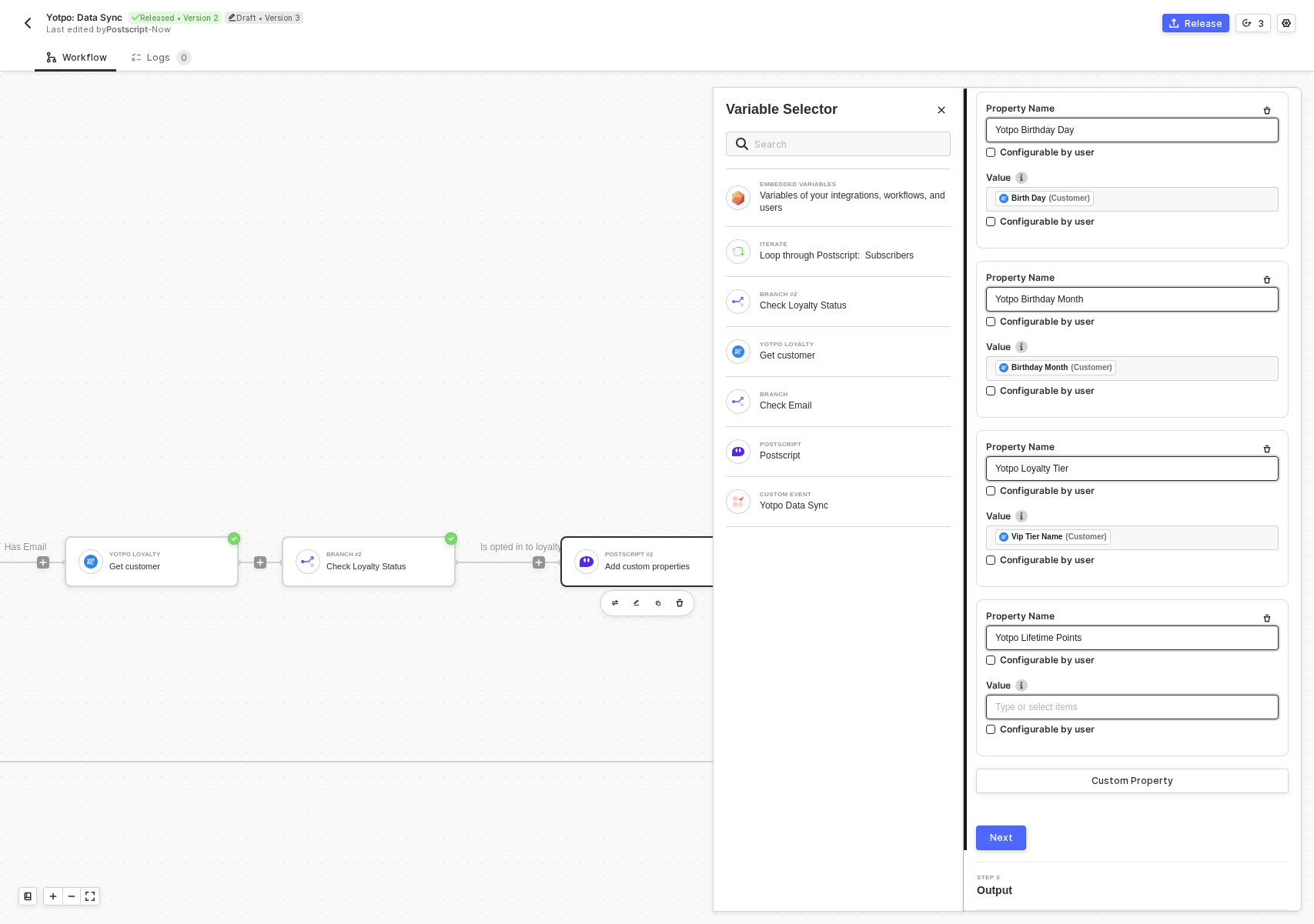
click at [1056, 698] on div "Type or select items ﻿" at bounding box center [1132, 707] width 292 height 24
click at [810, 351] on div "Get customer" at bounding box center [855, 355] width 191 height 12
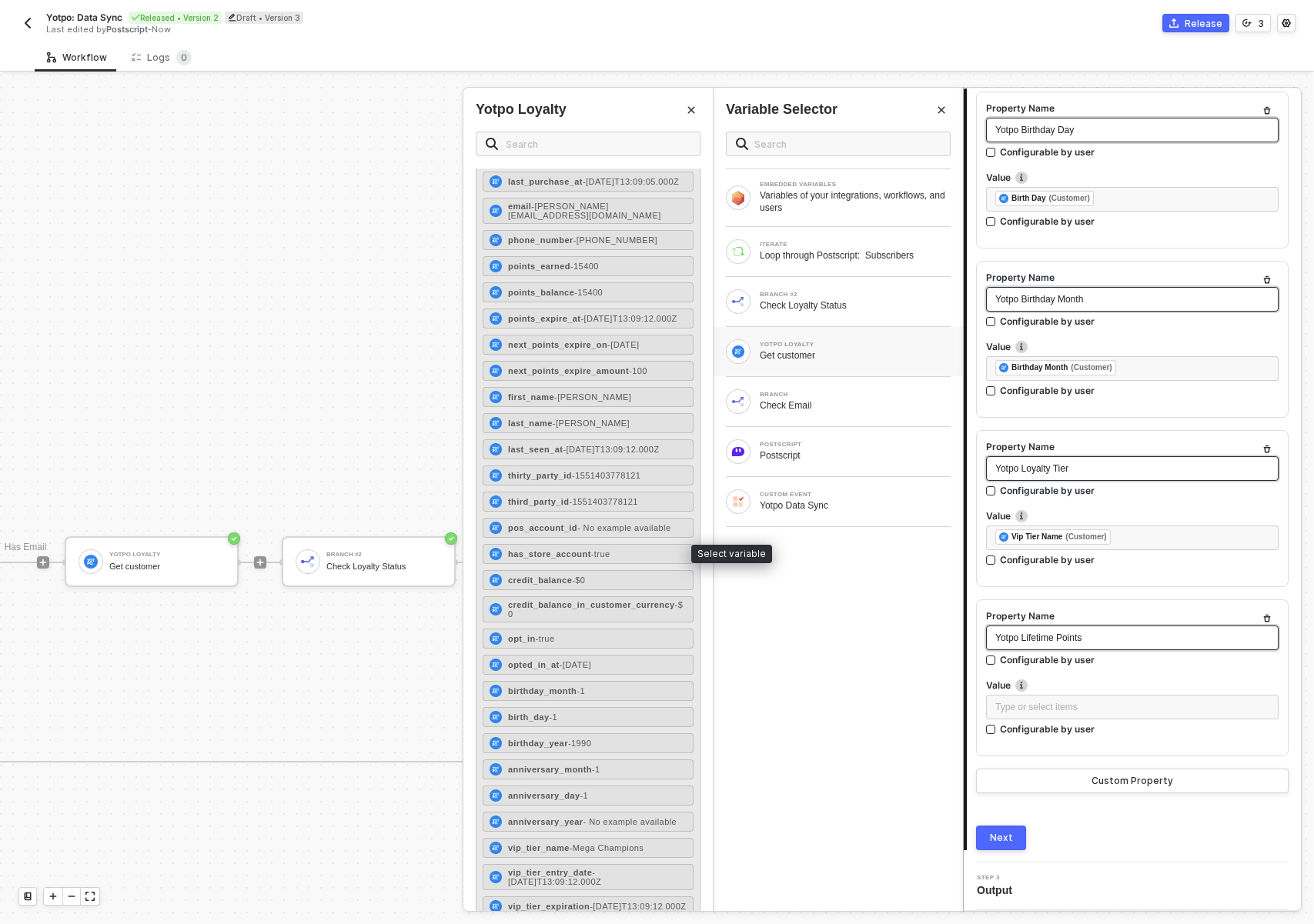
scroll to position [139, 0]
click at [559, 264] on strong "points_earned" at bounding box center [538, 267] width 62 height 10
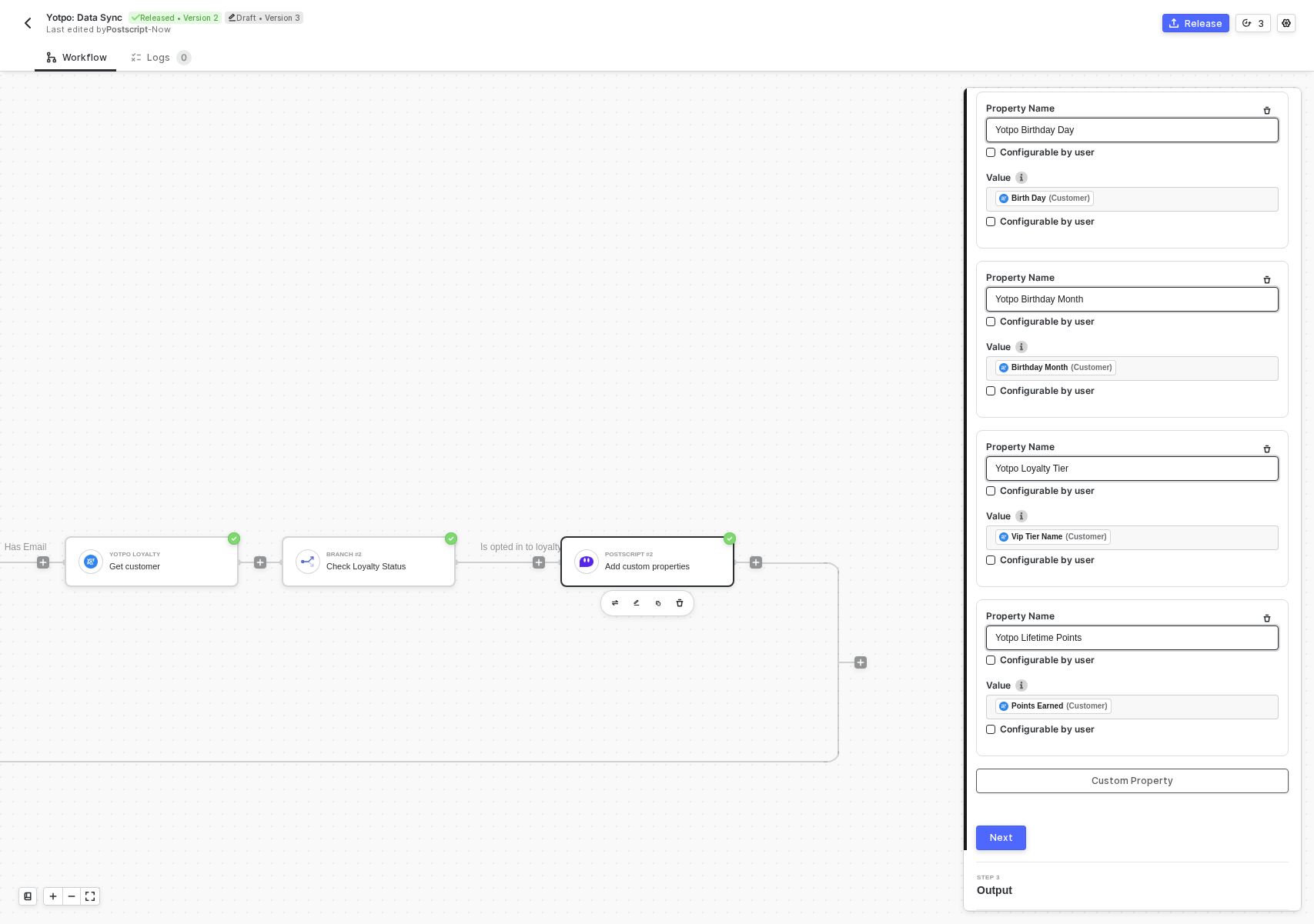
click at [1062, 783] on button "Custom Property" at bounding box center [1132, 780] width 313 height 24
click at [1053, 634] on div "Type or select items ﻿" at bounding box center [1132, 638] width 274 height 15
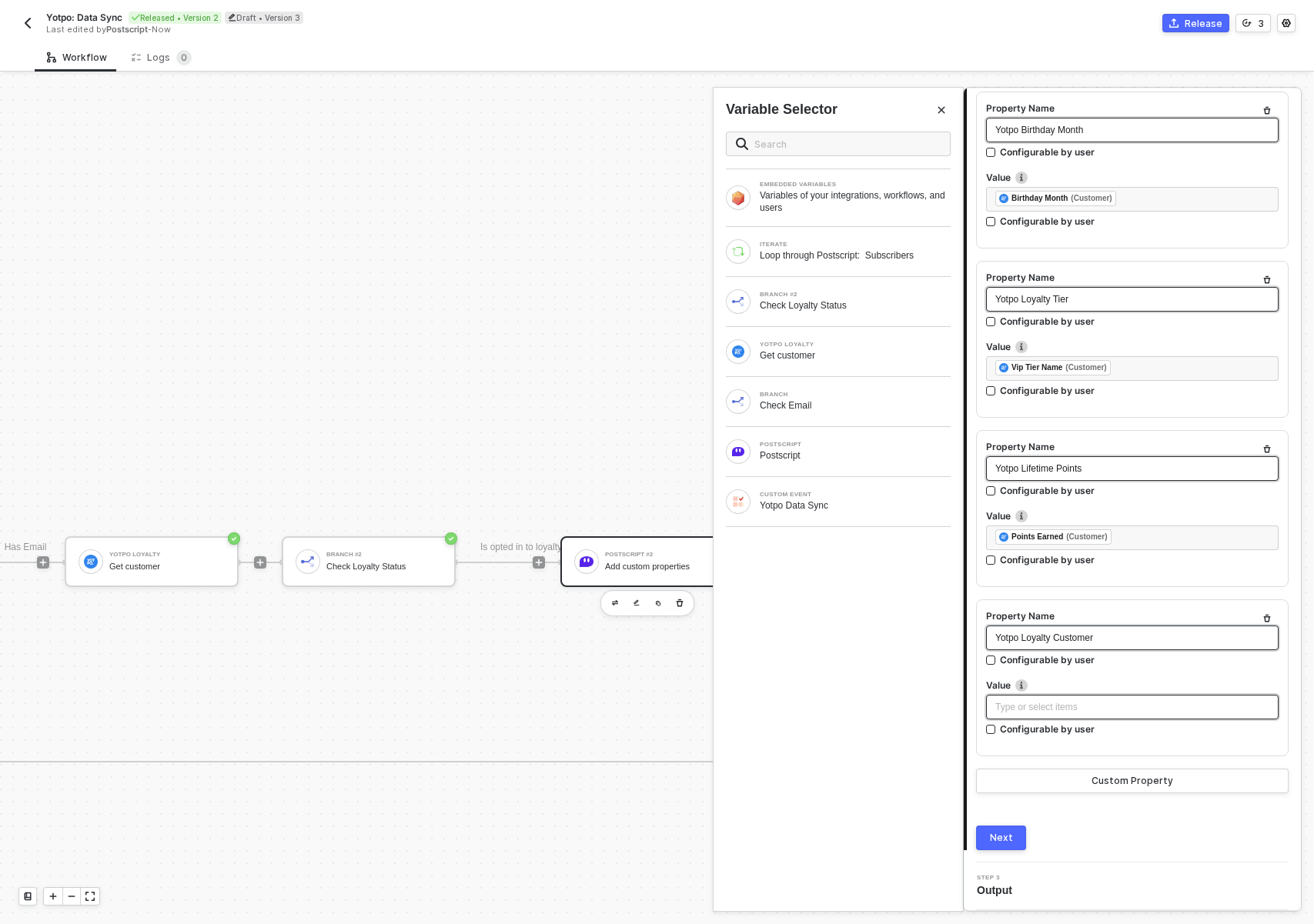
click at [1037, 712] on div "Type or select items ﻿" at bounding box center [1132, 707] width 274 height 15
click at [790, 347] on div "YOTPO LOYALTY" at bounding box center [855, 344] width 191 height 6
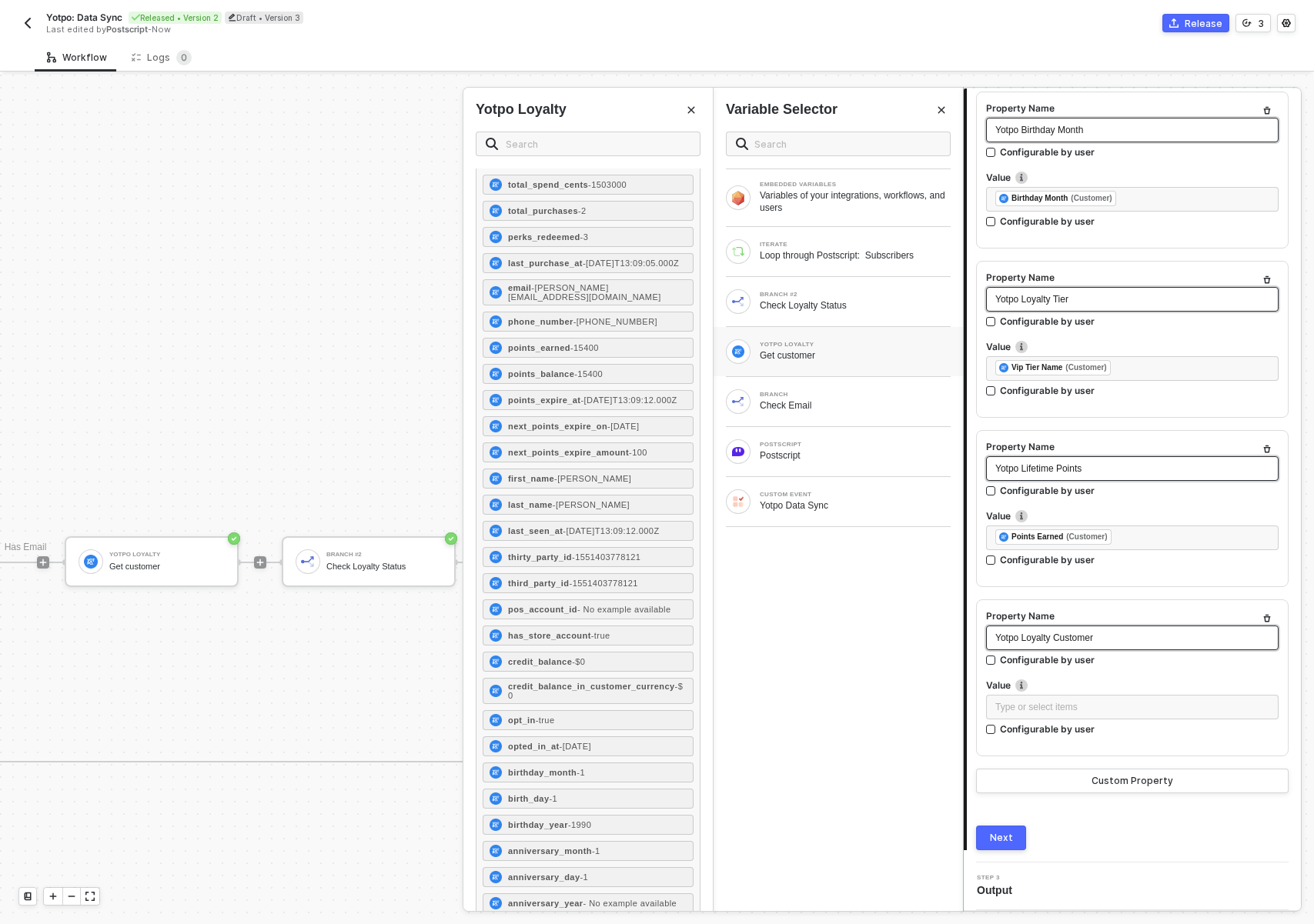
scroll to position [71, 0]
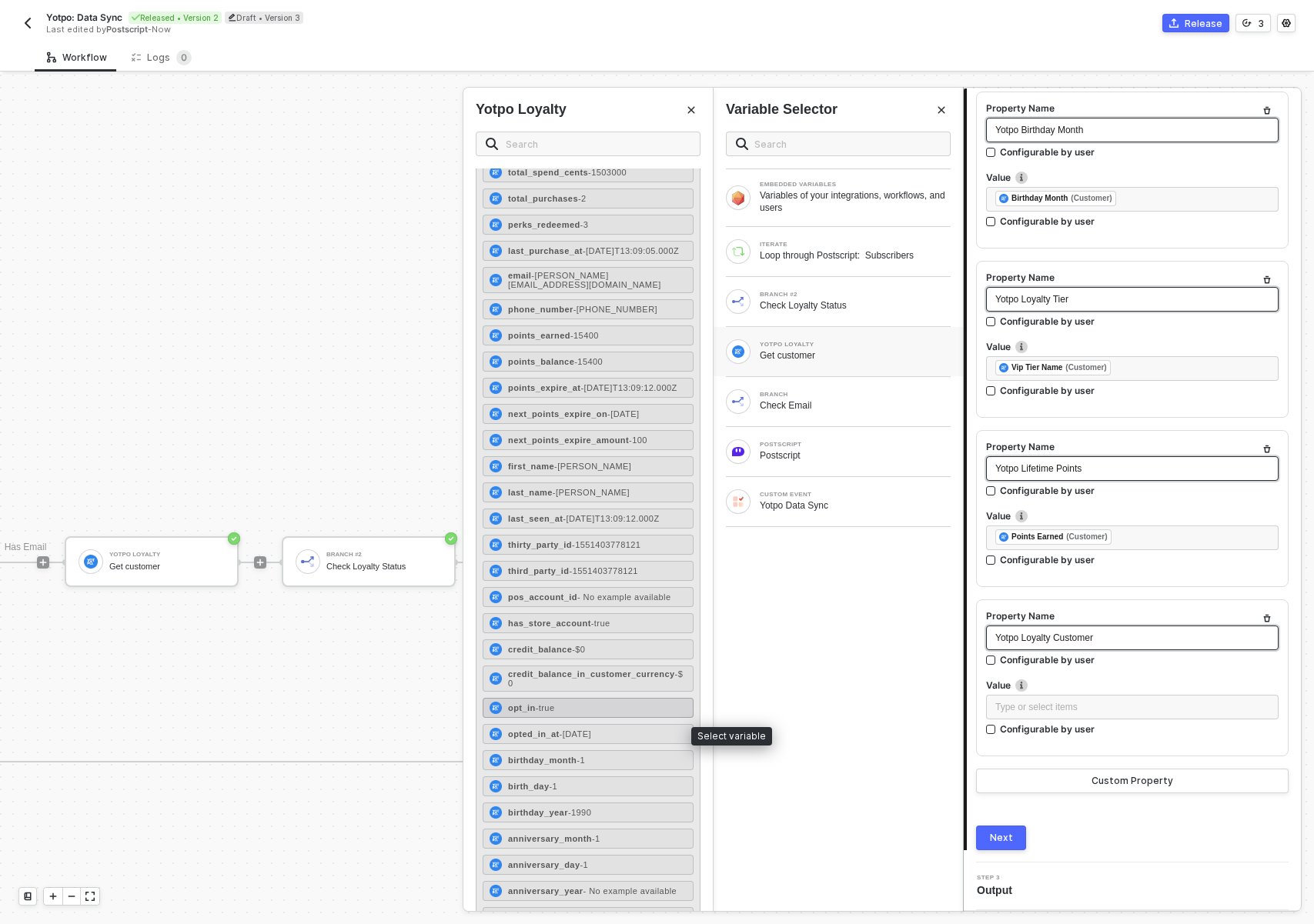
click at [588, 718] on div "opt_in - true" at bounding box center [587, 708] width 211 height 20
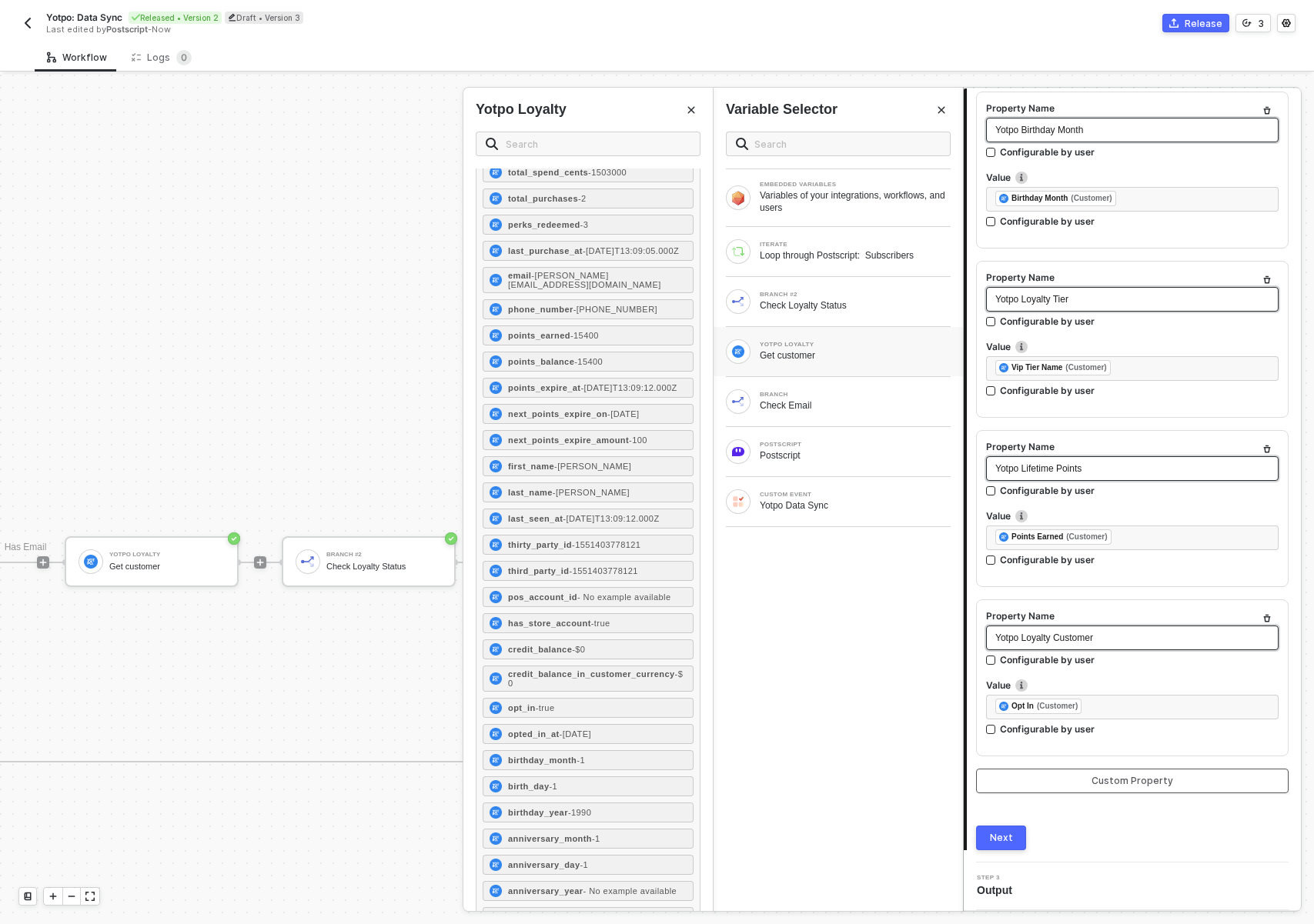
click at [1038, 784] on button "Custom Property" at bounding box center [1132, 780] width 313 height 24
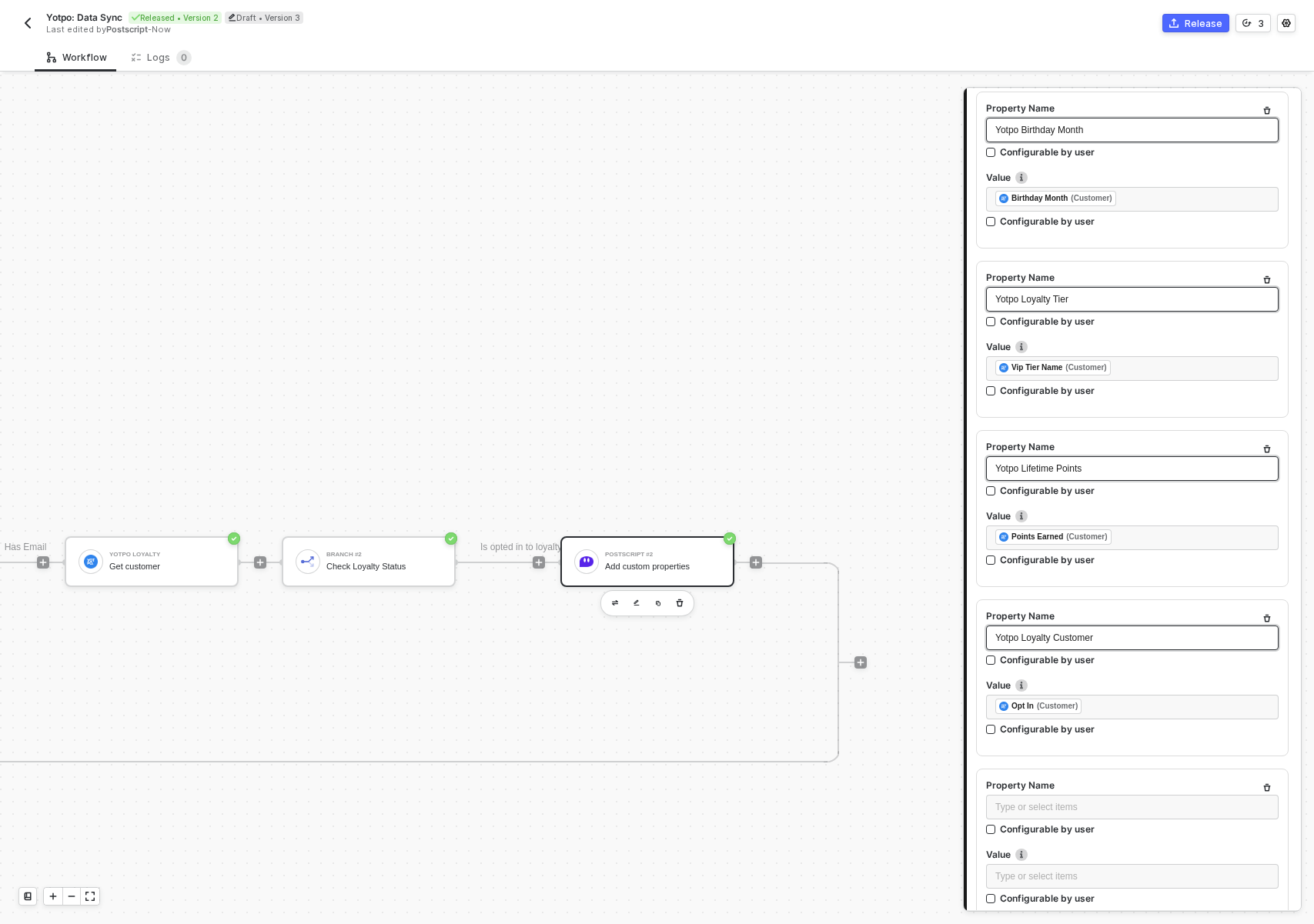
scroll to position [765, 0]
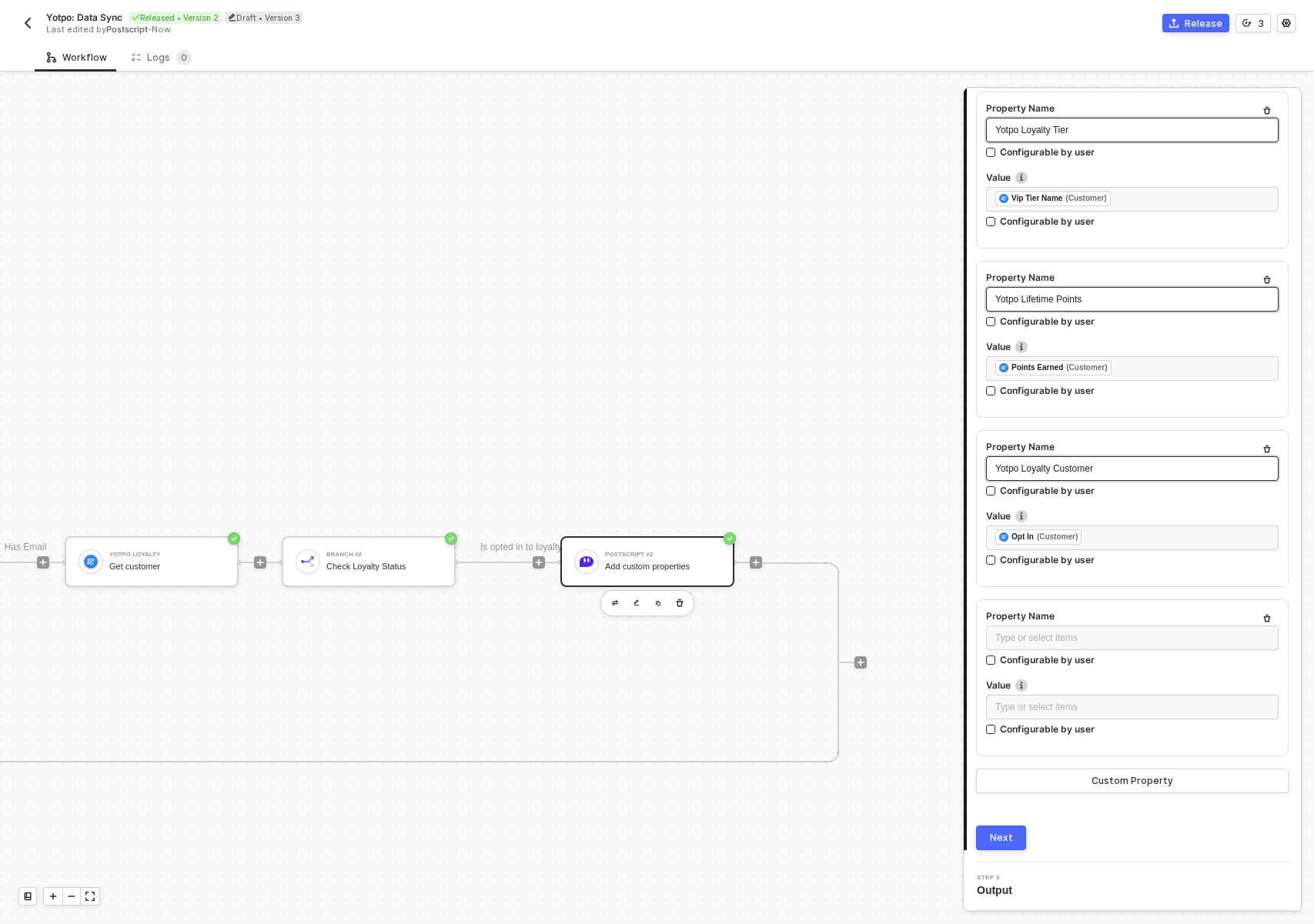
click at [1011, 621] on label "Property Name" at bounding box center [1132, 615] width 292 height 13
click at [1015, 626] on div "Type or select items ﻿" at bounding box center [1132, 638] width 292 height 24
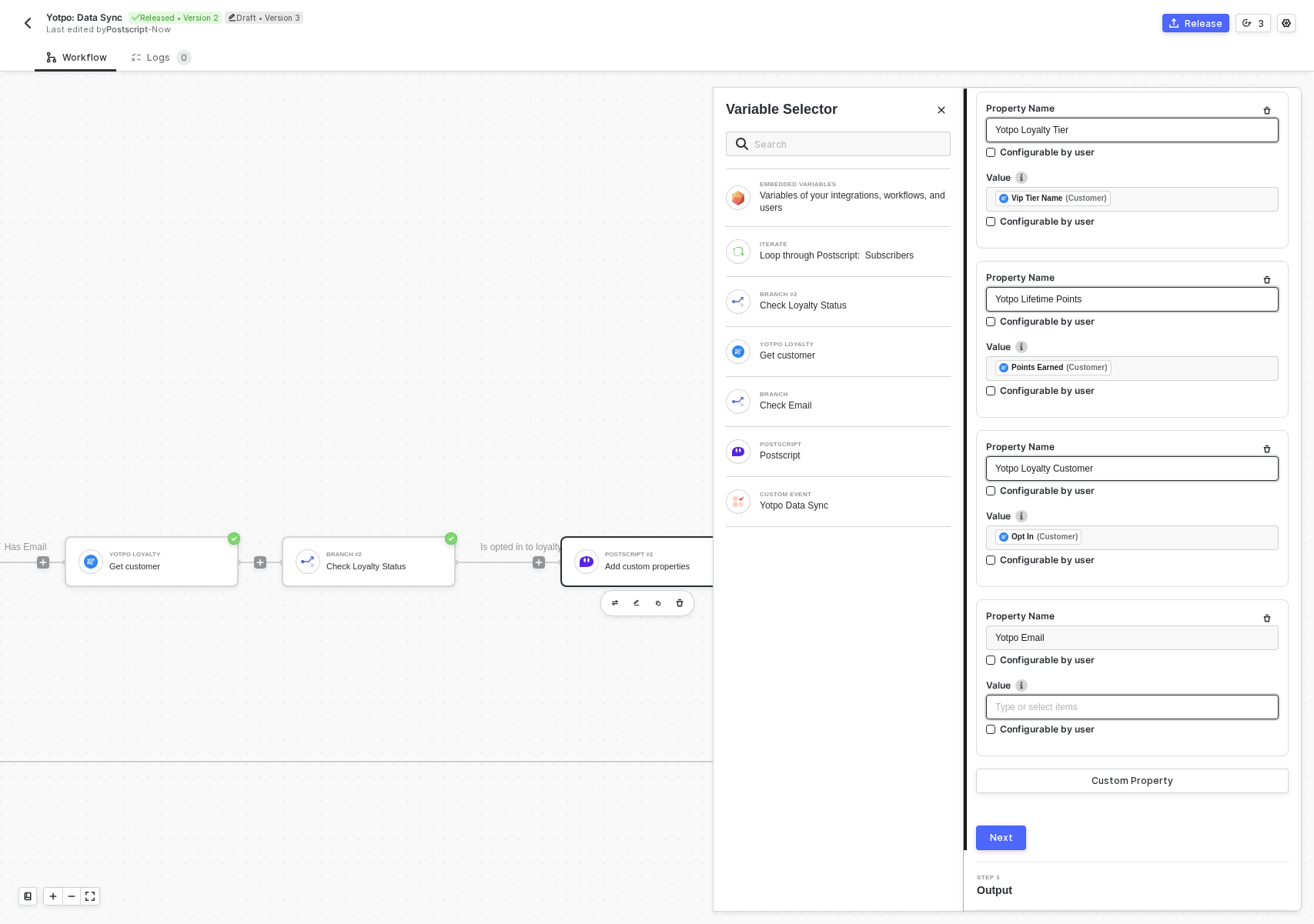
click at [1085, 709] on div "Type or select items ﻿" at bounding box center [1132, 707] width 274 height 15
click at [803, 352] on div "Get customer" at bounding box center [855, 355] width 191 height 12
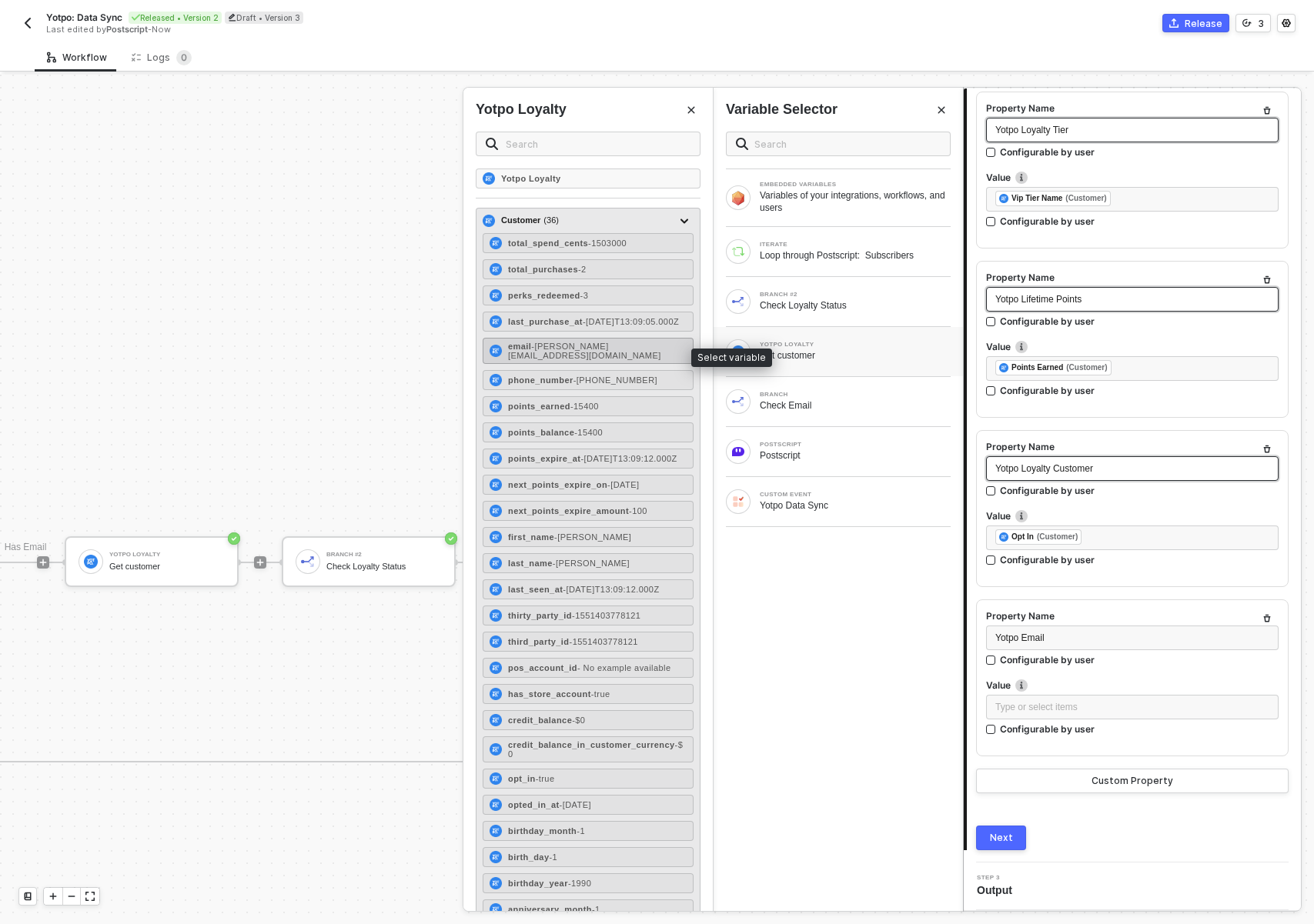
click at [572, 345] on div "email - erlich@aviato.com" at bounding box center [587, 351] width 211 height 26
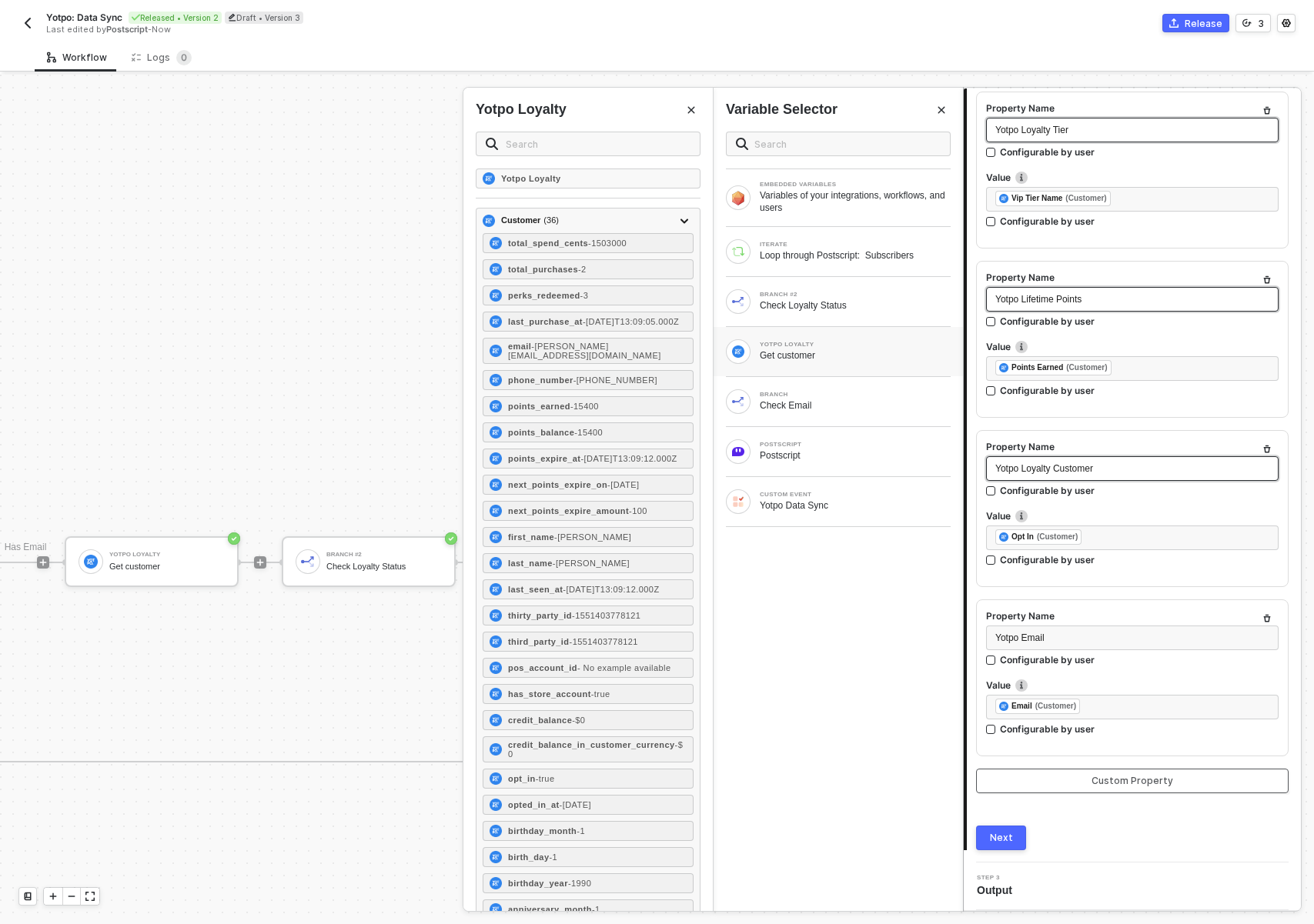
click at [1051, 781] on button "Custom Property" at bounding box center [1132, 780] width 313 height 24
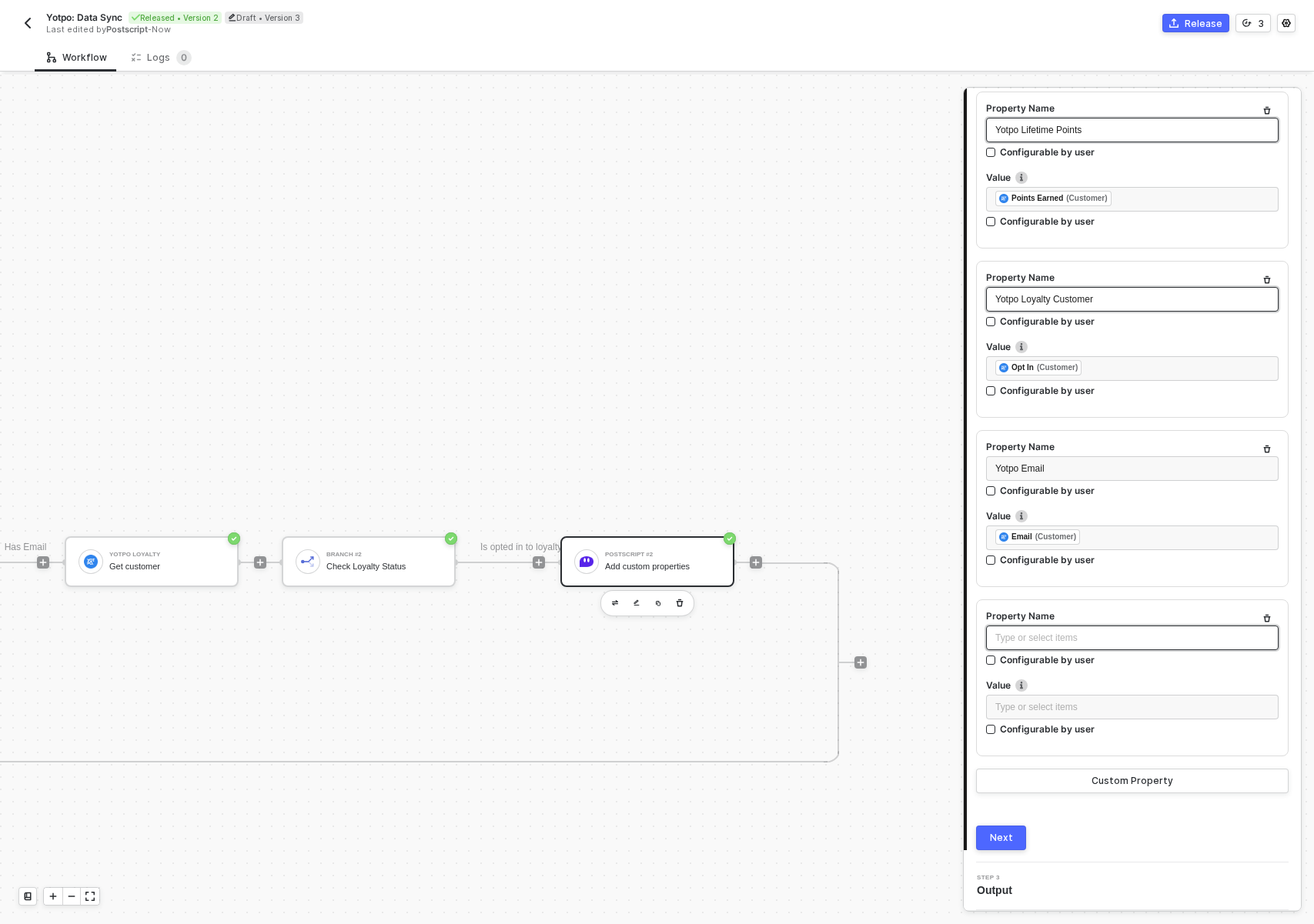
click at [1049, 636] on div "Type or select items ﻿" at bounding box center [1132, 638] width 274 height 15
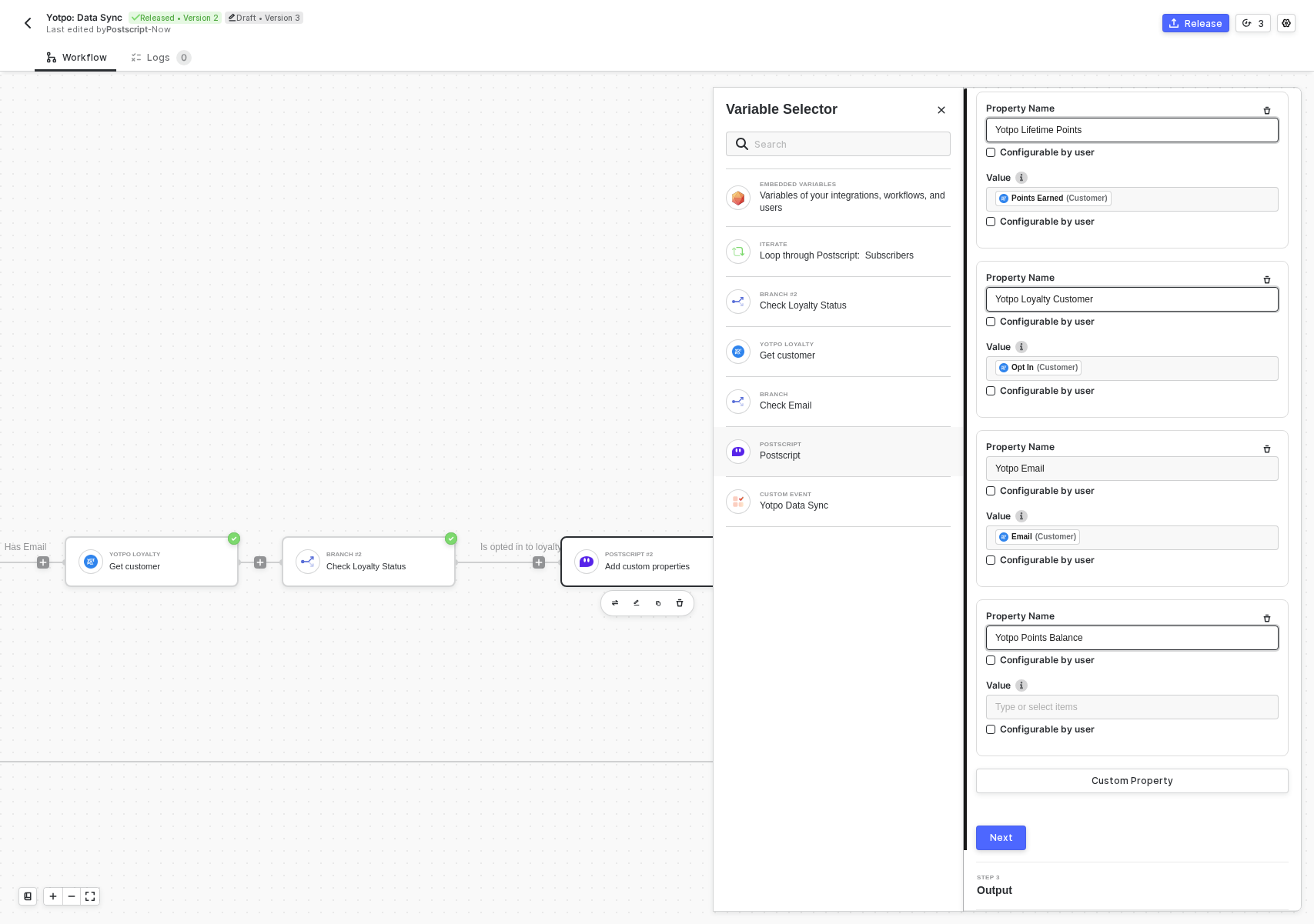
click at [833, 464] on div "POSTSCRIPT Postscript" at bounding box center [838, 452] width 249 height 49
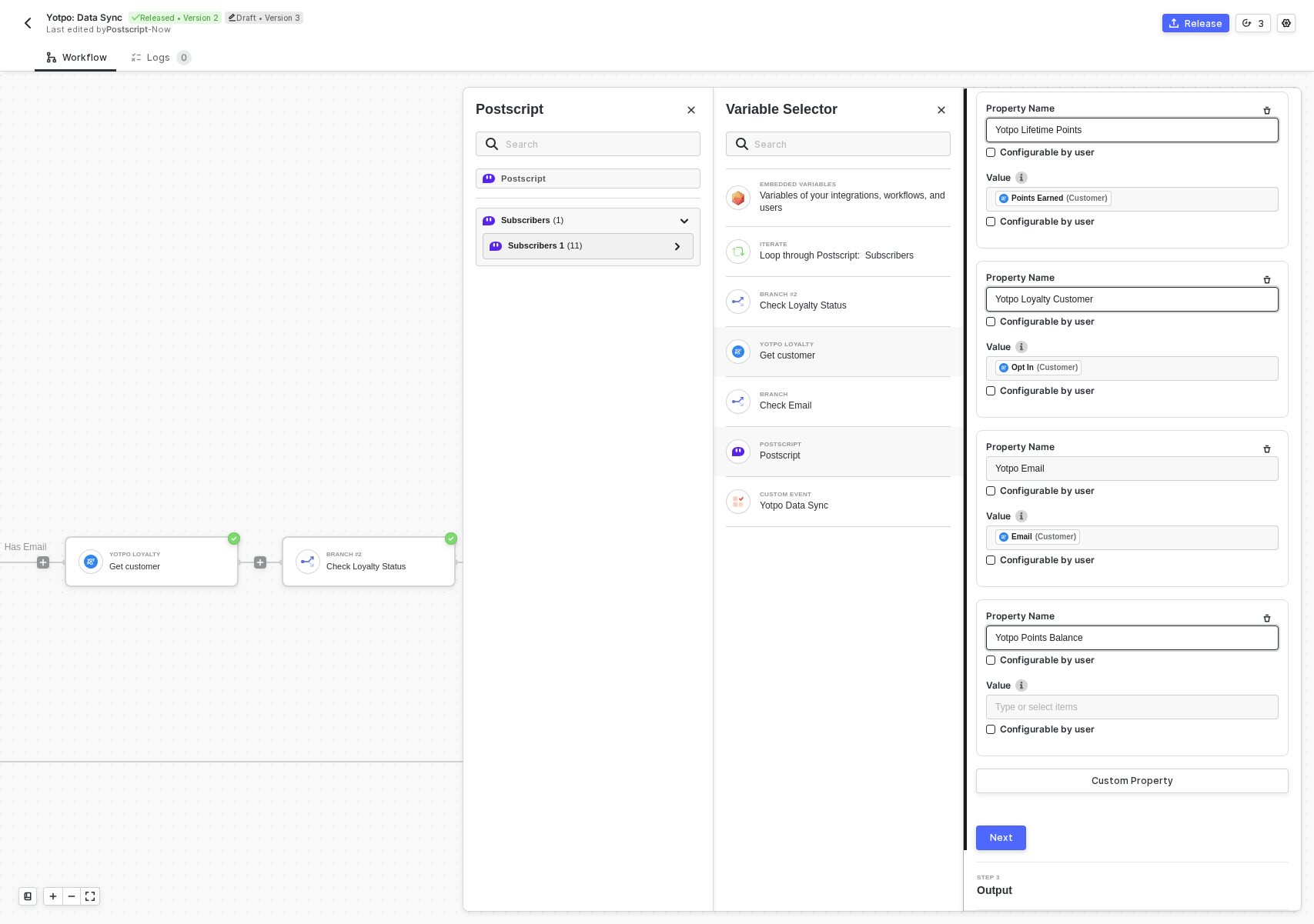
click at [831, 360] on div "Get customer" at bounding box center [855, 355] width 191 height 12
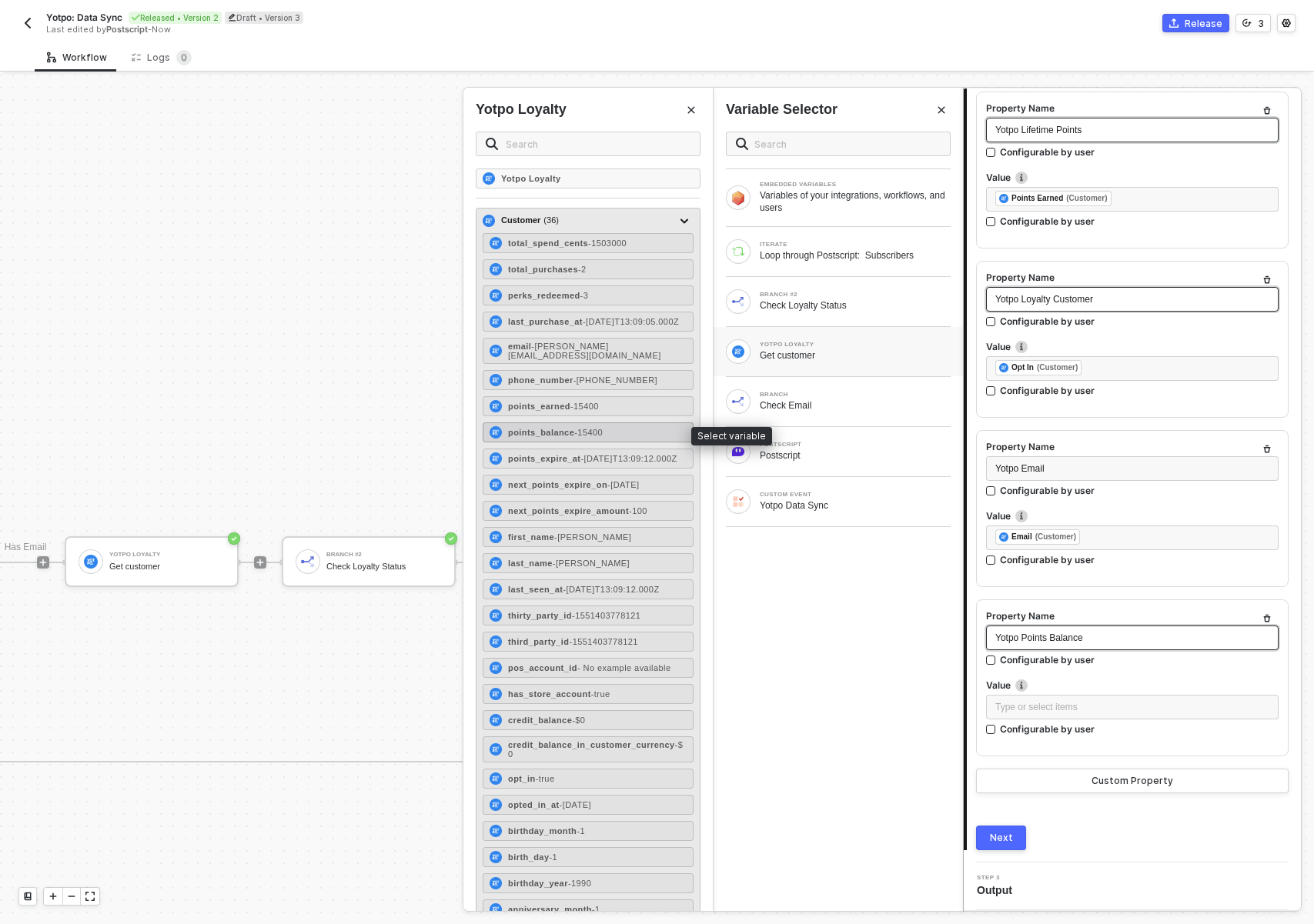
click at [562, 434] on strong "points_balance" at bounding box center [541, 432] width 67 height 10
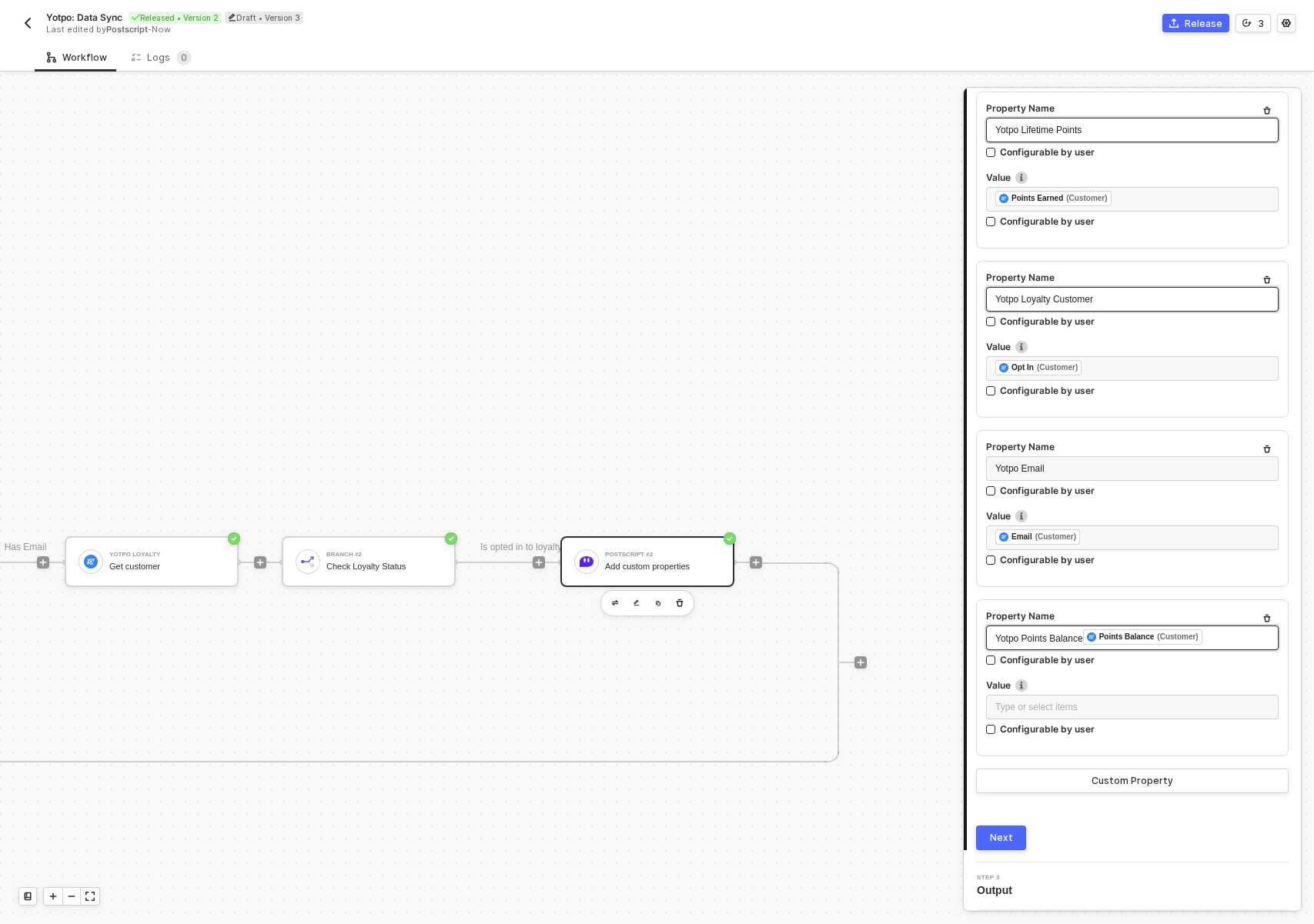
click at [998, 844] on div "Next" at bounding box center [1001, 838] width 23 height 12
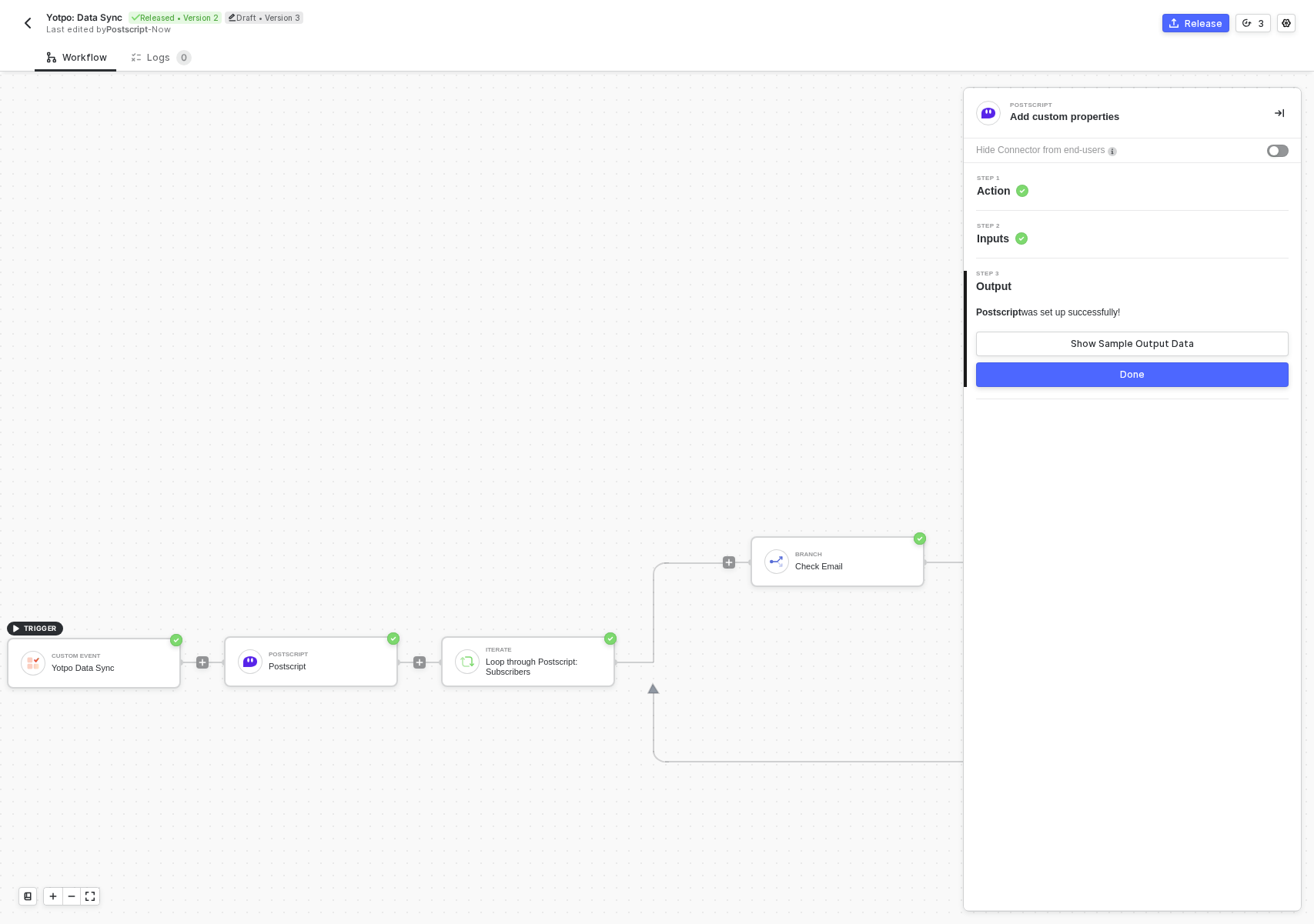
scroll to position [259, 0]
click at [376, 799] on div "TRIGGER Custom Event Yotpo Data Sync Postscript Postscript Iterate Loop through…" at bounding box center [921, 662] width 1843 height 1693
drag, startPoint x: 587, startPoint y: 374, endPoint x: 514, endPoint y: 382, distance: 73.4
click at [531, 374] on div "TRIGGER Custom Event Yotpo Data Sync Postscript Postscript Iterate Loop through…" at bounding box center [921, 662] width 1843 height 1693
drag, startPoint x: 514, startPoint y: 382, endPoint x: 510, endPoint y: 399, distance: 17.5
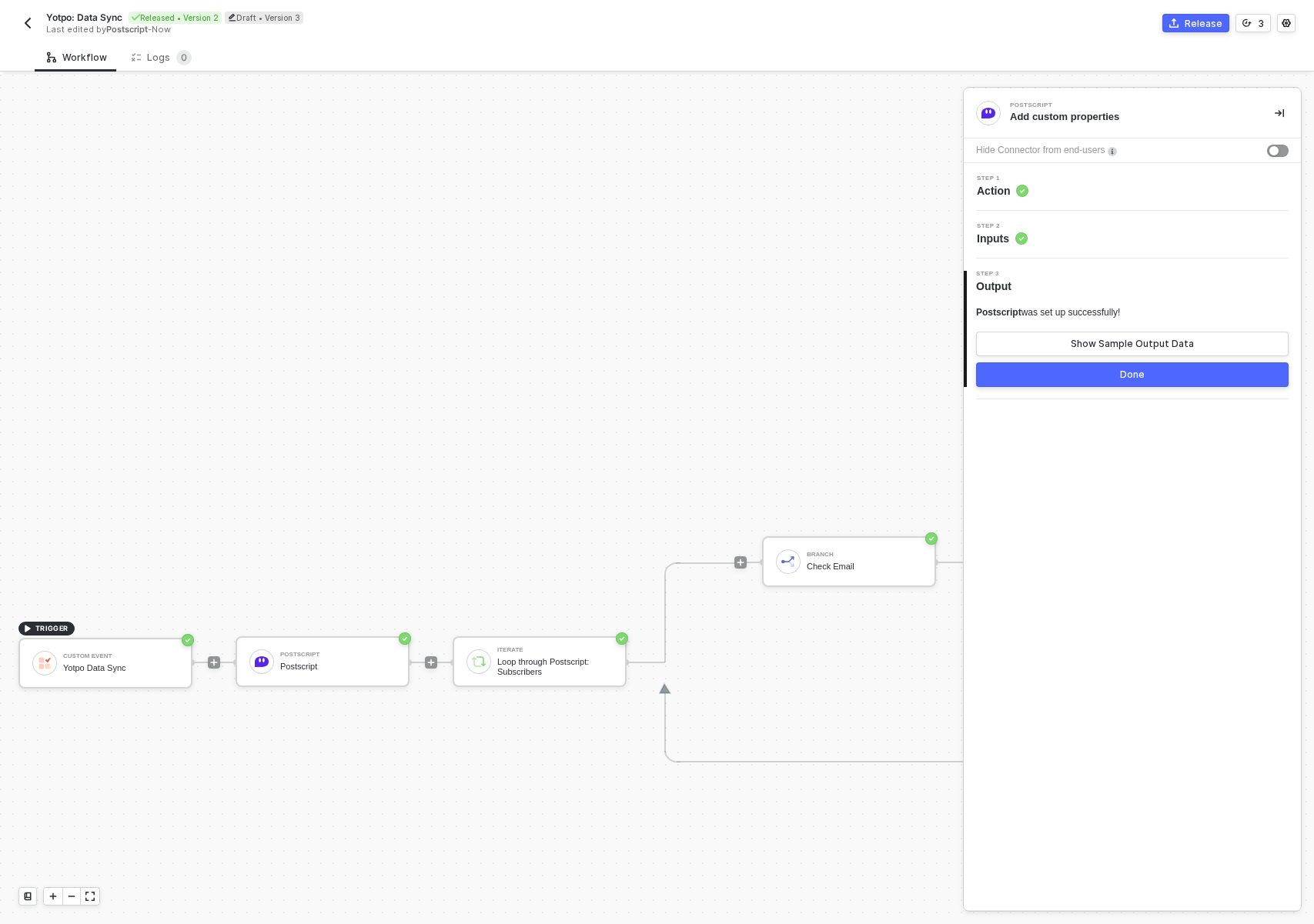
click at [514, 382] on div "TRIGGER Custom Event Yotpo Data Sync Postscript Postscript Iterate Loop through…" at bounding box center [921, 662] width 1843 height 1693
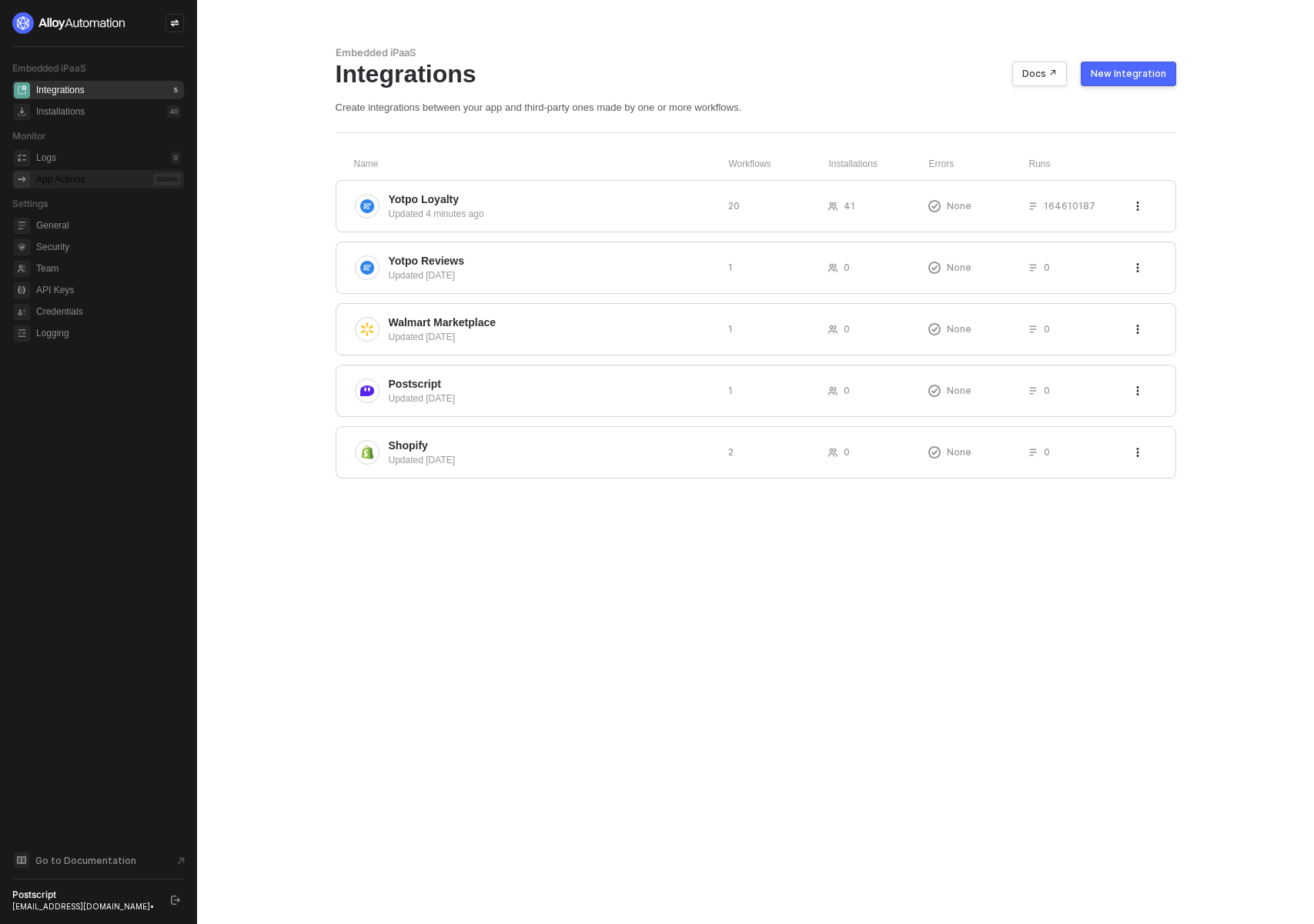
click at [67, 178] on div "App Actions" at bounding box center [60, 179] width 48 height 13
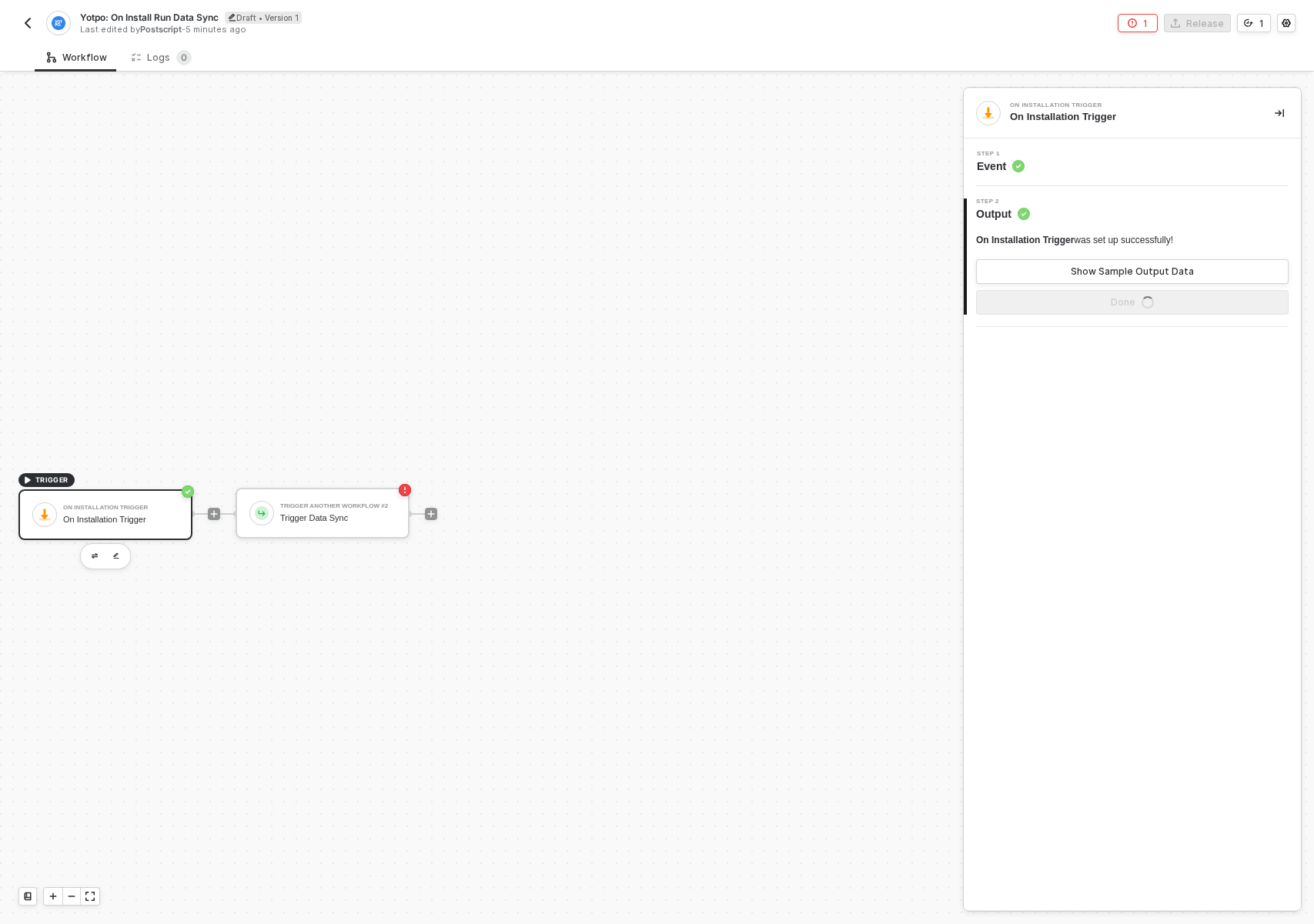
scroll to position [29, 0]
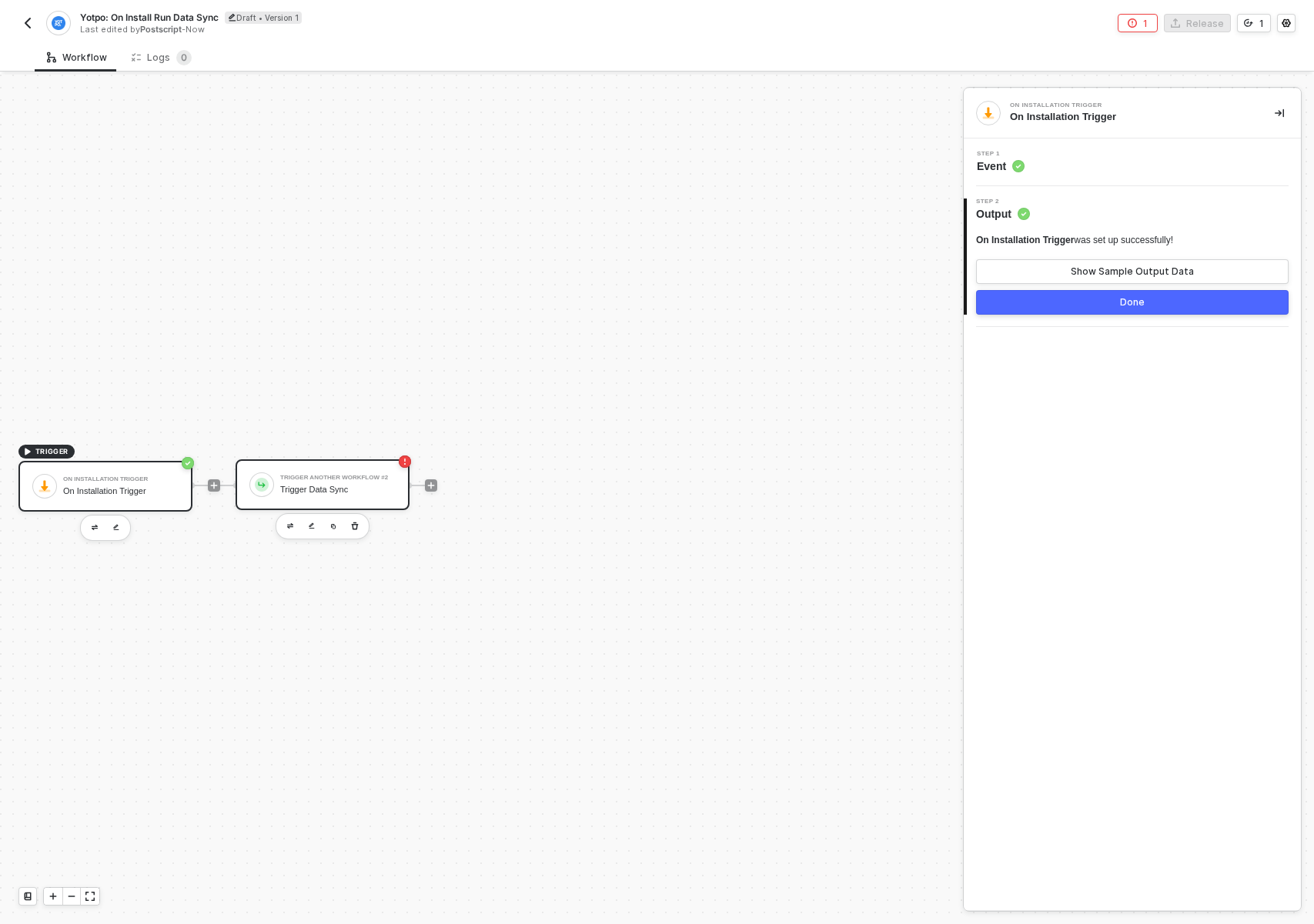
click at [329, 493] on div "Trigger Data Sync" at bounding box center [338, 489] width 116 height 10
click at [1023, 163] on icon at bounding box center [1022, 166] width 10 height 10
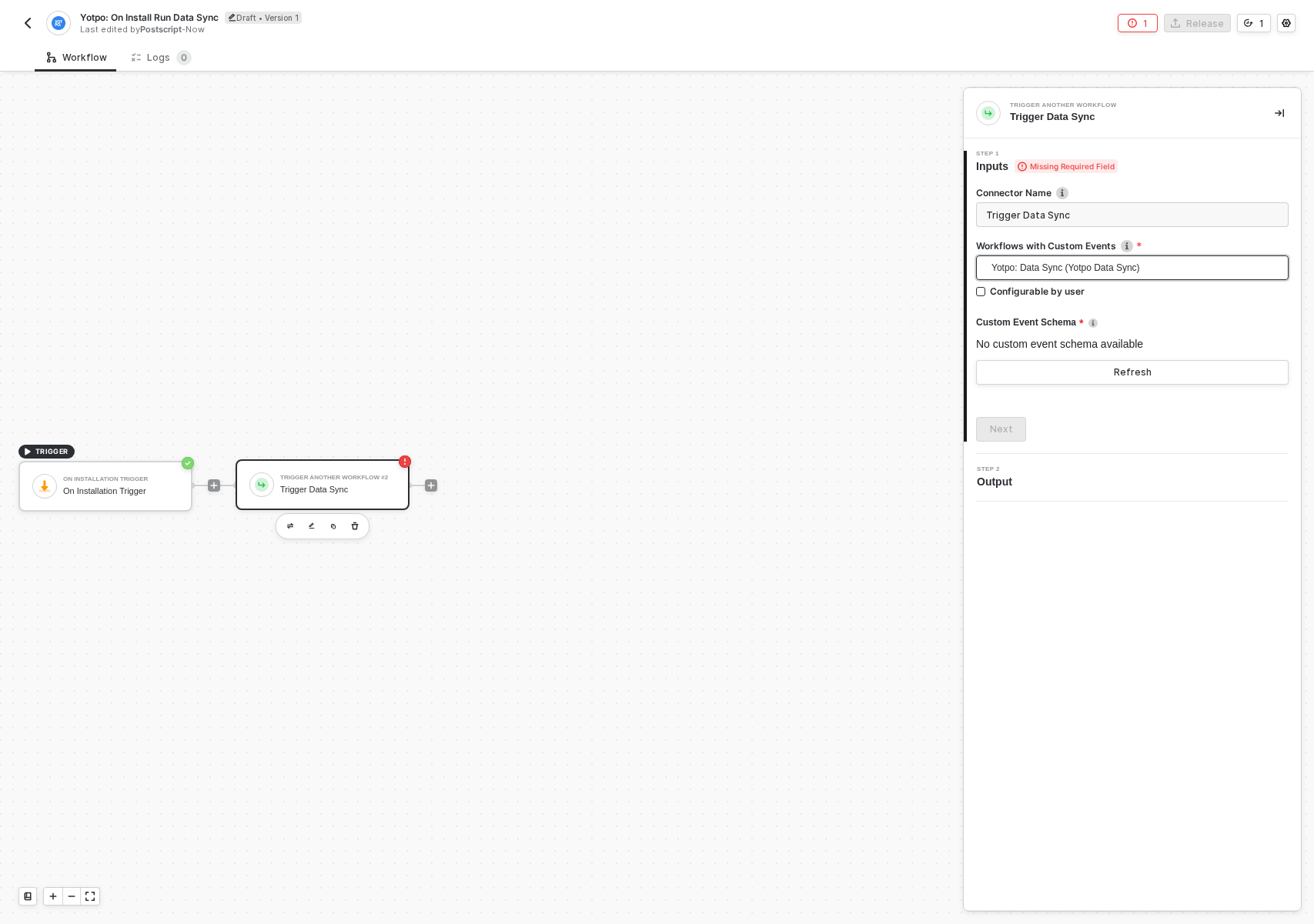
click at [1075, 266] on span "Yotpo: Data Sync (Yotpo Data Sync)" at bounding box center [1135, 268] width 288 height 23
click at [1050, 296] on div "Yotpo: Data Sync (Yotpo Data Sync)" at bounding box center [1132, 298] width 288 height 17
click at [1050, 379] on button "Refresh" at bounding box center [1132, 373] width 313 height 24
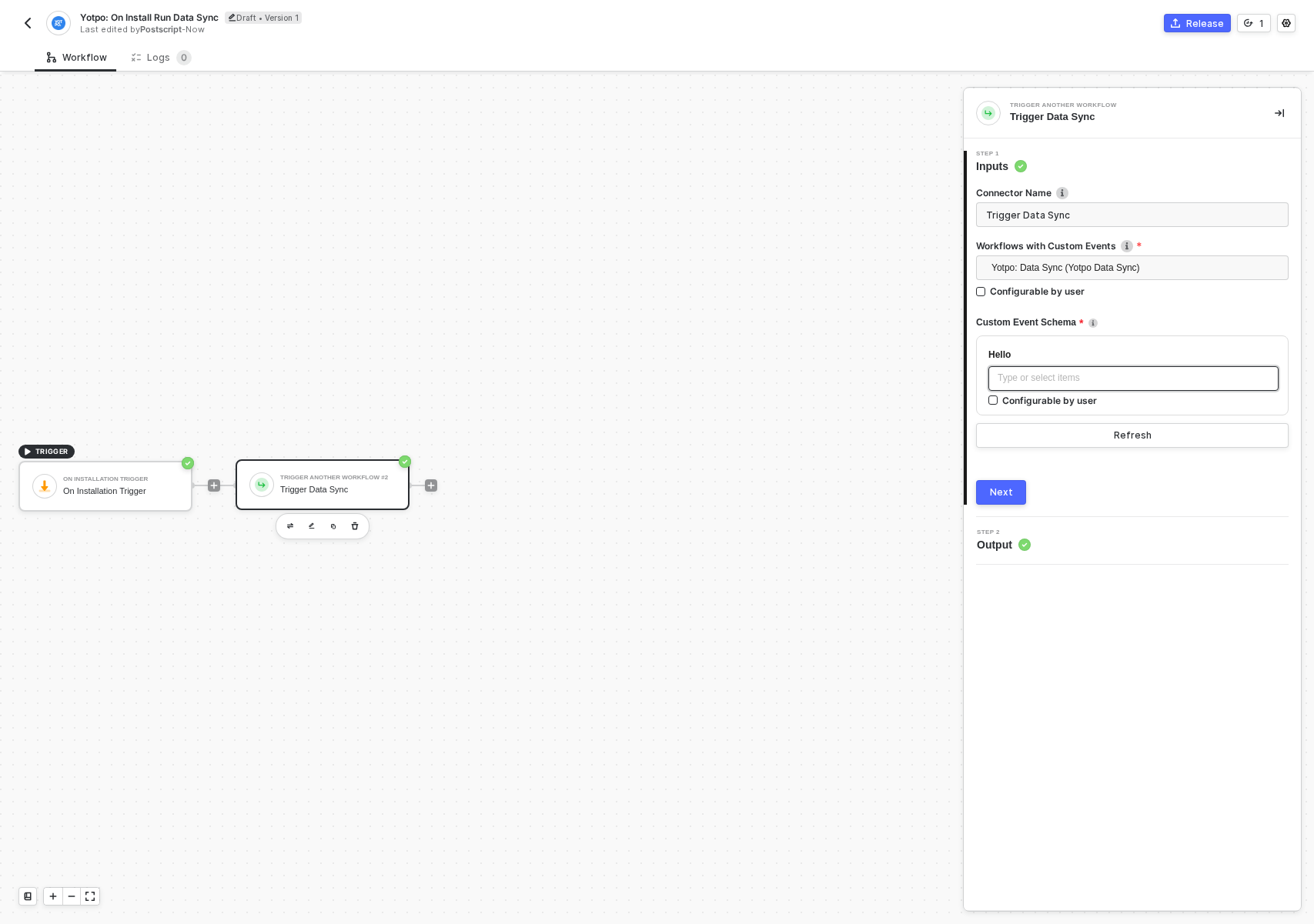
click at [1089, 373] on div "Type or select items ﻿" at bounding box center [1134, 378] width 271 height 15
click at [1087, 478] on div "Connector Name Trigger Data Sync Workflows with Custom Events Yotpo: Data Sync …" at bounding box center [1132, 340] width 313 height 331
click at [1090, 373] on div "Type or select items ﻿" at bounding box center [1134, 378] width 271 height 15
click at [1073, 380] on div "World" at bounding box center [1134, 378] width 271 height 15
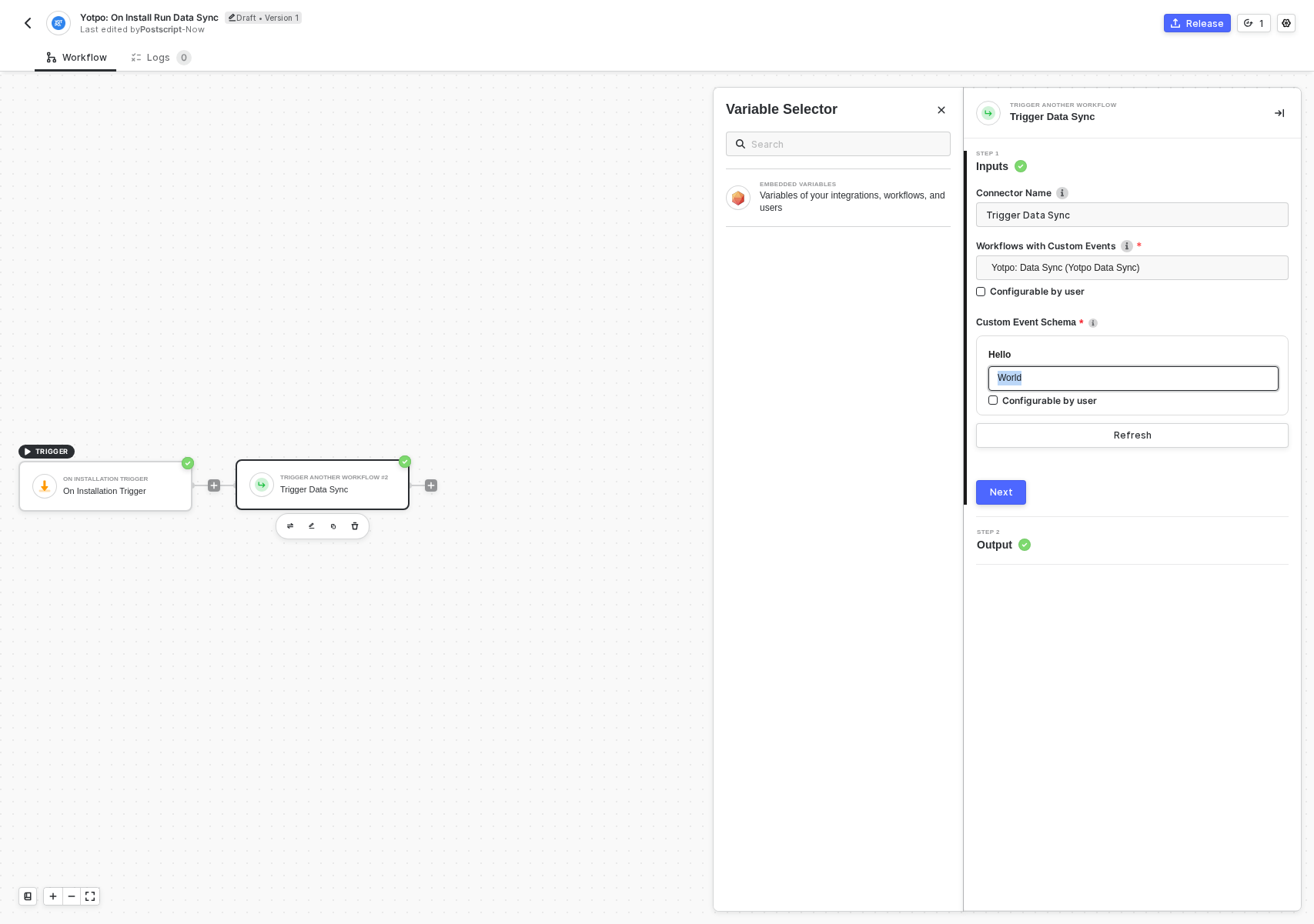
click at [1073, 380] on div "World" at bounding box center [1134, 378] width 271 height 15
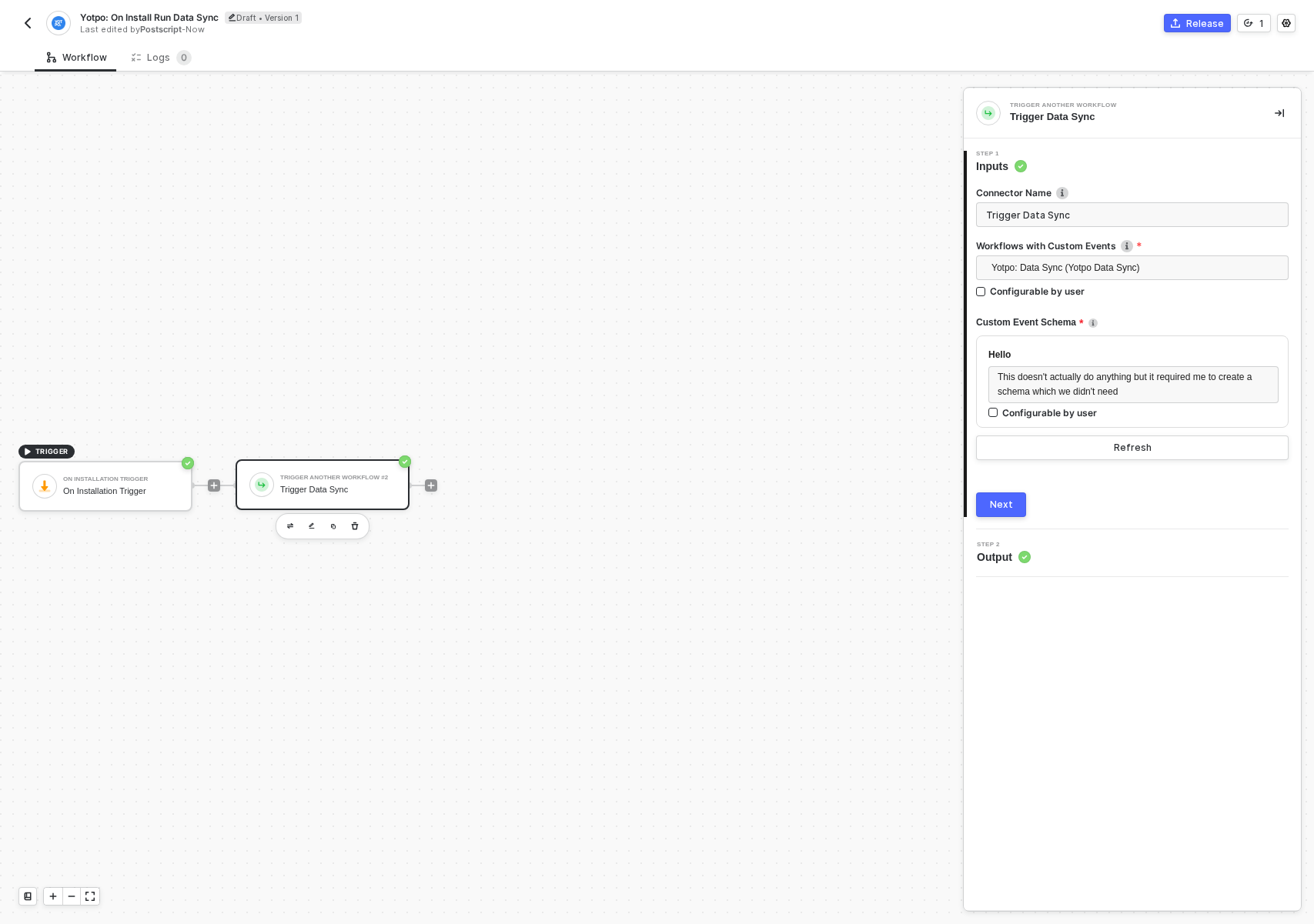
click at [1011, 499] on div "Next" at bounding box center [1001, 505] width 23 height 12
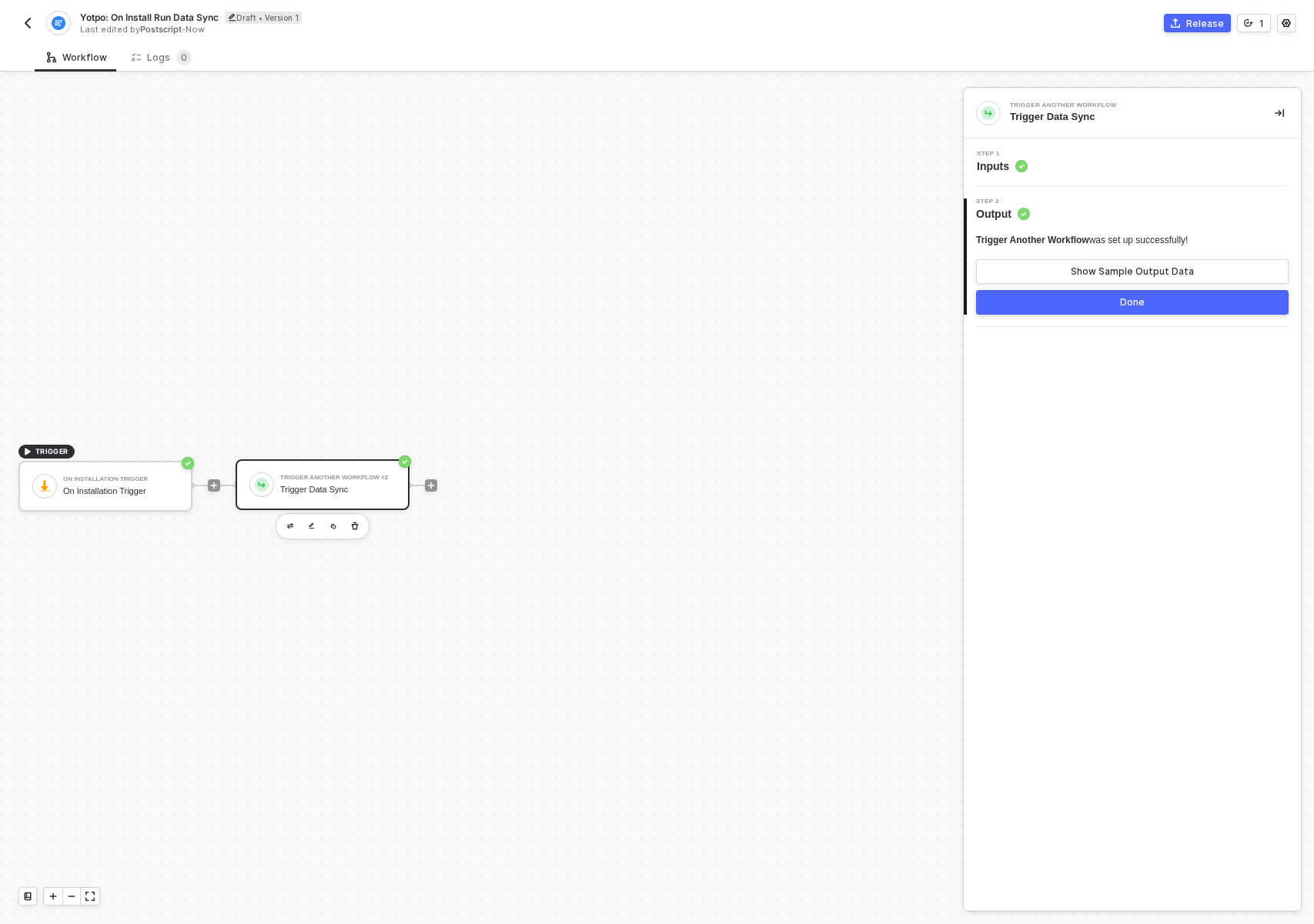
click at [1166, 303] on button "Done" at bounding box center [1132, 303] width 313 height 24
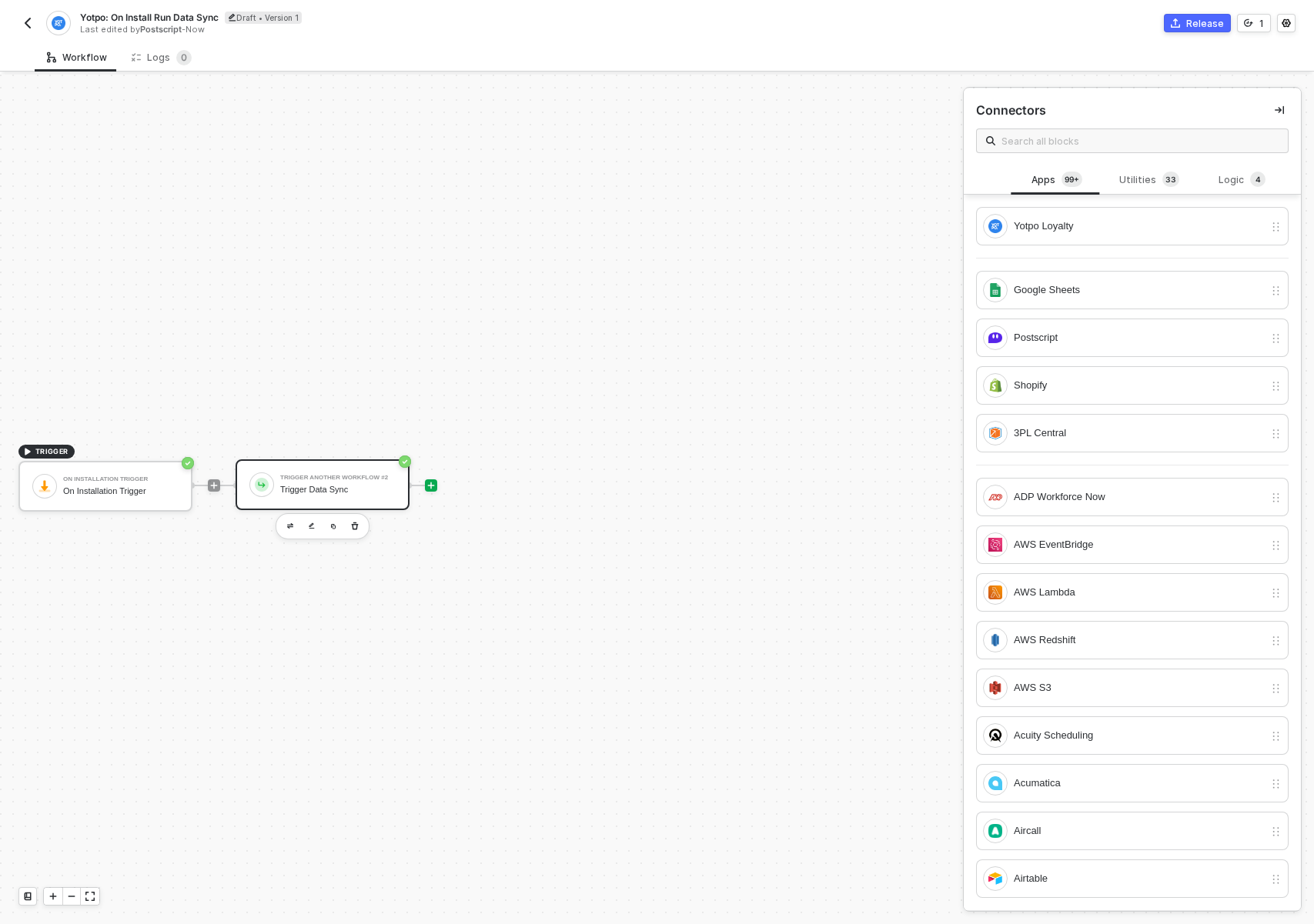
click at [323, 488] on div "Trigger Data Sync" at bounding box center [338, 489] width 116 height 10
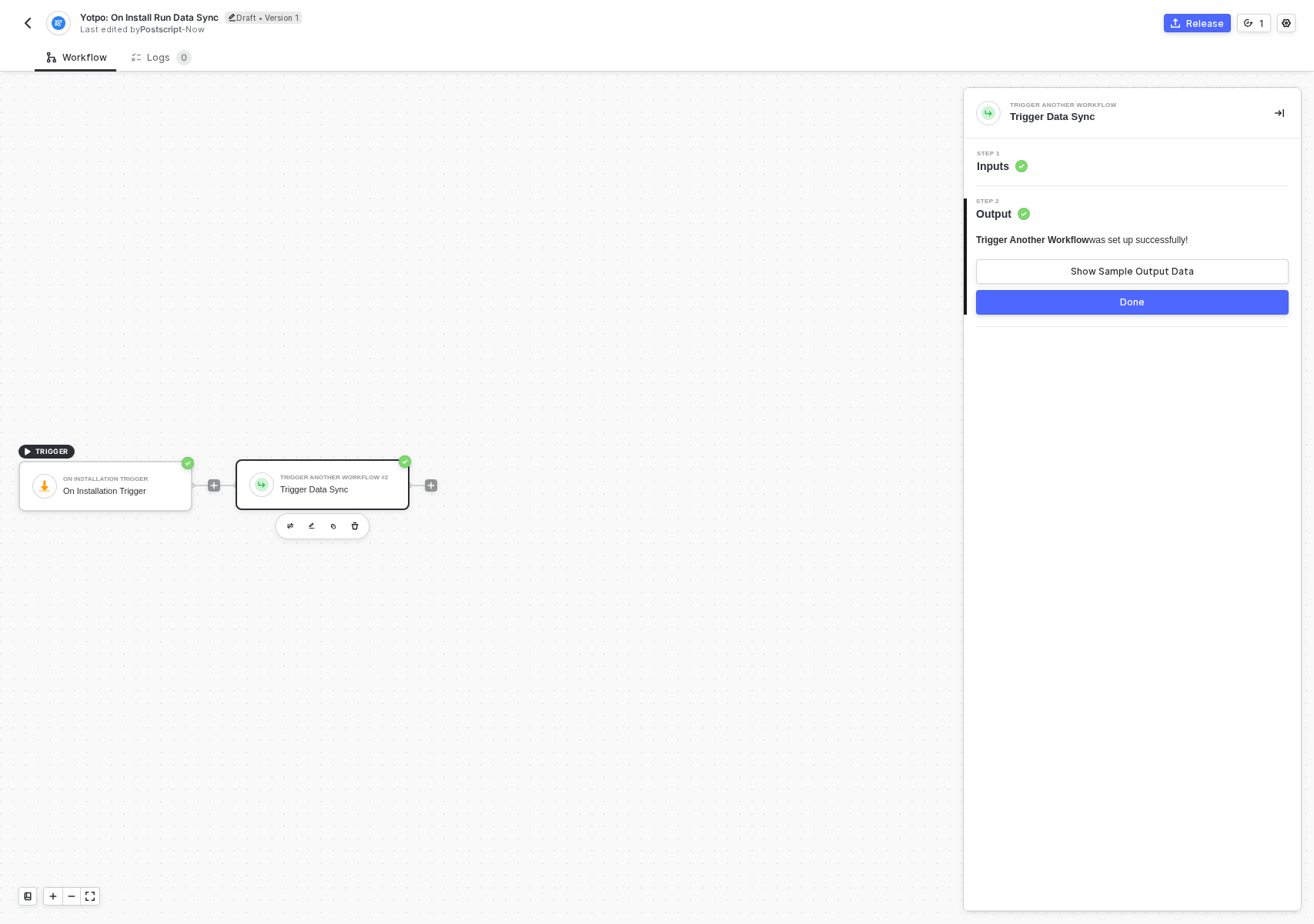
click at [1096, 164] on div "Step 1 Inputs" at bounding box center [1134, 162] width 334 height 23
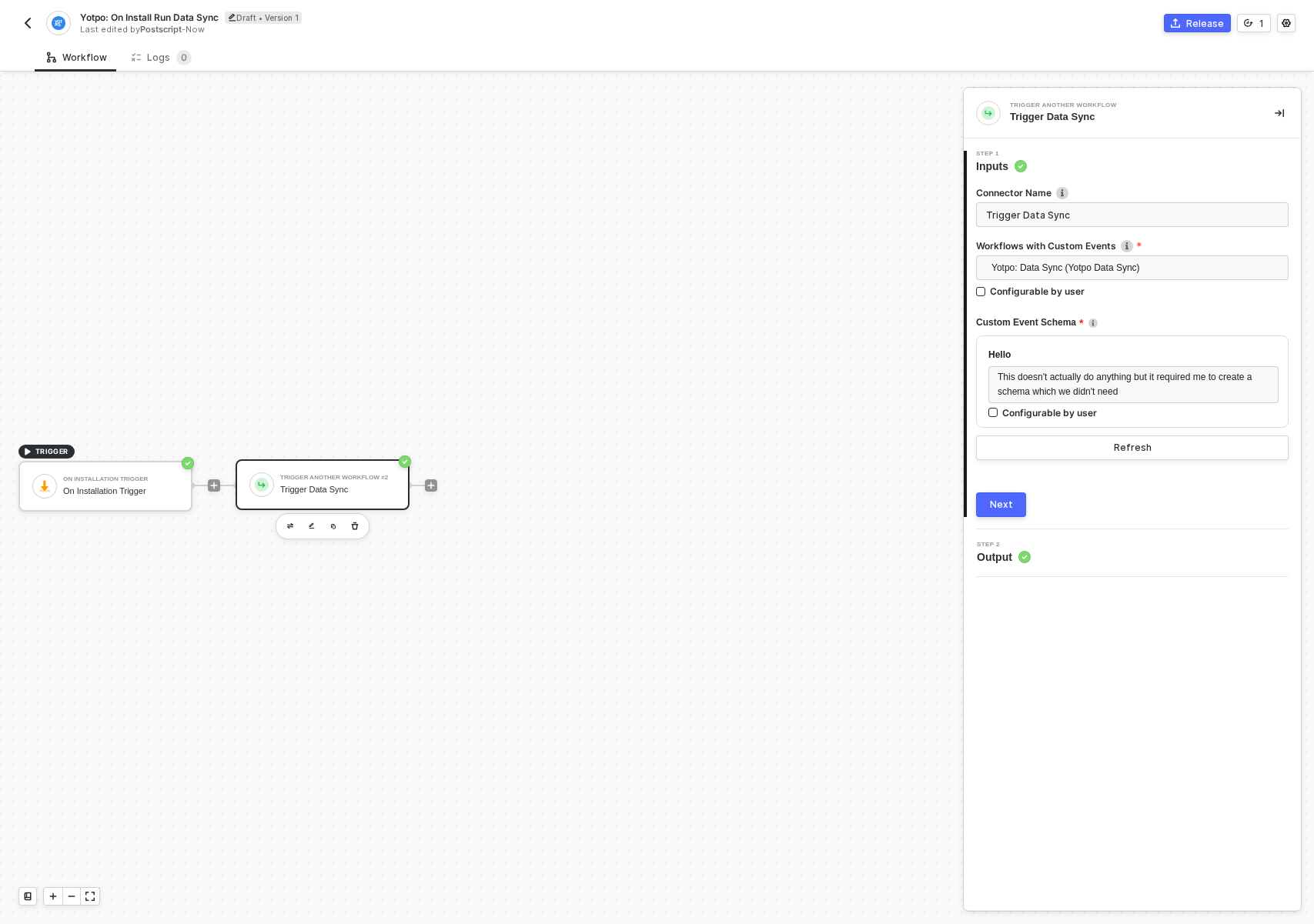
click at [362, 485] on div "Trigger Data Sync" at bounding box center [338, 489] width 116 height 10
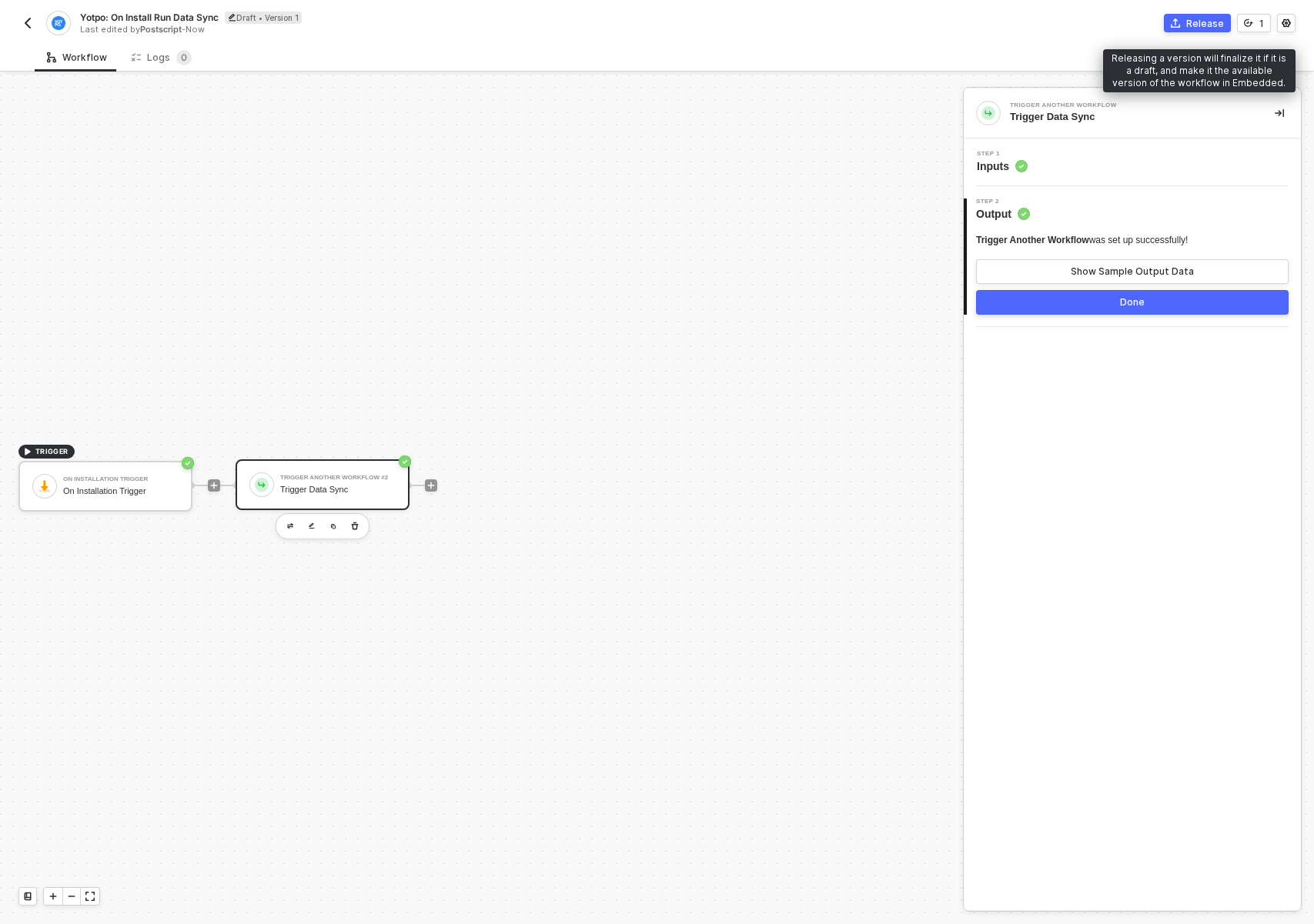
click at [1217, 29] on div "Release" at bounding box center [1205, 23] width 38 height 13
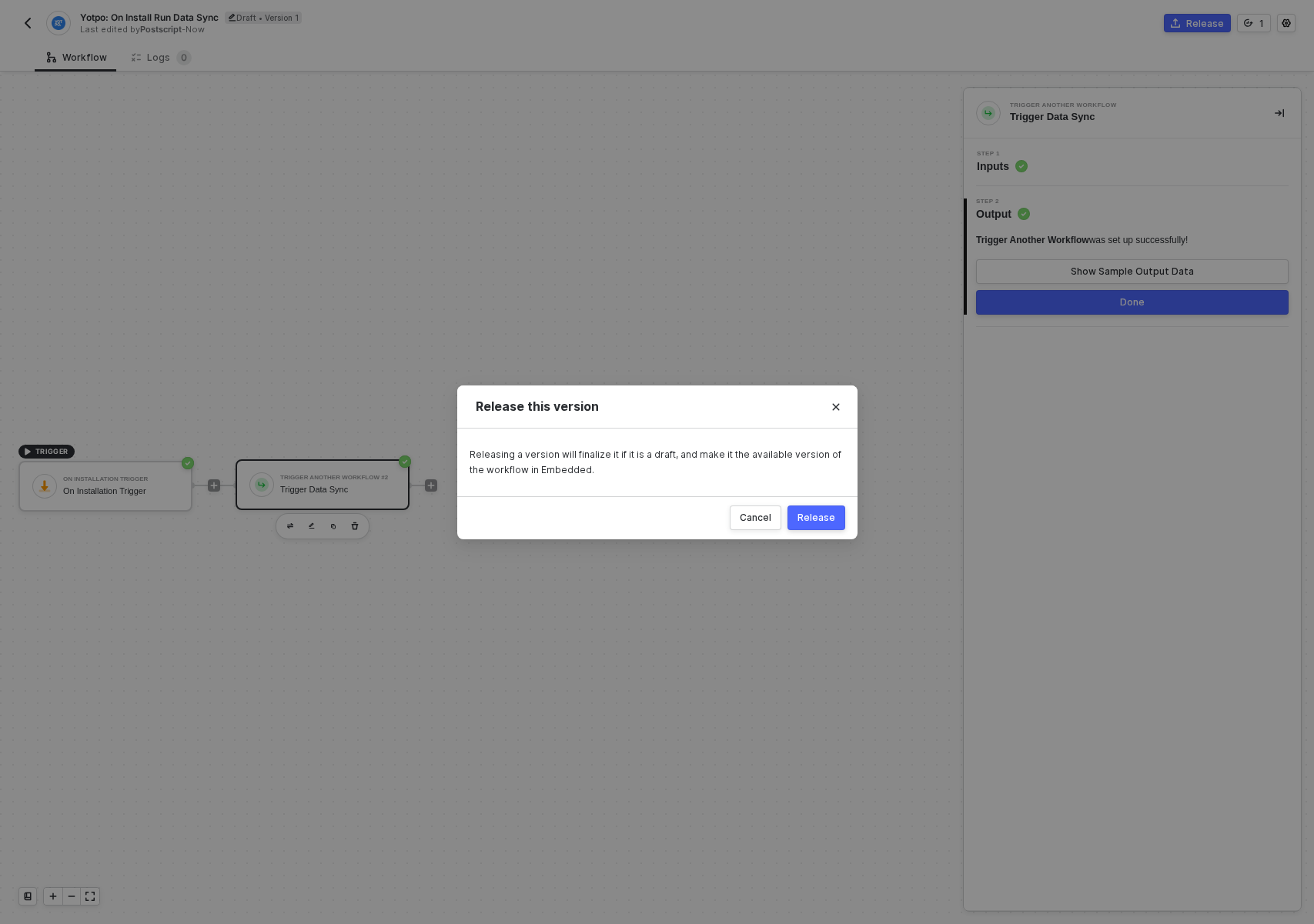
click at [834, 516] on div "Release" at bounding box center [816, 518] width 38 height 12
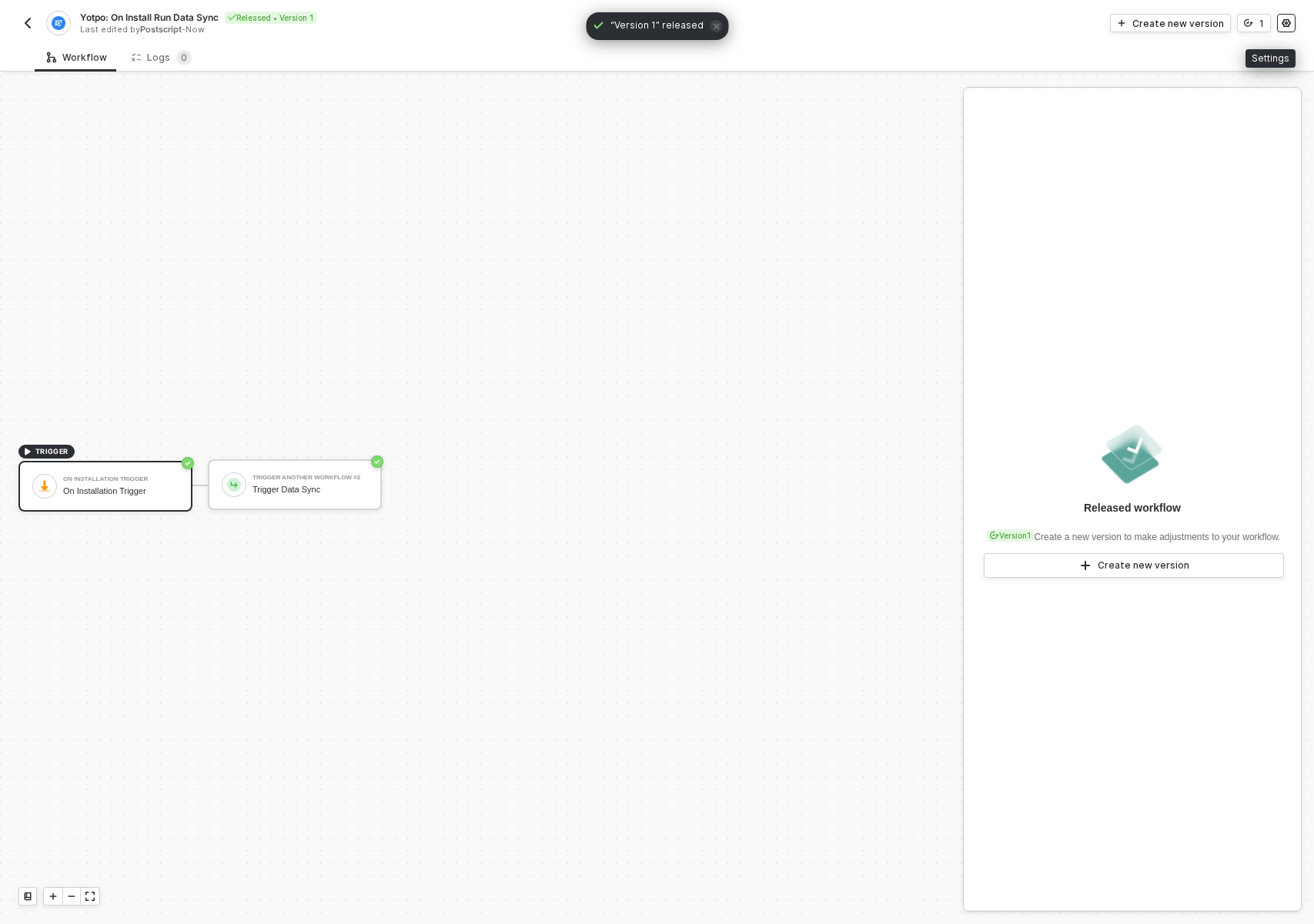
click at [1289, 27] on icon "icon-settings" at bounding box center [1286, 23] width 10 height 10
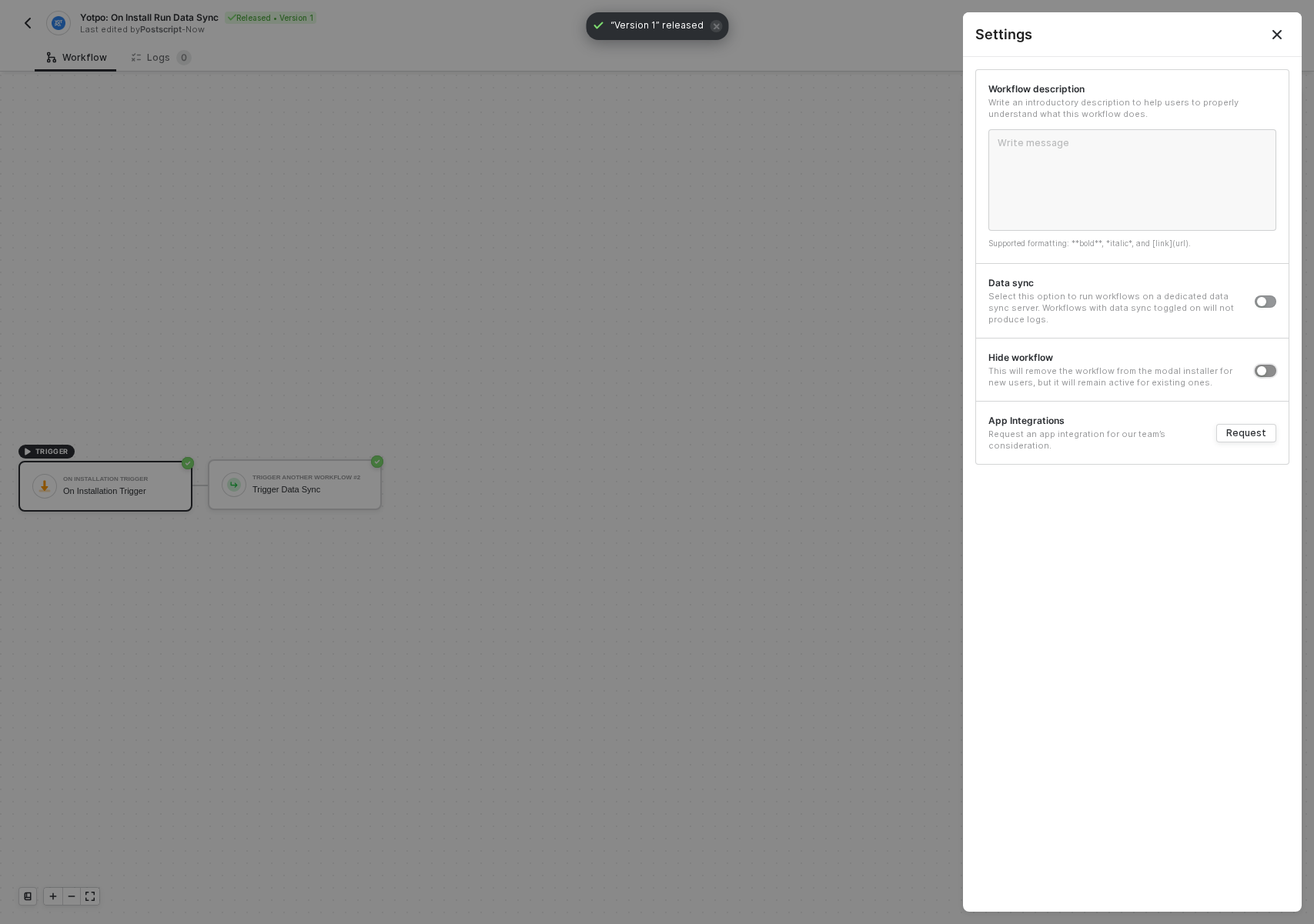
click at [1268, 373] on button "button" at bounding box center [1265, 371] width 22 height 12
click at [699, 616] on div at bounding box center [657, 462] width 1314 height 924
